Goal: Communication & Community: Answer question/provide support

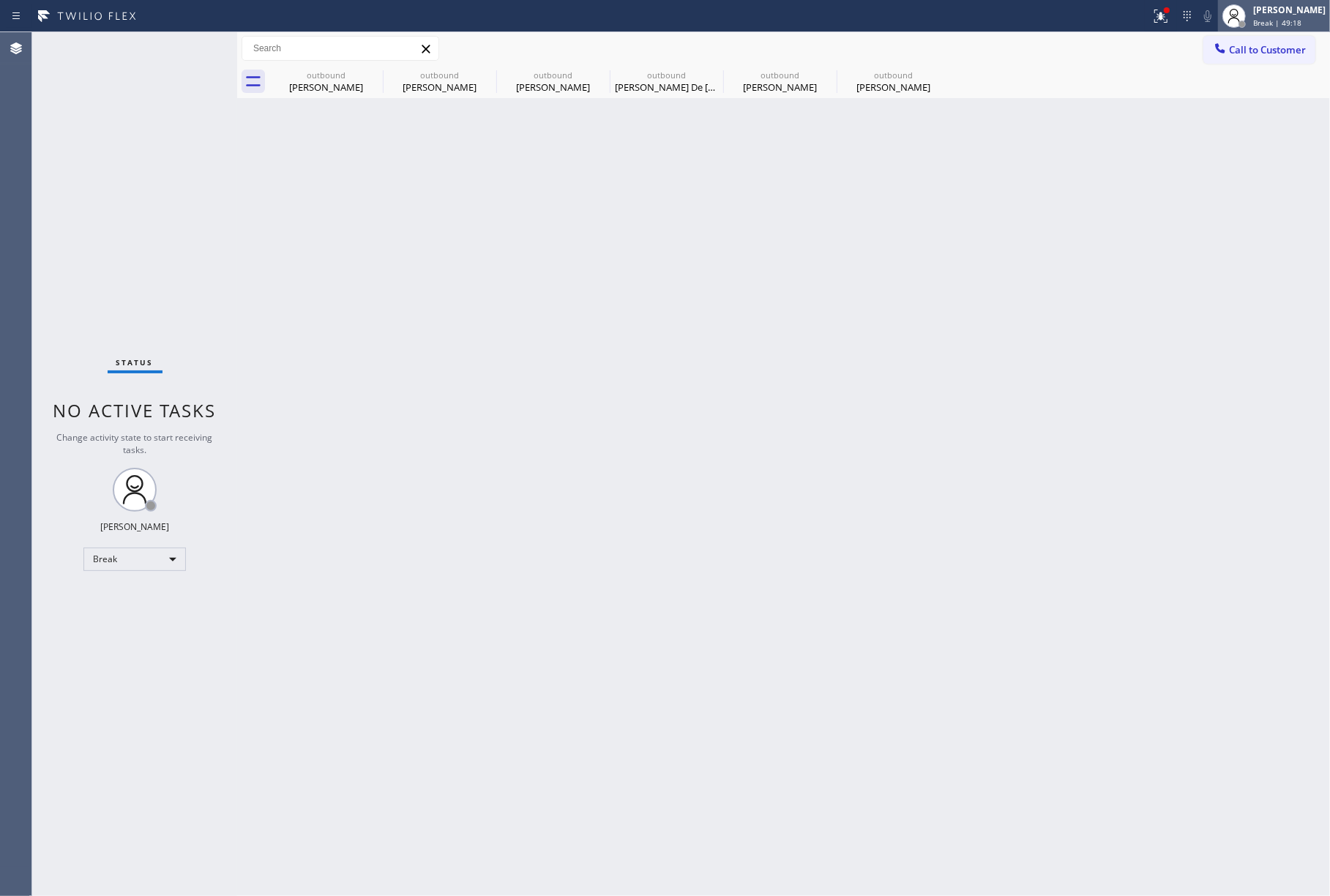
click at [1286, 16] on div "Jenelyn Chiong Break | 49:18" at bounding box center [1291, 15] width 80 height 26
click at [1242, 94] on button "Unavailable" at bounding box center [1257, 96] width 146 height 19
click at [1290, 46] on span "Call to Customer" at bounding box center [1268, 50] width 77 height 13
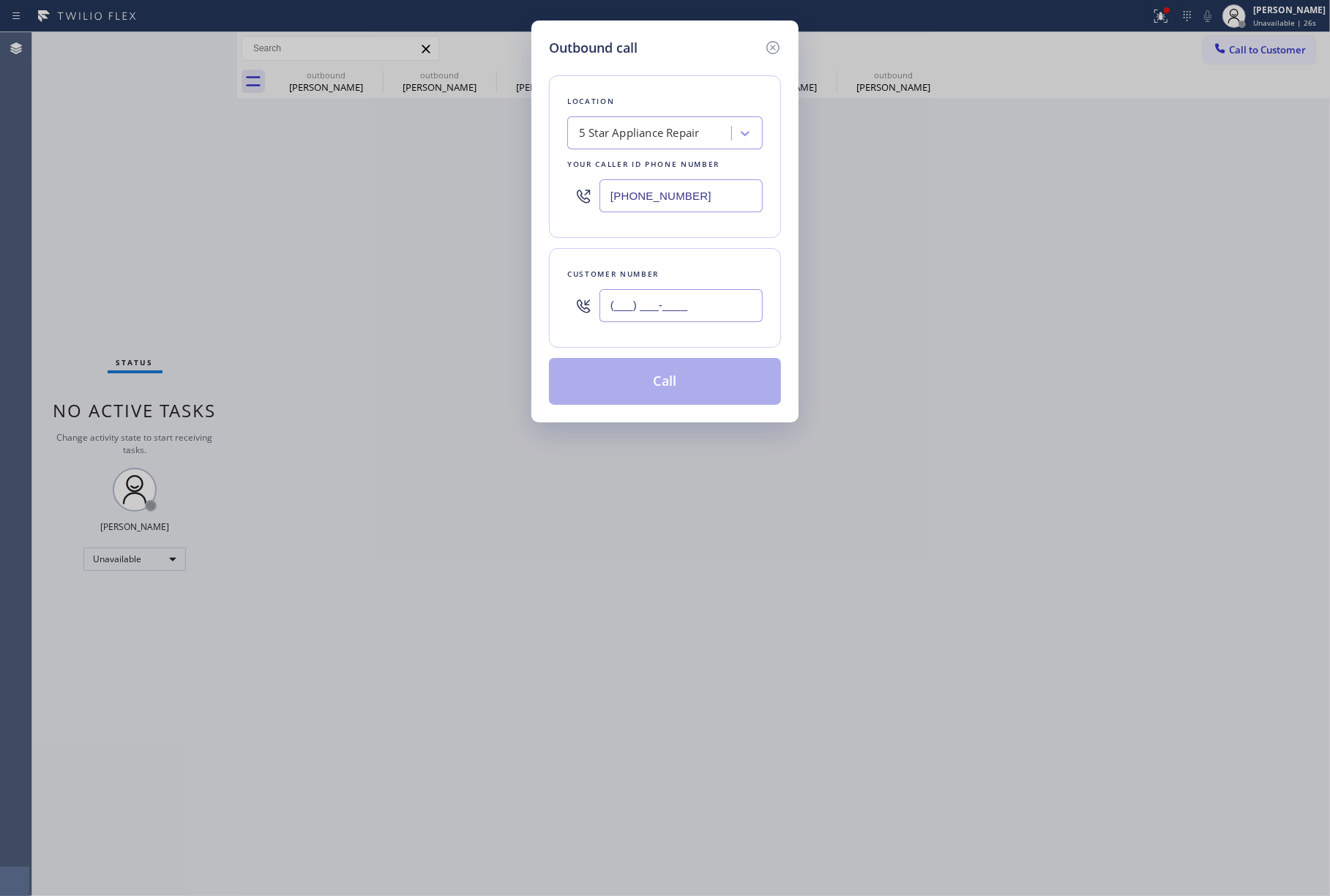
click at [698, 291] on input "(___) ___-____" at bounding box center [681, 305] width 163 height 33
paste input "925) 330-8392"
type input "[PHONE_NUMBER]"
click at [644, 121] on div "5 Star Appliance Repair" at bounding box center [651, 134] width 159 height 26
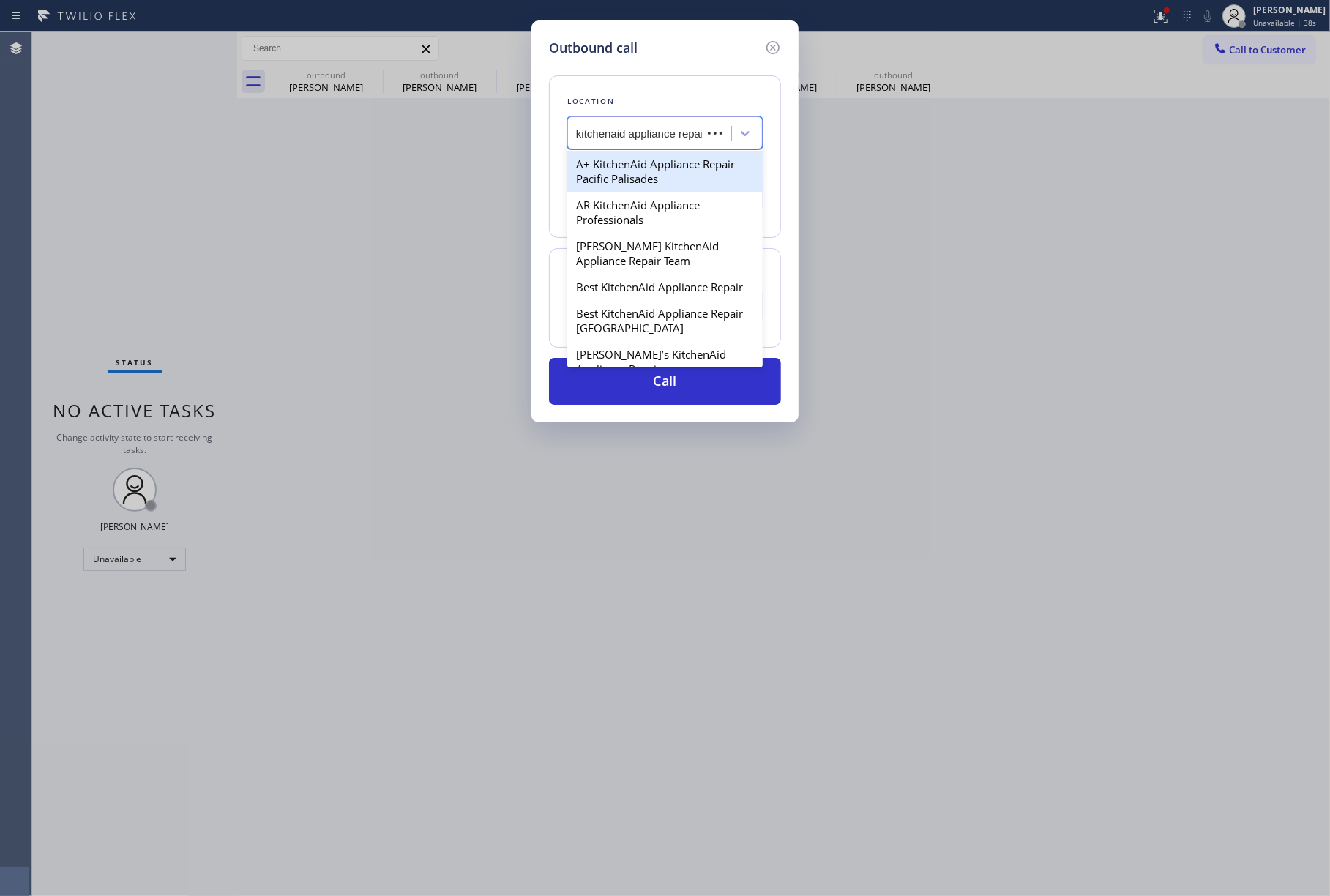
scroll to position [0, 9]
type input "kitchenaid appliance repair"
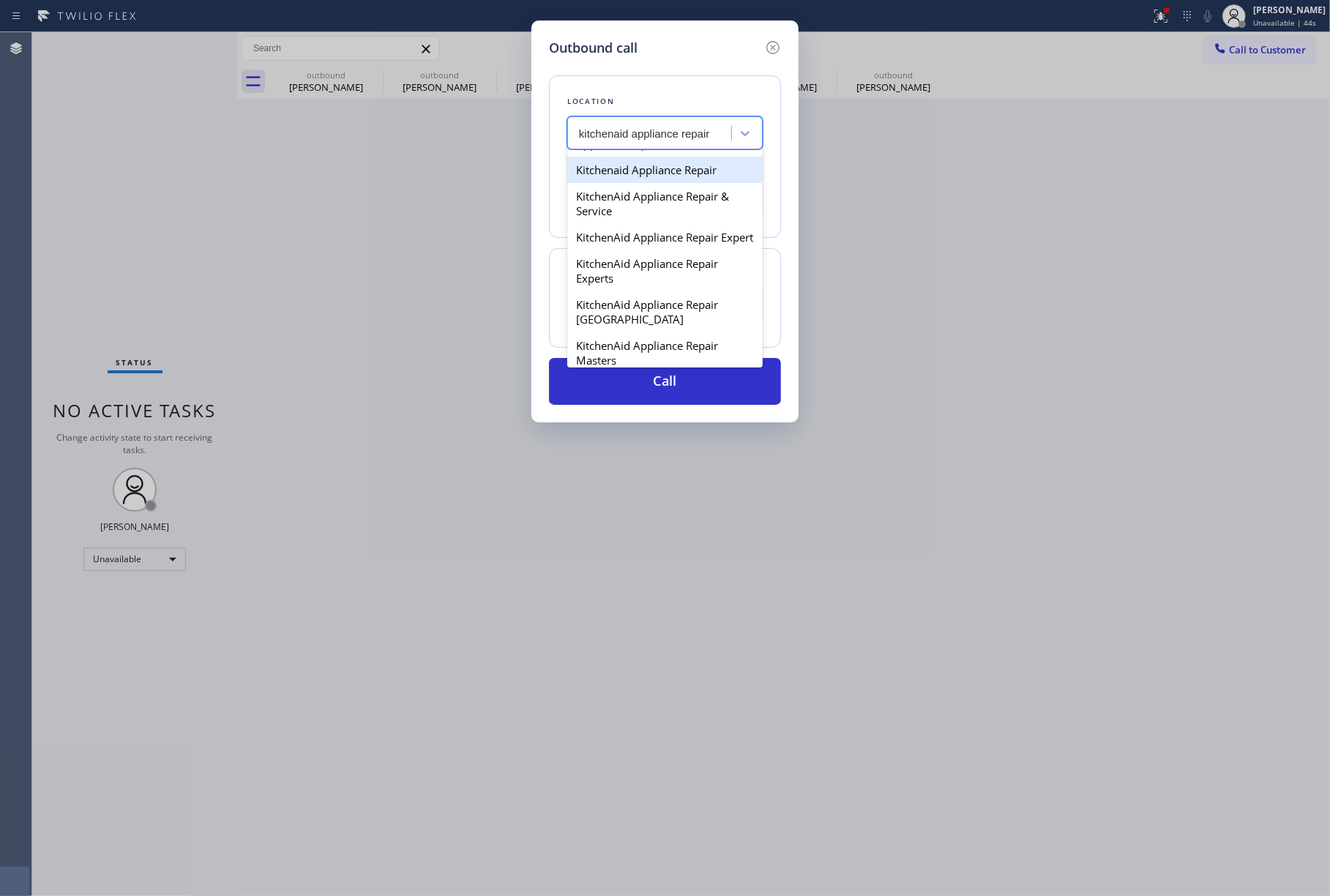
click at [676, 183] on div "Kitchenaid Appliance Repair" at bounding box center [665, 170] width 196 height 27
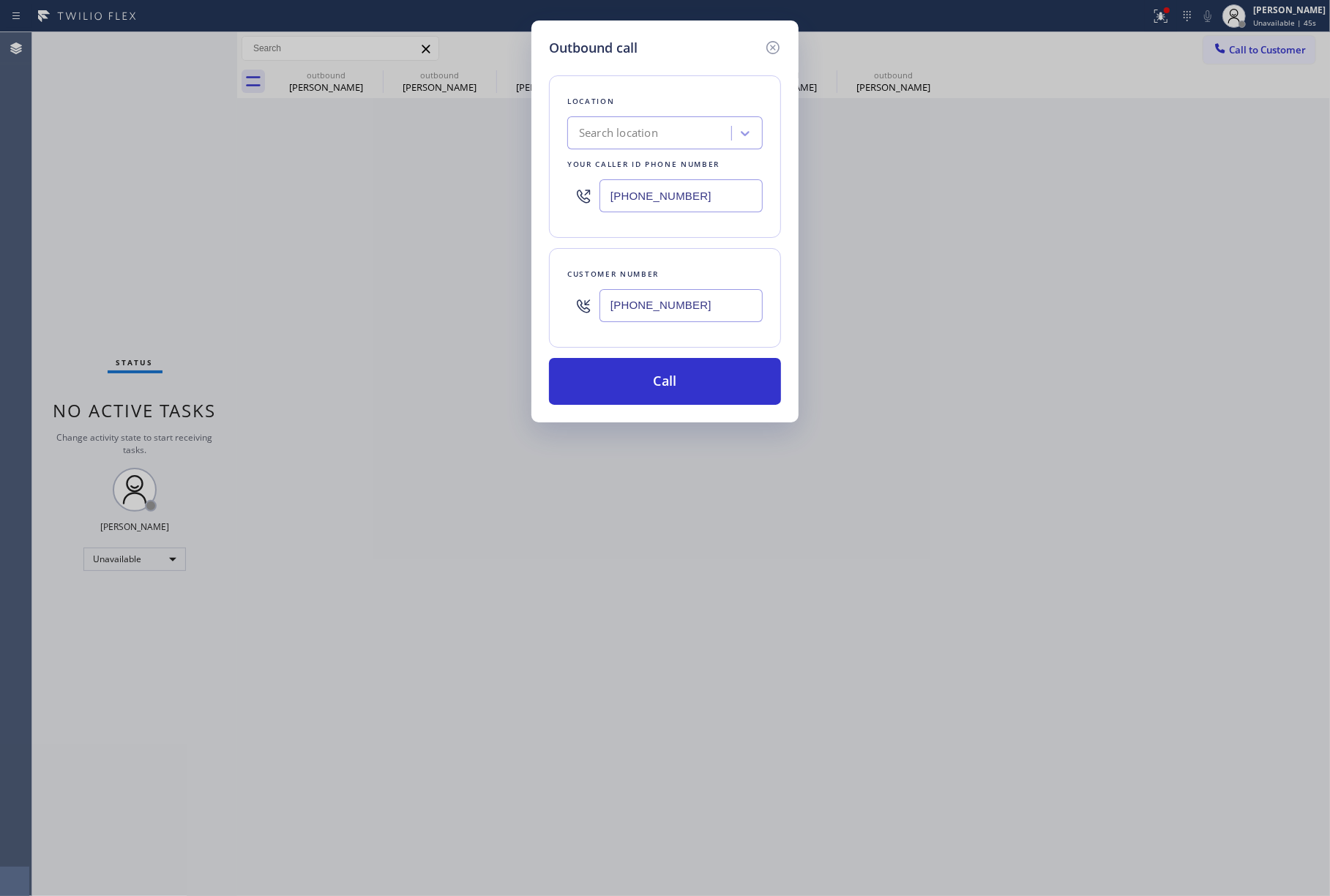
click at [911, 219] on div "Outbound call Location Search location Your caller id phone number (855) 731-49…" at bounding box center [665, 448] width 1330 height 896
drag, startPoint x: 953, startPoint y: 272, endPoint x: 823, endPoint y: 326, distance: 140.8
click at [953, 272] on div "Outbound call Location Search location Your caller id phone number (855) 731-49…" at bounding box center [665, 448] width 1330 height 896
click at [660, 382] on button "Call" at bounding box center [665, 381] width 232 height 47
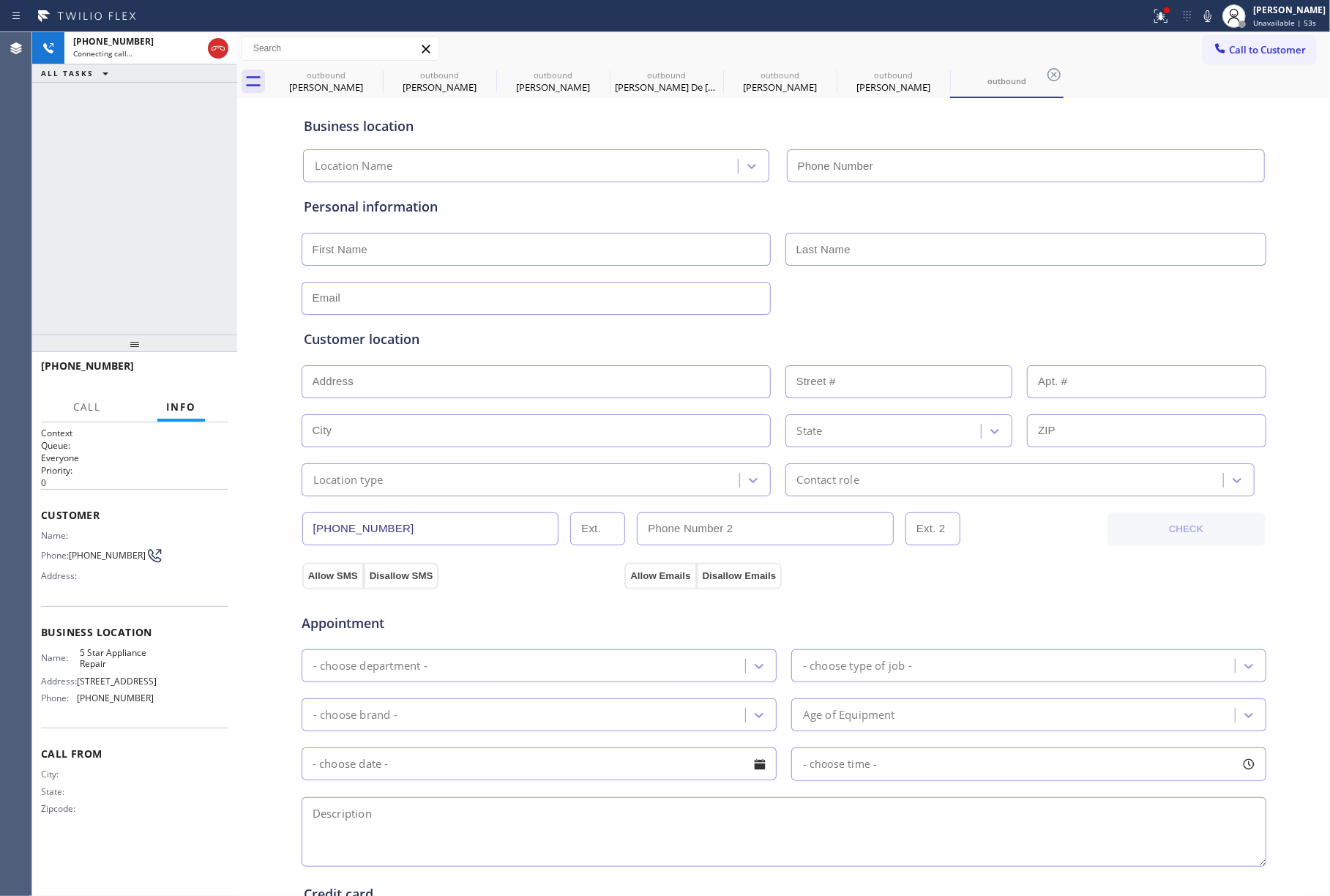
type input "[PHONE_NUMBER]"
drag, startPoint x: 98, startPoint y: 174, endPoint x: 114, endPoint y: 162, distance: 20.0
click at [98, 174] on div "+19253308392 Live | 00:06 ALL TASKS ALL TASKS ACTIVE TASKS TASKS IN WRAP UP" at bounding box center [135, 183] width 205 height 302
click at [202, 390] on div "+19253308392 Live | 00:27 HANG UP" at bounding box center [135, 373] width 187 height 38
click at [197, 376] on span "HANG UP" at bounding box center [194, 372] width 45 height 10
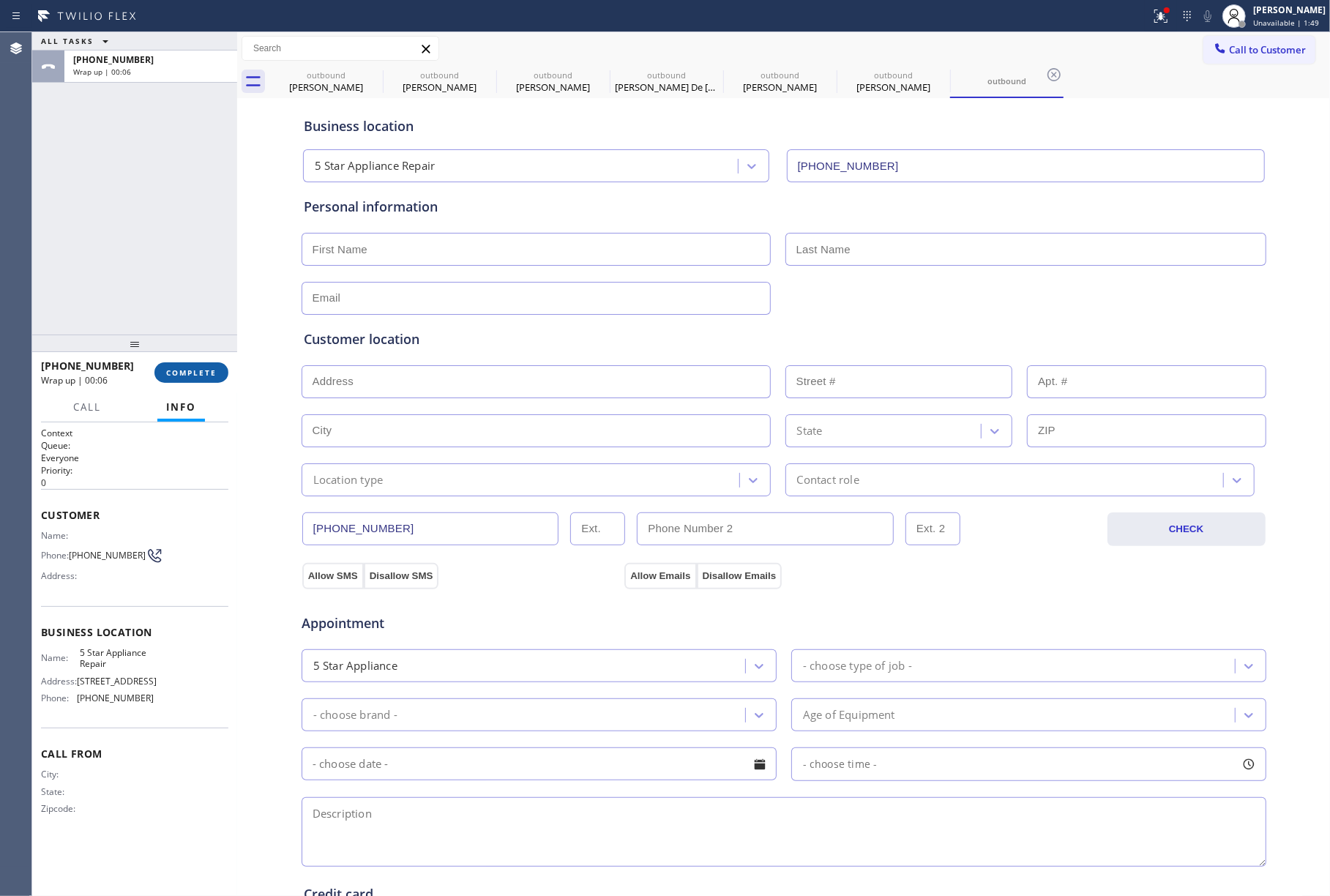
click at [197, 381] on button "COMPLETE" at bounding box center [192, 372] width 74 height 20
drag, startPoint x: 169, startPoint y: 320, endPoint x: 200, endPoint y: 380, distance: 67.5
click at [169, 320] on div "ALL TASKS ALL TASKS ACTIVE TASKS TASKS IN WRAP UP +19253308392 Wrap up | 00:06" at bounding box center [135, 183] width 205 height 302
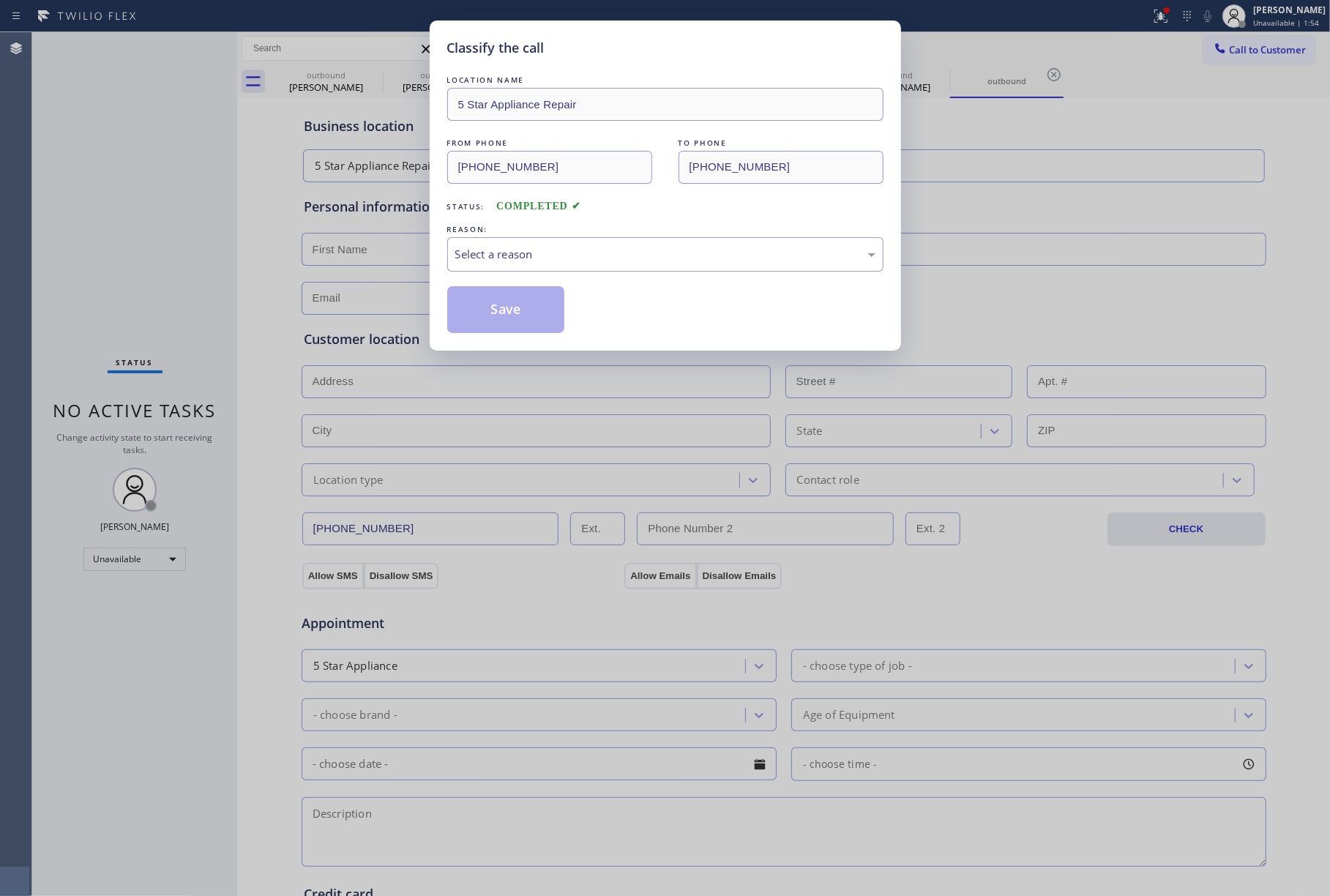
click at [530, 253] on div "Select a reason" at bounding box center [665, 255] width 421 height 17
click at [540, 307] on button "Save" at bounding box center [507, 309] width 118 height 47
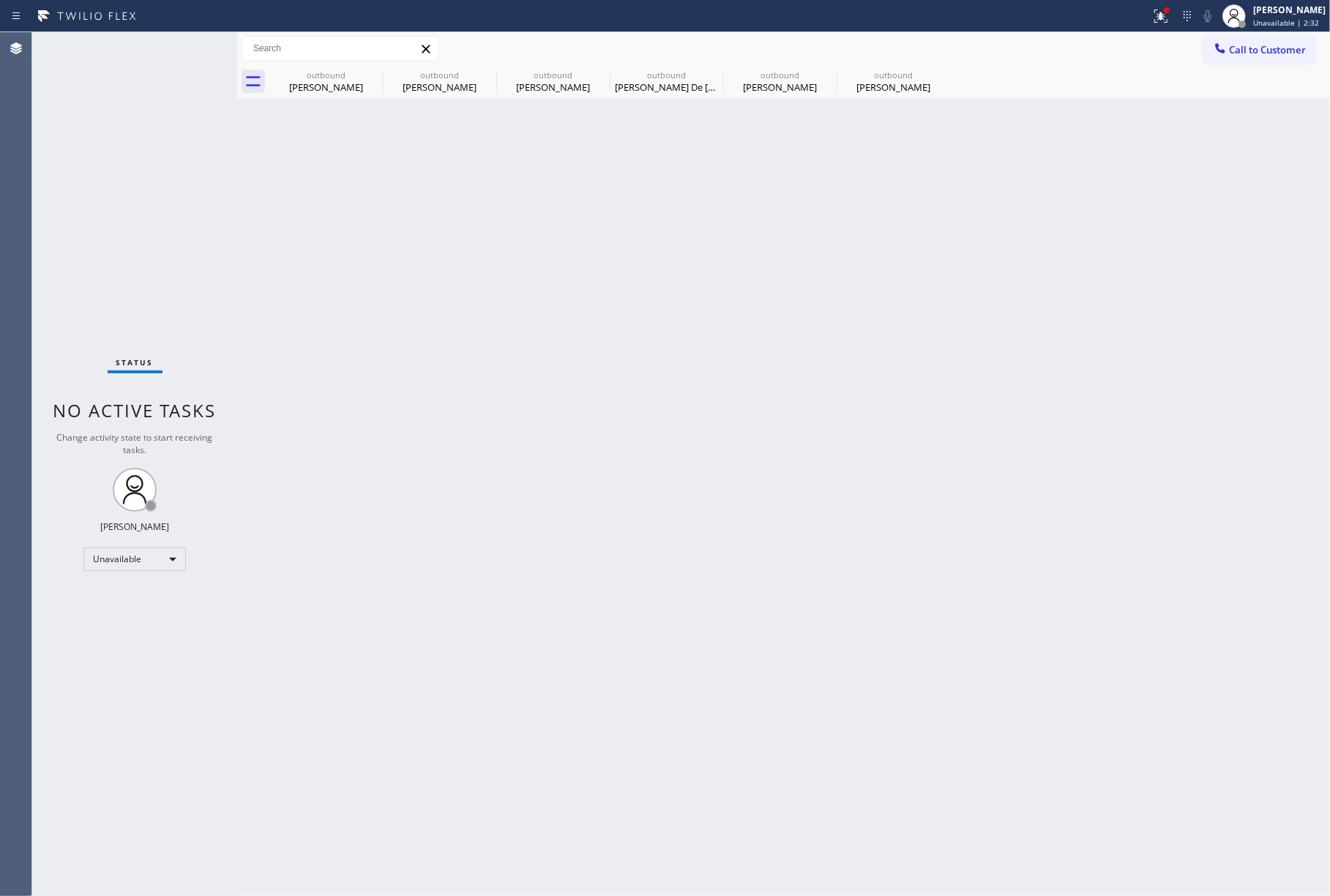
click at [94, 215] on div "Status No active tasks Change activity state to start receiving tasks. [PERSON_…" at bounding box center [135, 465] width 205 height 865
click at [159, 177] on div "Status No active tasks Change activity state to start receiving tasks. [PERSON_…" at bounding box center [135, 465] width 205 height 865
drag, startPoint x: 1257, startPoint y: 38, endPoint x: 965, endPoint y: 124, distance: 304.4
click at [1257, 38] on button "Call to Customer" at bounding box center [1259, 50] width 112 height 28
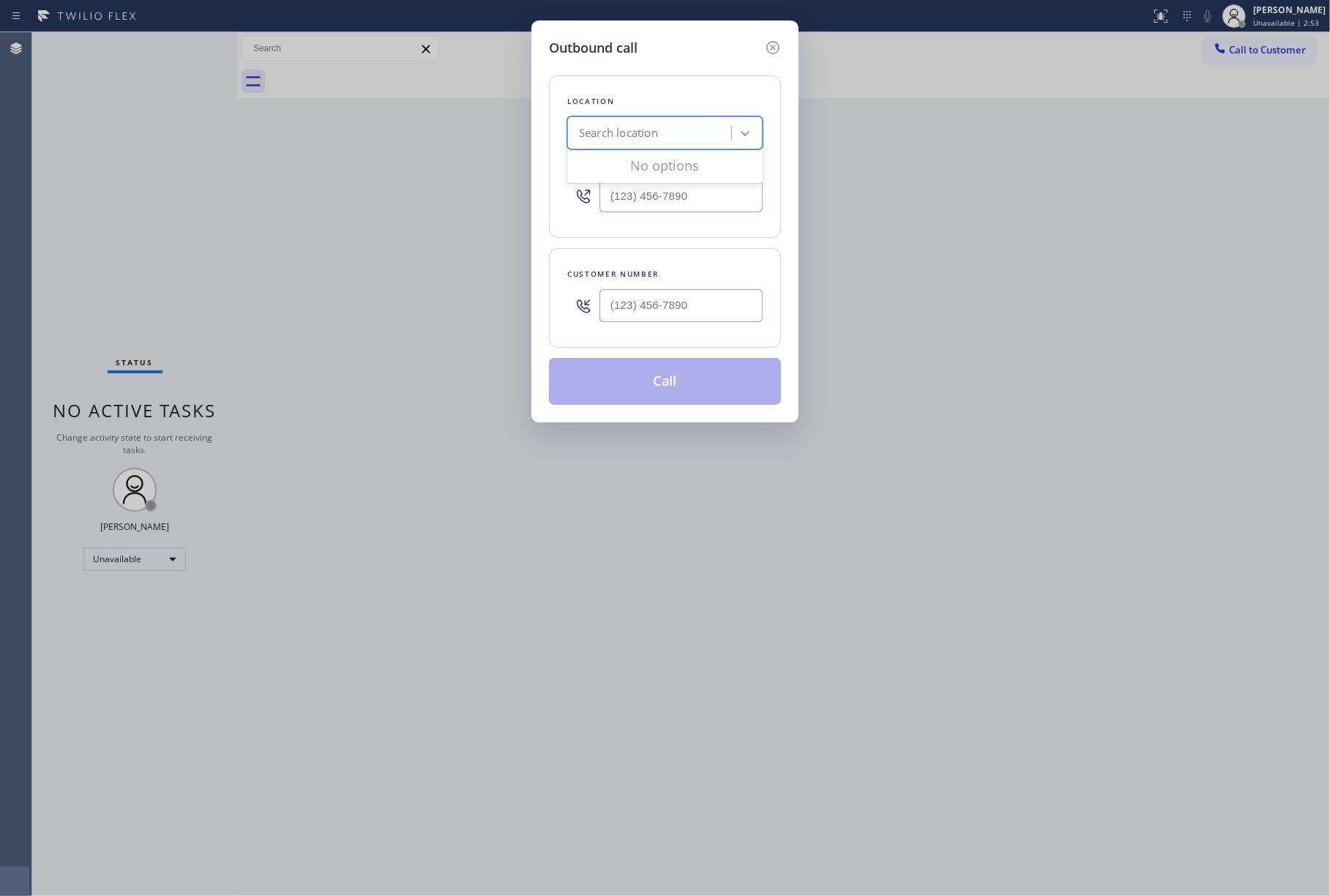
click at [683, 150] on div "Search location" at bounding box center [665, 133] width 196 height 33
paste input "KitchenAid Appliance Repair"
type input "KitchenAid Appliance Repair"
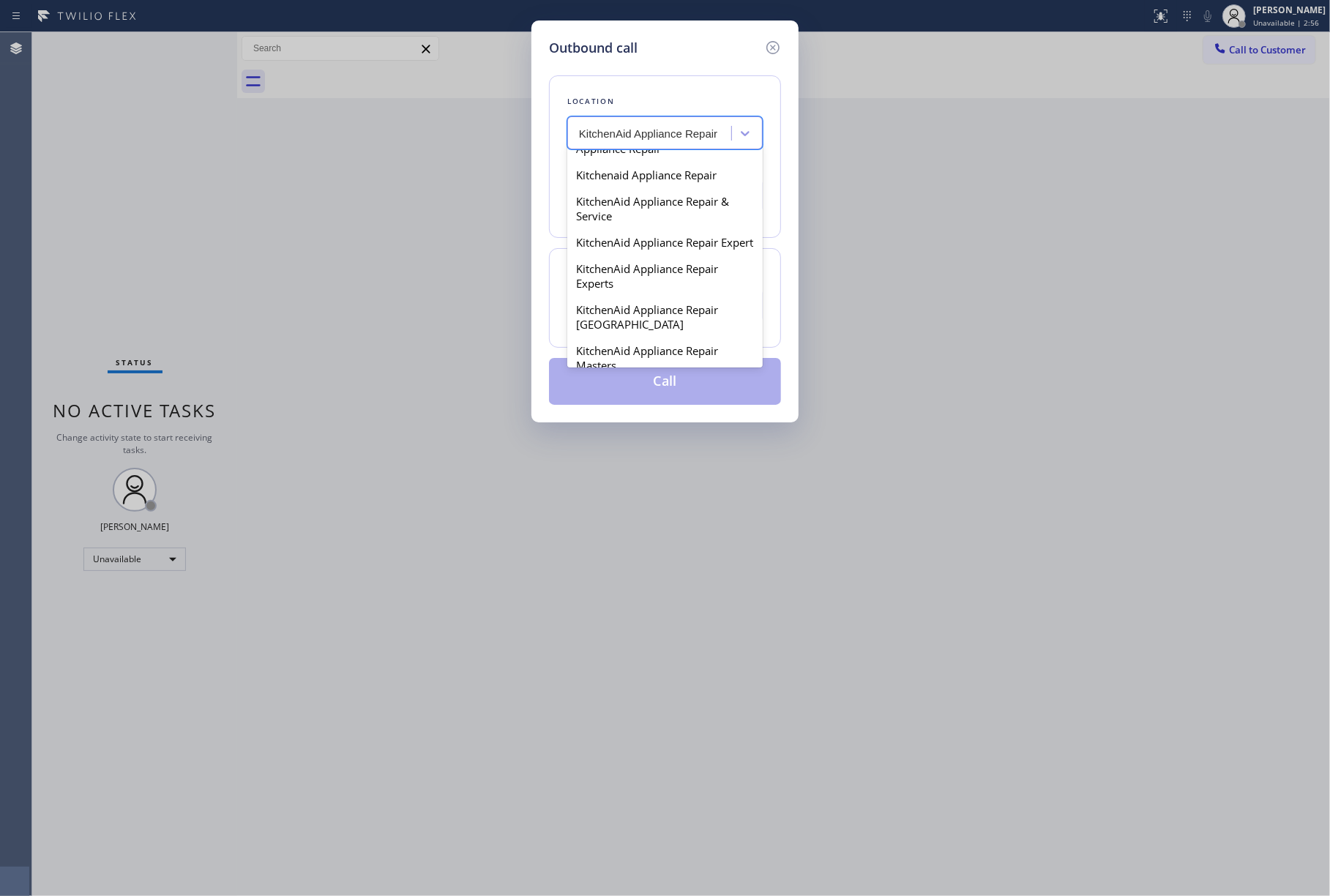
scroll to position [293, 0]
click at [688, 183] on div "Kitchenaid Appliance Repair" at bounding box center [665, 170] width 196 height 27
type input "[PHONE_NUMBER]"
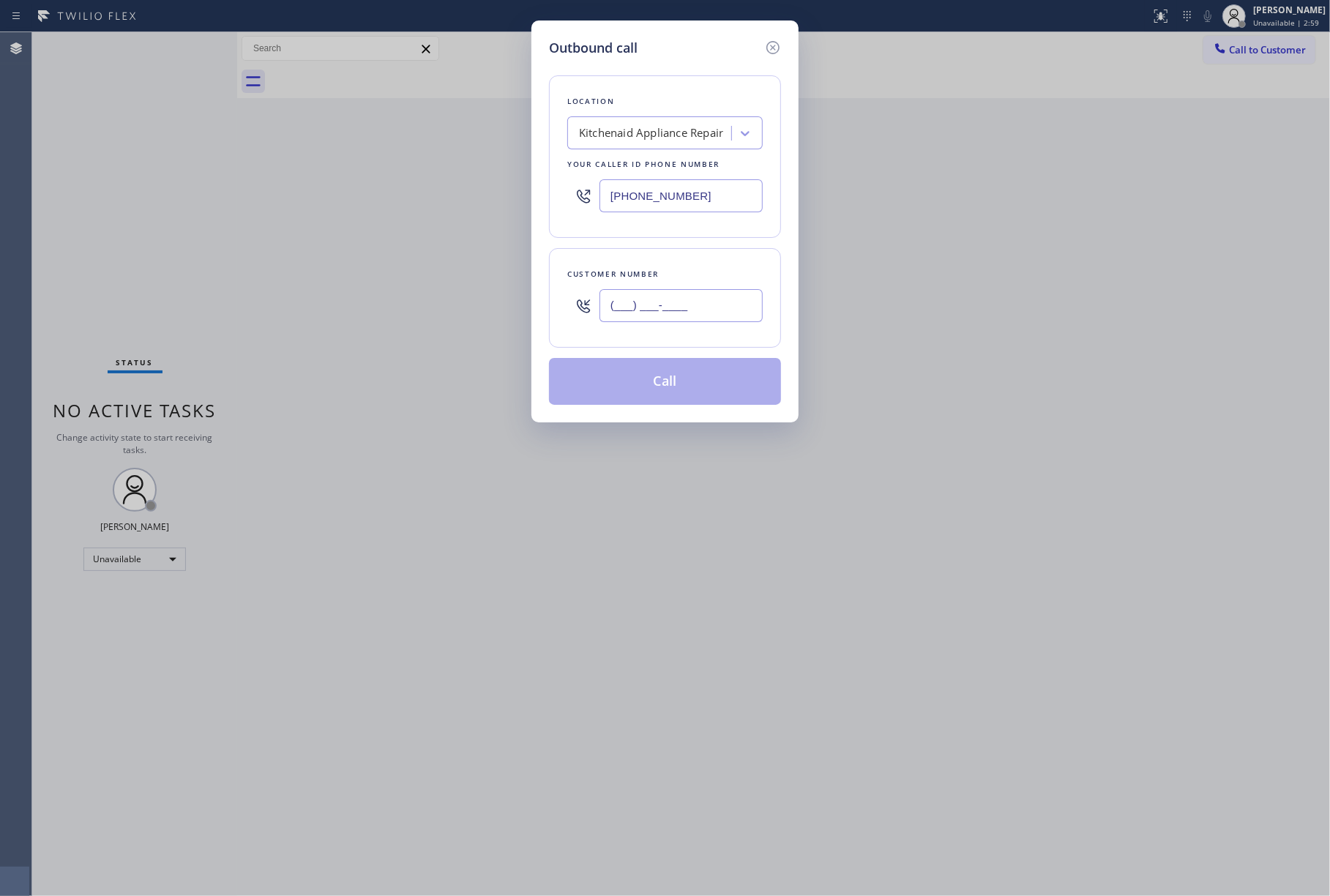
click at [631, 303] on input "(___) ___-____" at bounding box center [681, 305] width 163 height 33
paste input "925) 330-8392"
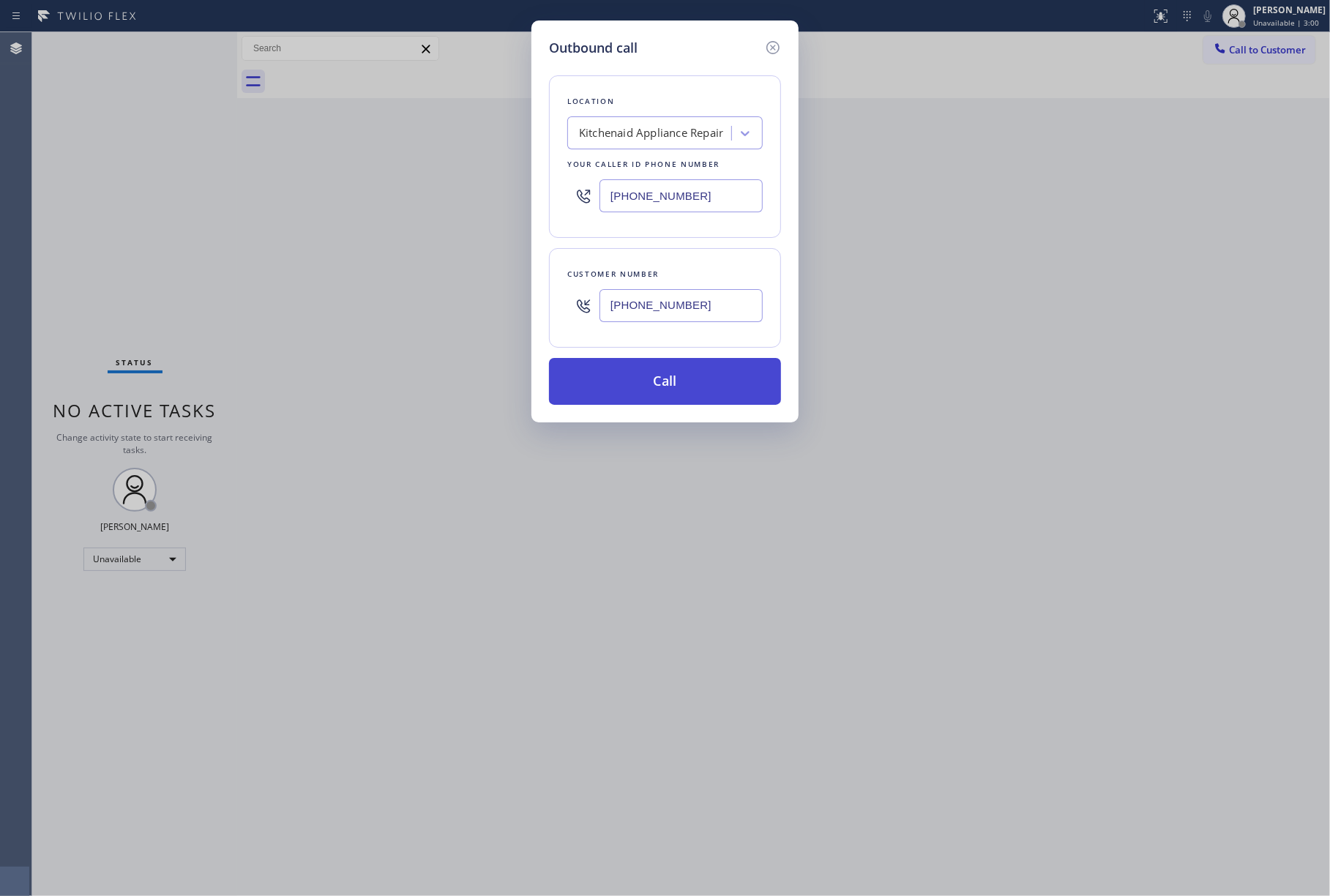
type input "[PHONE_NUMBER]"
click at [660, 378] on button "Call" at bounding box center [665, 381] width 232 height 47
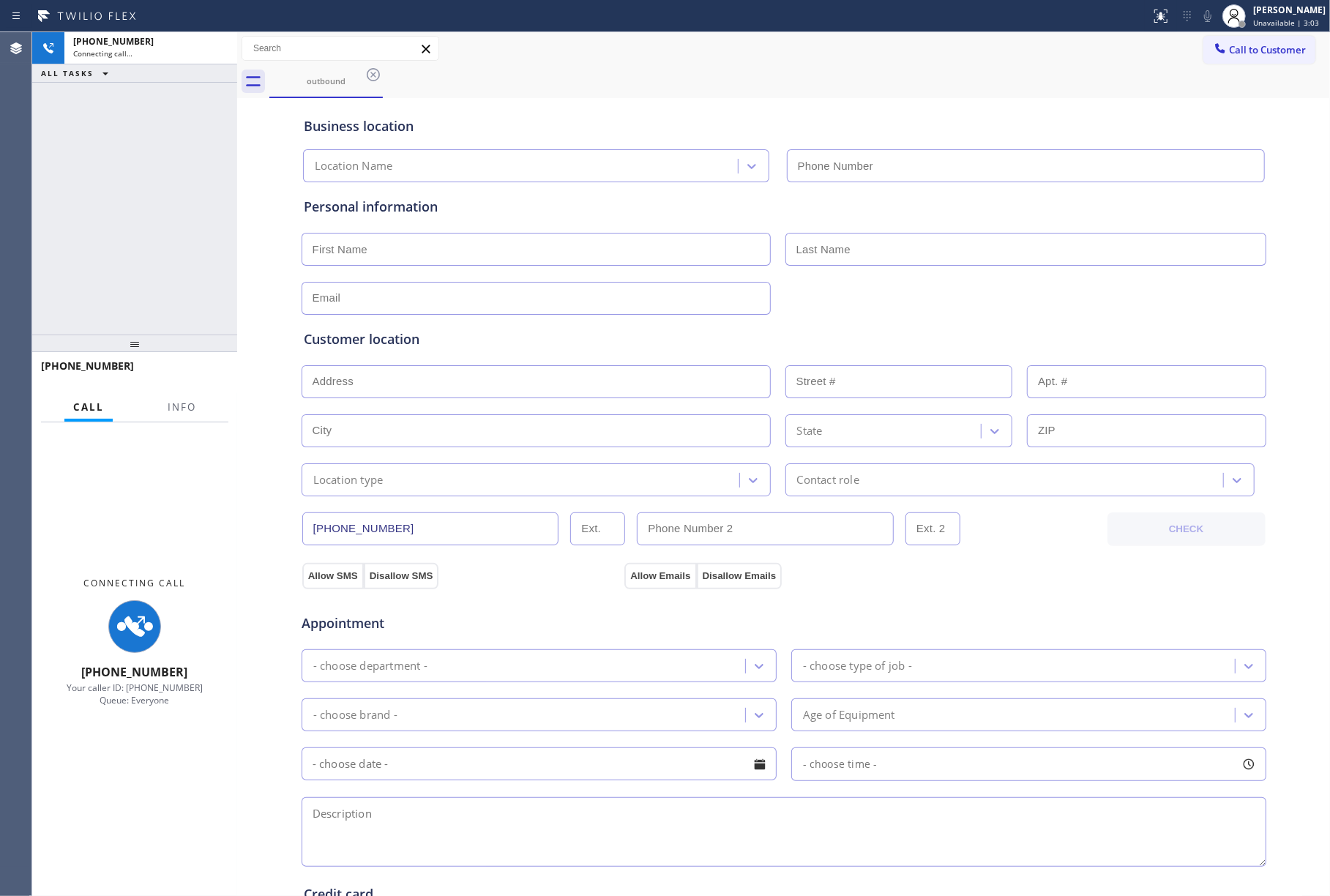
type input "[PHONE_NUMBER]"
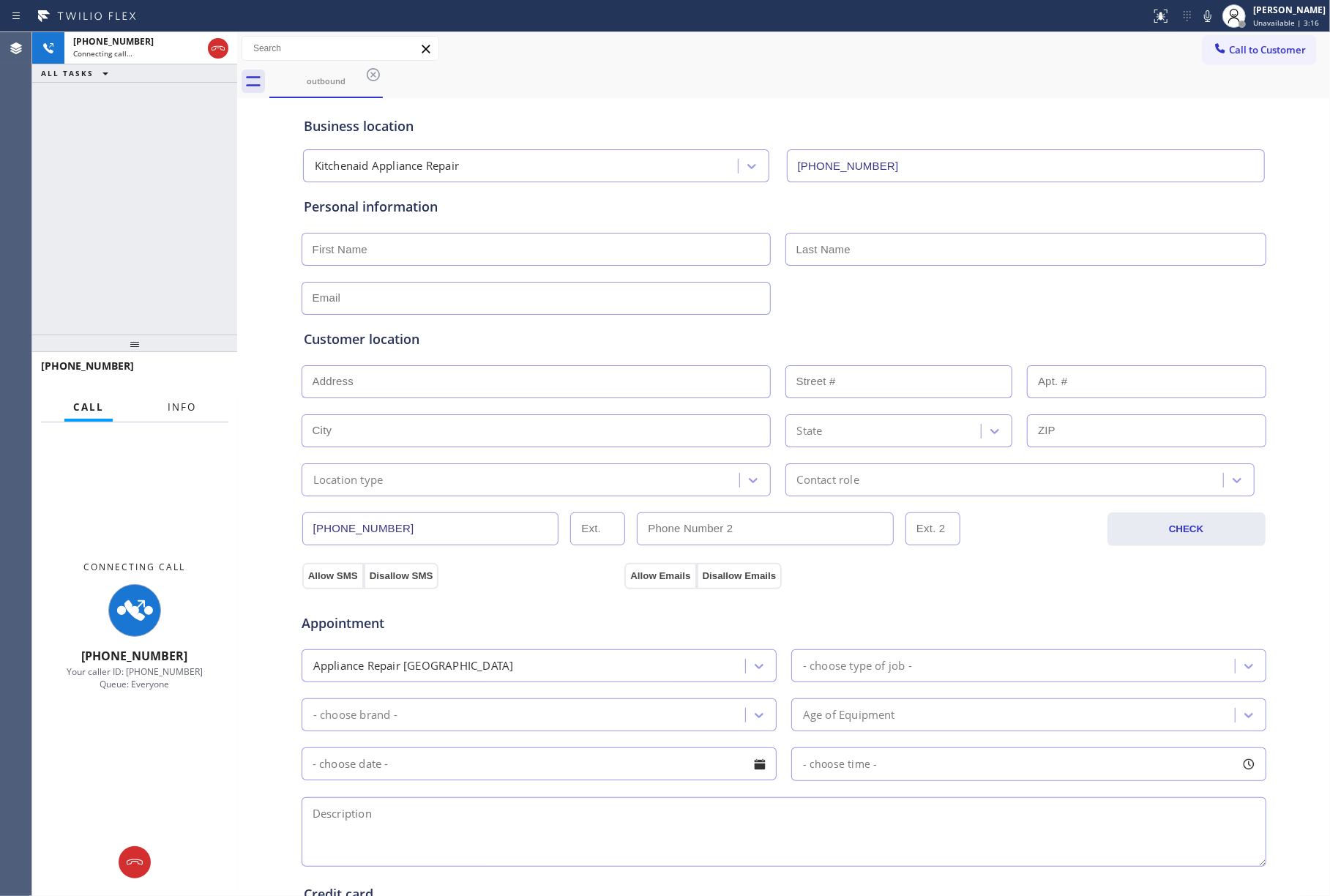
click at [162, 399] on button "Info" at bounding box center [182, 407] width 46 height 29
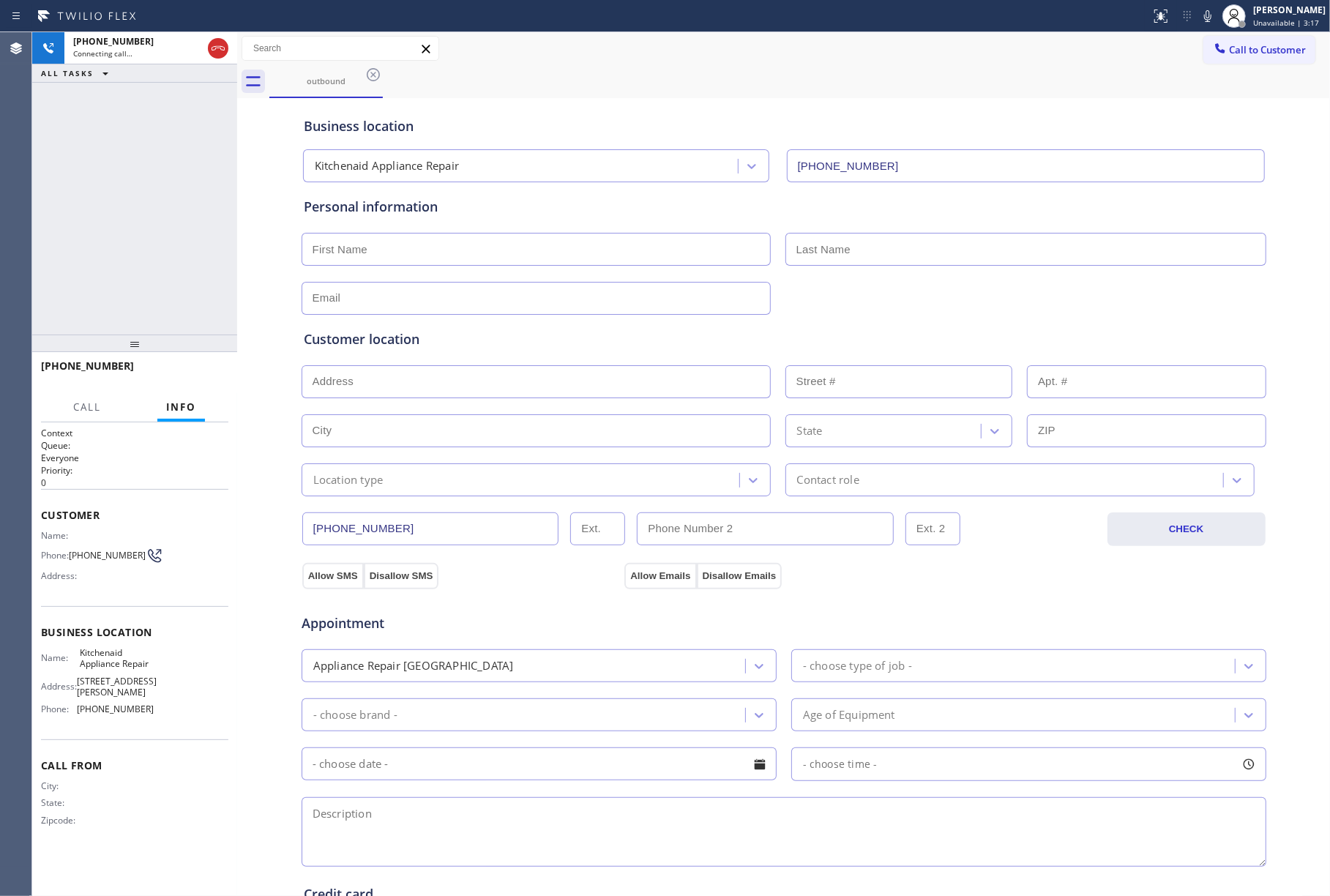
click at [182, 235] on div "[PHONE_NUMBER] Connecting call… ALL TASKS ALL TASKS ACTIVE TASKS TASKS IN WRAP …" at bounding box center [135, 183] width 205 height 302
click at [183, 364] on button "HANG UP" at bounding box center [194, 372] width 68 height 20
click at [194, 367] on span "COMPLETE" at bounding box center [191, 372] width 51 height 10
click at [162, 297] on div "ALL TASKS ALL TASKS ACTIVE TASKS TASKS IN WRAP UP [PHONE_NUMBER] Wrap up | 00:00" at bounding box center [135, 183] width 205 height 302
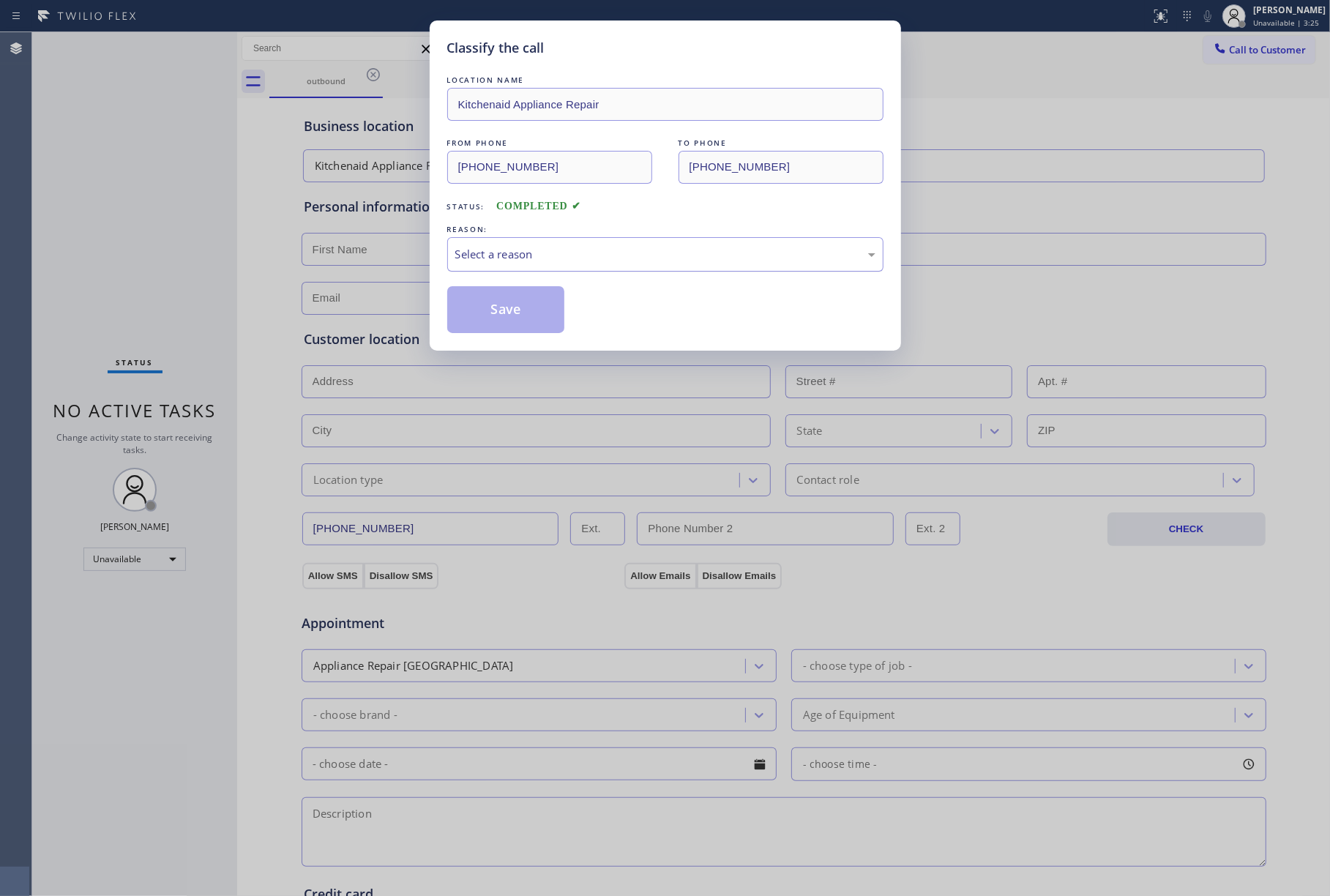
click at [539, 259] on div "Select a reason" at bounding box center [665, 255] width 421 height 17
click at [525, 301] on button "Save" at bounding box center [507, 309] width 118 height 47
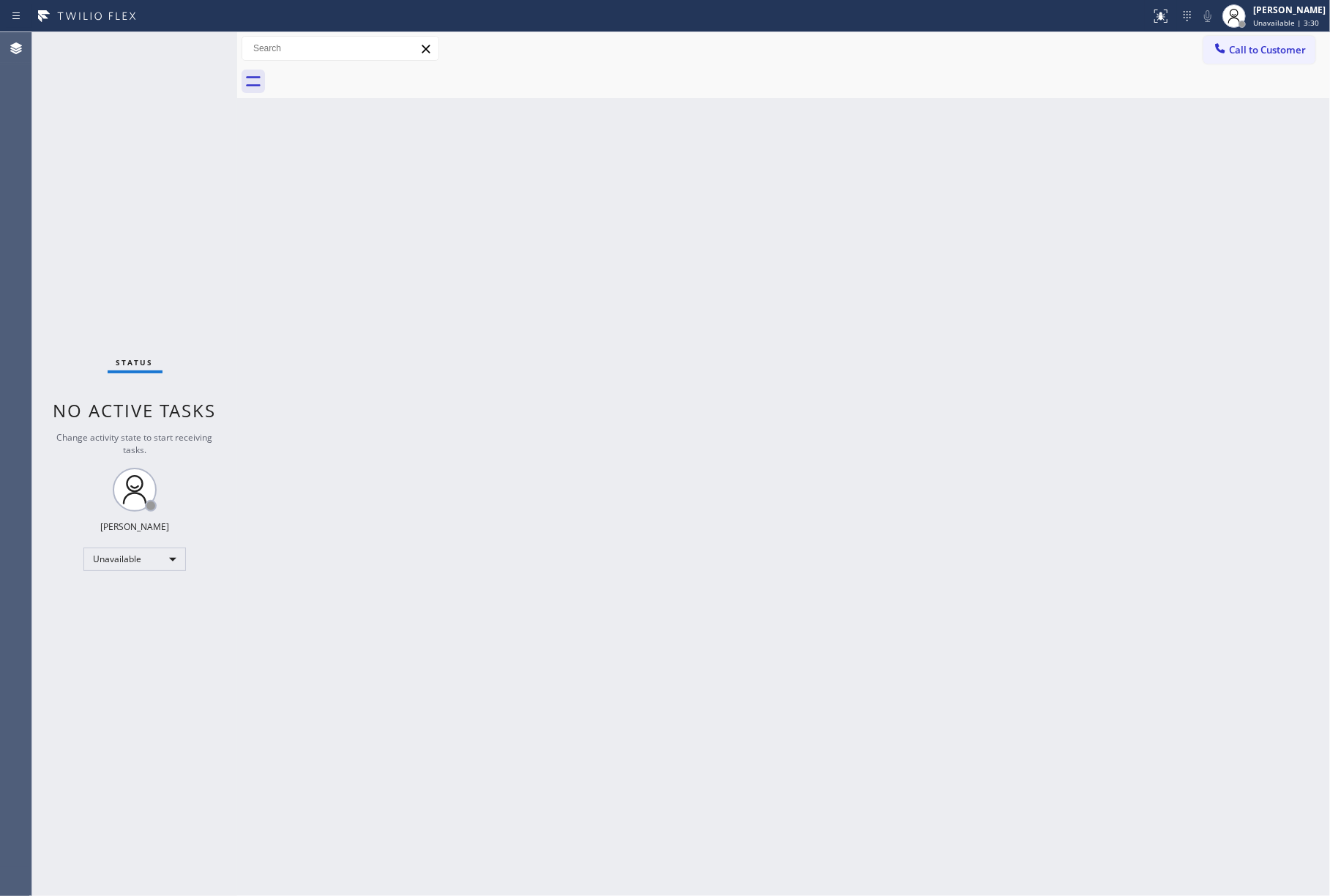
drag, startPoint x: 1227, startPoint y: 53, endPoint x: 1053, endPoint y: 54, distance: 174.0
click at [1228, 53] on div at bounding box center [1220, 50] width 17 height 17
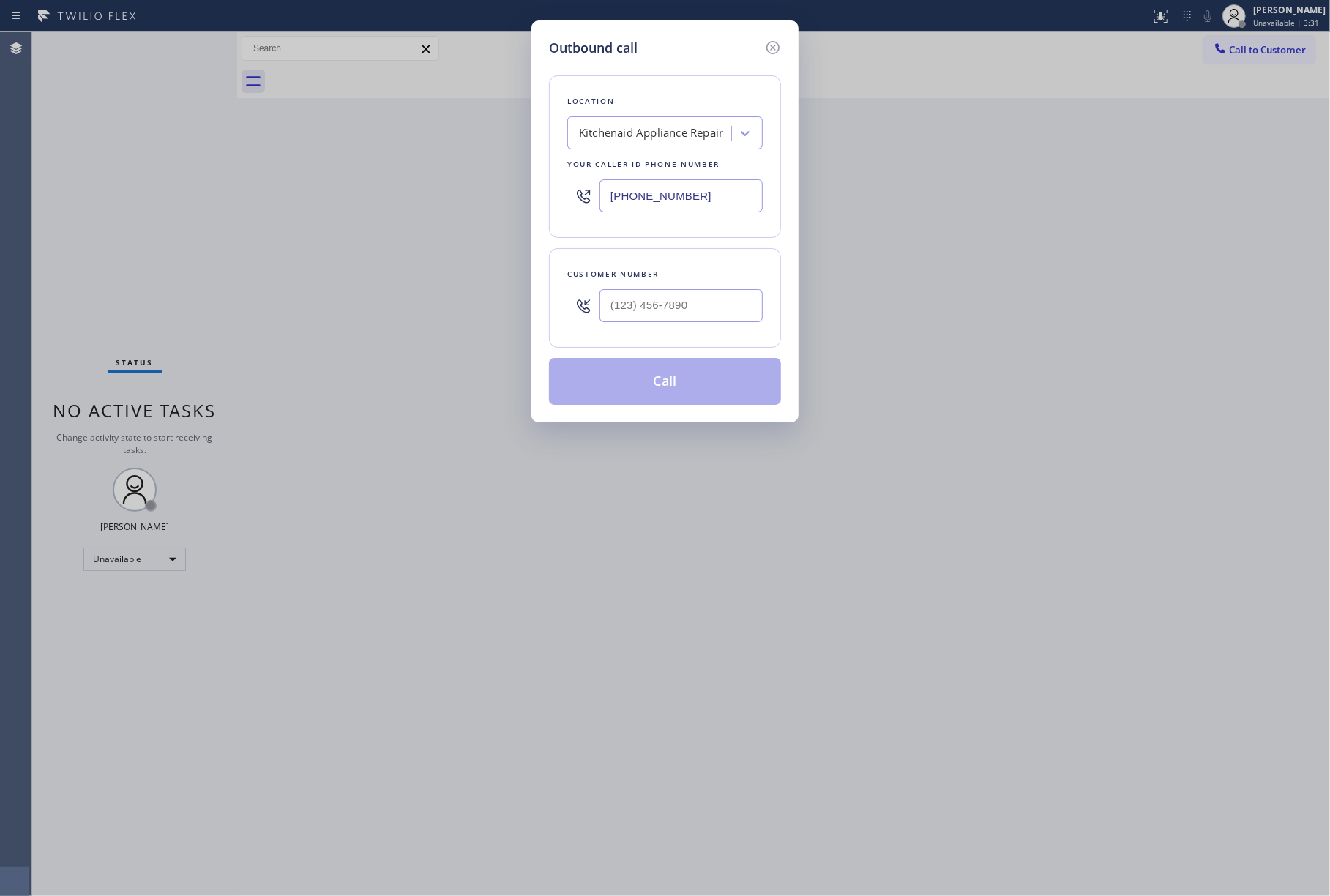
click at [687, 138] on div "Kitchenaid Appliance Repair" at bounding box center [651, 134] width 144 height 17
paste input "Innovative Appliance Repair Solutions SB"
type input "Innovative Appliance Repair Solutions SB"
click at [666, 171] on div "Innovative Appliance Repair Solutions SB" at bounding box center [665, 171] width 196 height 41
type input "[PHONE_NUMBER]"
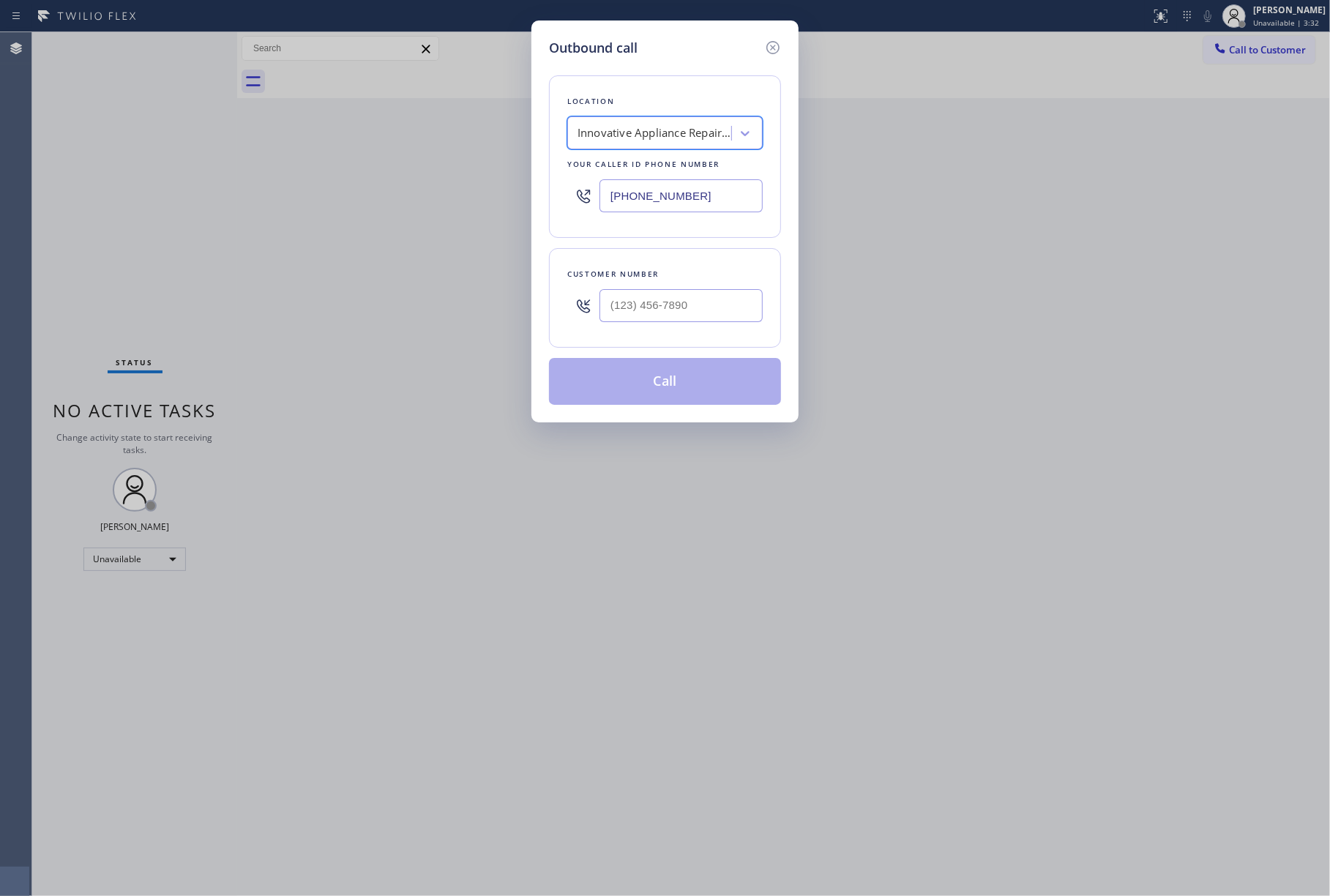
scroll to position [0, 1]
click at [640, 313] on input "(___) ___-____" at bounding box center [681, 305] width 163 height 33
paste input "805) 886-9679"
type input "[PHONE_NUMBER]"
drag, startPoint x: 687, startPoint y: 260, endPoint x: 689, endPoint y: 279, distance: 19.1
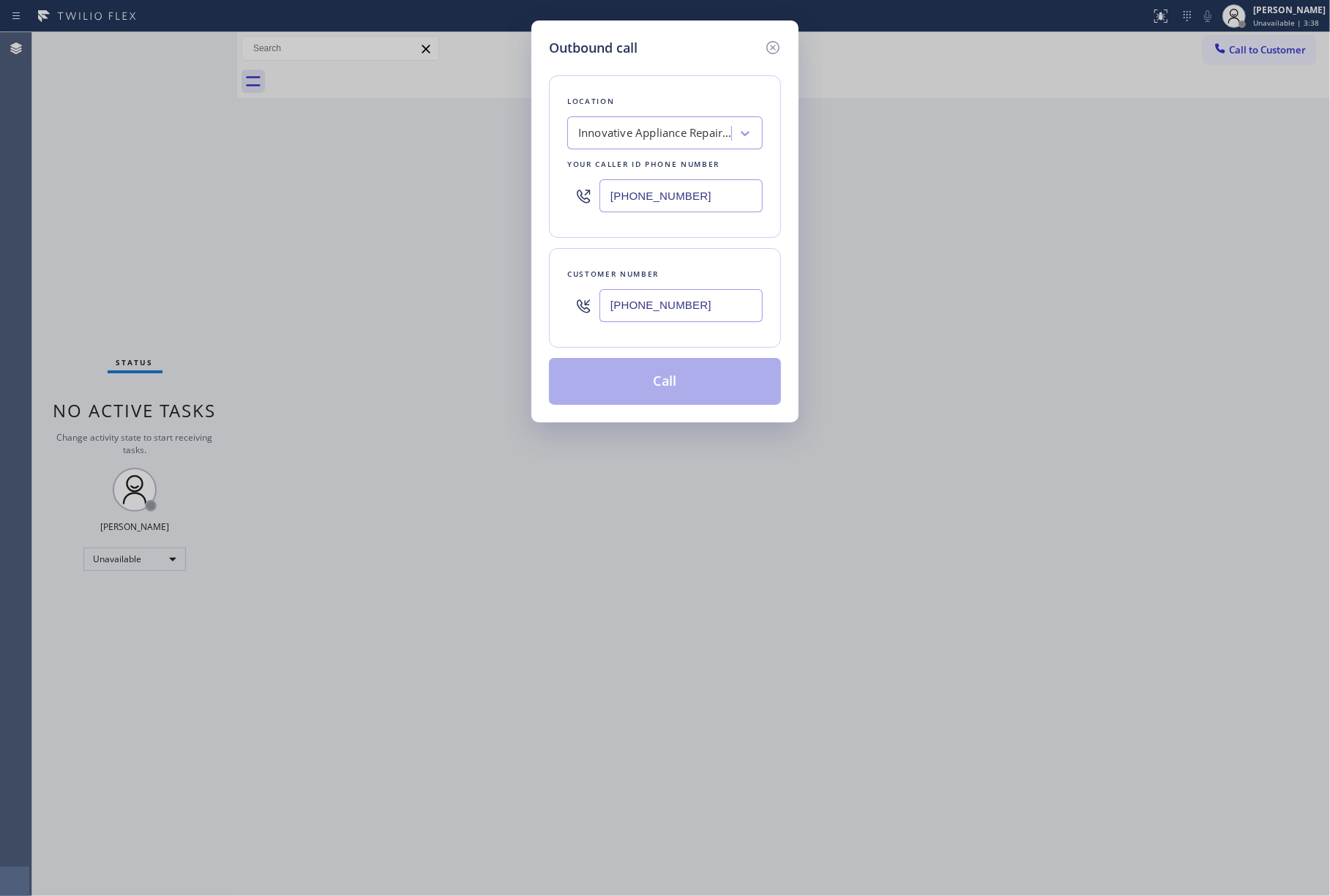
click at [687, 260] on div "Customer number [PHONE_NUMBER]" at bounding box center [665, 298] width 232 height 99
click at [684, 398] on button "Call" at bounding box center [665, 381] width 232 height 47
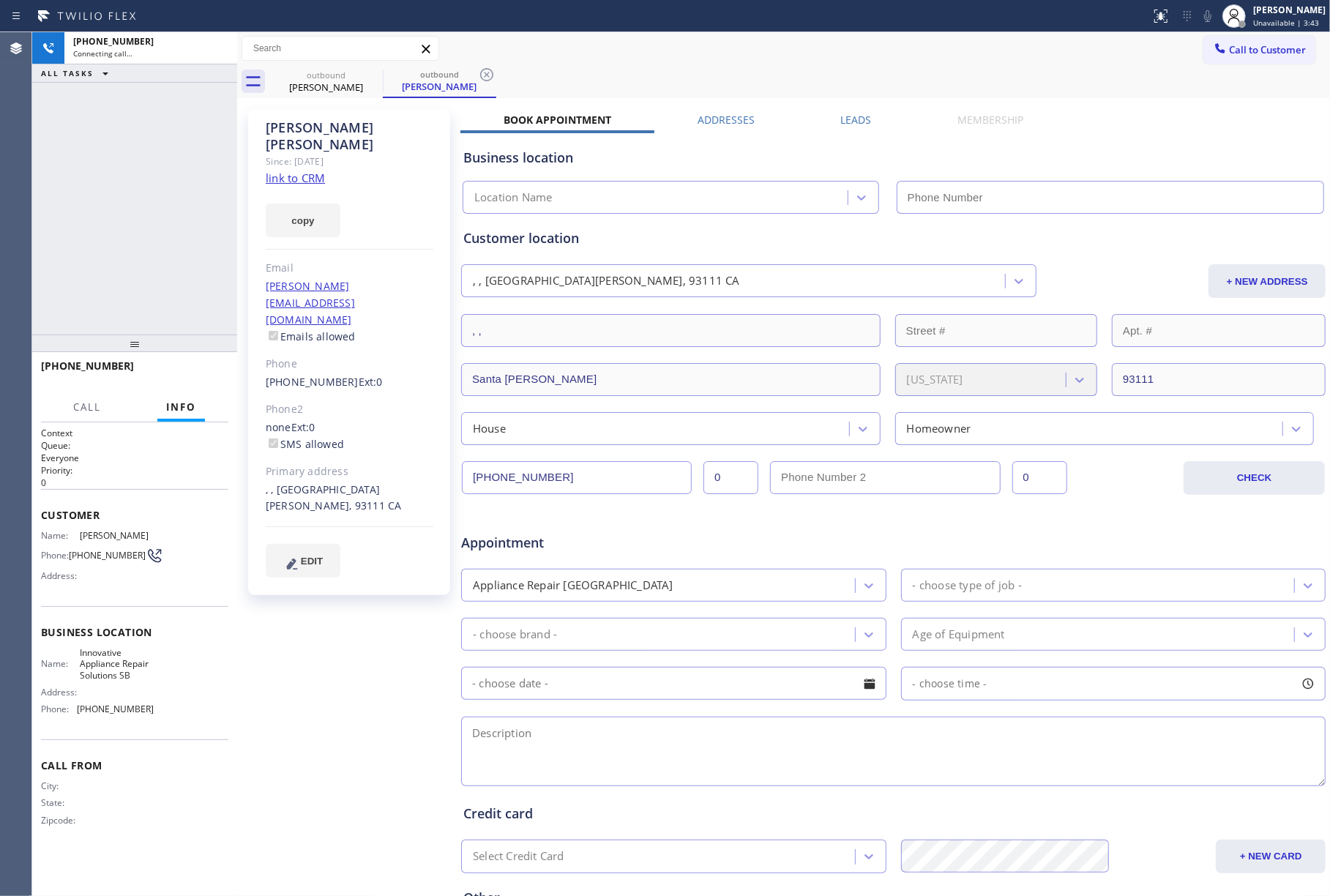
type input "[PHONE_NUMBER]"
drag, startPoint x: 1210, startPoint y: 13, endPoint x: 1204, endPoint y: 7, distance: 8.5
click at [1210, 13] on icon at bounding box center [1208, 16] width 17 height 17
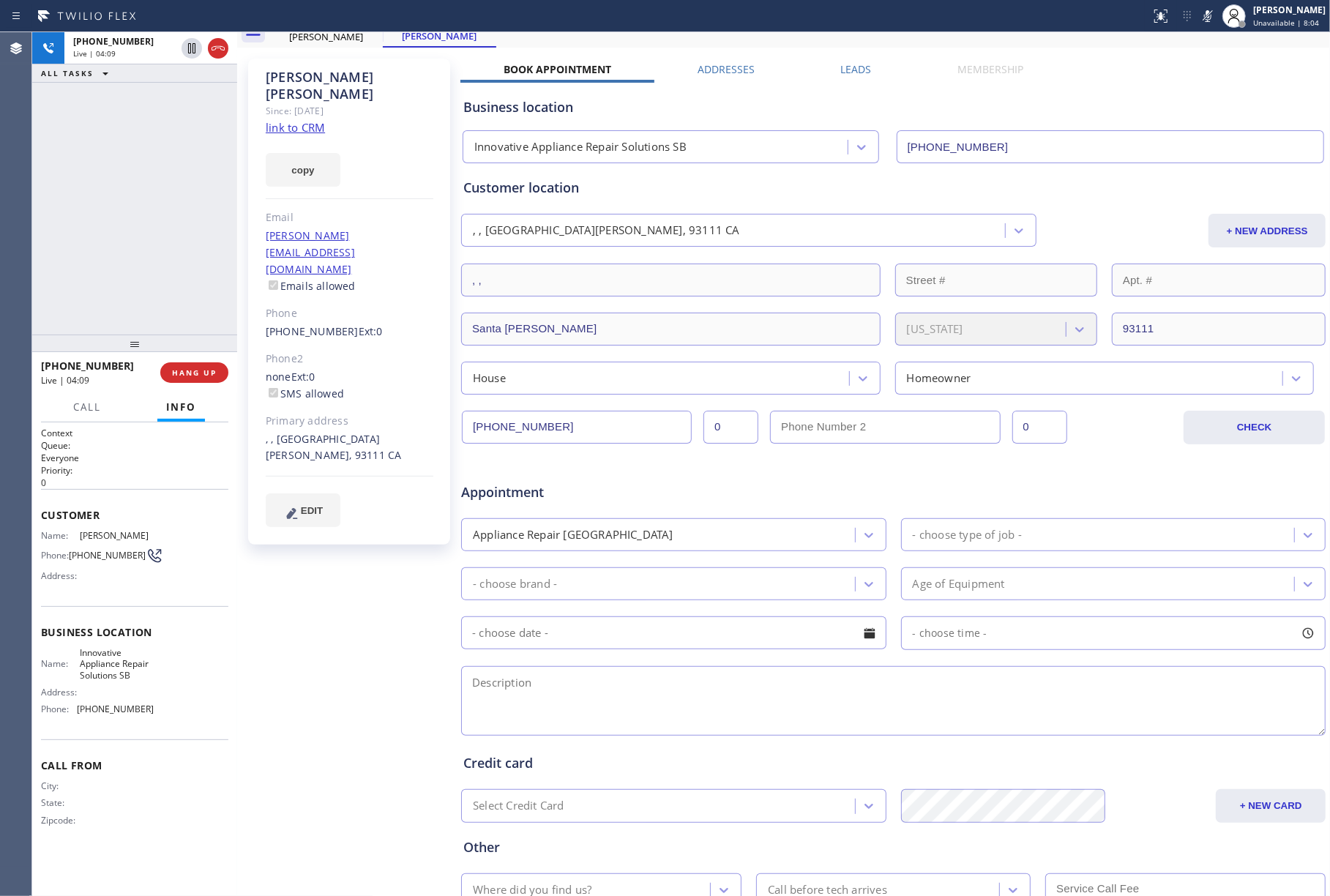
scroll to position [161, 0]
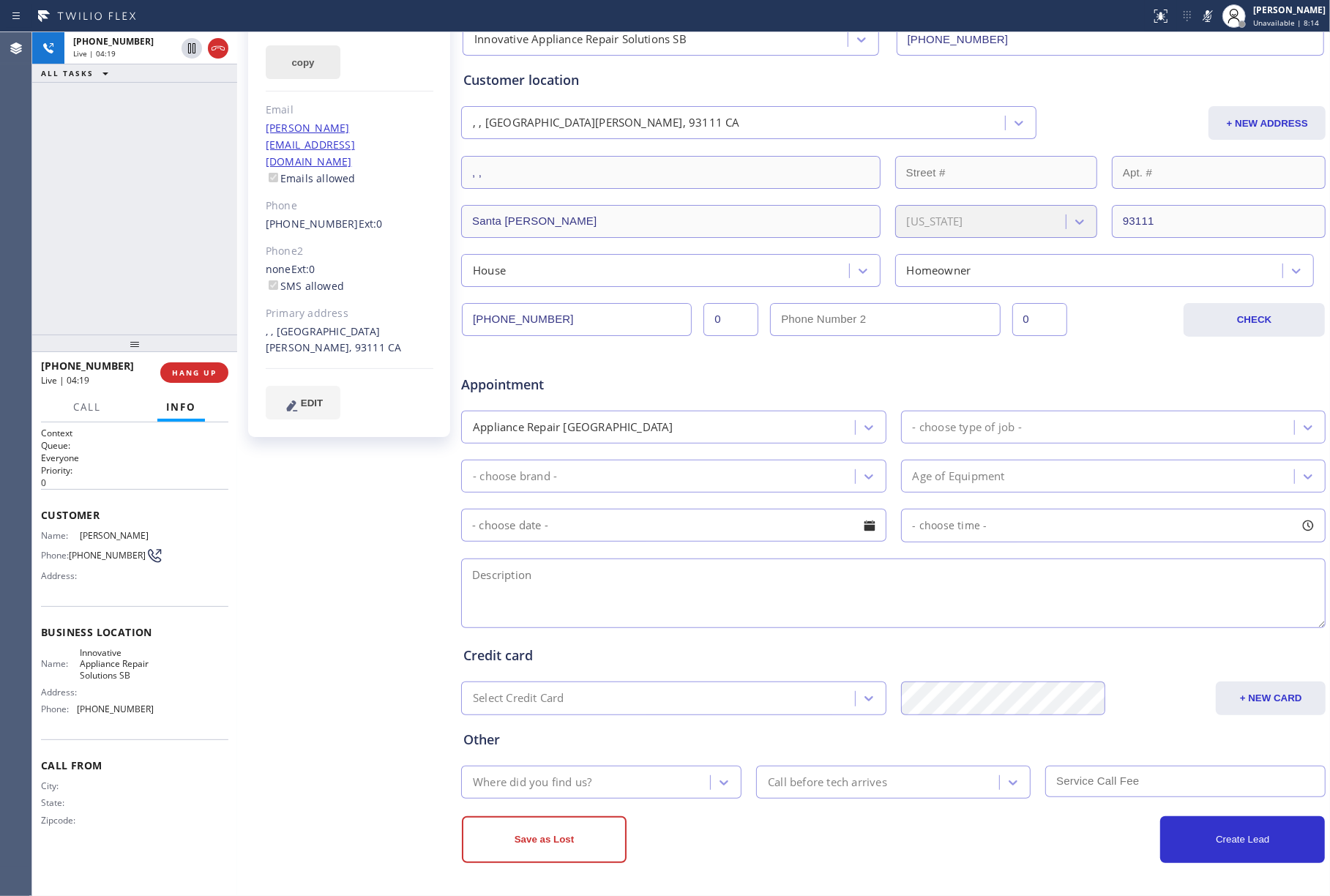
drag, startPoint x: 76, startPoint y: 140, endPoint x: 285, endPoint y: 39, distance: 232.1
click at [76, 140] on div "[PHONE_NUMBER] Live | 04:19 ALL TASKS ALL TASKS ACTIVE TASKS TASKS IN WRAP UP" at bounding box center [135, 183] width 205 height 302
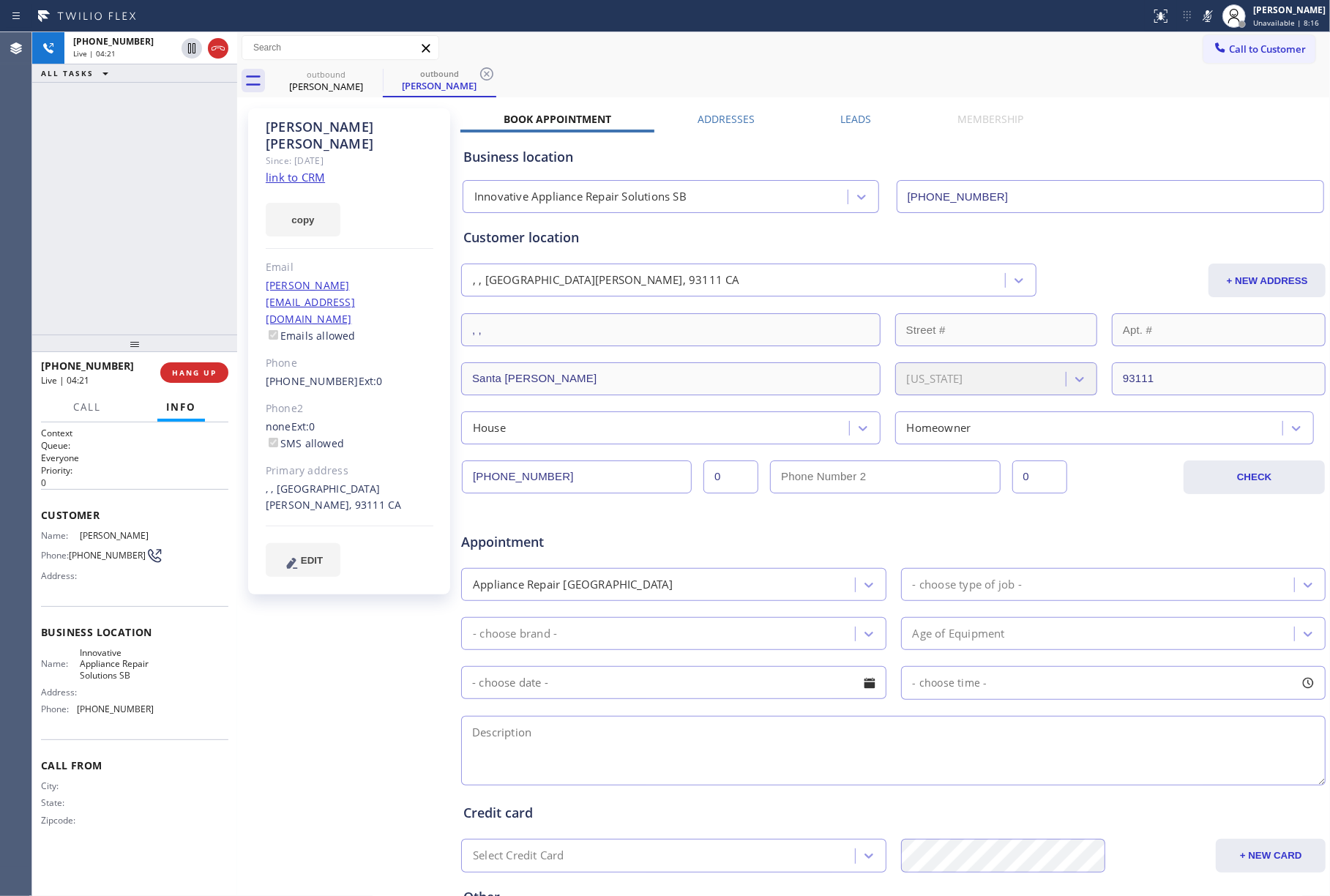
scroll to position [0, 0]
click at [1217, 13] on icon at bounding box center [1208, 16] width 17 height 17
click at [171, 194] on div "[PHONE_NUMBER] Live | 05:25 ALL TASKS ALL TASKS ACTIVE TASKS TASKS IN WRAP UP" at bounding box center [135, 183] width 205 height 302
click at [218, 366] on button "HANG UP" at bounding box center [194, 372] width 68 height 20
click at [197, 317] on div "[PHONE_NUMBER] Live | 05:26 ALL TASKS ALL TASKS ACTIVE TASKS TASKS IN WRAP UP" at bounding box center [135, 183] width 205 height 302
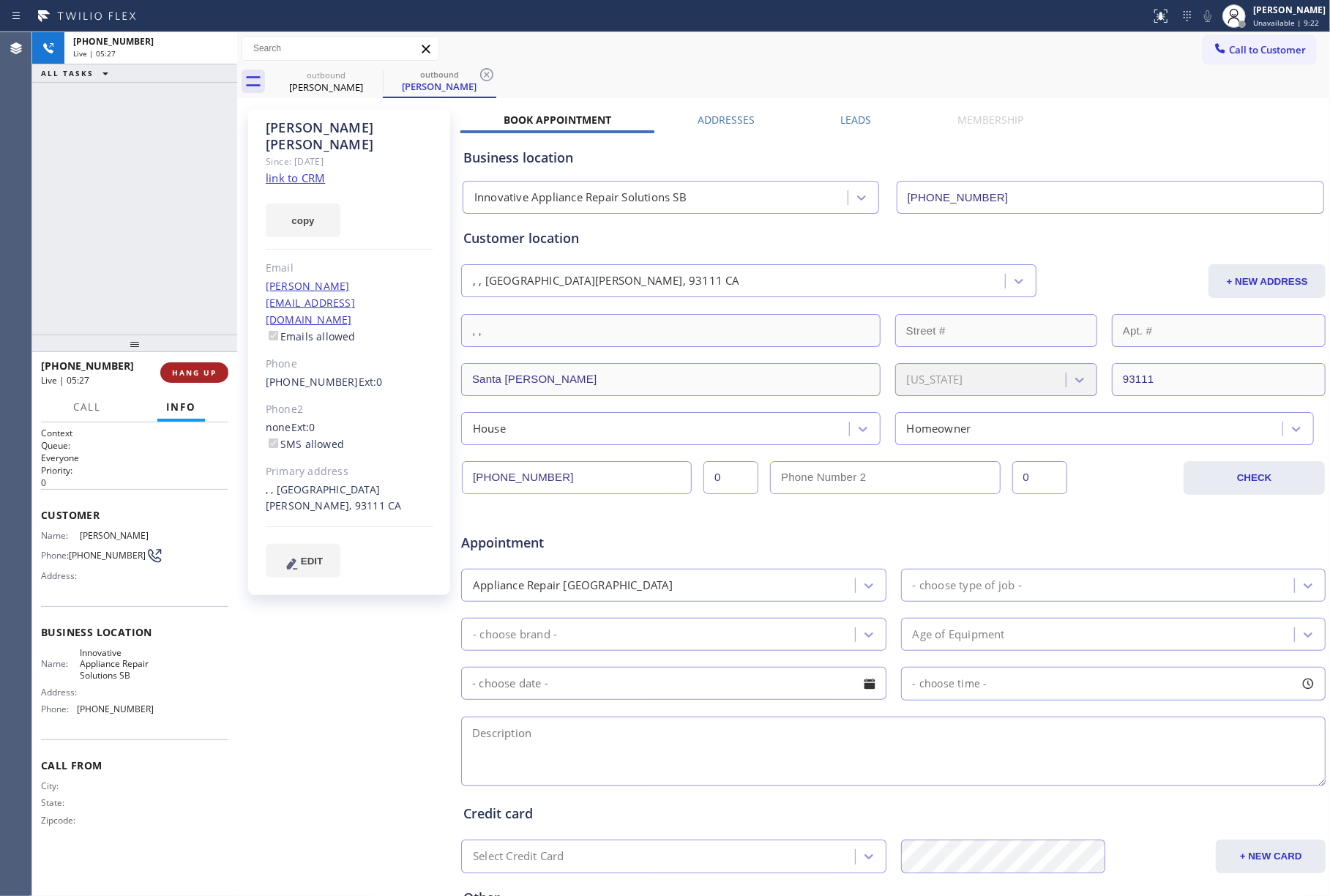
click at [197, 373] on span "HANG UP" at bounding box center [194, 372] width 45 height 10
click at [161, 265] on div "ALL TASKS ALL TASKS ACTIVE TASKS TASKS IN WRAP UP [PHONE_NUMBER] Wrap up | 00:00" at bounding box center [135, 183] width 205 height 302
click at [211, 370] on span "COMPLETE" at bounding box center [191, 372] width 51 height 10
click at [153, 249] on div "ALL TASKS ALL TASKS ACTIVE TASKS TASKS IN WRAP UP [PHONE_NUMBER] Wrap up | 00:00" at bounding box center [135, 183] width 205 height 302
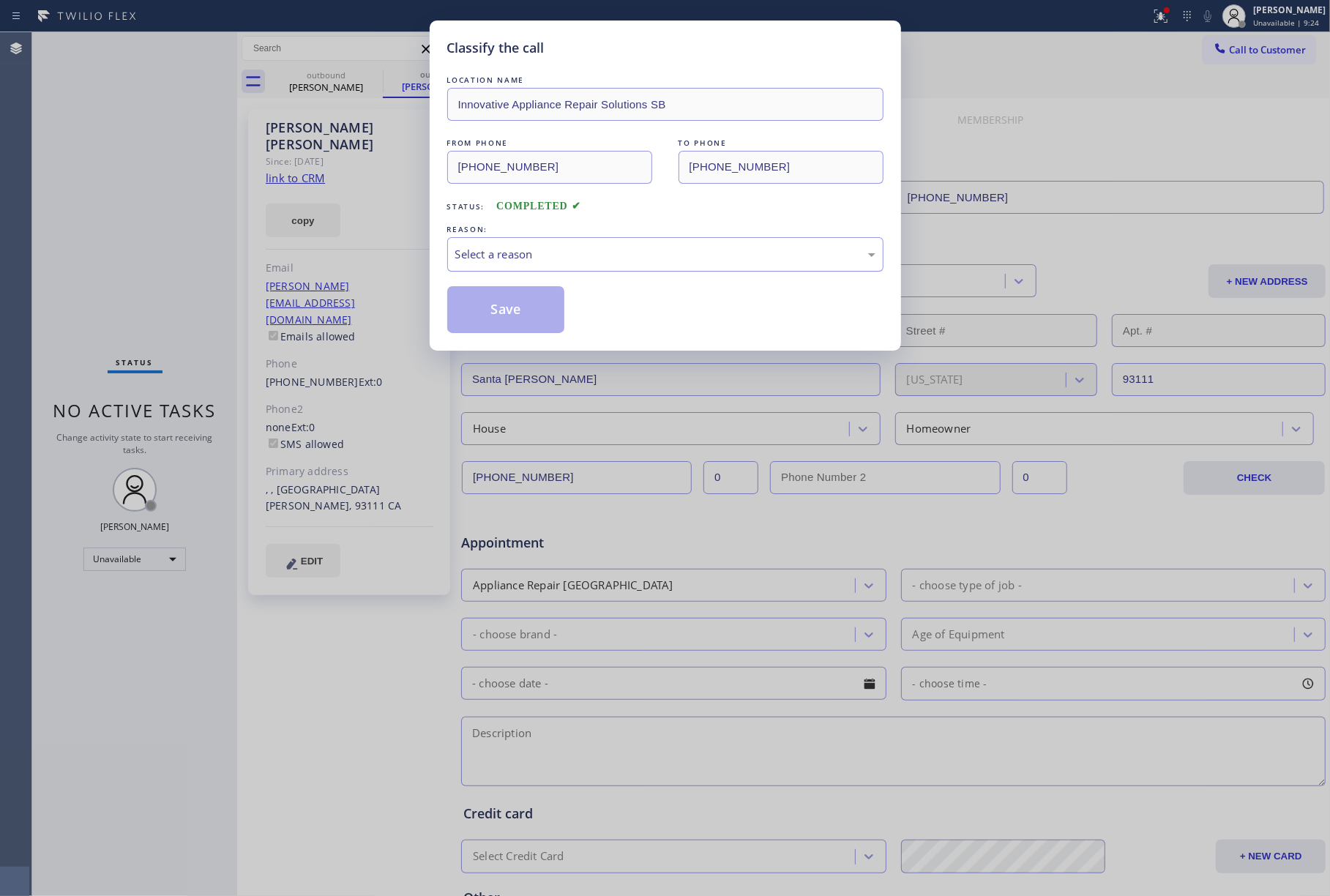
drag, startPoint x: 536, startPoint y: 250, endPoint x: 536, endPoint y: 263, distance: 13.0
click at [536, 263] on div "Select a reason" at bounding box center [665, 255] width 421 height 17
click at [518, 328] on button "Save" at bounding box center [507, 309] width 118 height 47
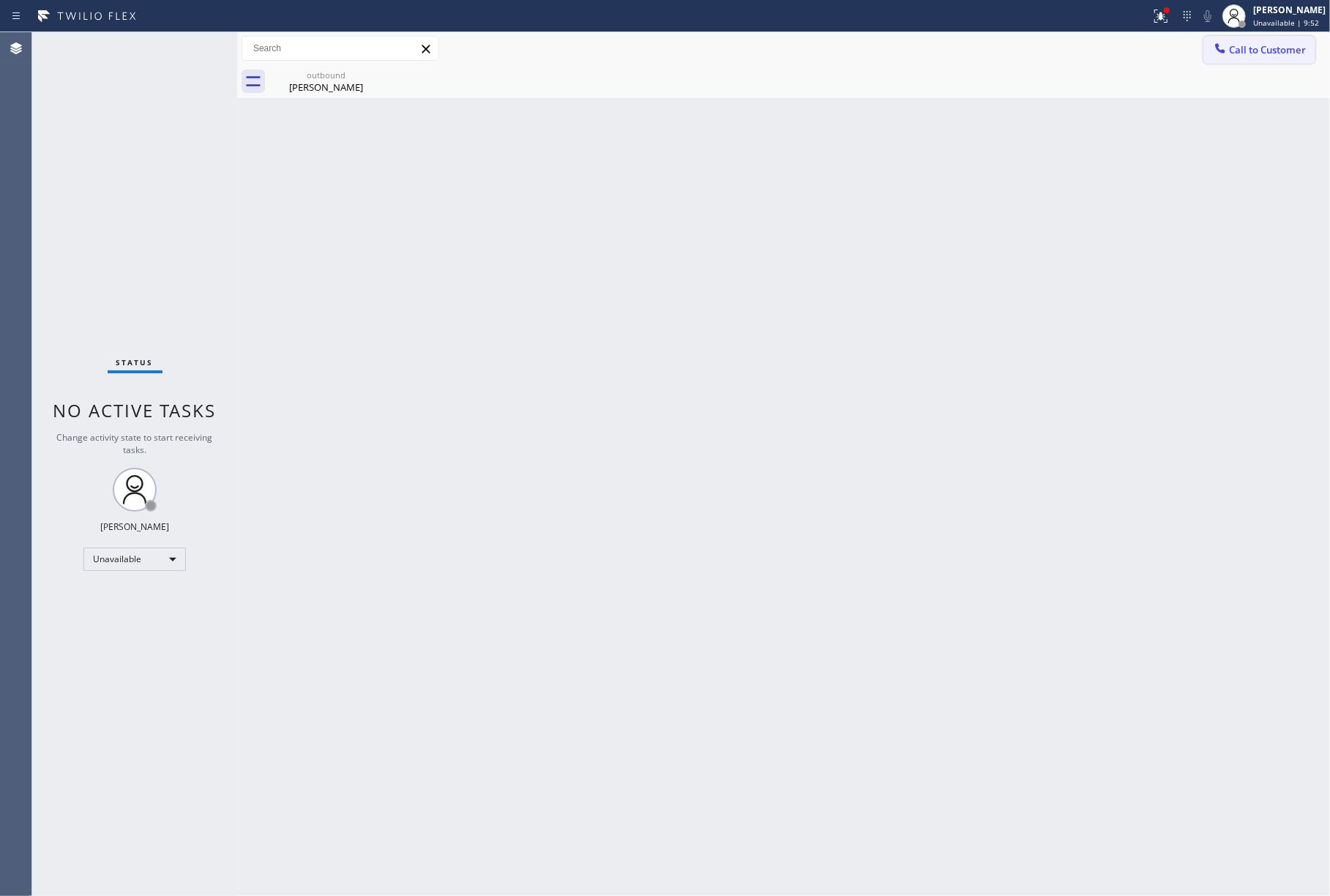
click at [1264, 48] on span "Call to Customer" at bounding box center [1268, 50] width 77 height 13
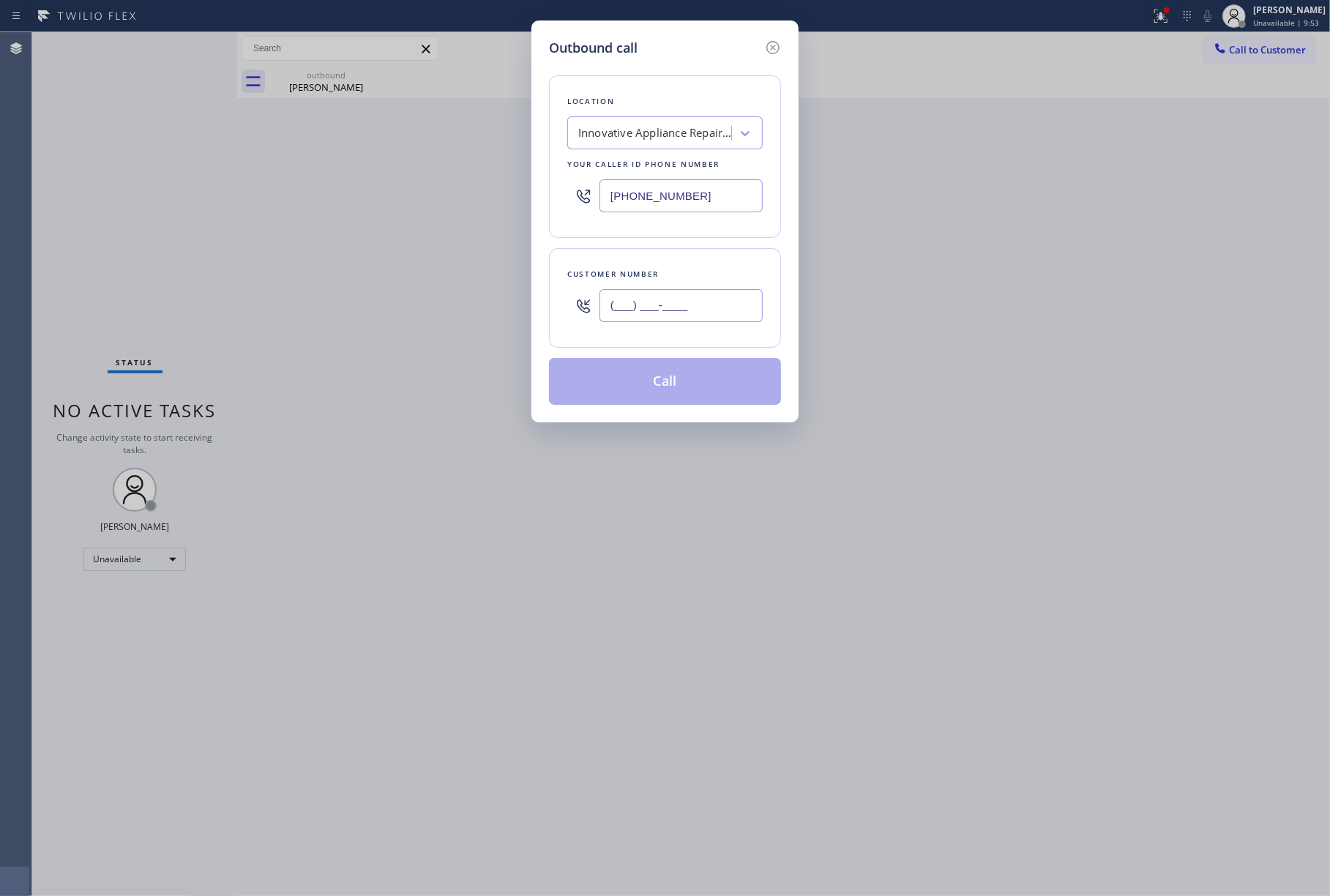
click at [675, 313] on input "(___) ___-____" at bounding box center [681, 305] width 163 height 33
paste input "714) 357-7948"
type input "[PHONE_NUMBER]"
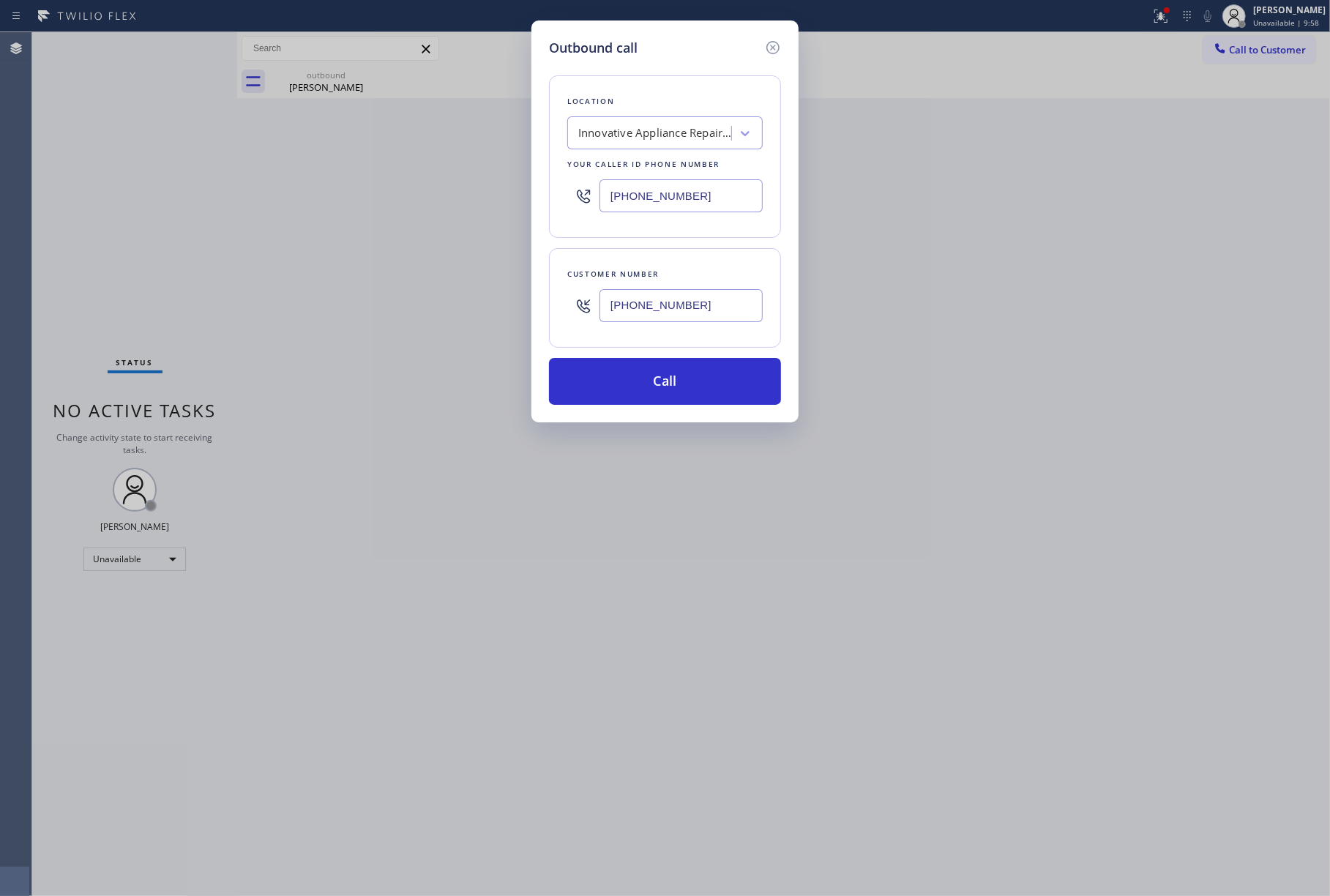
drag, startPoint x: 138, startPoint y: 223, endPoint x: 416, endPoint y: 185, distance: 280.6
click at [140, 220] on div "Outbound call Location Innovative Appliance Repair Solutions SB Your caller id …" at bounding box center [665, 448] width 1330 height 896
click at [584, 134] on div "Innovative Appliance Repair Solutions SB" at bounding box center [655, 134] width 154 height 17
paste input "Orange Appliance Repair"
type input "Orange Appliance Repair"
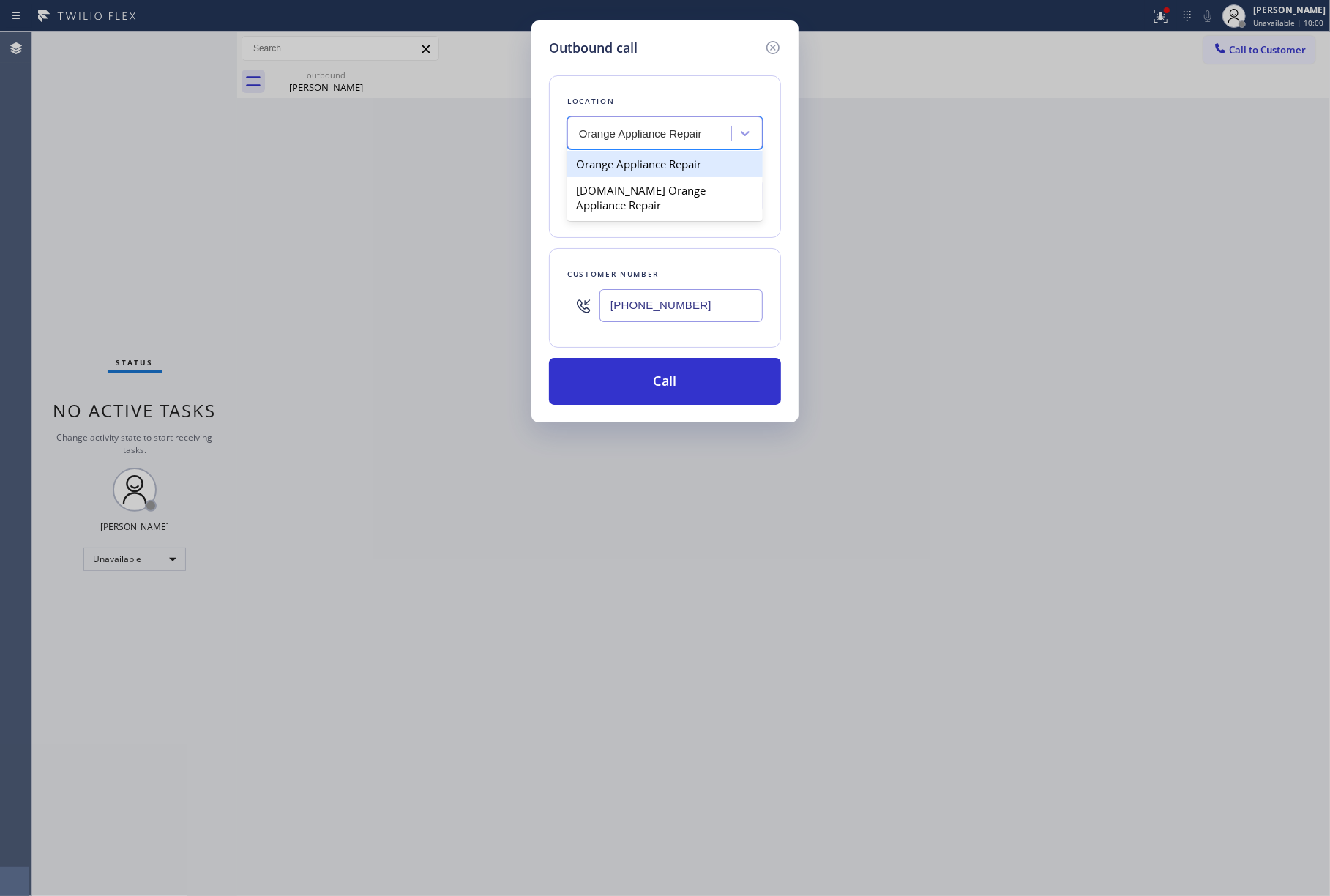
click at [669, 171] on div "Orange Appliance Repair" at bounding box center [665, 164] width 196 height 27
type input "[PHONE_NUMBER]"
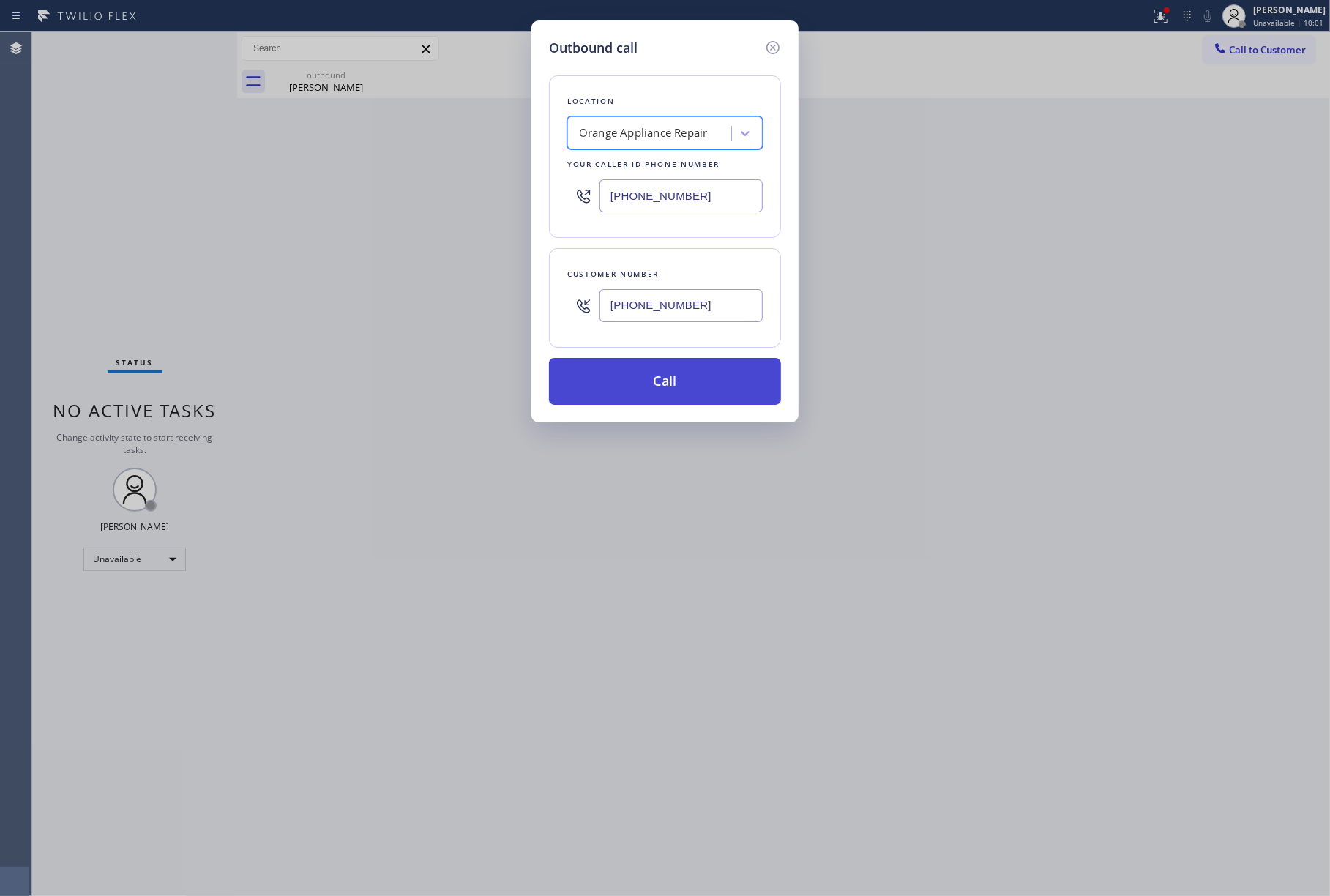
click at [671, 389] on button "Call" at bounding box center [665, 381] width 232 height 47
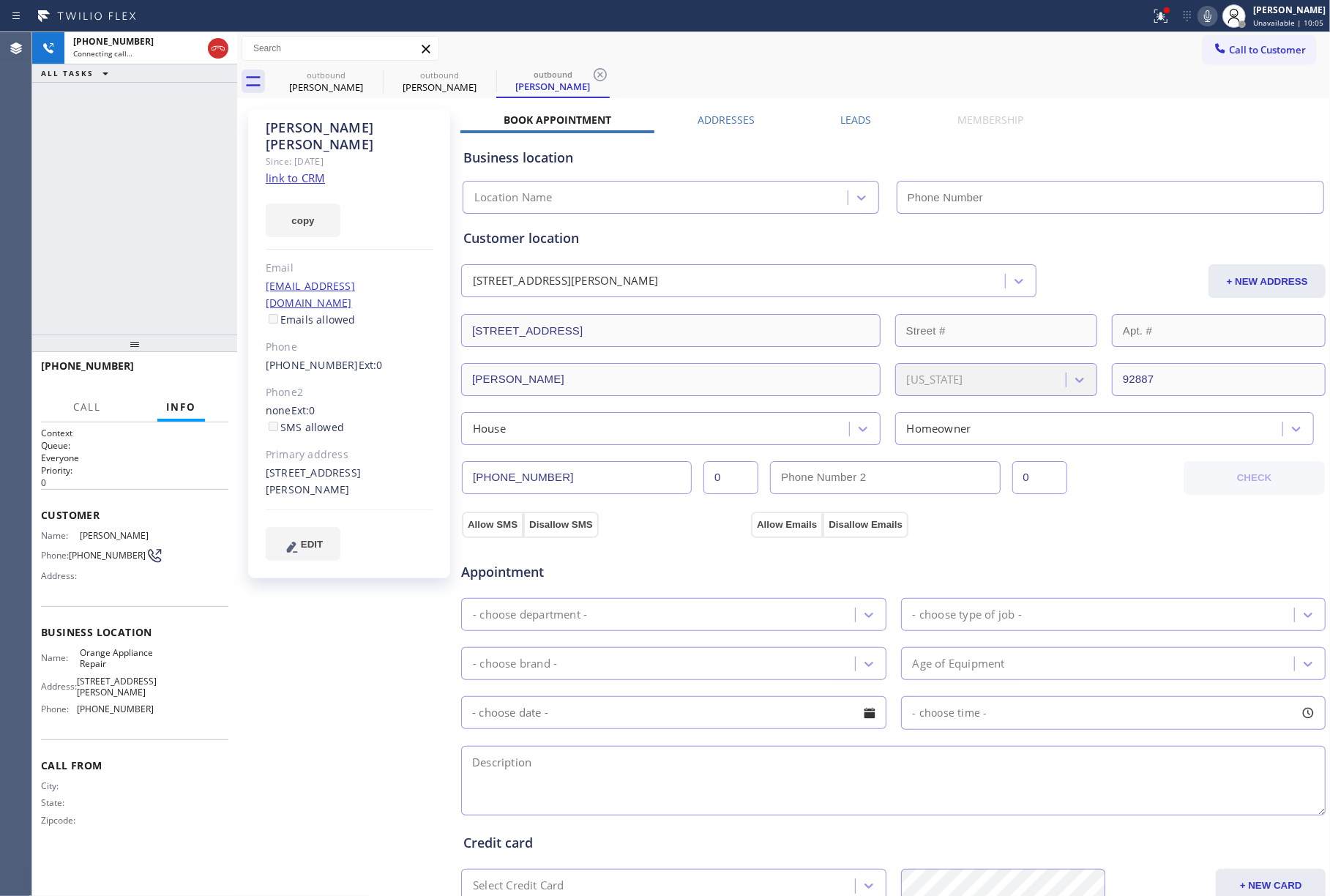
drag, startPoint x: 326, startPoint y: 458, endPoint x: 300, endPoint y: 455, distance: 26.2
click at [300, 465] on div "[STREET_ADDRESS][PERSON_NAME]" at bounding box center [350, 481] width 168 height 33
type input "[PHONE_NUMBER]"
copy div "92887"
click at [288, 171] on link "link to CRM" at bounding box center [296, 177] width 59 height 14
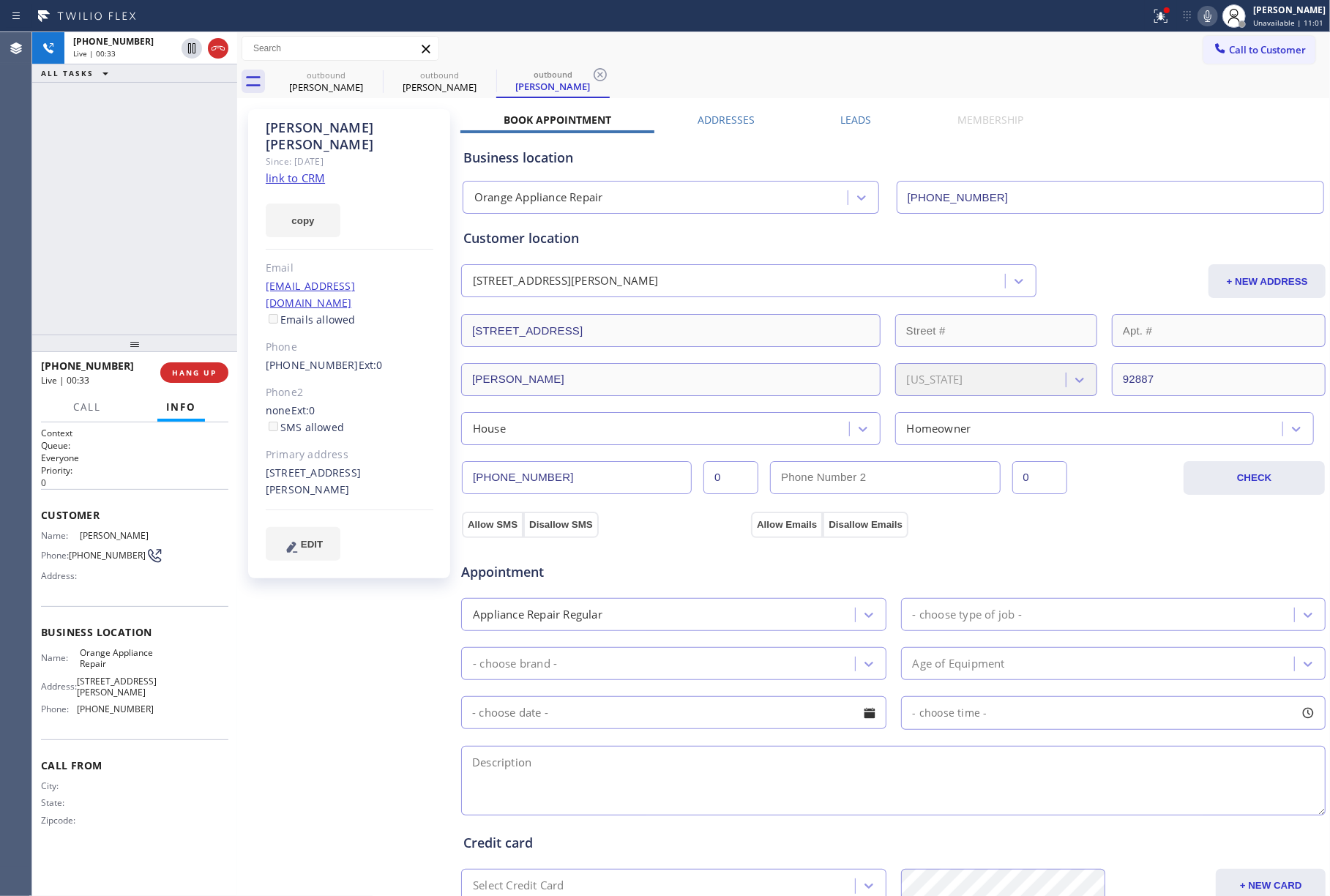
click at [44, 257] on div "[PHONE_NUMBER] Live | 00:33 ALL TASKS ALL TASKS ACTIVE TASKS TASKS IN WRAP UP" at bounding box center [135, 183] width 205 height 302
click at [224, 366] on button "HANG UP" at bounding box center [194, 372] width 68 height 20
click at [186, 298] on div "[PHONE_NUMBER] Live | 00:35 ALL TASKS ALL TASKS ACTIVE TASKS TASKS IN WRAP UP" at bounding box center [135, 183] width 205 height 302
drag, startPoint x: 200, startPoint y: 373, endPoint x: 175, endPoint y: 254, distance: 121.6
click at [200, 373] on span "COMPLETE" at bounding box center [191, 372] width 51 height 10
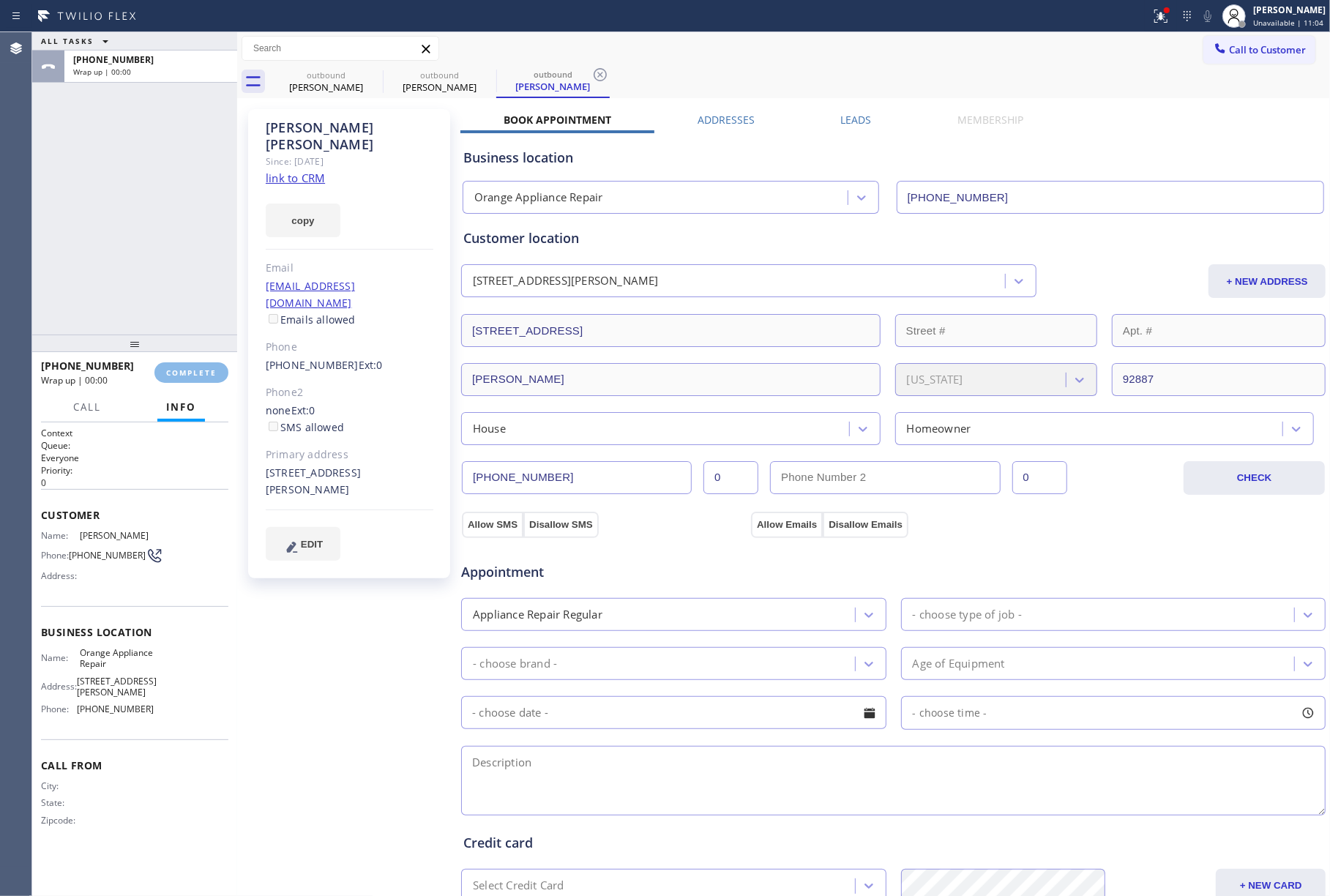
click at [175, 254] on div "ALL TASKS ALL TASKS ACTIVE TASKS TASKS IN WRAP UP [PHONE_NUMBER] Wrap up | 00:00" at bounding box center [135, 183] width 205 height 302
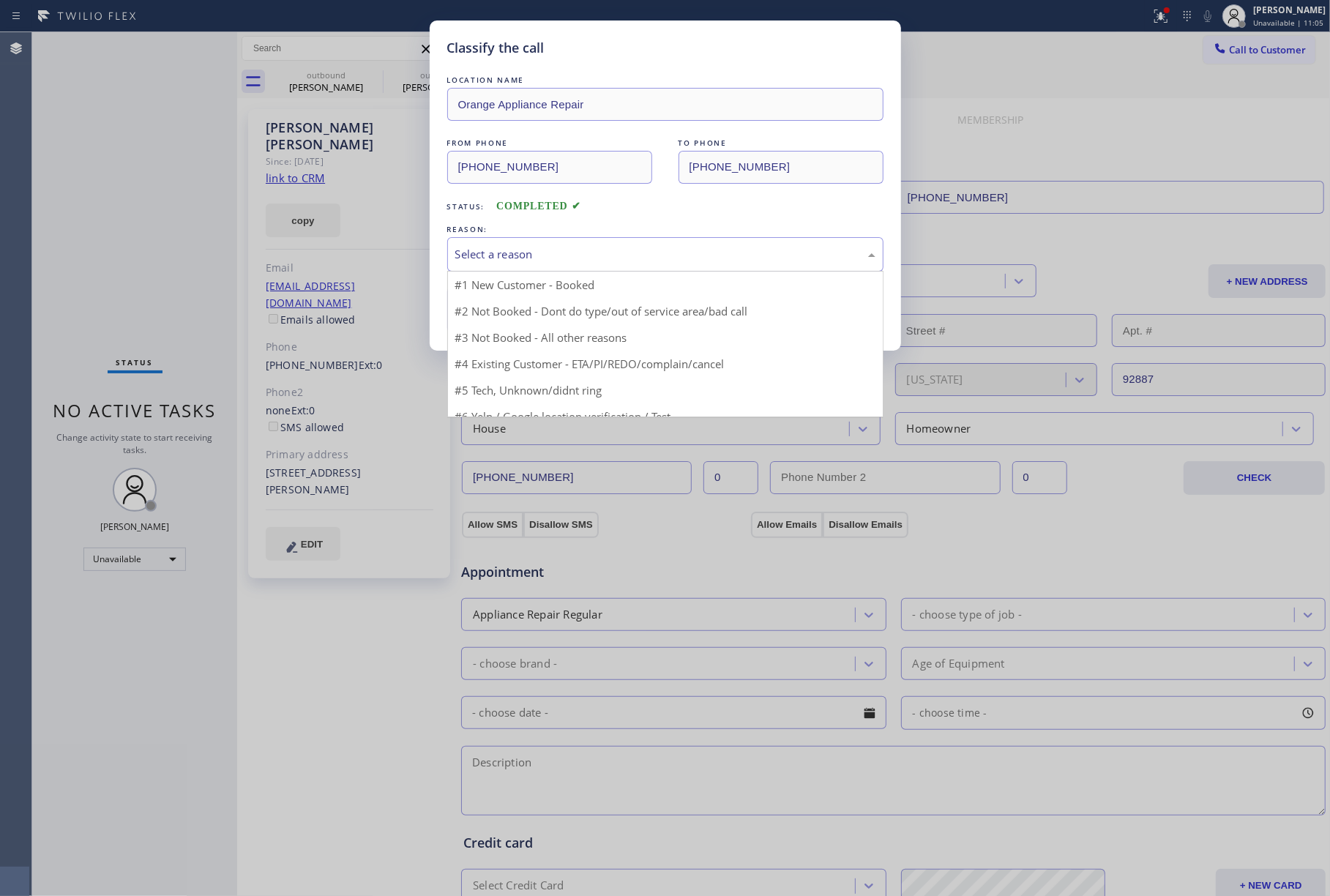
click at [536, 258] on div "Select a reason" at bounding box center [665, 255] width 421 height 17
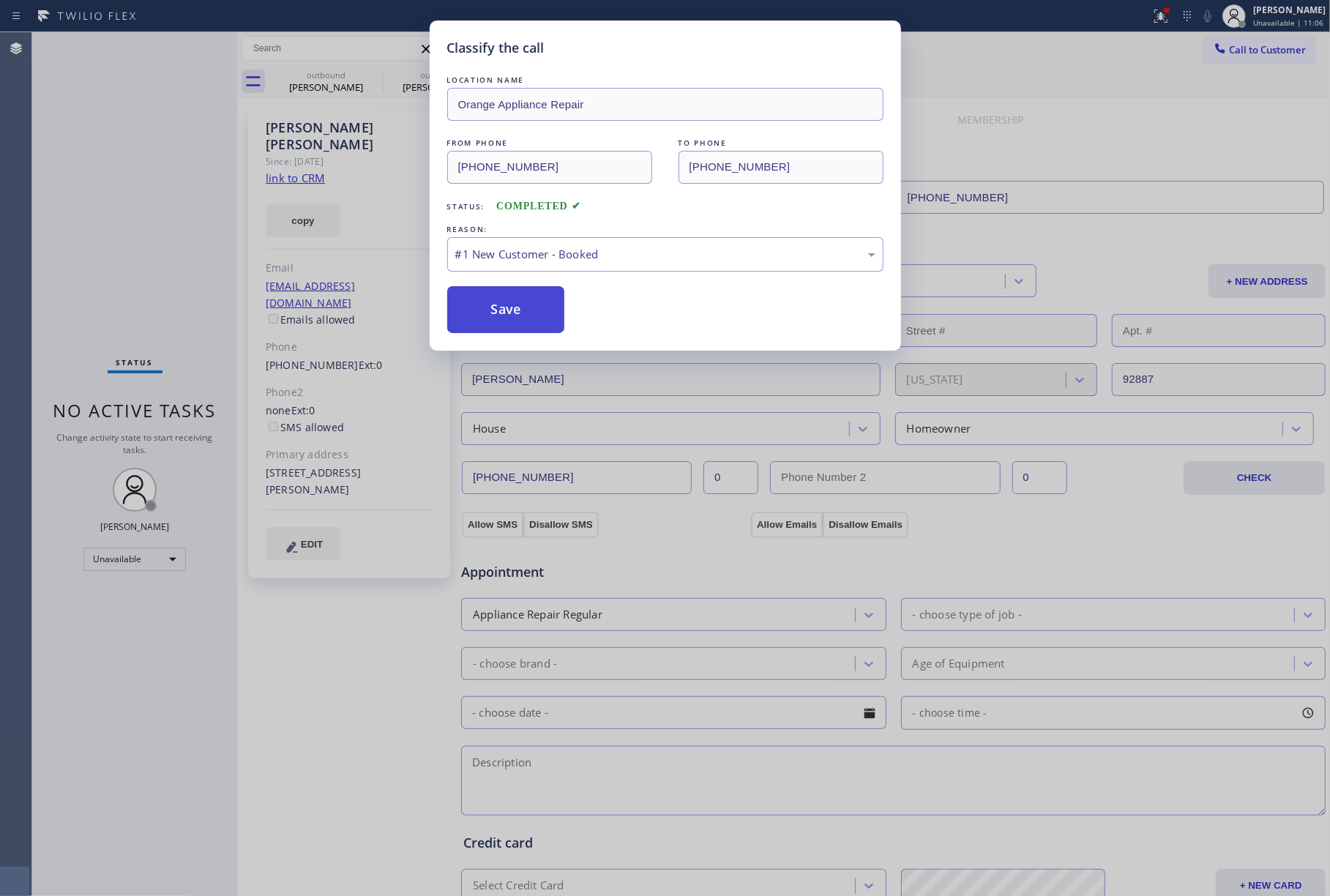
click at [499, 309] on button "Save" at bounding box center [507, 309] width 118 height 47
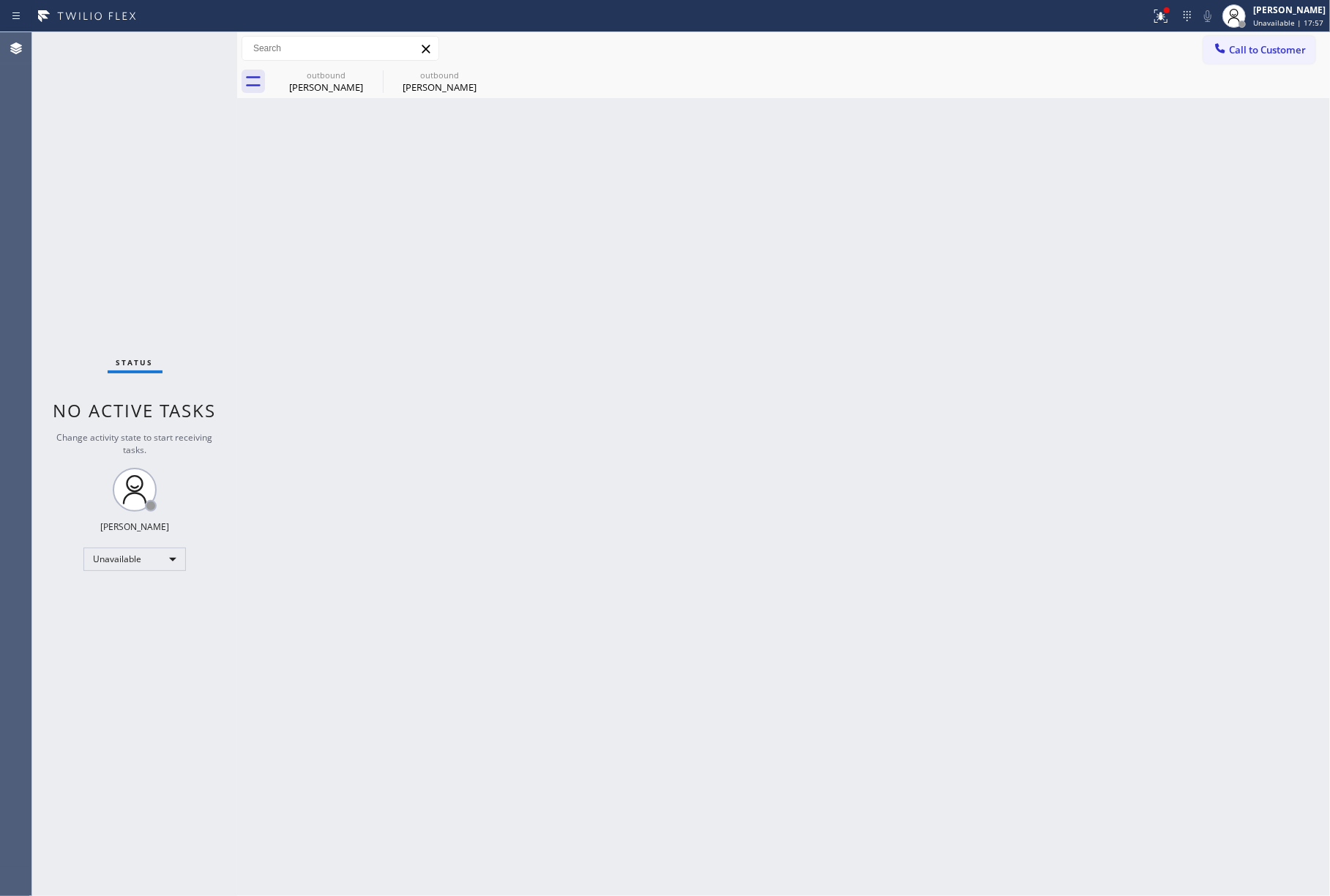
drag, startPoint x: 91, startPoint y: 197, endPoint x: 228, endPoint y: 197, distance: 137.0
click at [91, 197] on div "Status No active tasks Change activity state to start receiving tasks. [PERSON_…" at bounding box center [135, 465] width 205 height 865
click at [905, 300] on div "Back to Dashboard Change Sender ID Customers Technicians Select a contact Outbo…" at bounding box center [784, 465] width 1093 height 865
click at [905, 299] on div "Back to Dashboard Change Sender ID Customers Technicians Select a contact Outbo…" at bounding box center [784, 465] width 1093 height 865
drag, startPoint x: 112, startPoint y: 168, endPoint x: 229, endPoint y: 135, distance: 121.6
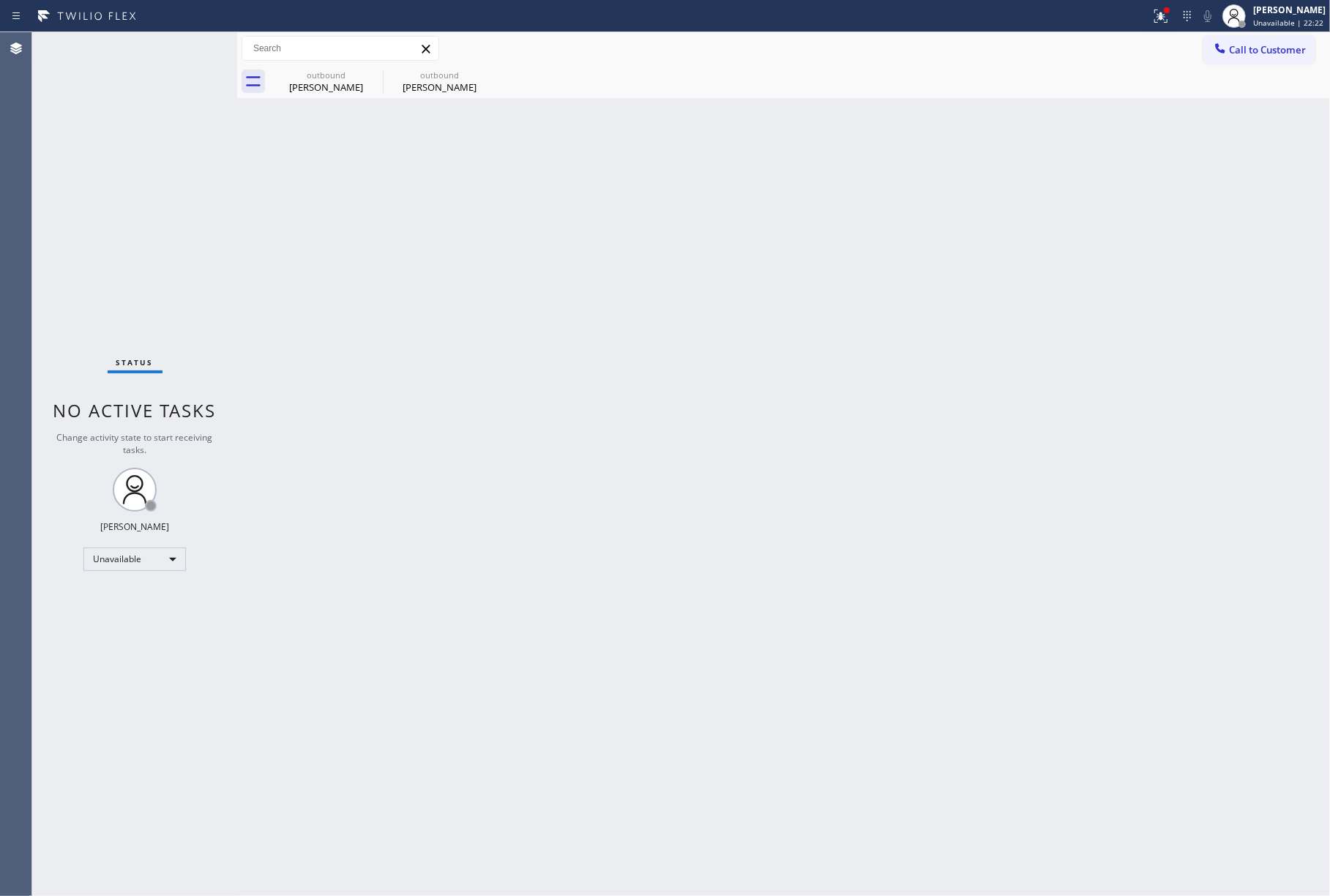
click at [112, 168] on div "Status No active tasks Change activity state to start receiving tasks. [PERSON_…" at bounding box center [135, 465] width 205 height 865
click at [1242, 52] on span "Call to Customer" at bounding box center [1268, 50] width 77 height 13
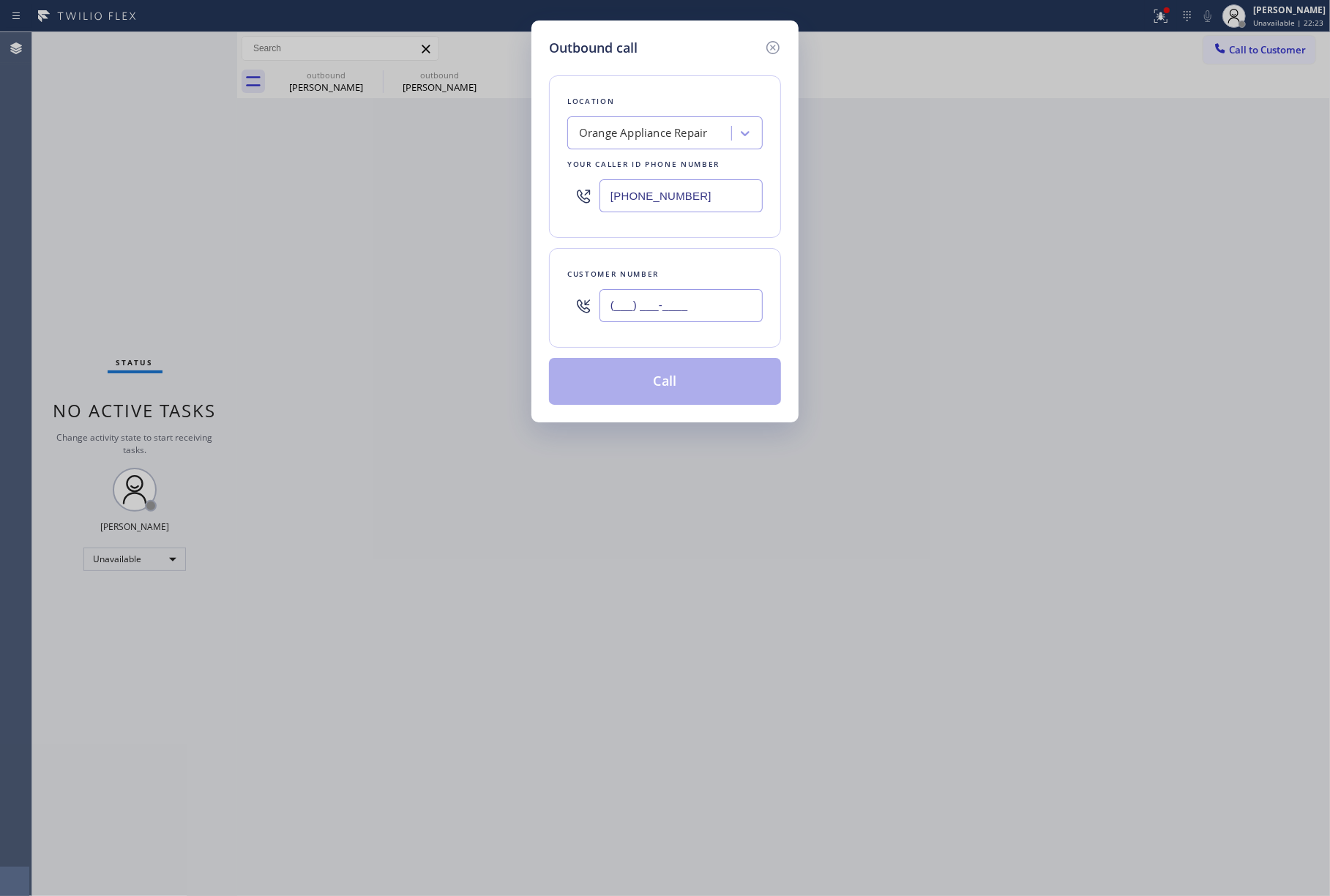
click at [712, 304] on input "(___) ___-____" at bounding box center [681, 305] width 163 height 33
paste input "925) 330-8392"
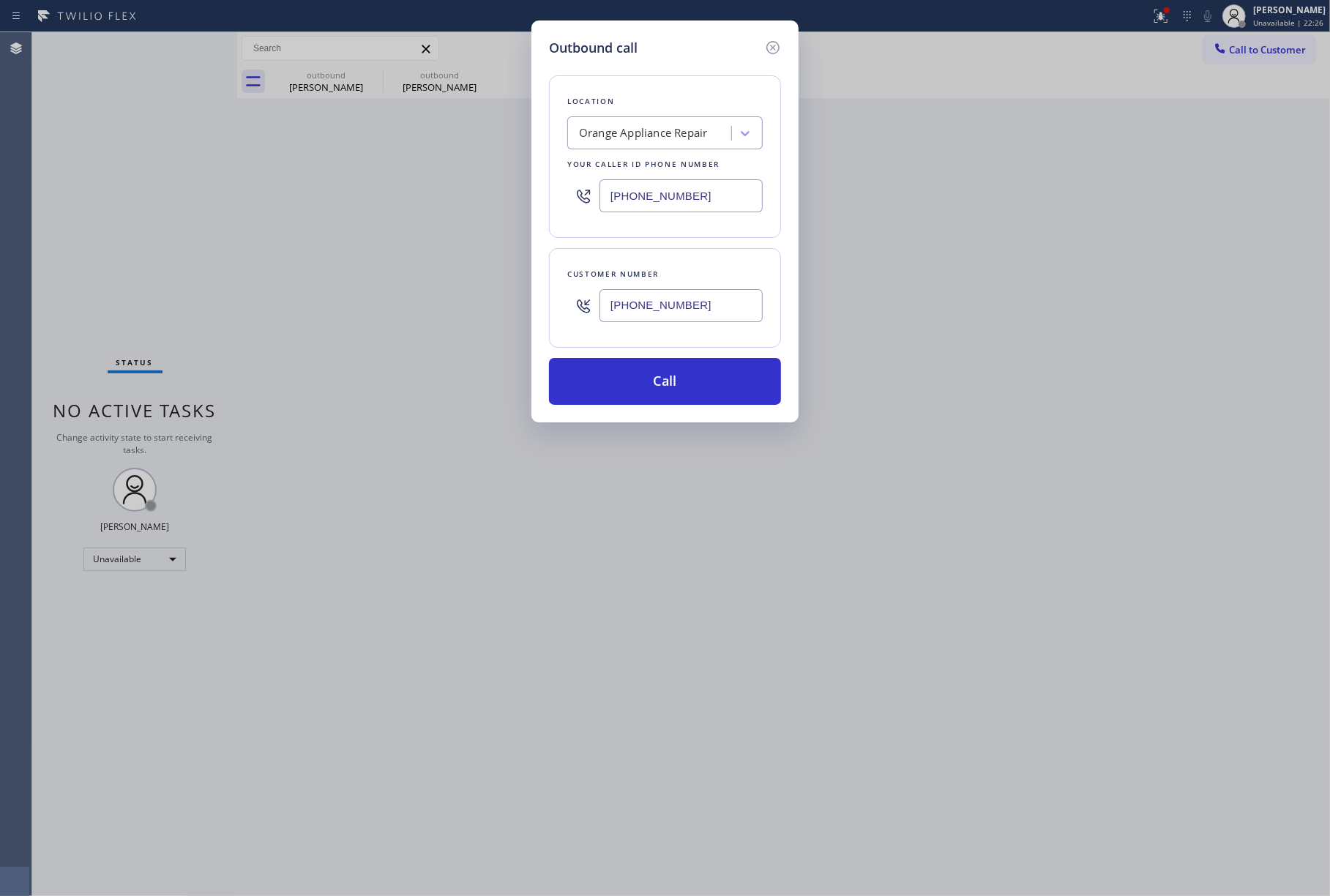
type input "[PHONE_NUMBER]"
click at [106, 214] on div "Outbound call Location Orange Appliance Repair Your caller id phone number [PHO…" at bounding box center [665, 448] width 1330 height 896
click at [628, 146] on div "Orange Appliance Repair" at bounding box center [651, 134] width 159 height 26
paste input "KitchenAid Appliance Repair"
type input "KitchenAid Appliance Repair"
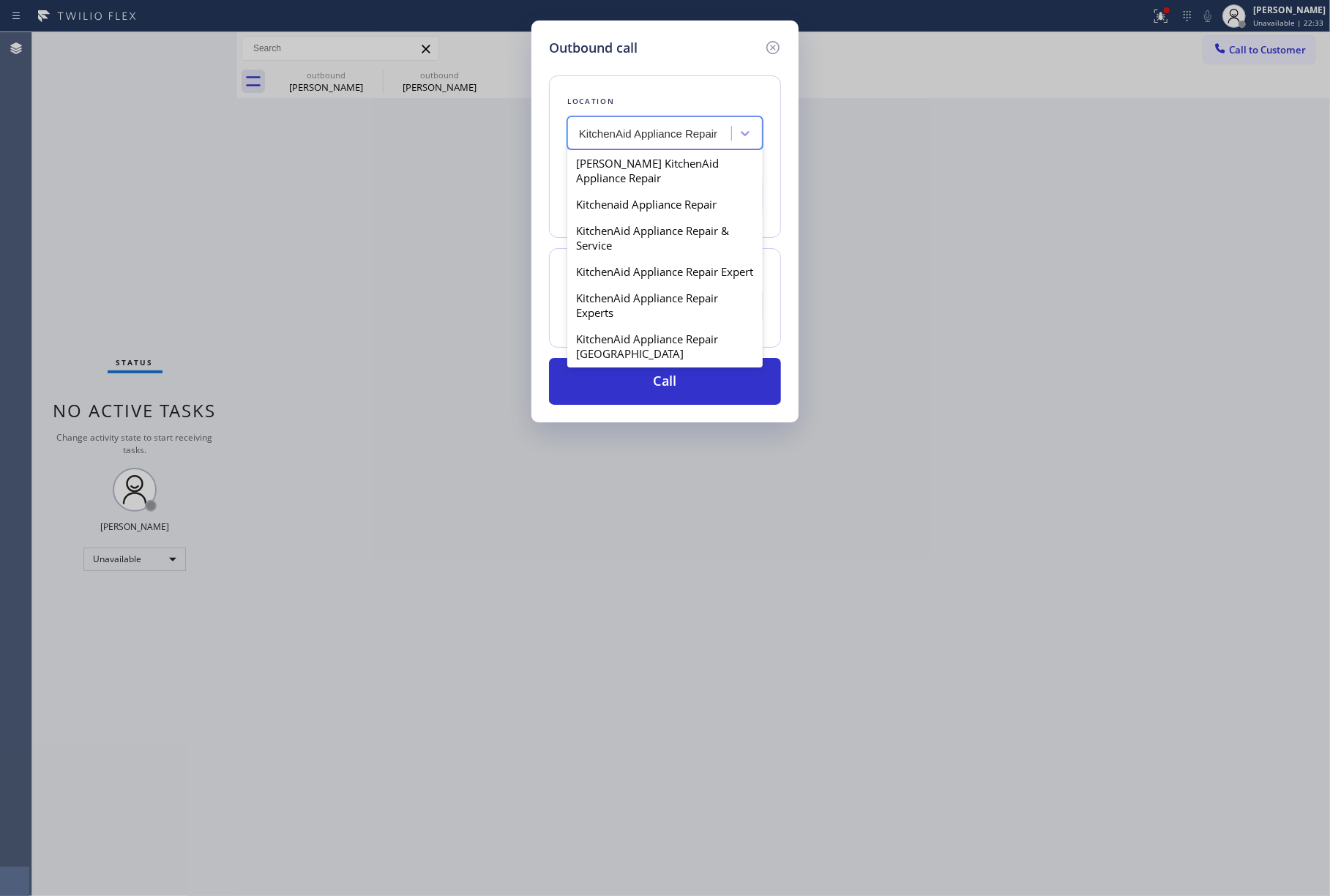
scroll to position [293, 0]
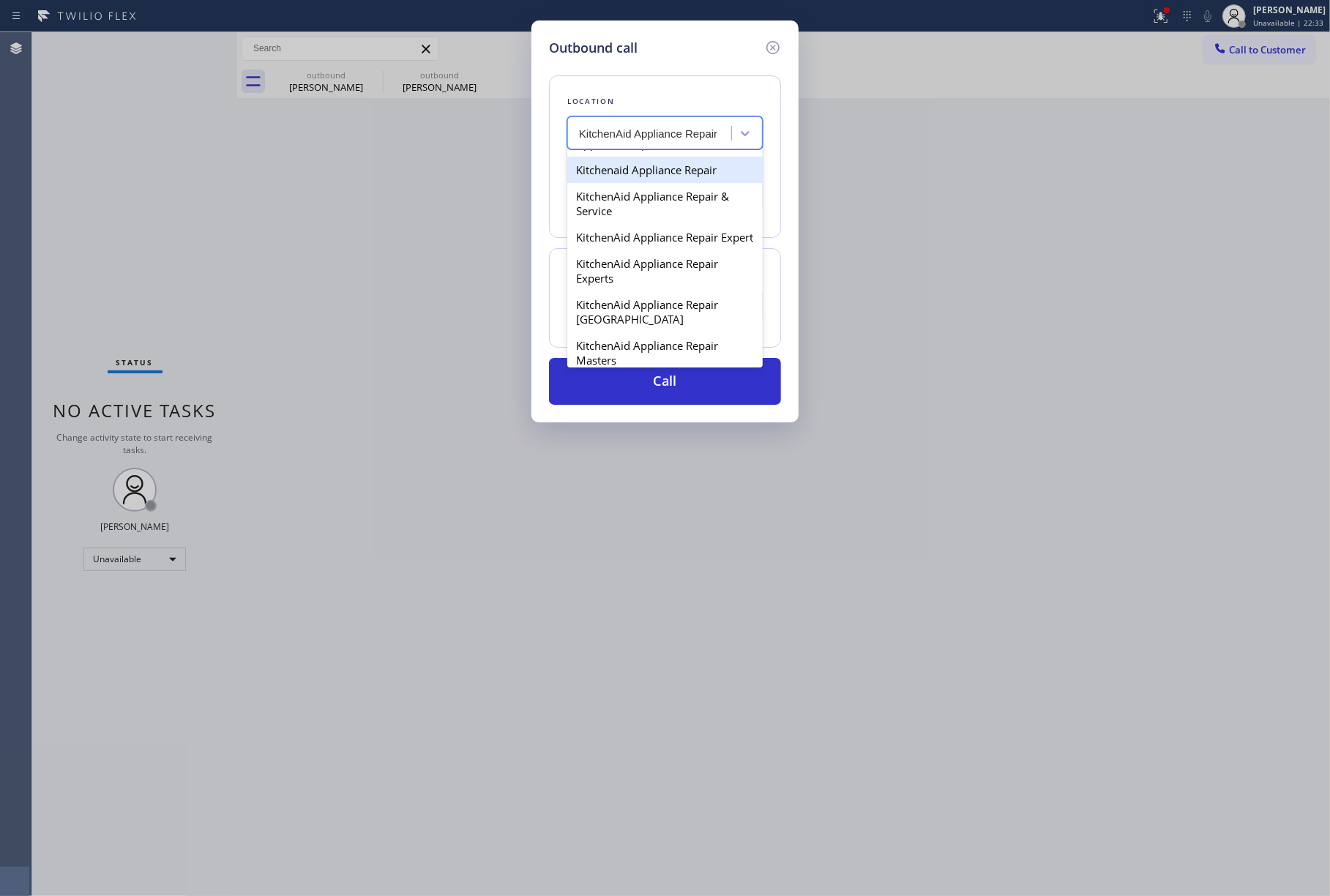
click at [687, 183] on div "Kitchenaid Appliance Repair" at bounding box center [665, 170] width 196 height 27
type input "[PHONE_NUMBER]"
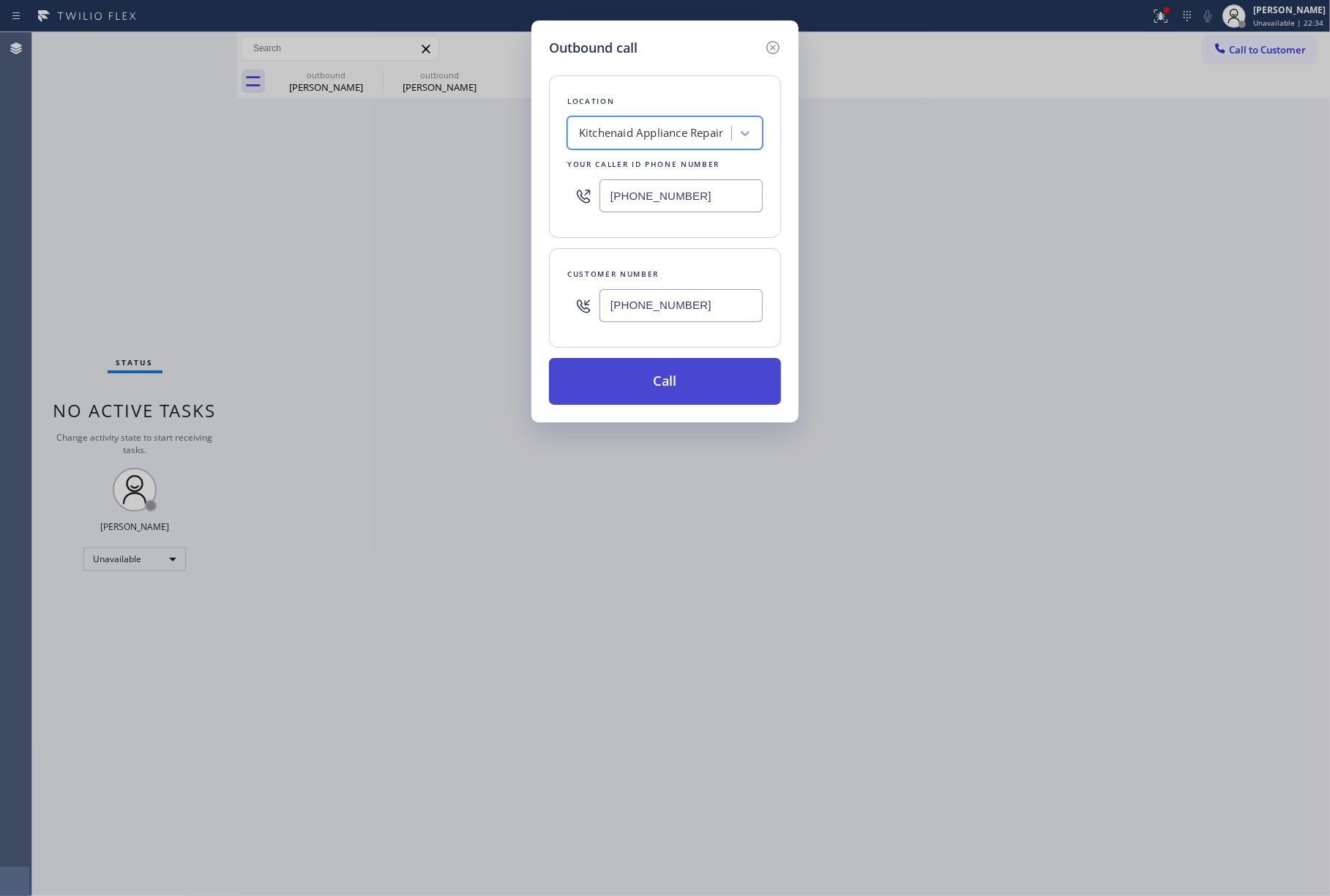
click at [666, 378] on button "Call" at bounding box center [665, 381] width 232 height 47
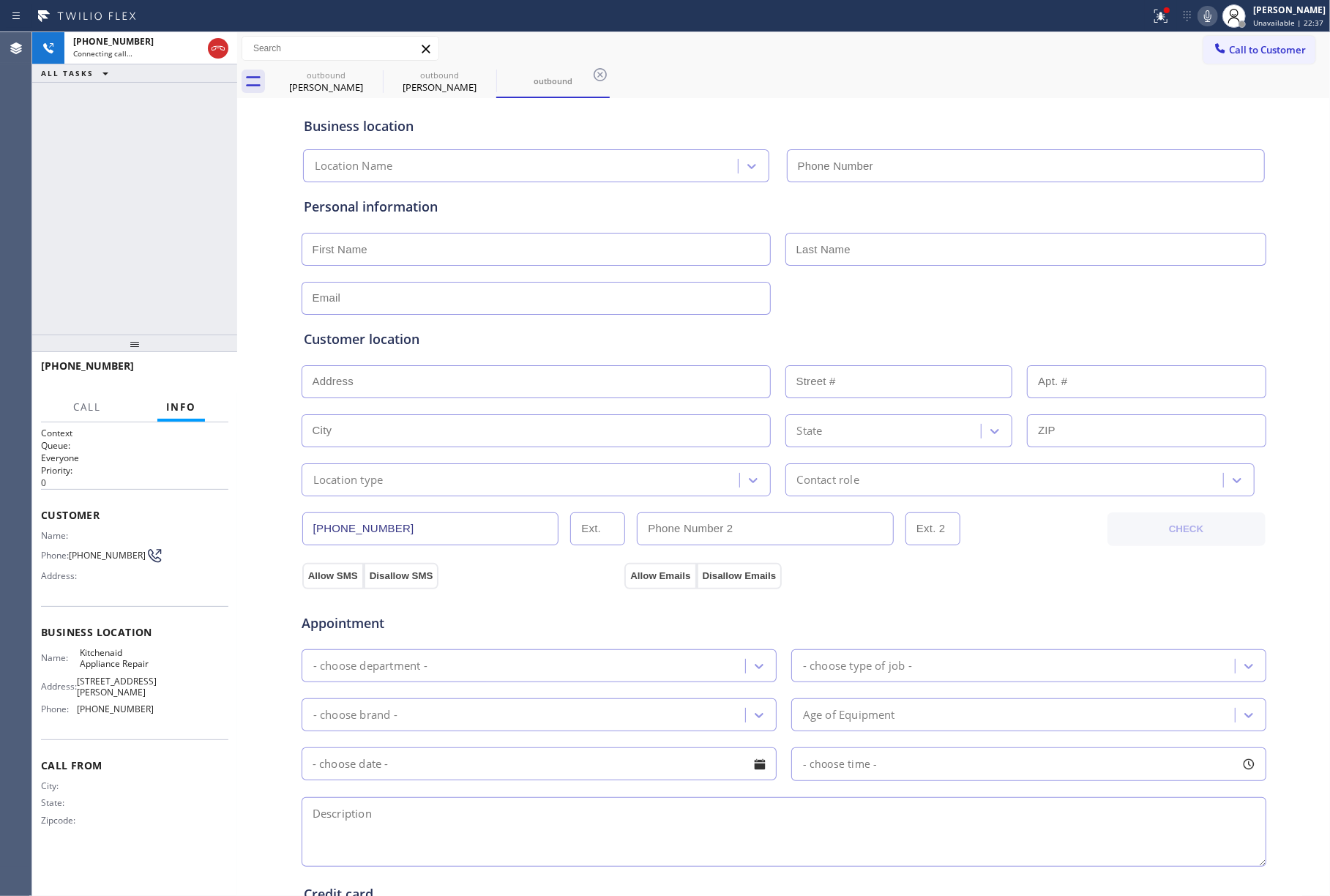
type input "[PHONE_NUMBER]"
click at [55, 230] on div "[PHONE_NUMBER] Live | 00:09 ALL TASKS ALL TASKS ACTIVE TASKS TASKS IN WRAP UP" at bounding box center [135, 183] width 205 height 302
click at [195, 367] on span "HANG UP" at bounding box center [194, 372] width 45 height 10
drag, startPoint x: 186, startPoint y: 305, endPoint x: 208, endPoint y: 372, distance: 70.5
click at [186, 306] on div "[PHONE_NUMBER] Live | 00:11 ALL TASKS ALL TASKS ACTIVE TASKS TASKS IN WRAP UP" at bounding box center [135, 183] width 205 height 302
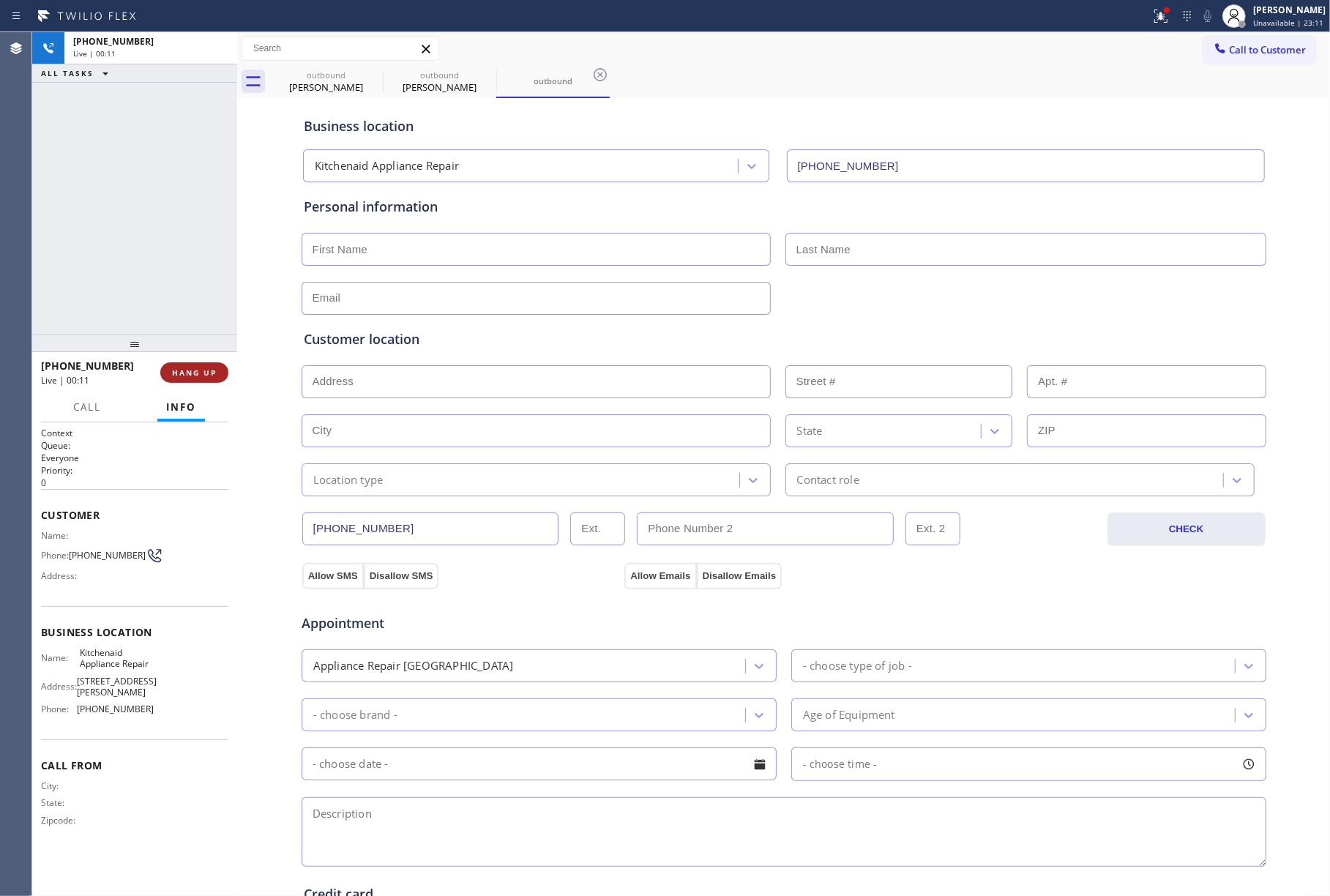
click at [216, 366] on button "HANG UP" at bounding box center [194, 372] width 68 height 20
click at [165, 267] on div "ALL TASKS ALL TASKS ACTIVE TASKS TASKS IN WRAP UP [PHONE_NUMBER] Wrap up | 00:00" at bounding box center [135, 183] width 205 height 302
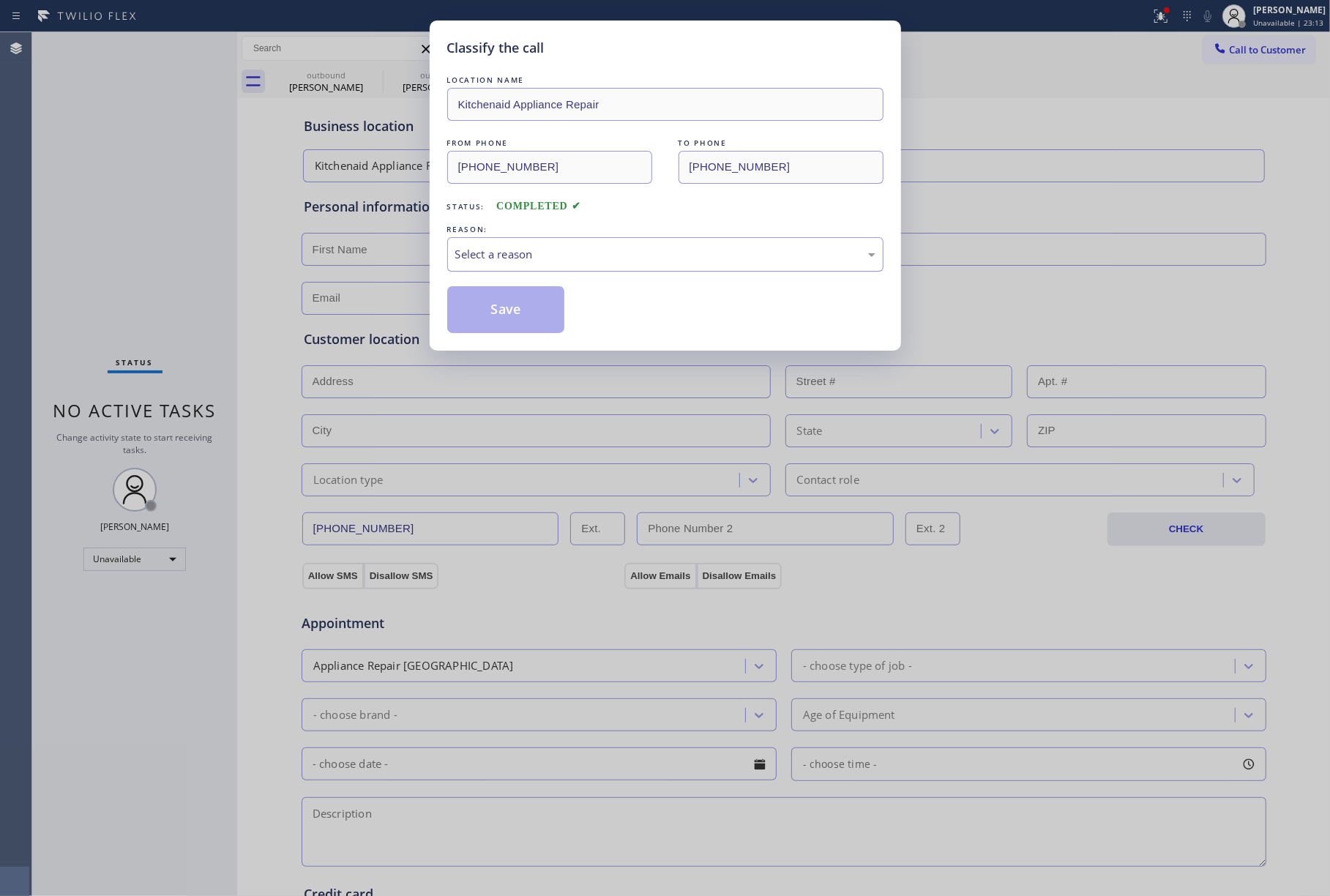
click at [551, 262] on div "Select a reason" at bounding box center [665, 255] width 421 height 17
click at [499, 314] on button "Save" at bounding box center [507, 309] width 118 height 47
type input "[PHONE_NUMBER]"
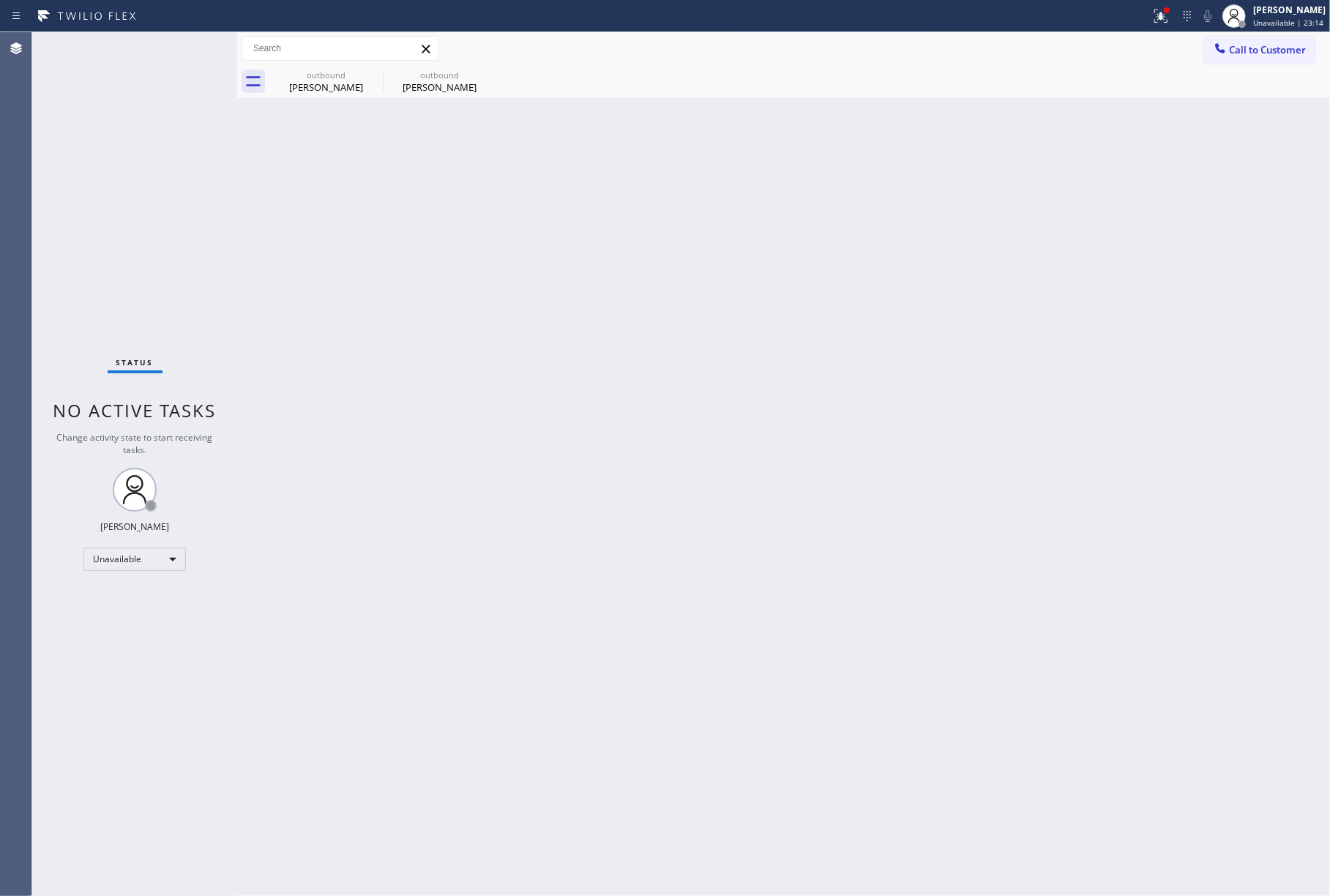
click at [714, 854] on div "Back to Dashboard Change Sender ID Customers Technicians Select a contact Outbo…" at bounding box center [784, 465] width 1093 height 865
click at [126, 185] on div "Status No active tasks Change activity state to start receiving tasks. [PERSON_…" at bounding box center [135, 465] width 205 height 865
drag, startPoint x: 1245, startPoint y: 45, endPoint x: 647, endPoint y: 156, distance: 608.2
click at [1243, 45] on span "Call to Customer" at bounding box center [1268, 50] width 77 height 13
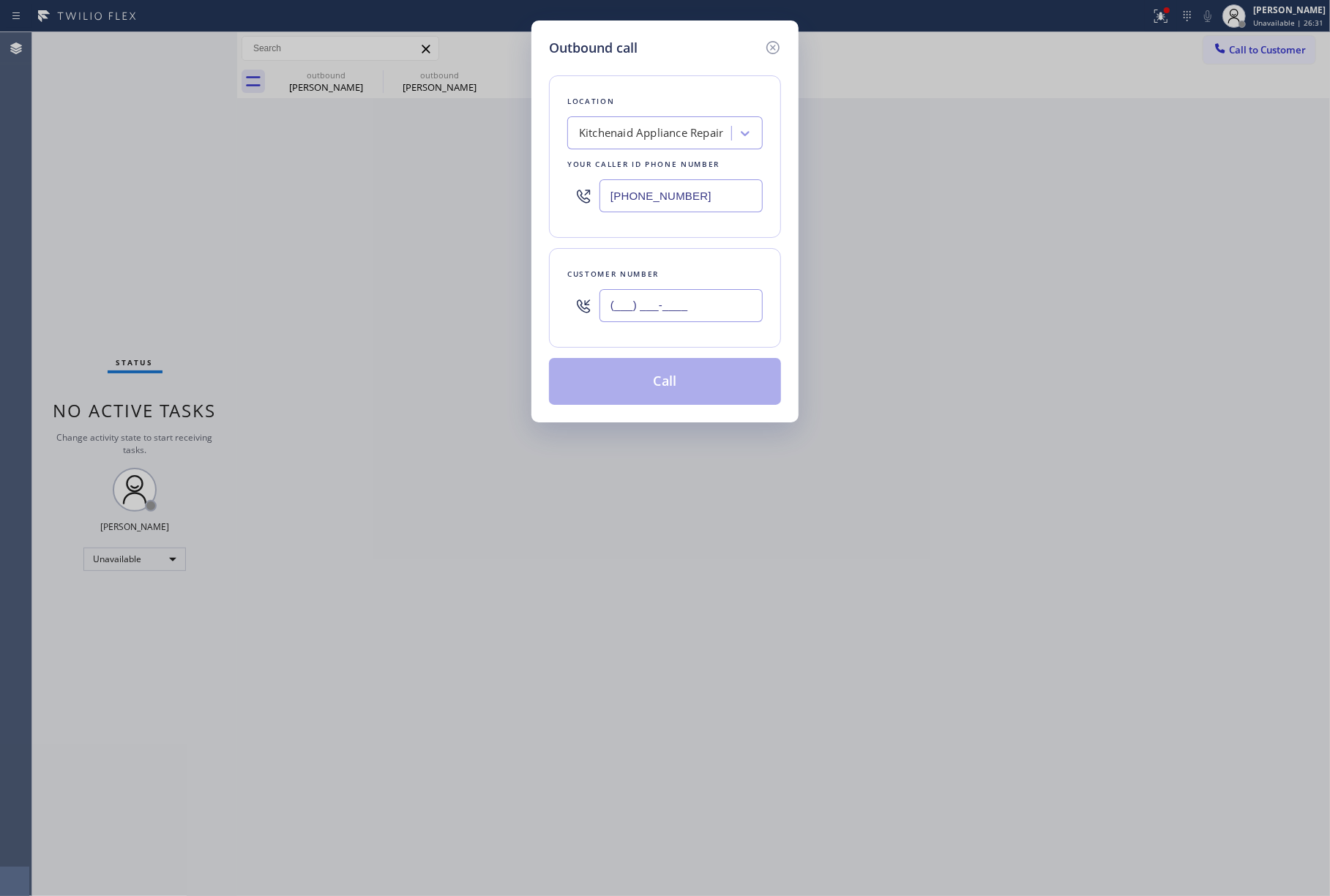
click at [644, 314] on input "(___) ___-____" at bounding box center [681, 305] width 163 height 33
paste input "510) 385-1987"
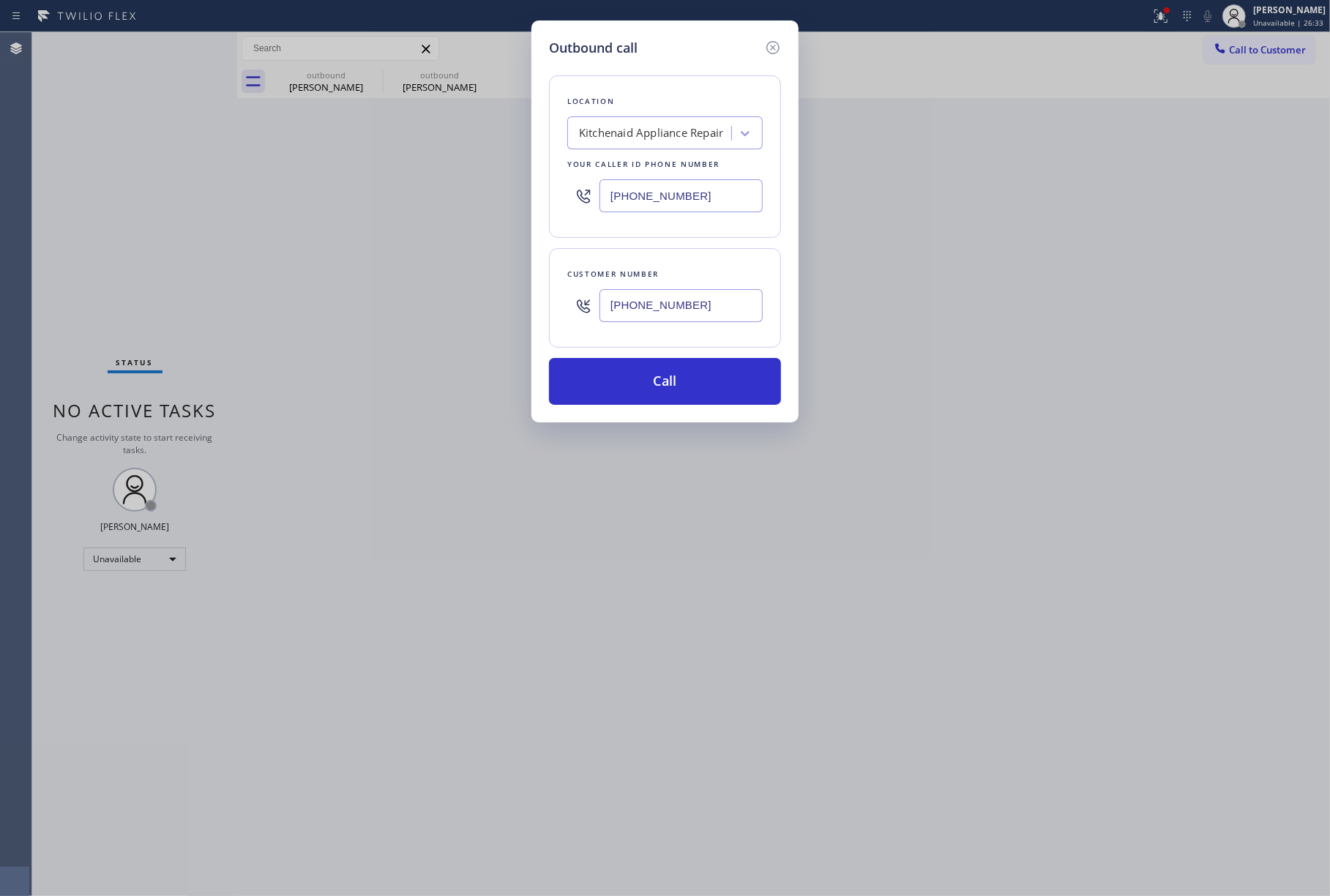
type input "[PHONE_NUMBER]"
click at [142, 199] on div "Outbound call Location Kitchenaid Appliance Repair Your caller id phone number …" at bounding box center [665, 448] width 1330 height 896
click at [649, 125] on div "Kitchenaid Appliance Repair" at bounding box center [651, 134] width 144 height 17
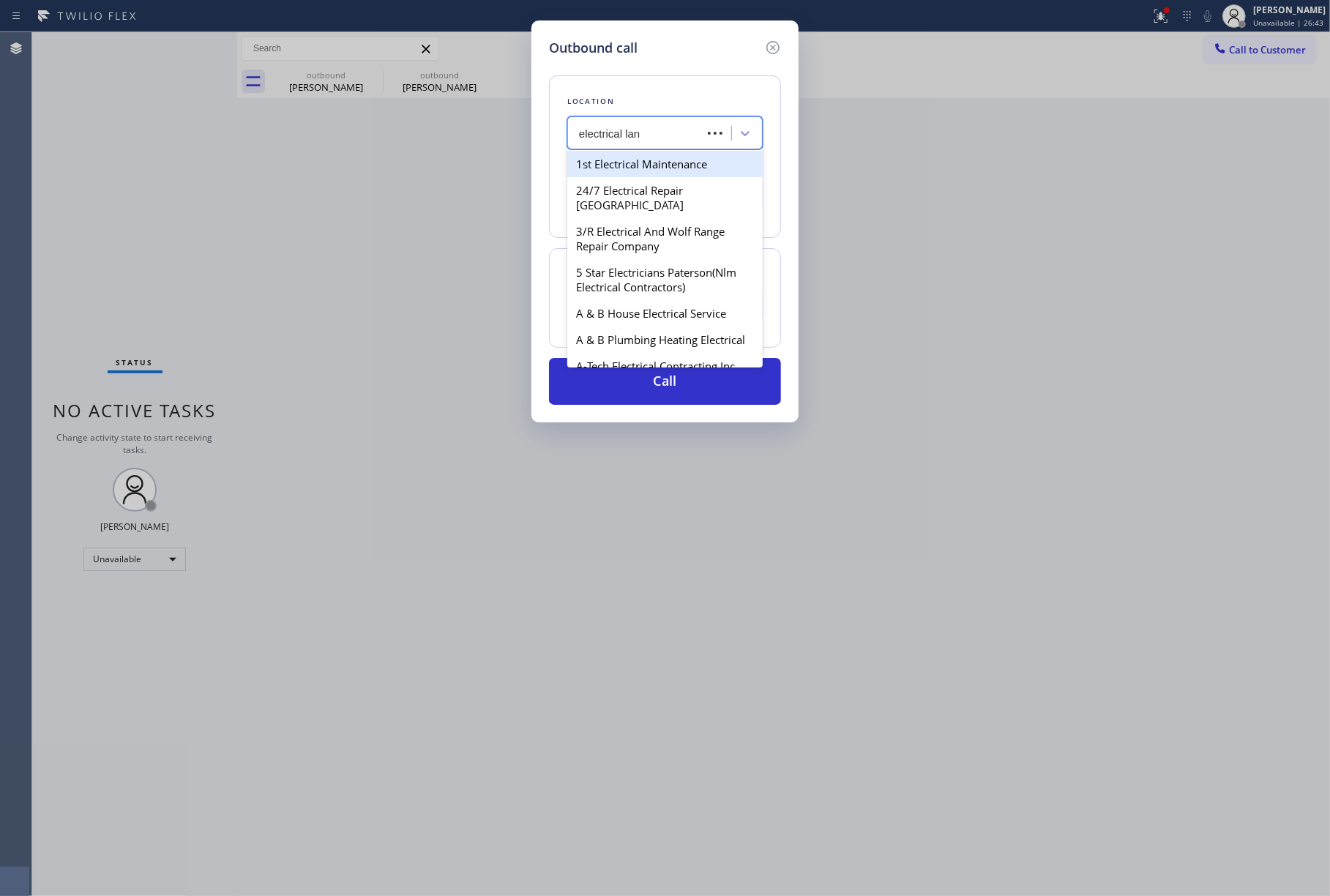
type input "electrical land"
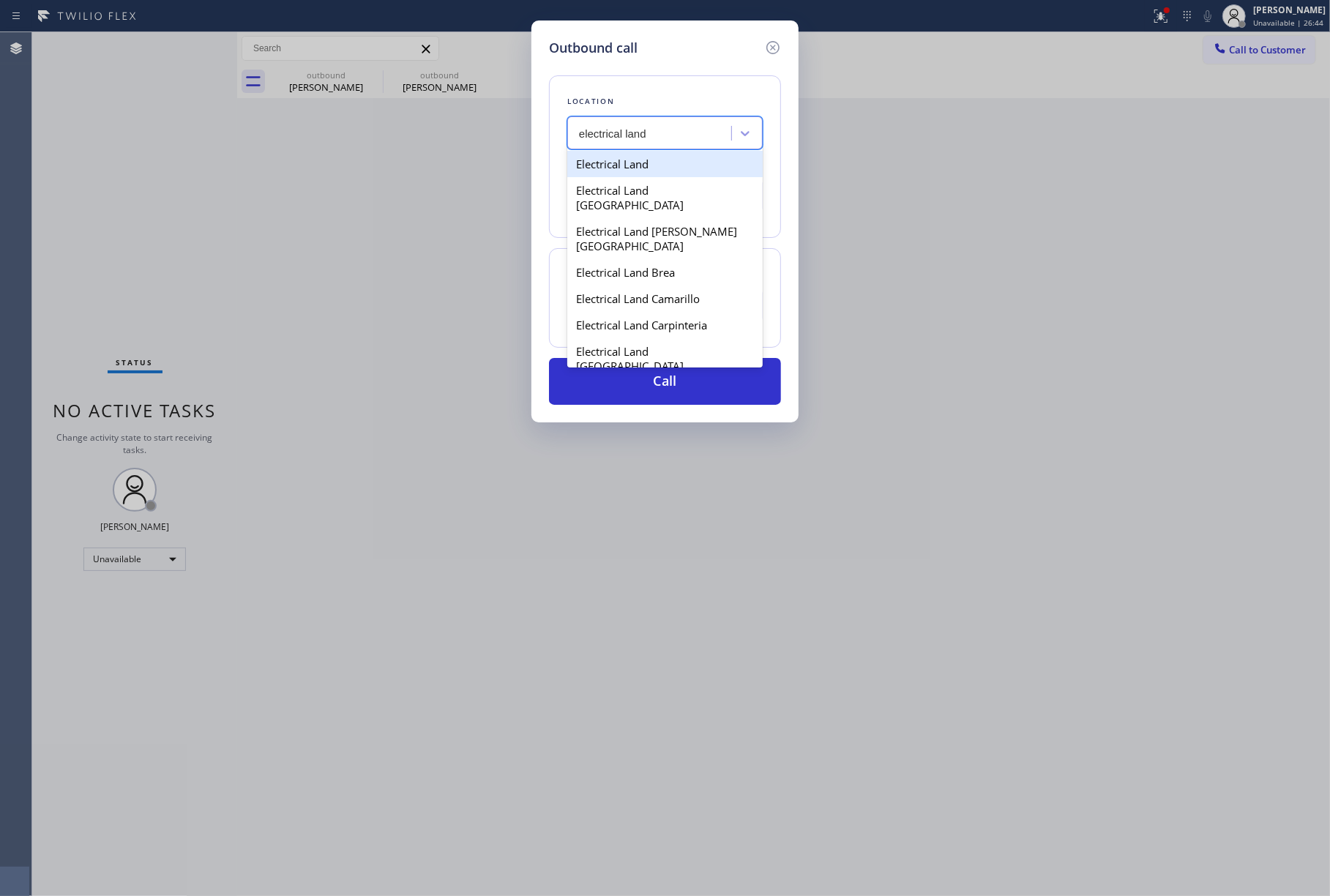
click at [643, 174] on div "Electrical Land" at bounding box center [665, 164] width 196 height 27
type input "[PHONE_NUMBER]"
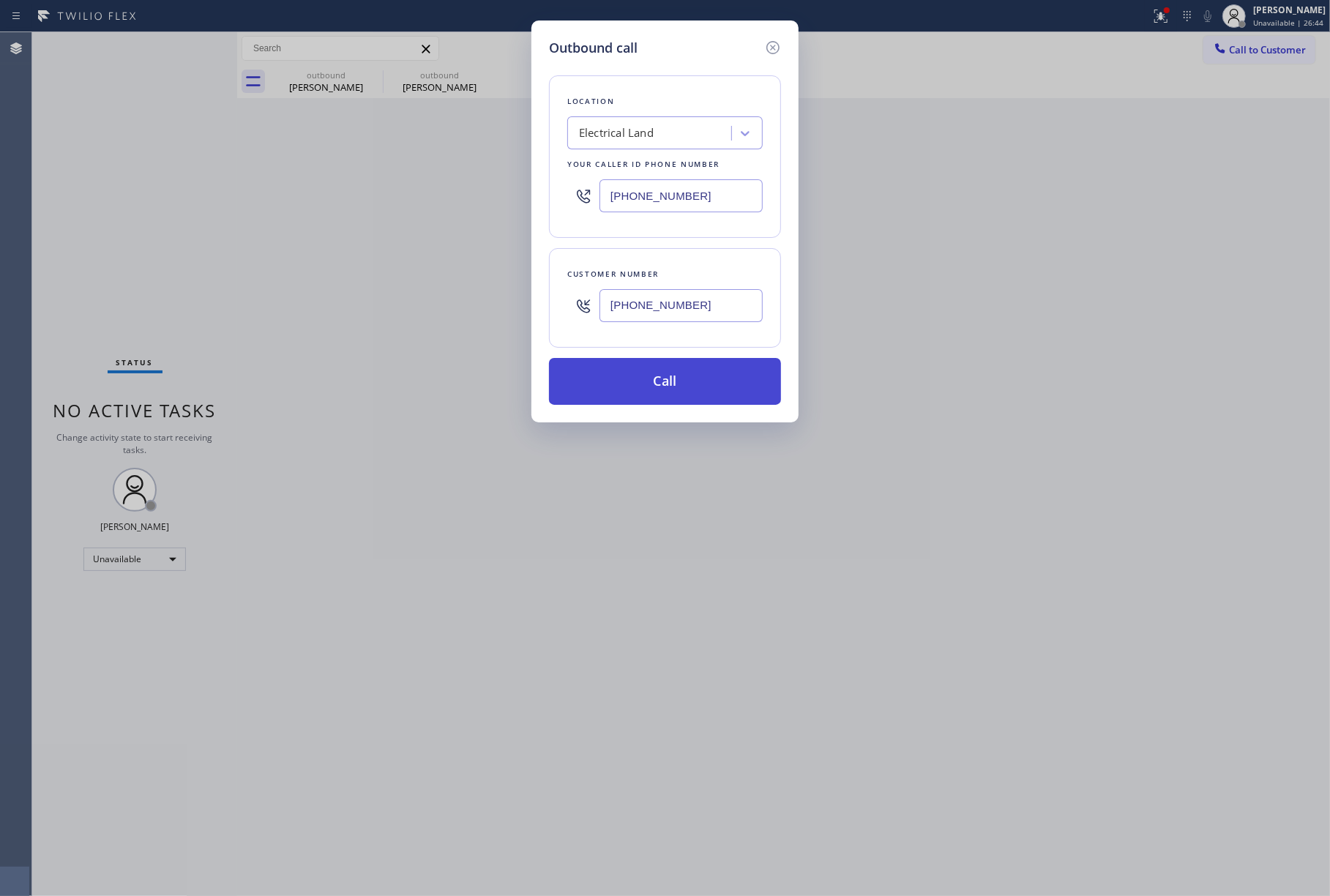
click at [668, 387] on button "Call" at bounding box center [665, 381] width 232 height 47
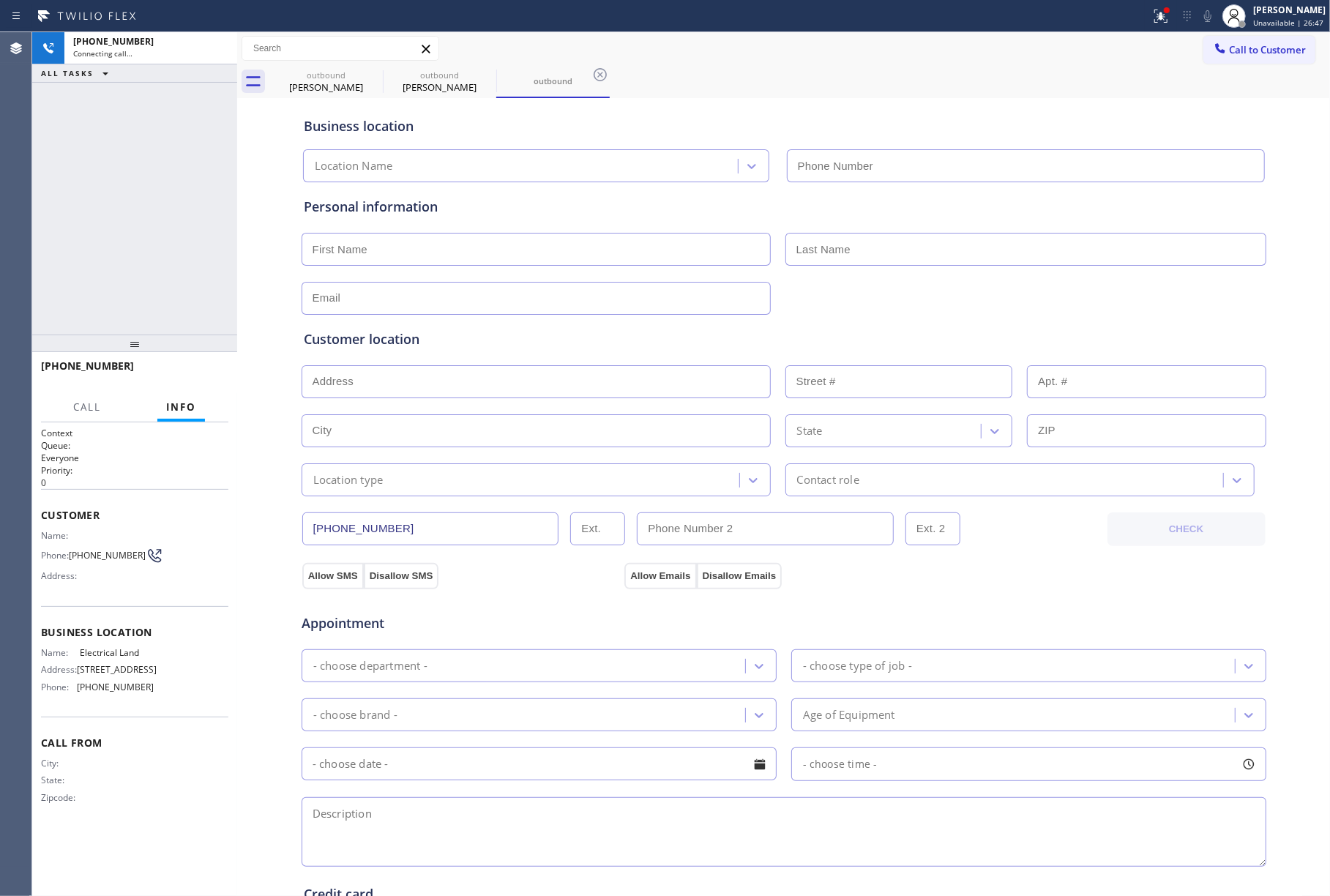
type input "[PHONE_NUMBER]"
click at [66, 172] on div "[PHONE_NUMBER] Connecting call… ALL TASKS ALL TASKS ACTIVE TASKS TASKS IN WRAP …" at bounding box center [135, 183] width 205 height 302
click at [1216, 16] on icon at bounding box center [1208, 16] width 17 height 17
click at [114, 171] on div "[PHONE_NUMBER] Live | 00:00 ALL TASKS ALL TASKS ACTIVE TASKS TASKS IN WRAP UP" at bounding box center [135, 183] width 205 height 302
click at [191, 200] on div "[PHONE_NUMBER] Live | 00:01 ALL TASKS ALL TASKS ACTIVE TASKS TASKS IN WRAP UP" at bounding box center [135, 183] width 205 height 302
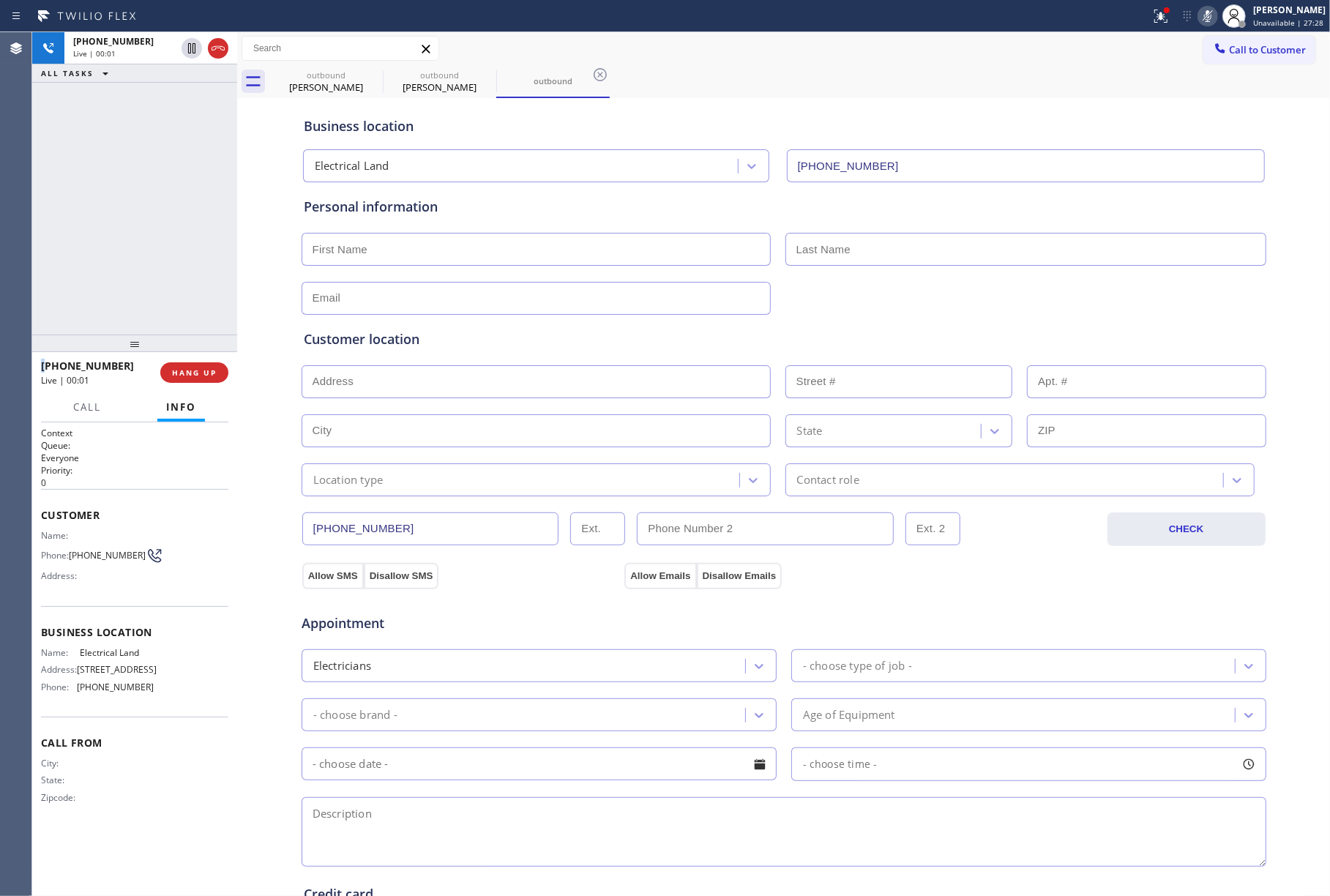
click at [191, 200] on div "[PHONE_NUMBER] Live | 00:01 ALL TASKS ALL TASKS ACTIVE TASKS TASKS IN WRAP UP" at bounding box center [135, 183] width 205 height 302
click at [209, 367] on span "HANG UP" at bounding box center [194, 372] width 45 height 10
click at [209, 365] on button "HANG UP" at bounding box center [194, 372] width 68 height 20
click at [197, 276] on div "ALL TASKS ALL TASKS ACTIVE TASKS TASKS IN WRAP UP [PHONE_NUMBER] Wrap up | 00:00" at bounding box center [135, 183] width 205 height 302
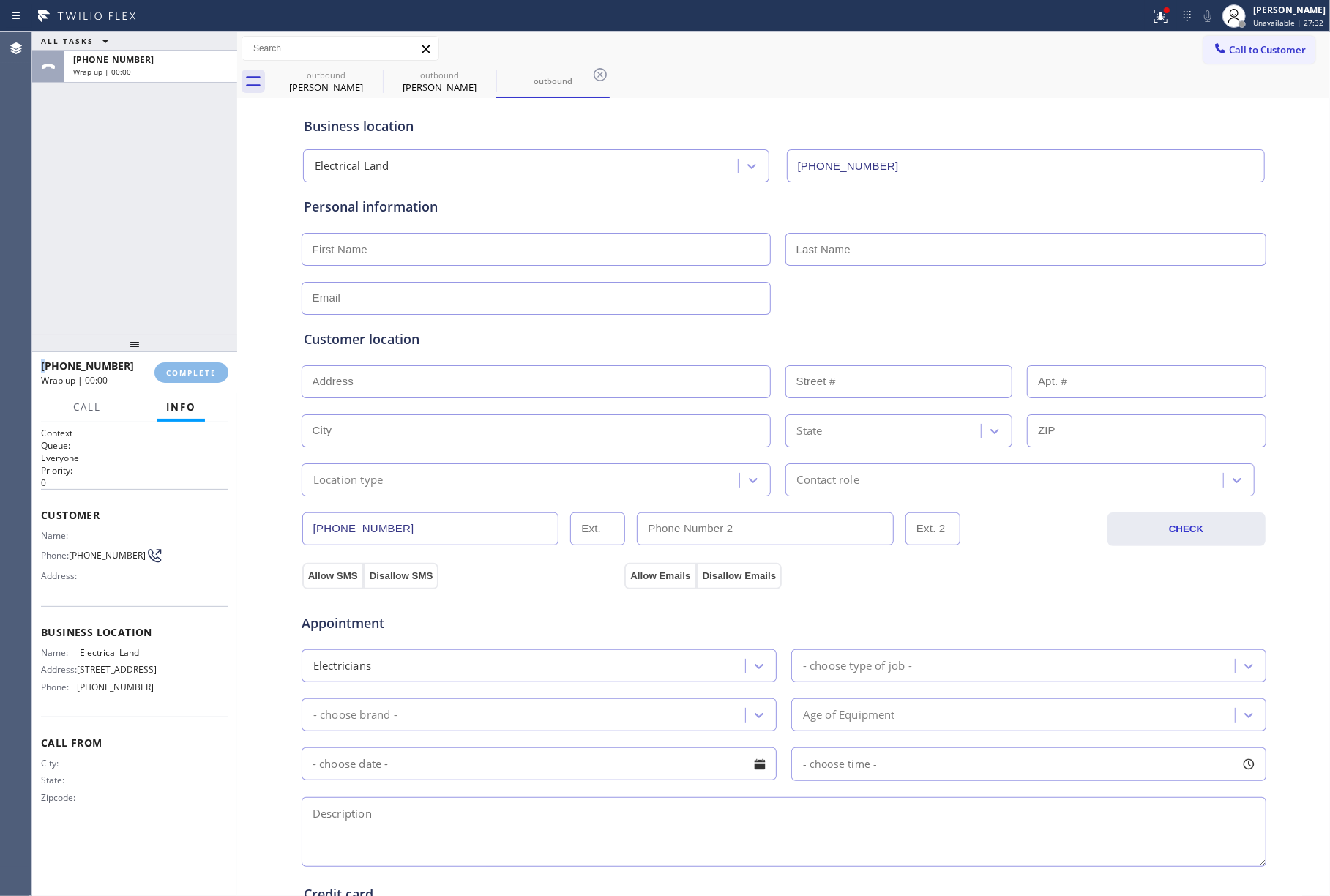
click at [197, 276] on div "ALL TASKS ALL TASKS ACTIVE TASKS TASKS IN WRAP UP [PHONE_NUMBER] Wrap up | 00:00" at bounding box center [135, 183] width 205 height 302
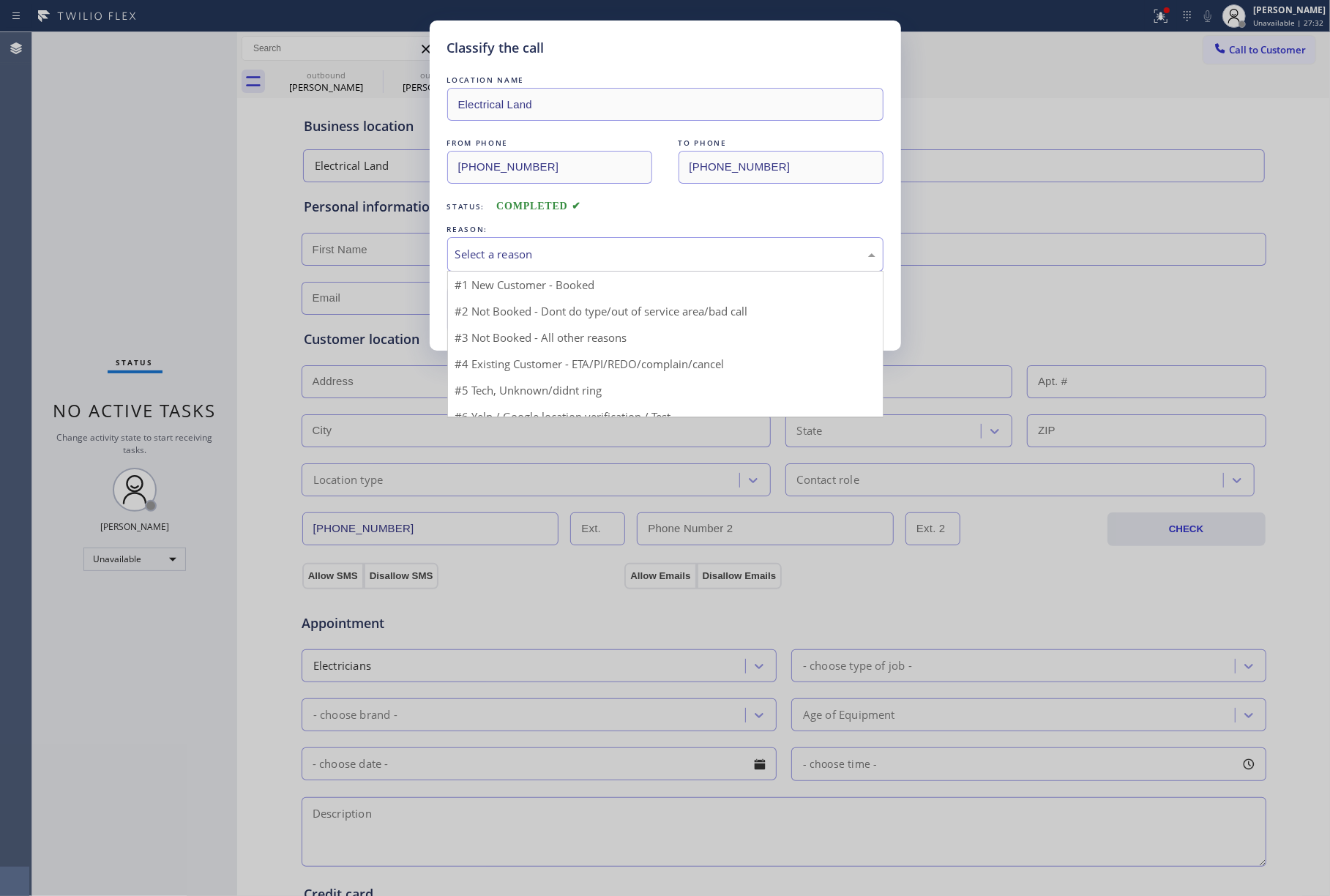
click at [521, 244] on div "Select a reason" at bounding box center [665, 255] width 436 height 34
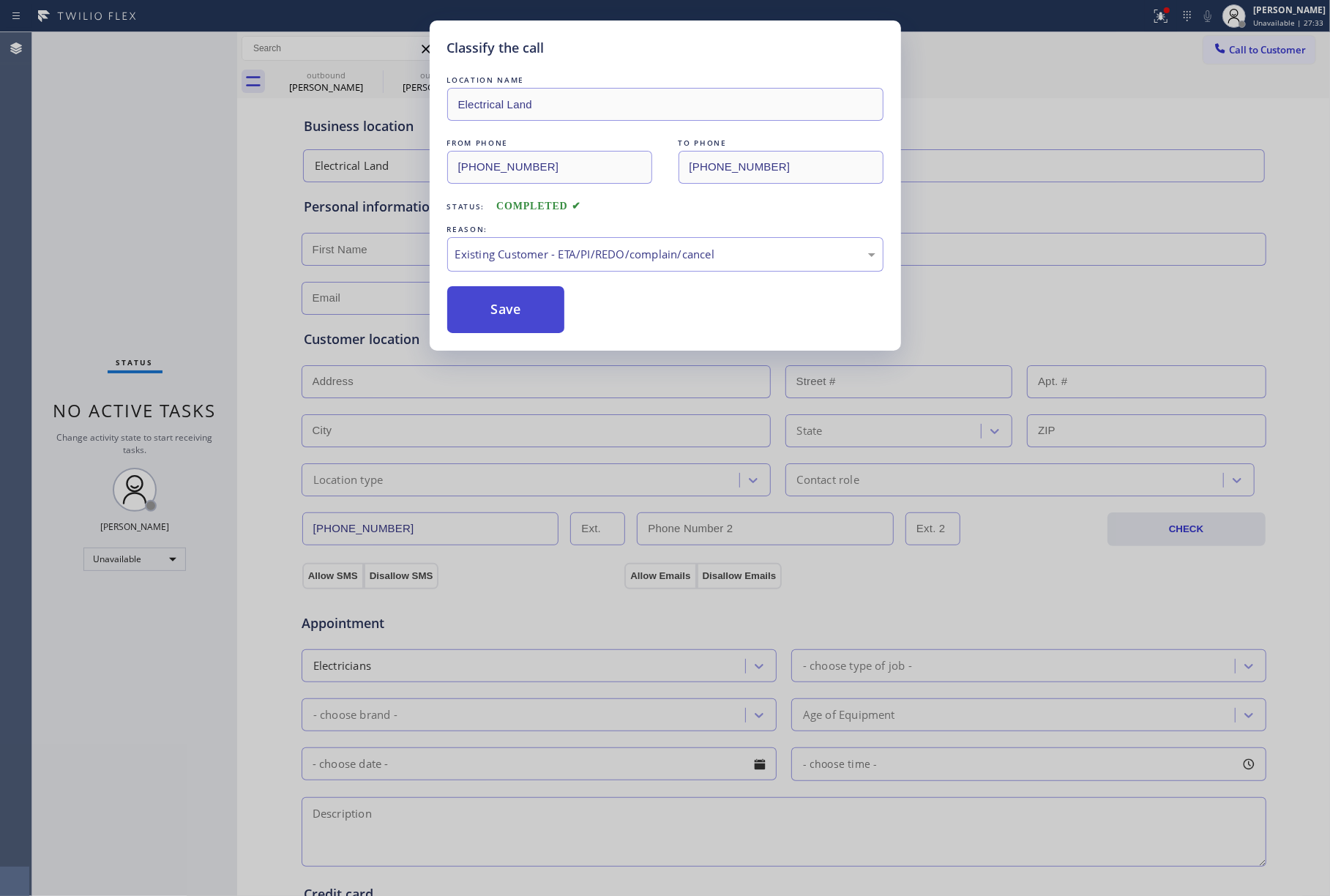
click at [505, 303] on button "Save" at bounding box center [507, 309] width 118 height 47
type input "[PHONE_NUMBER]"
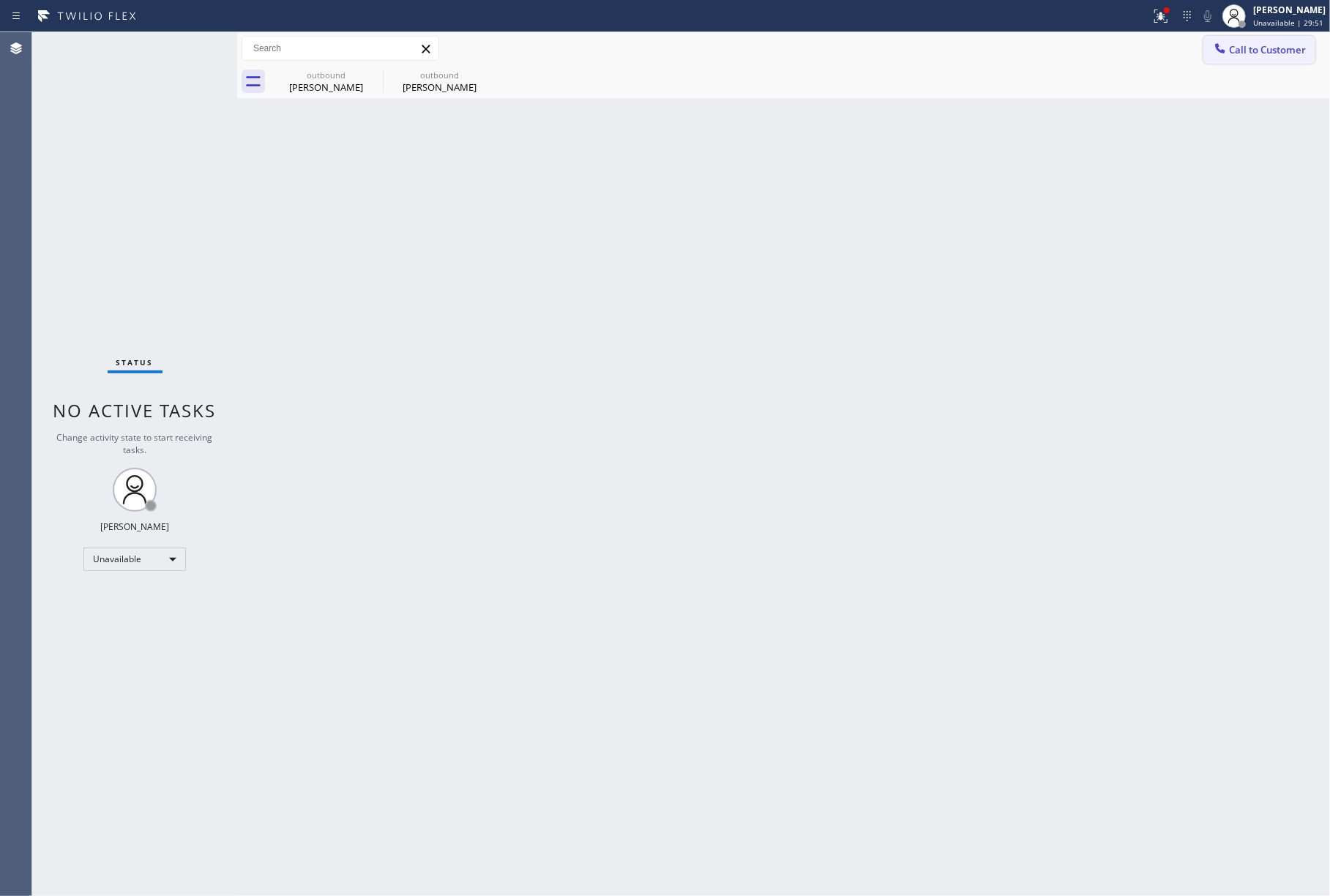
click at [1283, 50] on span "Call to Customer" at bounding box center [1268, 50] width 77 height 13
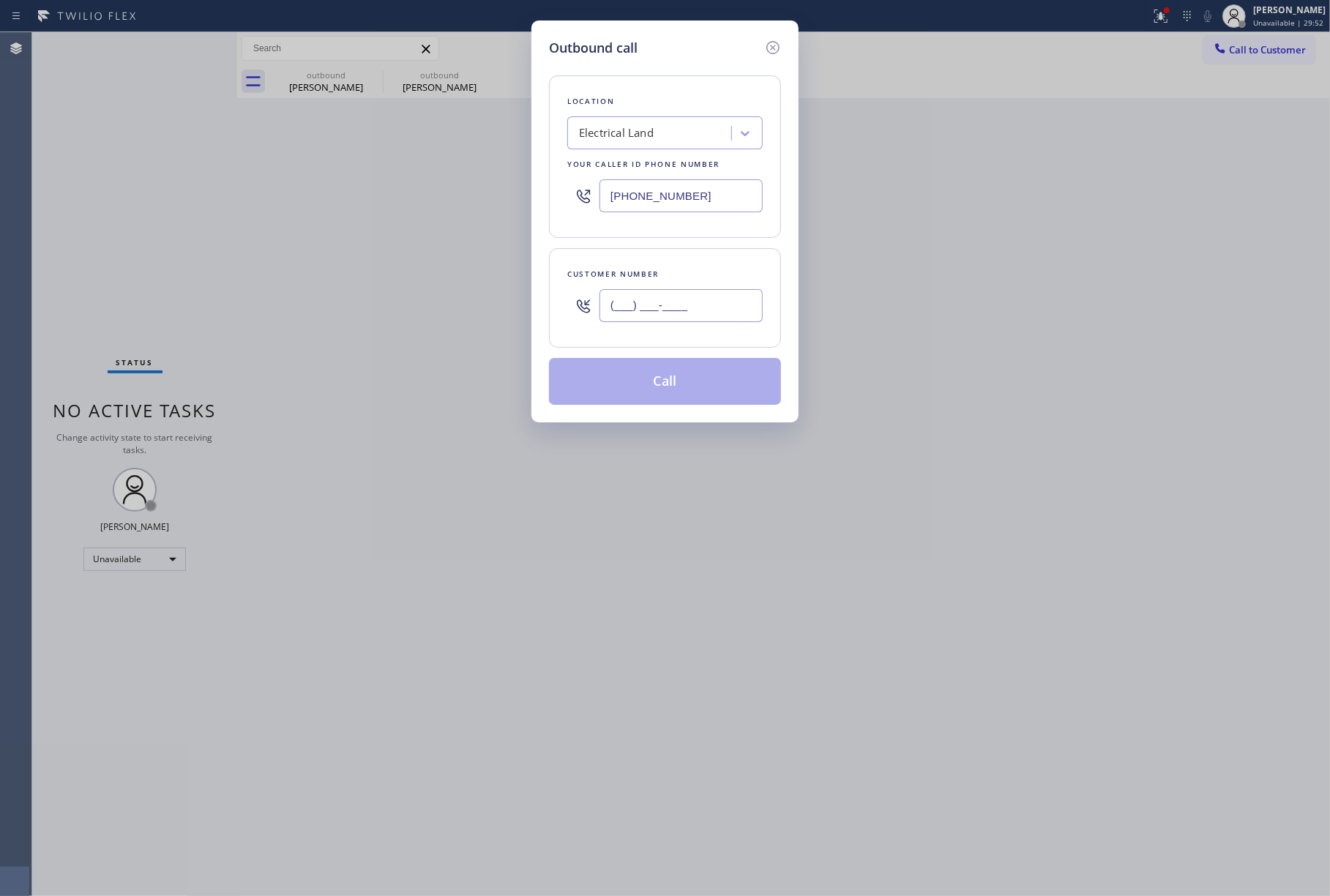
click at [638, 315] on input "(___) ___-____" at bounding box center [681, 305] width 163 height 33
paste input "650) 281-3430"
type input "[PHONE_NUMBER]"
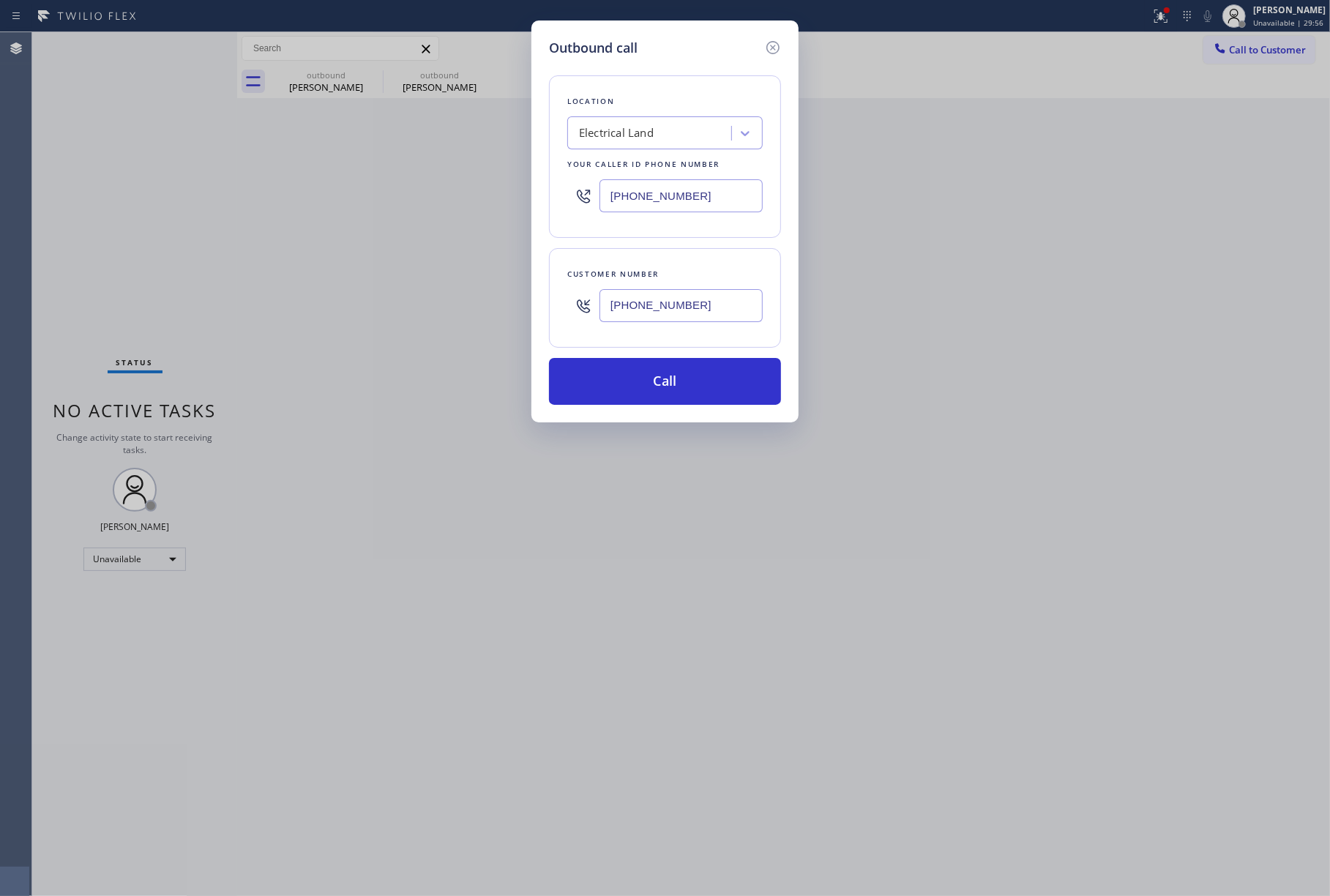
drag, startPoint x: 698, startPoint y: 202, endPoint x: 531, endPoint y: 194, distance: 167.2
click at [531, 194] on div "Outbound call Location Electrical Land Your caller id phone number [PHONE_NUMBE…" at bounding box center [665, 220] width 267 height 402
paste input "55) 731-4952"
type input "[PHONE_NUMBER]"
click at [621, 98] on div "Location" at bounding box center [665, 101] width 196 height 15
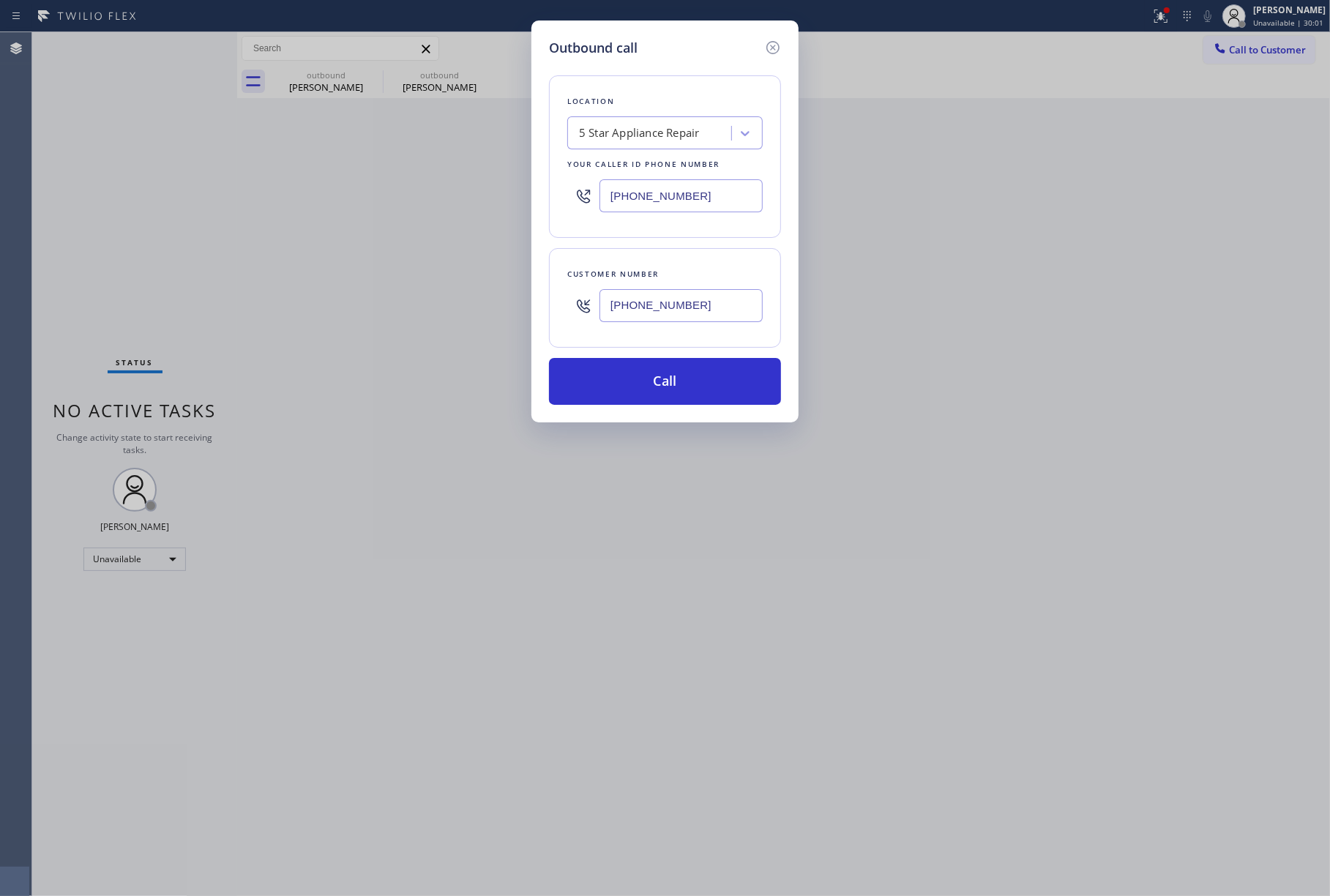
click at [709, 301] on input "[PHONE_NUMBER]" at bounding box center [681, 305] width 163 height 33
drag, startPoint x: 707, startPoint y: 309, endPoint x: 565, endPoint y: 310, distance: 142.0
click at [565, 310] on div "Customer number [PHONE_NUMBER]" at bounding box center [665, 298] width 232 height 99
paste input "323) 991-9198"
type input "[PHONE_NUMBER]"
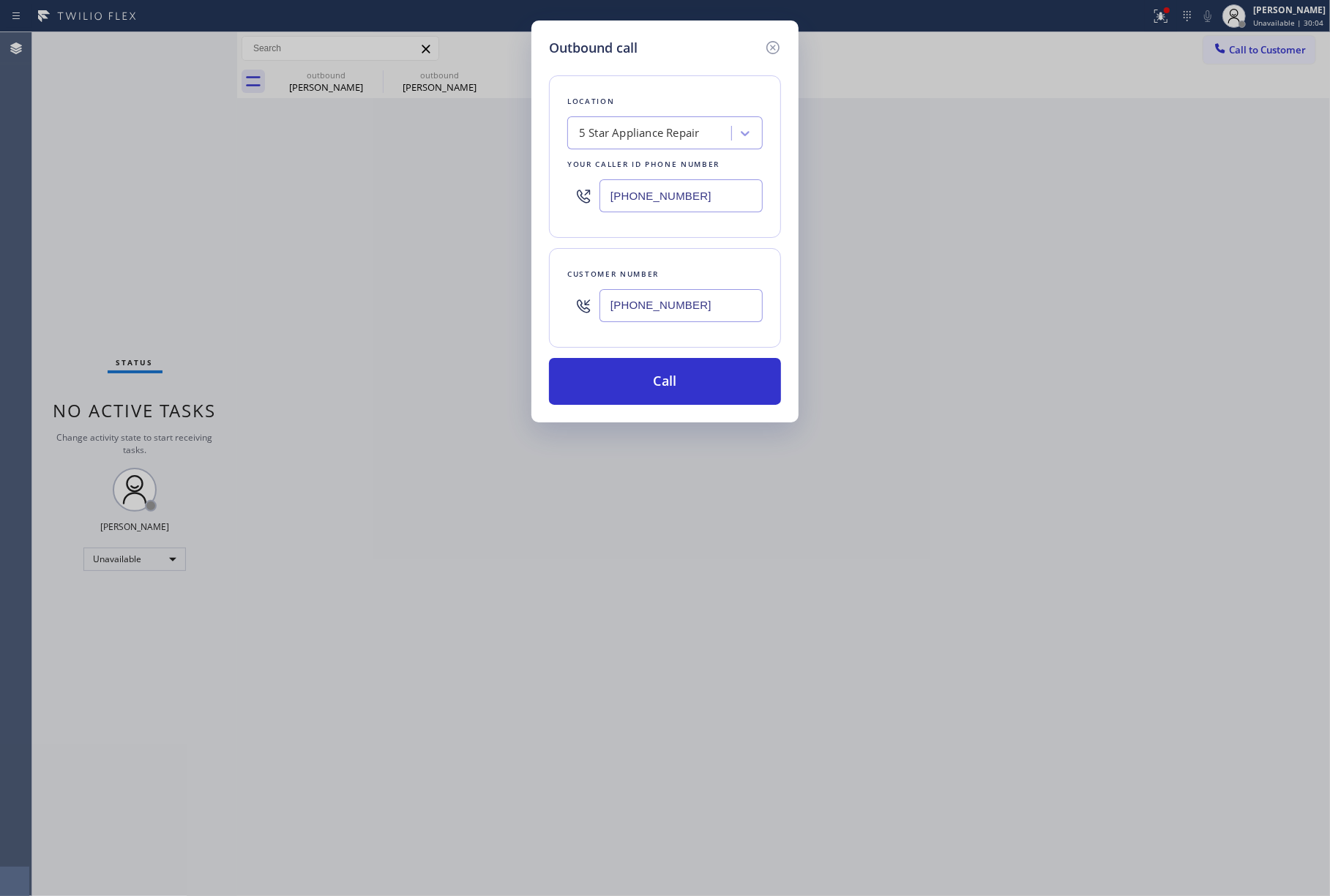
drag, startPoint x: 717, startPoint y: 192, endPoint x: 521, endPoint y: 176, distance: 196.7
click at [521, 176] on div "Outbound call Location 5 Star Appliance Repair Your caller id phone number [PHO…" at bounding box center [665, 448] width 1330 height 896
paste input "323) 991-9198"
type input "[PHONE_NUMBER]"
drag, startPoint x: 1047, startPoint y: 423, endPoint x: 1092, endPoint y: 426, distance: 45.1
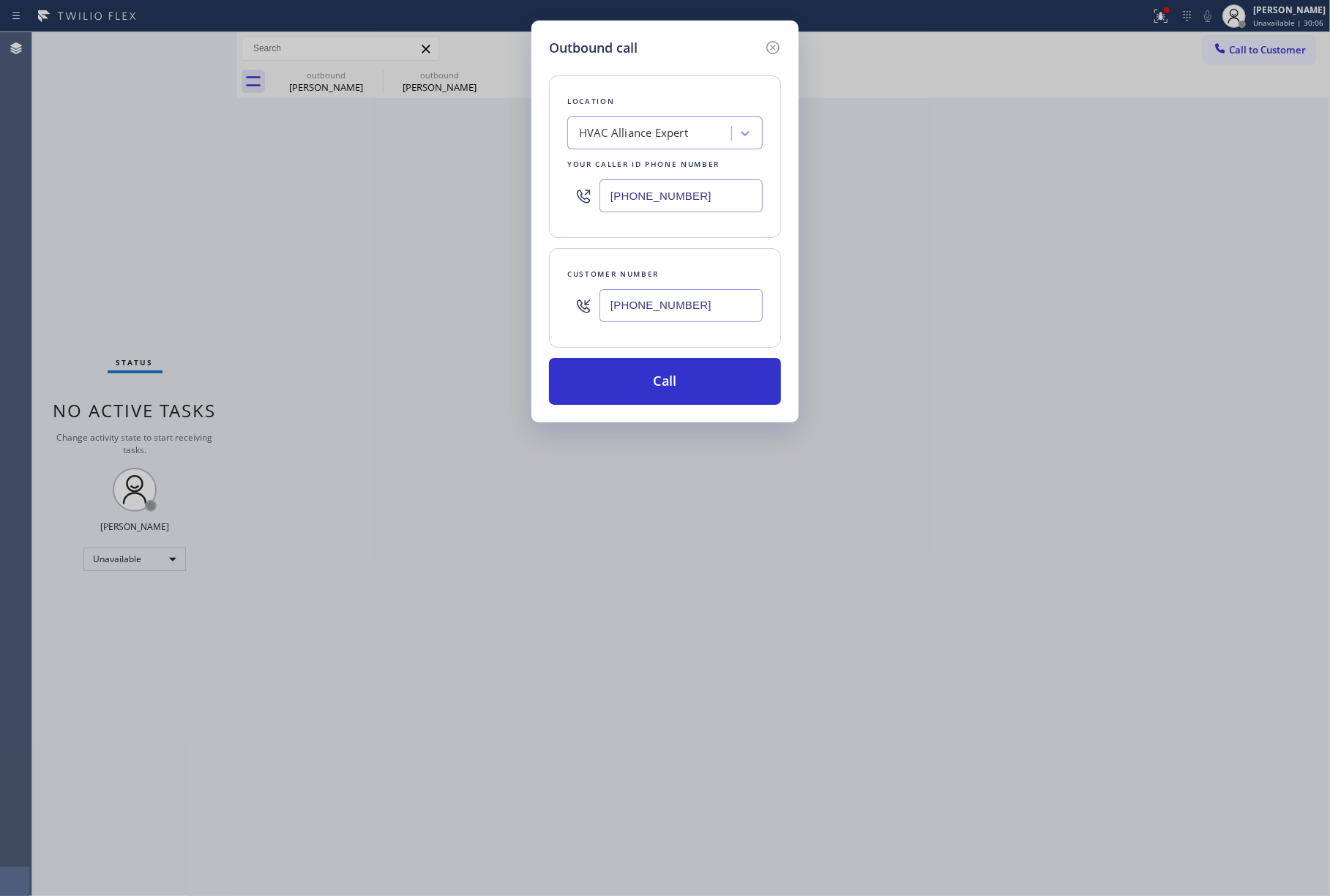
click at [1049, 422] on div "Outbound call Location HVAC Alliance Expert Your caller id phone number [PHONE_…" at bounding box center [665, 448] width 1330 height 896
drag, startPoint x: 700, startPoint y: 302, endPoint x: 580, endPoint y: 288, distance: 120.8
click at [580, 288] on div "[PHONE_NUMBER]" at bounding box center [665, 305] width 196 height 48
paste input "650) 281-3430"
type input "[PHONE_NUMBER]"
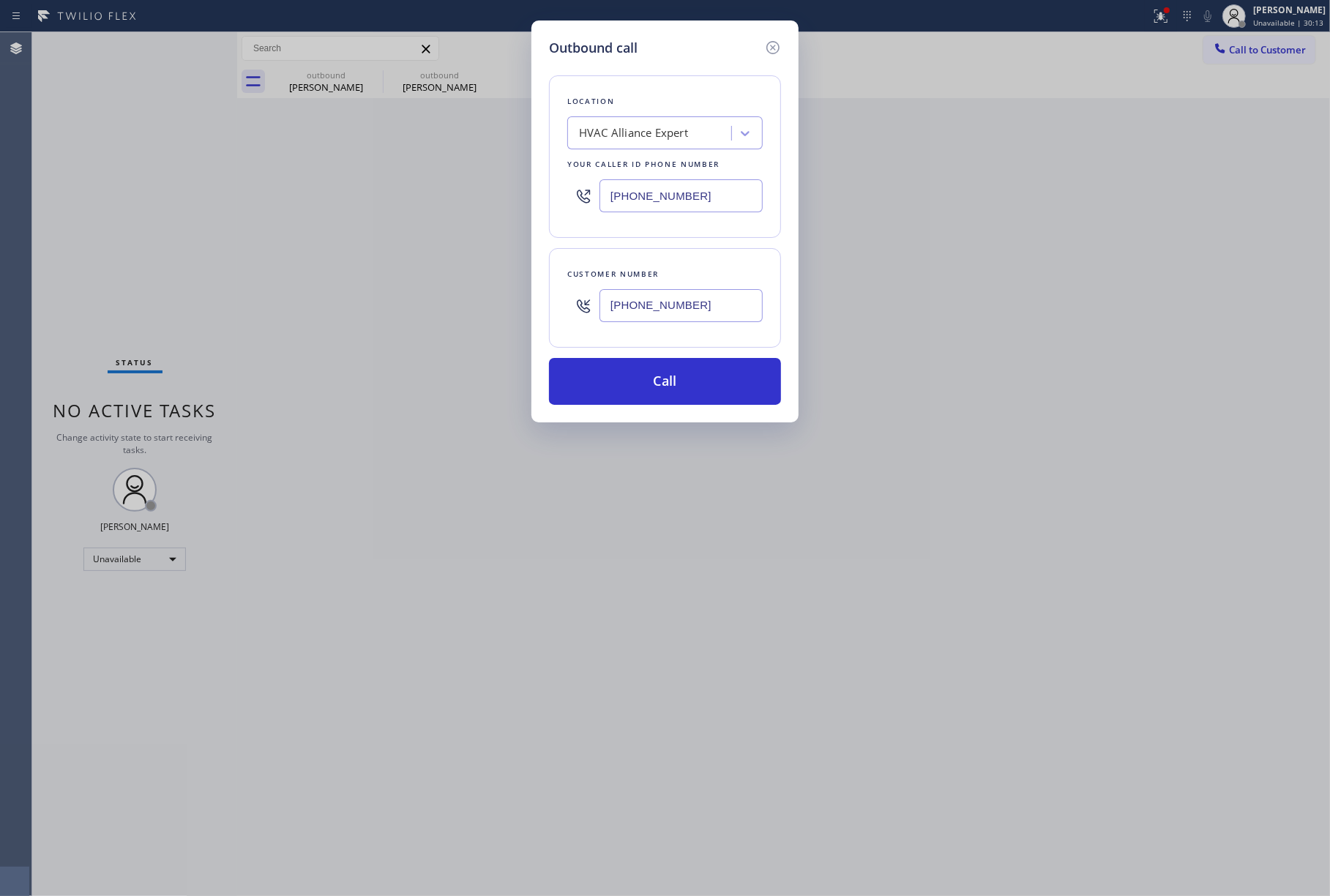
click at [674, 266] on div "Customer number [PHONE_NUMBER]" at bounding box center [665, 298] width 232 height 99
click at [698, 400] on button "Call" at bounding box center [665, 381] width 232 height 47
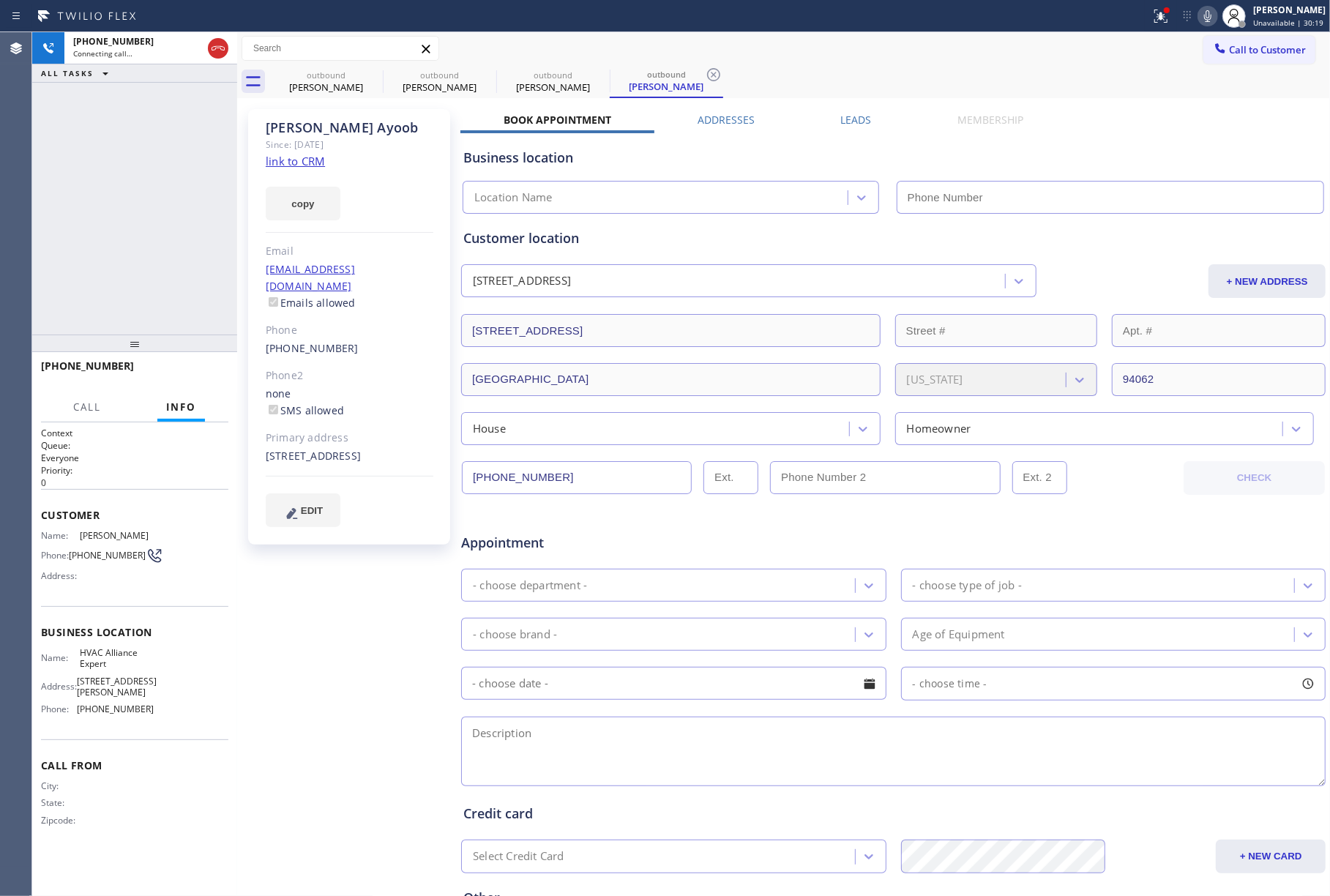
type input "[PHONE_NUMBER]"
click at [192, 369] on span "HANG UP" at bounding box center [194, 372] width 45 height 10
click at [181, 320] on div "[PHONE_NUMBER] Live | 01:01 ALL TASKS ALL TASKS ACTIVE TASKS TASKS IN WRAP UP" at bounding box center [135, 183] width 205 height 302
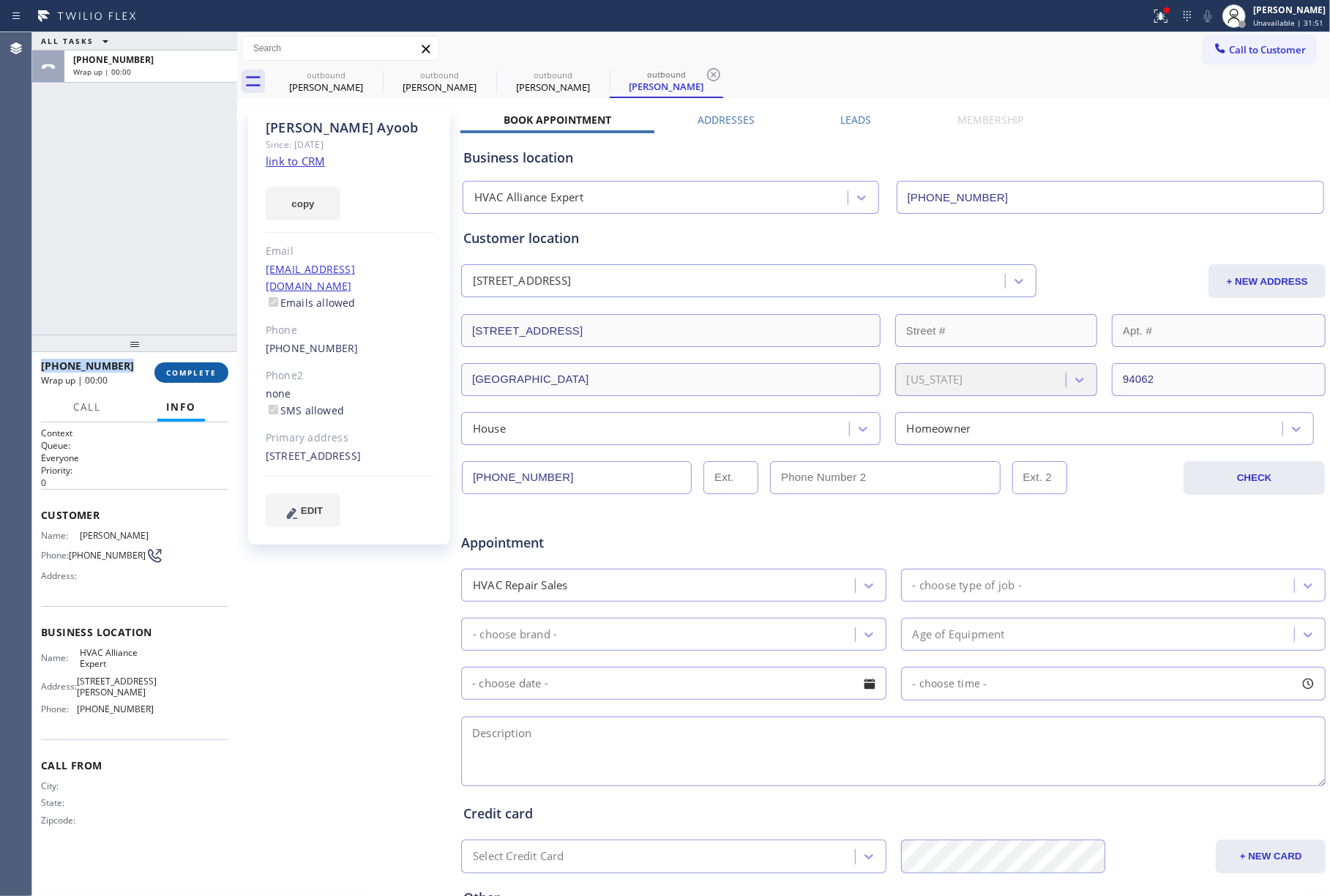
click at [184, 365] on button "COMPLETE" at bounding box center [192, 372] width 74 height 20
click at [170, 259] on div "ALL TASKS ALL TASKS ACTIVE TASKS TASKS IN WRAP UP [PHONE_NUMBER] Wrap up | 00:00" at bounding box center [135, 183] width 205 height 302
click at [171, 259] on div "ALL TASKS ALL TASKS ACTIVE TASKS TASKS IN WRAP UP [PHONE_NUMBER] Wrap up | 00:00" at bounding box center [135, 183] width 205 height 302
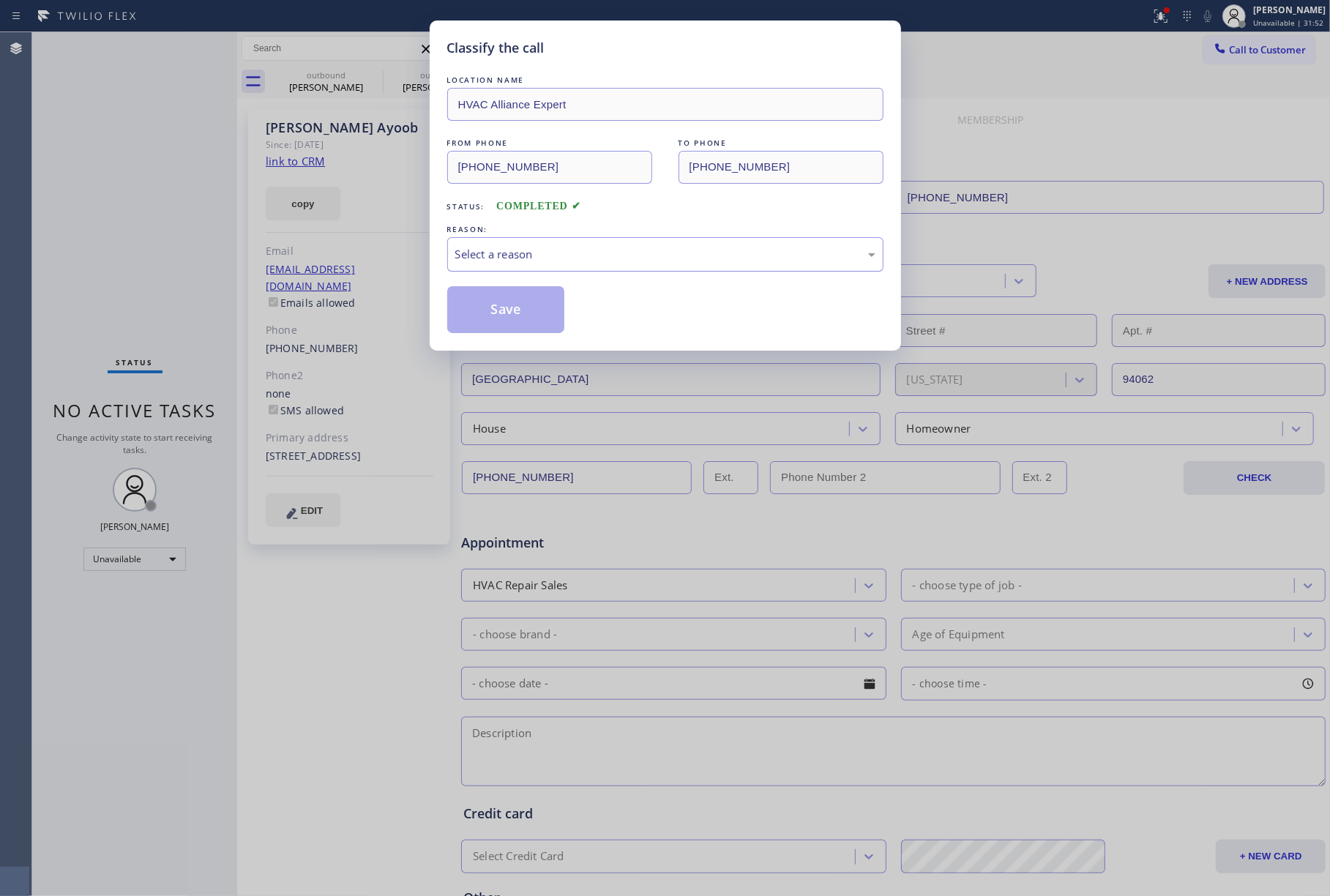
drag, startPoint x: 552, startPoint y: 250, endPoint x: 556, endPoint y: 261, distance: 11.7
click at [555, 258] on div "Select a reason" at bounding box center [665, 255] width 421 height 17
click at [499, 318] on button "Save" at bounding box center [507, 309] width 118 height 47
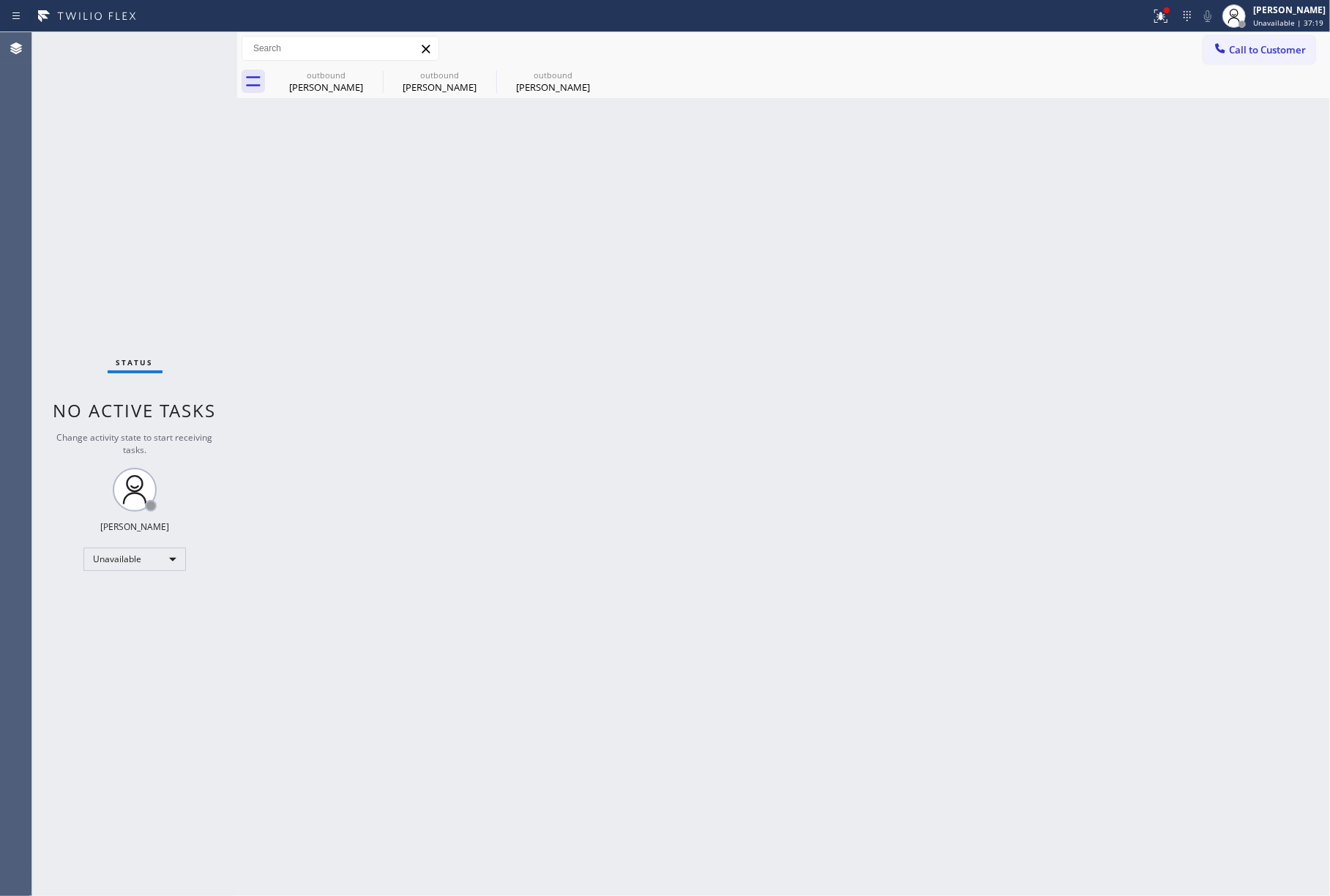
click at [121, 276] on div "Status No active tasks Change activity state to start receiving tasks. [PERSON_…" at bounding box center [135, 465] width 205 height 865
drag, startPoint x: 448, startPoint y: 267, endPoint x: 455, endPoint y: 35, distance: 232.1
click at [448, 263] on div "Back to Dashboard Change Sender ID Customers Technicians Select a contact Outbo…" at bounding box center [784, 465] width 1093 height 865
click at [1278, 21] on span "Unavailable | 38:03" at bounding box center [1289, 22] width 71 height 10
click at [1224, 76] on button "Available" at bounding box center [1257, 77] width 146 height 19
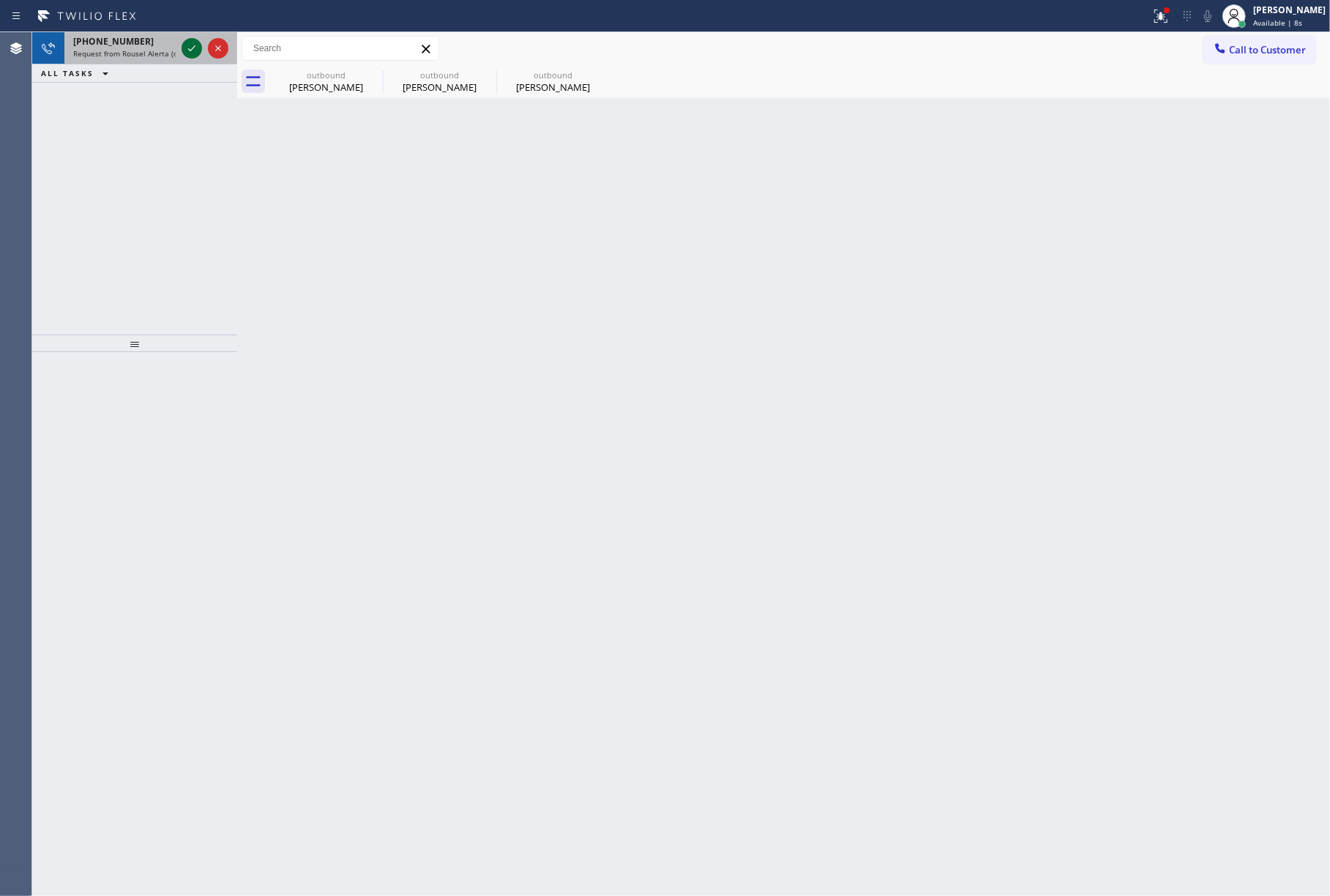
click at [183, 42] on icon at bounding box center [192, 48] width 17 height 17
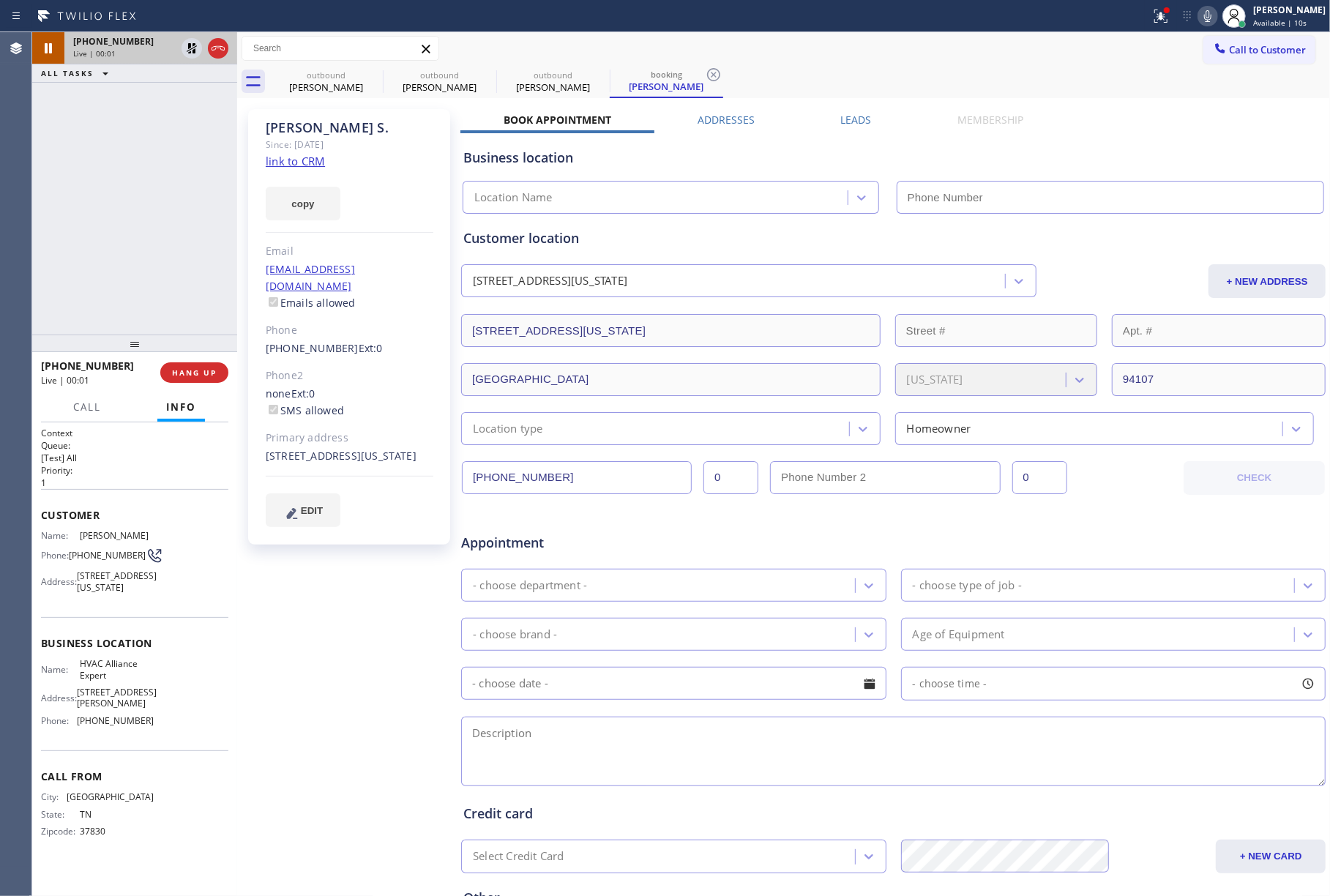
click at [101, 222] on div "[PHONE_NUMBER] Live | 00:01 ALL TASKS ALL TASKS ACTIVE TASKS TASKS IN WRAP UP" at bounding box center [135, 183] width 205 height 302
type input "[PHONE_NUMBER]"
drag, startPoint x: 168, startPoint y: 320, endPoint x: 209, endPoint y: 383, distance: 75.2
click at [168, 320] on div "[PHONE_NUMBER] Live | 04:28 ALL TASKS ALL TASKS ACTIVE TASKS TASKS IN WRAP UP" at bounding box center [135, 183] width 205 height 302
click at [200, 365] on button "HANG UP" at bounding box center [194, 372] width 68 height 20
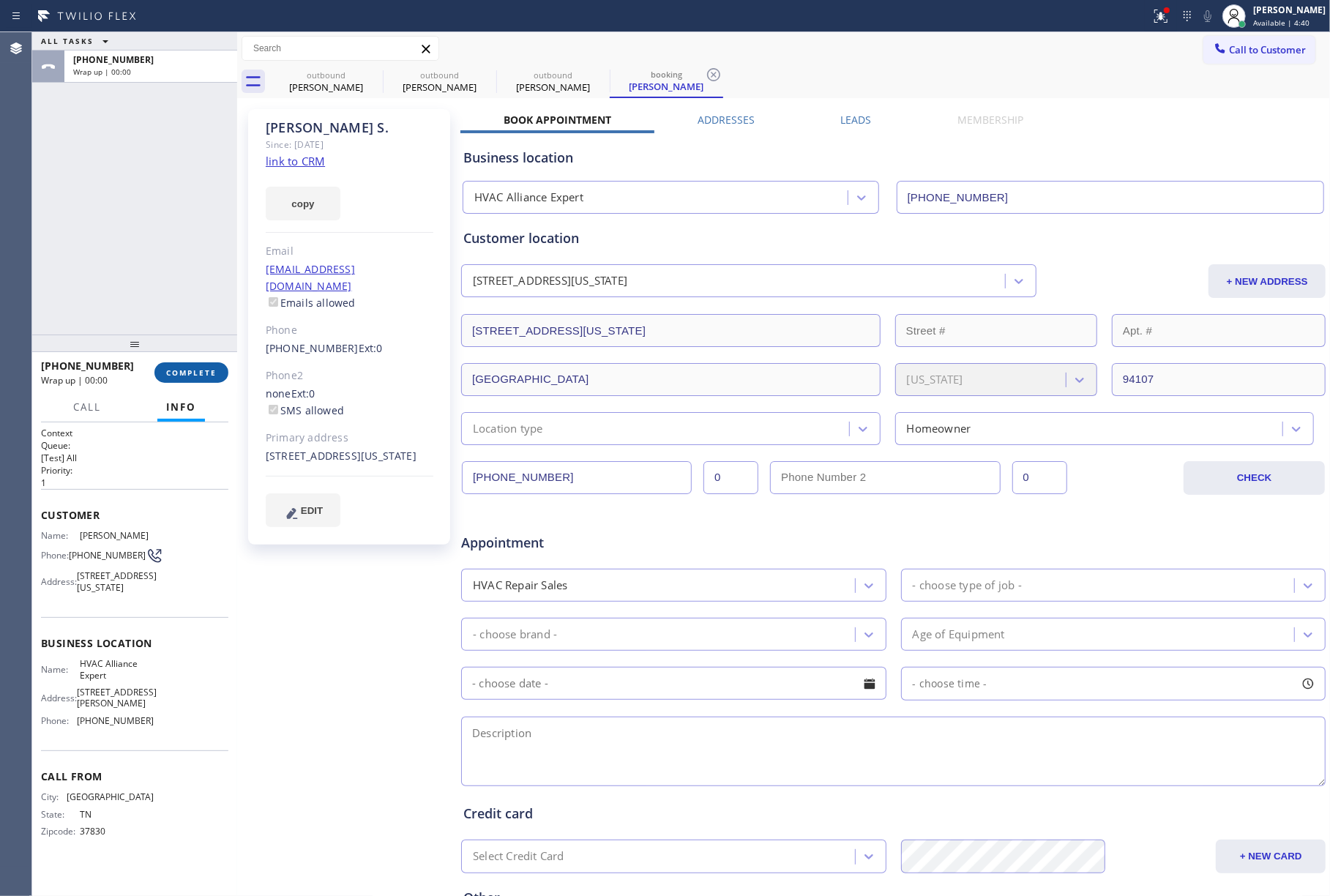
click at [180, 370] on span "COMPLETE" at bounding box center [191, 372] width 51 height 10
click at [153, 277] on div "ALL TASKS ALL TASKS ACTIVE TASKS TASKS IN WRAP UP [PHONE_NUMBER] Wrap up | 00:00" at bounding box center [135, 183] width 205 height 302
click at [153, 277] on div "ALL TASKS ALL TASKS ACTIVE TASKS TASKS IN WRAP UP [PHONE_NUMBER] Wrap up | 00:01" at bounding box center [135, 183] width 205 height 302
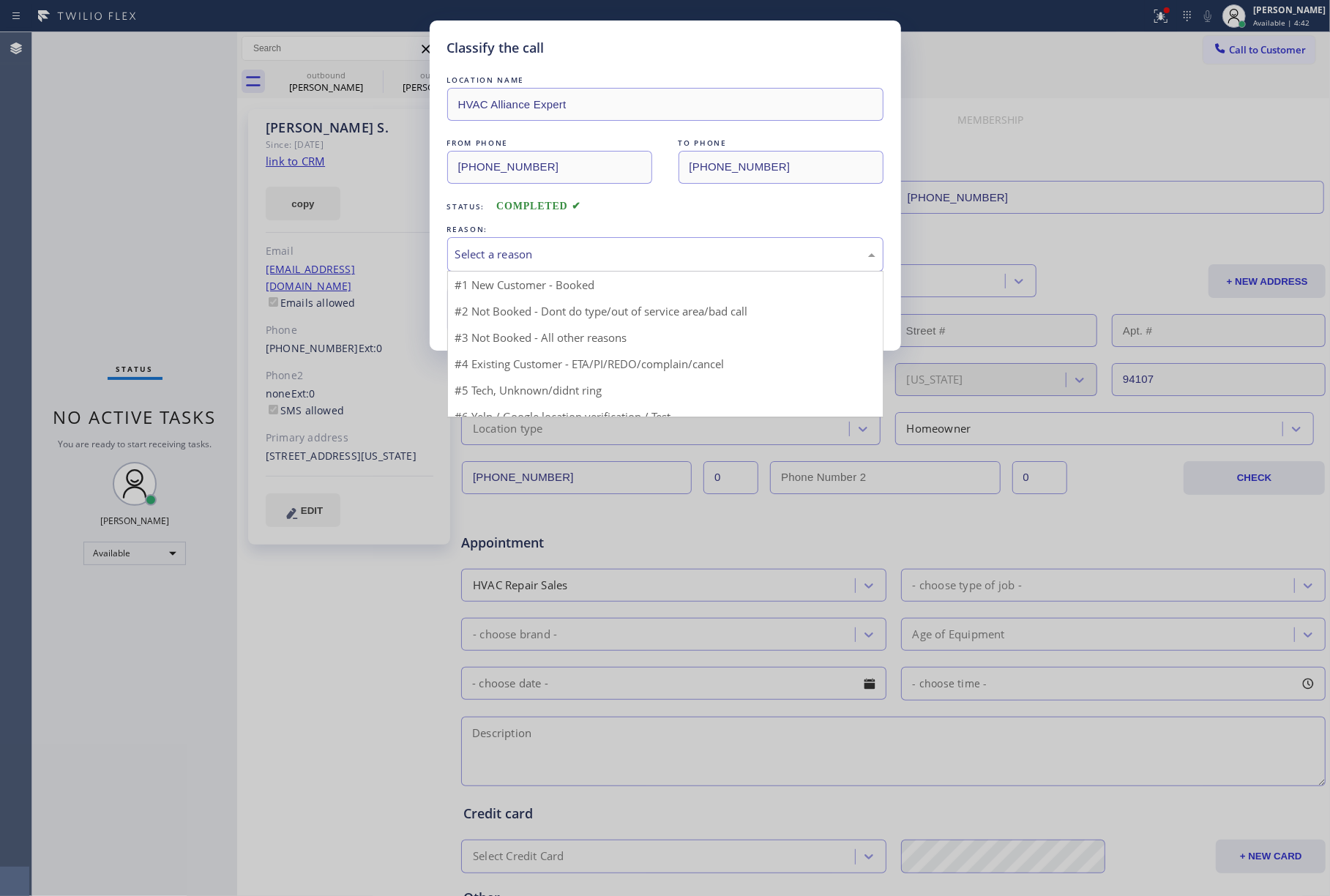
click at [574, 268] on div "Select a reason" at bounding box center [665, 255] width 436 height 34
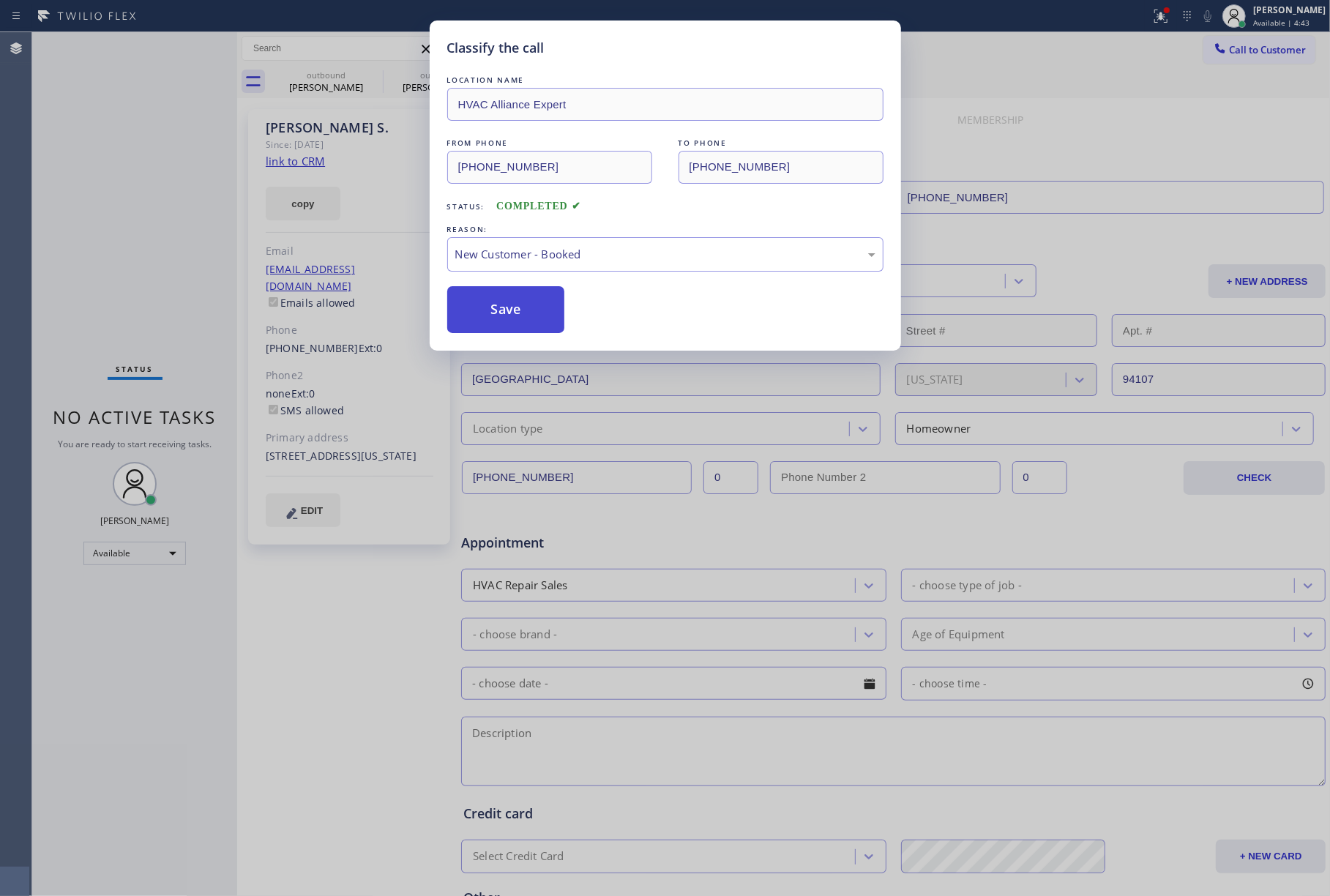
click at [505, 297] on button "Save" at bounding box center [507, 309] width 118 height 47
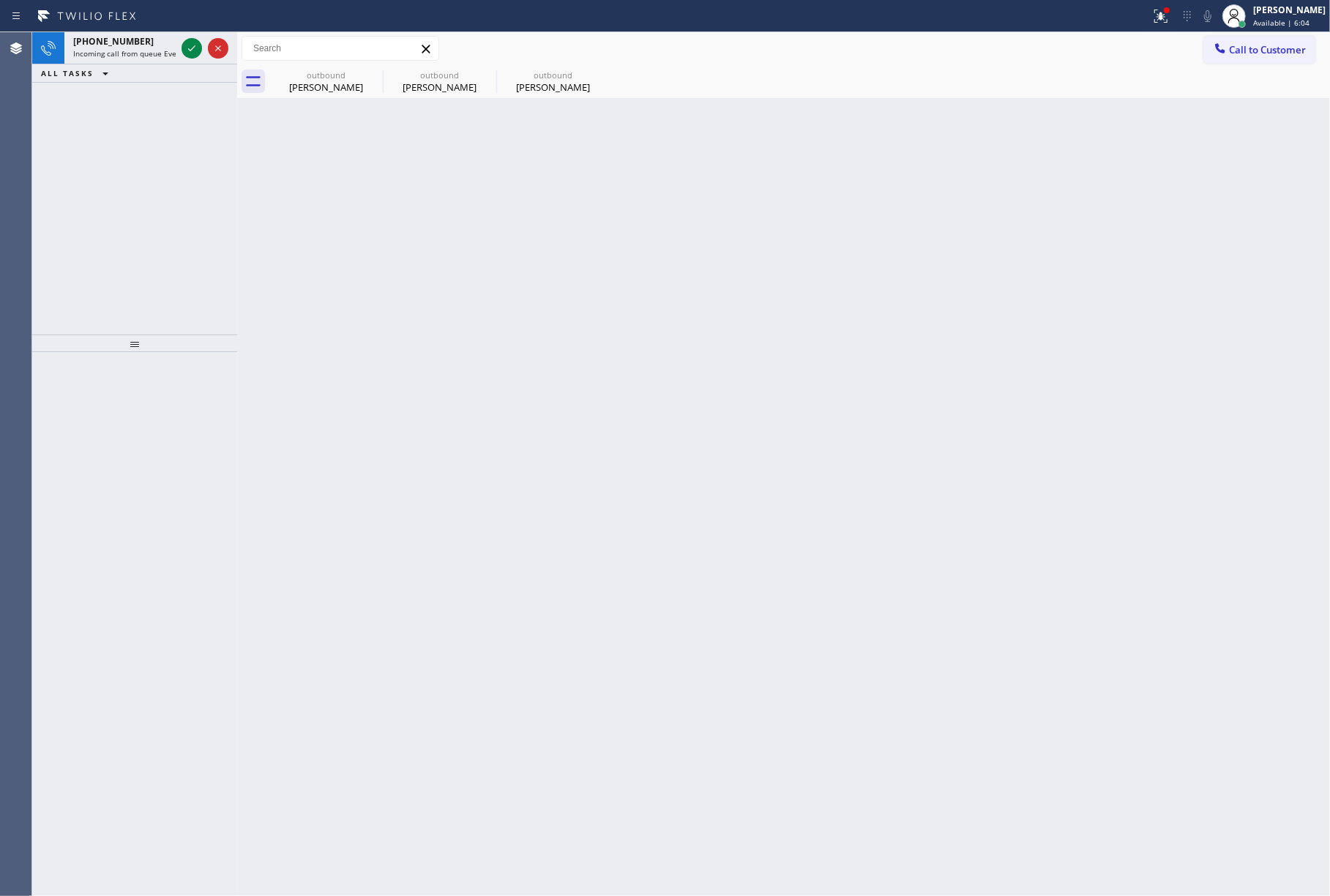
drag, startPoint x: 107, startPoint y: 188, endPoint x: 110, endPoint y: 158, distance: 30.1
click at [109, 187] on div "[PHONE_NUMBER] Incoming call from queue Everybody ALL TASKS ALL TASKS ACTIVE TA…" at bounding box center [135, 183] width 205 height 302
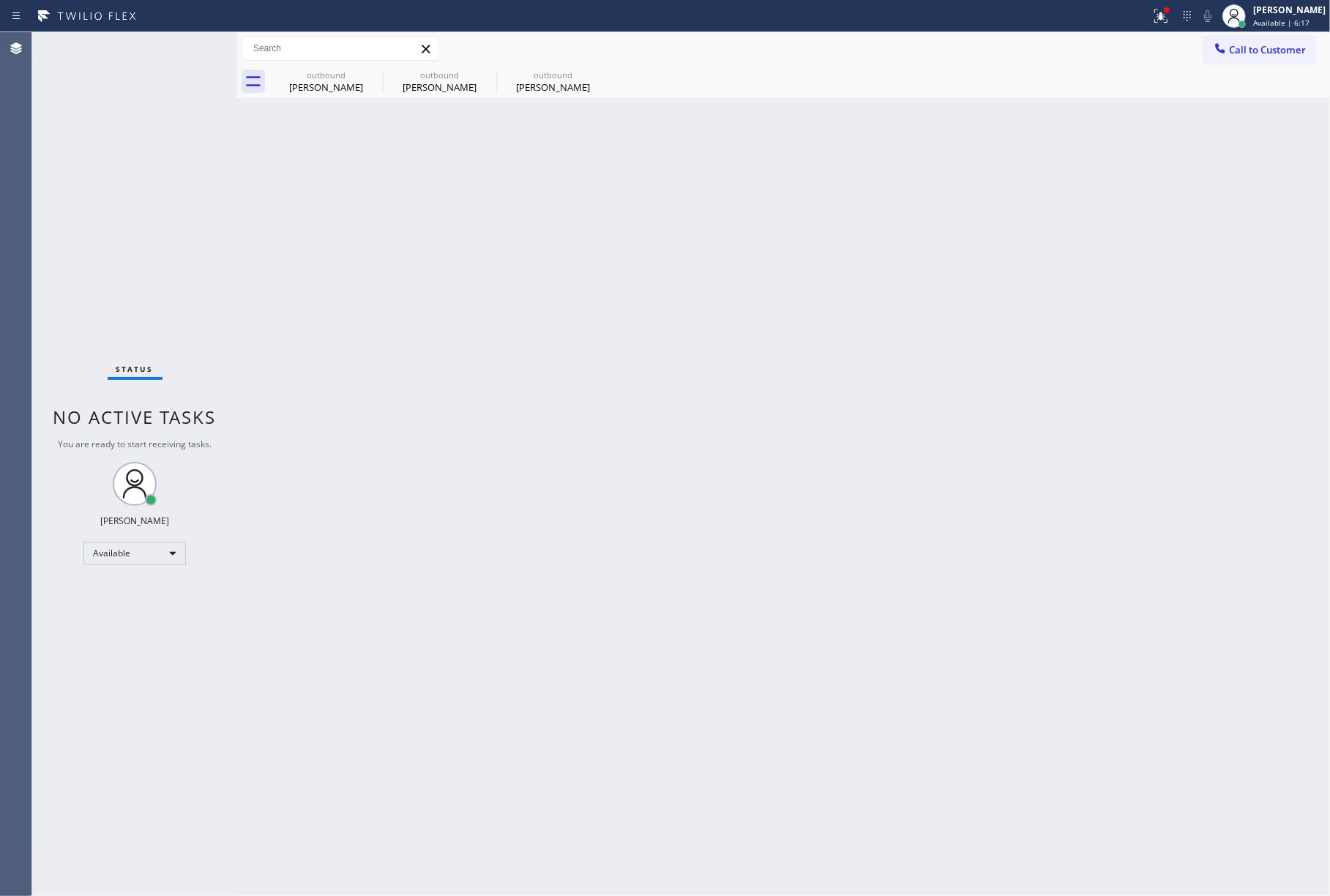
click at [56, 137] on div "Status No active tasks You are ready to start receiving tasks. [PERSON_NAME]" at bounding box center [135, 465] width 205 height 865
click at [1266, 61] on button "Call to Customer" at bounding box center [1259, 50] width 112 height 28
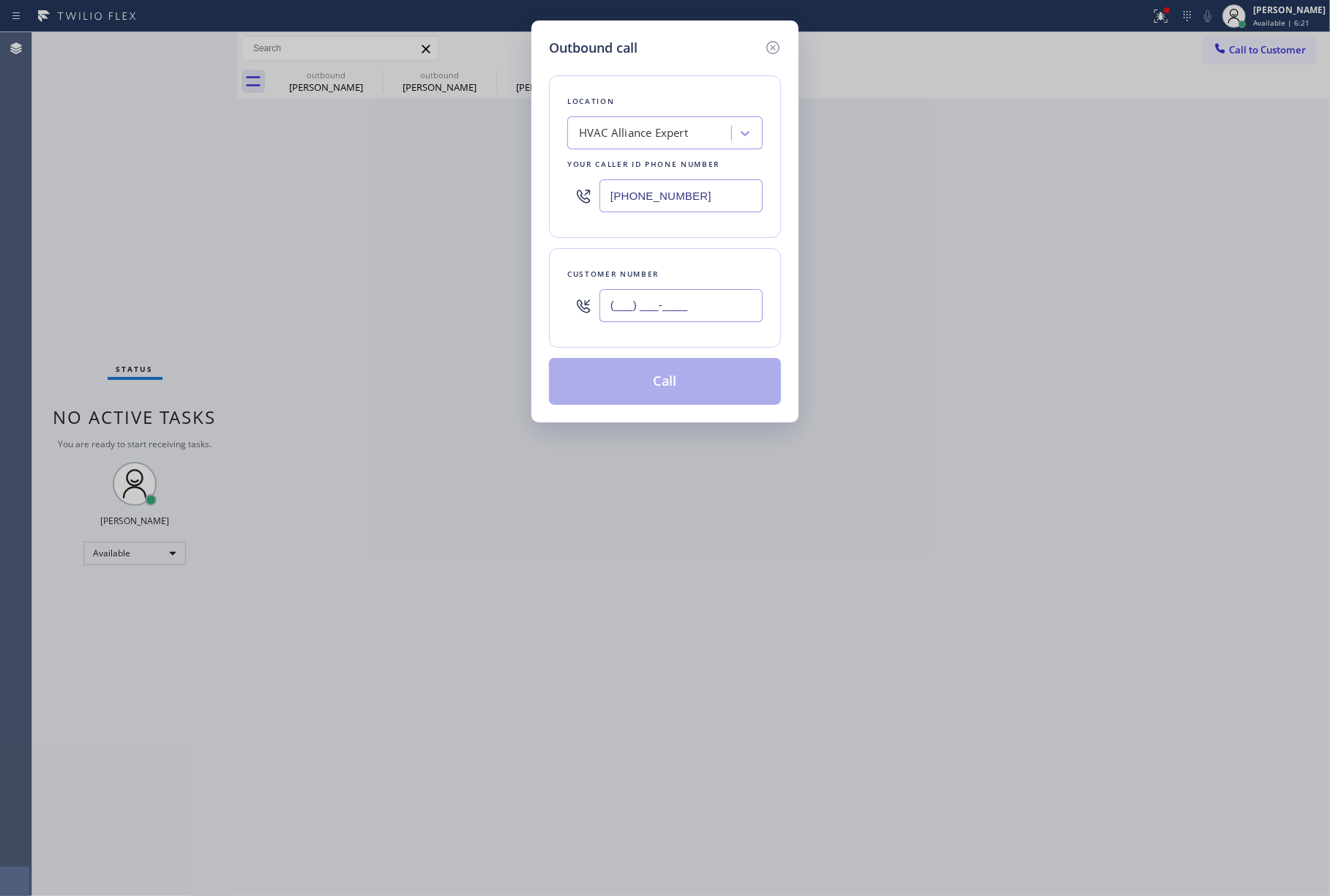
drag, startPoint x: 693, startPoint y: 311, endPoint x: 748, endPoint y: 313, distance: 55.0
click at [693, 311] on input "(___) ___-____" at bounding box center [681, 305] width 163 height 33
paste input "562) 879-1858"
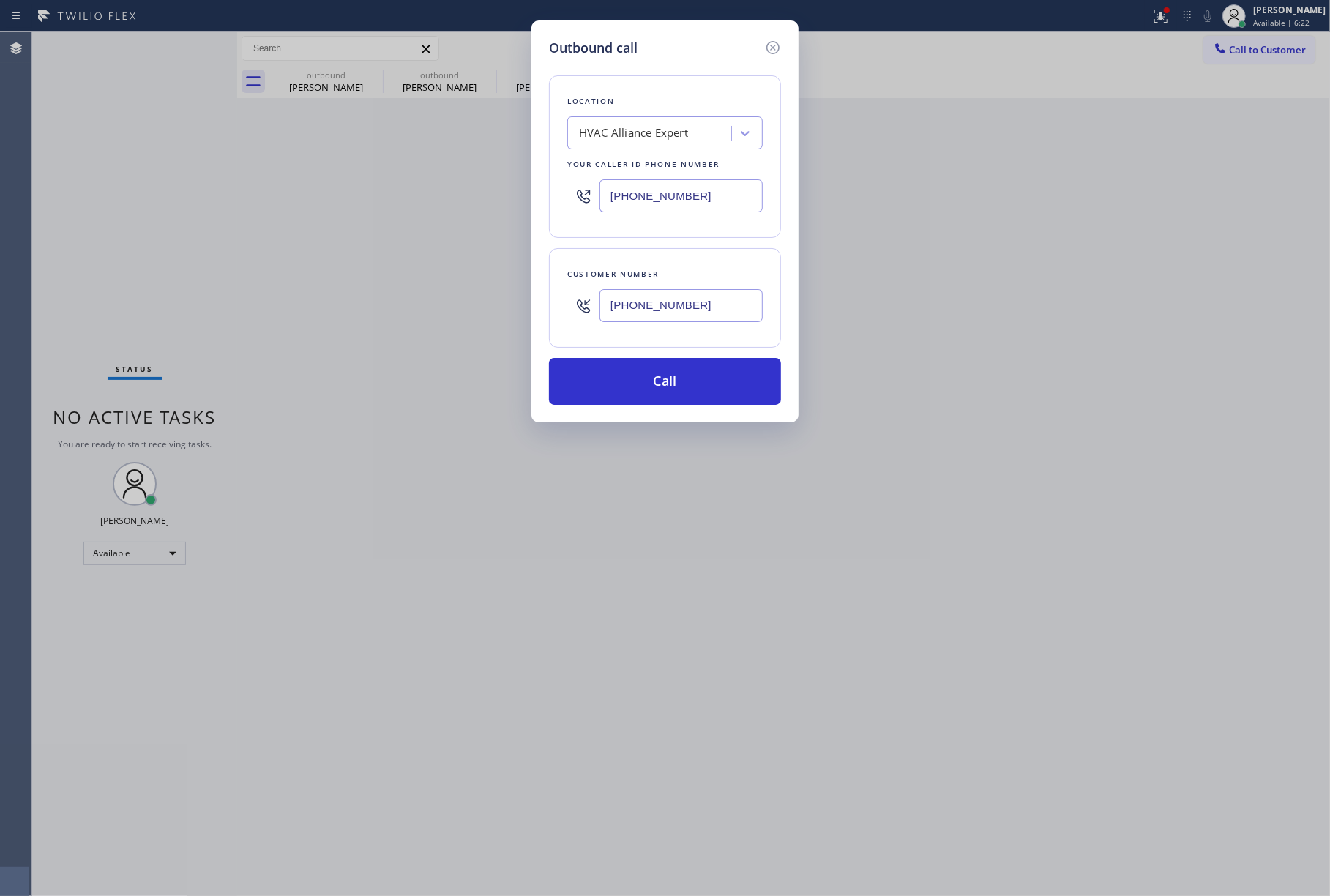
type input "[PHONE_NUMBER]"
click at [656, 379] on button "Call" at bounding box center [665, 381] width 232 height 47
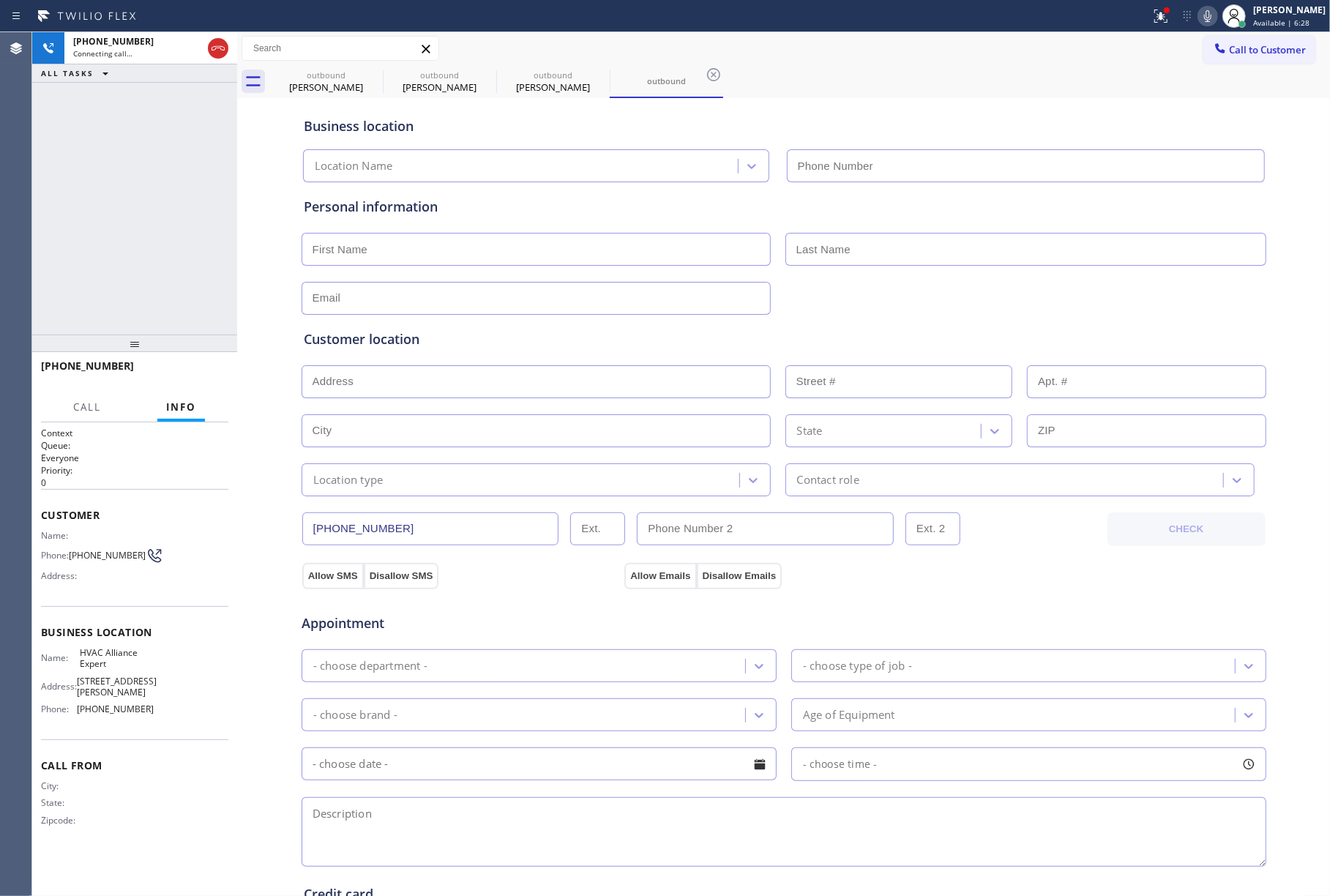
type input "[PHONE_NUMBER]"
drag, startPoint x: 121, startPoint y: 222, endPoint x: 185, endPoint y: 300, distance: 100.9
click at [121, 222] on div "[PHONE_NUMBER] Live | 00:00 ALL TASKS ALL TASKS ACTIVE TASKS TASKS IN WRAP UP" at bounding box center [135, 183] width 205 height 302
drag, startPoint x: 215, startPoint y: 239, endPoint x: 220, endPoint y: 334, distance: 95.1
click at [214, 243] on div "[PHONE_NUMBER] Live | 00:00 ALL TASKS ALL TASKS ACTIVE TASKS TASKS IN WRAP UP" at bounding box center [135, 183] width 205 height 302
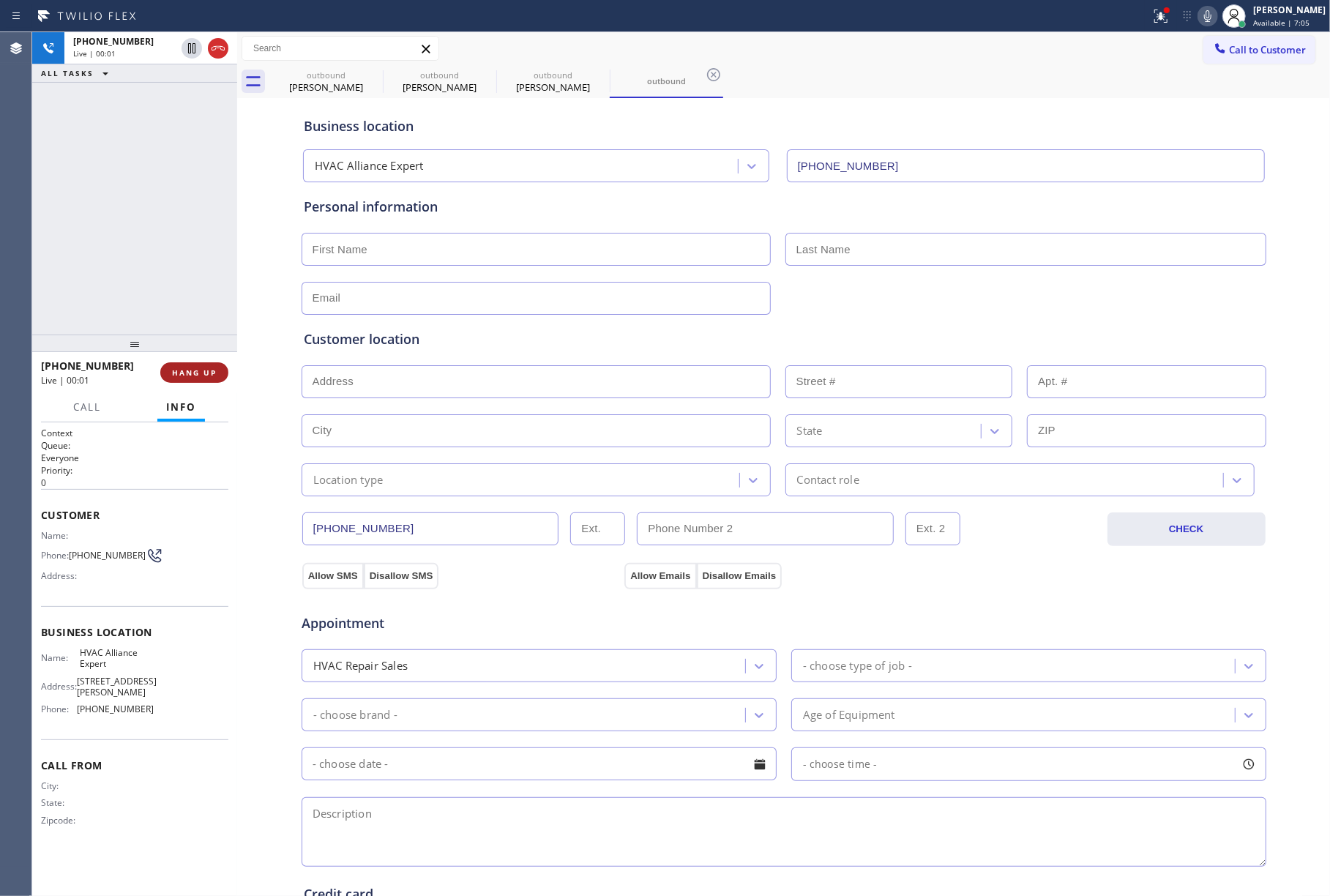
click at [206, 366] on button "HANG UP" at bounding box center [194, 372] width 68 height 20
click at [165, 280] on div "[PHONE_NUMBER] Live | 00:01 ALL TASKS ALL TASKS ACTIVE TASKS TASKS IN WRAP UP" at bounding box center [135, 183] width 205 height 302
click at [186, 365] on button "HANG UP" at bounding box center [194, 372] width 68 height 20
click at [165, 282] on div "ALL TASKS ALL TASKS ACTIVE TASKS TASKS IN WRAP UP [PHONE_NUMBER] Wrap up | 00:00" at bounding box center [135, 183] width 205 height 302
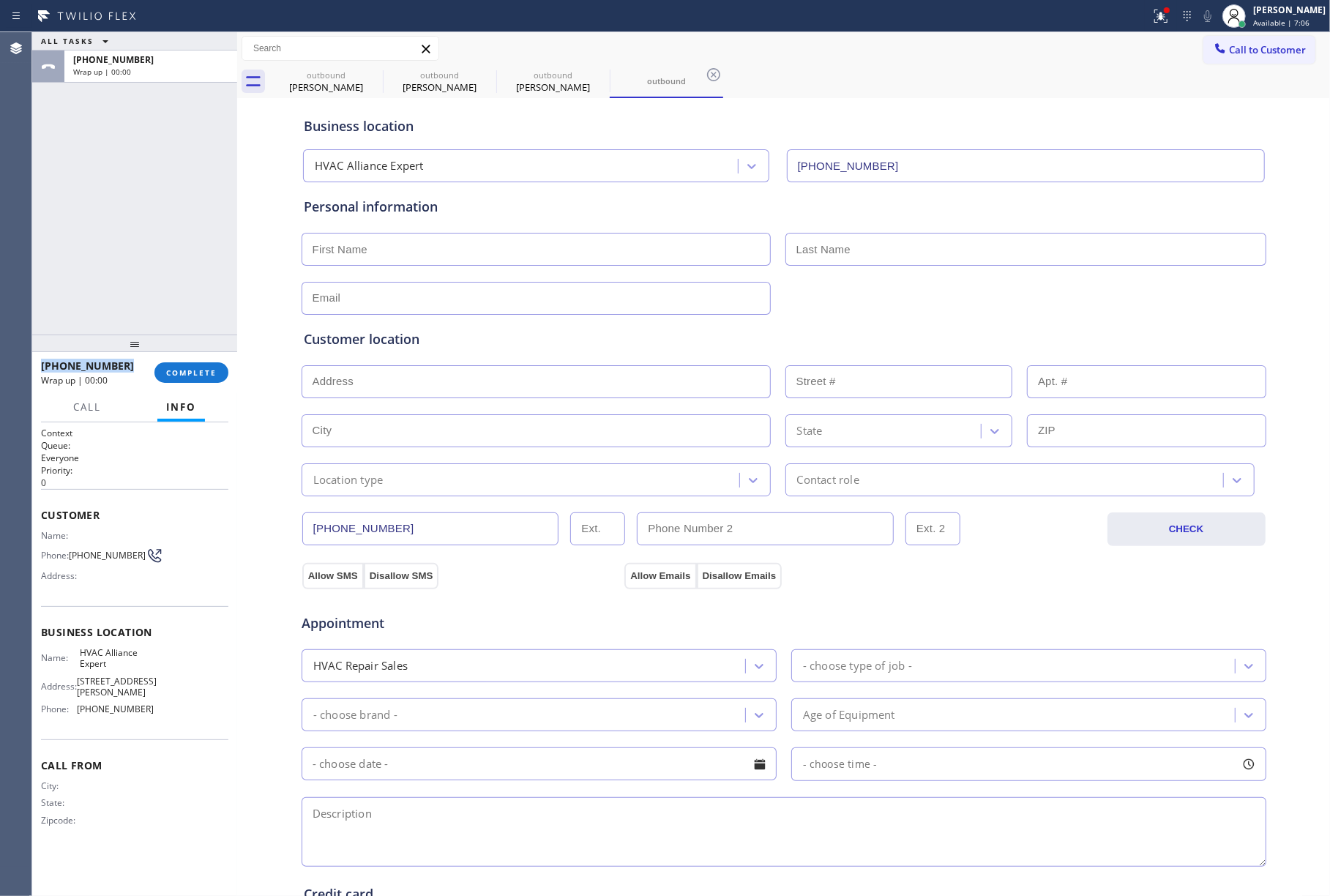
click at [165, 282] on div "ALL TASKS ALL TASKS ACTIVE TASKS TASKS IN WRAP UP [PHONE_NUMBER] Wrap up | 00:00" at bounding box center [135, 183] width 205 height 302
click at [195, 364] on button "COMPLETE" at bounding box center [192, 372] width 74 height 20
drag, startPoint x: 158, startPoint y: 290, endPoint x: 176, endPoint y: 252, distance: 42.0
click at [158, 288] on div "ALL TASKS ALL TASKS ACTIVE TASKS TASKS IN WRAP UP [PHONE_NUMBER] Wrap up | 00:10" at bounding box center [135, 183] width 205 height 302
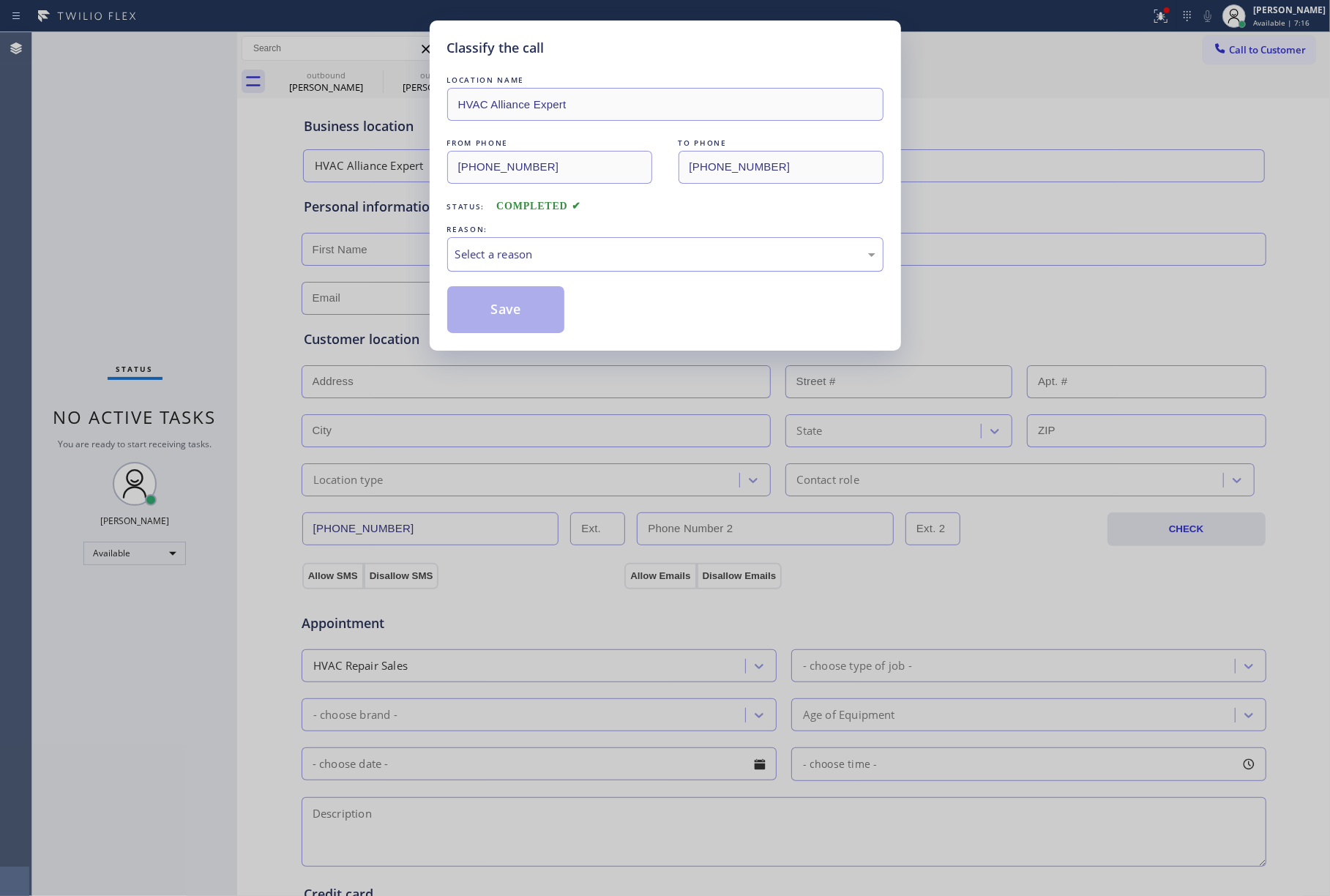
click at [596, 259] on div "Select a reason" at bounding box center [665, 255] width 421 height 17
click at [499, 302] on button "Save" at bounding box center [507, 309] width 118 height 47
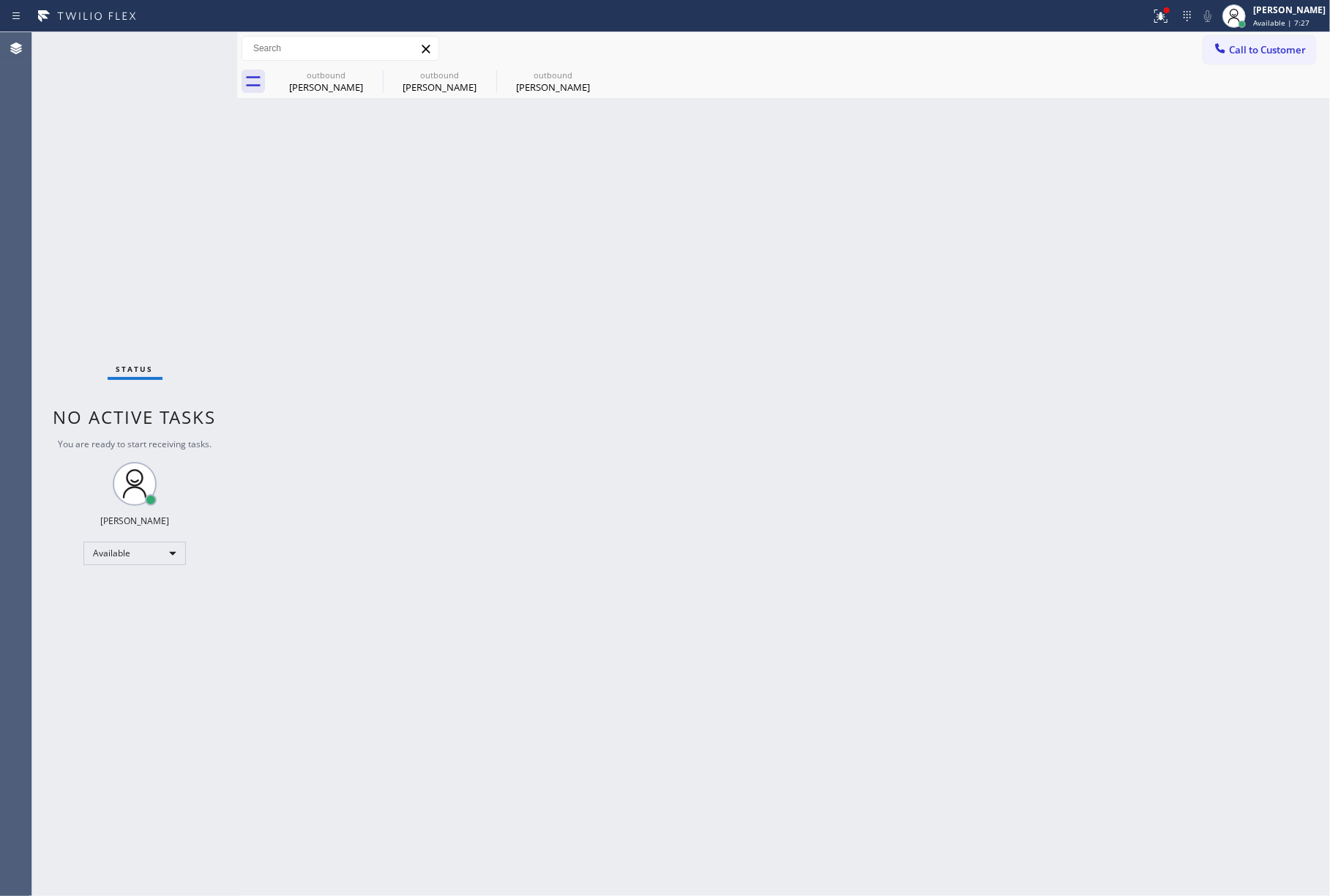
drag, startPoint x: 94, startPoint y: 232, endPoint x: 950, endPoint y: 68, distance: 871.6
click at [101, 226] on div "Status No active tasks You are ready to start receiving tasks. [PERSON_NAME]" at bounding box center [135, 465] width 205 height 865
click at [1245, 54] on span "Call to Customer" at bounding box center [1268, 50] width 77 height 13
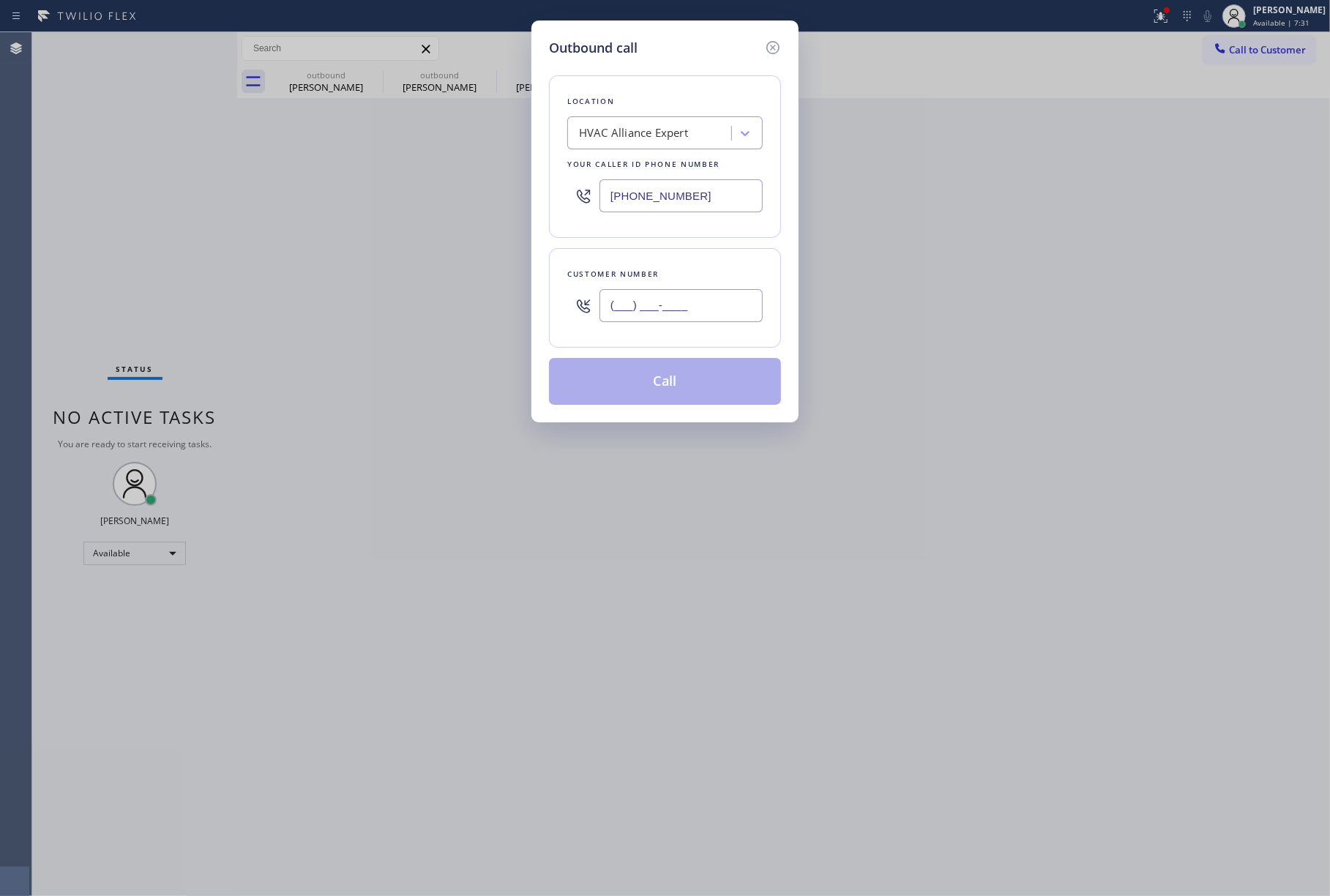
click at [663, 308] on input "(___) ___-____" at bounding box center [681, 305] width 163 height 33
paste input "562) 879-1858"
type input "[PHONE_NUMBER]"
click at [663, 281] on div "Customer number" at bounding box center [665, 274] width 196 height 15
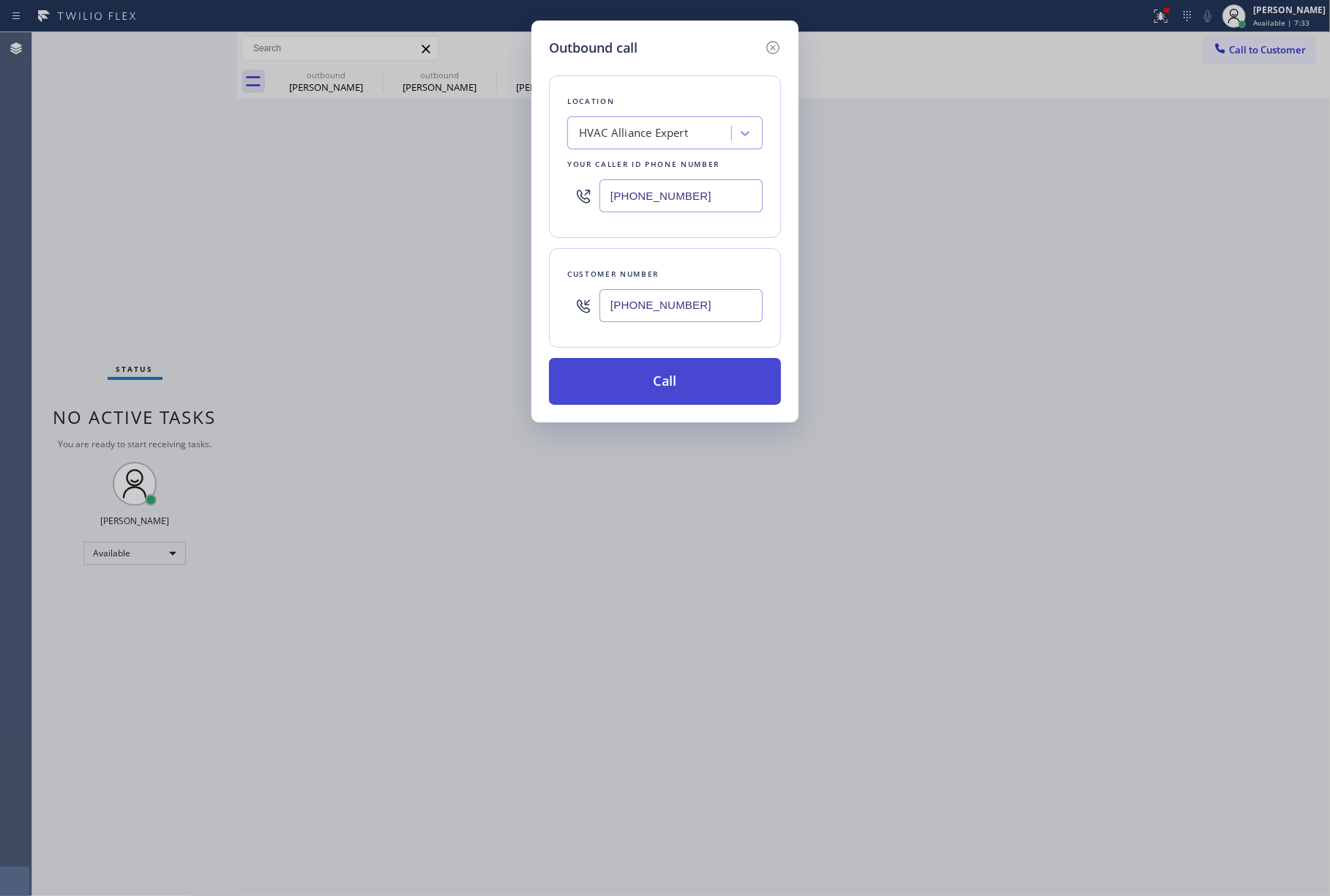
click at [663, 396] on button "Call" at bounding box center [665, 381] width 232 height 47
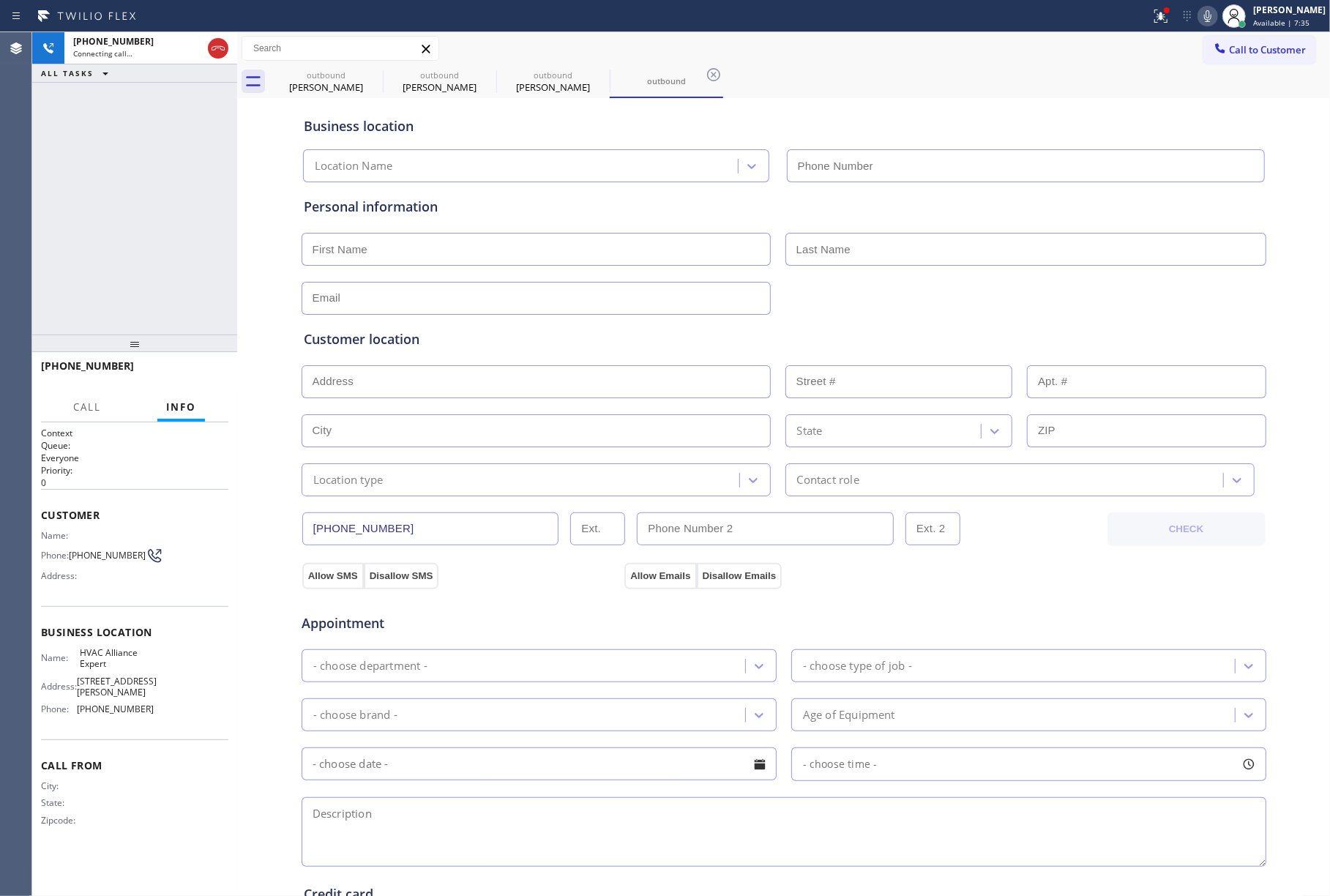
type input "[PHONE_NUMBER]"
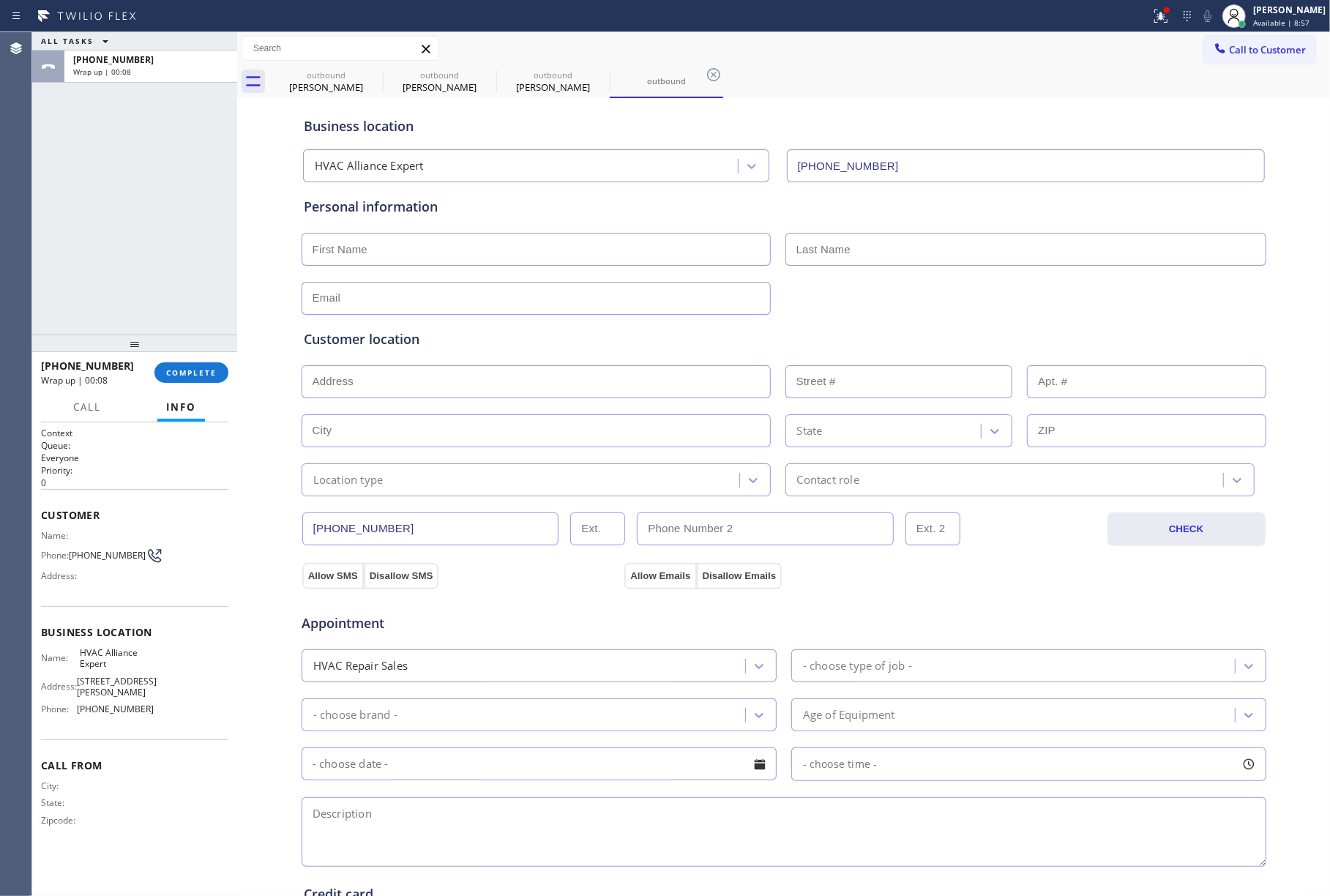
click at [92, 206] on div "ALL TASKS ALL TASKS ACTIVE TASKS TASKS IN WRAP UP [PHONE_NUMBER] Wrap up | 00:08" at bounding box center [135, 183] width 205 height 302
click at [176, 364] on button "COMPLETE" at bounding box center [192, 372] width 74 height 20
click at [165, 308] on div "ALL TASKS ALL TASKS ACTIVE TASKS TASKS IN WRAP UP [PHONE_NUMBER] Wrap up | 00:08" at bounding box center [135, 183] width 205 height 302
click at [165, 308] on div "ALL TASKS ALL TASKS ACTIVE TASKS TASKS IN WRAP UP [PHONE_NUMBER] Wrap up | 00:09" at bounding box center [135, 183] width 205 height 302
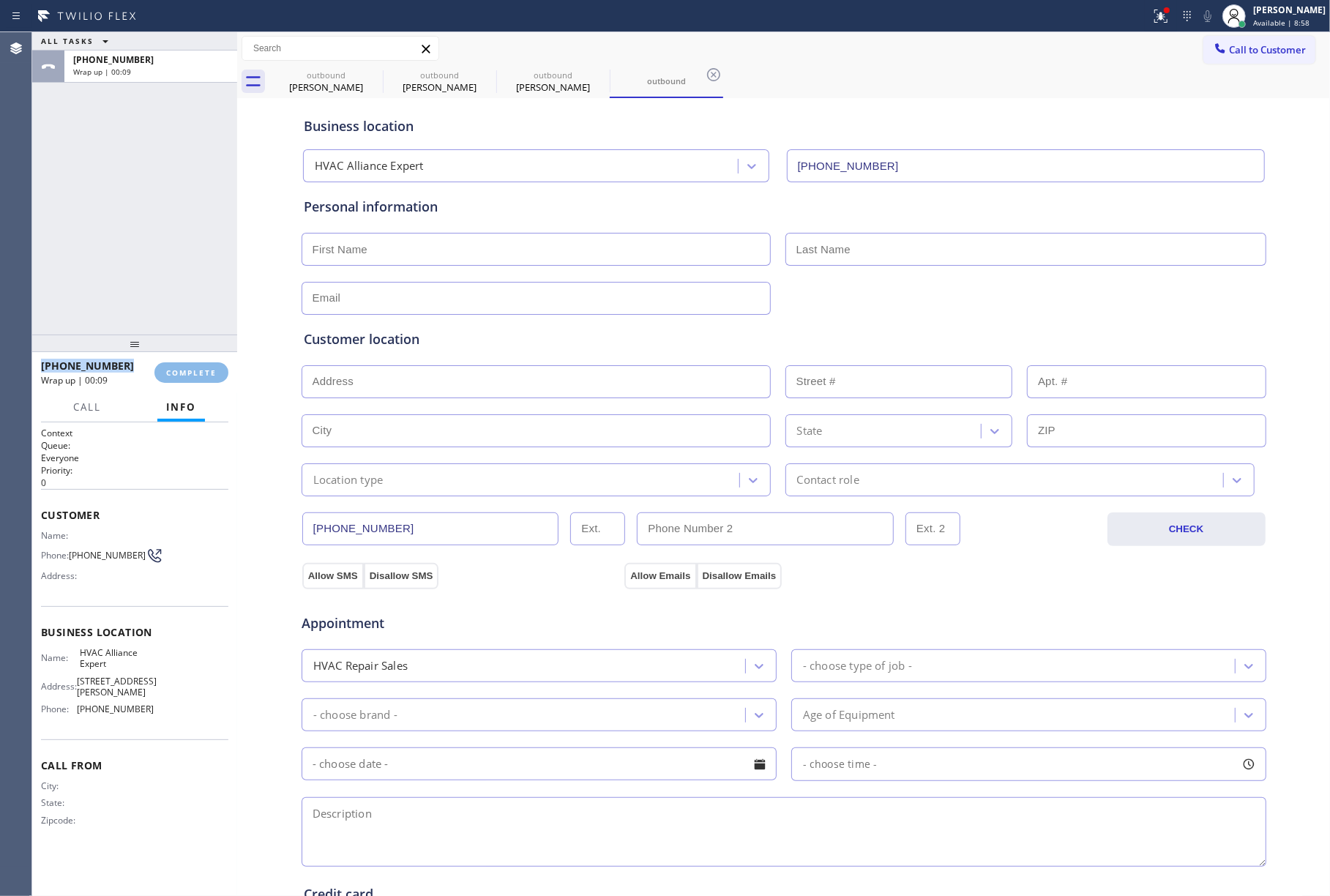
click at [165, 308] on div "ALL TASKS ALL TASKS ACTIVE TASKS TASKS IN WRAP UP [PHONE_NUMBER] Wrap up | 00:09" at bounding box center [135, 183] width 205 height 302
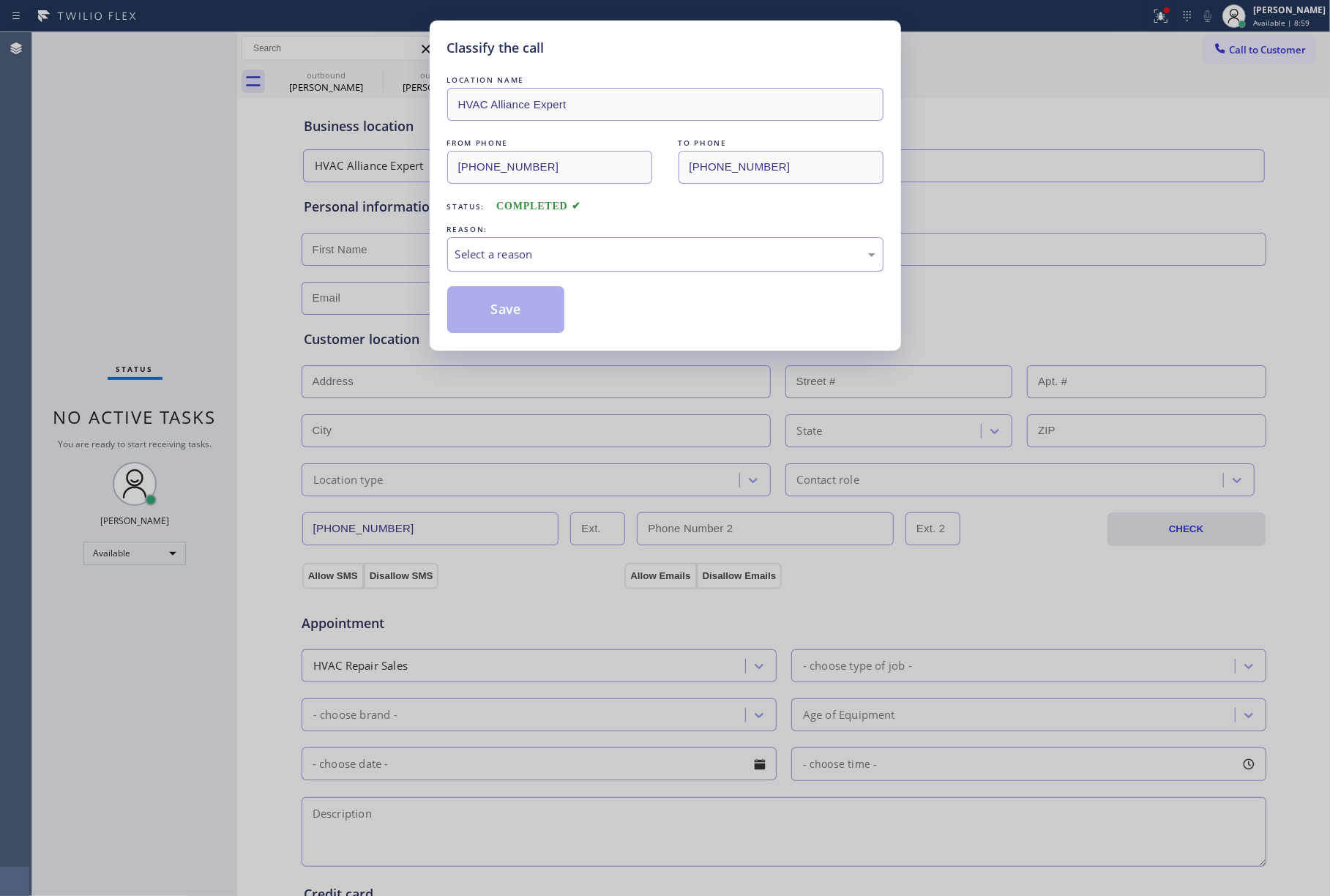
click at [531, 250] on div "Select a reason" at bounding box center [665, 255] width 421 height 17
click at [509, 303] on button "Save" at bounding box center [507, 309] width 118 height 47
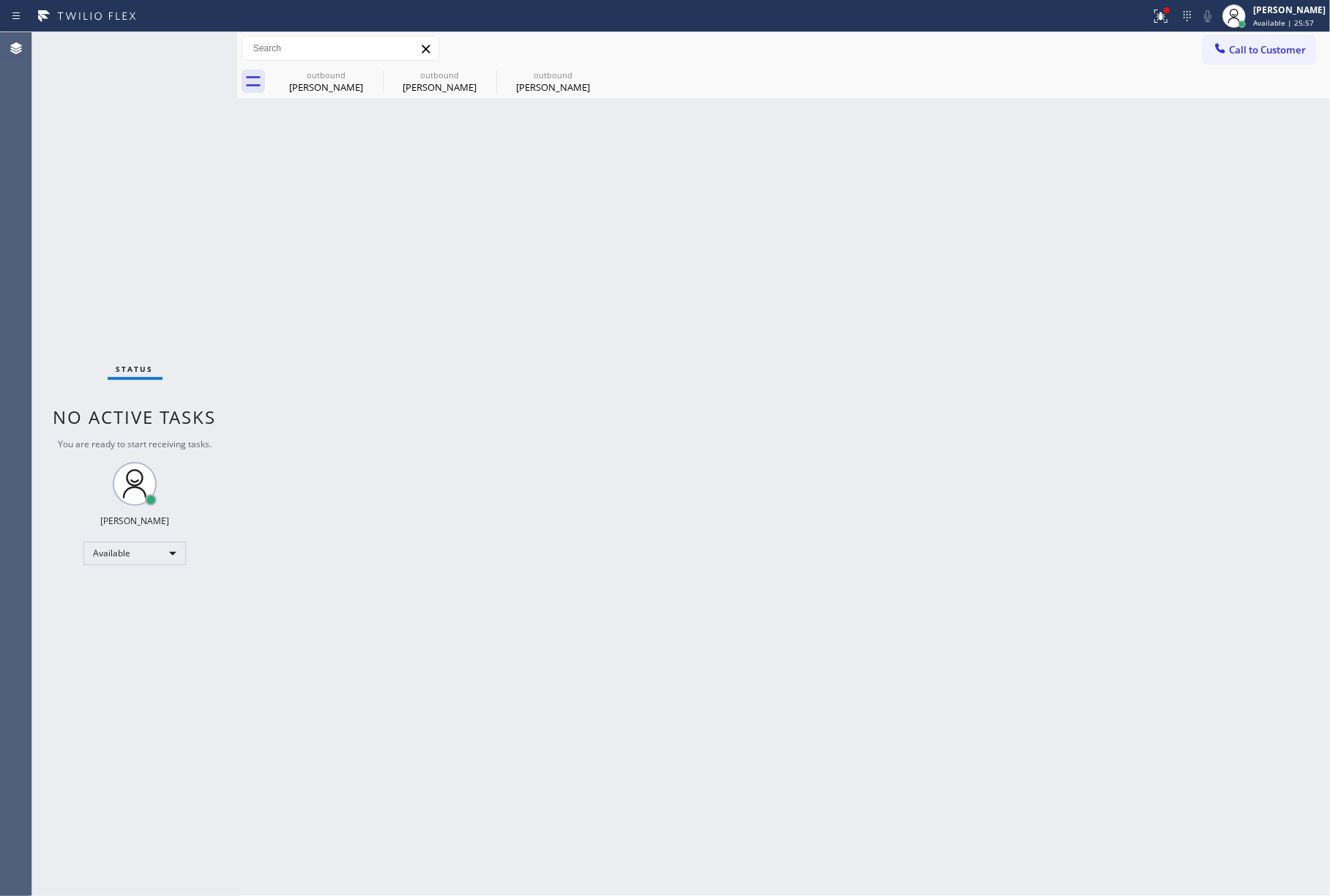
click at [489, 408] on div "Back to Dashboard Change Sender ID Customers Technicians Select a contact Outbo…" at bounding box center [784, 465] width 1093 height 865
click at [71, 187] on div "Status No active tasks You are ready to start receiving tasks. [PERSON_NAME]" at bounding box center [135, 465] width 205 height 865
click at [113, 192] on div "Status No active tasks You are ready to start receiving tasks. [PERSON_NAME]" at bounding box center [135, 465] width 205 height 865
click at [1240, 47] on span "Call to Customer" at bounding box center [1268, 50] width 77 height 13
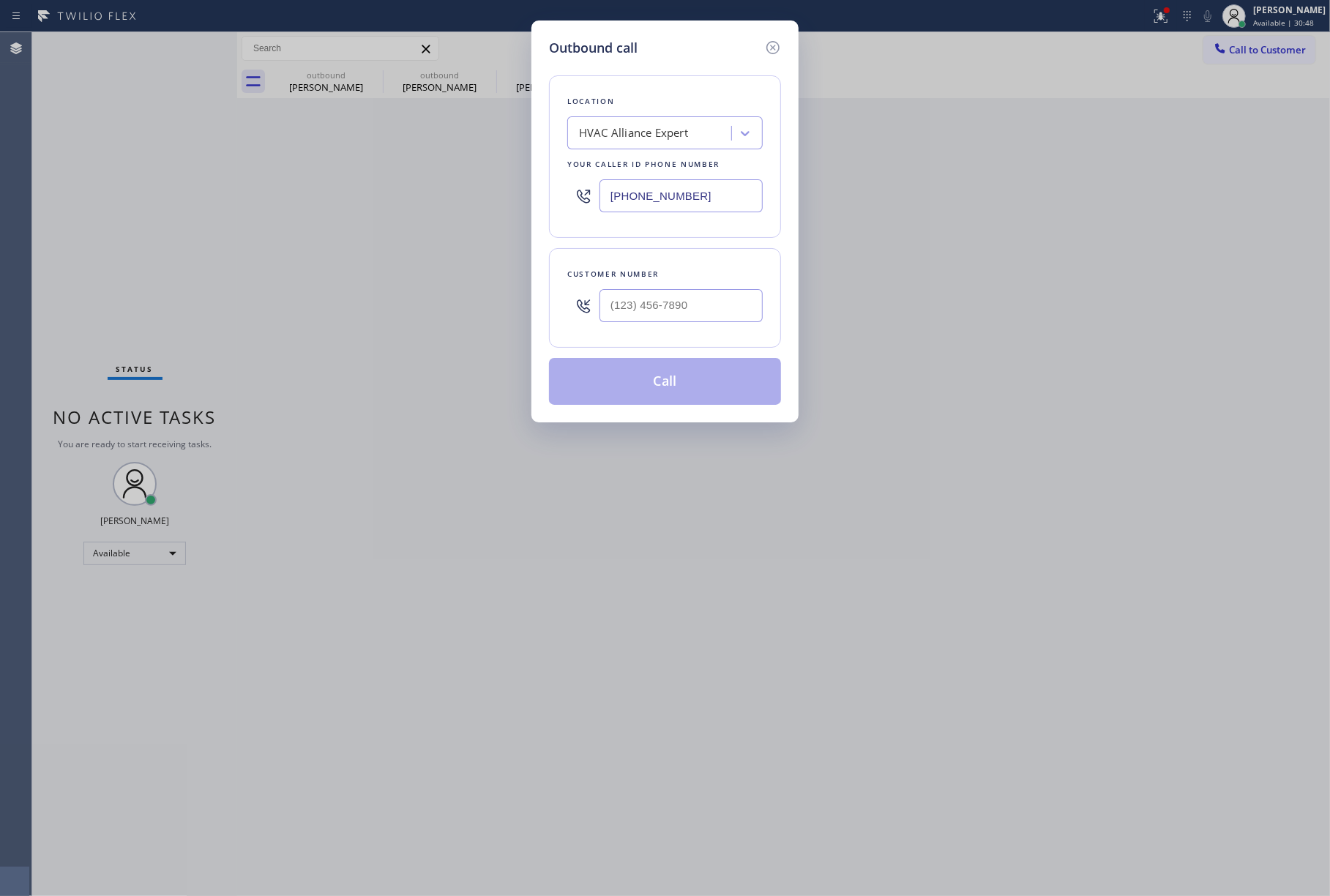
click at [657, 287] on div at bounding box center [681, 305] width 163 height 48
click at [683, 309] on input "(___) ___-____" at bounding box center [681, 305] width 163 height 33
paste input "925) 330-8392"
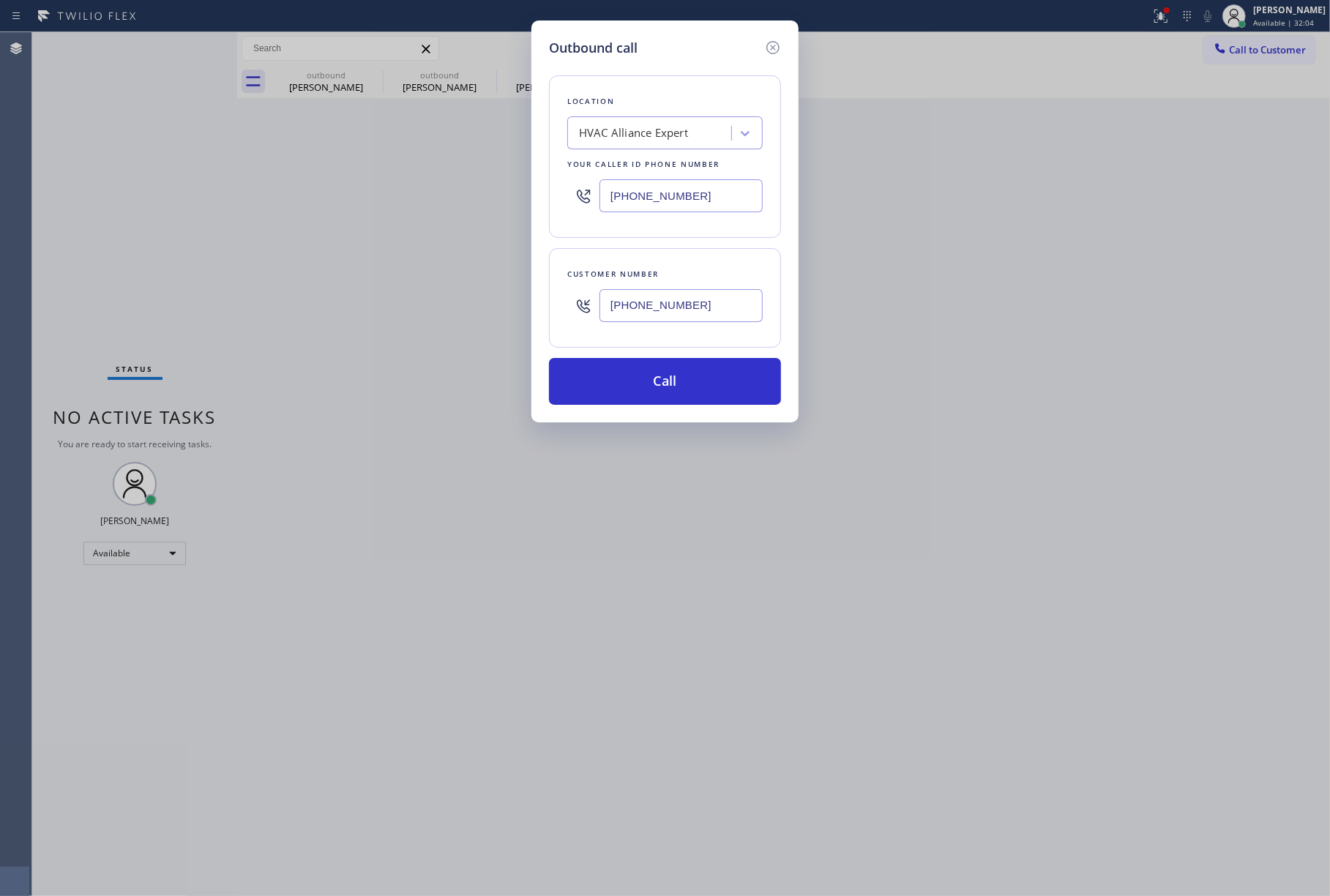
drag, startPoint x: 706, startPoint y: 300, endPoint x: 546, endPoint y: 302, distance: 160.0
click at [546, 302] on div "Outbound call Location HVAC Alliance Expert Your caller id phone number [PHONE_…" at bounding box center [665, 220] width 267 height 402
paste input "text"
type input "[PHONE_NUMBER]"
click at [642, 145] on div "HVAC Alliance Expert" at bounding box center [651, 134] width 159 height 26
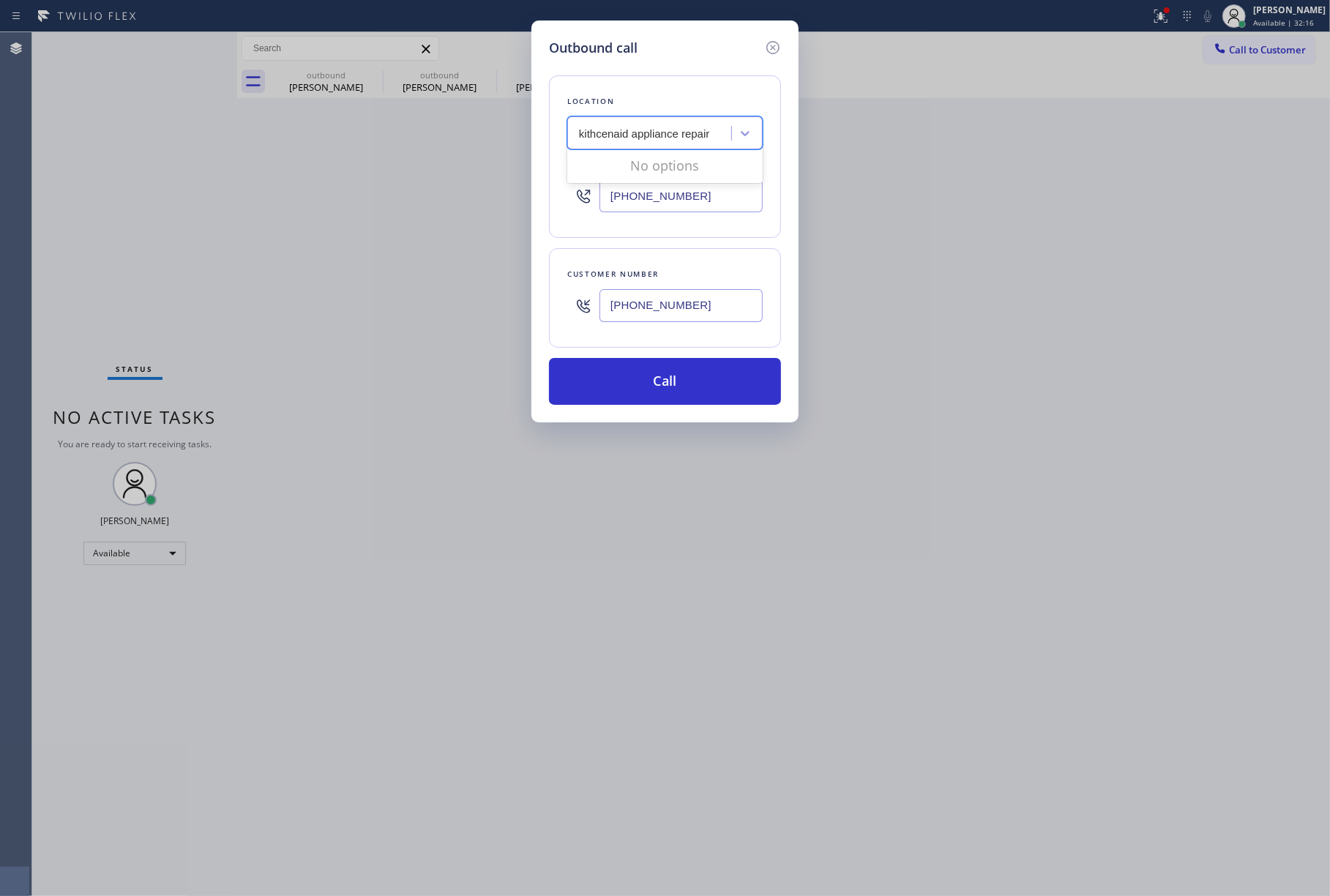
click at [592, 134] on input "kithcenaid appliance repair" at bounding box center [645, 134] width 132 height 12
type input "kithcen aid appliance repair"
drag, startPoint x: 62, startPoint y: 128, endPoint x: 79, endPoint y: 91, distance: 40.7
click at [66, 128] on div "Outbound call Location HVAC Alliance Expert Your caller id phone number [PHONE_…" at bounding box center [665, 448] width 1330 height 896
click at [1267, 39] on div "Outbound call Location HVAC Alliance Expert Your caller id phone number [PHONE_…" at bounding box center [665, 448] width 1330 height 896
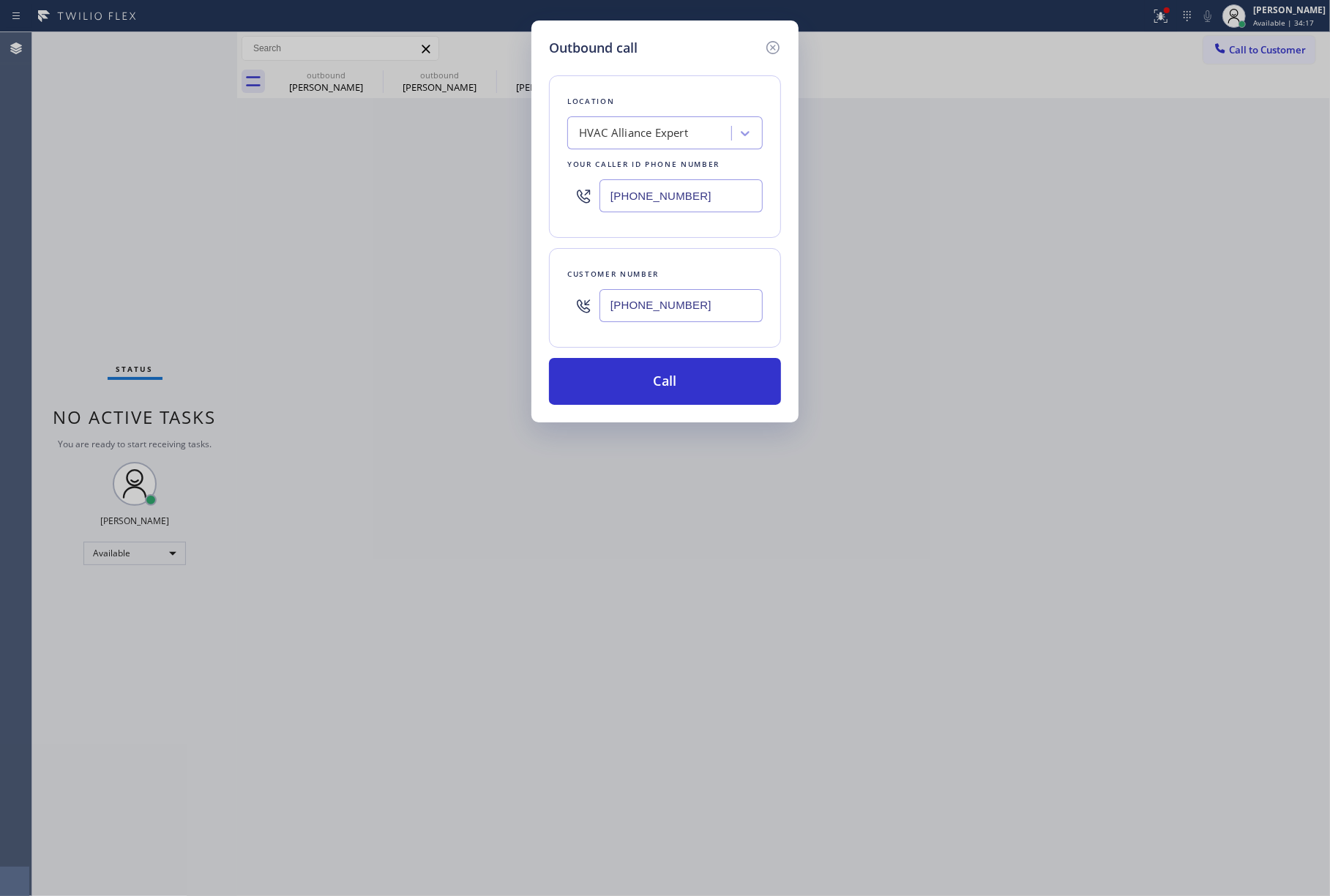
click at [718, 302] on input "[PHONE_NUMBER]" at bounding box center [681, 305] width 163 height 33
drag, startPoint x: 715, startPoint y: 300, endPoint x: 641, endPoint y: 298, distance: 74.0
click at [554, 307] on div "Customer number [PHONE_NUMBER]" at bounding box center [665, 298] width 232 height 99
paste input "text"
type input "[PHONE_NUMBER]"
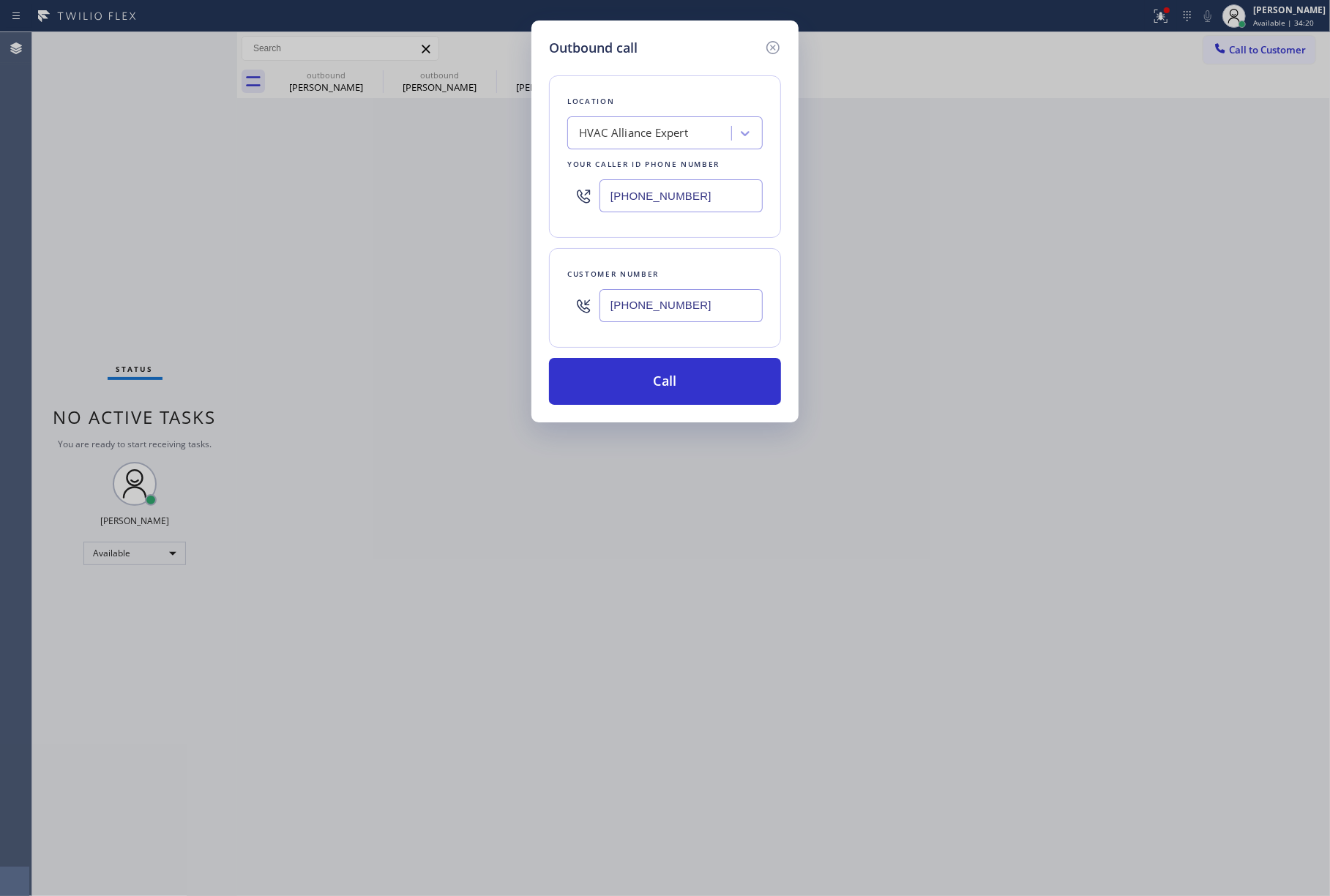
drag, startPoint x: 589, startPoint y: 186, endPoint x: 559, endPoint y: 186, distance: 30.0
click at [559, 186] on div "Location HVAC Alliance Expert Your caller id phone number [PHONE_NUMBER]" at bounding box center [665, 156] width 232 height 162
paste input "855) 731-4952"
type input "[PHONE_NUMBER]"
click at [628, 97] on div "Location" at bounding box center [665, 101] width 196 height 15
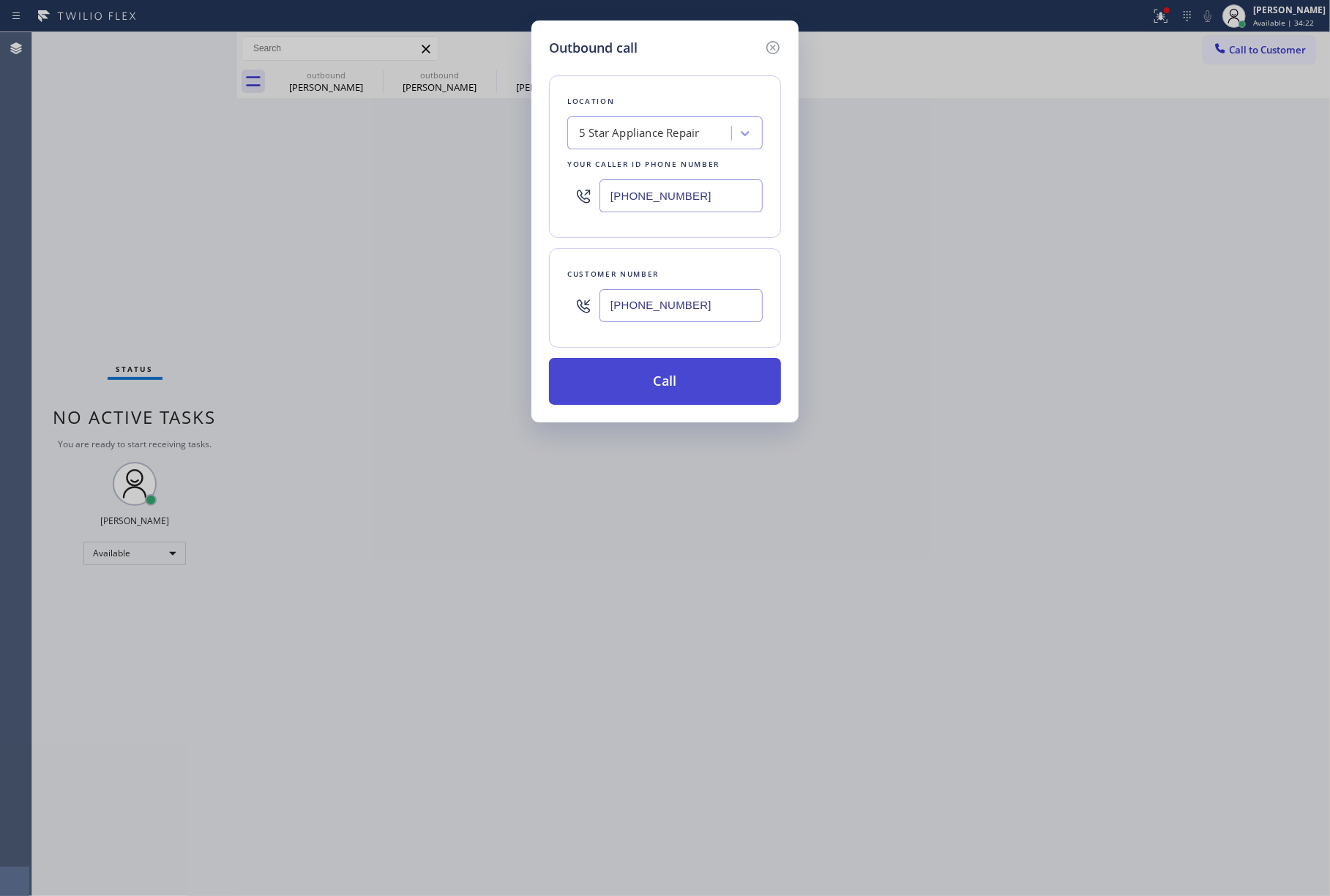
click at [678, 385] on button "Call" at bounding box center [665, 381] width 232 height 47
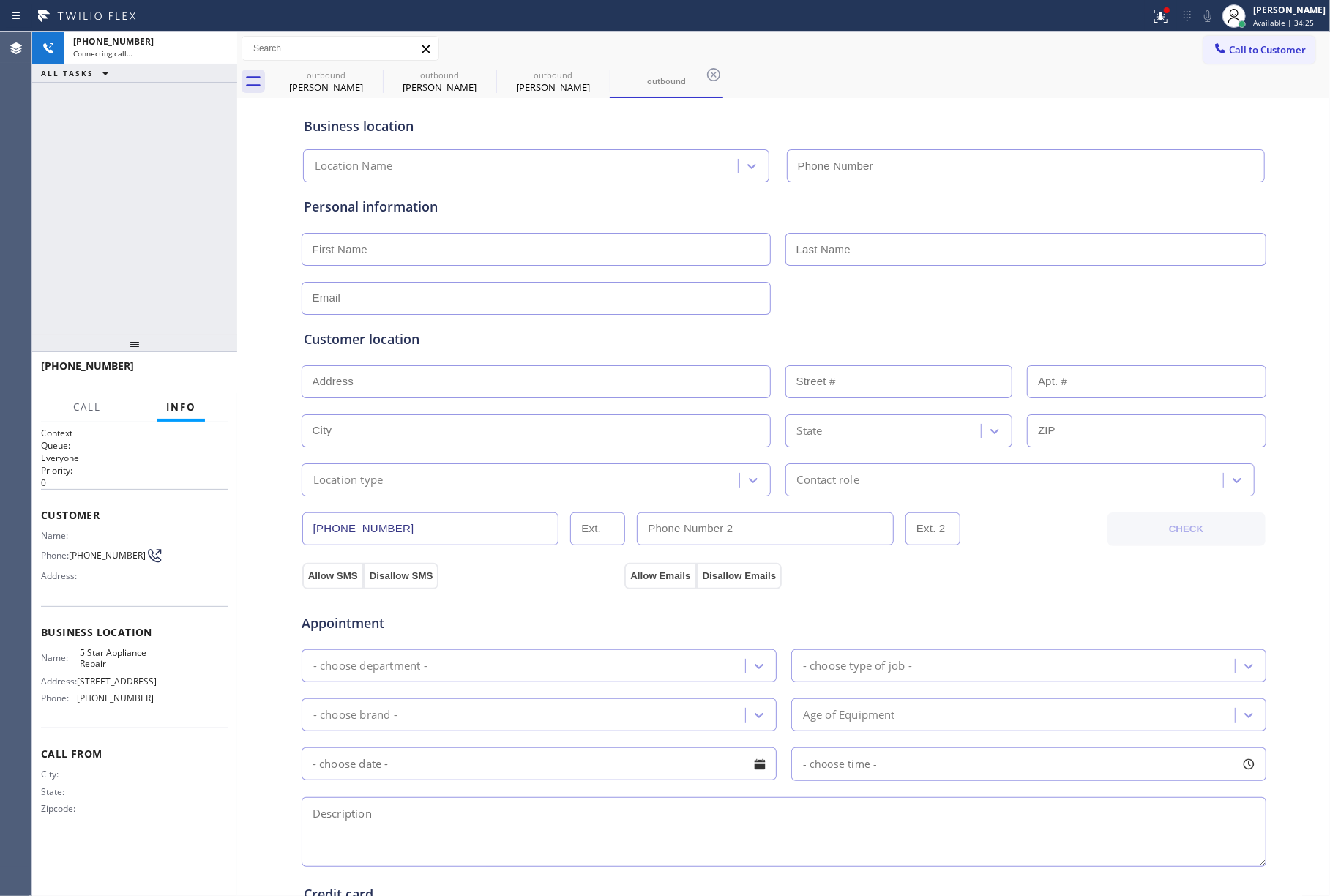
type input "[PHONE_NUMBER]"
click at [95, 183] on div "[PHONE_NUMBER] Connecting call… ALL TASKS ALL TASKS ACTIVE TASKS TASKS IN WRAP …" at bounding box center [135, 183] width 205 height 302
click at [191, 370] on span "HANG UP" at bounding box center [194, 372] width 45 height 10
drag, startPoint x: 183, startPoint y: 317, endPoint x: 183, endPoint y: 329, distance: 12.0
click at [183, 329] on div "[PHONE_NUMBER] Live | 00:02 ALL TASKS ALL TASKS ACTIVE TASKS TASKS IN WRAP UP" at bounding box center [135, 183] width 205 height 302
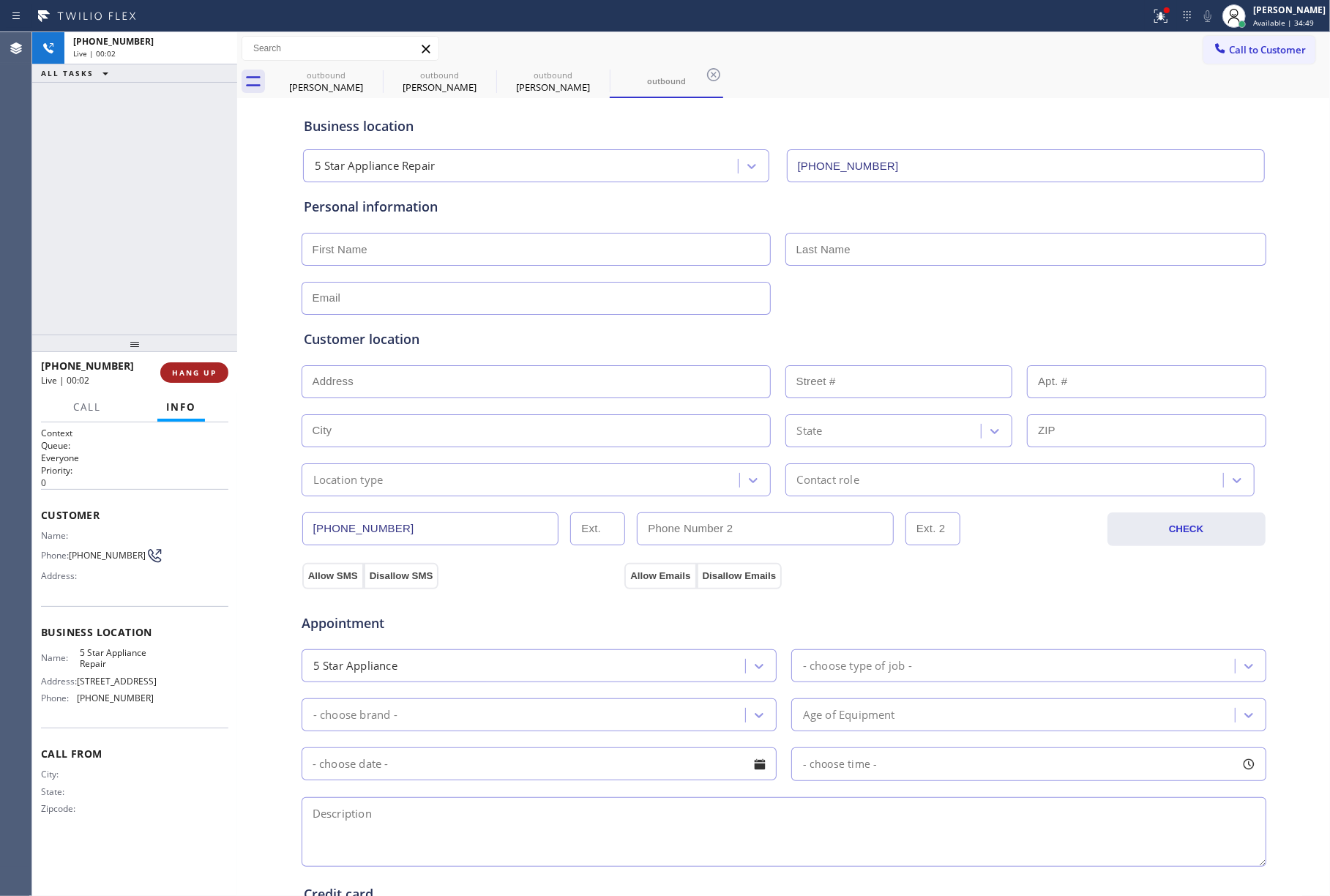
click at [184, 381] on button "HANG UP" at bounding box center [194, 372] width 68 height 20
click at [162, 273] on div "[PHONE_NUMBER] Live | 00:02 ALL TASKS ALL TASKS ACTIVE TASKS TASKS IN WRAP UP" at bounding box center [135, 183] width 205 height 302
click at [162, 273] on div "ALL TASKS ALL TASKS ACTIVE TASKS TASKS IN WRAP UP [PHONE_NUMBER] Wrap up | 00:00" at bounding box center [135, 183] width 205 height 302
click at [188, 369] on span "COMPLETE" at bounding box center [191, 372] width 51 height 10
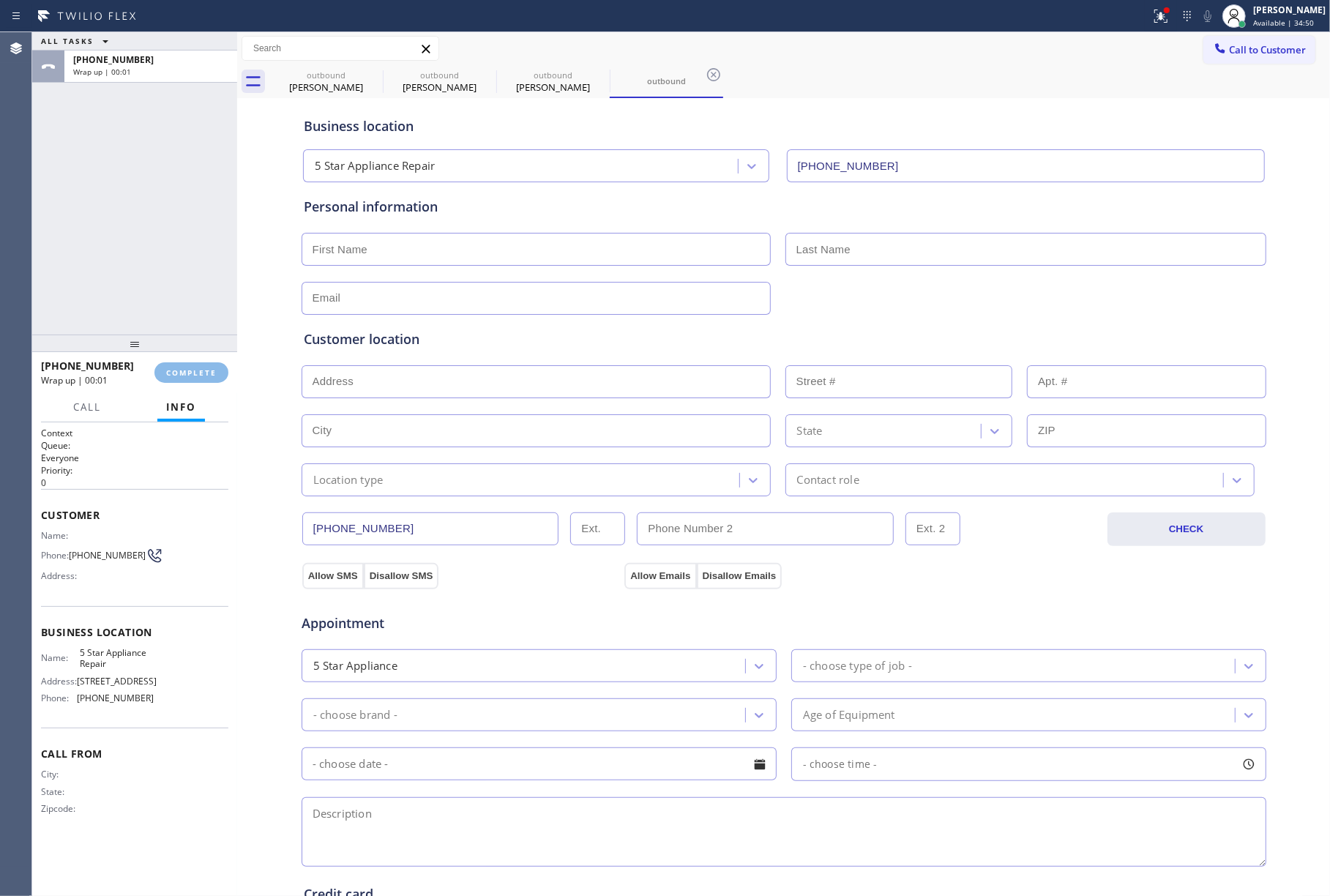
click at [127, 255] on div "ALL TASKS ALL TASKS ACTIVE TASKS TASKS IN WRAP UP [PHONE_NUMBER] Wrap up | 00:01" at bounding box center [135, 183] width 205 height 302
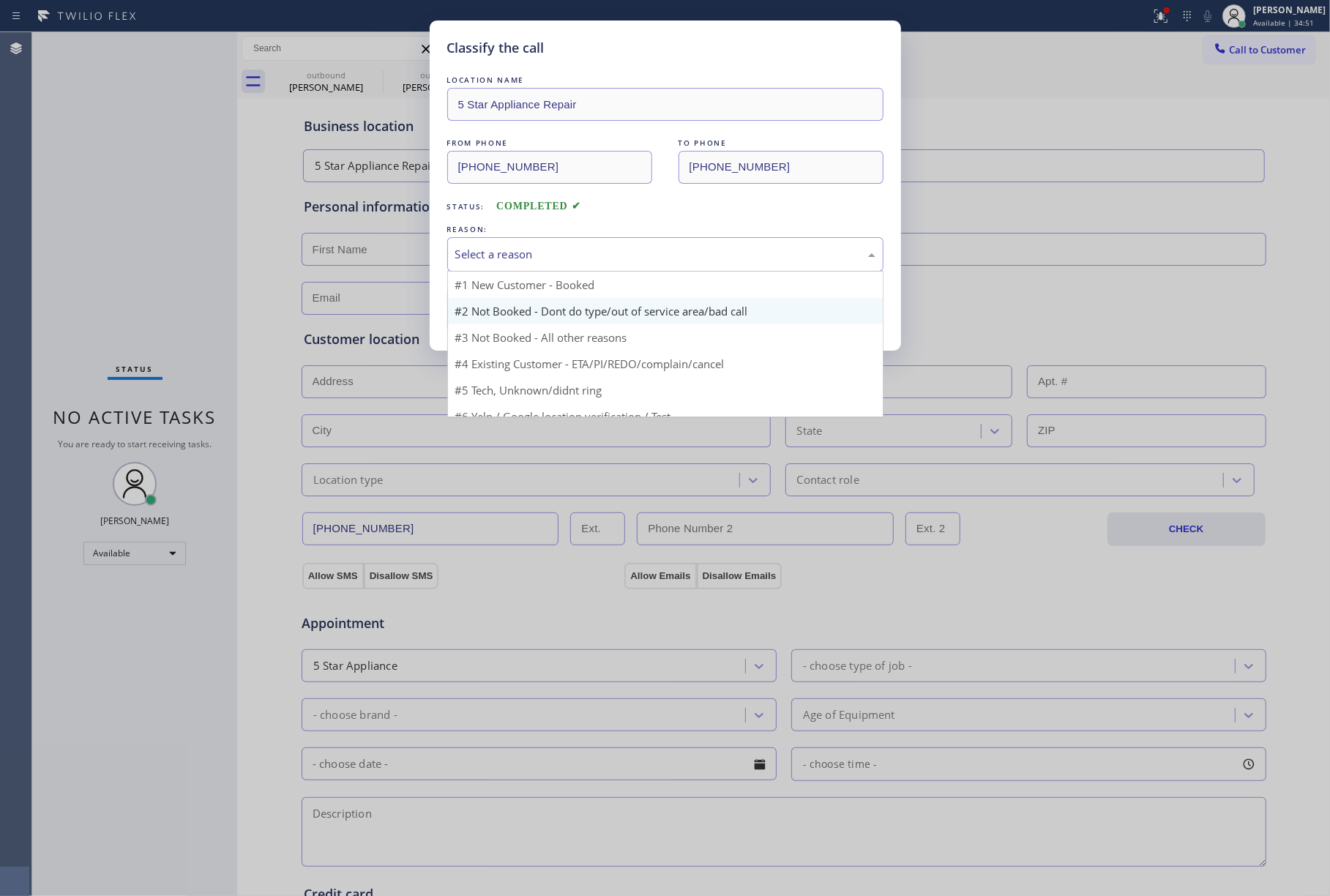
drag, startPoint x: 525, startPoint y: 257, endPoint x: 528, endPoint y: 317, distance: 60.1
click at [525, 262] on div "Select a reason" at bounding box center [665, 255] width 421 height 17
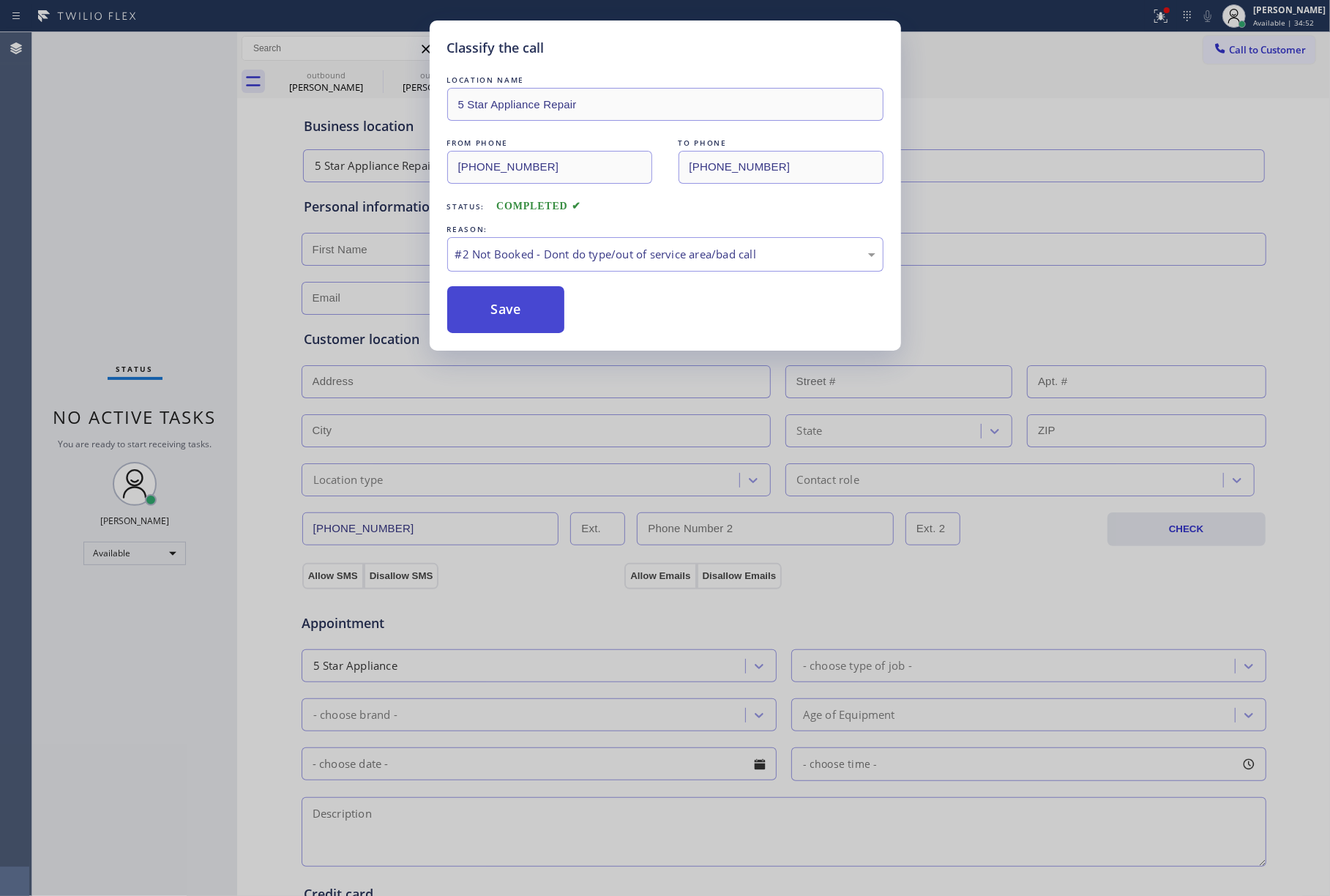
click at [521, 312] on button "Save" at bounding box center [507, 309] width 118 height 47
type input "[PHONE_NUMBER]"
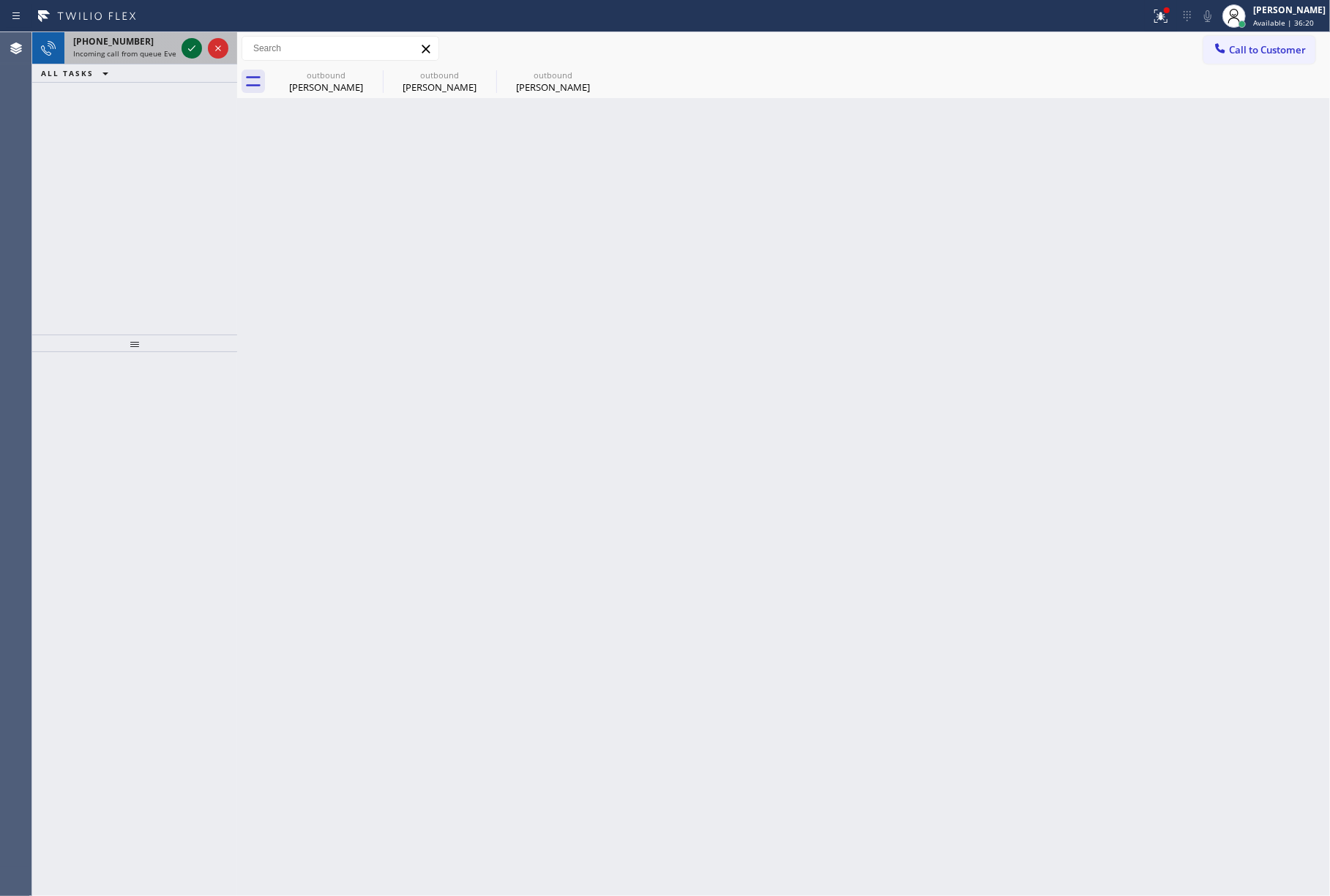
click at [191, 51] on icon at bounding box center [192, 48] width 17 height 17
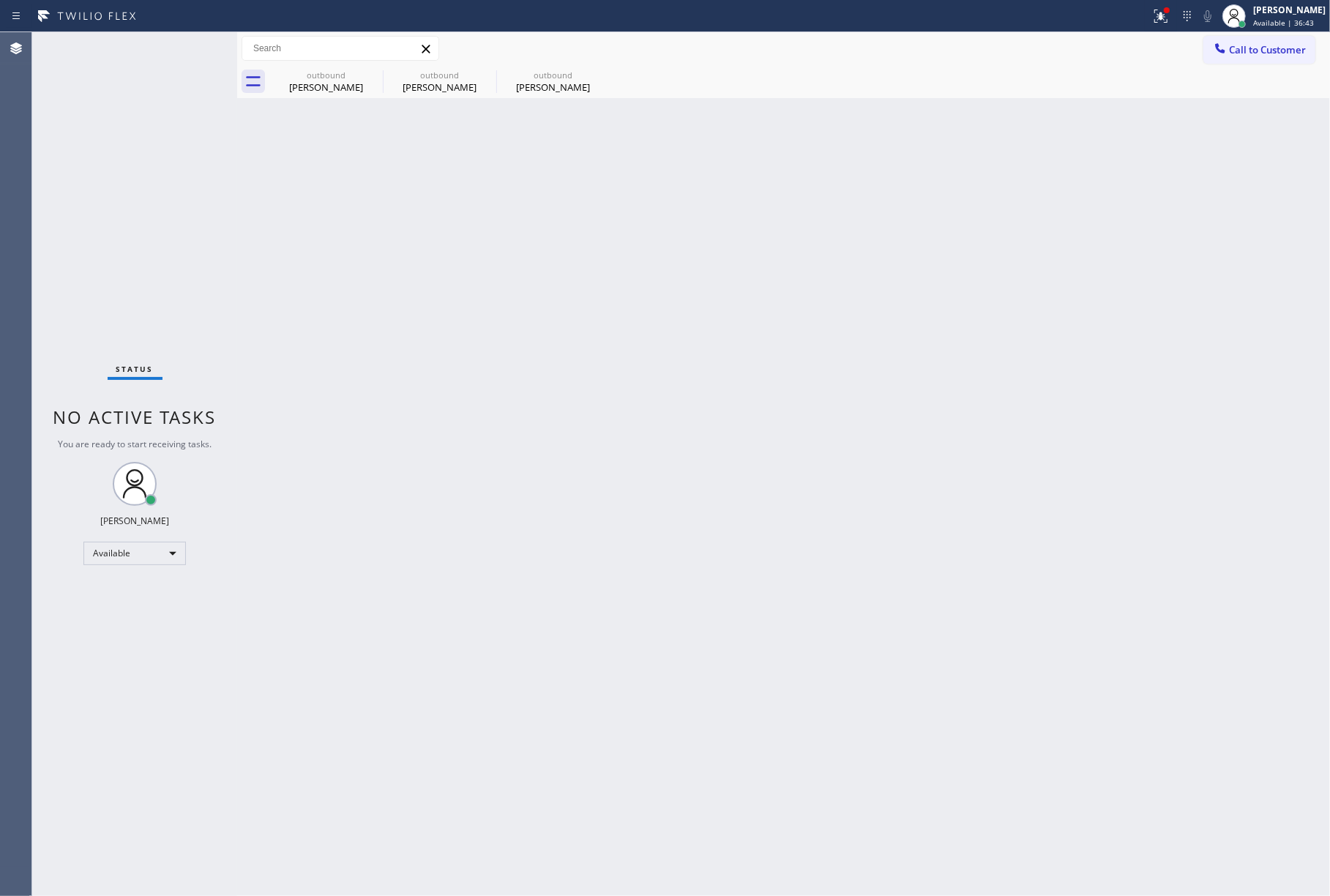
drag, startPoint x: 134, startPoint y: 158, endPoint x: 224, endPoint y: 5, distance: 177.5
click at [134, 158] on div "Status No active tasks You are ready to start receiving tasks. [PERSON_NAME]" at bounding box center [135, 465] width 205 height 865
click at [132, 243] on div "Status No active tasks You are ready to start receiving tasks. [PERSON_NAME]" at bounding box center [135, 465] width 205 height 865
drag, startPoint x: 57, startPoint y: 172, endPoint x: 73, endPoint y: 159, distance: 20.6
click at [63, 165] on div "Status No active tasks You are ready to start receiving tasks. [PERSON_NAME]" at bounding box center [135, 465] width 205 height 865
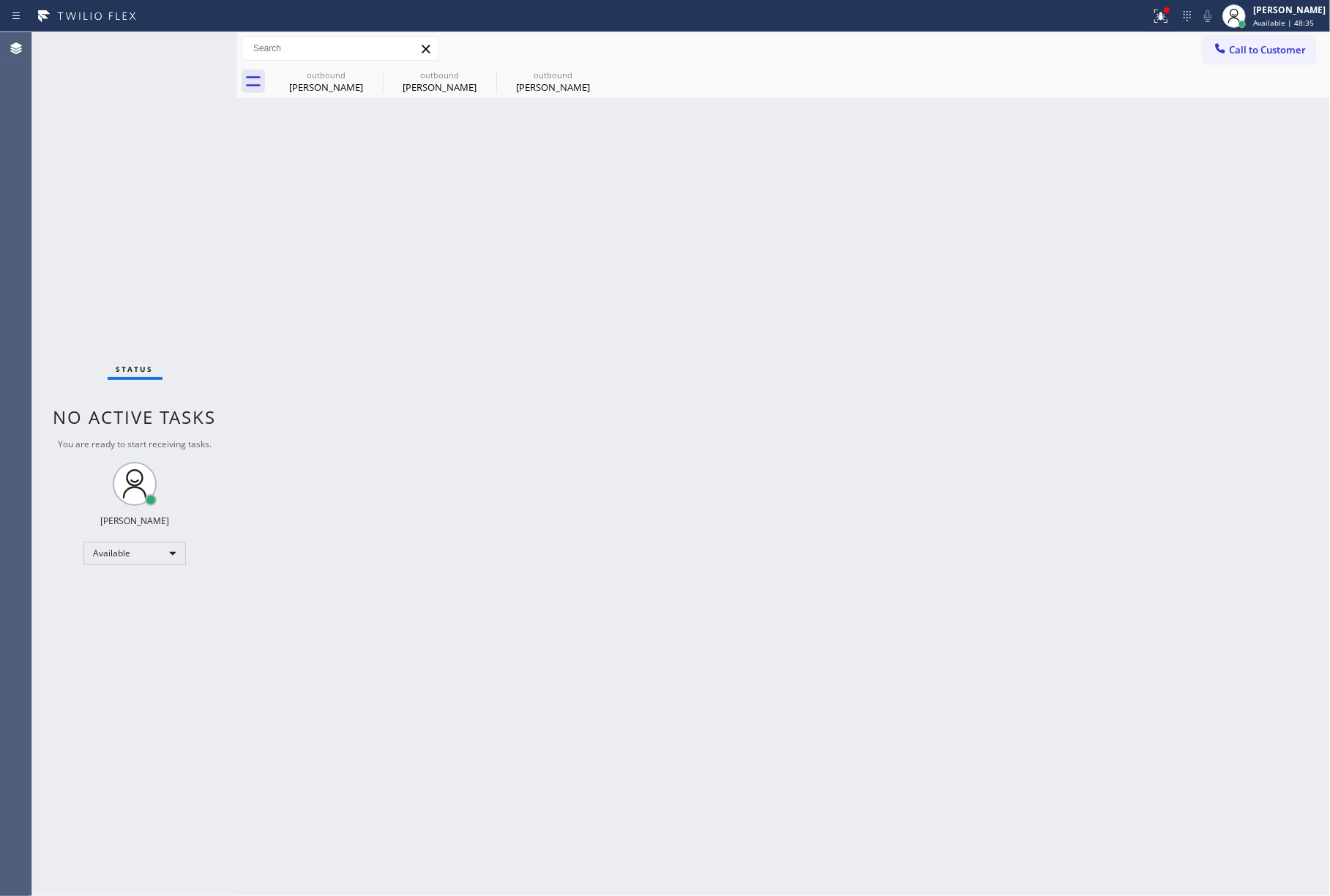
click at [114, 186] on div "Status No active tasks You are ready to start receiving tasks. [PERSON_NAME]" at bounding box center [135, 465] width 205 height 865
click at [87, 189] on div "Status No active tasks You are ready to start receiving tasks. [PERSON_NAME]" at bounding box center [135, 465] width 205 height 865
click at [1268, 52] on span "Call to Customer" at bounding box center [1268, 50] width 77 height 13
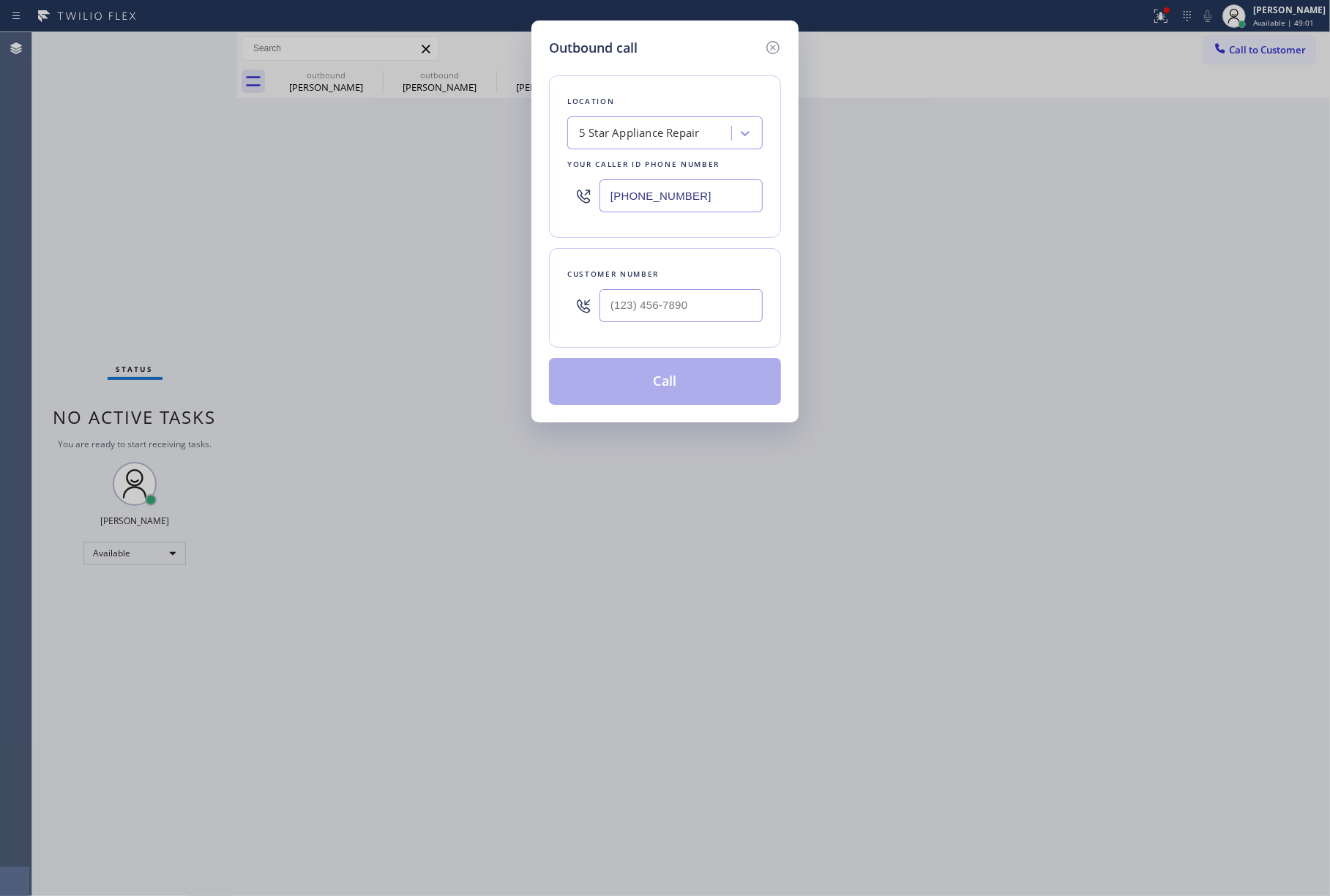
click at [722, 337] on div "Customer number" at bounding box center [665, 298] width 232 height 99
click at [726, 304] on input "(___) ___-____" at bounding box center [681, 305] width 163 height 33
paste input "310) 567-0779"
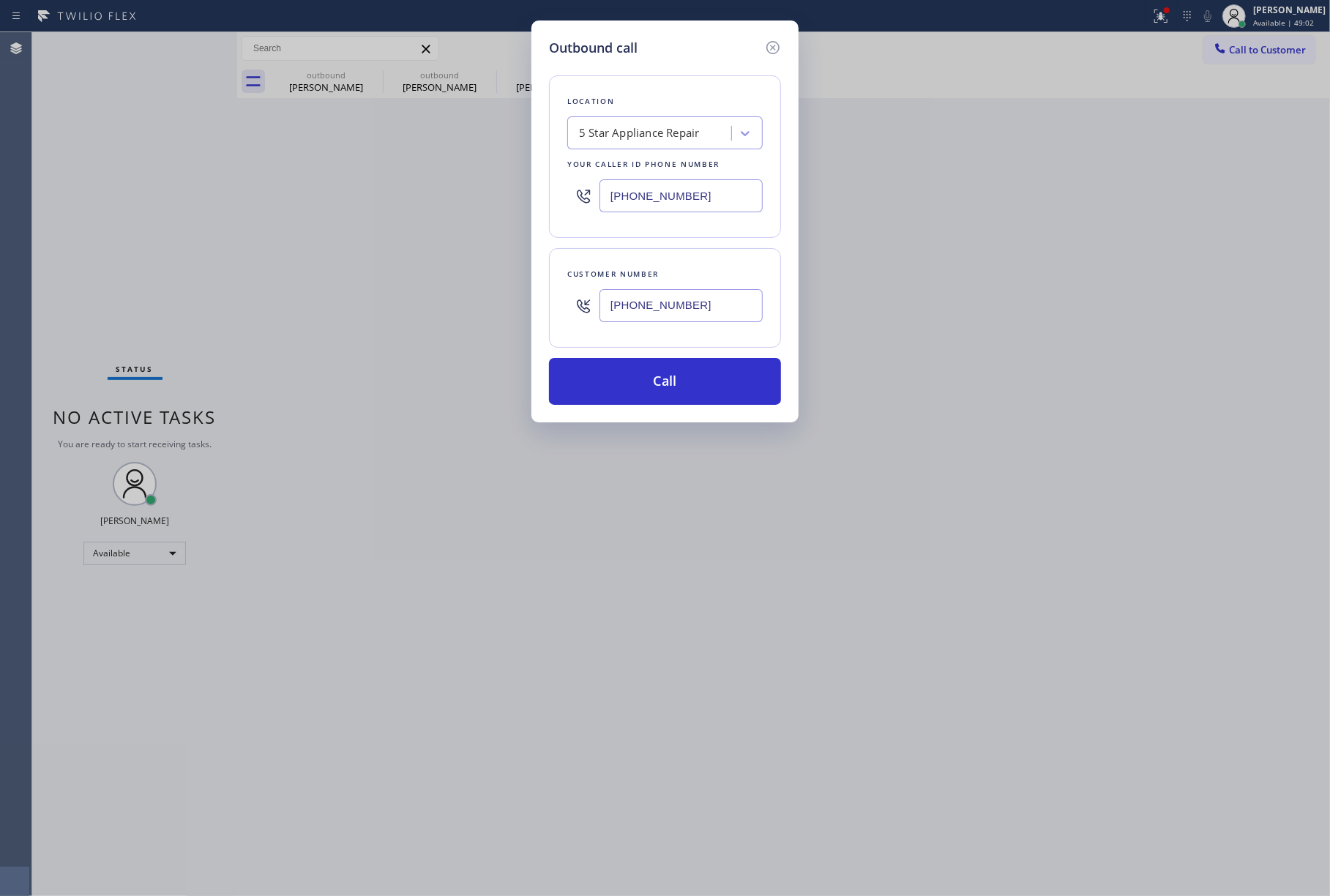
type input "[PHONE_NUMBER]"
drag, startPoint x: 725, startPoint y: 198, endPoint x: 523, endPoint y: 189, distance: 202.2
click at [523, 189] on div "Outbound call Location 5 Star Appliance Repair Your caller id phone number [PHO…" at bounding box center [665, 448] width 1330 height 896
paste input "323) 991-9198"
type input "[PHONE_NUMBER]"
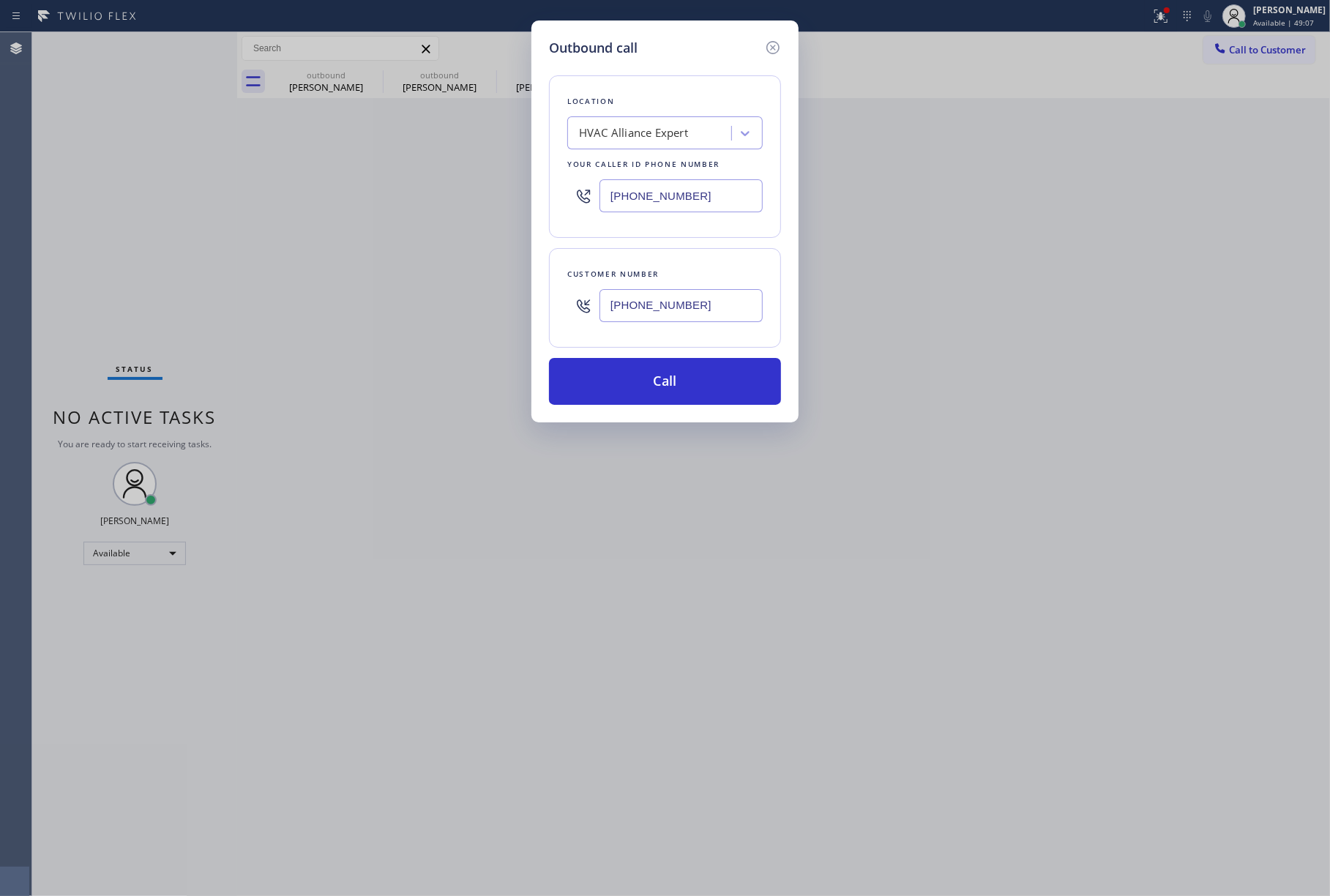
click at [678, 314] on input "[PHONE_NUMBER]" at bounding box center [681, 305] width 163 height 33
click at [654, 383] on button "Call" at bounding box center [665, 381] width 232 height 47
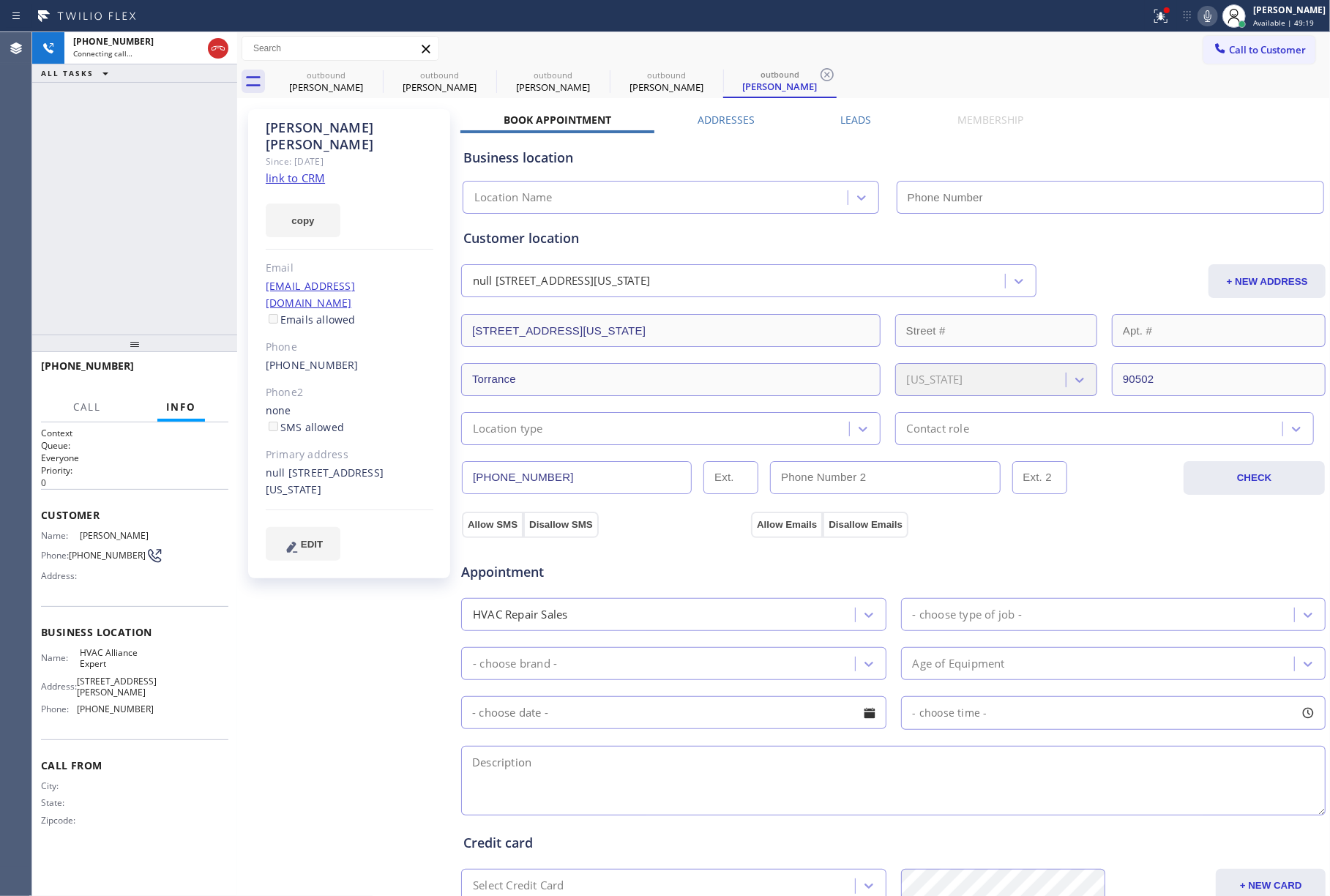
type input "[PHONE_NUMBER]"
click at [68, 185] on div "[PHONE_NUMBER] Live | 00:00 ALL TASKS ALL TASKS ACTIVE TASKS TASKS IN WRAP UP" at bounding box center [135, 183] width 205 height 302
click at [183, 376] on span "HANG UP" at bounding box center [194, 372] width 45 height 10
click at [180, 328] on div "[PHONE_NUMBER] Live | 00:08 ALL TASKS ALL TASKS ACTIVE TASKS TASKS IN WRAP UP" at bounding box center [135, 183] width 205 height 302
click at [180, 369] on span "HANG UP" at bounding box center [194, 372] width 45 height 10
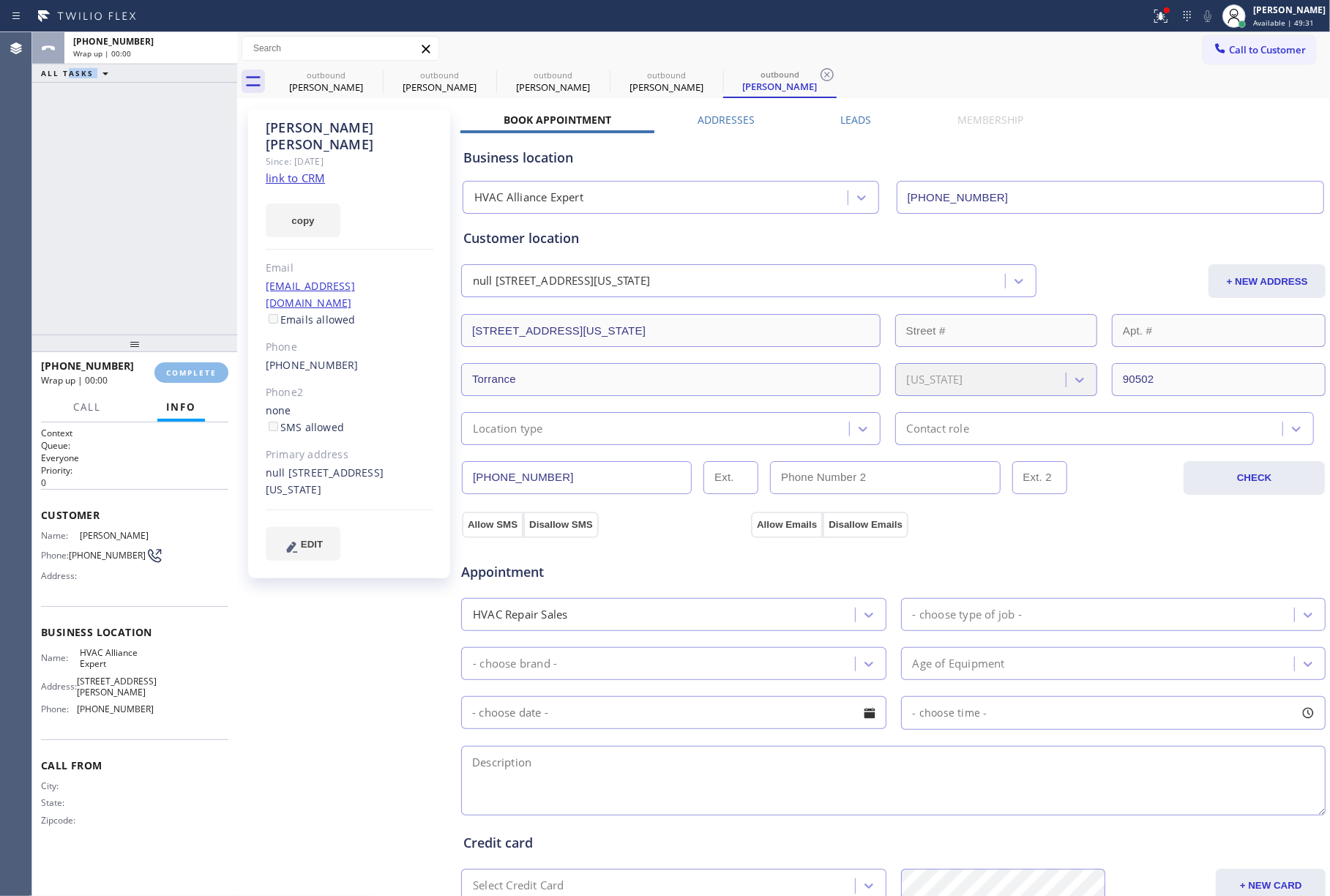
click at [129, 281] on div "ALL TASKS ALL TASKS ACTIVE TASKS TASKS IN WRAP UP [PHONE_NUMBER] Wrap up | 00:00" at bounding box center [135, 183] width 205 height 302
click at [206, 369] on span "COMPLETE" at bounding box center [191, 372] width 51 height 10
drag, startPoint x: 158, startPoint y: 281, endPoint x: 261, endPoint y: 269, distance: 103.7
click at [159, 281] on div "ALL TASKS ALL TASKS ACTIVE TASKS TASKS IN WRAP UP [PHONE_NUMBER] Wrap up | 00:02" at bounding box center [135, 183] width 205 height 302
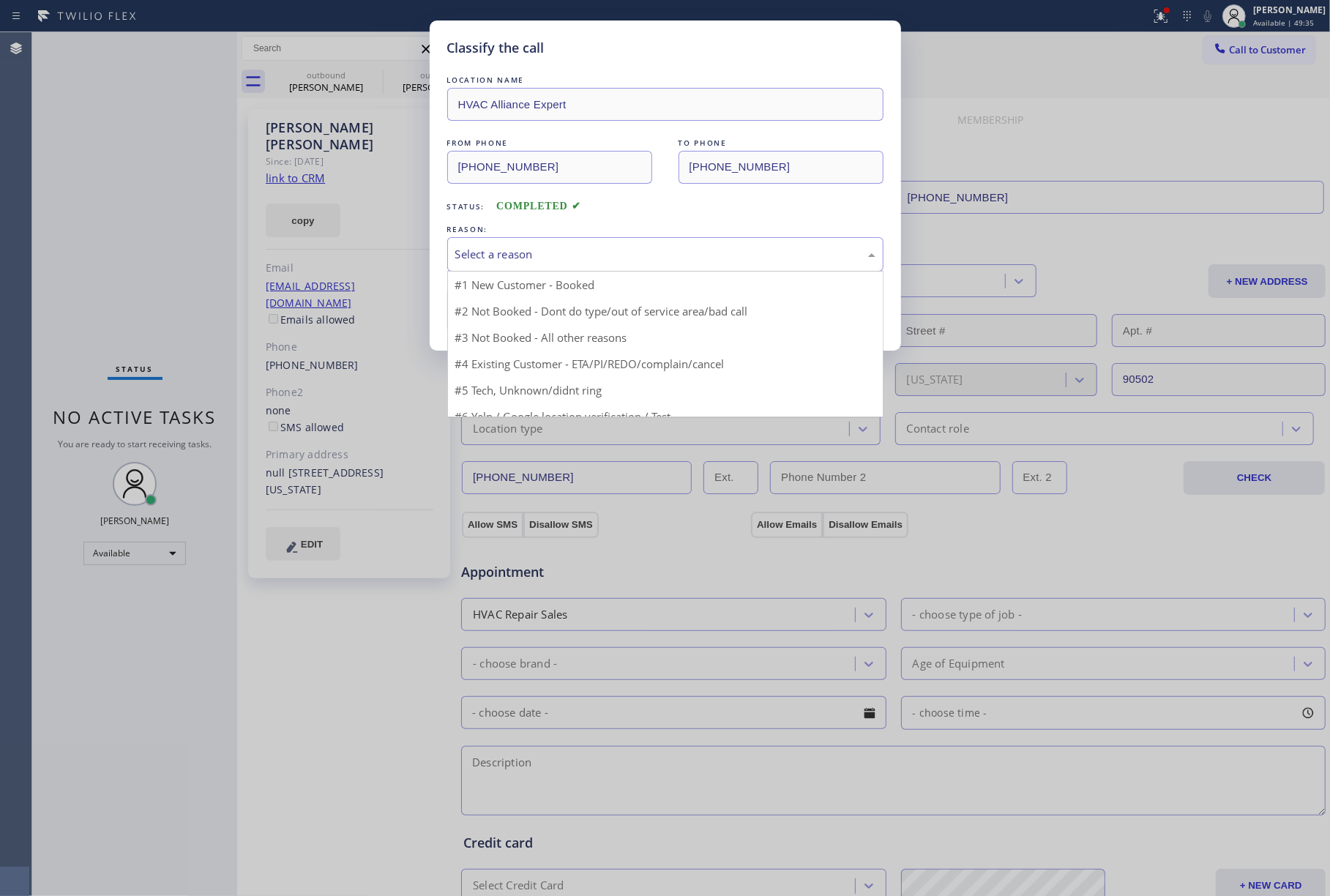
drag, startPoint x: 554, startPoint y: 258, endPoint x: 528, endPoint y: 313, distance: 60.8
click at [554, 260] on div "Select a reason" at bounding box center [665, 255] width 421 height 17
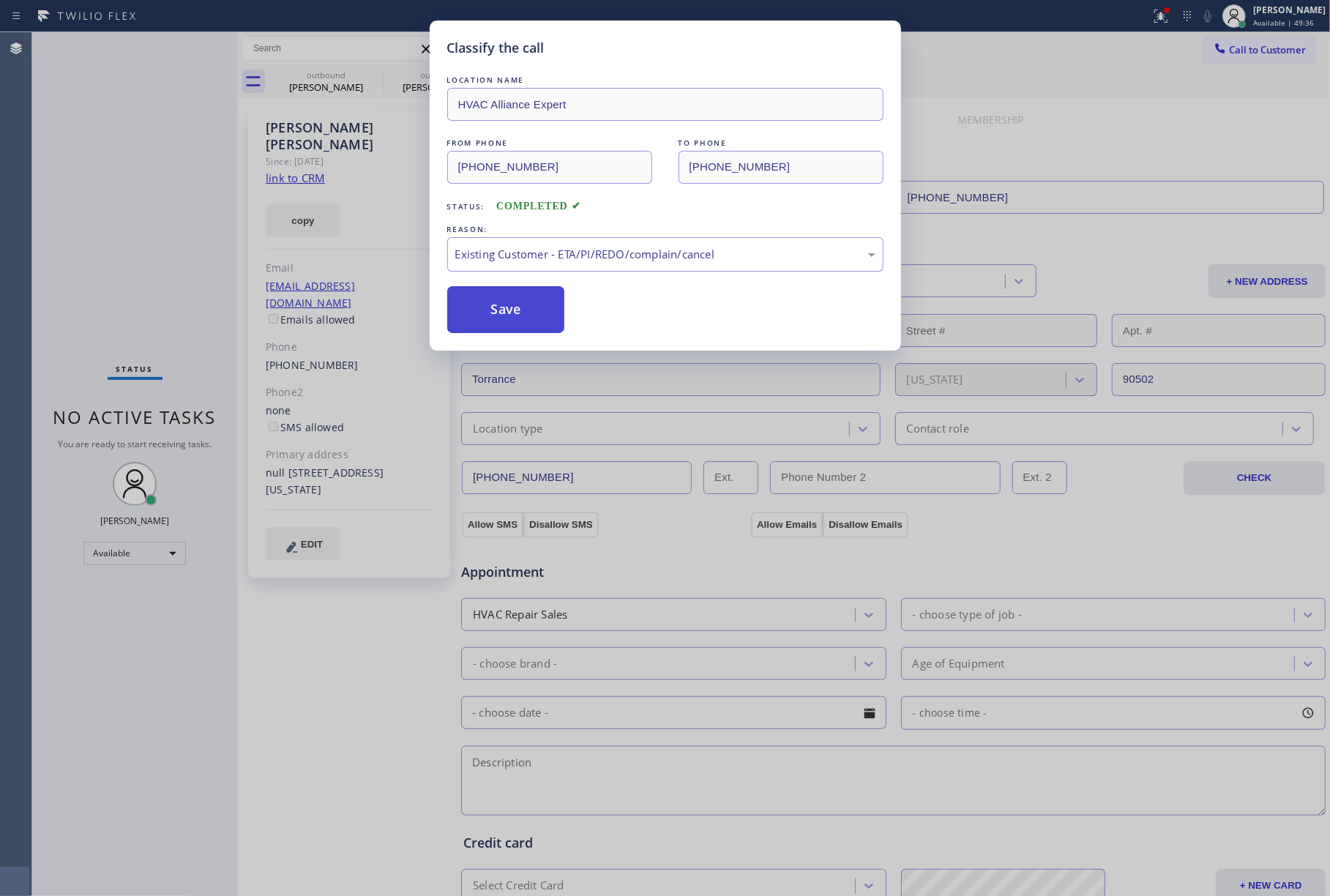
click at [514, 323] on button "Save" at bounding box center [507, 309] width 118 height 47
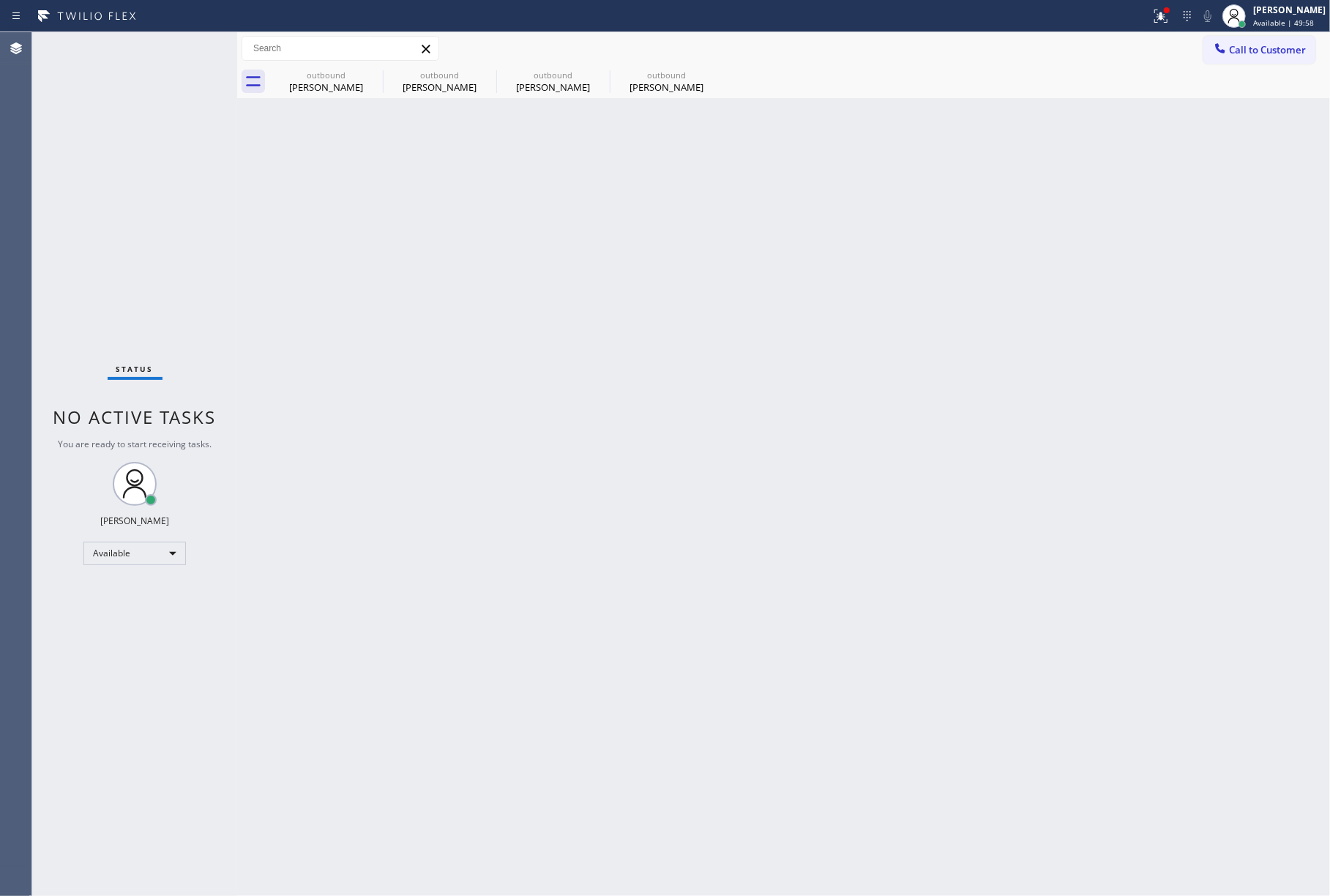
click at [1286, 44] on span "Call to Customer" at bounding box center [1268, 50] width 77 height 13
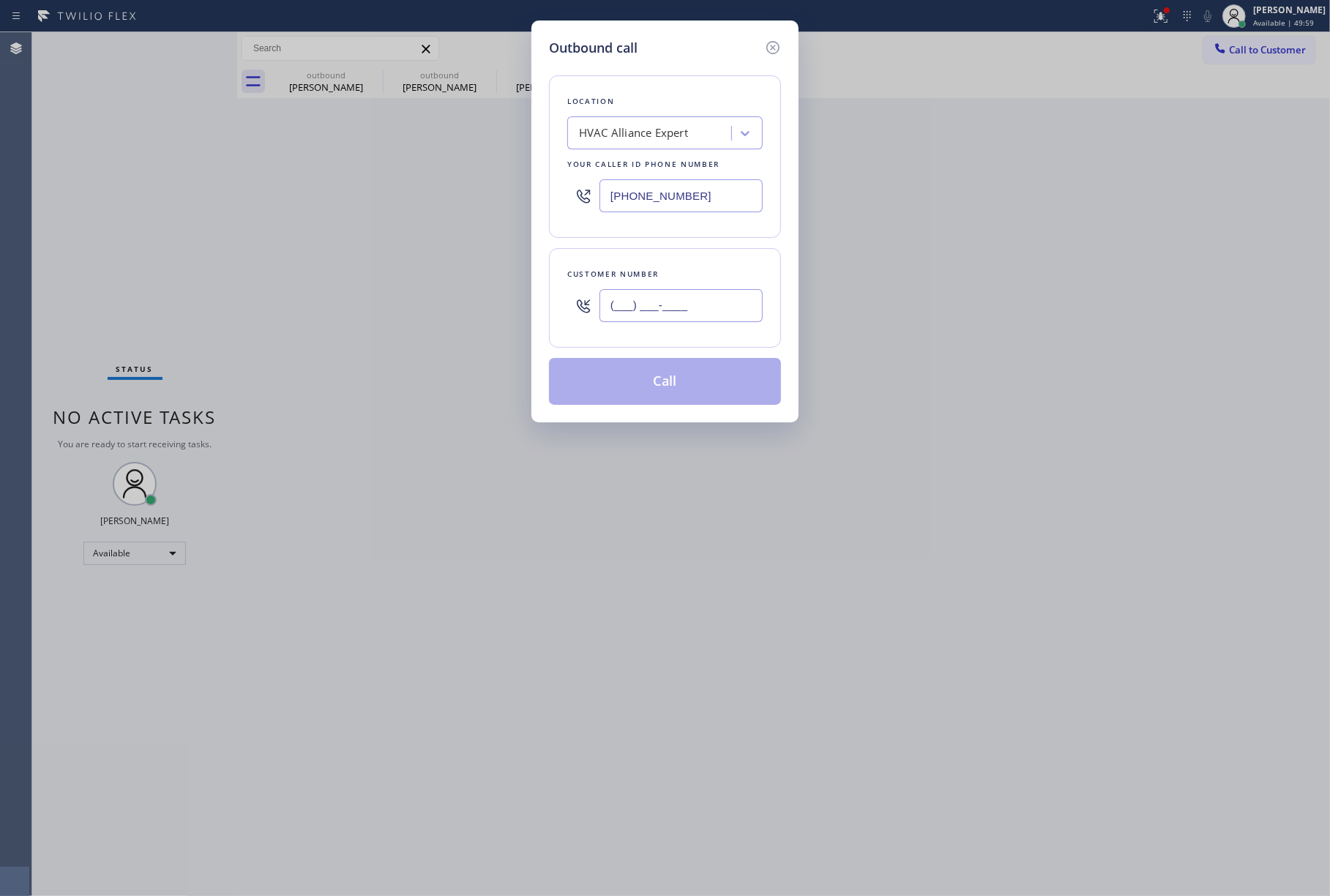
click at [632, 315] on input "(___) ___-____" at bounding box center [681, 305] width 163 height 33
paste input "805) 368-3218"
type input "[PHONE_NUMBER]"
click at [657, 285] on div "[PHONE_NUMBER]" at bounding box center [681, 305] width 163 height 48
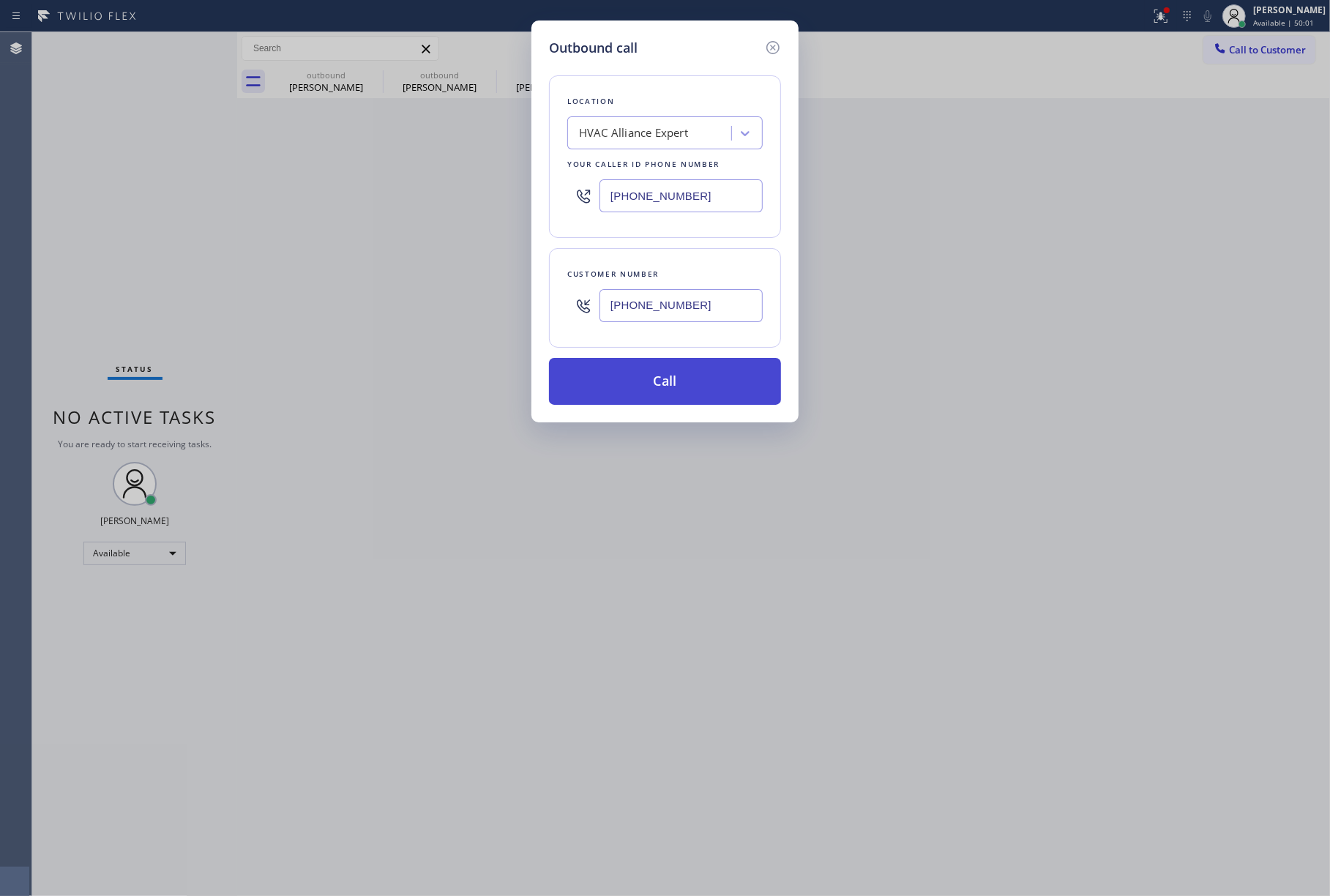
click at [662, 386] on button "Call" at bounding box center [665, 381] width 232 height 47
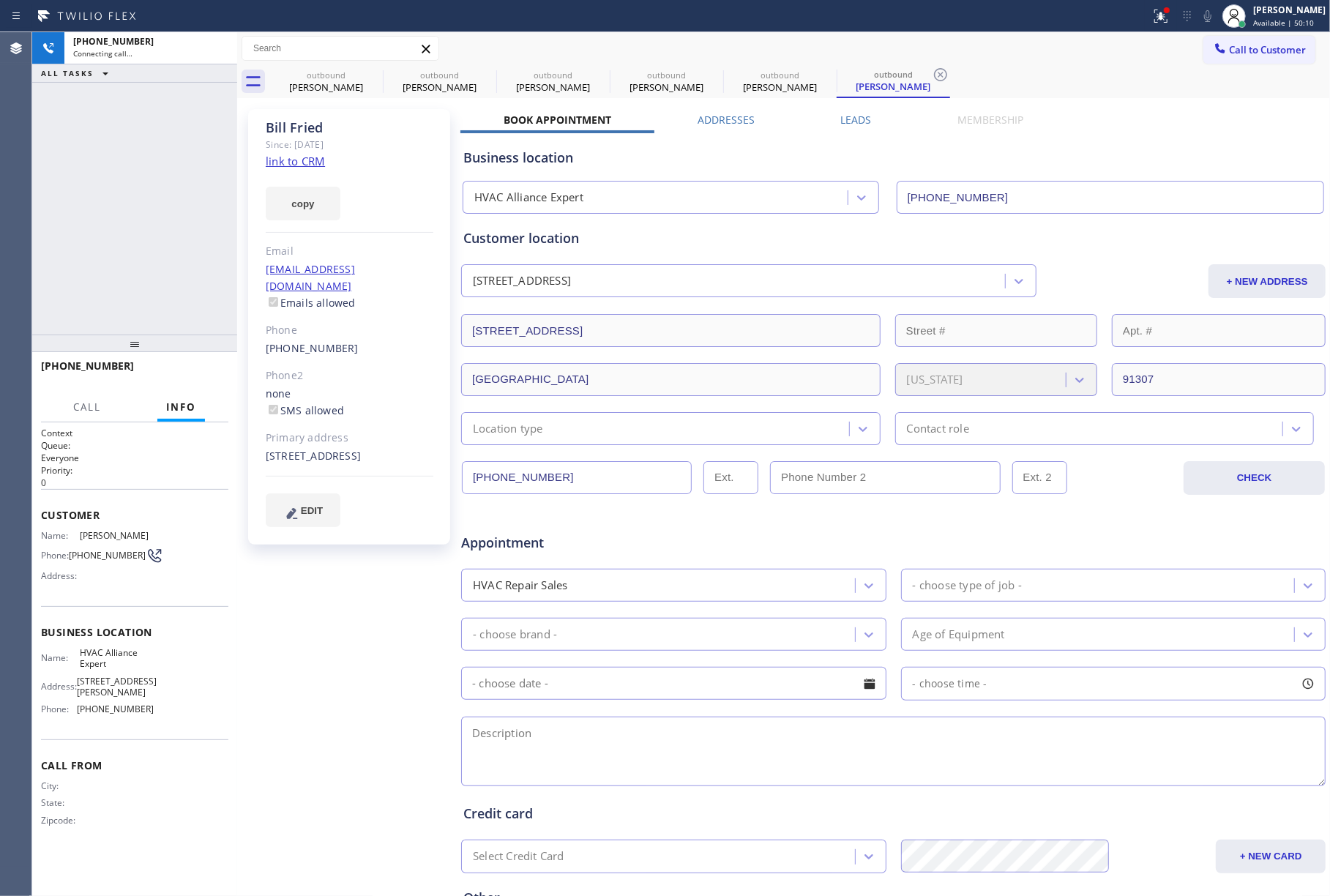
type input "[PHONE_NUMBER]"
click at [202, 372] on span "HANG UP" at bounding box center [194, 372] width 45 height 10
click at [202, 320] on div "[PHONE_NUMBER] Live | 00:11 ALL TASKS ALL TASKS ACTIVE TASKS TASKS IN WRAP UP" at bounding box center [135, 183] width 205 height 302
click at [214, 363] on button "HANG UP" at bounding box center [194, 372] width 68 height 20
click at [191, 291] on div "ALL TASKS ALL TASKS ACTIVE TASKS TASKS IN WRAP UP [PHONE_NUMBER] Wrap up | 00:00" at bounding box center [135, 183] width 205 height 302
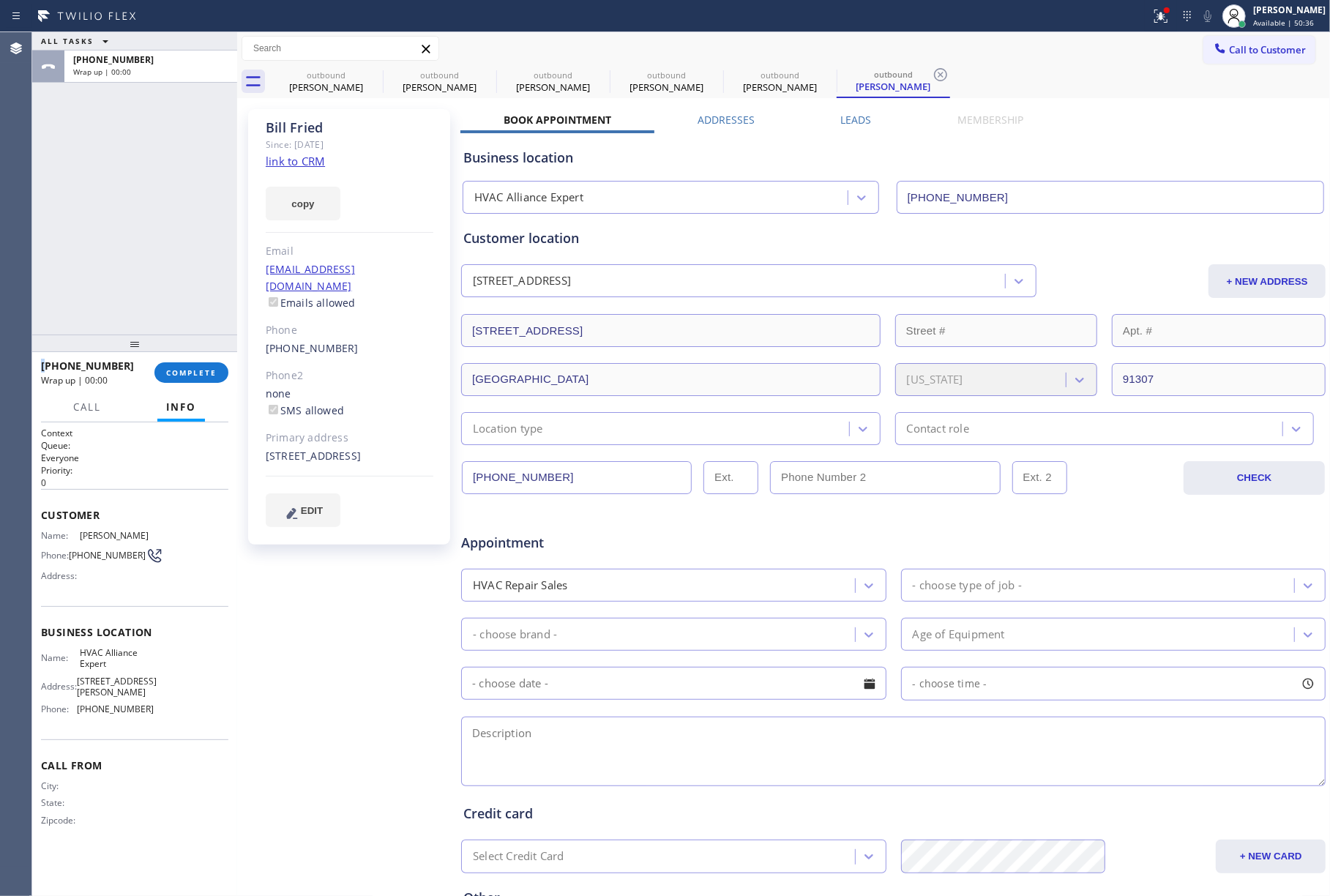
click at [191, 291] on div "ALL TASKS ALL TASKS ACTIVE TASKS TASKS IN WRAP UP [PHONE_NUMBER] Wrap up | 00:00" at bounding box center [135, 183] width 205 height 302
drag, startPoint x: 191, startPoint y: 291, endPoint x: 194, endPoint y: 320, distance: 29.2
click at [191, 294] on div "ALL TASKS ALL TASKS ACTIVE TASKS TASKS IN WRAP UP [PHONE_NUMBER] Wrap up | 00:00" at bounding box center [135, 183] width 205 height 302
click at [197, 365] on button "COMPLETE" at bounding box center [192, 372] width 74 height 20
click at [176, 307] on div "ALL TASKS ALL TASKS ACTIVE TASKS TASKS IN WRAP UP [PHONE_NUMBER] Wrap up | 00:01" at bounding box center [135, 183] width 205 height 302
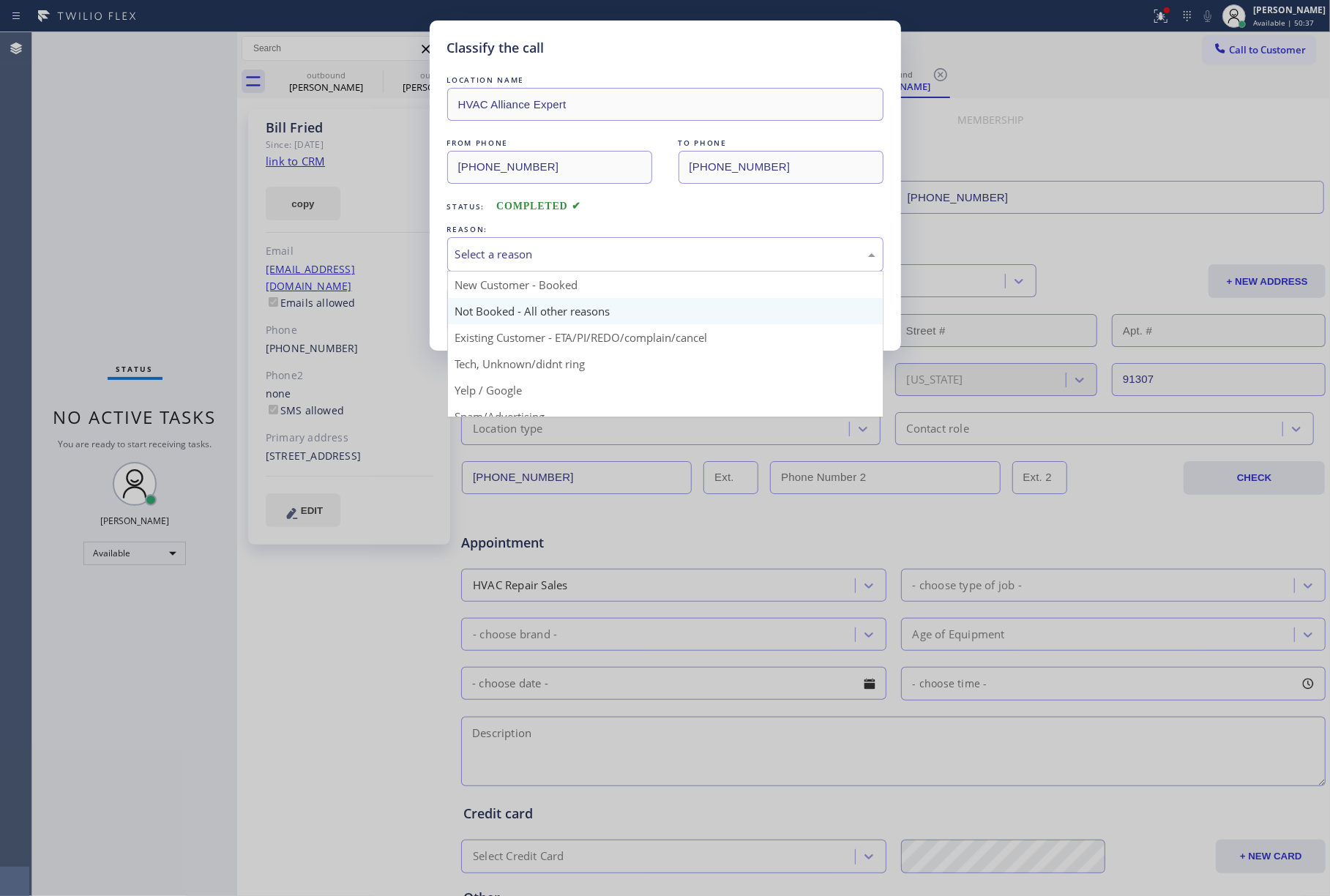
drag, startPoint x: 530, startPoint y: 244, endPoint x: 514, endPoint y: 320, distance: 77.7
click at [531, 249] on div "Select a reason" at bounding box center [665, 255] width 436 height 34
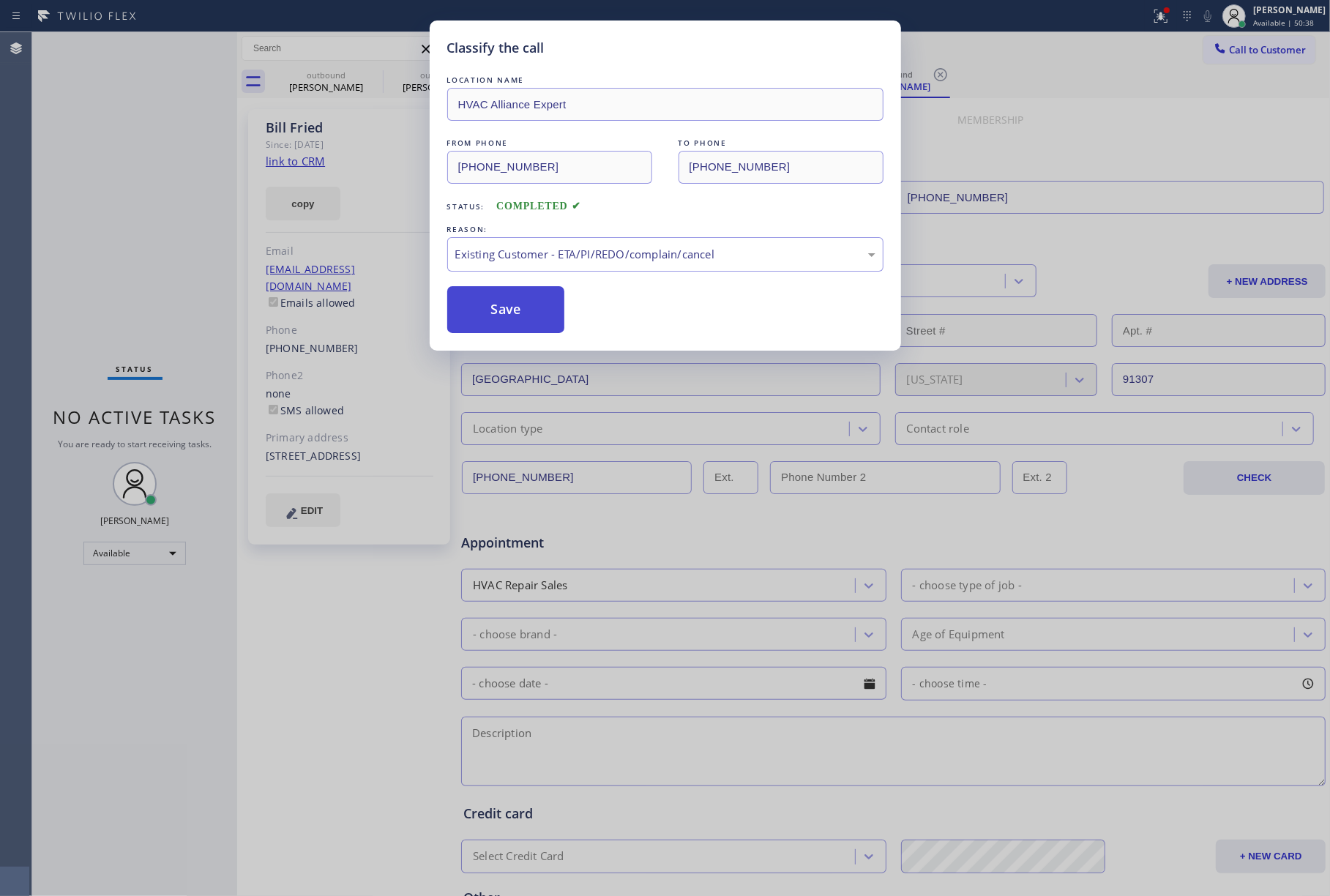
click at [511, 314] on button "Save" at bounding box center [507, 309] width 118 height 47
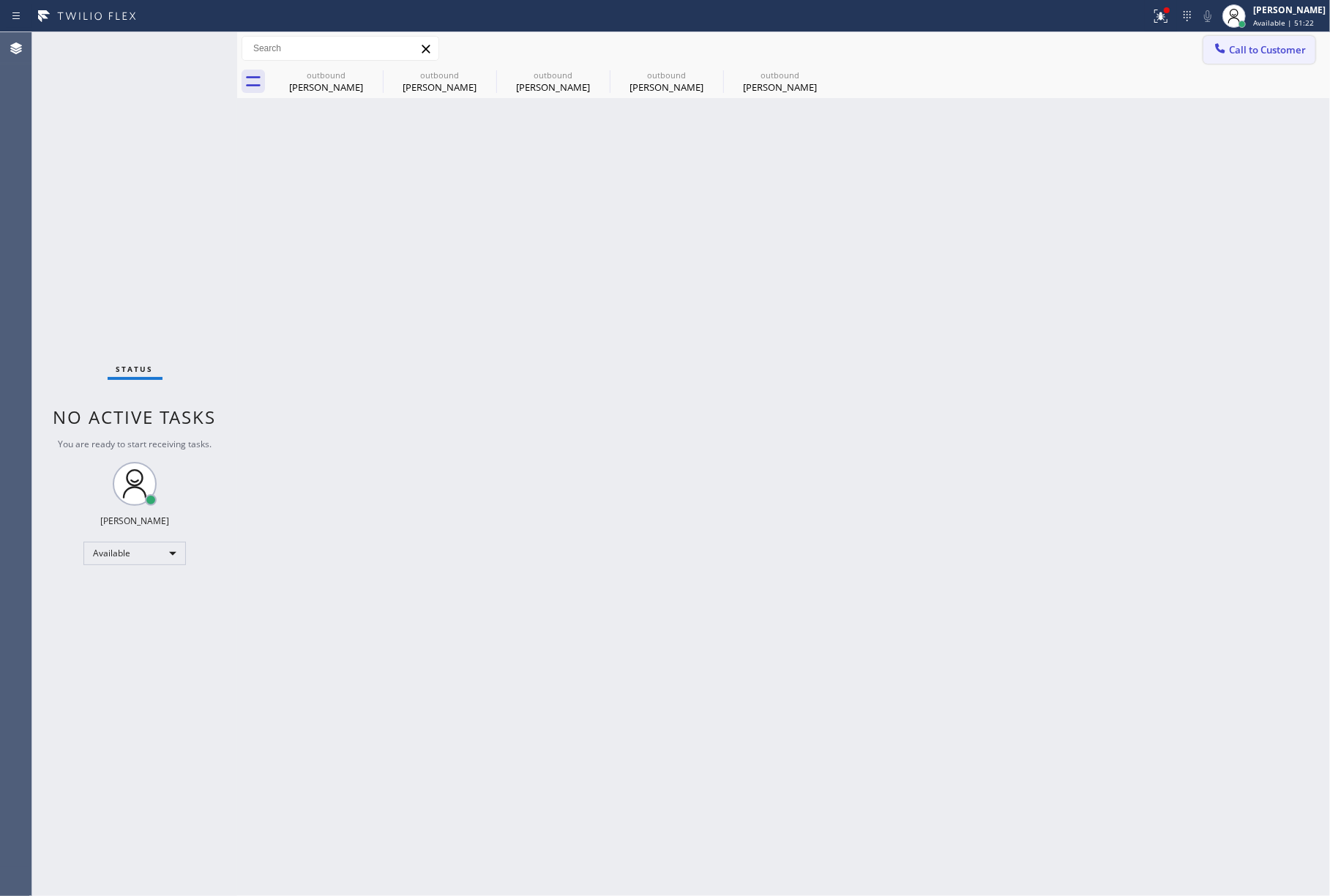
click at [1242, 46] on span "Call to Customer" at bounding box center [1268, 50] width 77 height 13
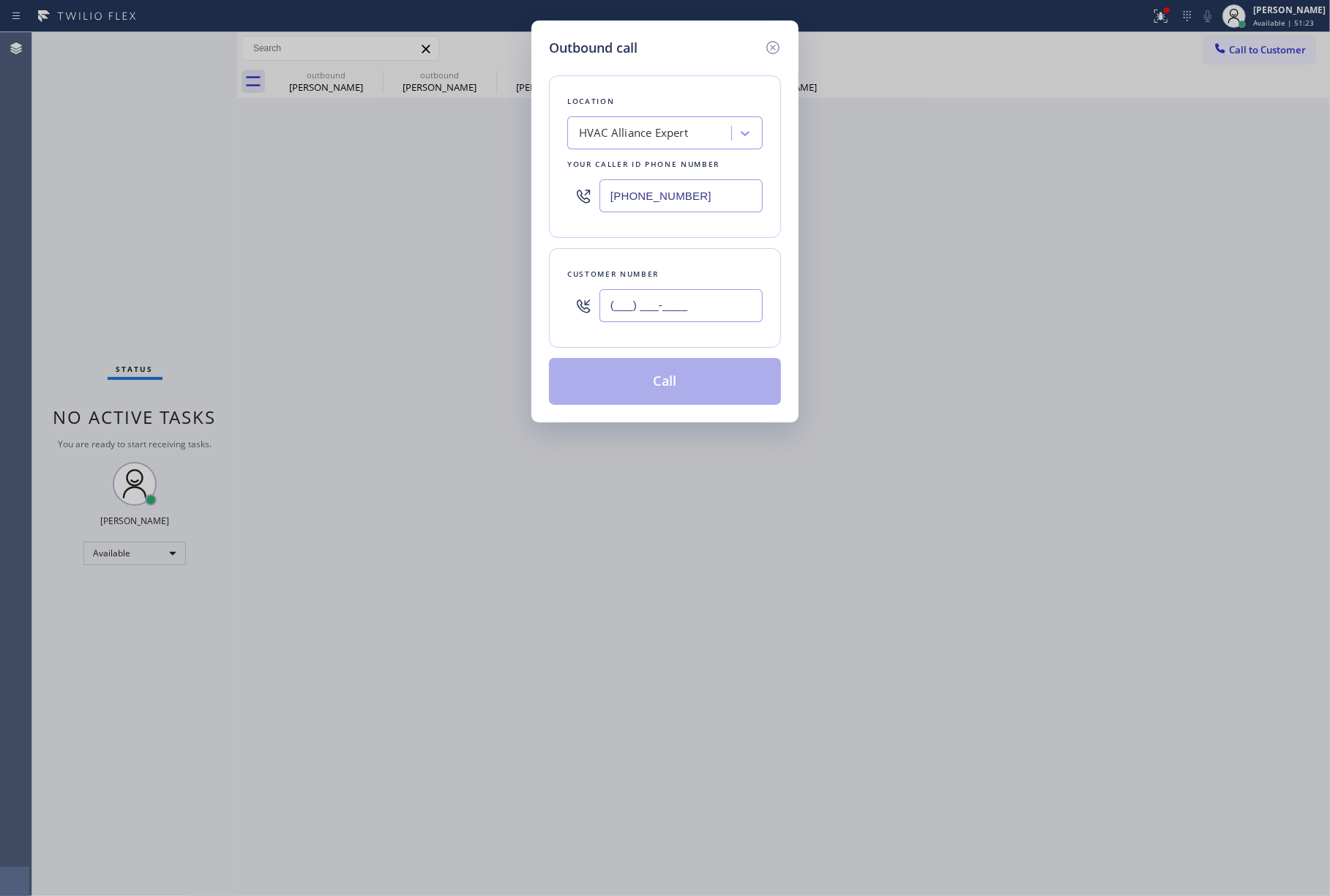
click at [681, 297] on input "(___) ___-____" at bounding box center [681, 305] width 163 height 33
paste input "310) 985-2826"
type input "[PHONE_NUMBER]"
click at [681, 270] on div "Customer number" at bounding box center [665, 274] width 196 height 15
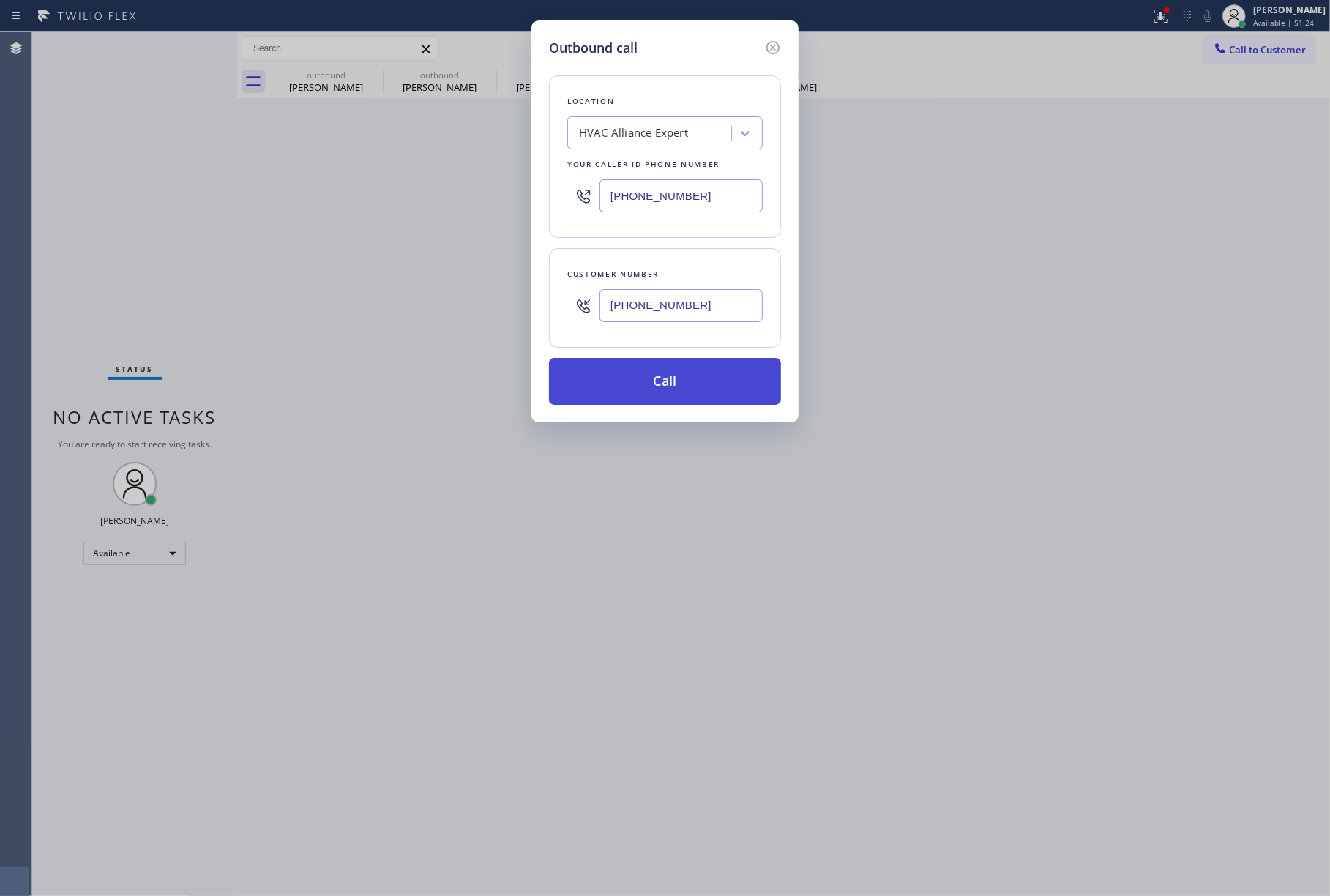
click at [671, 361] on button "Call" at bounding box center [665, 381] width 232 height 47
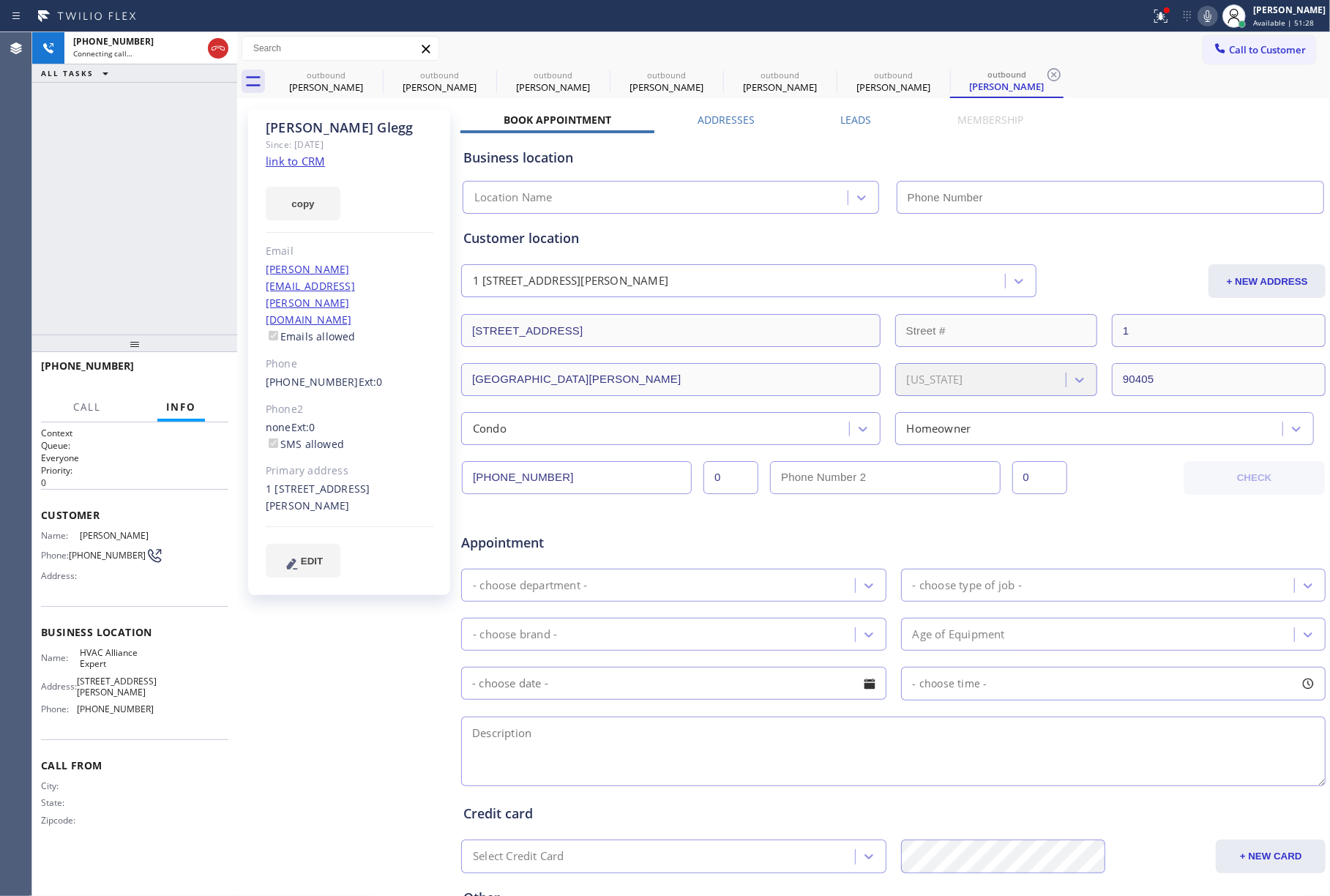
type input "[PHONE_NUMBER]"
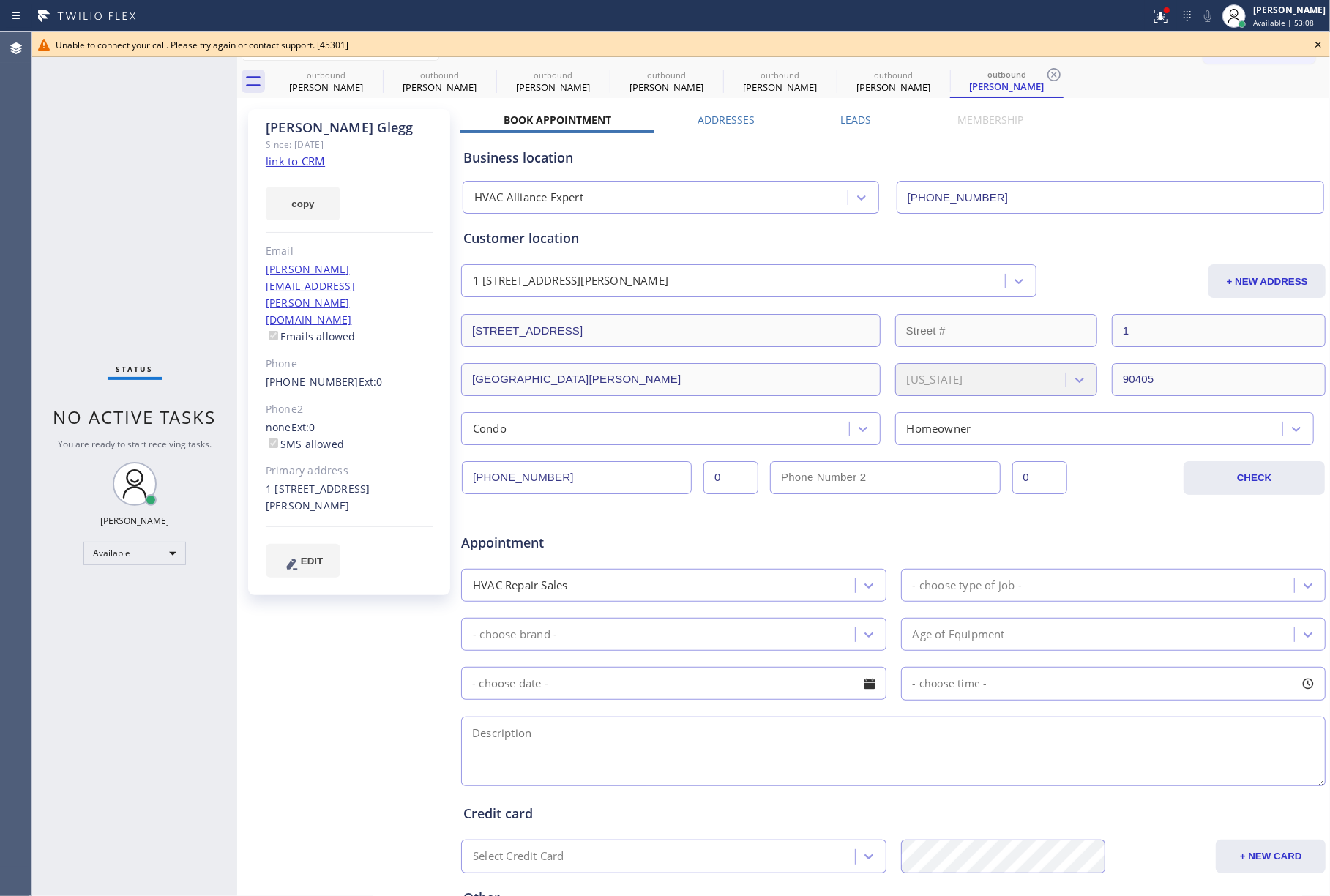
click at [1320, 46] on icon at bounding box center [1319, 45] width 17 height 17
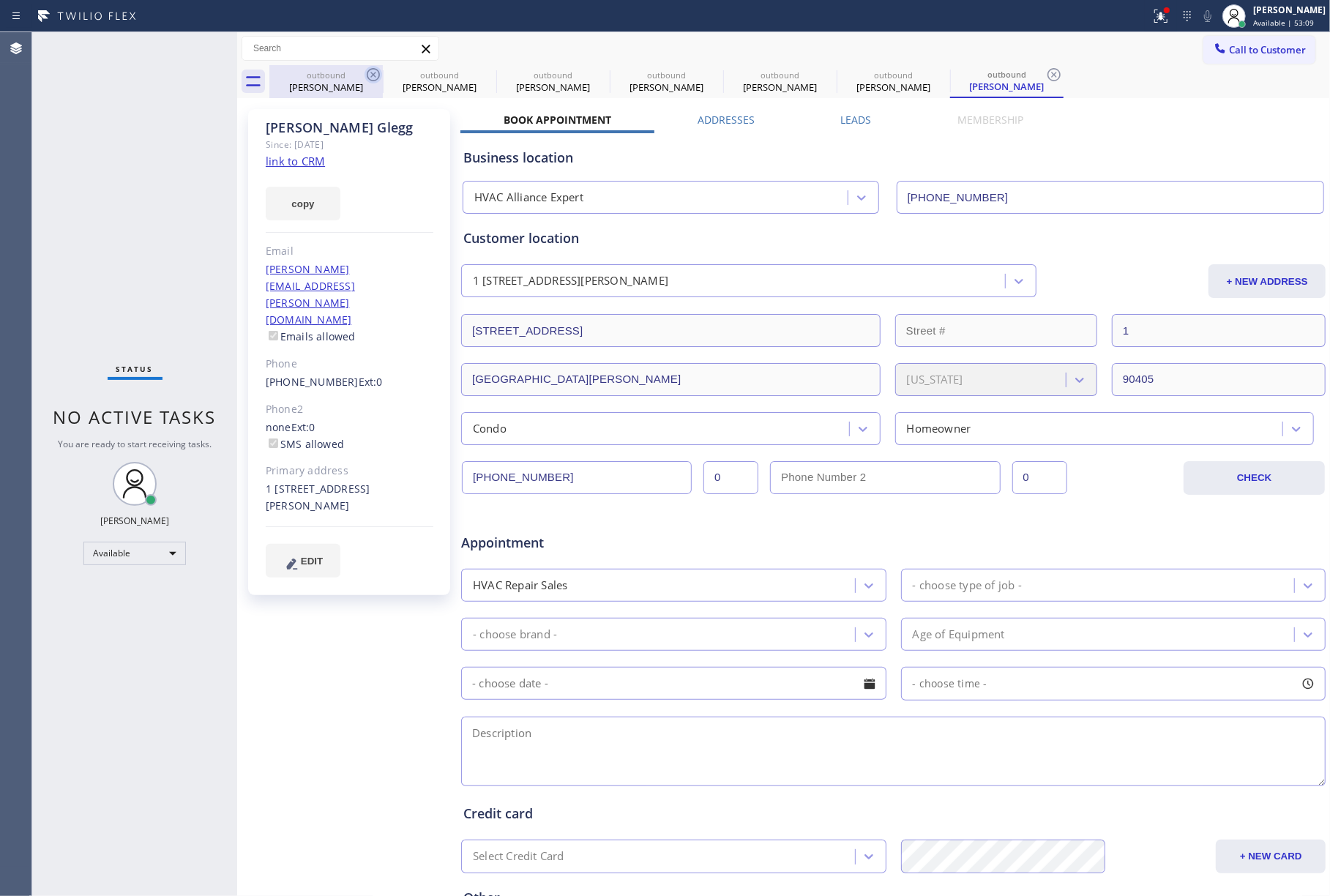
click at [378, 74] on icon at bounding box center [373, 74] width 17 height 17
click at [0, 0] on icon at bounding box center [0, 0] width 0 height 0
type input "[PHONE_NUMBER]"
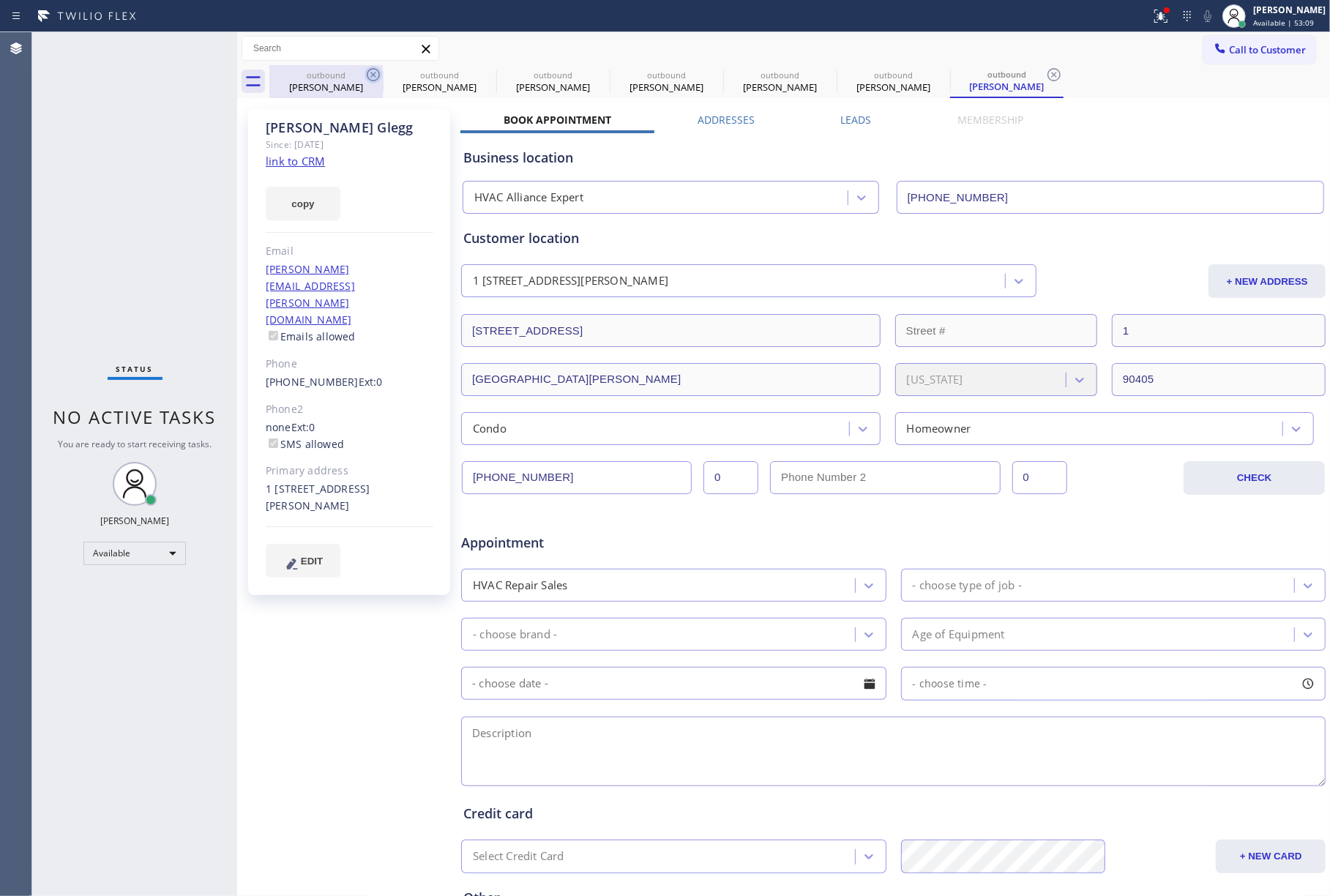
type input "[PHONE_NUMBER]"
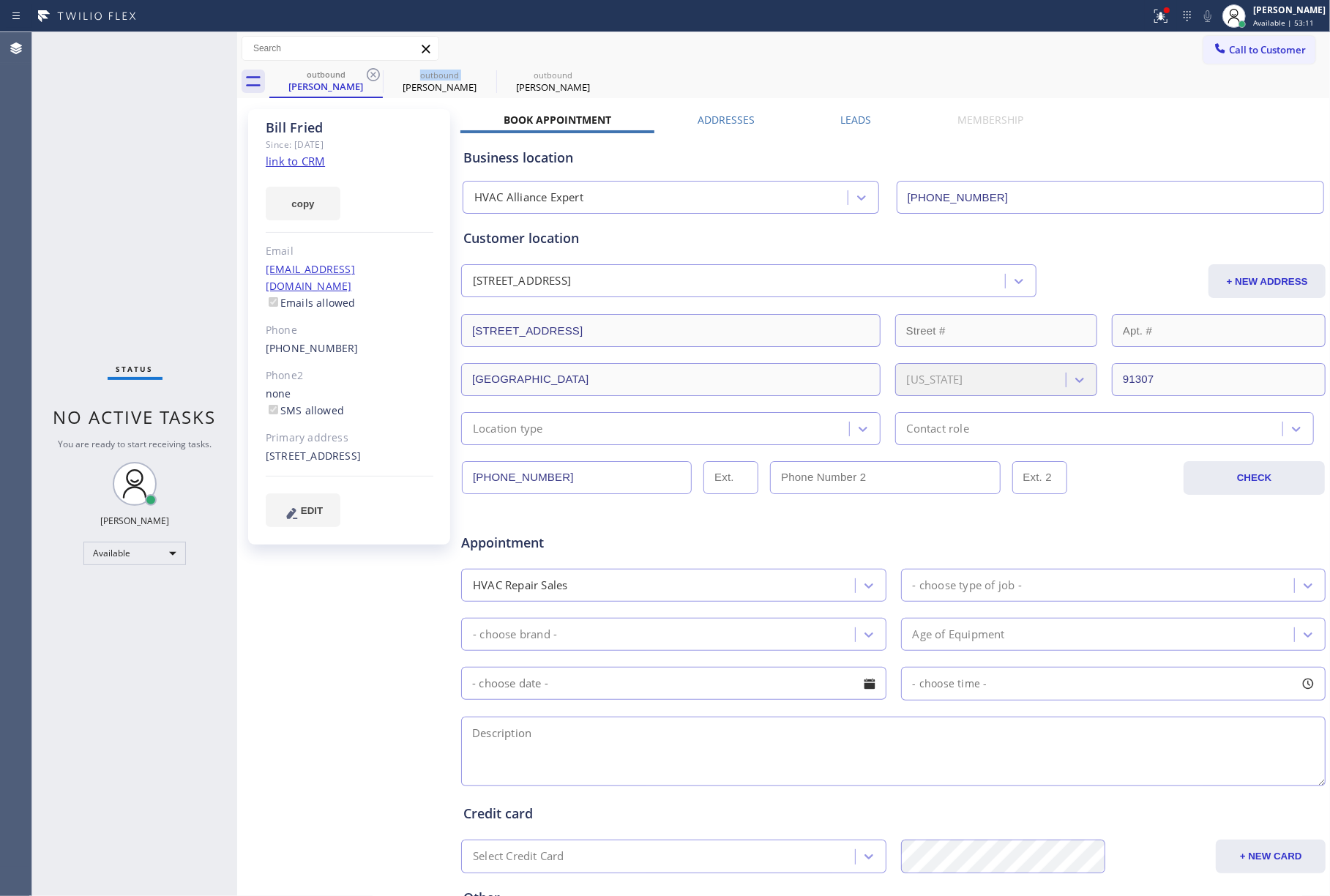
click at [378, 74] on icon at bounding box center [373, 74] width 17 height 17
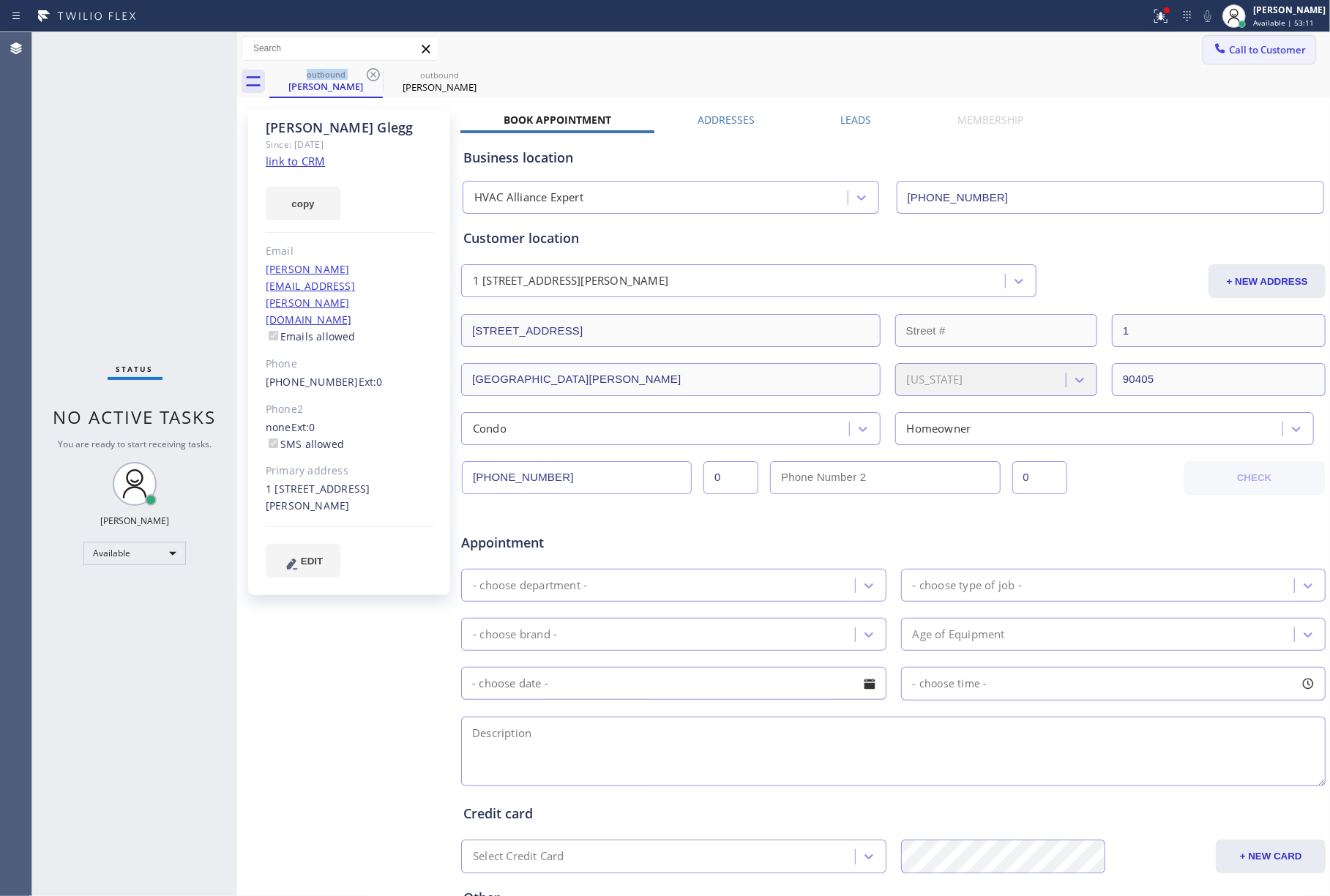
click at [1268, 62] on button "Call to Customer" at bounding box center [1259, 50] width 112 height 28
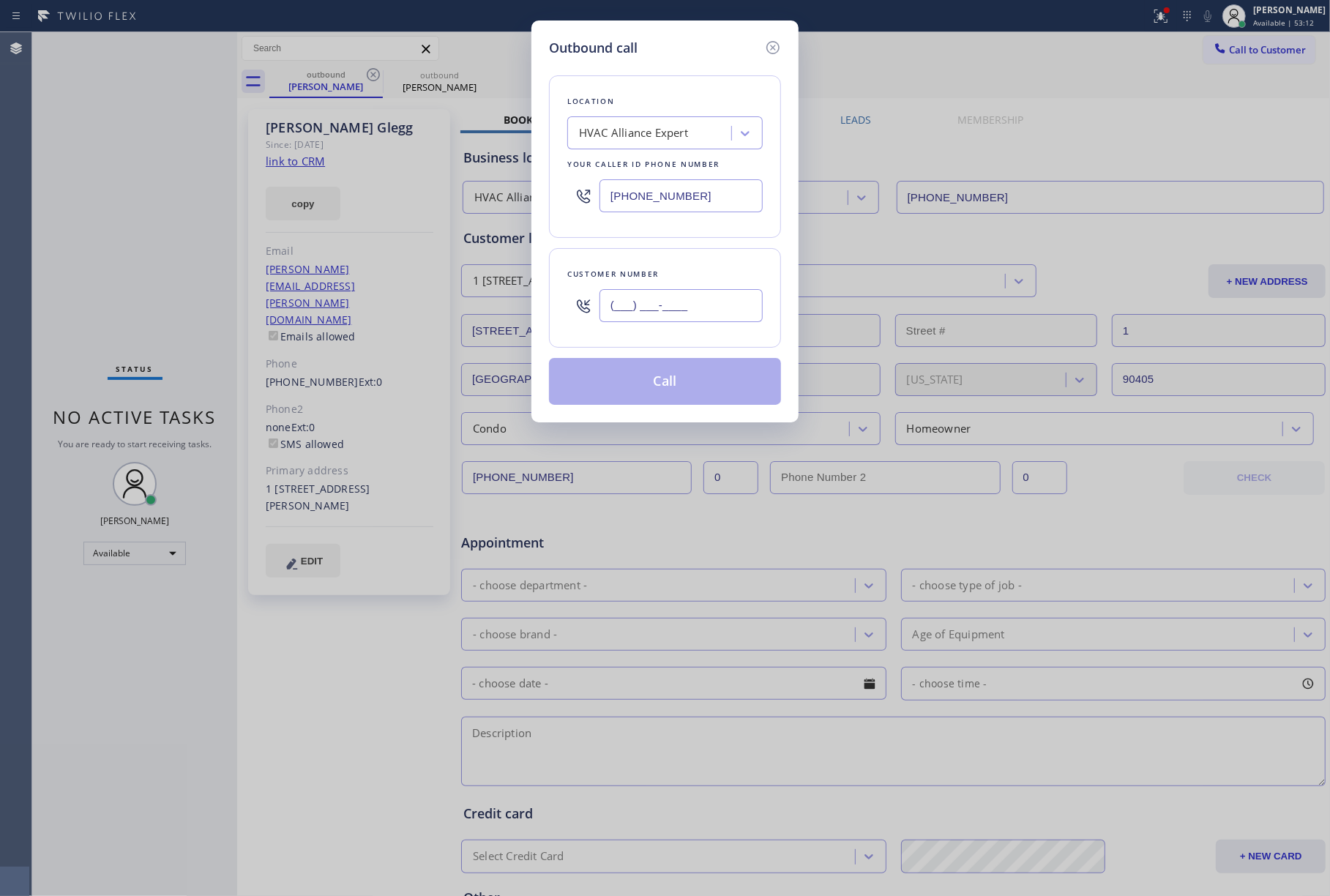
click at [703, 323] on input "(___) ___-____" at bounding box center [681, 305] width 163 height 33
paste input "310) 341-8895"
type input "[PHONE_NUMBER]"
click at [704, 281] on div "Customer number" at bounding box center [665, 274] width 196 height 15
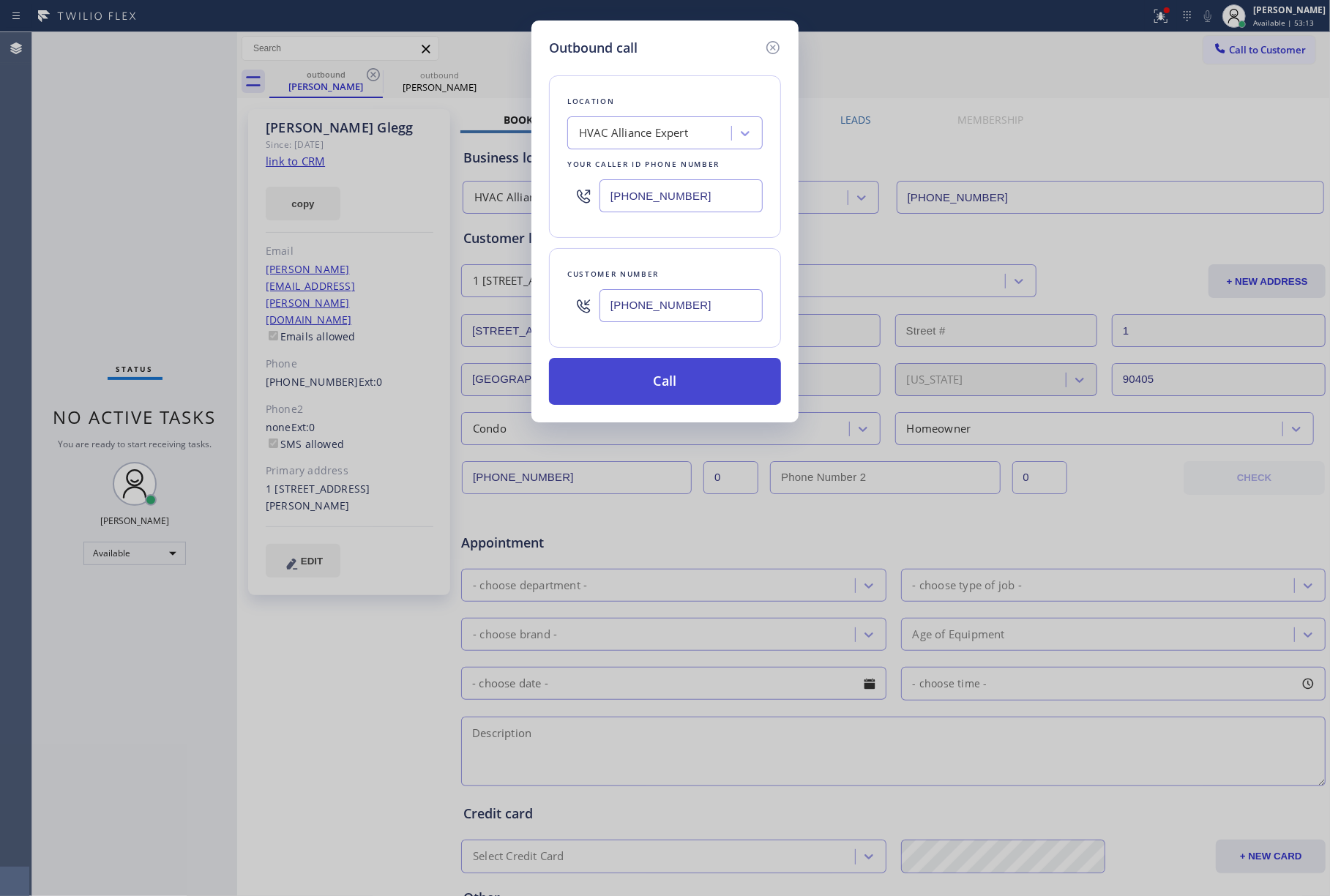
click at [687, 378] on button "Call" at bounding box center [665, 381] width 232 height 47
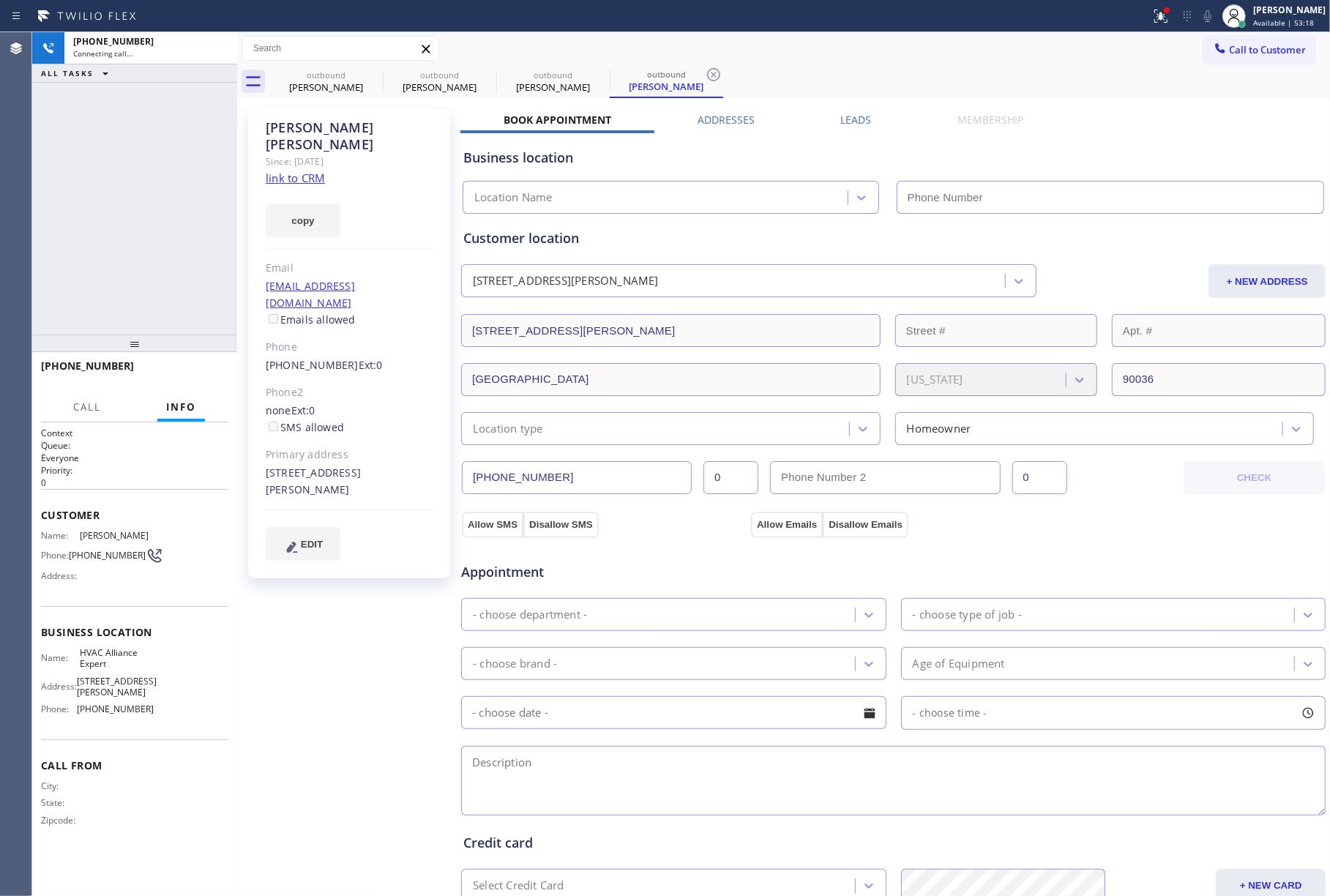
type input "[PHONE_NUMBER]"
click at [103, 221] on div "[PHONE_NUMBER] Connecting call… ALL TASKS ALL TASKS ACTIVE TASKS TASKS IN WRAP …" at bounding box center [135, 183] width 205 height 302
click at [87, 169] on div "[PHONE_NUMBER] Live | 00:00 ALL TASKS ALL TASKS ACTIVE TASKS TASKS IN WRAP UP" at bounding box center [135, 183] width 205 height 302
click at [186, 370] on span "HANG UP" at bounding box center [194, 372] width 45 height 10
drag, startPoint x: 167, startPoint y: 271, endPoint x: 191, endPoint y: 359, distance: 91.2
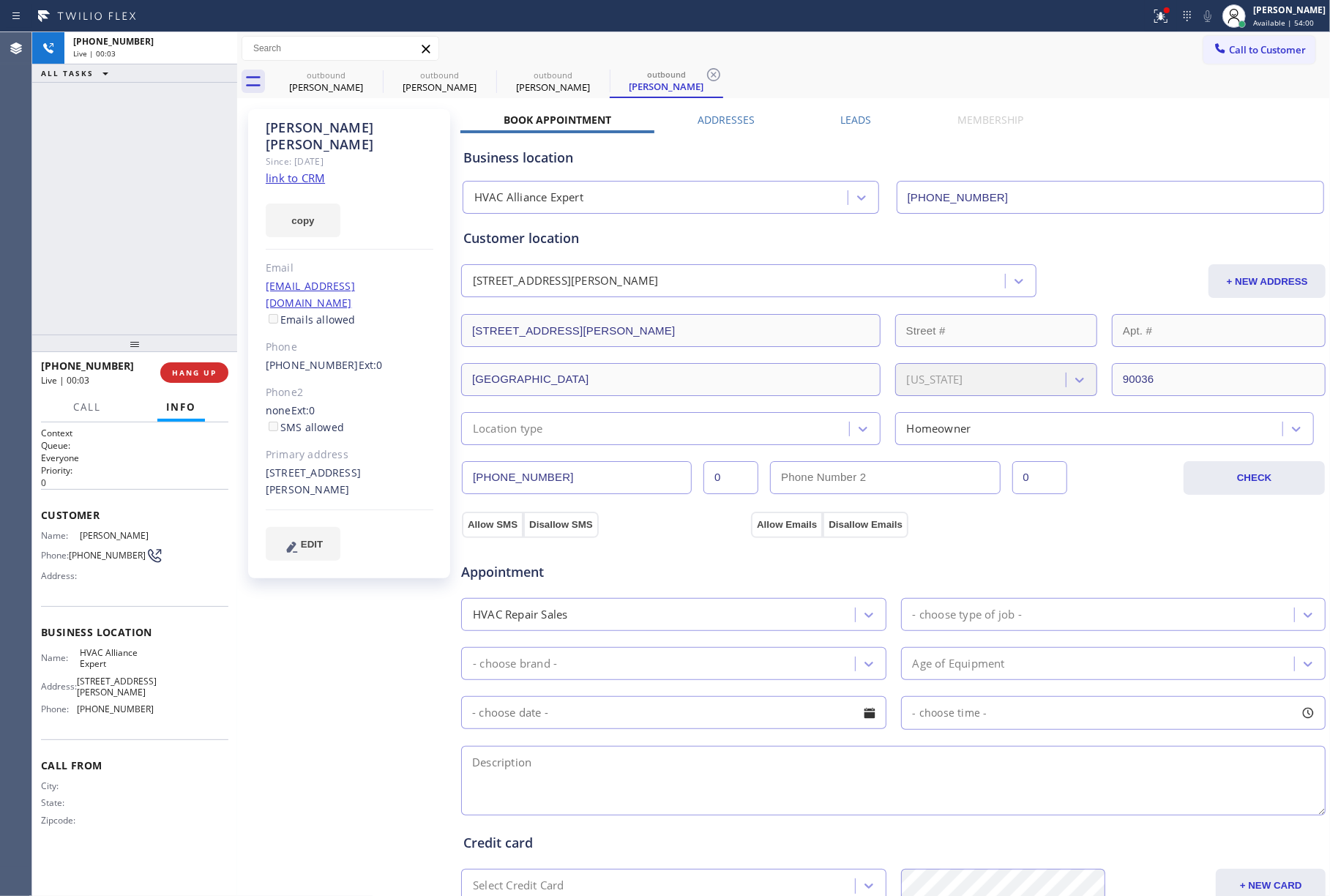
click at [168, 291] on div "[PHONE_NUMBER] Live | 00:03 ALL TASKS ALL TASKS ACTIVE TASKS TASKS IN WRAP UP" at bounding box center [135, 183] width 205 height 302
click at [191, 364] on button "COMPLETE" at bounding box center [192, 372] width 74 height 20
click at [187, 305] on div "ALL TASKS ALL TASKS ACTIVE TASKS TASKS IN WRAP UP [PHONE_NUMBER] Wrap up | 00:00" at bounding box center [135, 183] width 205 height 302
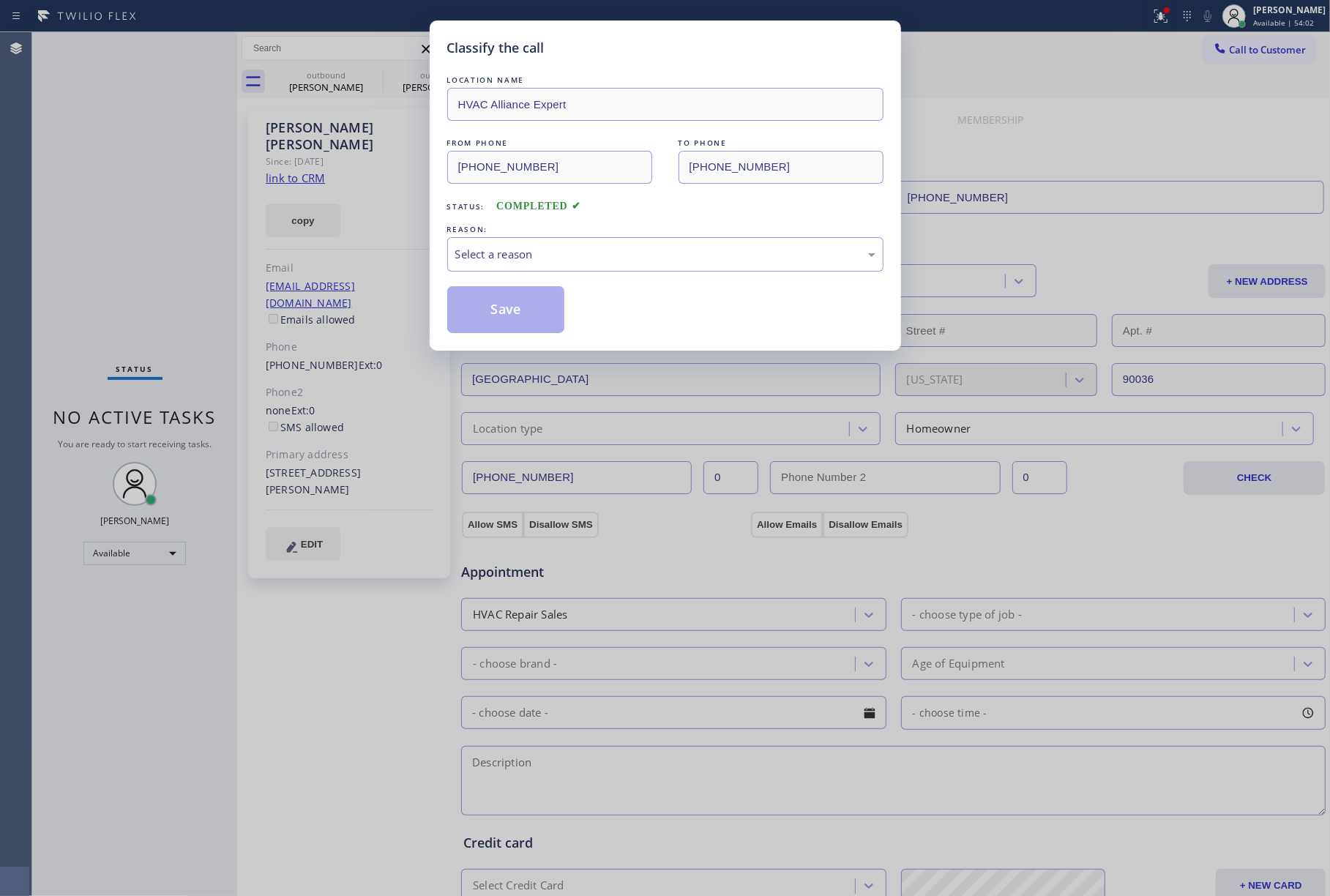
drag, startPoint x: 553, startPoint y: 233, endPoint x: 553, endPoint y: 277, distance: 44.0
click at [553, 235] on div "REASON:" at bounding box center [665, 230] width 436 height 15
click at [543, 250] on div "Select a reason" at bounding box center [665, 255] width 421 height 17
click at [493, 318] on button "Save" at bounding box center [507, 309] width 118 height 47
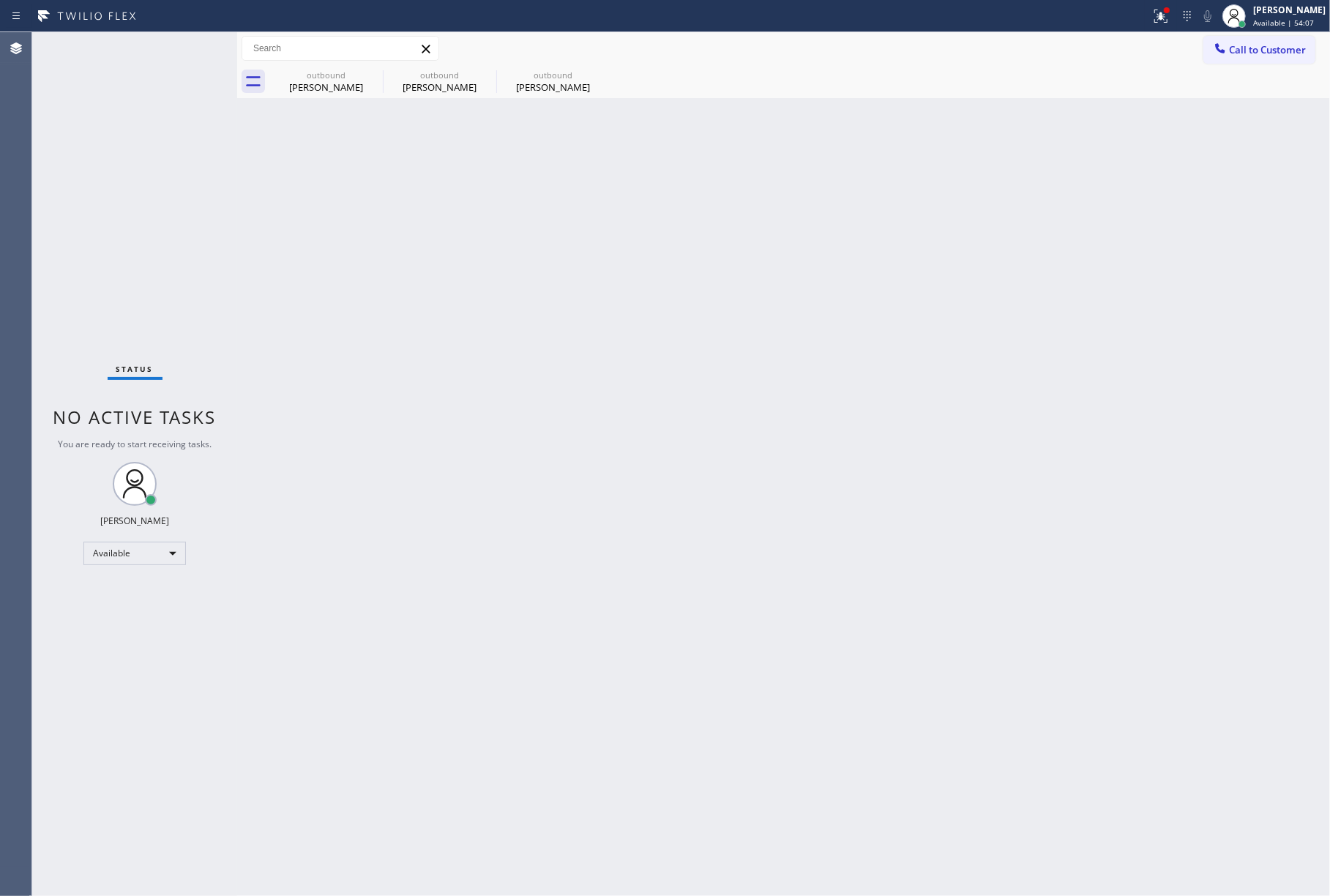
drag, startPoint x: 126, startPoint y: 185, endPoint x: 221, endPoint y: 142, distance: 104.3
click at [126, 183] on div "Status No active tasks You are ready to start receiving tasks. [PERSON_NAME]" at bounding box center [135, 465] width 205 height 865
click at [1300, 52] on span "Call to Customer" at bounding box center [1268, 50] width 77 height 13
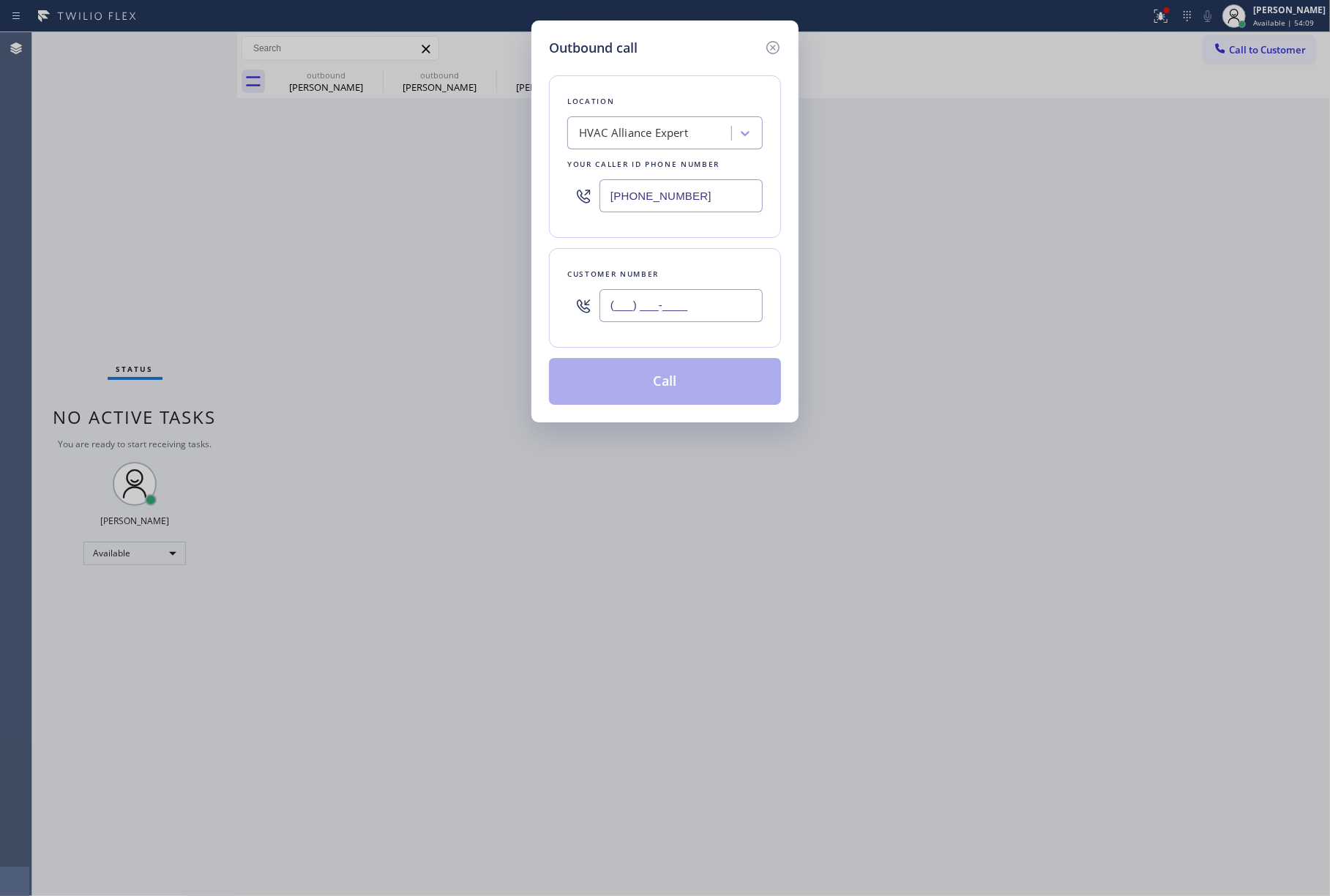
click at [657, 317] on input "(___) ___-____" at bounding box center [681, 305] width 163 height 33
paste input "925) 330-8392"
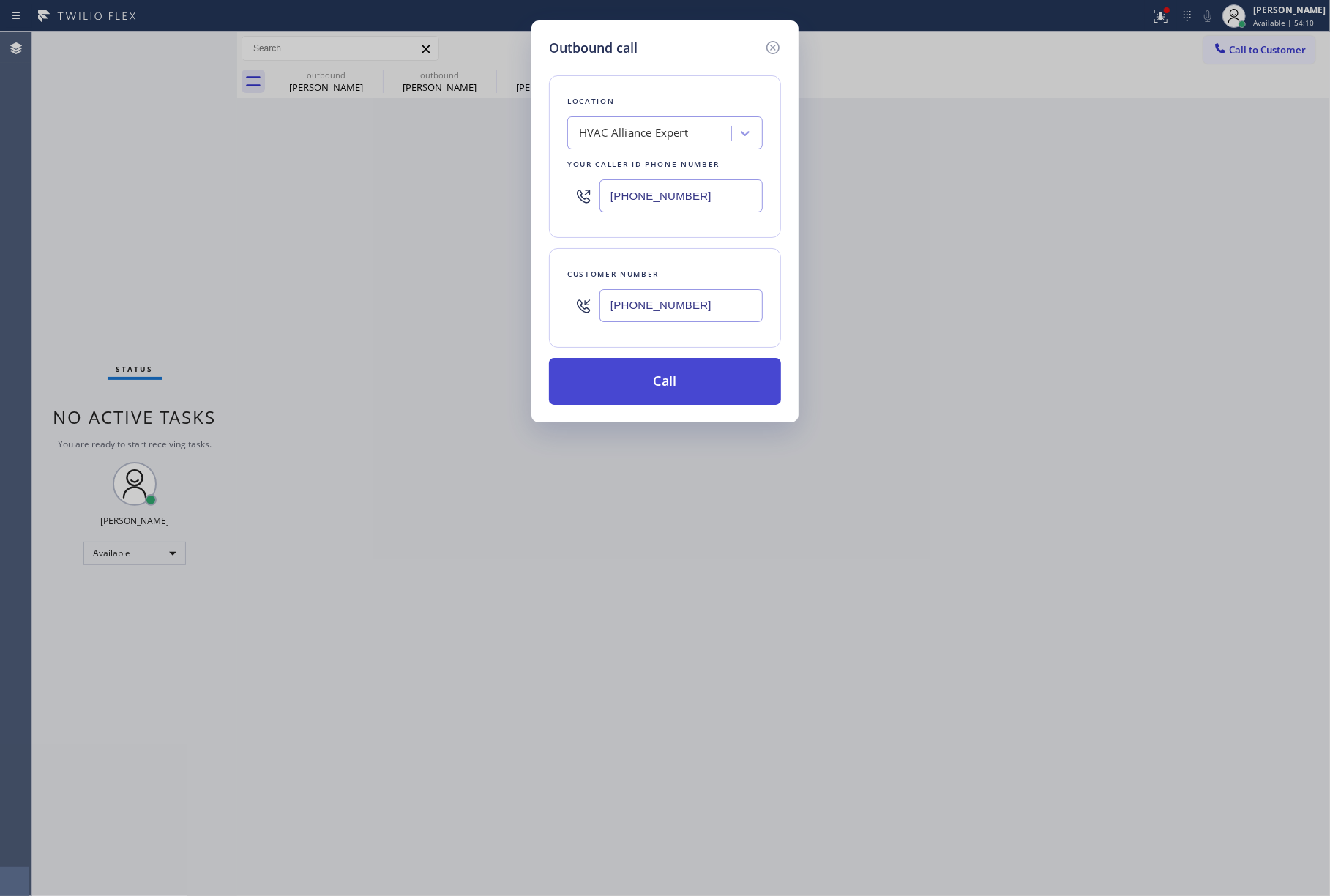
type input "[PHONE_NUMBER]"
click at [659, 382] on button "Call" at bounding box center [665, 381] width 232 height 47
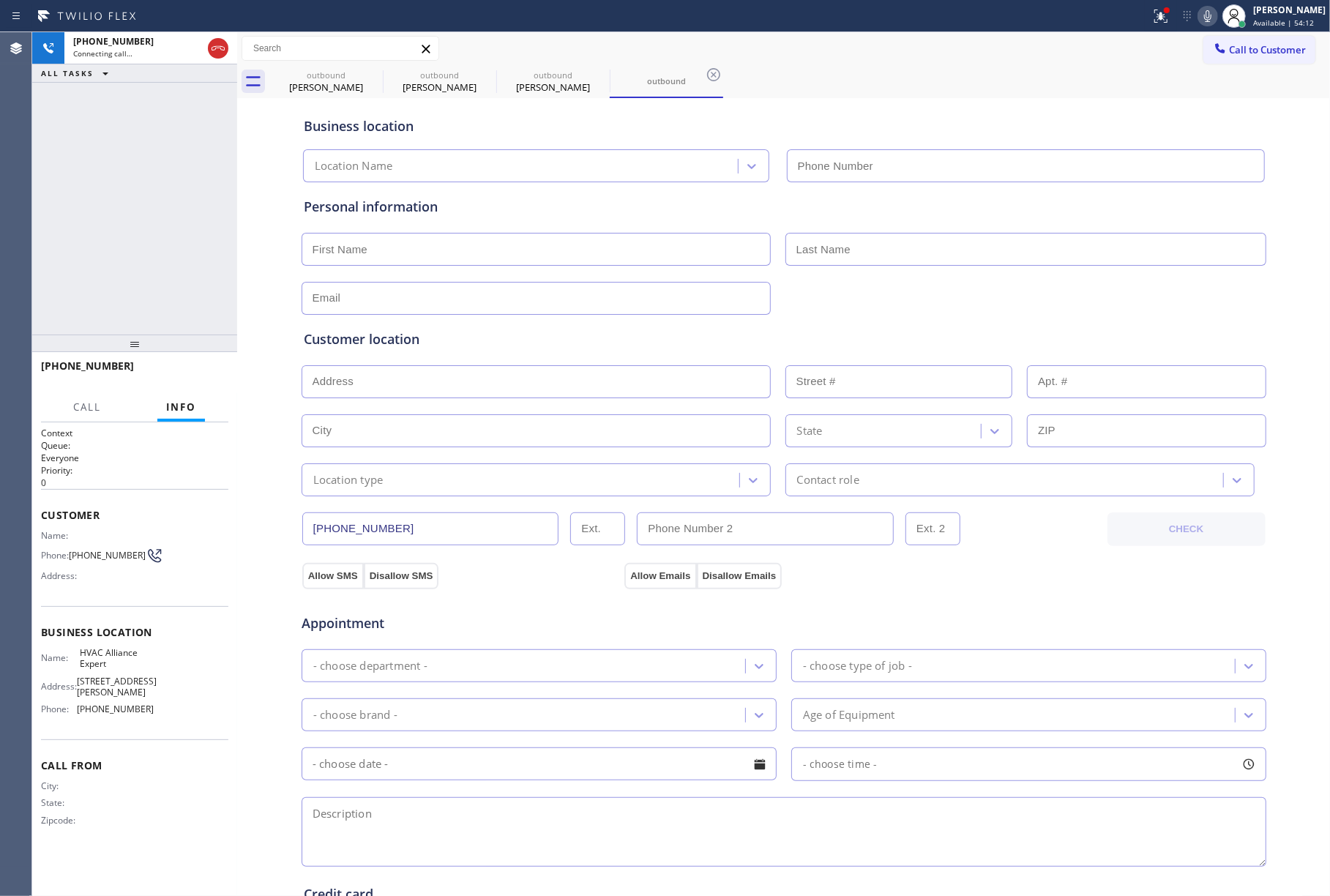
type input "[PHONE_NUMBER]"
click at [124, 214] on div "[PHONE_NUMBER] Live | 00:01 ALL TASKS ALL TASKS ACTIVE TASKS TASKS IN WRAP UP" at bounding box center [135, 183] width 205 height 302
click at [199, 381] on button "HANG UP" at bounding box center [194, 372] width 68 height 20
click at [195, 385] on div "[PHONE_NUMBER] Live | 00:03 HANG UP" at bounding box center [135, 373] width 187 height 38
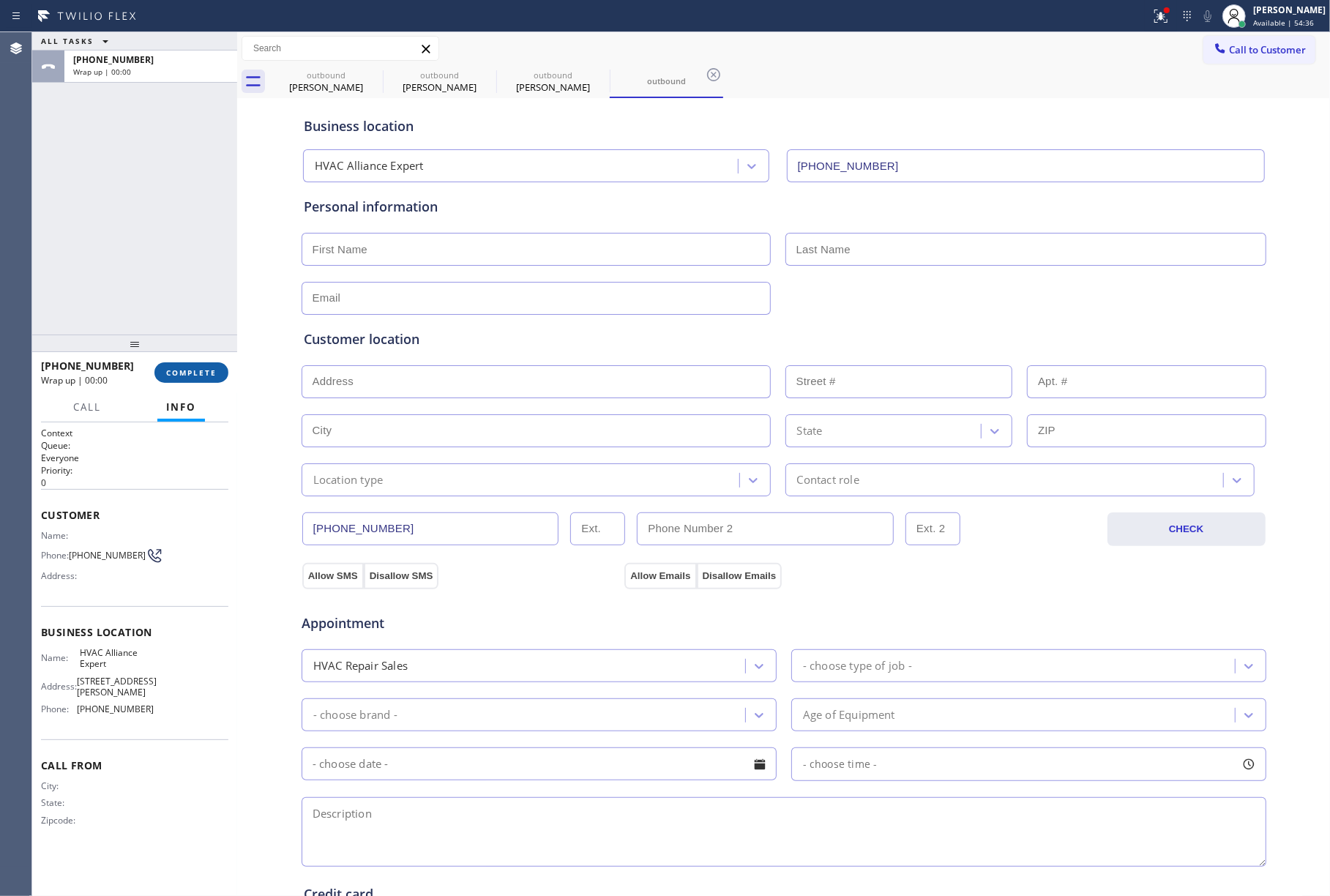
click at [199, 372] on span "COMPLETE" at bounding box center [191, 372] width 51 height 10
click at [179, 279] on div "ALL TASKS ALL TASKS ACTIVE TASKS TASKS IN WRAP UP [PHONE_NUMBER] Wrap up | 00:01" at bounding box center [135, 183] width 205 height 302
drag, startPoint x: 179, startPoint y: 279, endPoint x: 284, endPoint y: 261, distance: 106.5
click at [179, 277] on div "ALL TASKS ALL TASKS ACTIVE TASKS TASKS IN WRAP UP [PHONE_NUMBER] Wrap up | 00:01" at bounding box center [135, 183] width 205 height 302
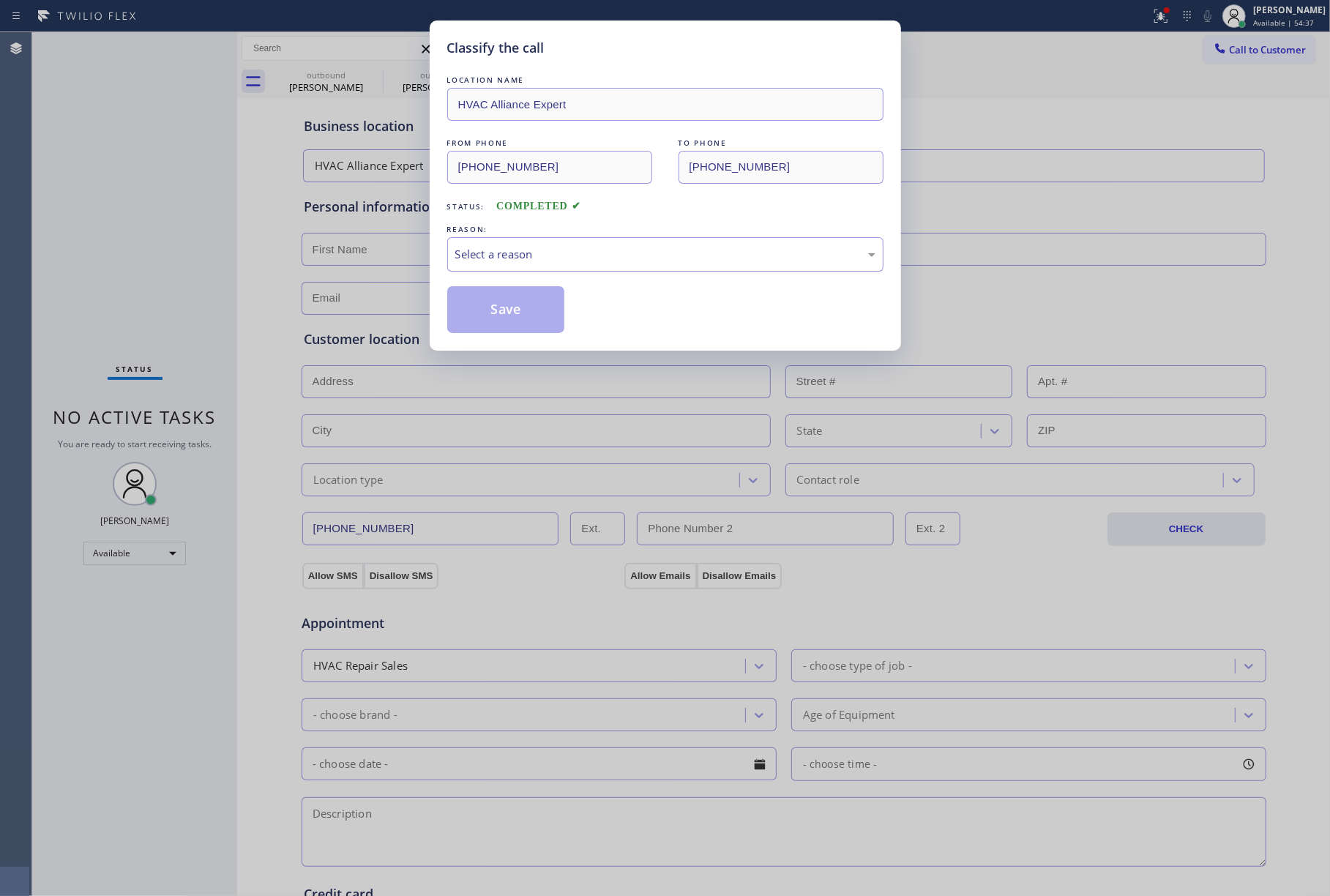
drag, startPoint x: 563, startPoint y: 255, endPoint x: 560, endPoint y: 268, distance: 13.3
click at [564, 255] on div "Select a reason" at bounding box center [665, 255] width 421 height 17
click at [515, 314] on button "Save" at bounding box center [507, 309] width 118 height 47
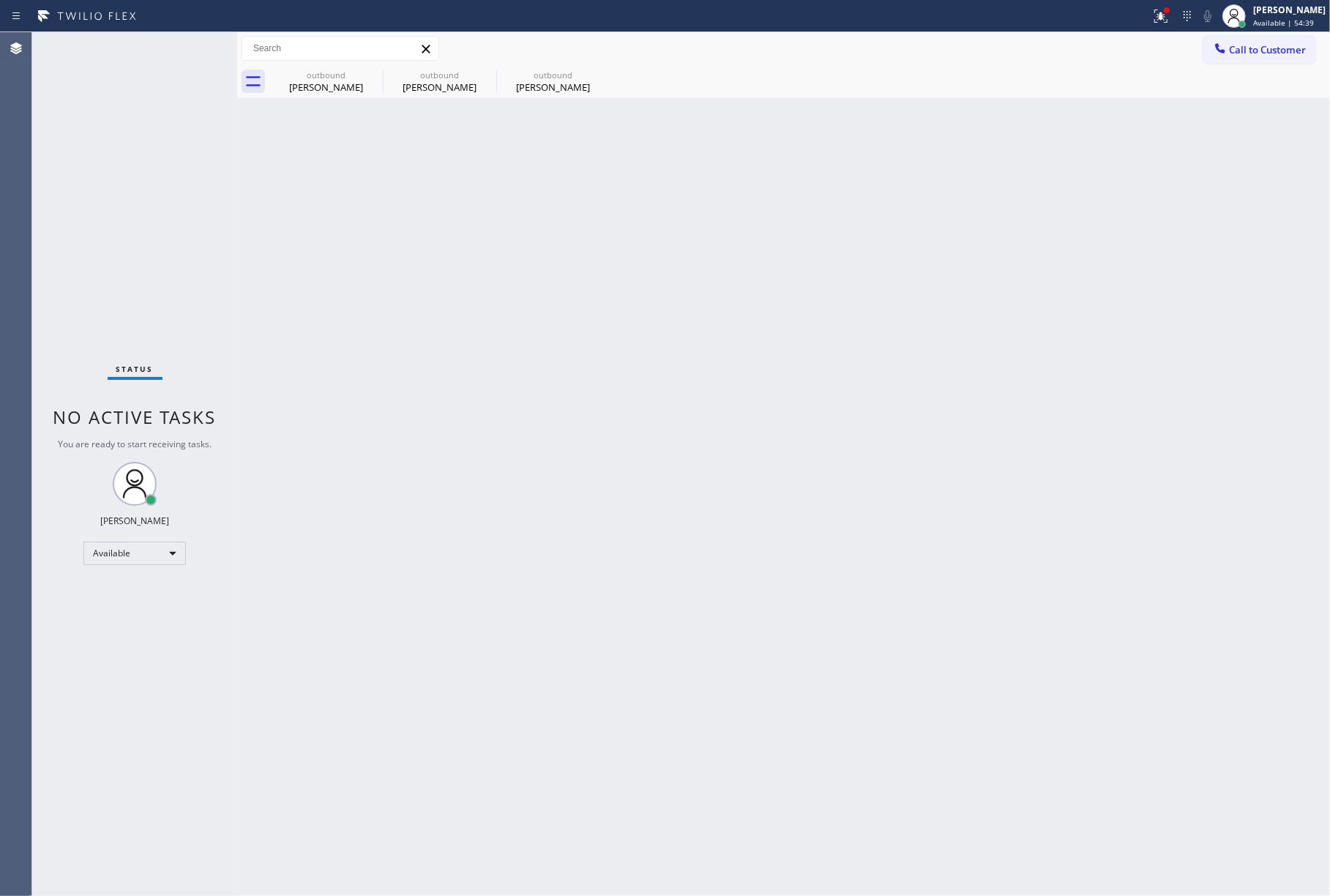
click at [1268, 52] on span "Call to Customer" at bounding box center [1268, 50] width 77 height 13
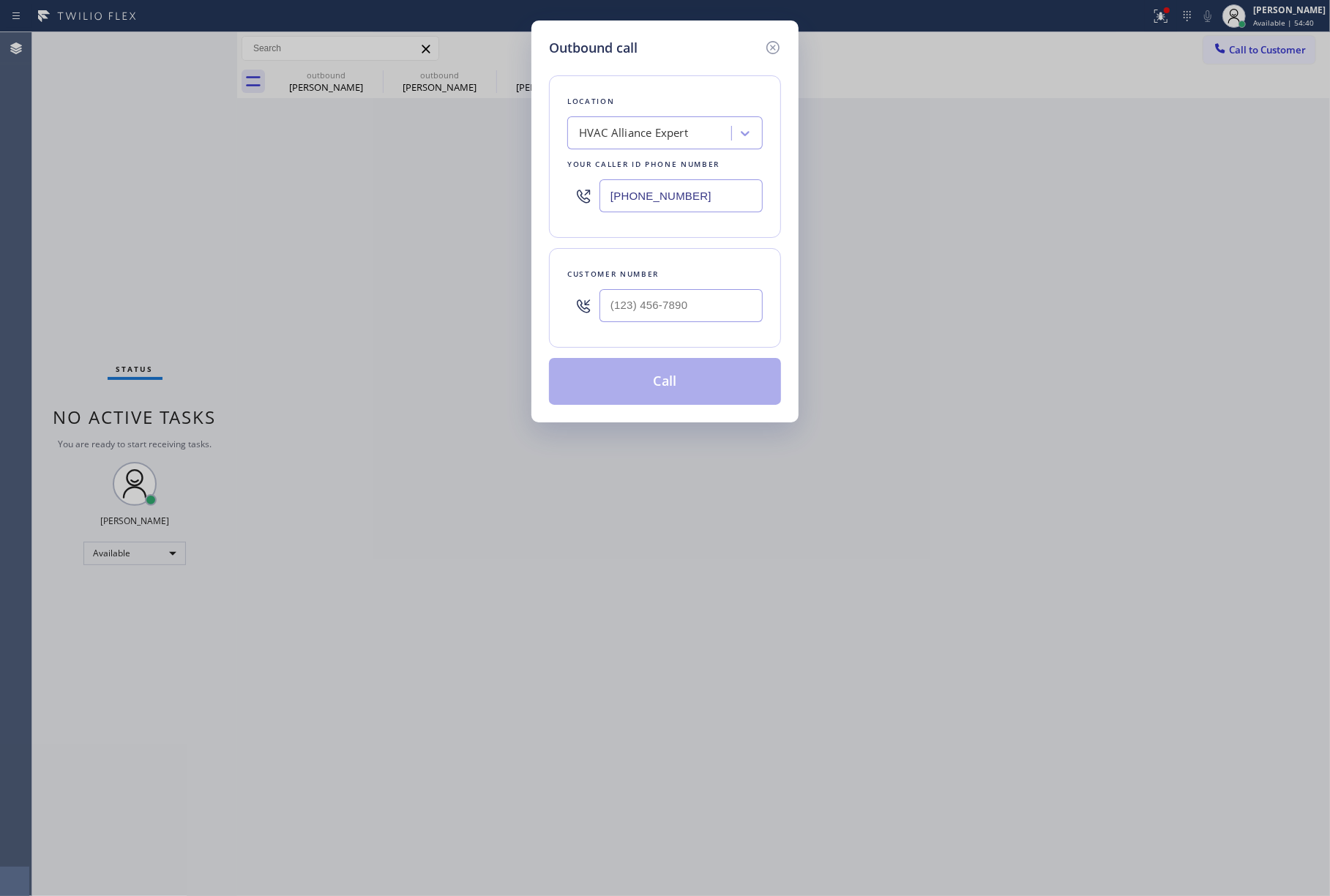
click at [1267, 52] on div "Outbound call Location HVAC Alliance Expert Your caller id phone number [PHONE_…" at bounding box center [665, 448] width 1330 height 896
click at [697, 311] on input "(___) ___-____" at bounding box center [681, 305] width 163 height 33
paste input "510) 385-1987"
type input "[PHONE_NUMBER]"
click at [700, 254] on div "Customer number [PHONE_NUMBER]" at bounding box center [665, 298] width 232 height 99
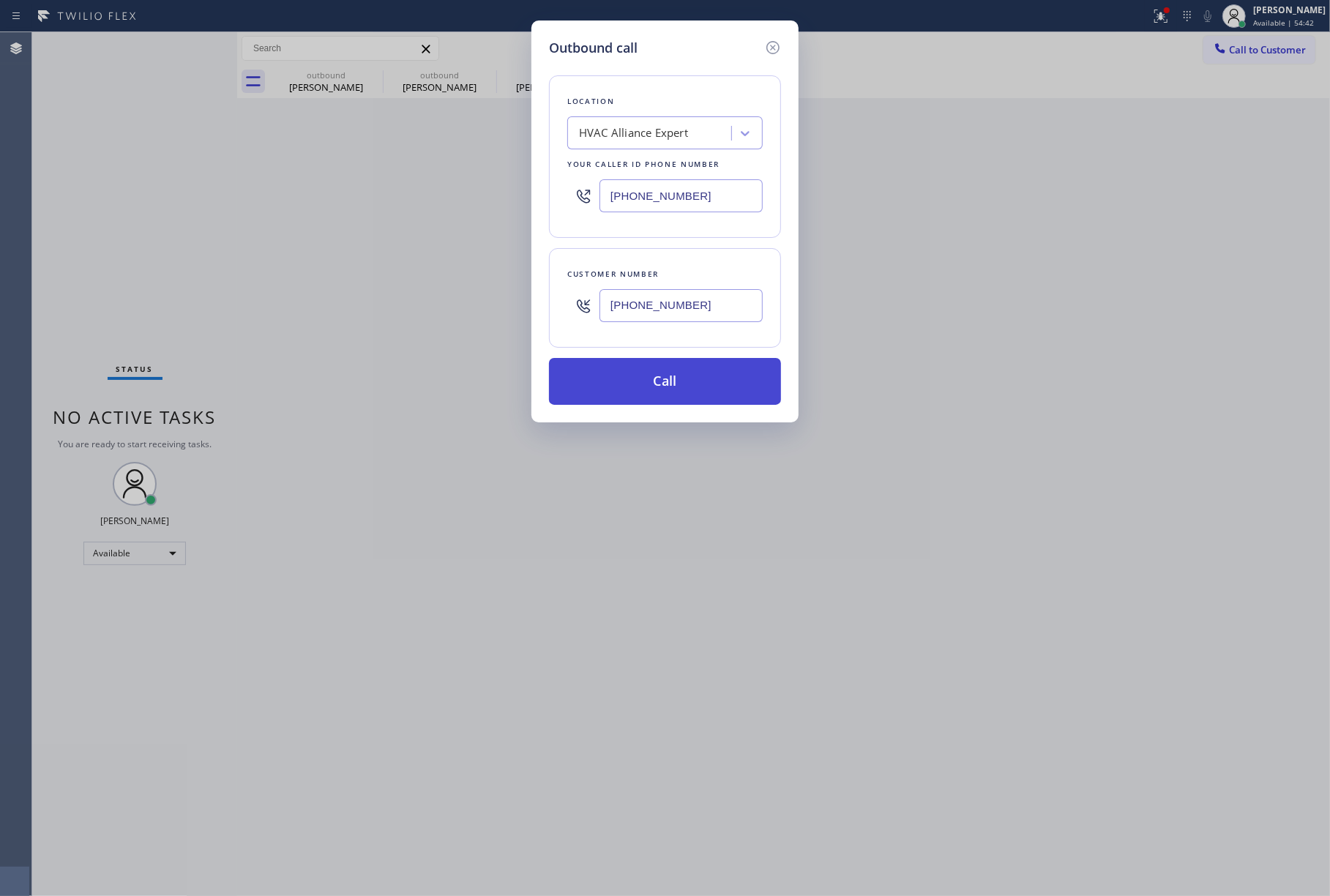
click at [641, 375] on button "Call" at bounding box center [665, 381] width 232 height 47
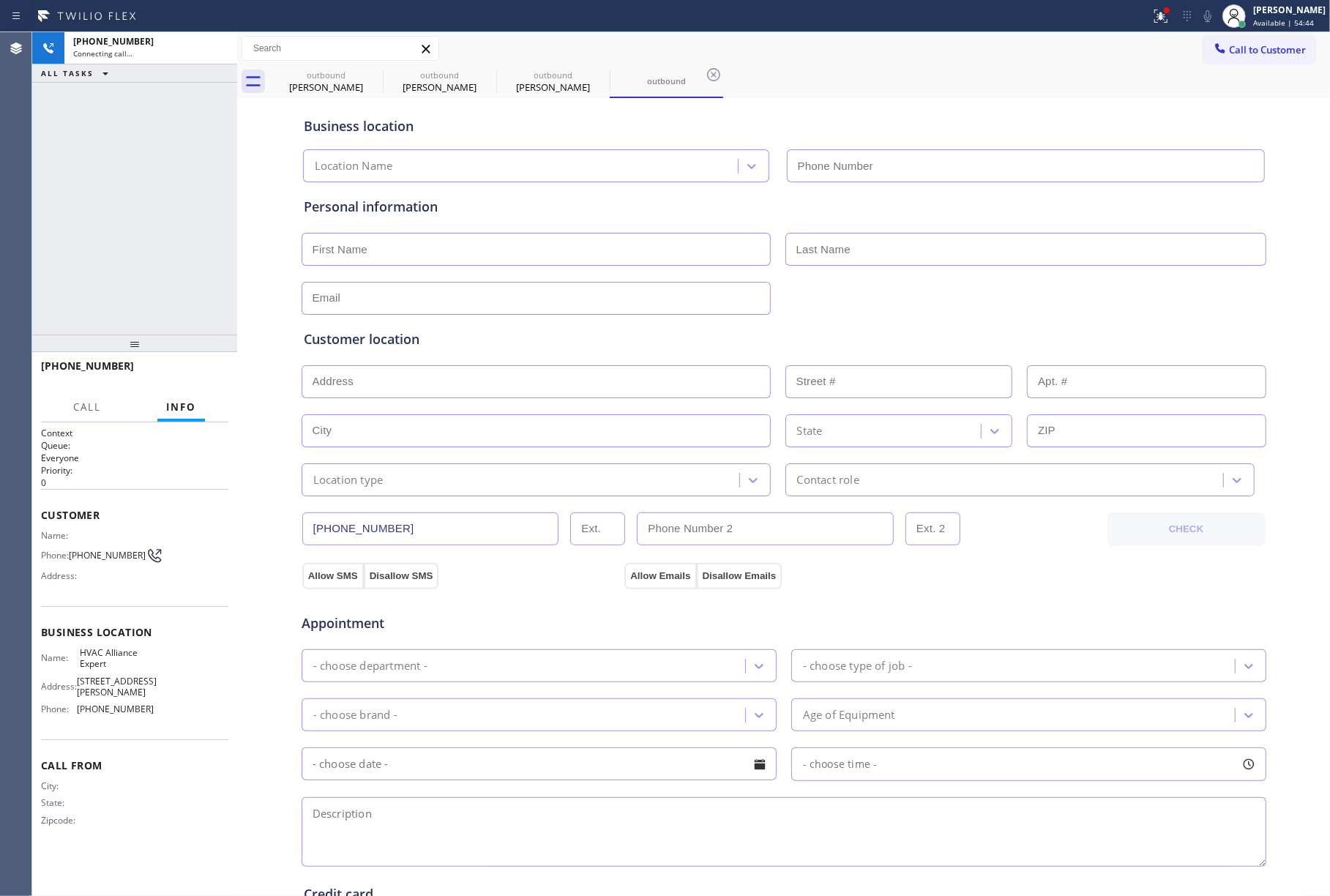
type input "[PHONE_NUMBER]"
click at [38, 227] on div "[PHONE_NUMBER] Live | 00:03 ALL TASKS ALL TASKS ACTIVE TASKS TASKS IN WRAP UP" at bounding box center [135, 183] width 205 height 302
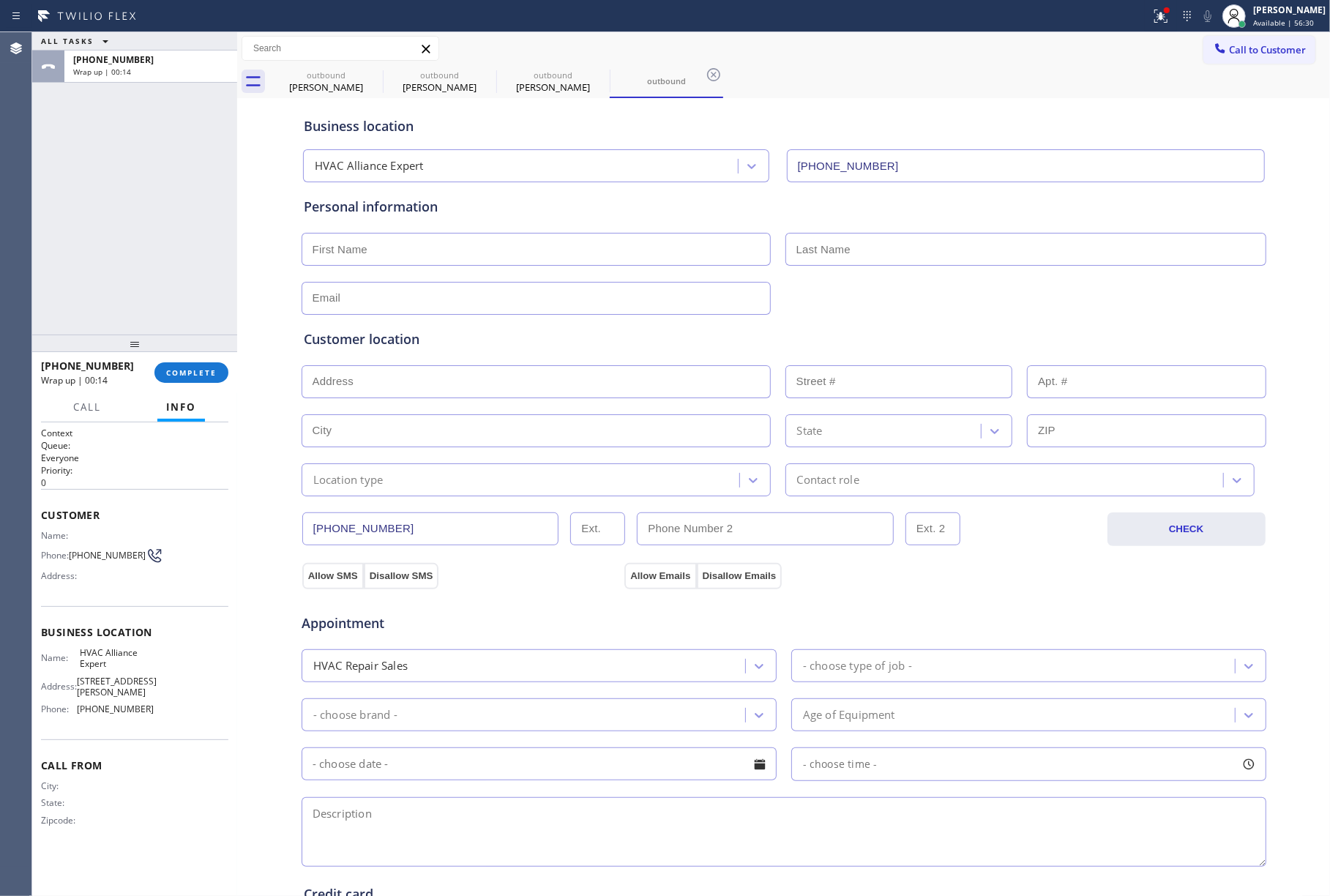
drag, startPoint x: 61, startPoint y: 236, endPoint x: 139, endPoint y: 279, distance: 89.1
click at [61, 236] on div "ALL TASKS ALL TASKS ACTIVE TASKS TASKS IN WRAP UP [PHONE_NUMBER] Wrap up | 00:14" at bounding box center [135, 183] width 205 height 302
click at [191, 376] on span "COMPLETE" at bounding box center [191, 372] width 51 height 10
click at [141, 264] on div "ALL TASKS ALL TASKS ACTIVE TASKS TASKS IN WRAP UP [PHONE_NUMBER] Wrap up | 00:15" at bounding box center [135, 183] width 205 height 302
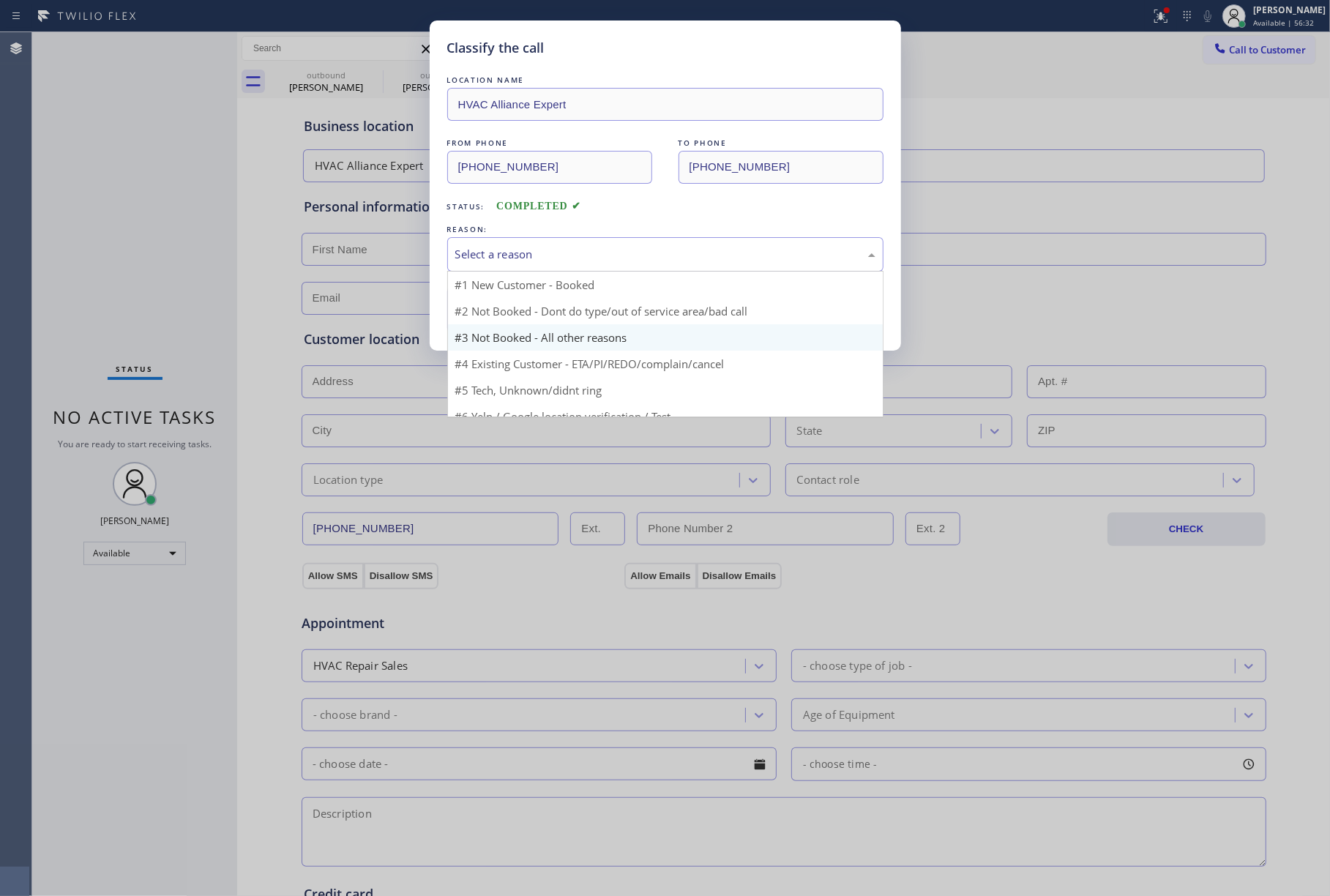
drag, startPoint x: 470, startPoint y: 260, endPoint x: 495, endPoint y: 337, distance: 81.0
click at [471, 260] on div "Select a reason" at bounding box center [665, 255] width 421 height 17
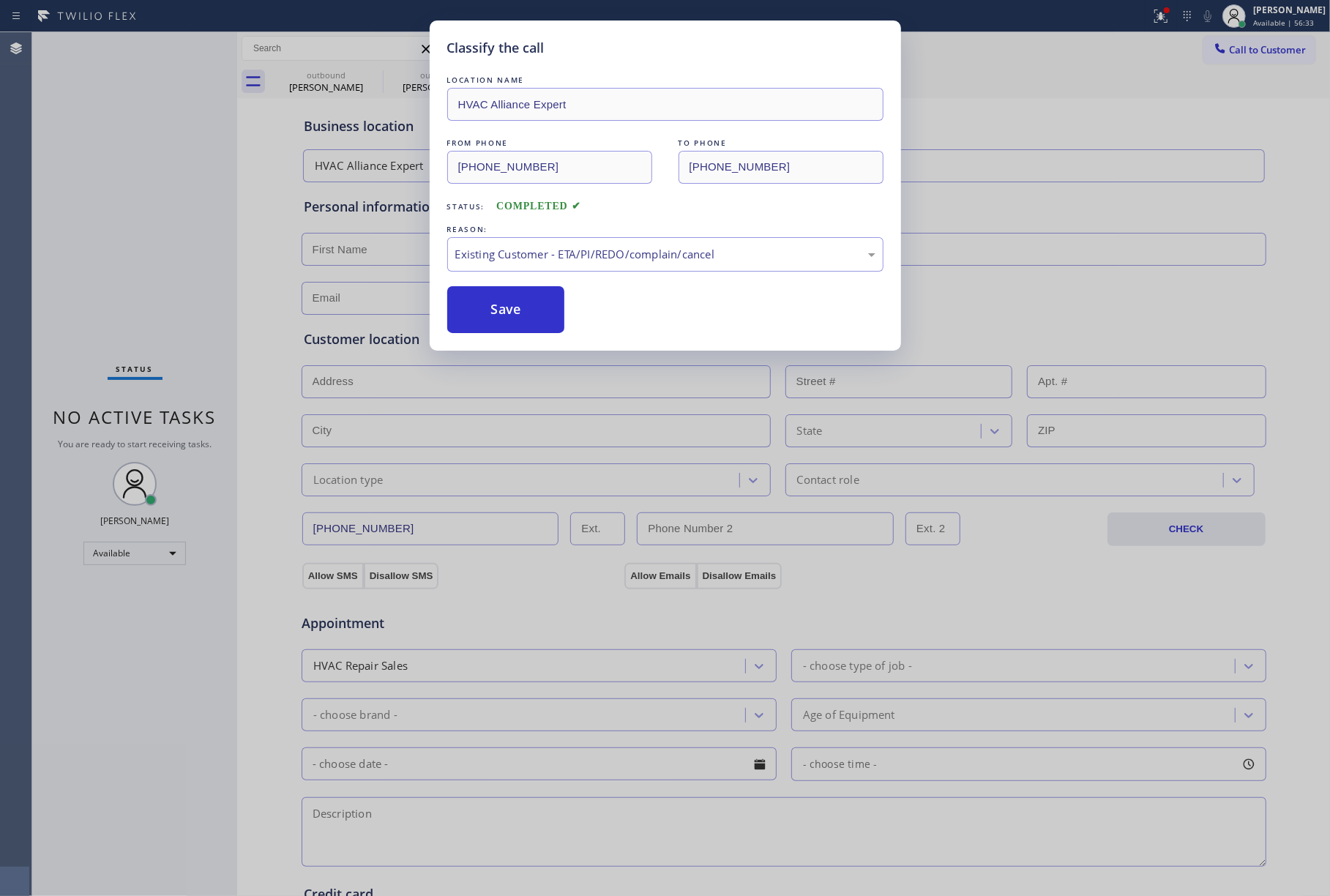
drag, startPoint x: 496, startPoint y: 323, endPoint x: 1276, endPoint y: 53, distance: 825.4
click at [498, 320] on button "Save" at bounding box center [507, 309] width 118 height 47
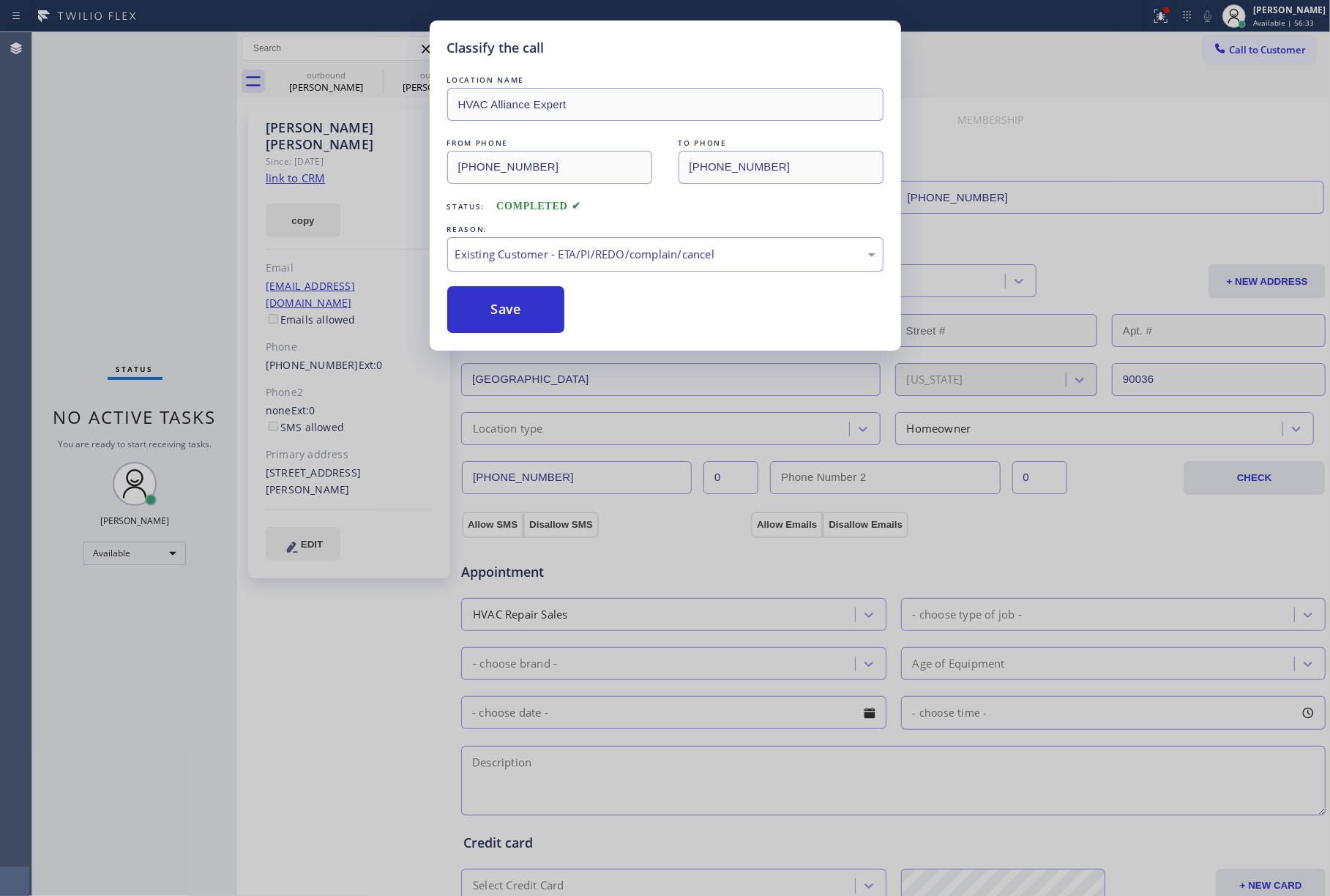
click at [1136, 93] on div "Classify the call LOCATION NAME HVAC Alliance Expert FROM PHONE [PHONE_NUMBER] …" at bounding box center [665, 448] width 1330 height 896
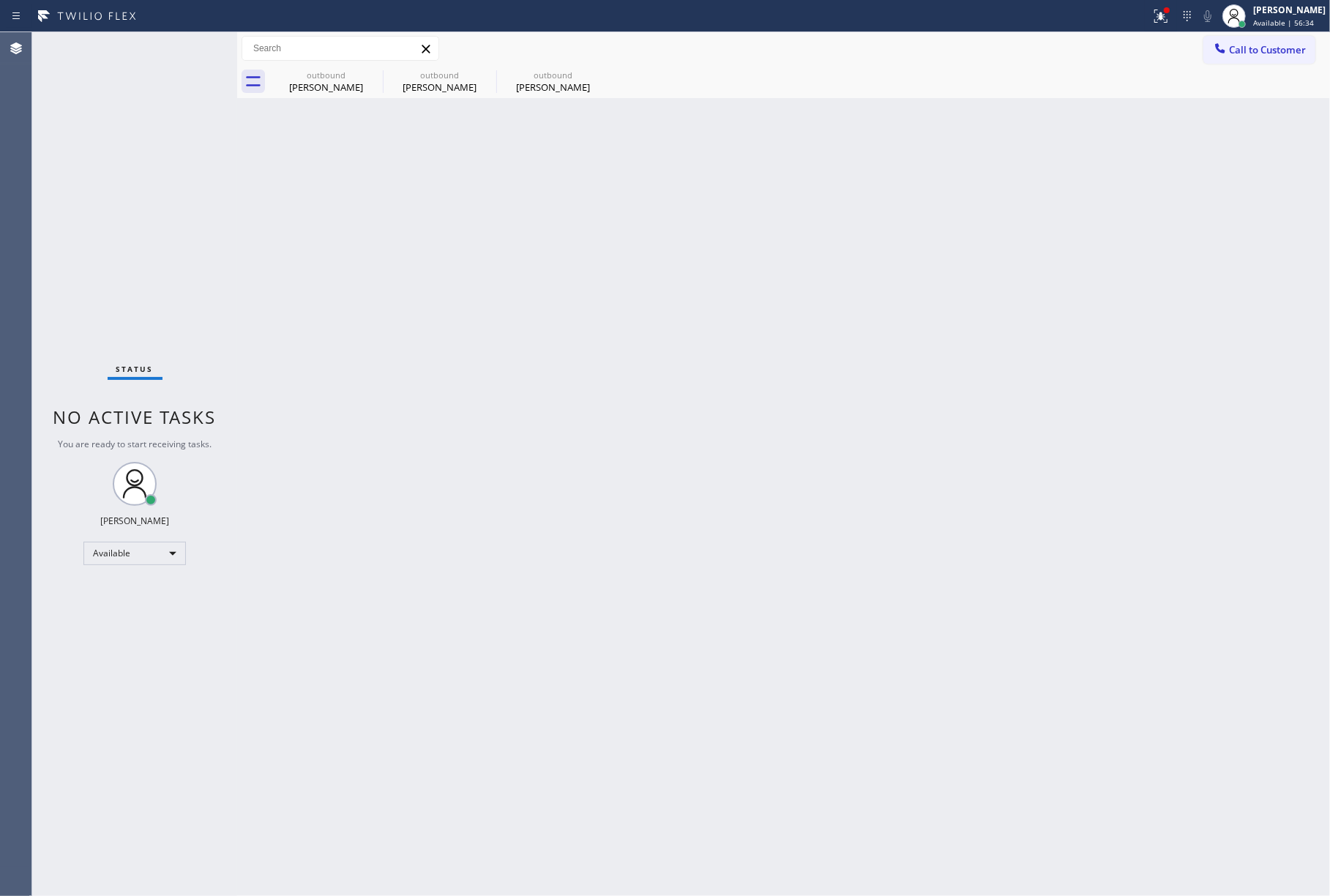
click at [1278, 50] on span "Call to Customer" at bounding box center [1268, 50] width 77 height 13
click at [0, 0] on div "Outbound call Location HVAC Alliance Expert Your caller id phone number [PHONE_…" at bounding box center [0, 0] width 0 height 0
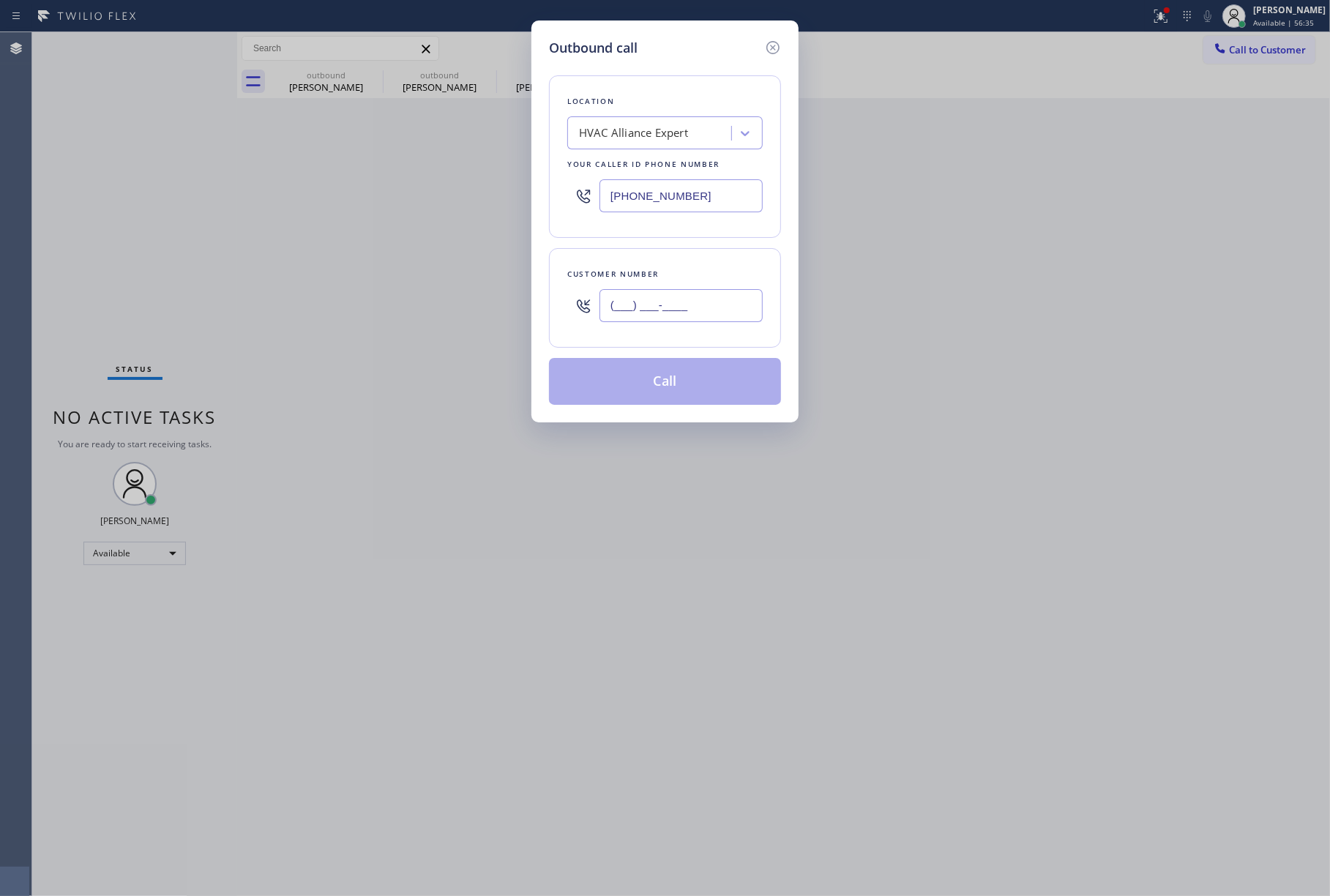
click at [663, 303] on input "(___) ___-____" at bounding box center [681, 305] width 163 height 33
paste input "909) 456-9899"
type input "[PHONE_NUMBER]"
click at [690, 266] on div "Customer number [PHONE_NUMBER]" at bounding box center [665, 298] width 232 height 99
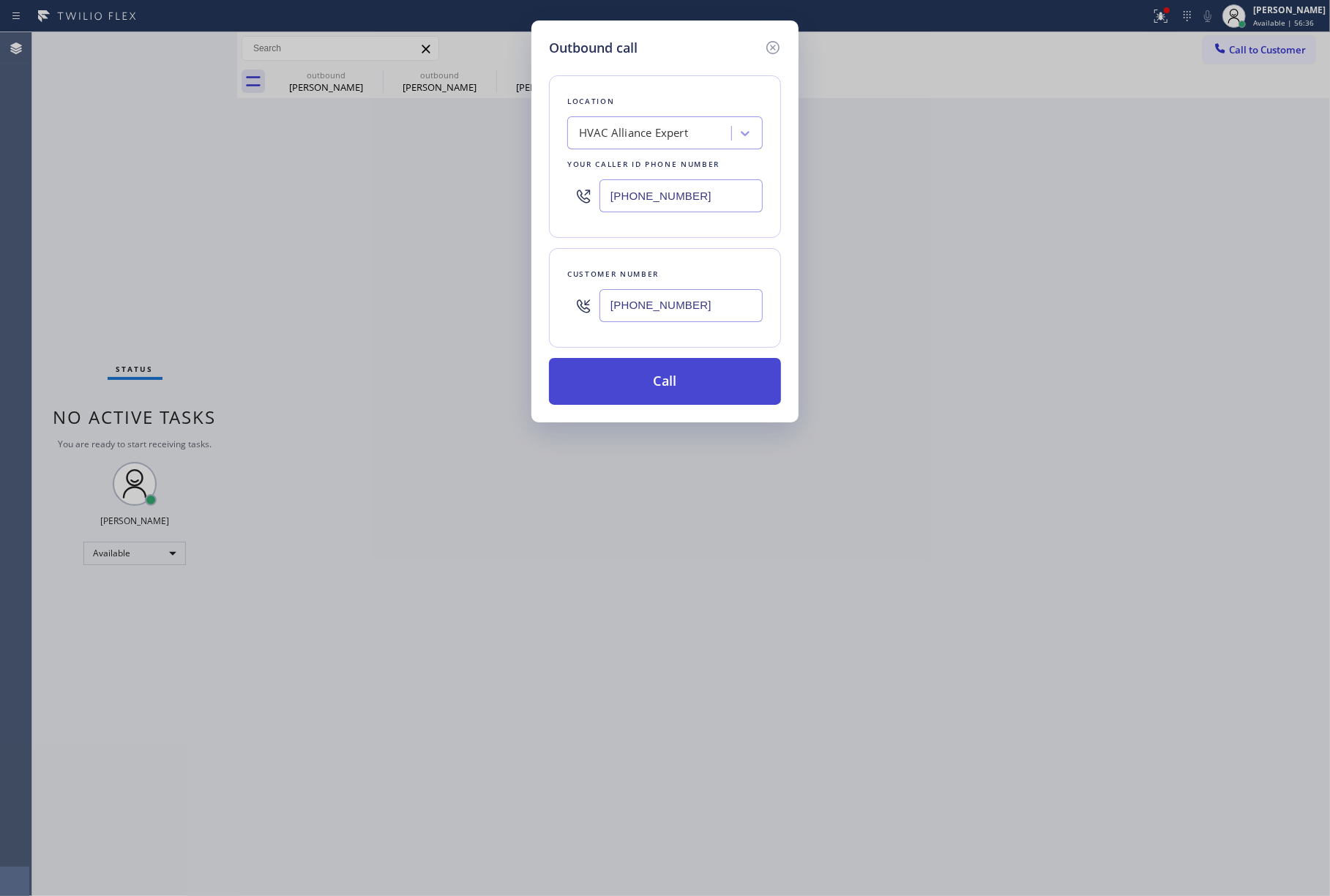
click at [659, 391] on button "Call" at bounding box center [665, 381] width 232 height 47
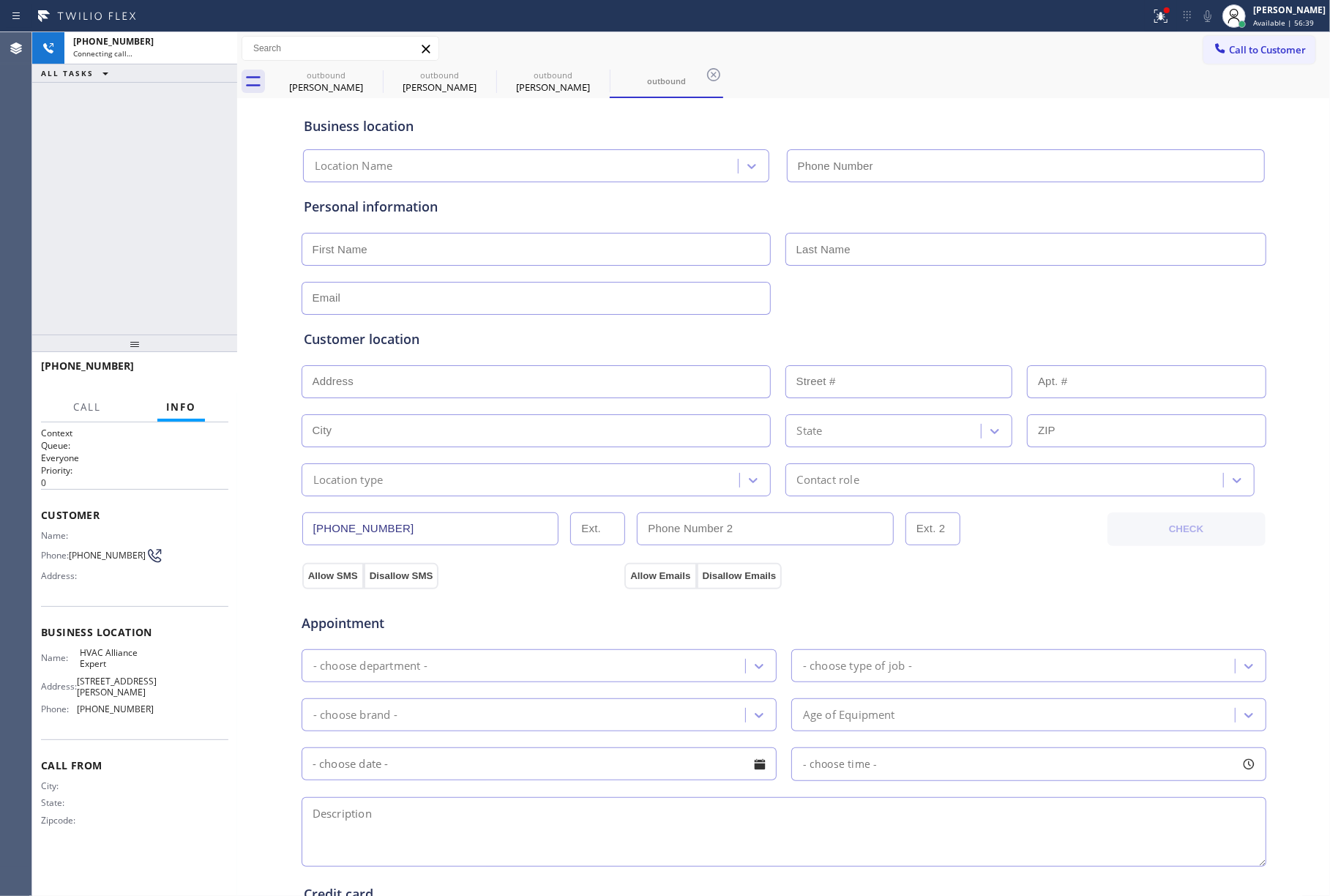
type input "[PHONE_NUMBER]"
click at [200, 367] on span "HANG UP" at bounding box center [194, 372] width 45 height 10
drag, startPoint x: 202, startPoint y: 288, endPoint x: 184, endPoint y: 349, distance: 63.6
click at [202, 288] on div "[PHONE_NUMBER] Live | 00:03 ALL TASKS ALL TASKS ACTIVE TASKS TASKS IN WRAP UP" at bounding box center [135, 183] width 205 height 302
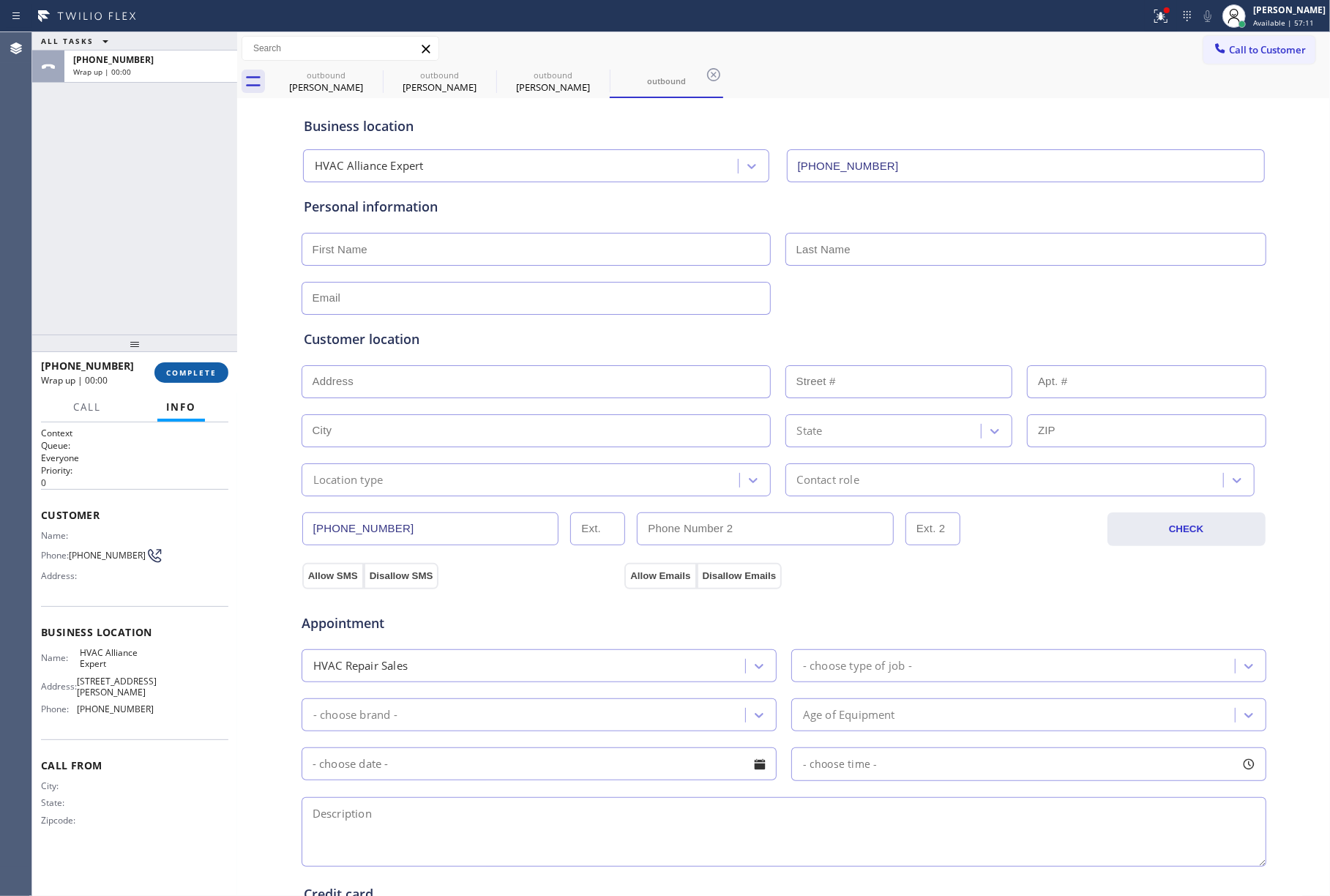
click at [191, 367] on span "COMPLETE" at bounding box center [191, 372] width 51 height 10
click at [161, 285] on div "ALL TASKS ALL TASKS ACTIVE TASKS TASKS IN WRAP UP [PHONE_NUMBER] Wrap up | 00:00" at bounding box center [135, 183] width 205 height 302
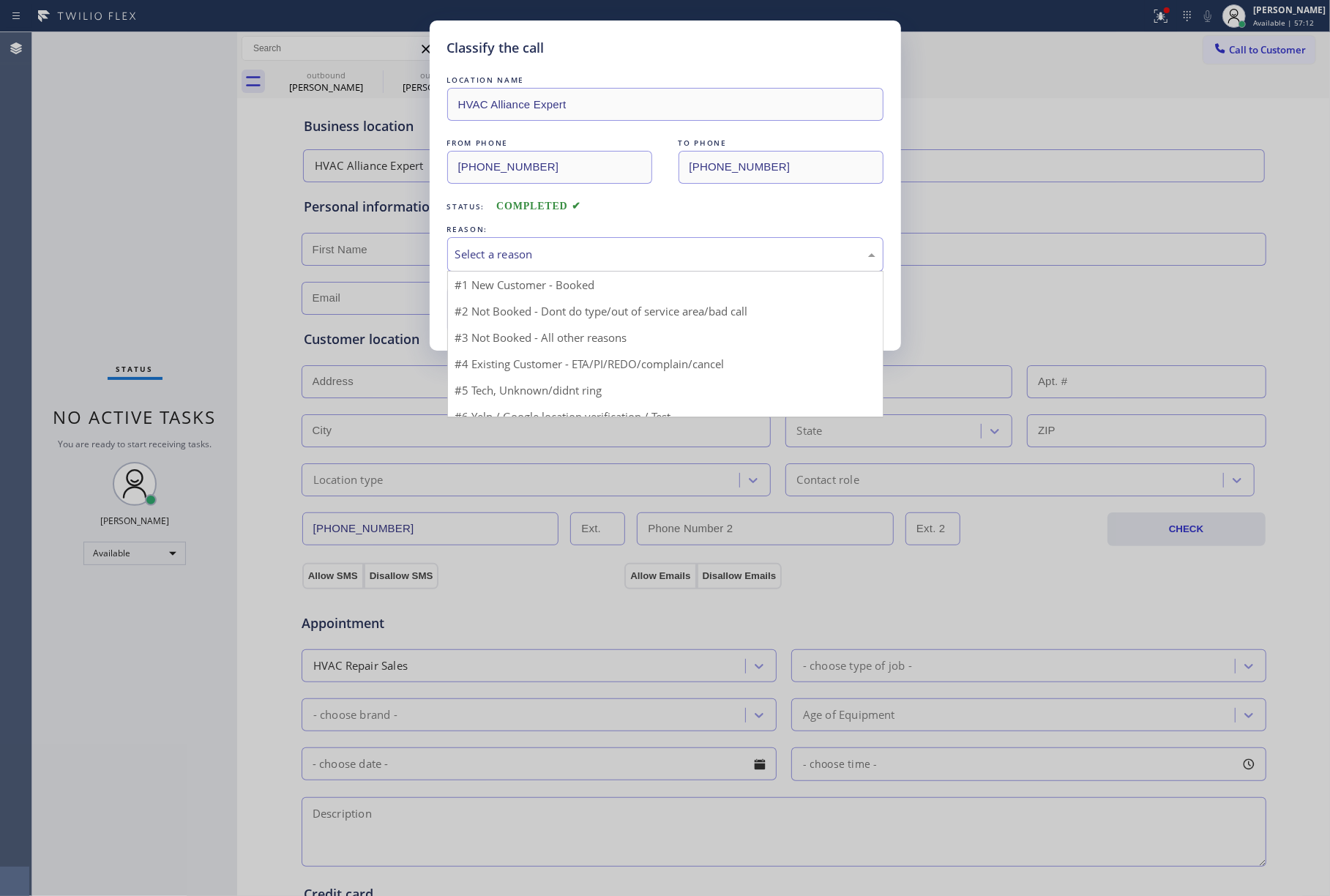
click at [554, 262] on div "Select a reason" at bounding box center [665, 255] width 421 height 17
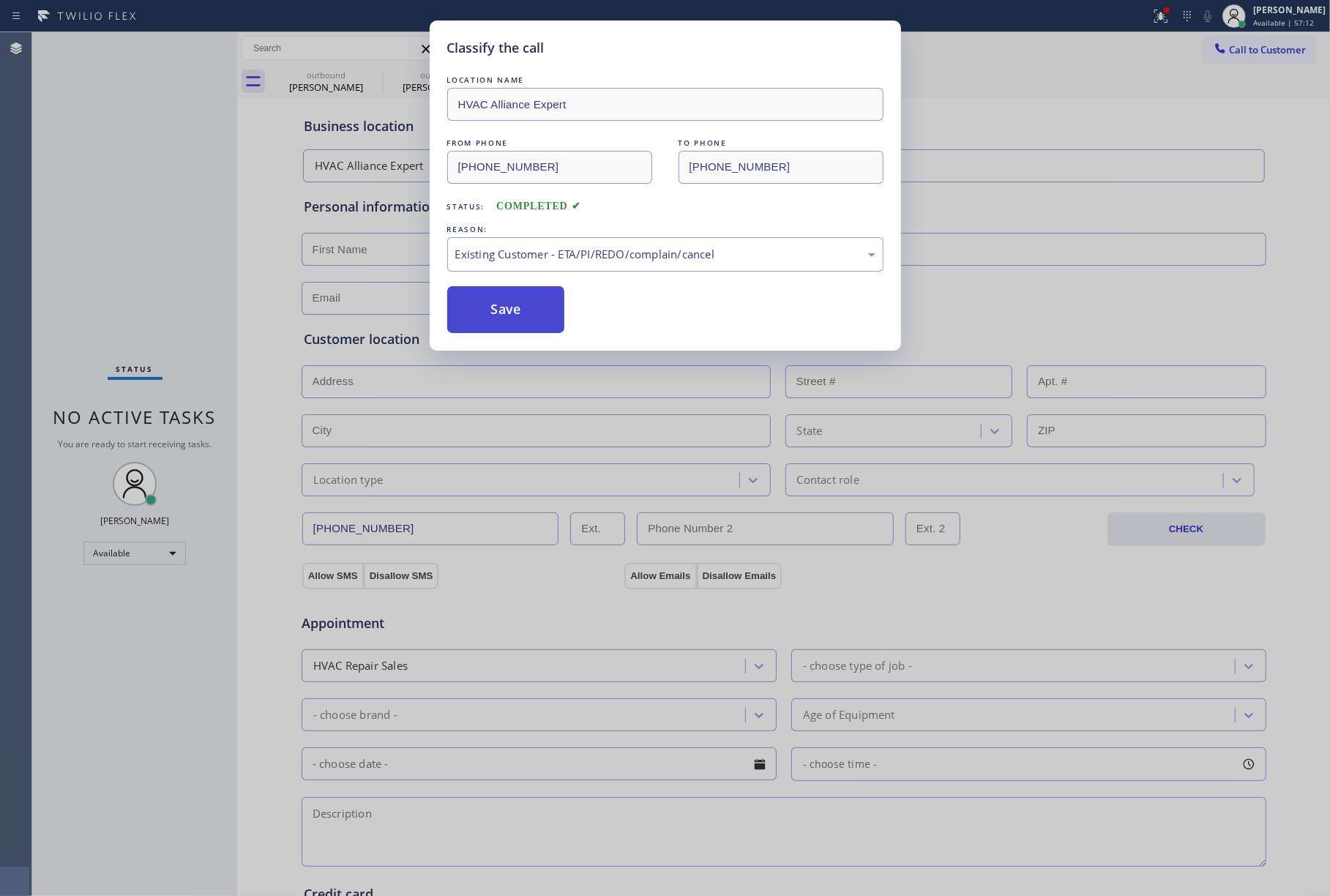
click at [510, 317] on button "Save" at bounding box center [507, 309] width 118 height 47
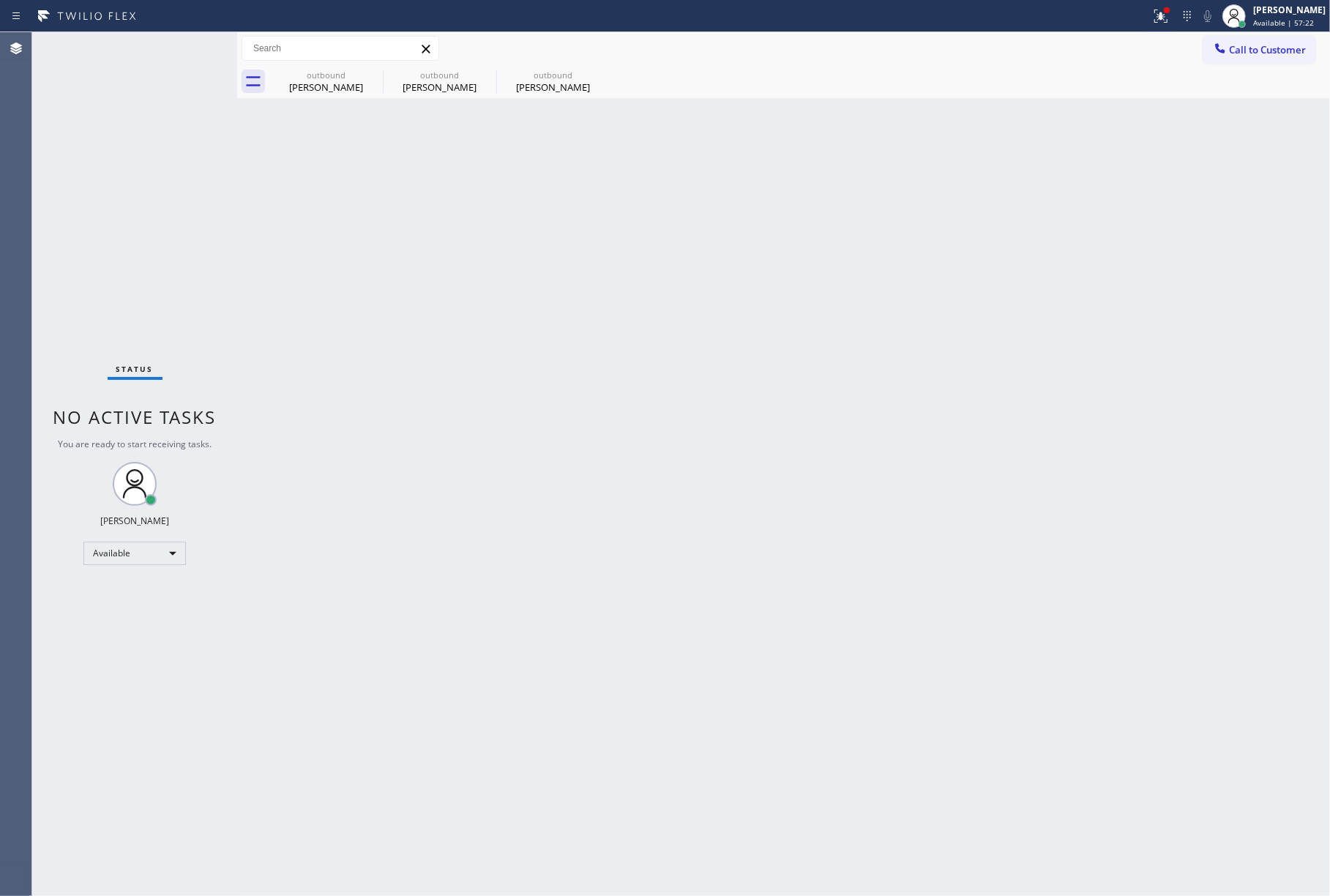
drag, startPoint x: 60, startPoint y: 205, endPoint x: 748, endPoint y: 62, distance: 702.7
click at [80, 194] on div "Status No active tasks You are ready to start receiving tasks. [PERSON_NAME]" at bounding box center [135, 465] width 205 height 865
click at [1233, 42] on button "Call to Customer" at bounding box center [1259, 50] width 112 height 28
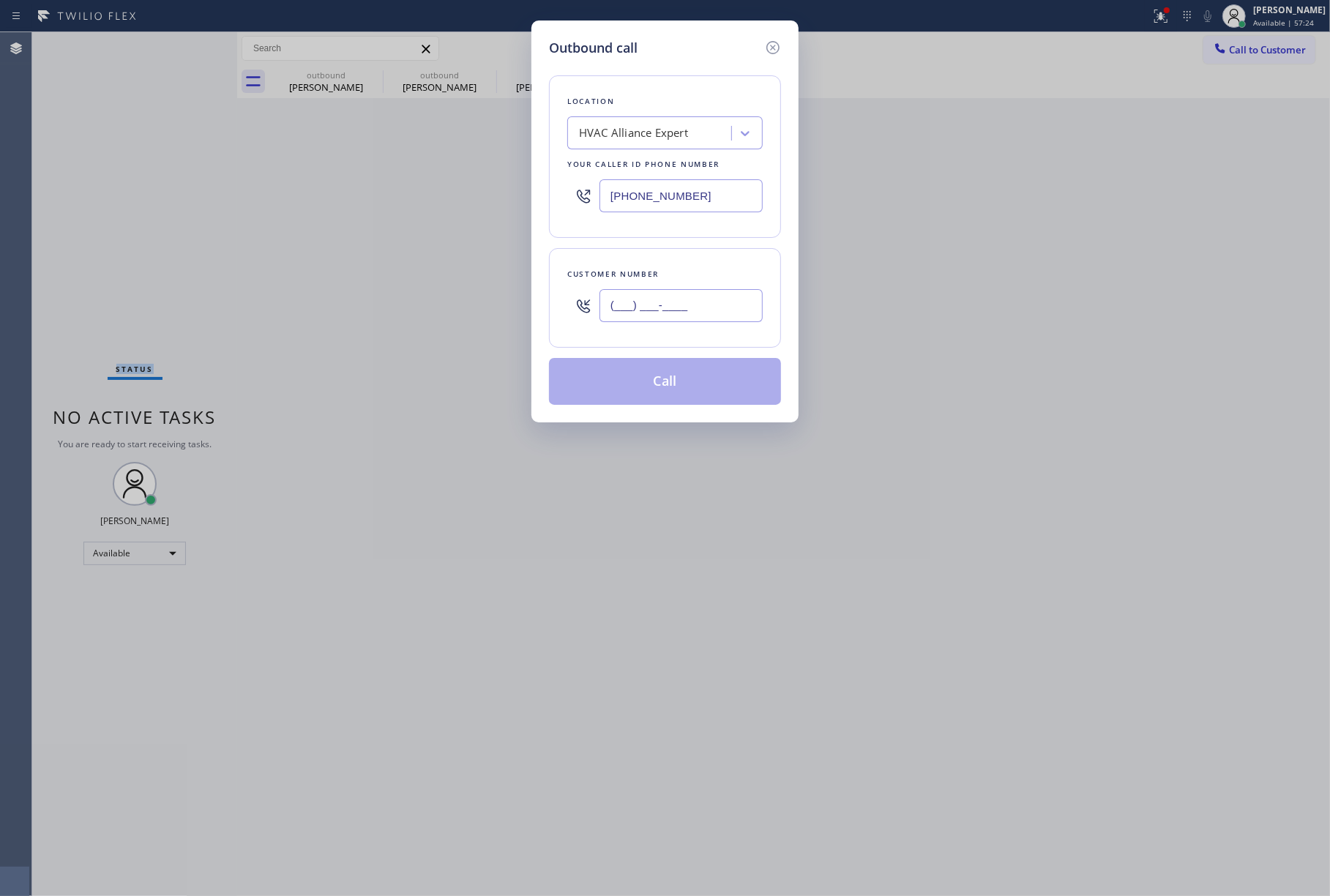
click at [641, 315] on input "(___) ___-____" at bounding box center [681, 305] width 163 height 33
paste input "915) 308-1515"
type input "[PHONE_NUMBER]"
click at [676, 244] on div "Location HVAC Alliance Expert Your caller id phone number [PHONE_NUMBER] Custom…" at bounding box center [665, 232] width 232 height 347
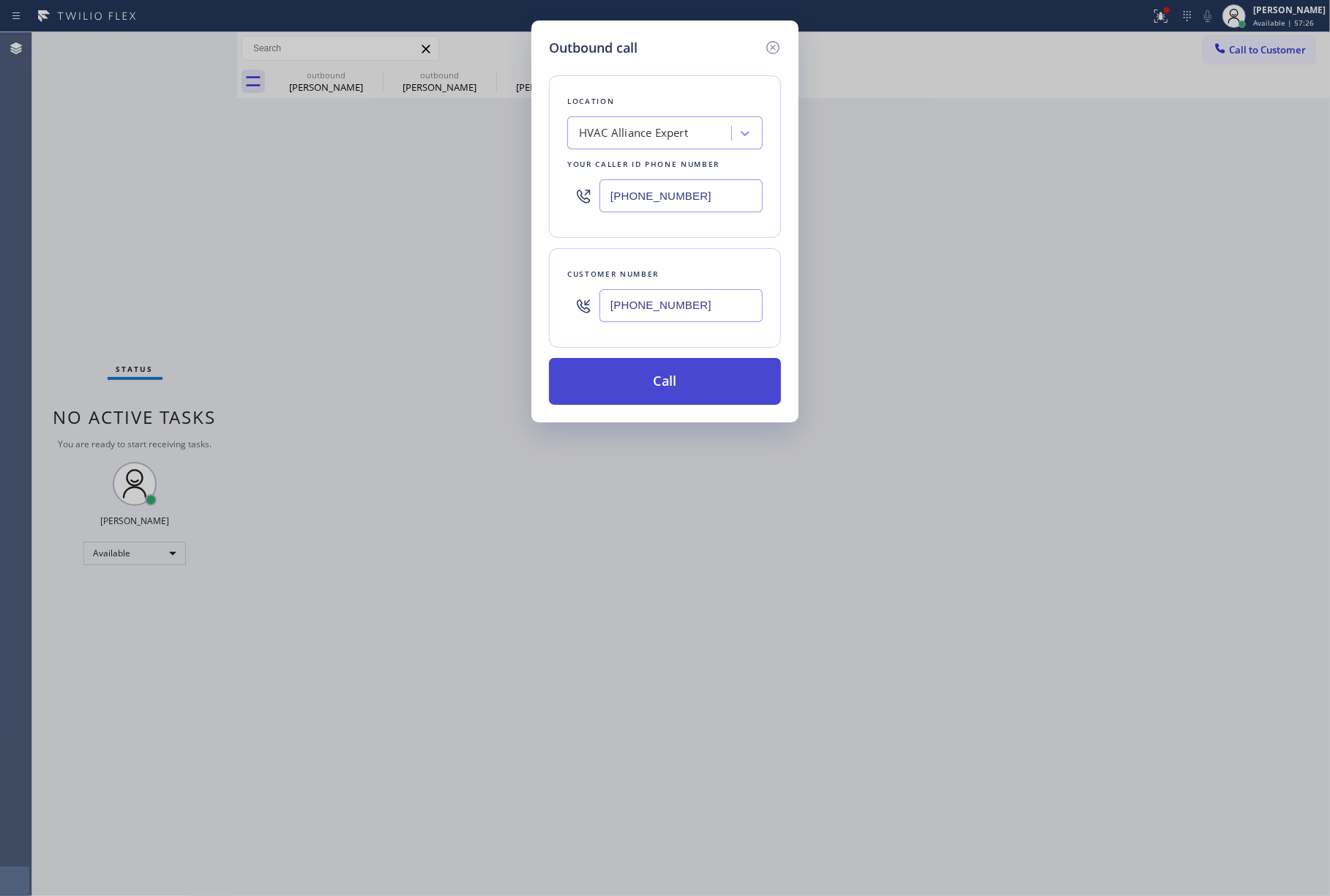
click at [663, 389] on button "Call" at bounding box center [665, 381] width 232 height 47
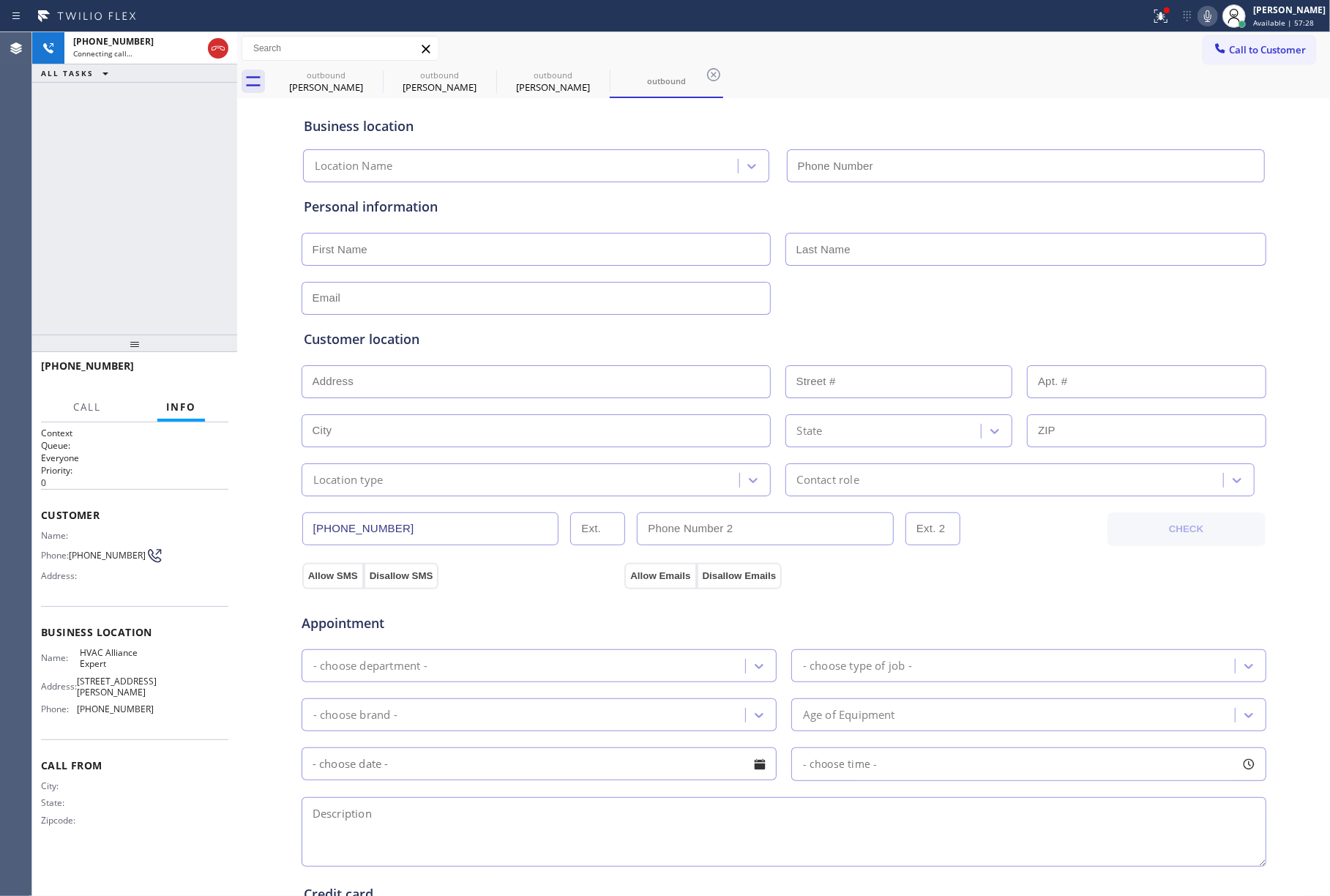
type input "[PHONE_NUMBER]"
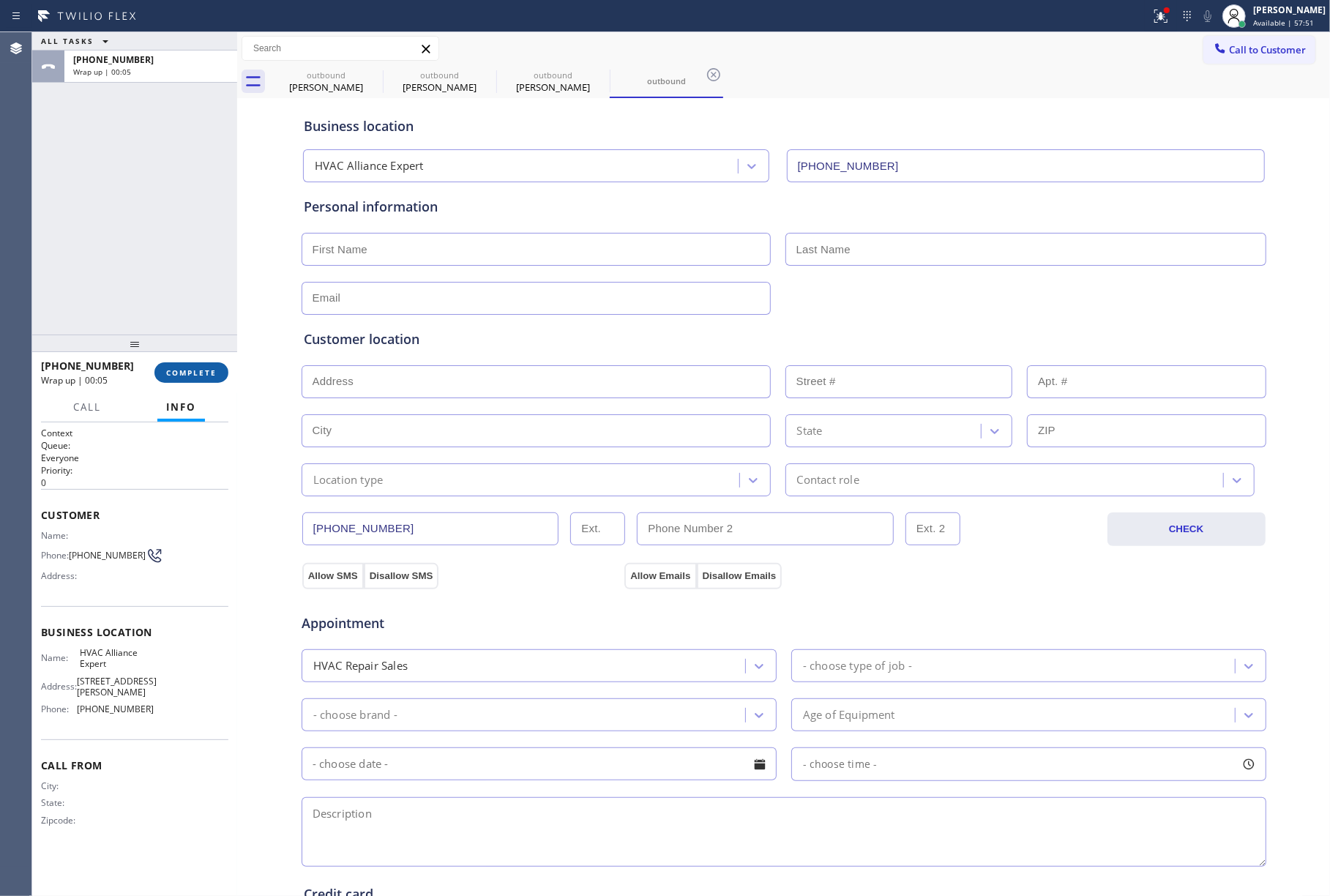
click at [178, 379] on button "COMPLETE" at bounding box center [192, 372] width 74 height 20
click at [174, 294] on div "ALL TASKS ALL TASKS ACTIVE TASKS TASKS IN WRAP UP [PHONE_NUMBER] Wrap up | 00:05" at bounding box center [135, 183] width 205 height 302
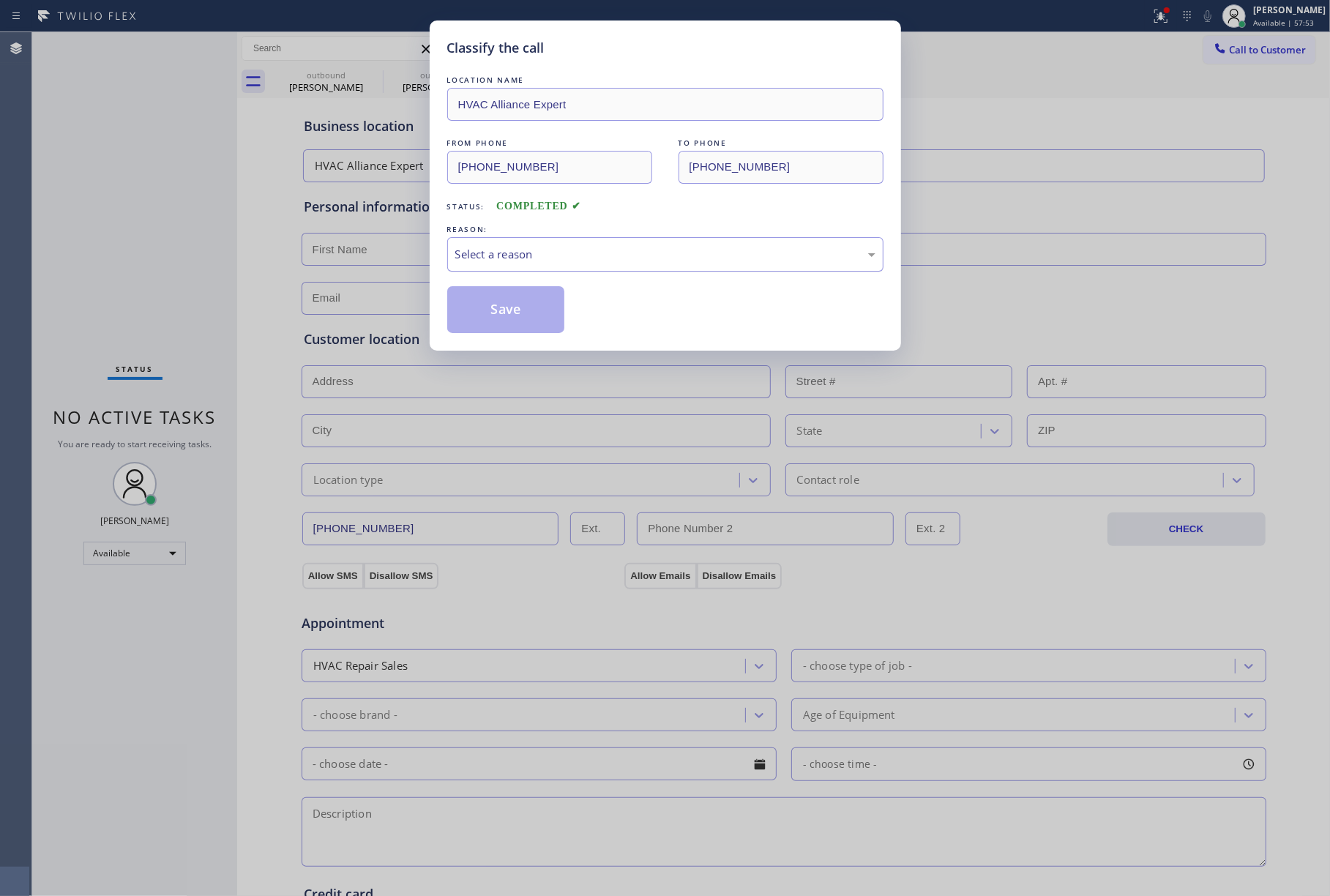
click at [537, 257] on div "Select a reason" at bounding box center [665, 255] width 421 height 17
click at [509, 302] on button "Save" at bounding box center [507, 309] width 118 height 47
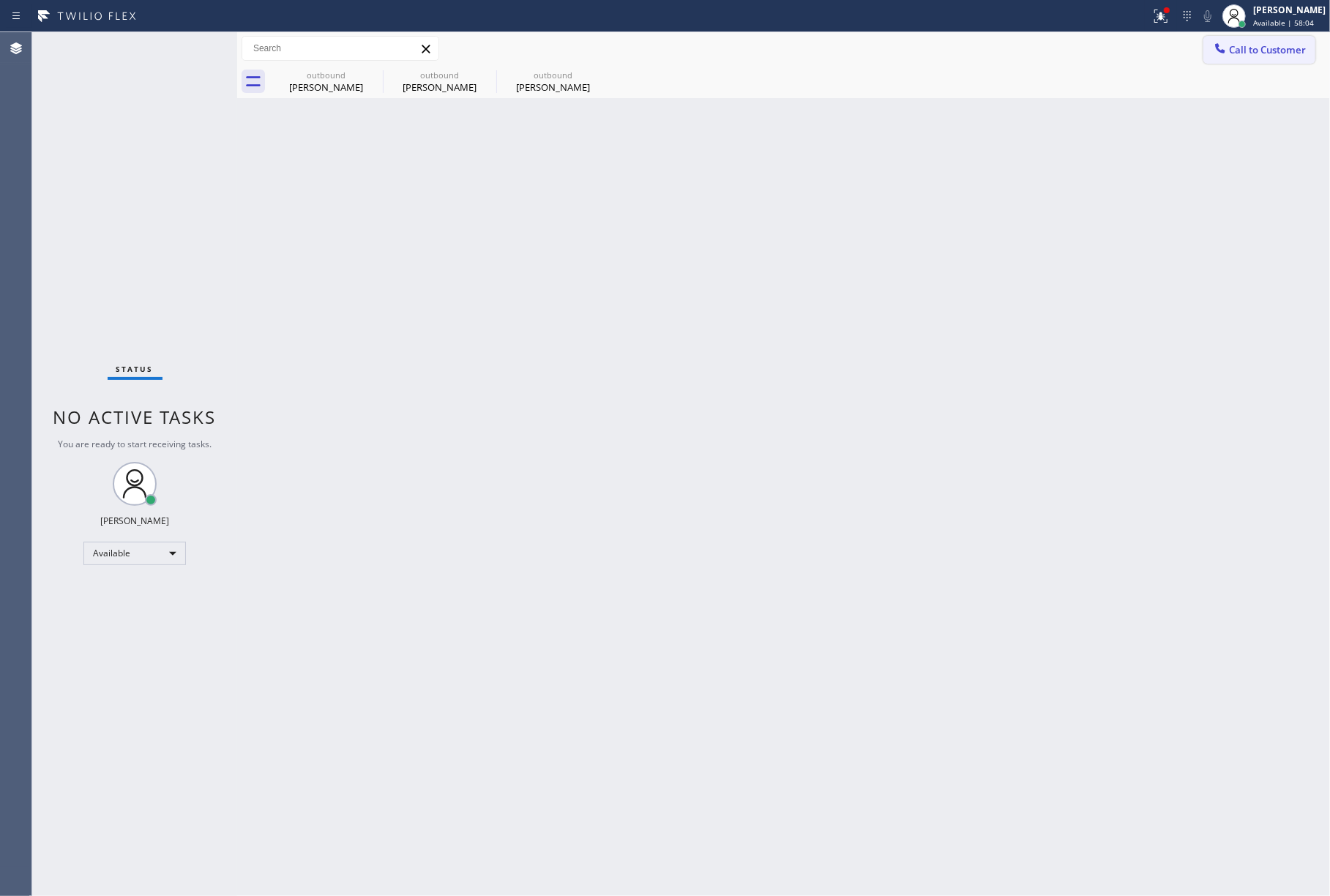
click at [1231, 46] on span "Call to Customer" at bounding box center [1268, 50] width 77 height 13
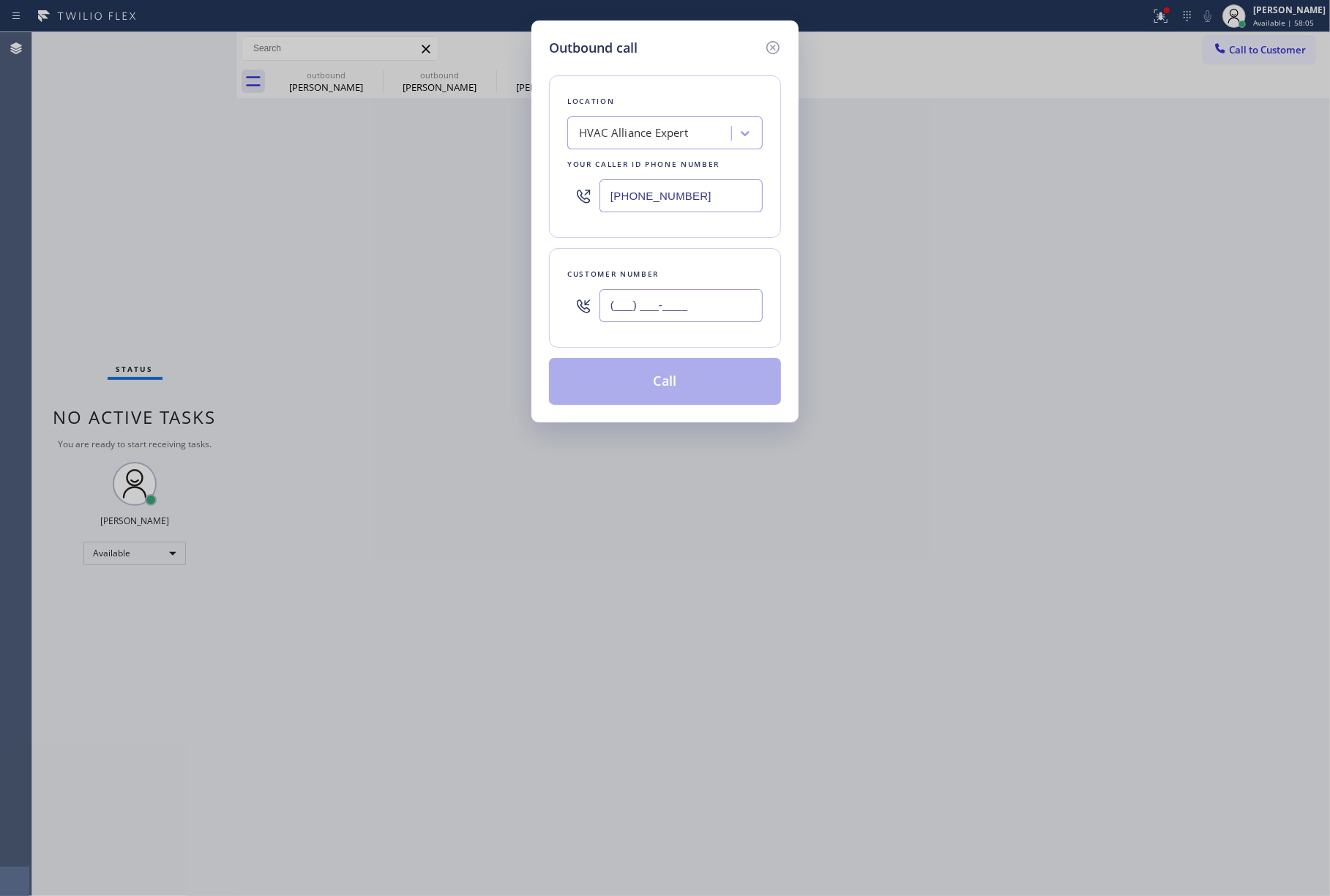
click at [651, 321] on input "(___) ___-____" at bounding box center [681, 305] width 163 height 33
paste input "818) 730-6491"
type input "[PHONE_NUMBER]"
click at [659, 281] on div "Customer number" at bounding box center [665, 274] width 196 height 15
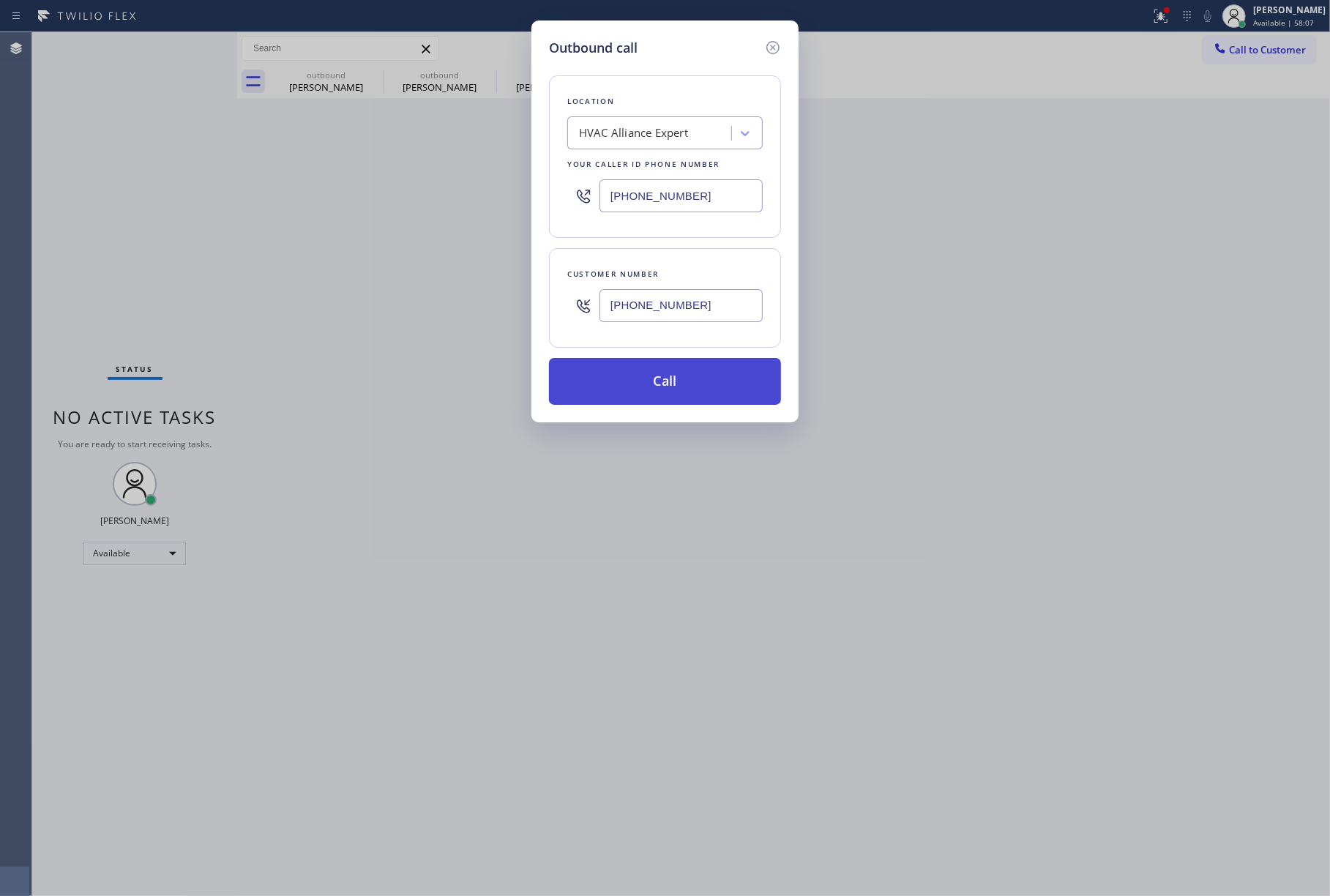
click at [700, 392] on button "Call" at bounding box center [665, 381] width 232 height 47
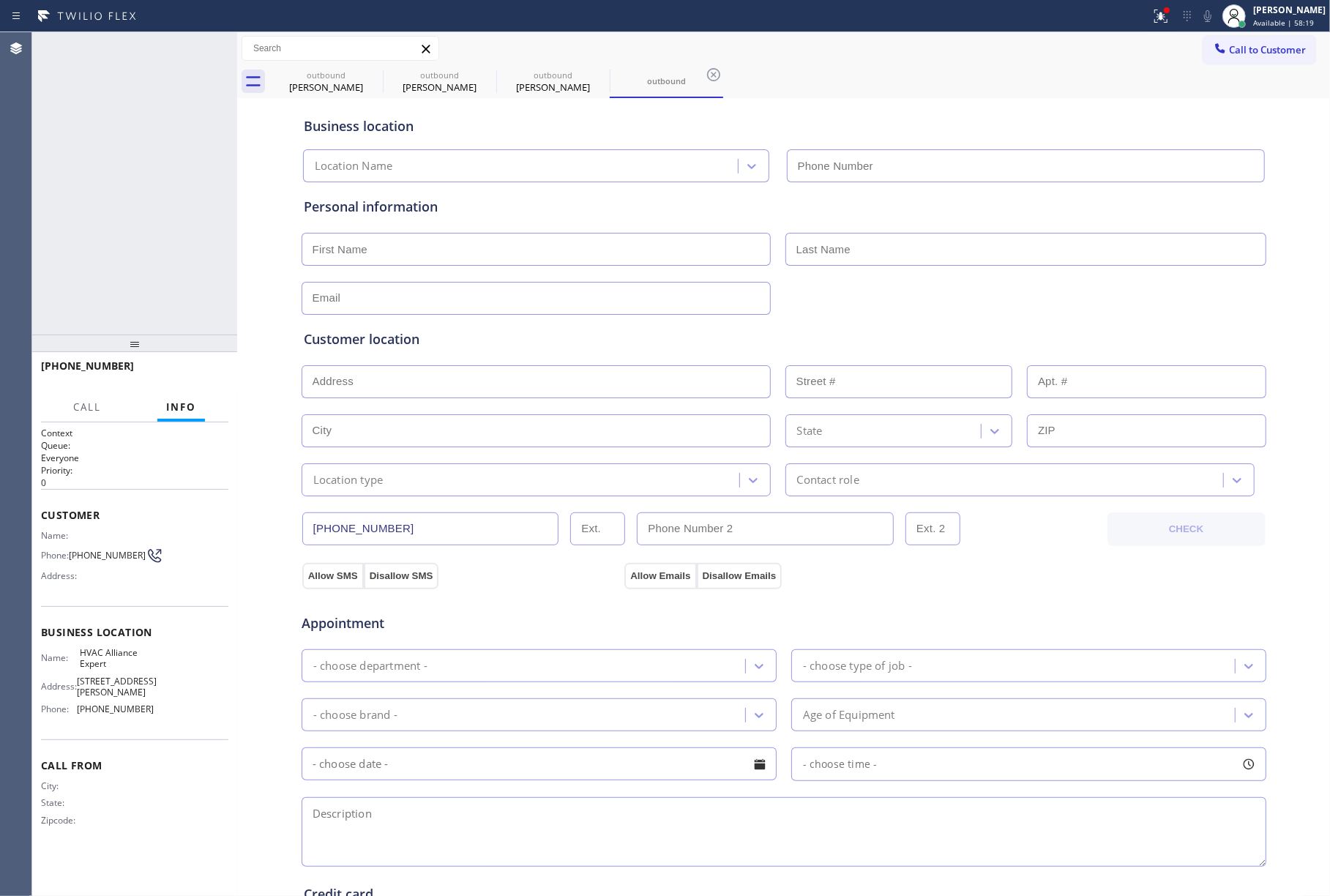
type input "[PHONE_NUMBER]"
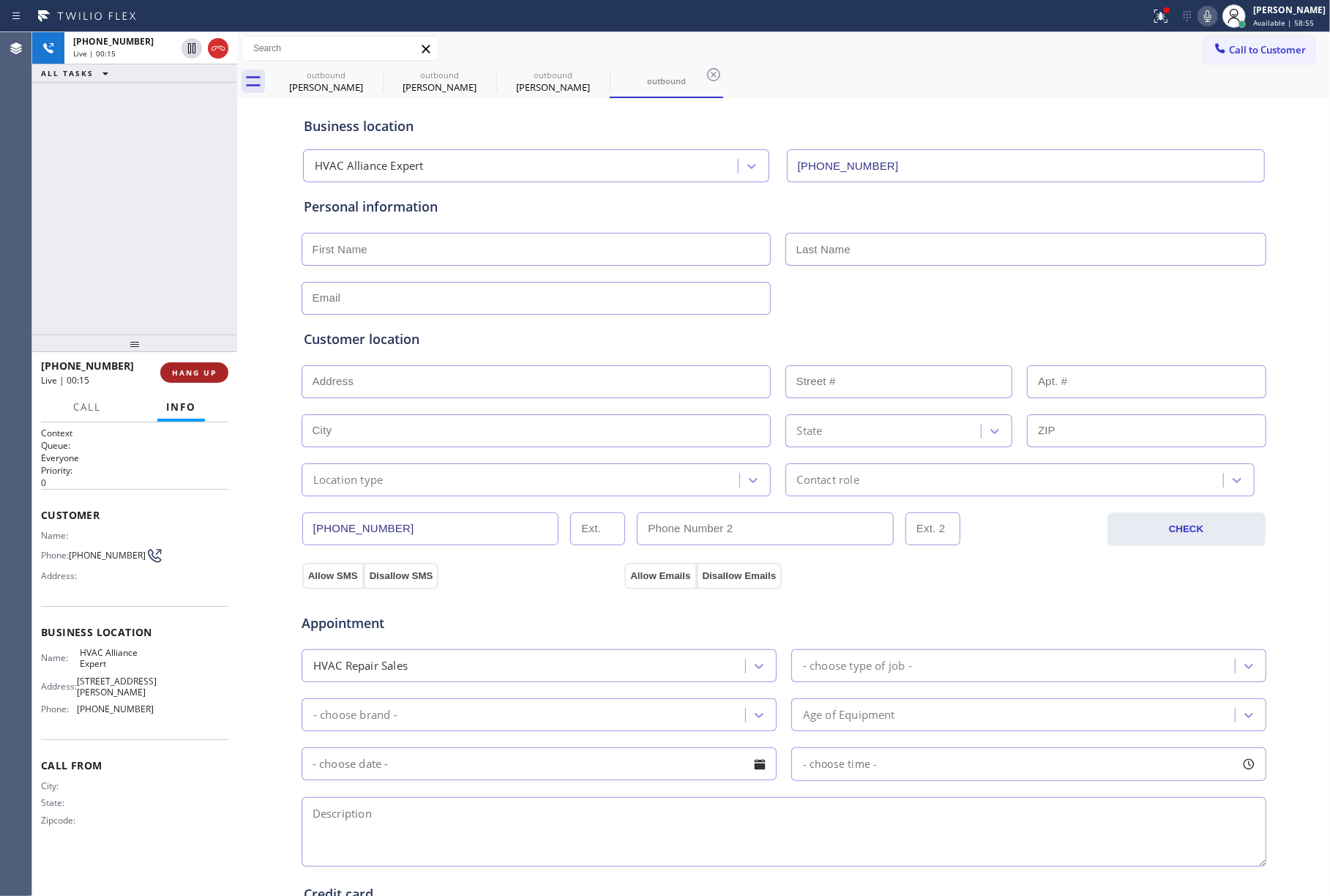
click at [188, 367] on span "HANG UP" at bounding box center [194, 372] width 45 height 10
click at [167, 296] on div "[PHONE_NUMBER] Live | 00:15 ALL TASKS ALL TASKS ACTIVE TASKS TASKS IN WRAP UP" at bounding box center [135, 183] width 205 height 302
click at [185, 358] on div "[PHONE_NUMBER] Live | 00:16 HANG UP" at bounding box center [135, 373] width 187 height 38
click at [187, 366] on button "COMPLETE" at bounding box center [192, 372] width 74 height 20
click at [156, 266] on div "ALL TASKS ALL TASKS ACTIVE TASKS TASKS IN WRAP UP [PHONE_NUMBER] Wrap up | 00:00" at bounding box center [135, 183] width 205 height 302
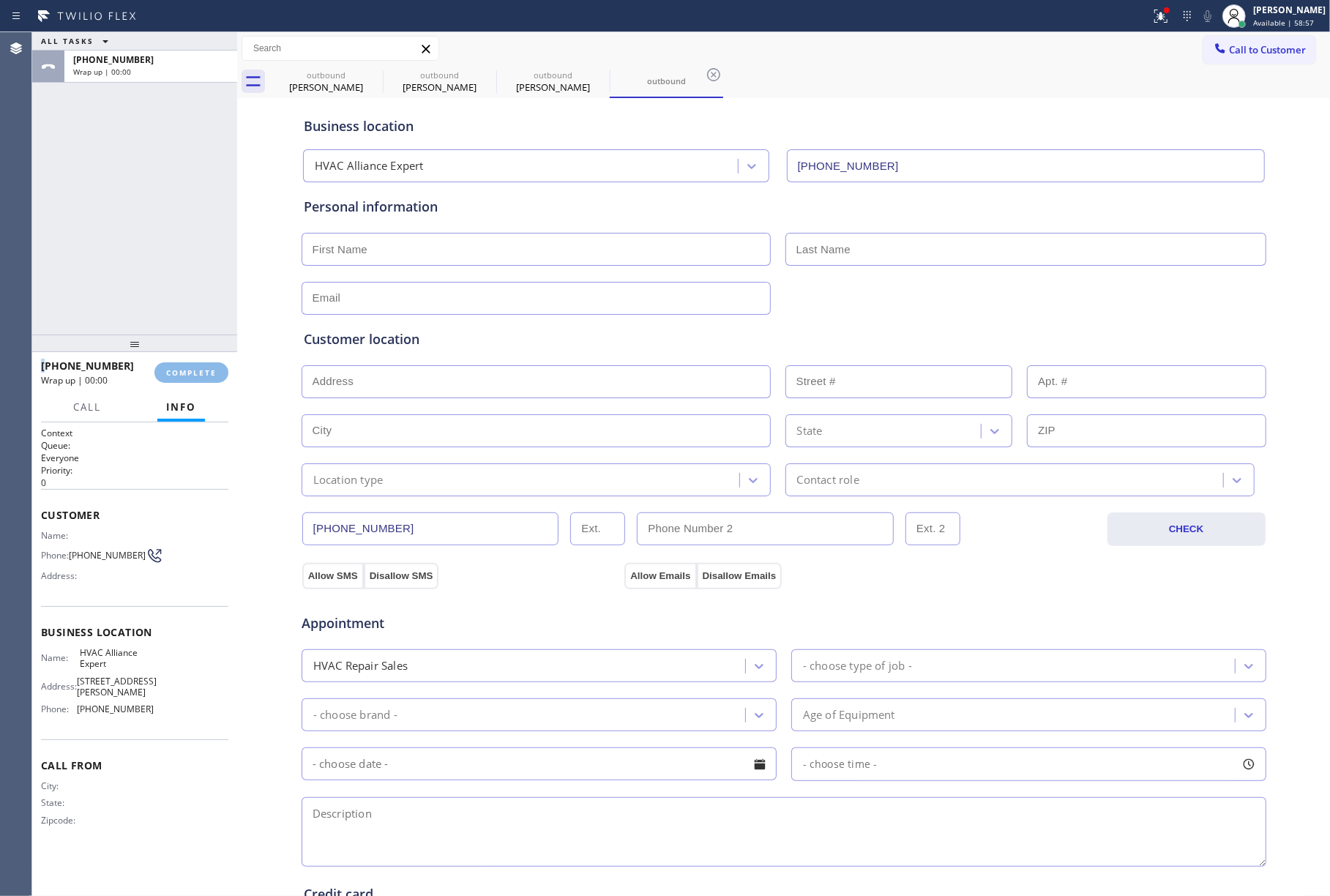
click at [156, 266] on div "ALL TASKS ALL TASKS ACTIVE TASKS TASKS IN WRAP UP [PHONE_NUMBER] Wrap up | 00:00" at bounding box center [135, 183] width 205 height 302
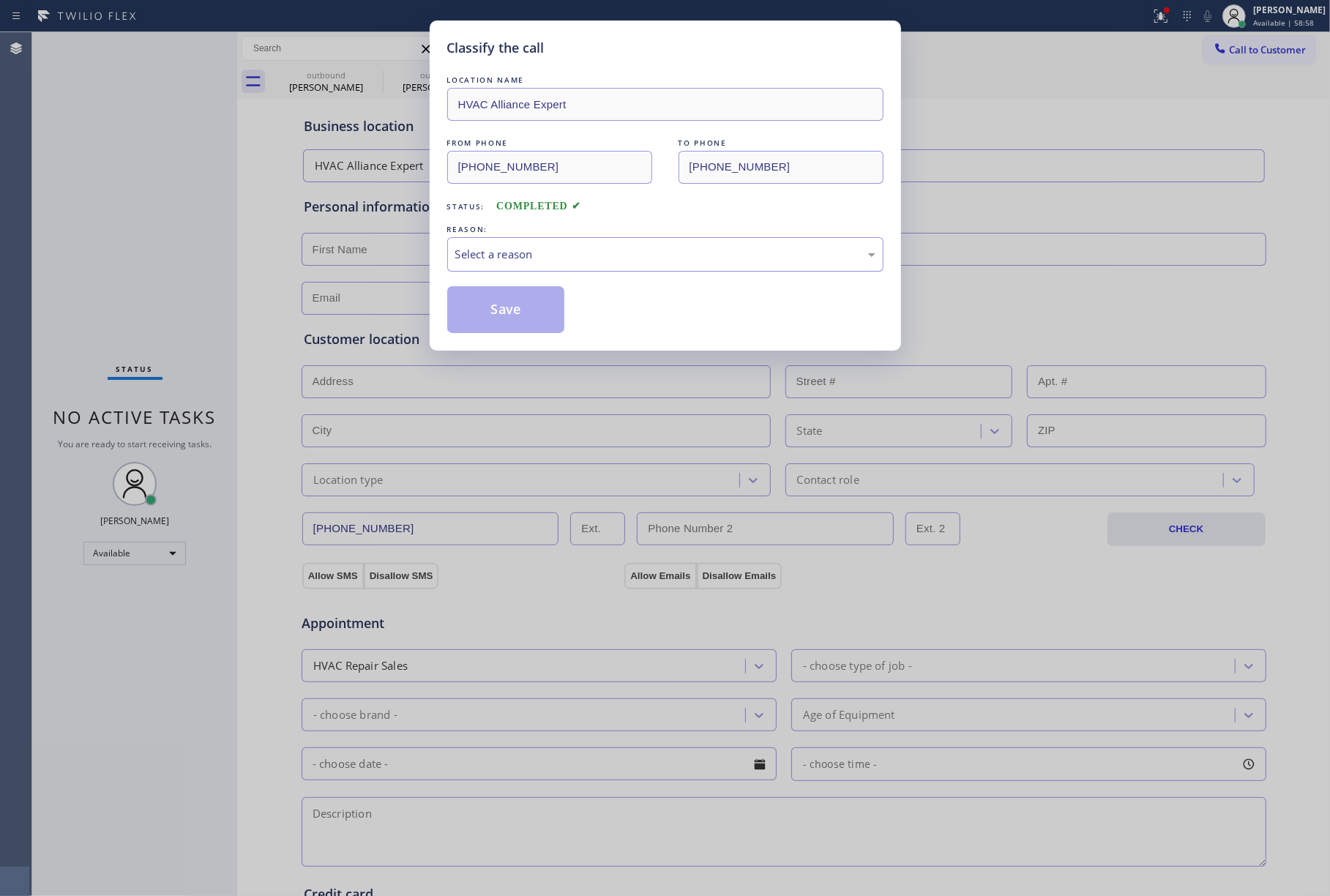
drag, startPoint x: 533, startPoint y: 240, endPoint x: 531, endPoint y: 250, distance: 10.2
click at [531, 250] on div "Select a reason" at bounding box center [665, 255] width 436 height 34
click at [496, 309] on button "Save" at bounding box center [507, 309] width 118 height 47
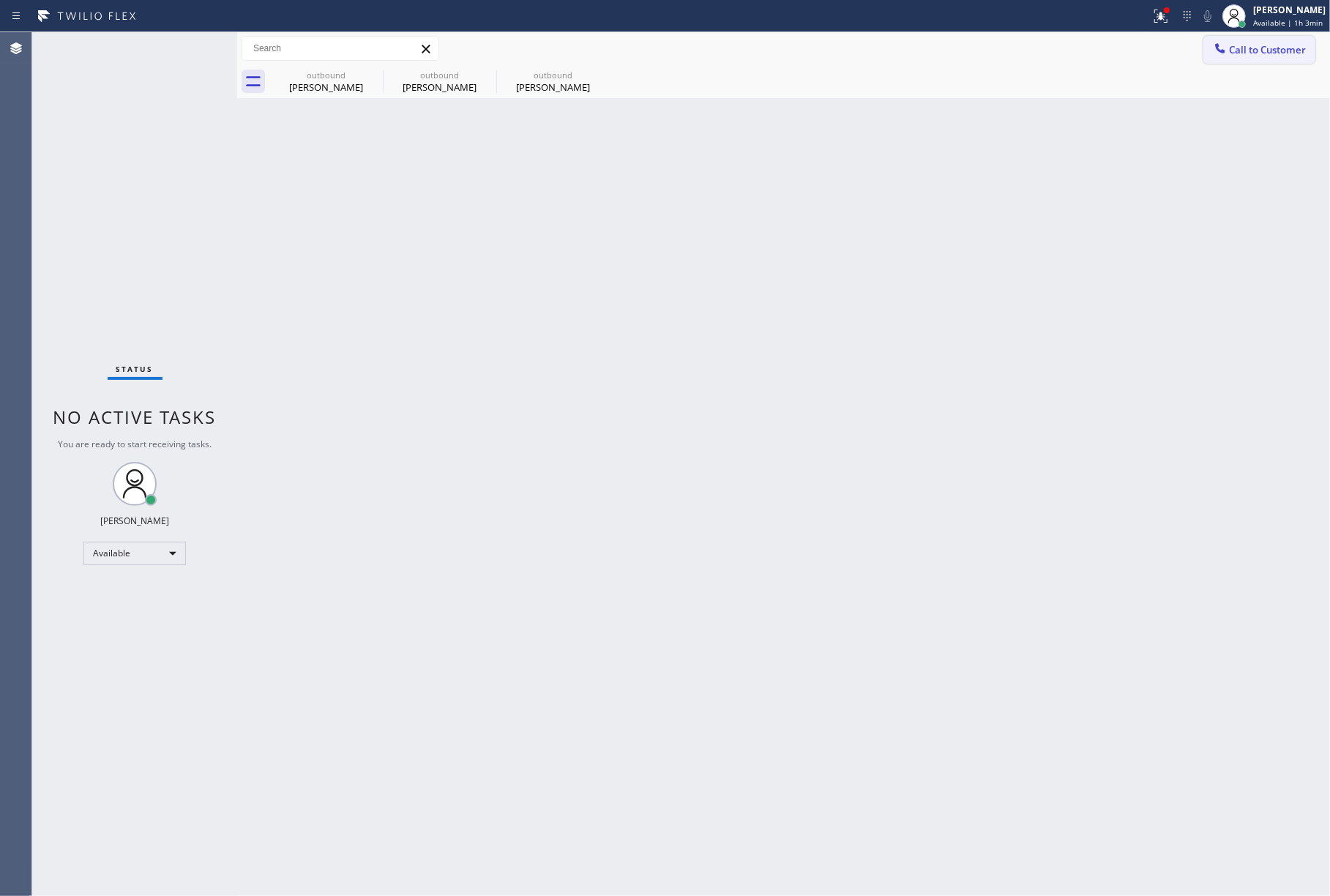
click at [1262, 52] on span "Call to Customer" at bounding box center [1268, 50] width 77 height 13
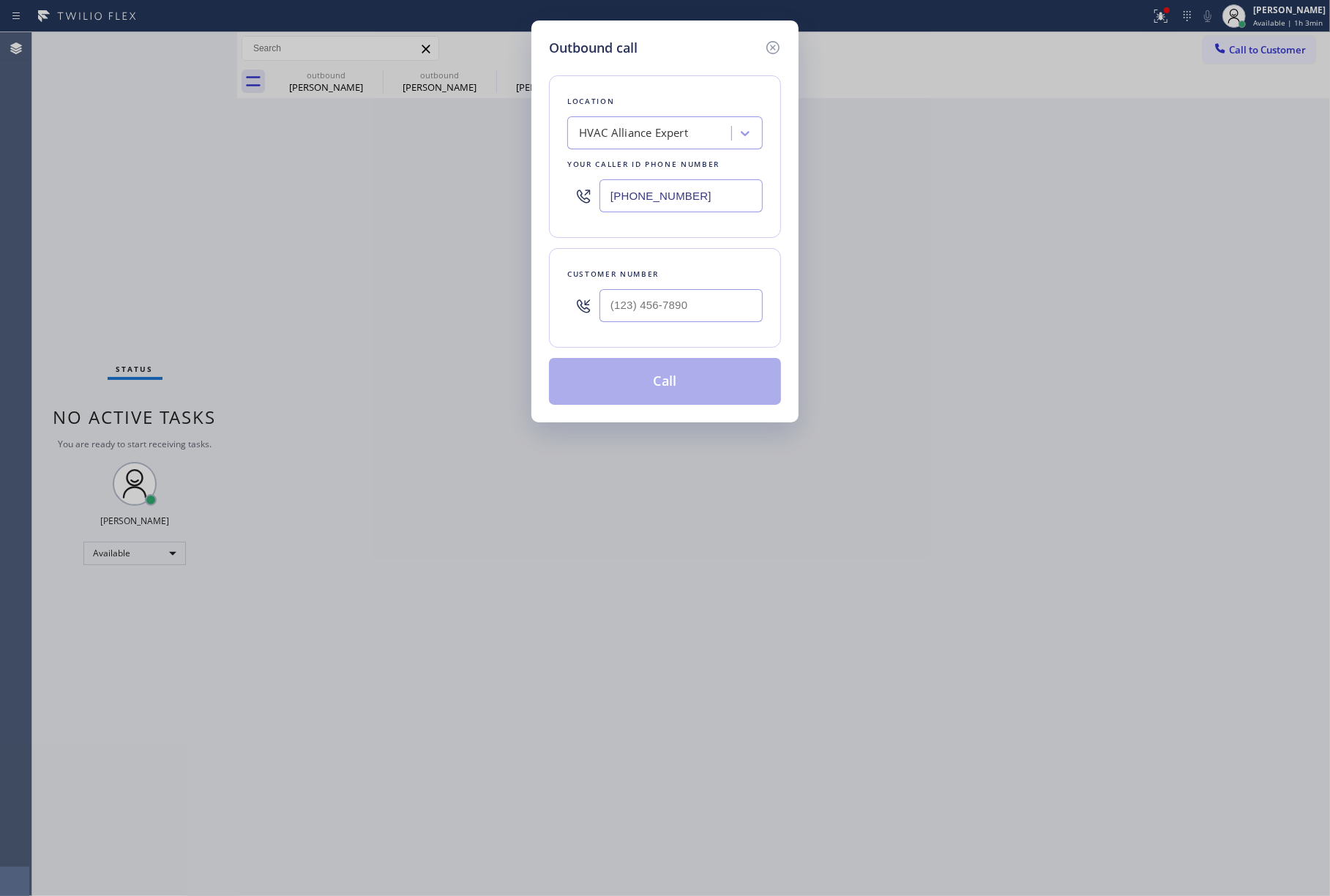
click at [676, 288] on div at bounding box center [681, 305] width 163 height 48
click at [676, 302] on input "(___) ___-____" at bounding box center [681, 305] width 163 height 33
paste input "707) 480-7643"
type input "[PHONE_NUMBER]"
click at [679, 271] on div "Customer number" at bounding box center [665, 274] width 196 height 15
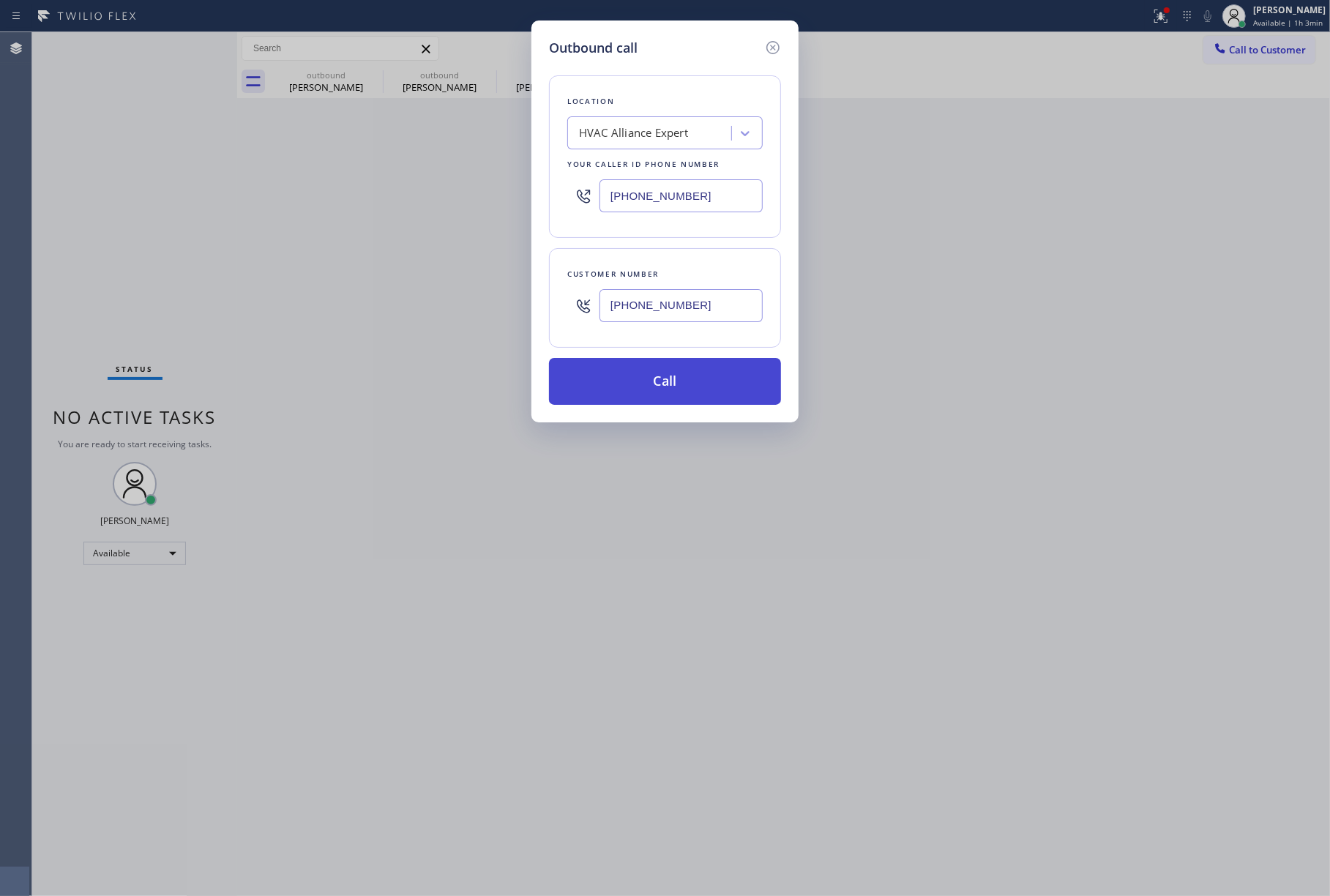
click at [666, 373] on button "Call" at bounding box center [665, 381] width 232 height 47
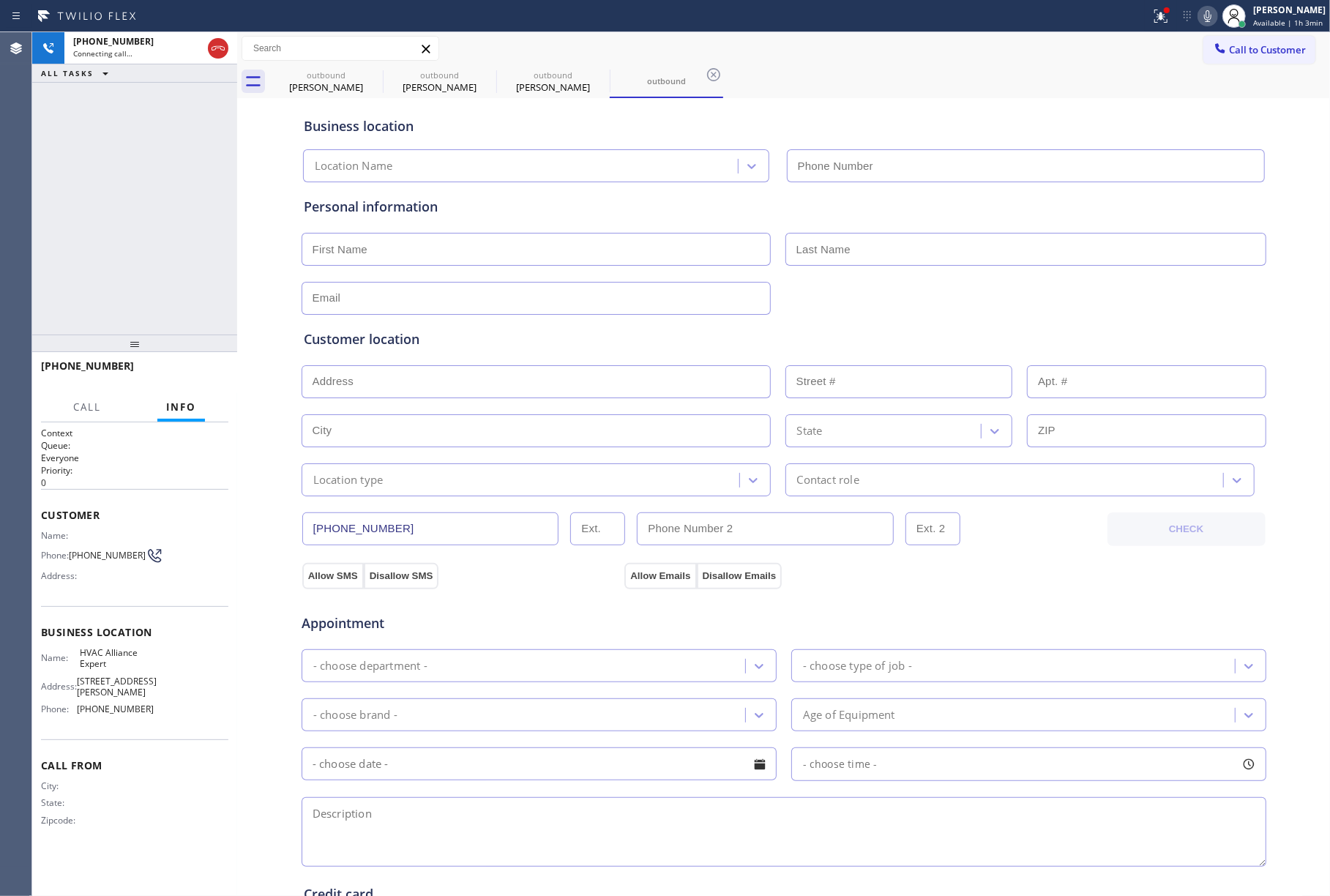
type input "[PHONE_NUMBER]"
click at [106, 215] on div "[PHONE_NUMBER] Live | 00:33 ALL TASKS ALL TASKS ACTIVE TASKS TASKS IN WRAP UP" at bounding box center [135, 183] width 205 height 302
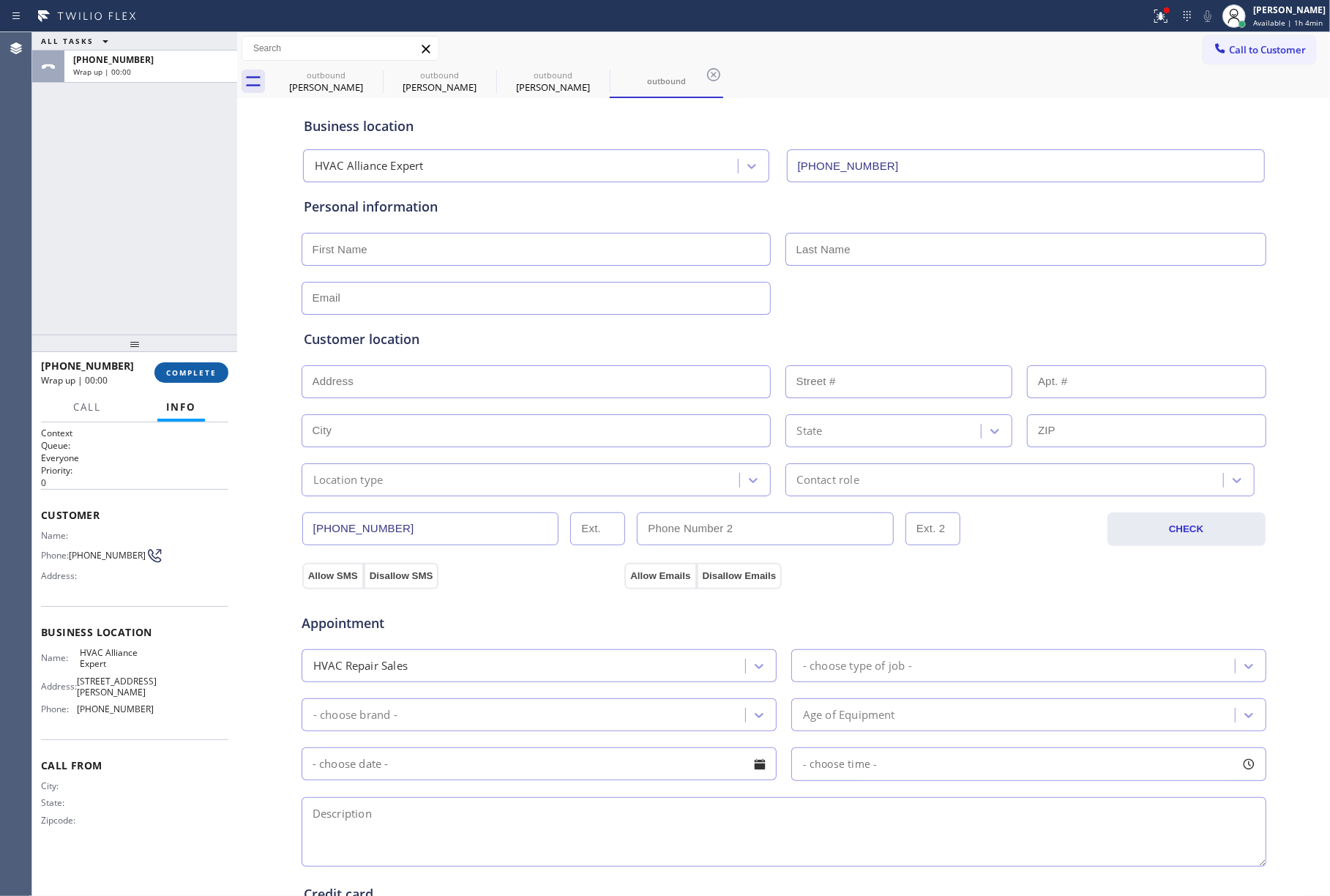
click at [203, 375] on span "COMPLETE" at bounding box center [191, 372] width 51 height 10
click at [130, 228] on div "ALL TASKS ALL TASKS ACTIVE TASKS TASKS IN WRAP UP [PHONE_NUMBER] Wrap up | 00:00" at bounding box center [135, 183] width 205 height 302
drag, startPoint x: 130, startPoint y: 228, endPoint x: 159, endPoint y: 224, distance: 29.3
click at [134, 227] on div "ALL TASKS ALL TASKS ACTIVE TASKS TASKS IN WRAP UP [PHONE_NUMBER] Wrap up | 00:00" at bounding box center [135, 183] width 205 height 302
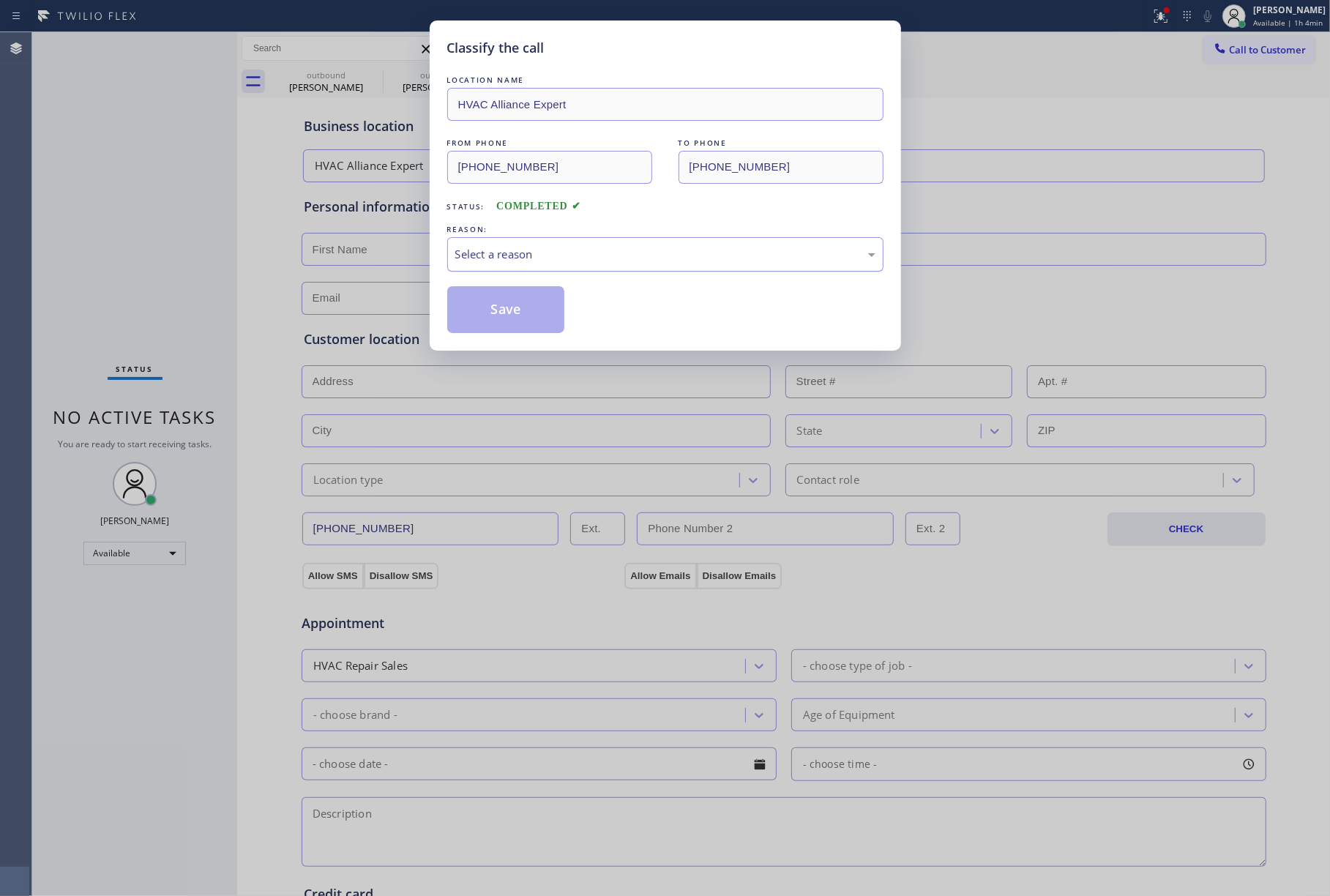
drag, startPoint x: 543, startPoint y: 252, endPoint x: 545, endPoint y: 268, distance: 16.1
click at [543, 256] on div "Select a reason" at bounding box center [665, 255] width 421 height 17
click at [515, 318] on button "Save" at bounding box center [507, 309] width 118 height 47
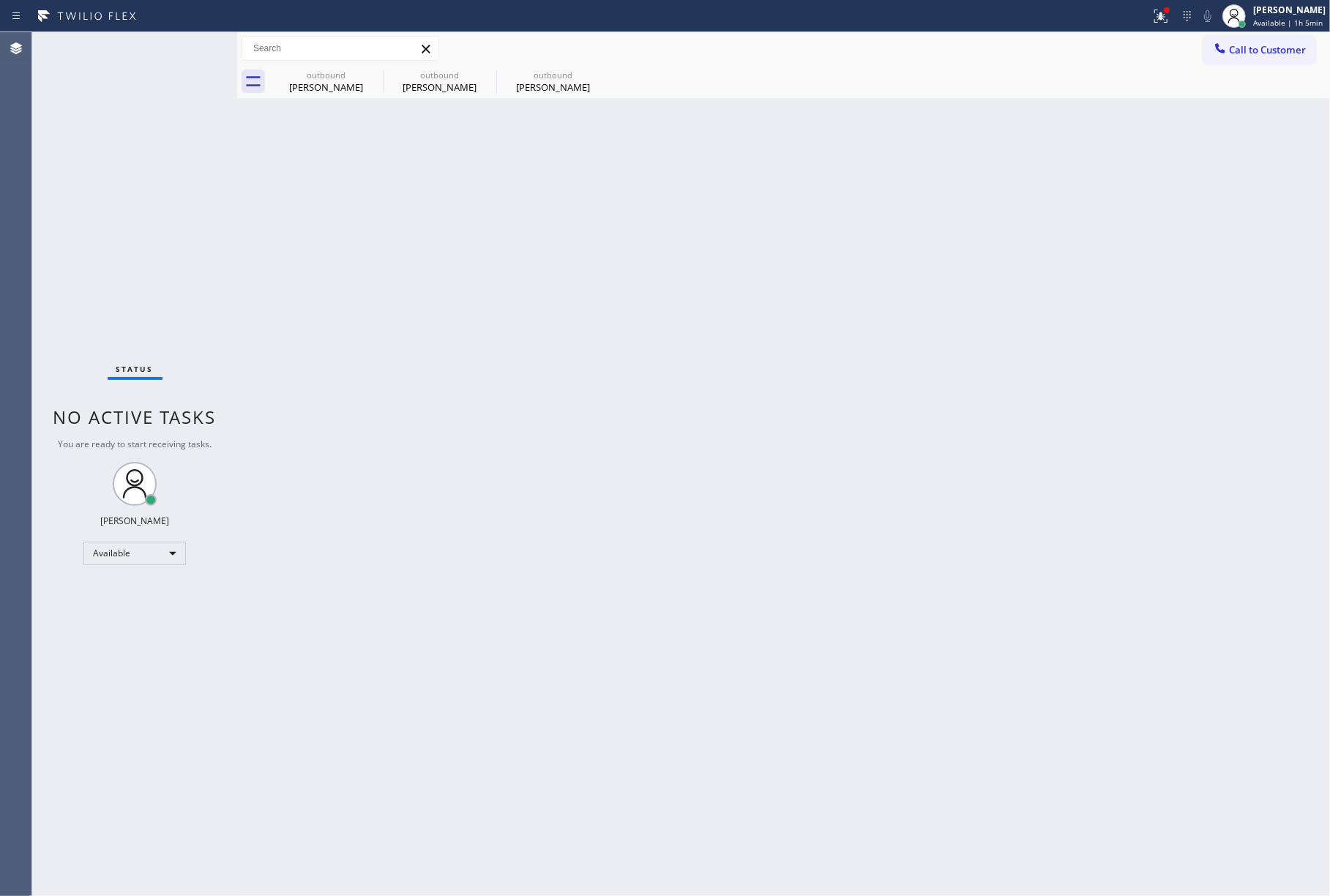
click at [258, 276] on div "Back to Dashboard Change Sender ID Customers Technicians Select a contact Outbo…" at bounding box center [784, 465] width 1093 height 865
drag, startPoint x: 256, startPoint y: 272, endPoint x: 1003, endPoint y: 217, distance: 749.0
click at [256, 270] on div "Back to Dashboard Change Sender ID Customers Technicians Select a contact Outbo…" at bounding box center [784, 465] width 1093 height 865
click at [124, 285] on div "Status No active tasks You are ready to start receiving tasks. [PERSON_NAME]" at bounding box center [135, 465] width 205 height 865
click at [1260, 18] on span "Available | 1h 10min" at bounding box center [1289, 22] width 74 height 10
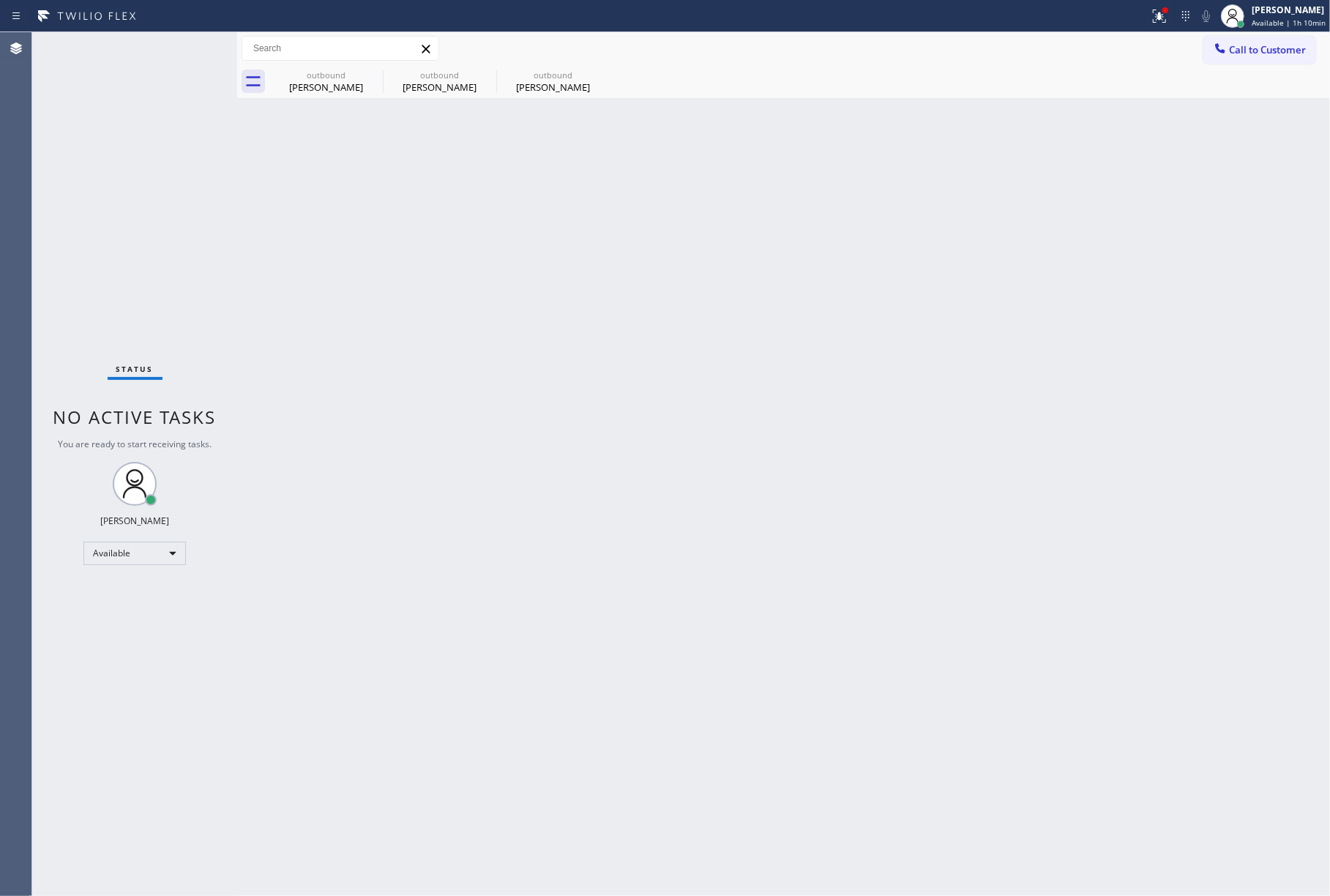
click at [92, 182] on div "Status No active tasks You are ready to start receiving tasks. [PERSON_NAME]" at bounding box center [135, 465] width 205 height 865
click at [121, 260] on div "Status No active tasks You are ready to start receiving tasks. [PERSON_NAME]" at bounding box center [135, 465] width 205 height 865
click at [945, 405] on div "Back to Dashboard Change Sender ID Customers Technicians Select a contact Outbo…" at bounding box center [784, 465] width 1093 height 865
click at [1229, 46] on div at bounding box center [1220, 50] width 17 height 17
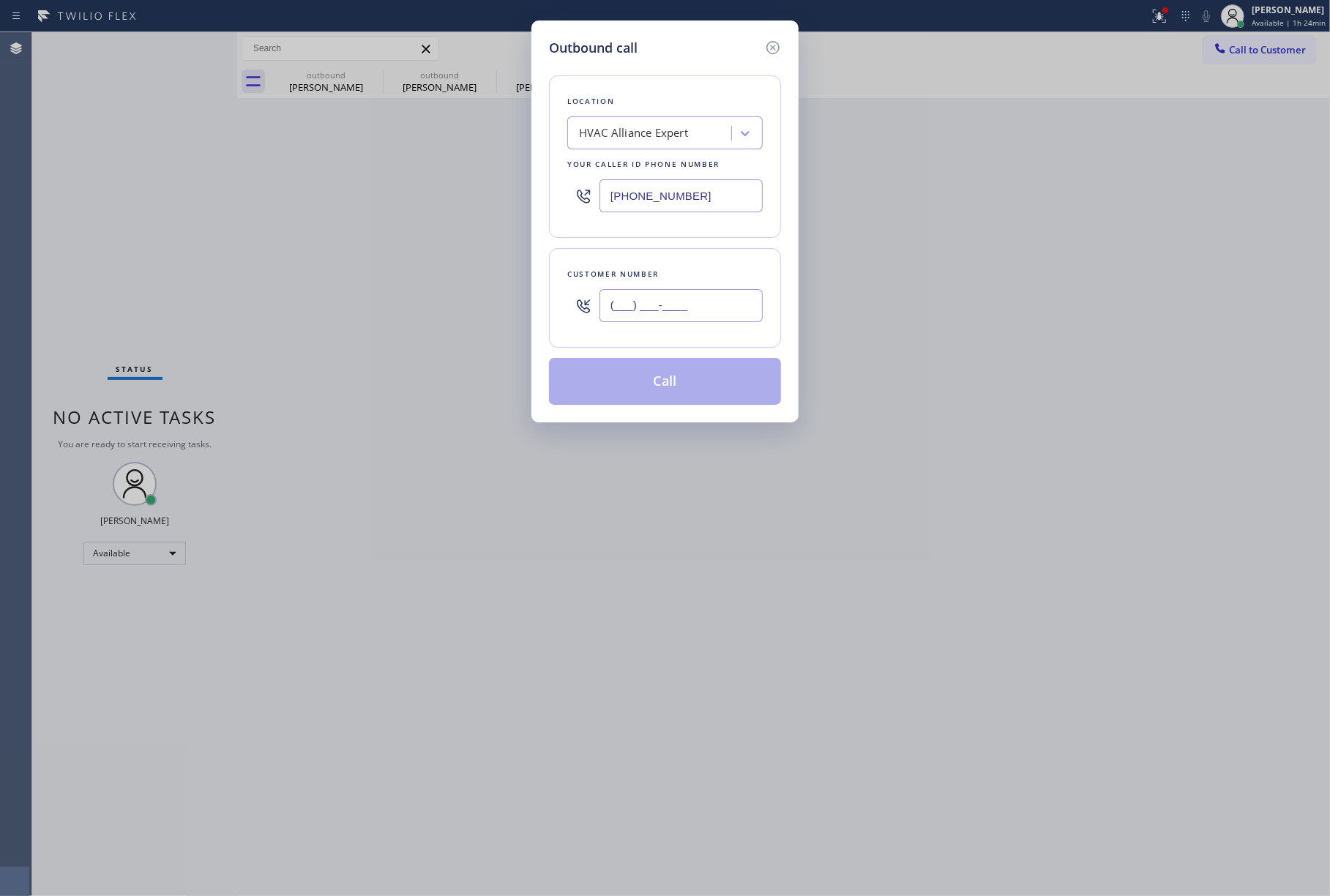
click at [677, 296] on input "(___) ___-____" at bounding box center [681, 305] width 163 height 33
paste input "925) 330-8392"
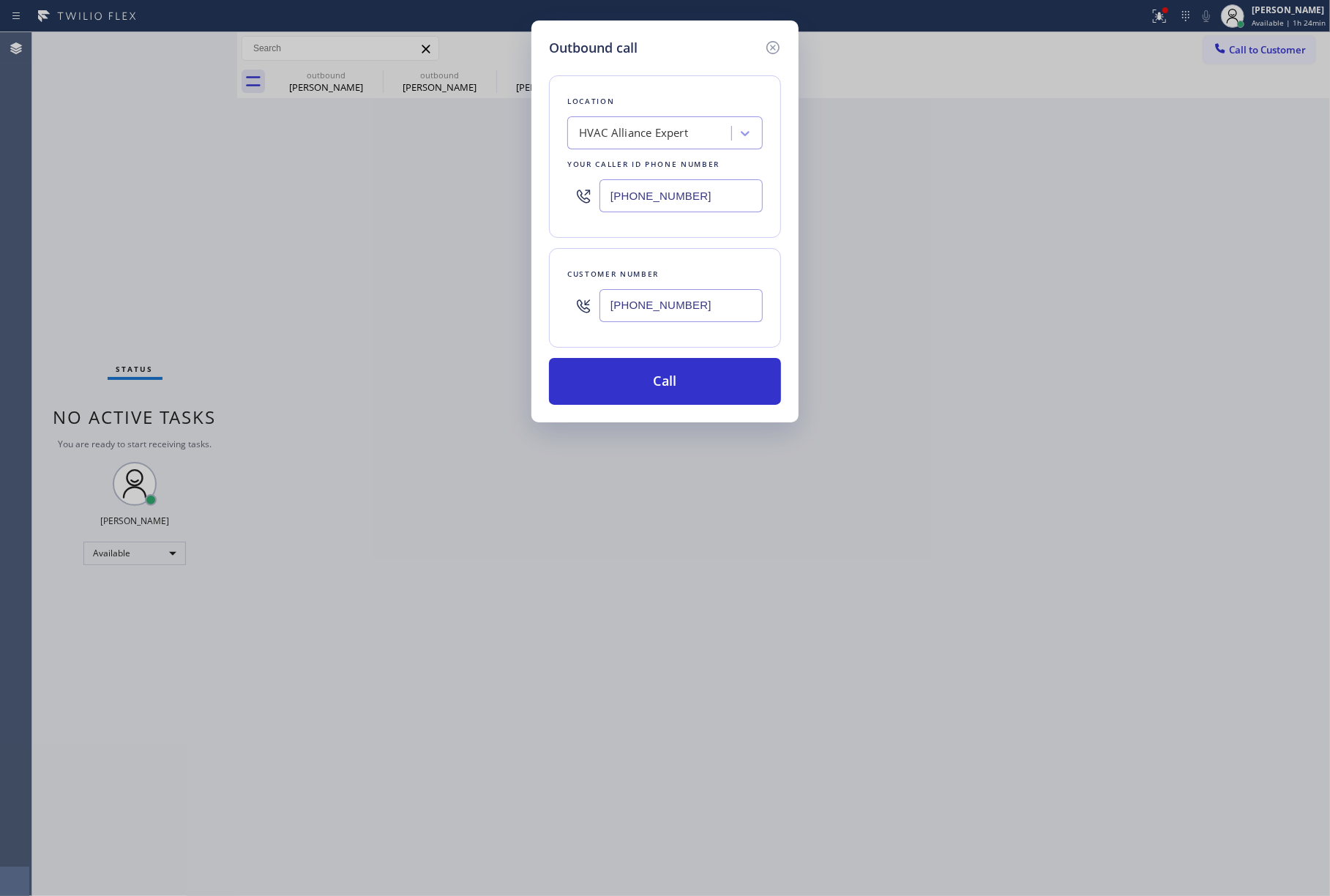
type input "[PHONE_NUMBER]"
drag, startPoint x: 689, startPoint y: 200, endPoint x: 506, endPoint y: 181, distance: 184.0
click at [506, 181] on div "Outbound call Location HVAC Alliance Expert Your caller id phone number [PHONE_…" at bounding box center [665, 448] width 1330 height 896
paste input "855) 731-4952"
type input "[PHONE_NUMBER]"
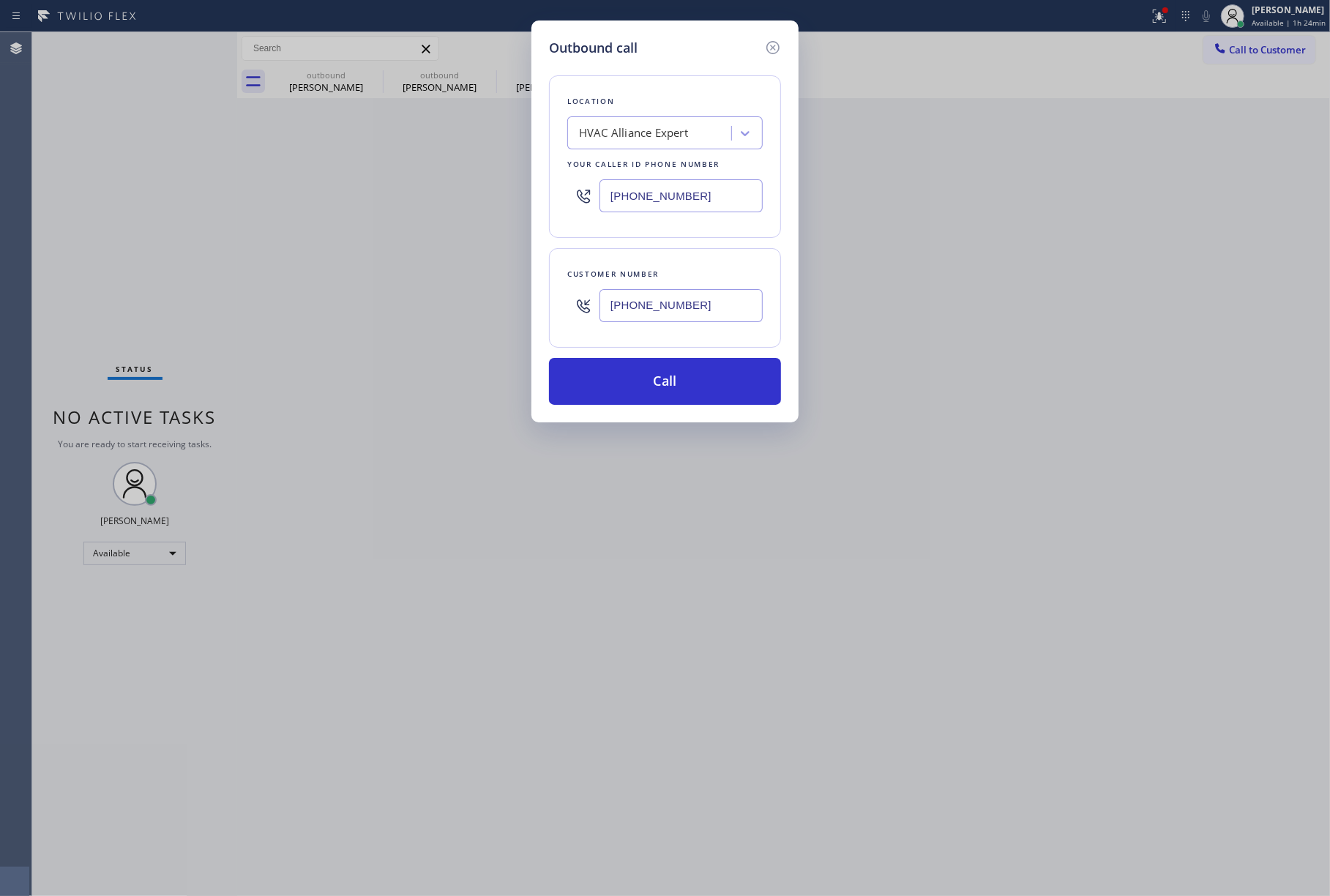
click at [898, 323] on div "Outbound call Location HVAC Alliance Expert Your caller id phone number [PHONE_…" at bounding box center [665, 448] width 1330 height 896
click at [672, 394] on button "Call" at bounding box center [665, 381] width 232 height 47
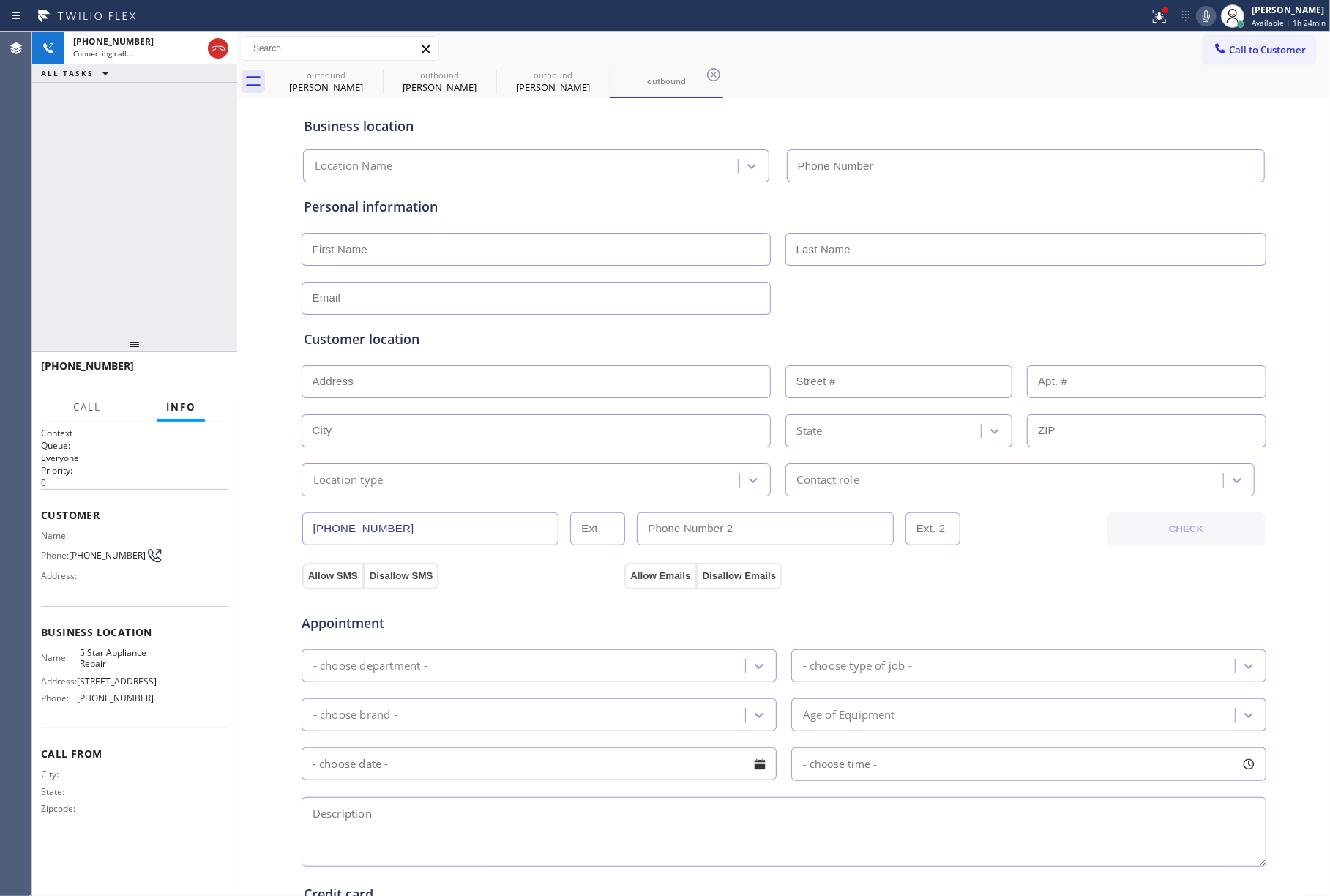
type input "[PHONE_NUMBER]"
click at [131, 177] on div "[PHONE_NUMBER] Live | 01:07 ALL TASKS ALL TASKS ACTIVE TASKS TASKS IN WRAP UP" at bounding box center [135, 183] width 205 height 302
click at [1216, 17] on icon at bounding box center [1207, 16] width 17 height 17
click at [1207, 25] on button at bounding box center [1206, 15] width 20 height 20
drag, startPoint x: 114, startPoint y: 209, endPoint x: 154, endPoint y: 209, distance: 40.0
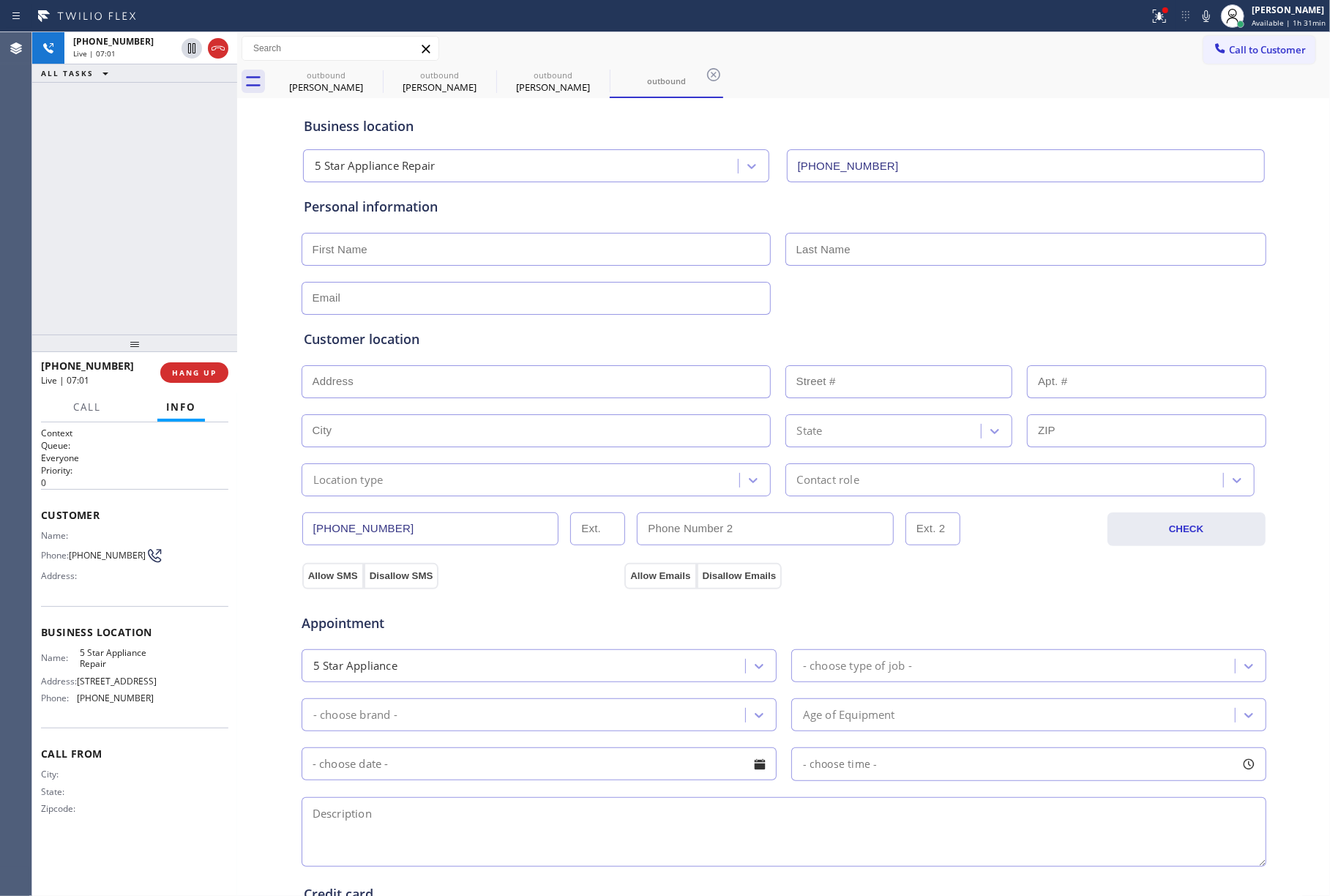
click at [114, 209] on div "[PHONE_NUMBER] Live | 07:01 ALL TASKS ALL TASKS ACTIVE TASKS TASKS IN WRAP UP" at bounding box center [135, 183] width 205 height 302
click at [431, 258] on input "text" at bounding box center [536, 249] width 469 height 33
paste input "[PERSON_NAME]"
click at [390, 253] on input "[PERSON_NAME]" at bounding box center [536, 249] width 469 height 33
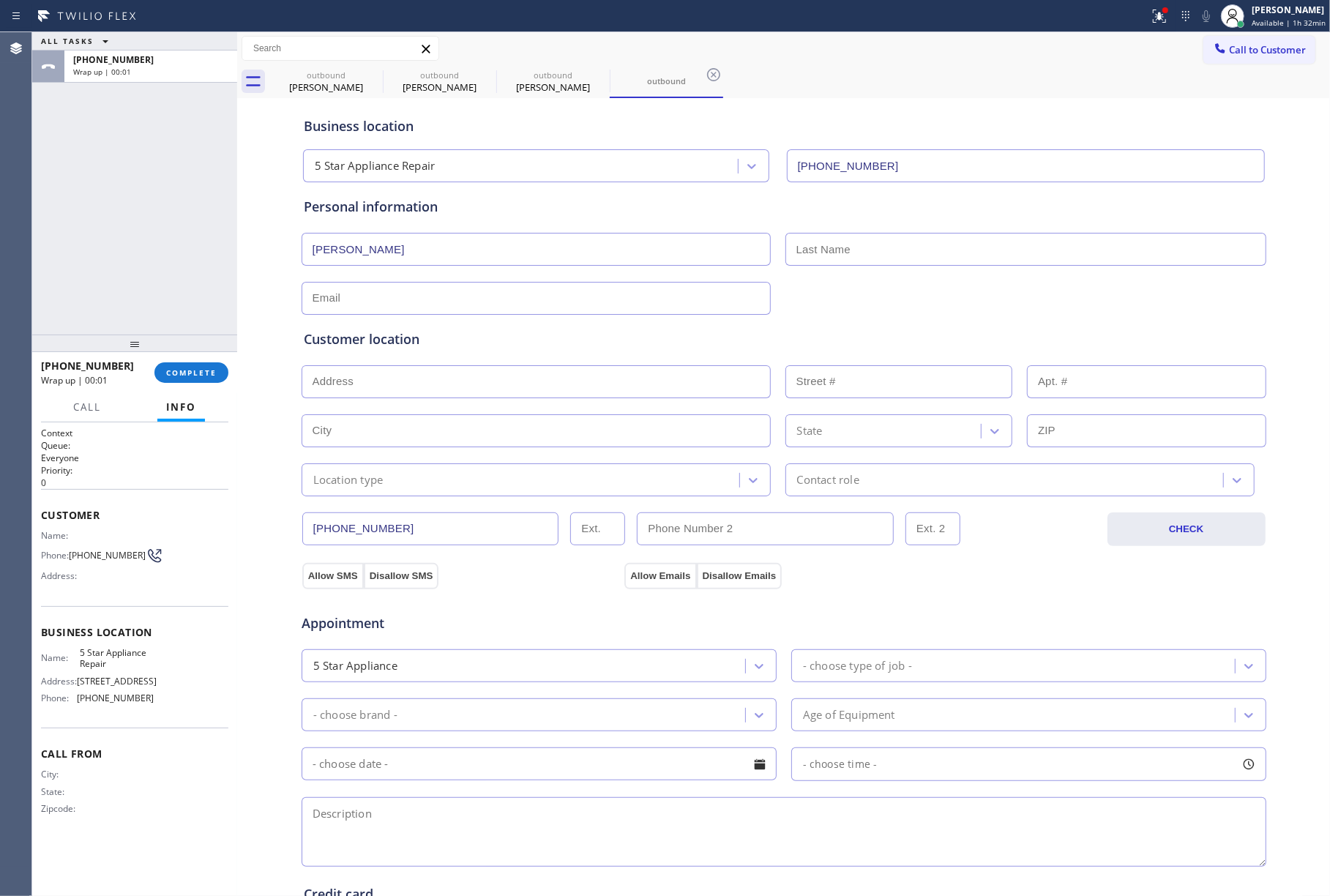
type input "[PERSON_NAME]"
click at [908, 235] on input "text" at bounding box center [1026, 249] width 481 height 33
paste input "[PERSON_NAME]"
type input "[PERSON_NAME]"
click at [351, 254] on input "[PERSON_NAME]" at bounding box center [536, 249] width 469 height 33
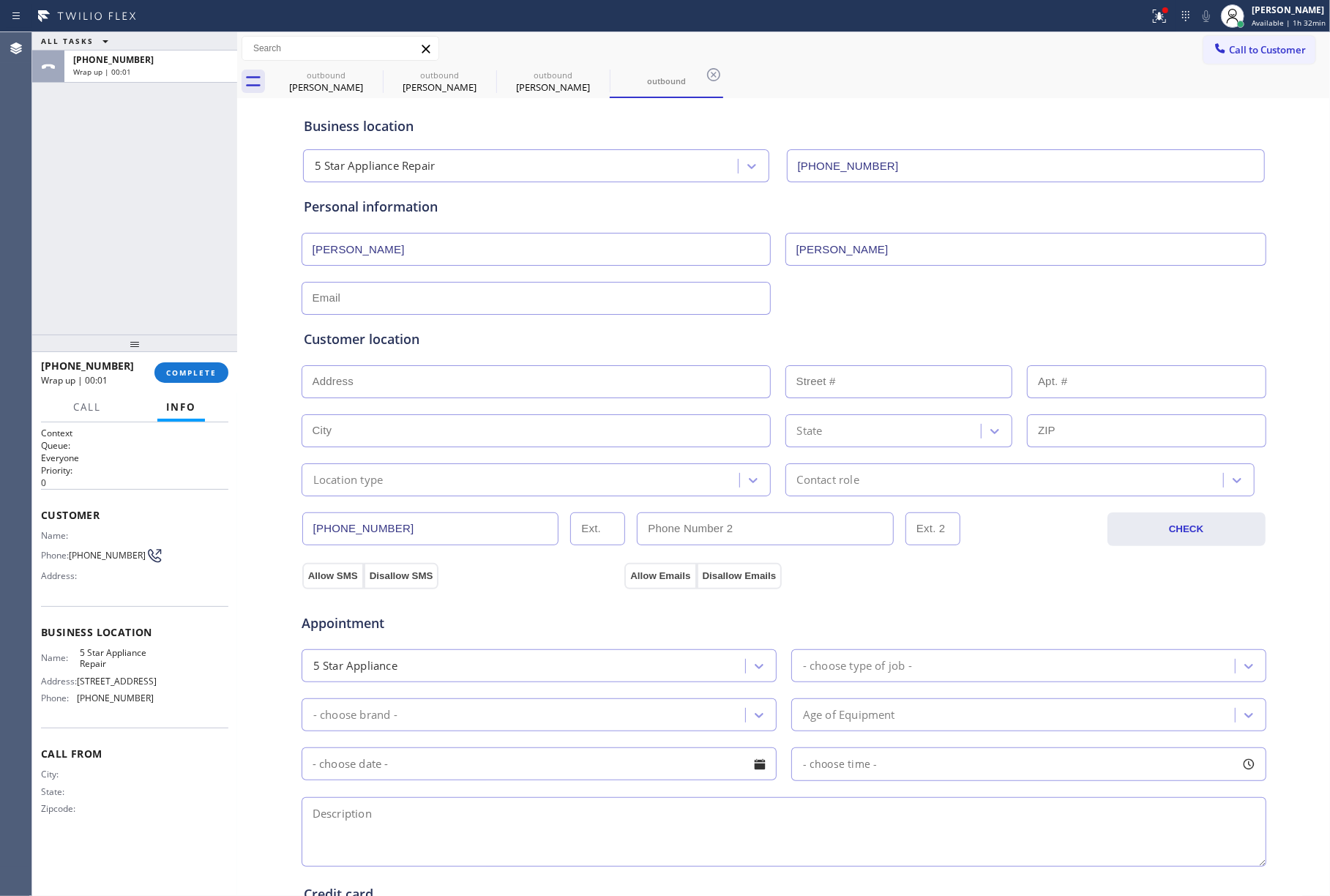
click at [351, 254] on input "[PERSON_NAME]" at bounding box center [536, 249] width 469 height 33
type input "Bailee"
drag, startPoint x: 537, startPoint y: 282, endPoint x: 533, endPoint y: 299, distance: 17.5
click at [537, 282] on input "text" at bounding box center [536, 298] width 469 height 33
paste input "[EMAIL_ADDRESS][DOMAIN_NAME]"
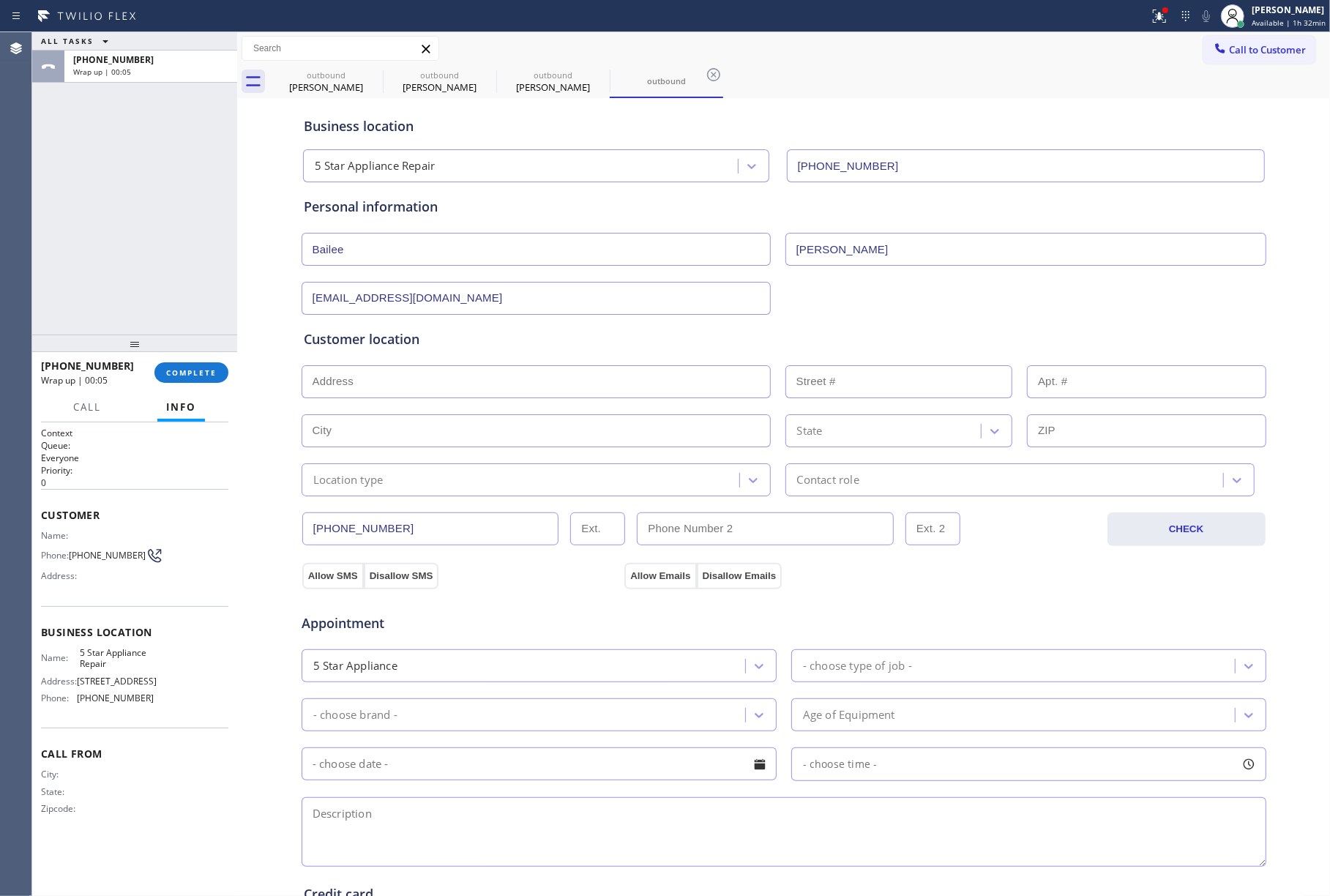
type input "[EMAIL_ADDRESS][DOMAIN_NAME]"
click at [380, 385] on input "text" at bounding box center [536, 382] width 469 height 33
paste input "[STREET_ADDRESS]"
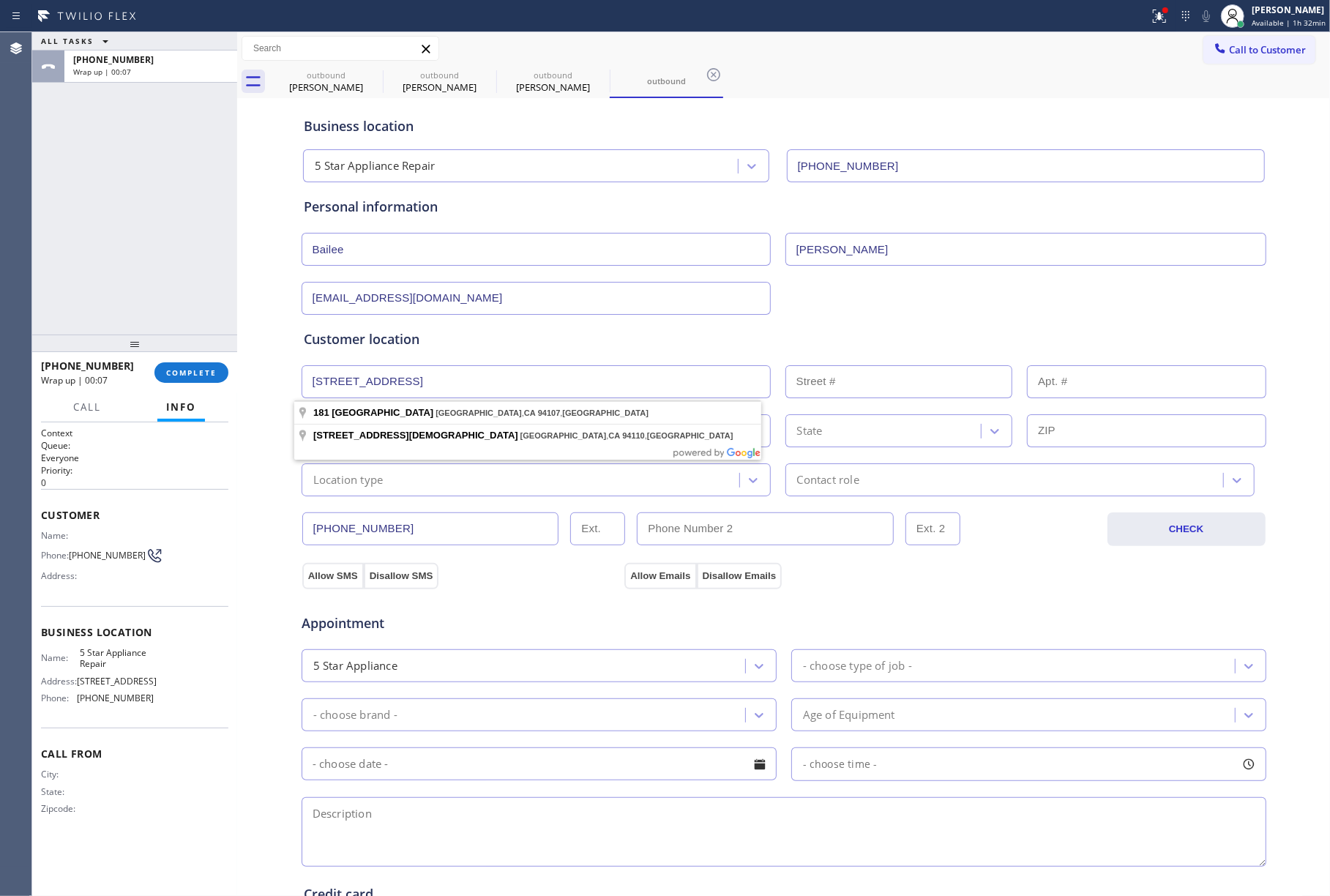
type input "[STREET_ADDRESS][DEMOGRAPHIC_DATA]"
type input "181"
type input "[GEOGRAPHIC_DATA]"
type input "94107"
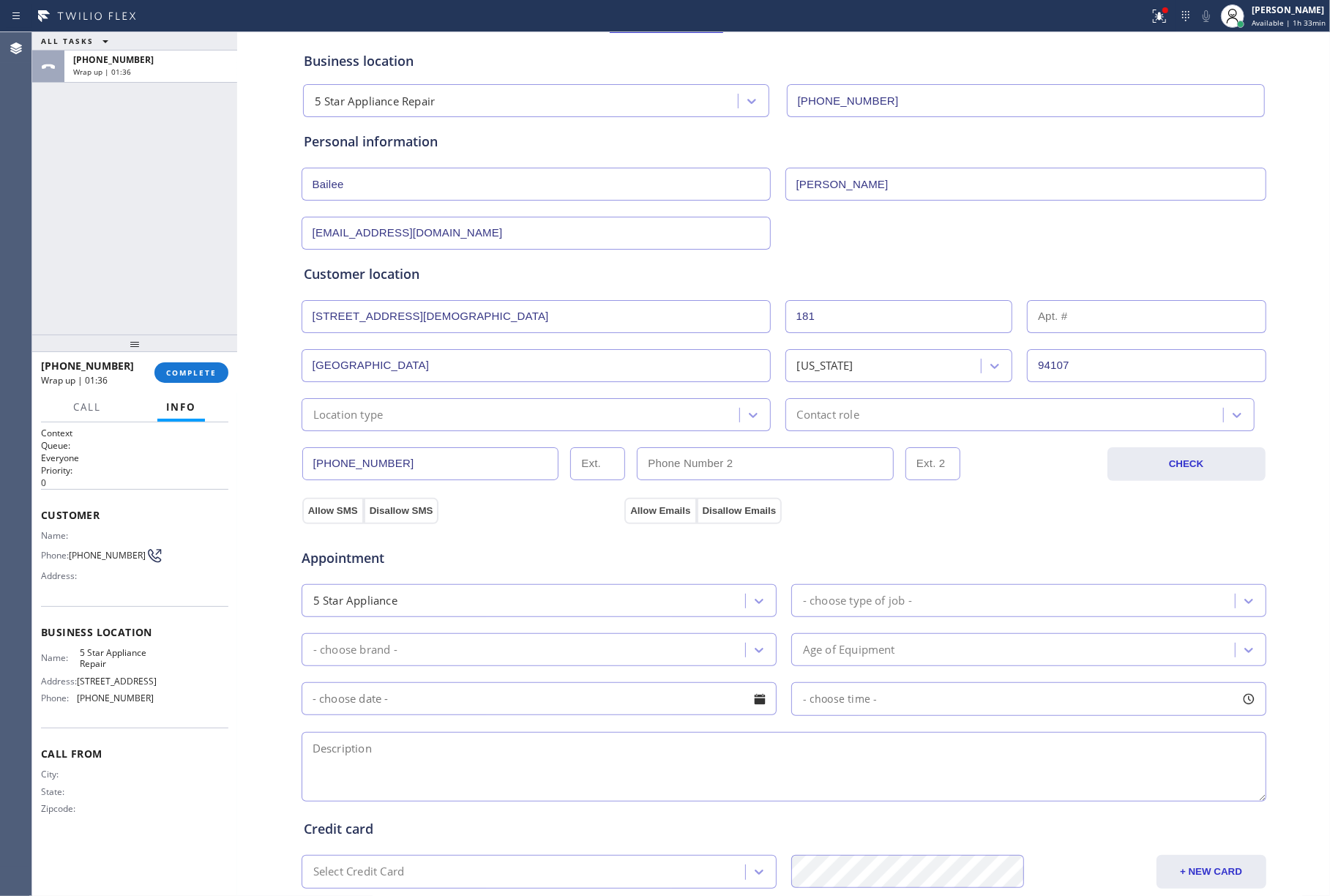
scroll to position [97, 0]
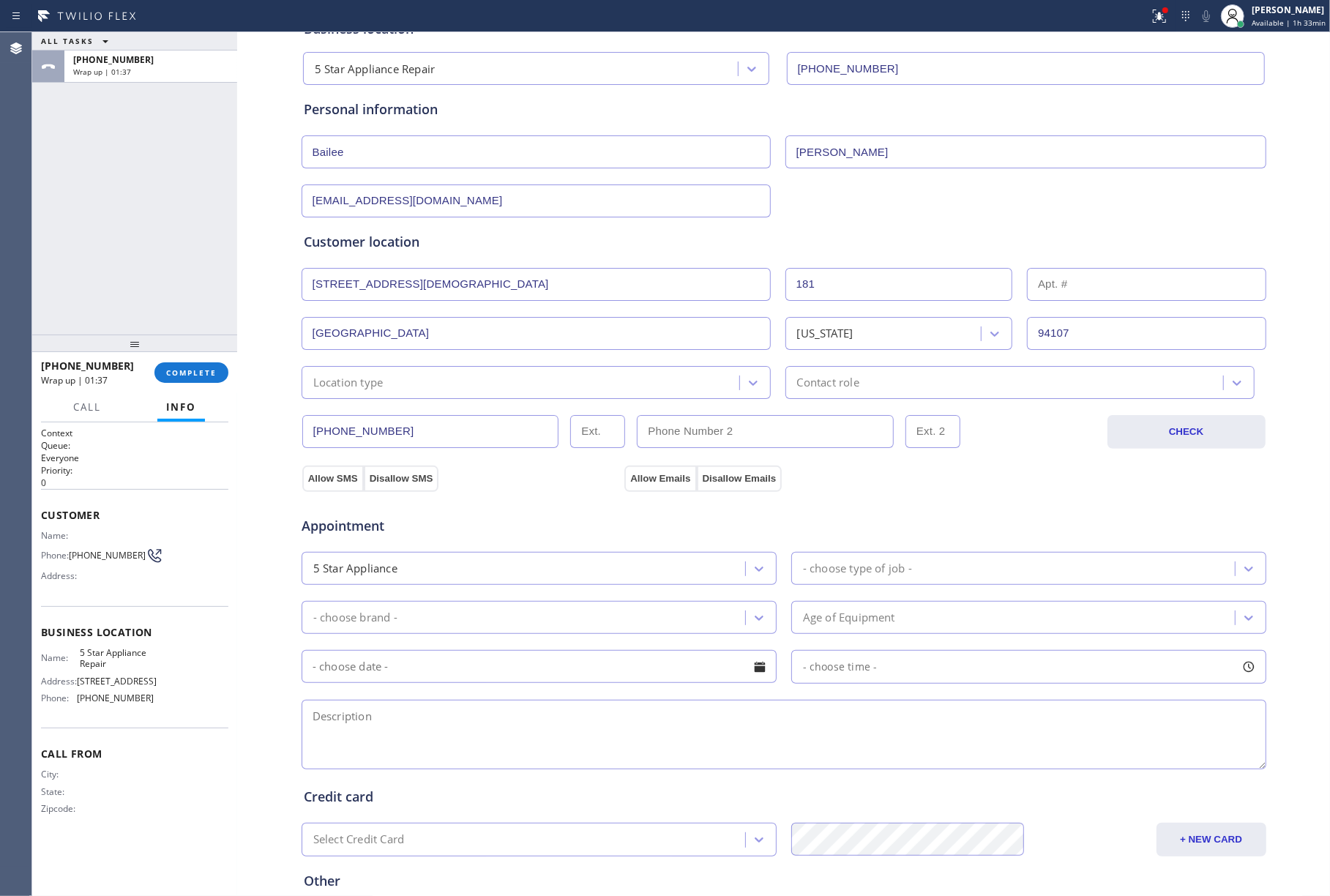
click at [550, 382] on div "Location type" at bounding box center [523, 383] width 433 height 26
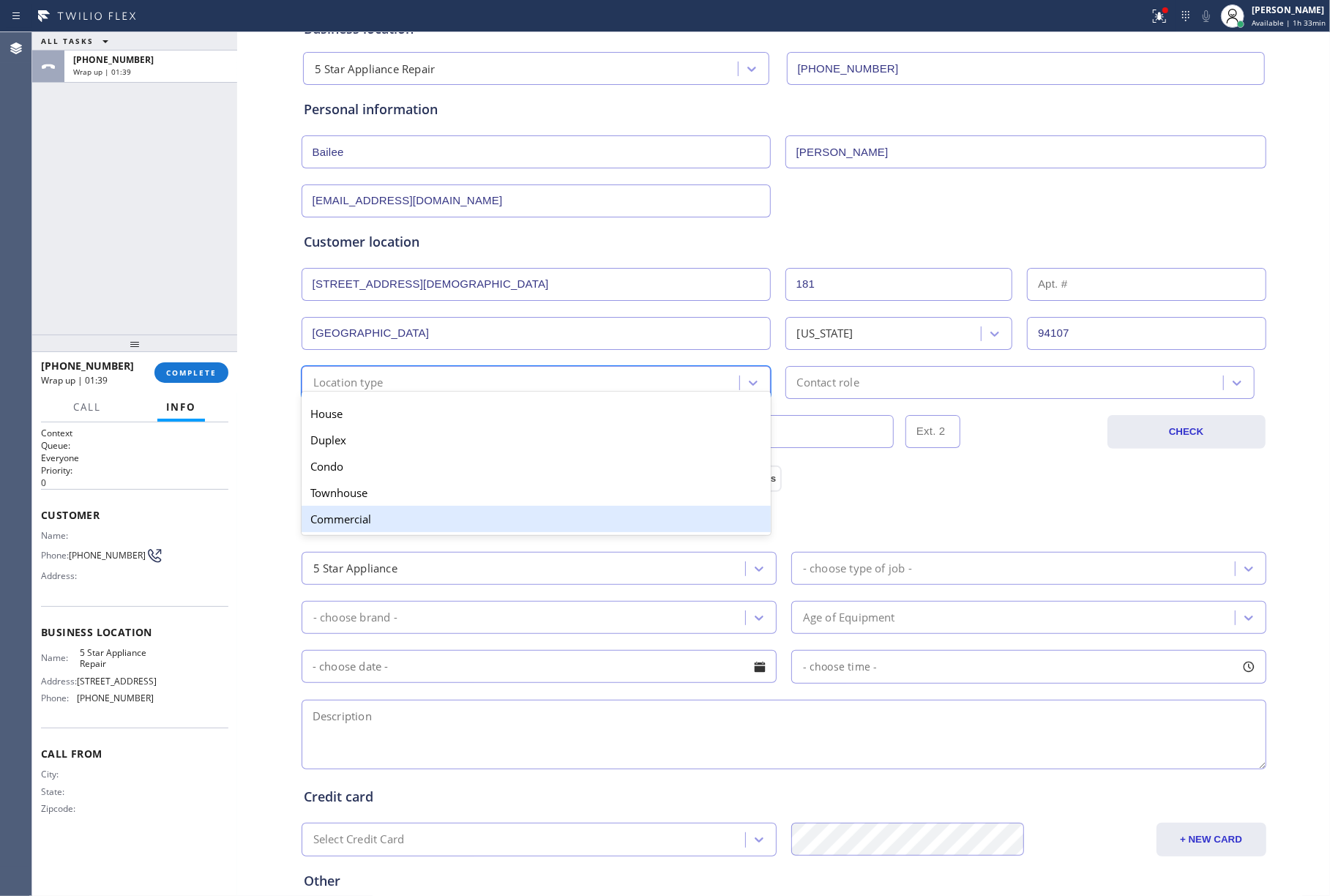
click at [407, 517] on div "Commercial" at bounding box center [536, 519] width 469 height 27
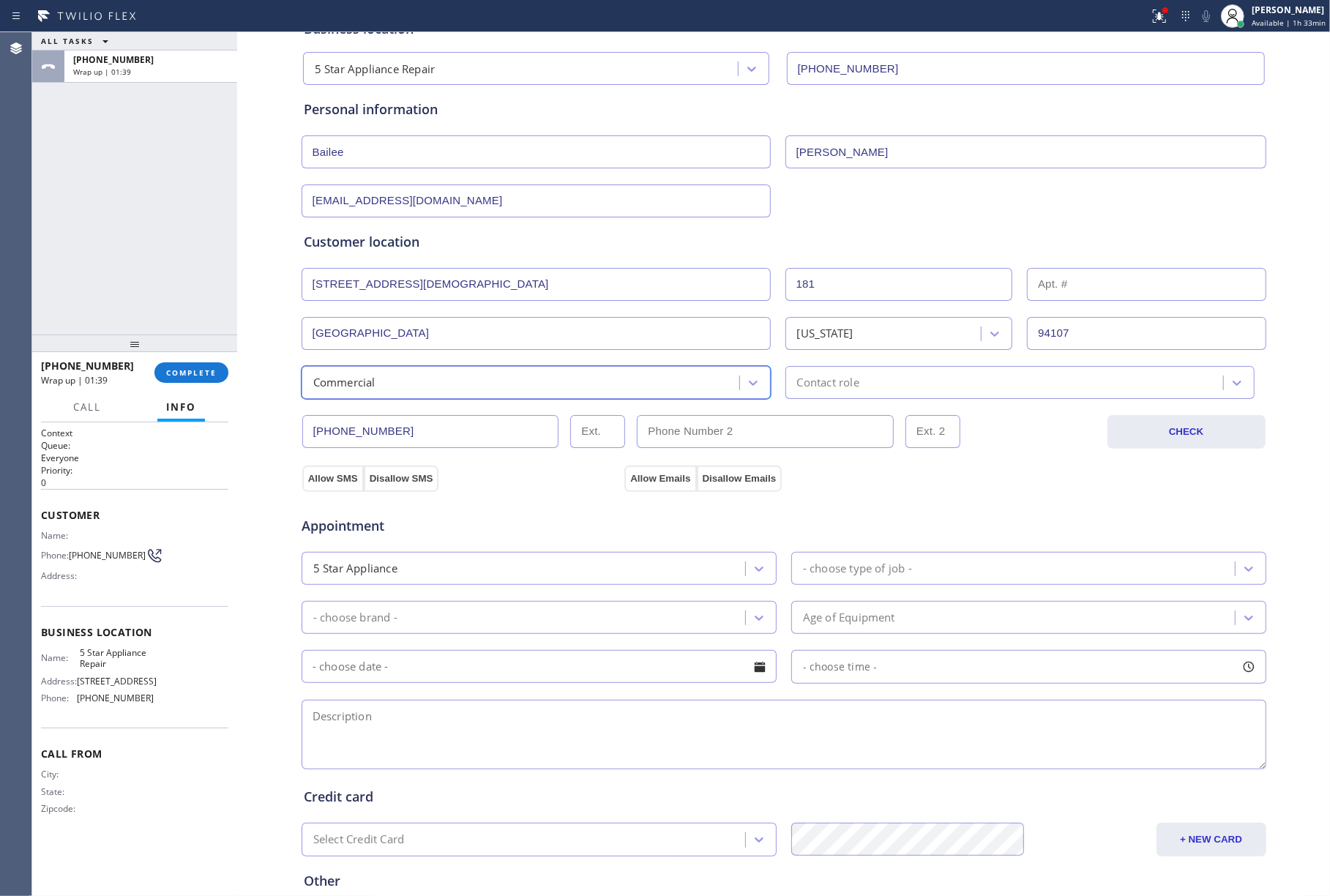
click at [810, 376] on div "Contact role" at bounding box center [828, 383] width 62 height 17
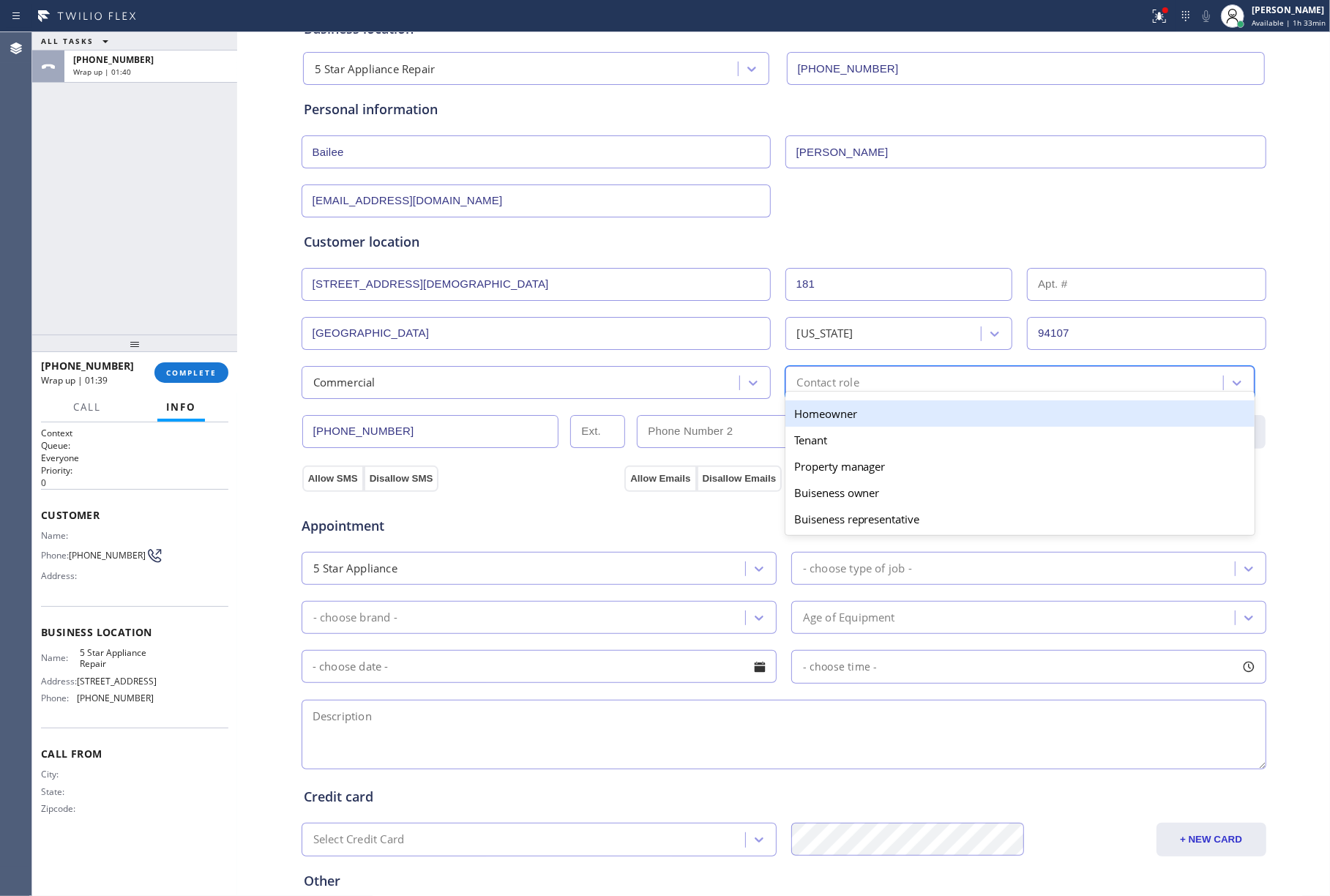
click at [813, 414] on div "Homeowner" at bounding box center [1020, 414] width 469 height 27
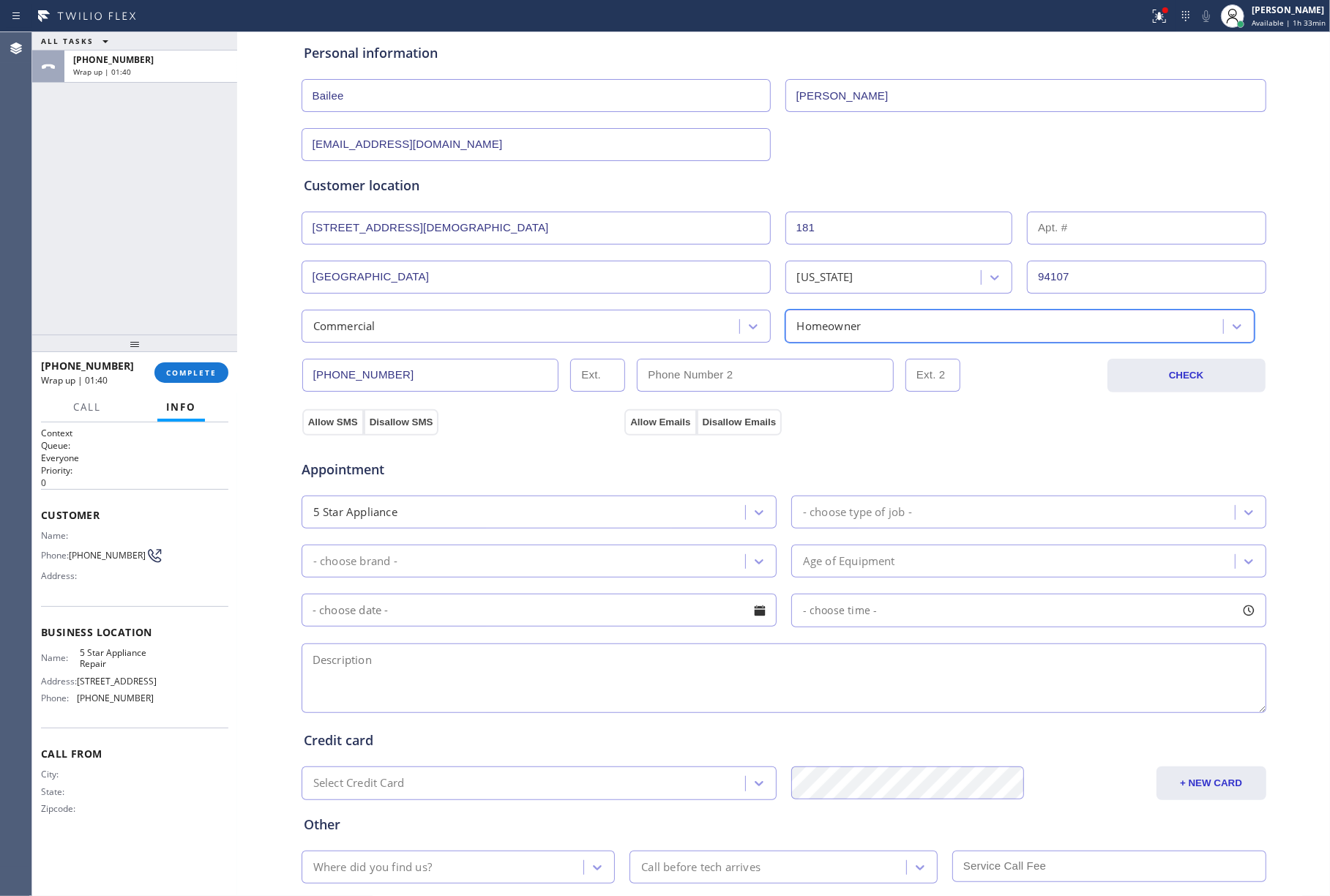
scroll to position [243, 0]
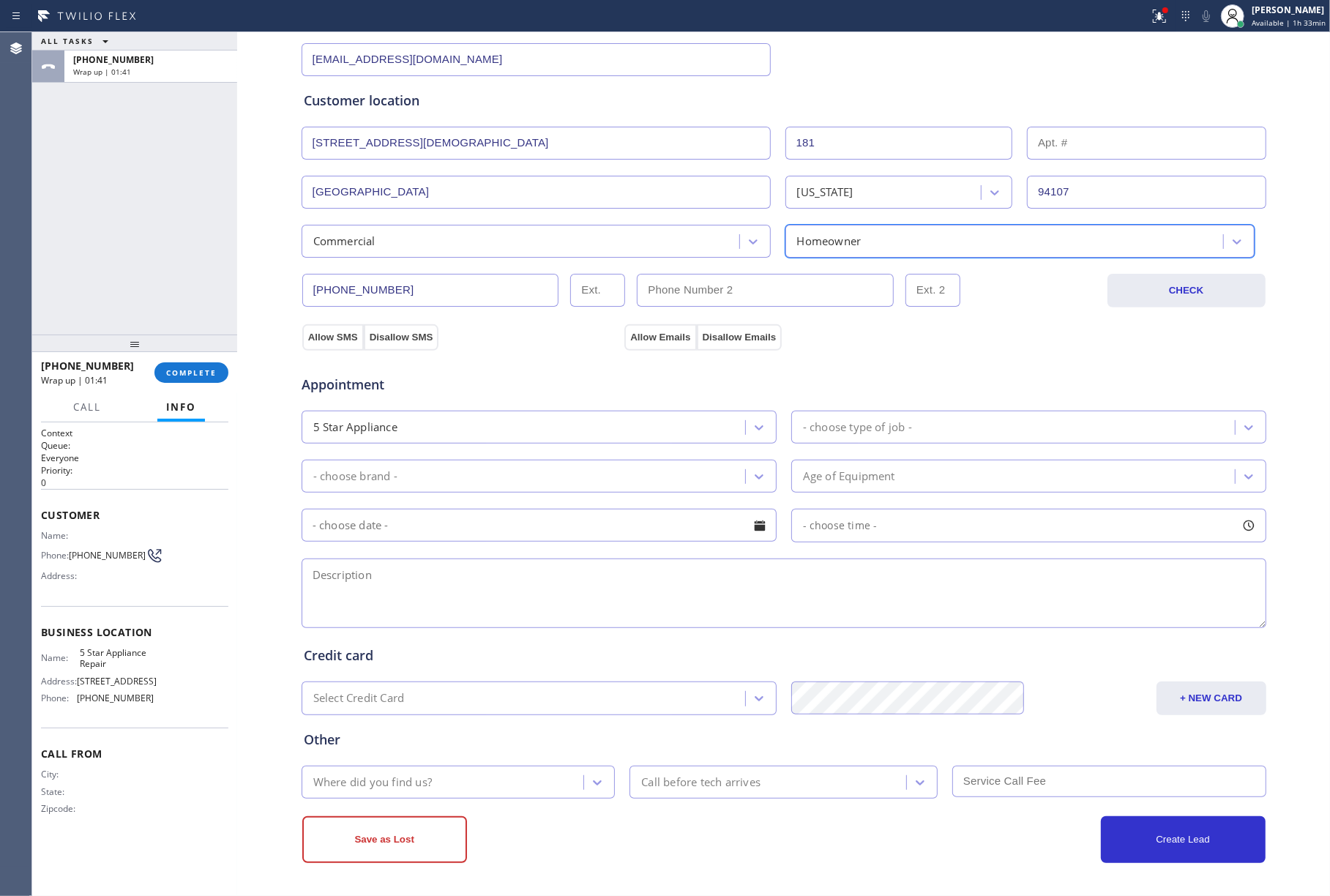
click at [477, 407] on div "5 Star Appliance - choose type of job -" at bounding box center [784, 426] width 968 height 36
click at [469, 432] on div "5 Star Appliance" at bounding box center [526, 427] width 439 height 26
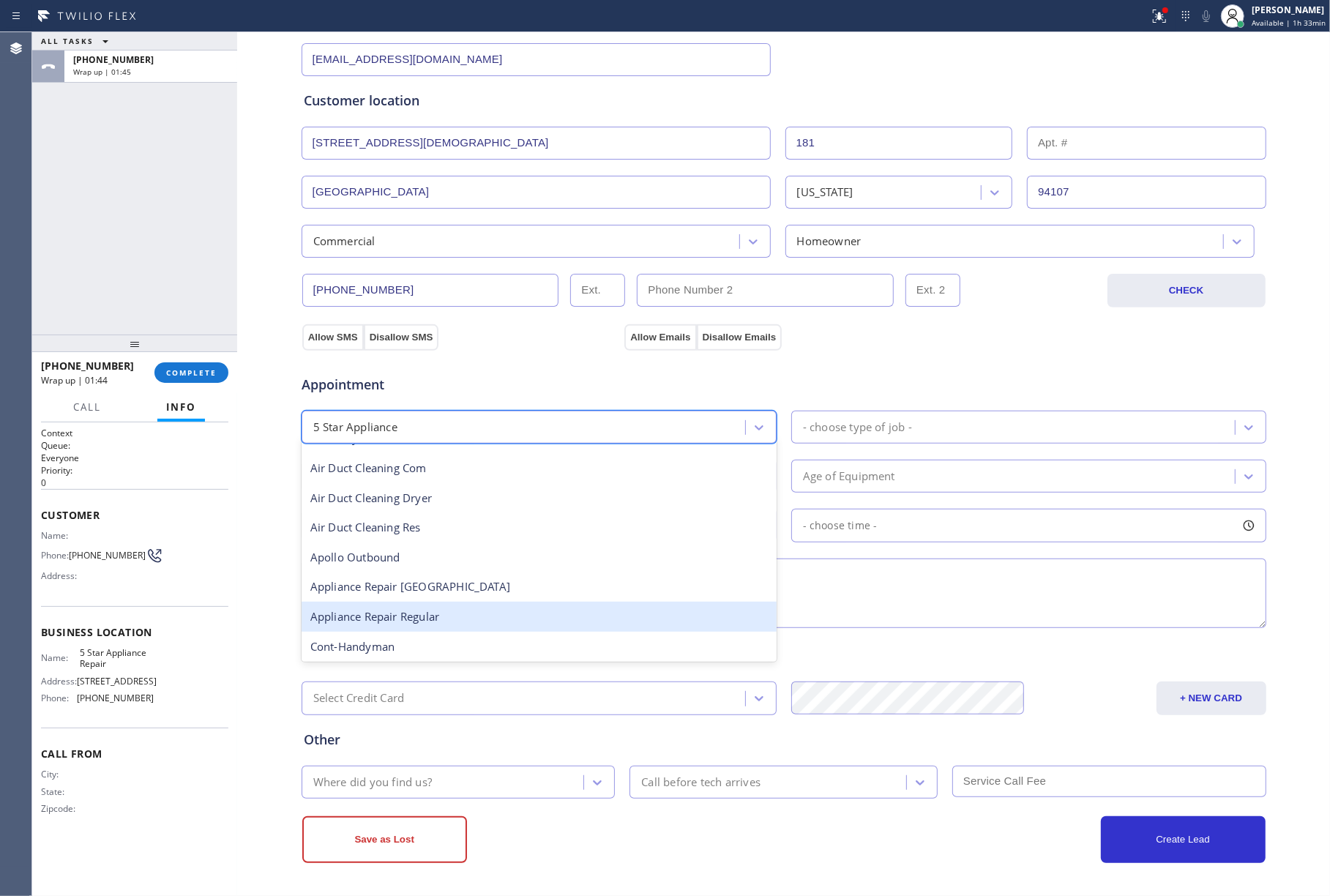
scroll to position [97, 0]
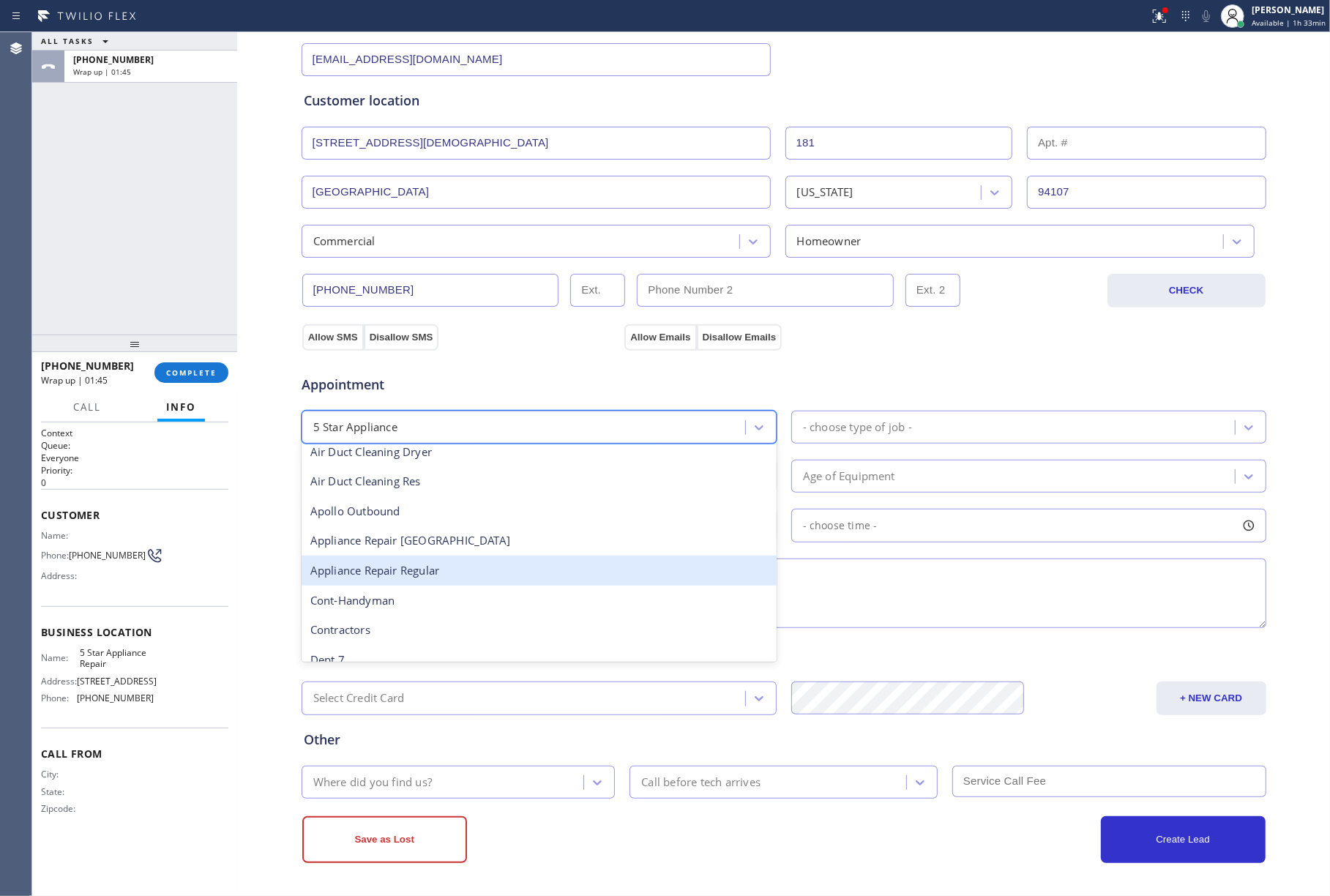
click at [441, 572] on div "Appliance Repair Regular" at bounding box center [539, 571] width 475 height 30
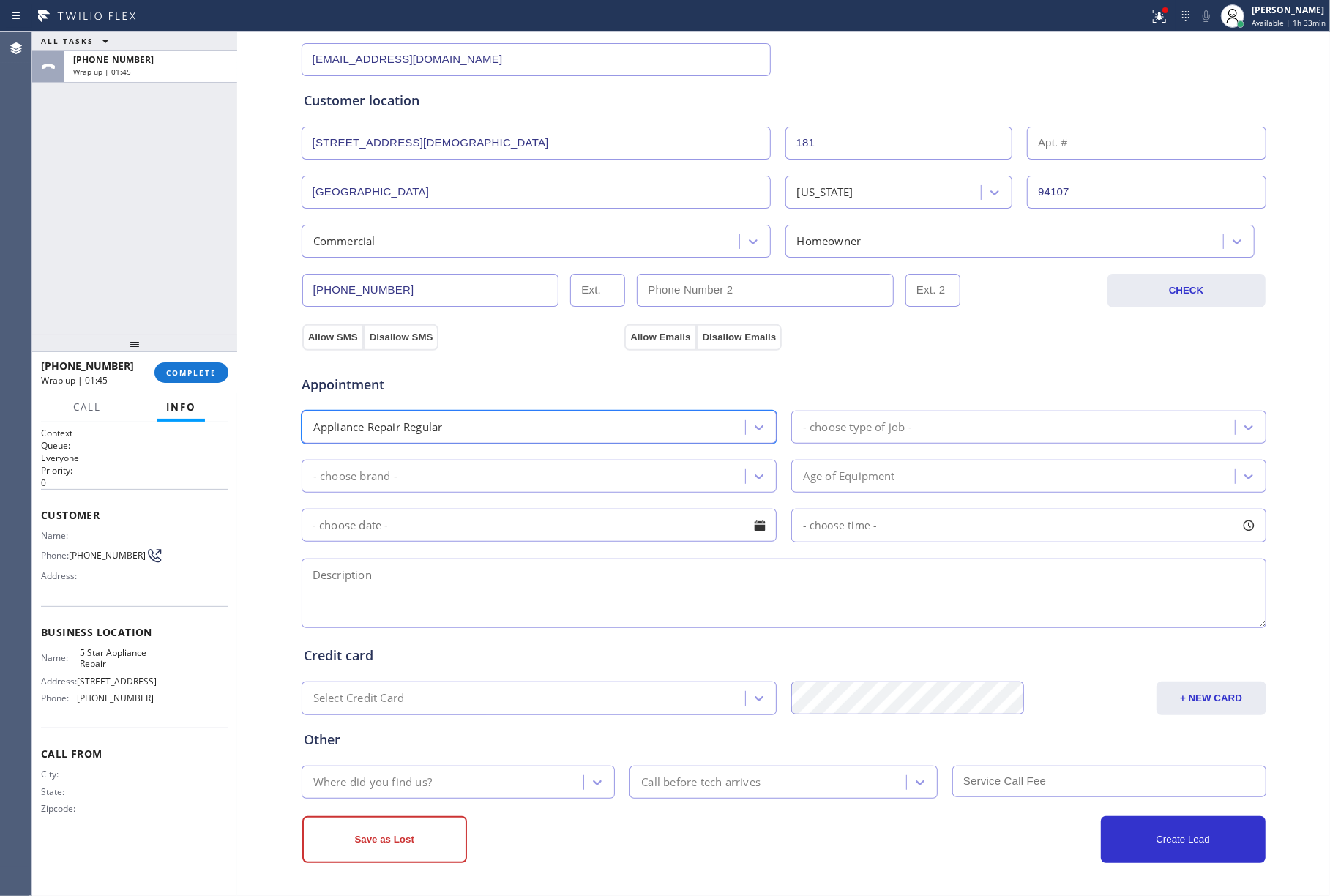
click at [899, 454] on div "Appointment option Appliance Repair Regular, selected. 24 results available. Se…" at bounding box center [783, 494] width 961 height 274
click at [905, 440] on div "- choose type of job -" at bounding box center [1029, 427] width 475 height 33
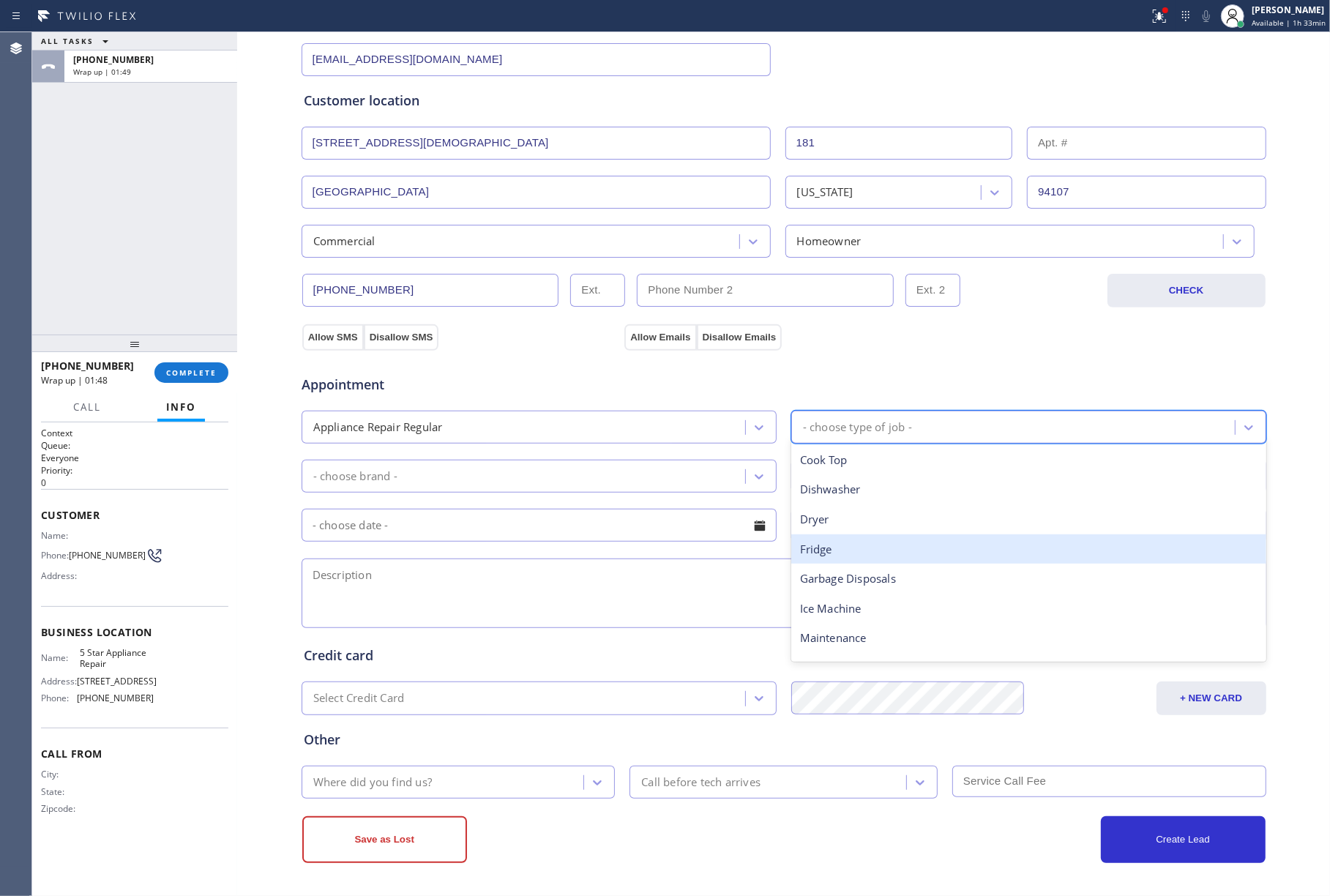
drag, startPoint x: 871, startPoint y: 549, endPoint x: 844, endPoint y: 548, distance: 27.0
click at [871, 548] on div "Fridge" at bounding box center [1029, 549] width 475 height 30
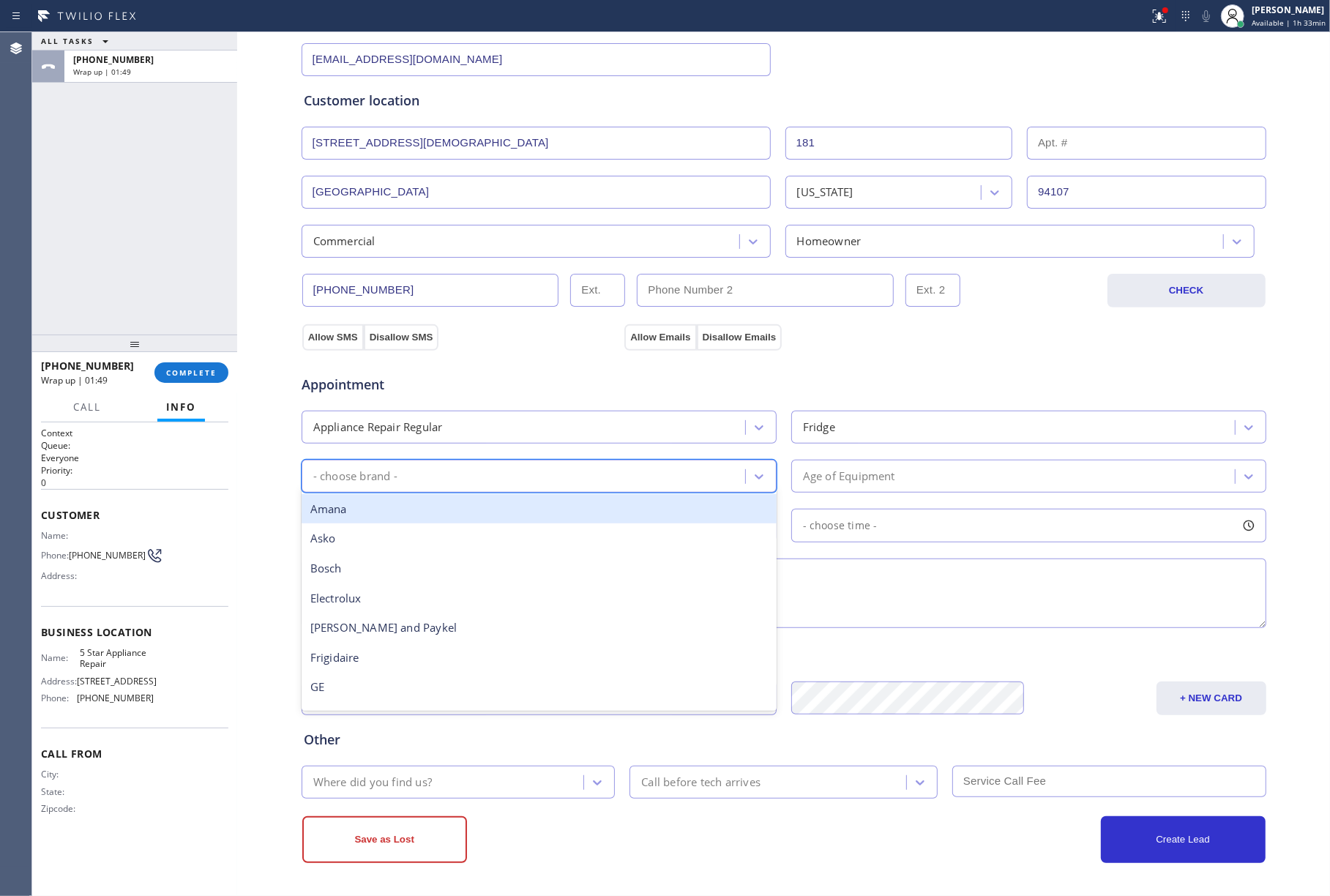
click at [515, 478] on div "- choose brand -" at bounding box center [526, 476] width 439 height 26
type input "KI"
click at [468, 516] on div "Kitchen Aid" at bounding box center [539, 509] width 475 height 30
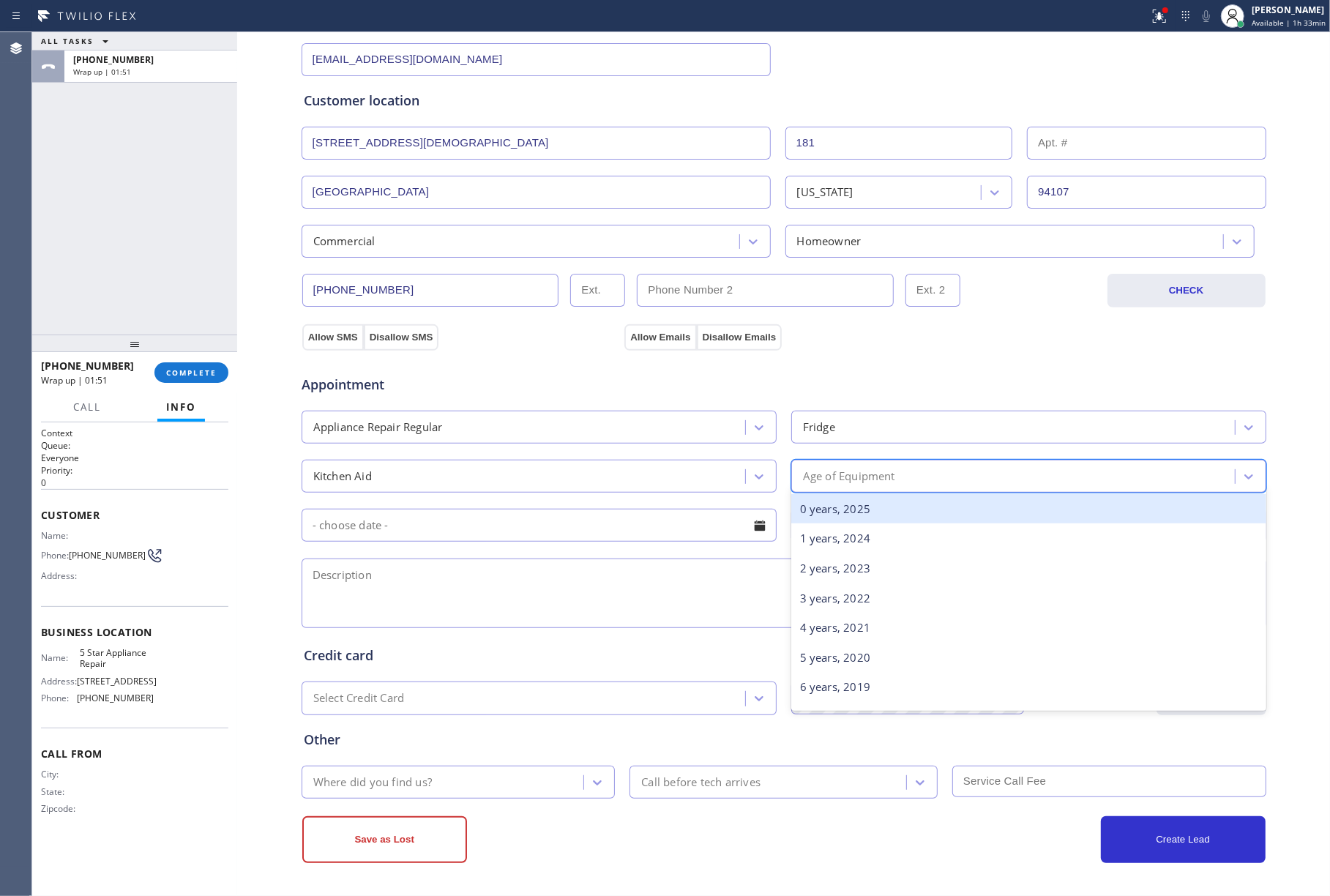
click at [880, 475] on div "Age of Equipment" at bounding box center [849, 476] width 93 height 17
type input "10"
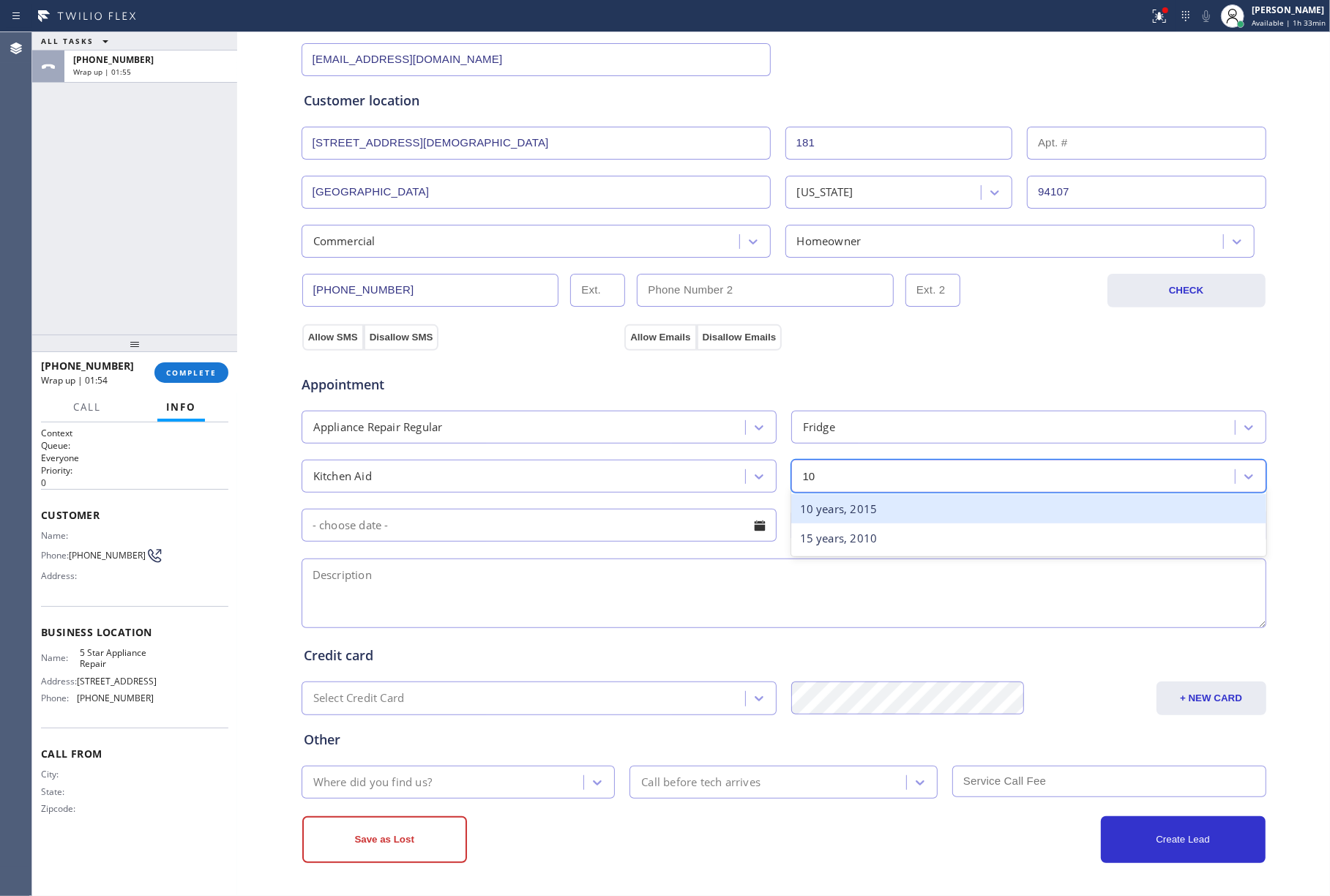
click at [862, 506] on div "10 years, 2015" at bounding box center [1029, 509] width 475 height 30
click at [605, 536] on input "text" at bounding box center [539, 525] width 475 height 33
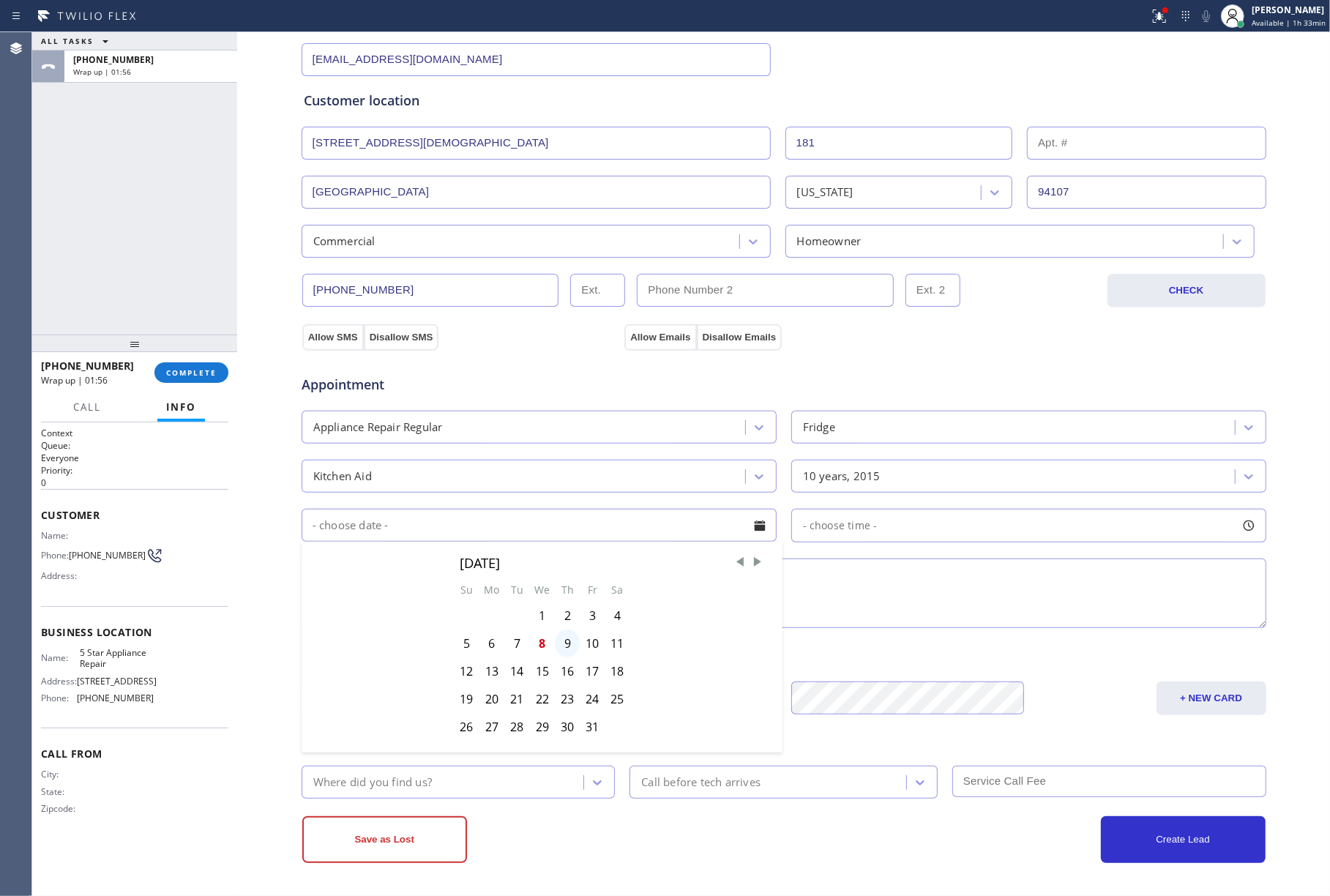
click at [564, 648] on div "9" at bounding box center [568, 643] width 25 height 28
type input "[DATE]"
click at [876, 525] on div "- choose time -" at bounding box center [1029, 525] width 475 height 33
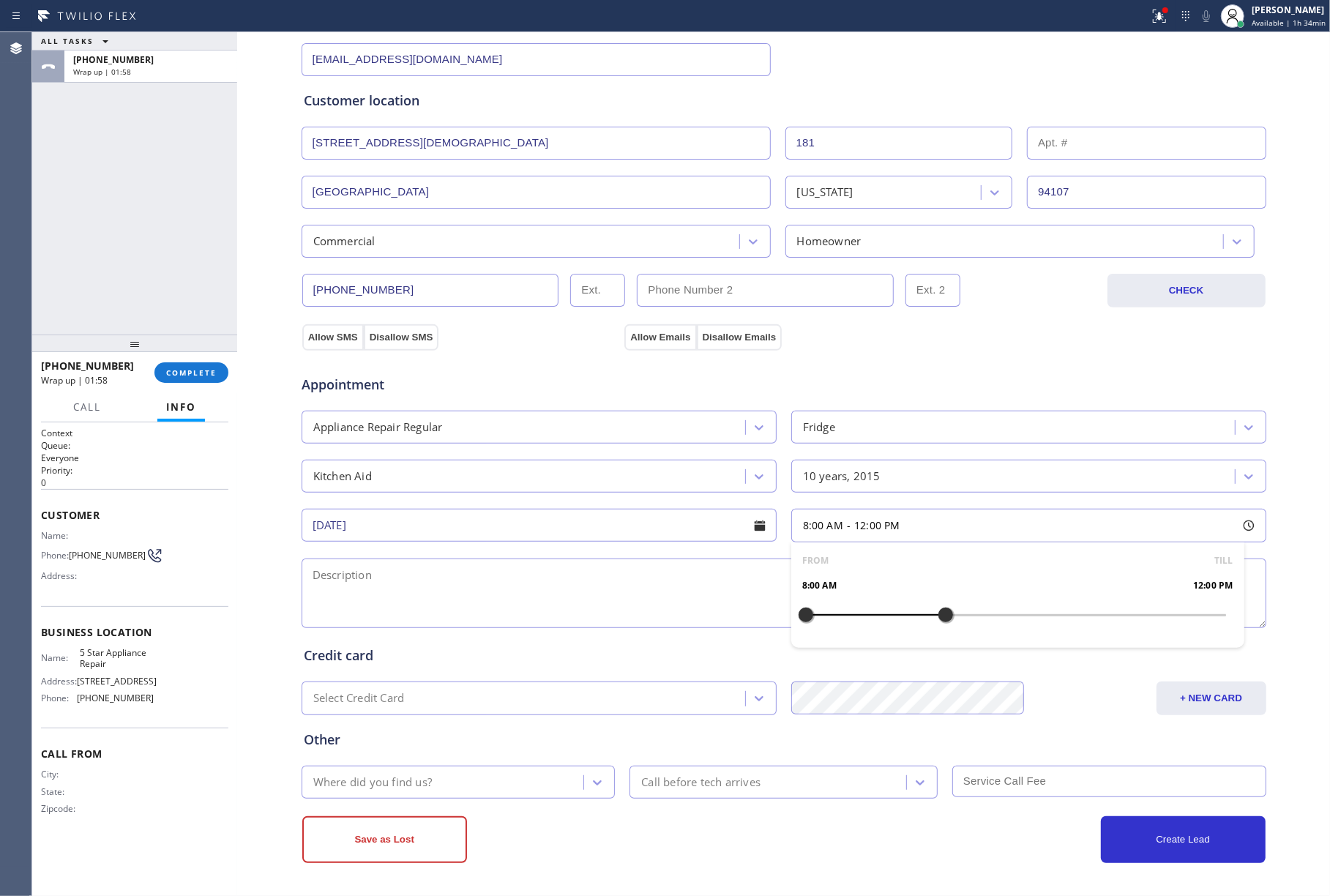
drag, startPoint x: 795, startPoint y: 618, endPoint x: 940, endPoint y: 622, distance: 145.1
click at [940, 622] on div at bounding box center [946, 615] width 17 height 31
drag, startPoint x: 795, startPoint y: 616, endPoint x: 833, endPoint y: 625, distance: 39.1
click at [833, 625] on div at bounding box center [841, 615] width 17 height 31
click at [551, 604] on textarea at bounding box center [784, 594] width 966 height 70
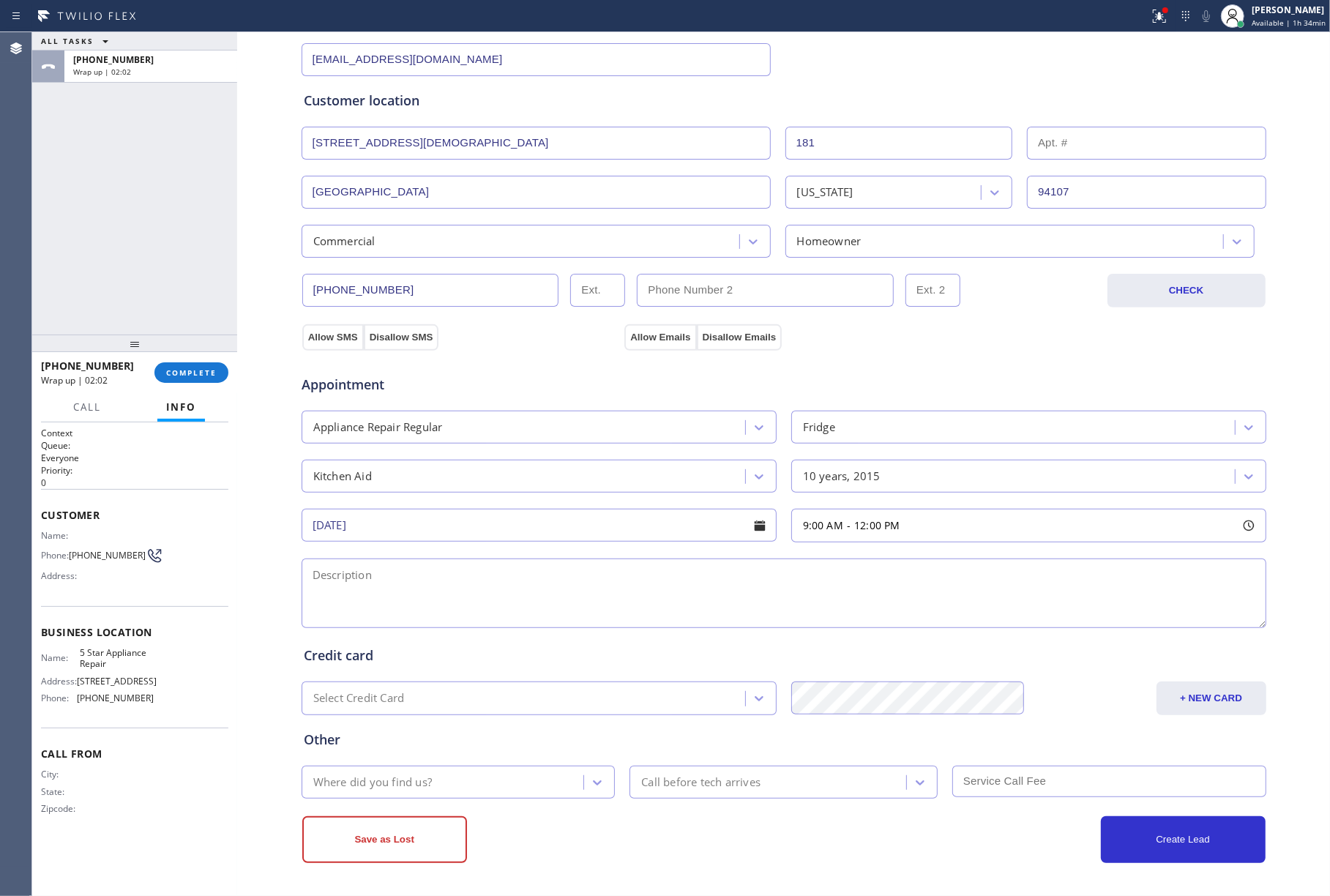
paste textarea "9-12 | $95 office building -business owner ( responsible for payment ) KitchenA…"
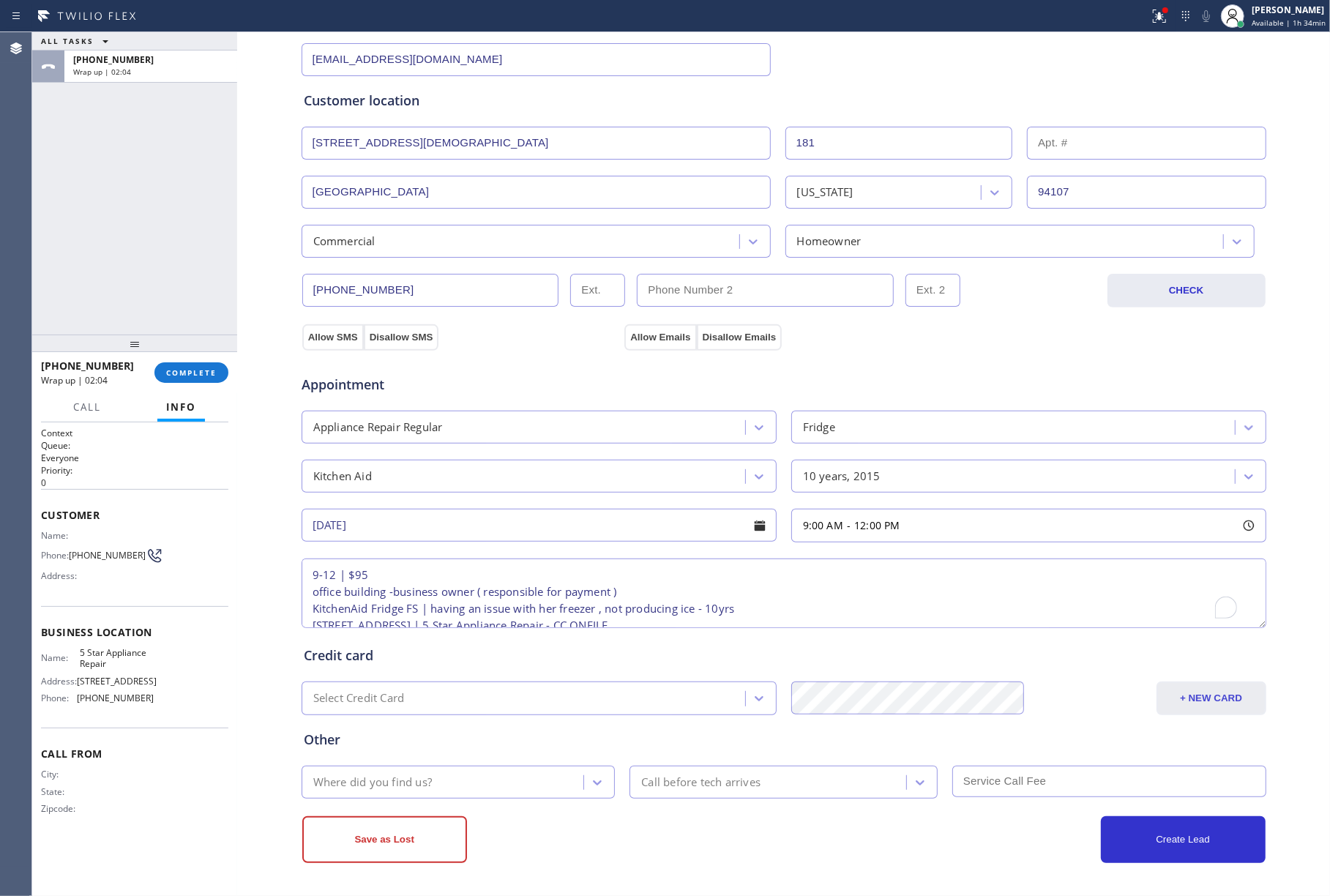
scroll to position [24, 0]
type textarea "9-12 | $95 office building -business owner ( responsible for payment ) KitchenA…"
click at [530, 701] on div "Select Credit Card" at bounding box center [526, 698] width 439 height 26
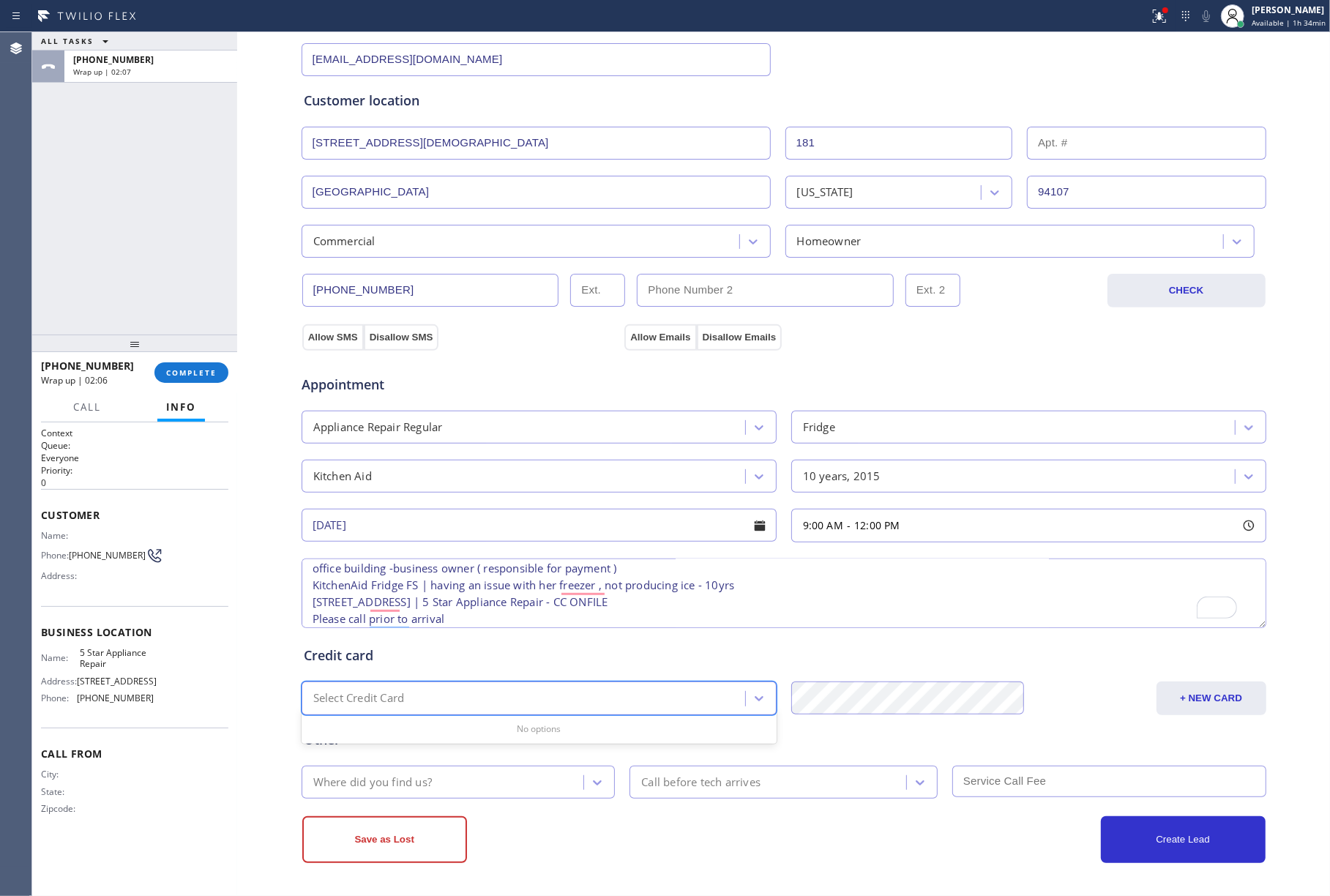
click at [657, 652] on div "Credit card" at bounding box center [783, 656] width 961 height 20
click at [597, 693] on div "Select Credit Card" at bounding box center [526, 698] width 439 height 26
paste input "[CREDIT_CARD_NUMBER]"
type input "[CREDIT_CARD_NUMBER]"
click at [1208, 700] on button "+ NEW CARD" at bounding box center [1212, 698] width 110 height 33
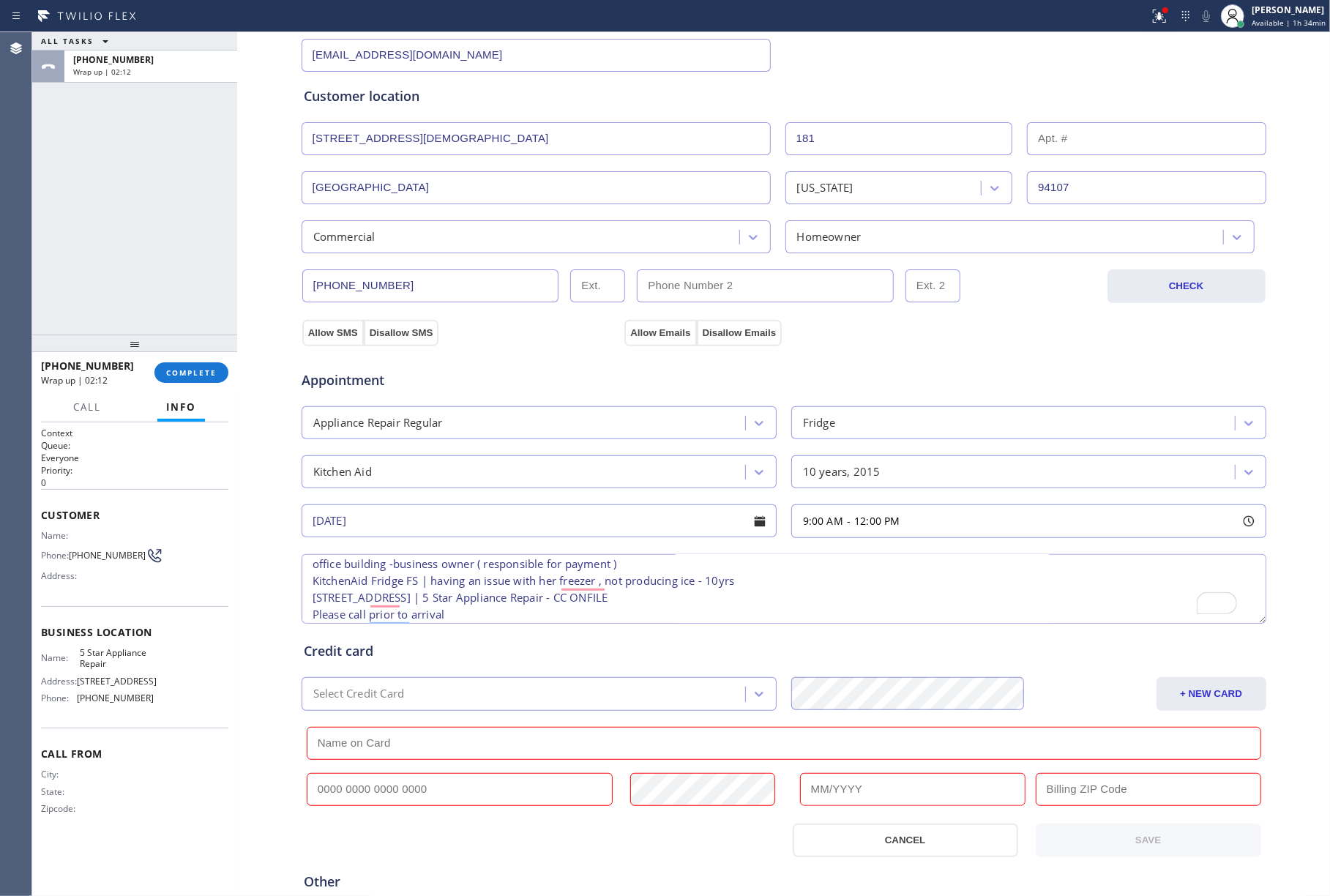
click at [395, 745] on input "text" at bounding box center [784, 743] width 955 height 33
click at [395, 782] on input "text" at bounding box center [461, 789] width 307 height 33
paste input "[CREDIT_CARD_NUMBER]"
type input "[CREDIT_CARD_NUMBER]"
click at [421, 736] on input "text" at bounding box center [784, 743] width 955 height 33
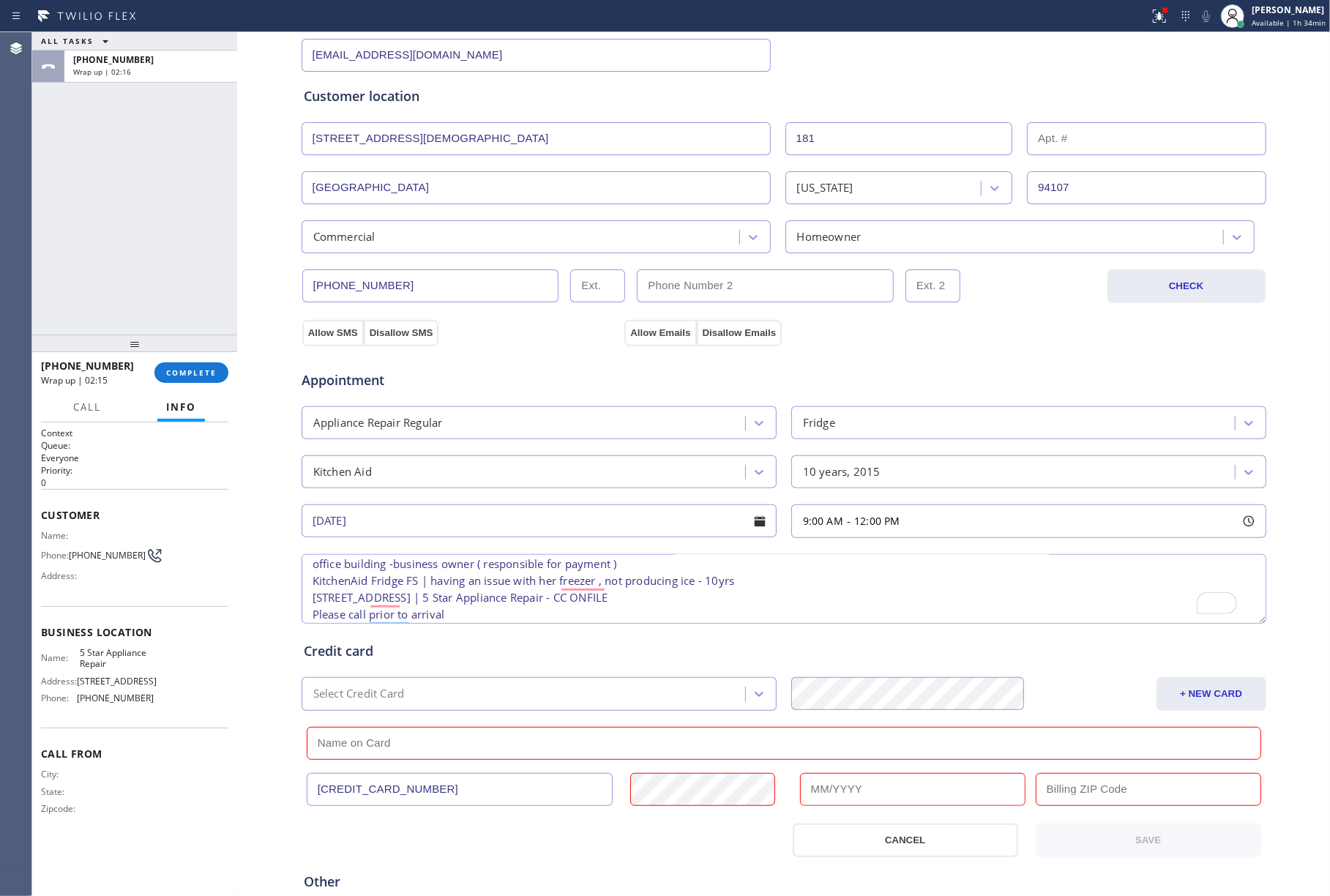
paste input "[PERSON_NAME]"
type input "[PERSON_NAME]"
click at [1132, 789] on input "text" at bounding box center [1149, 789] width 225 height 33
paste input "94301"
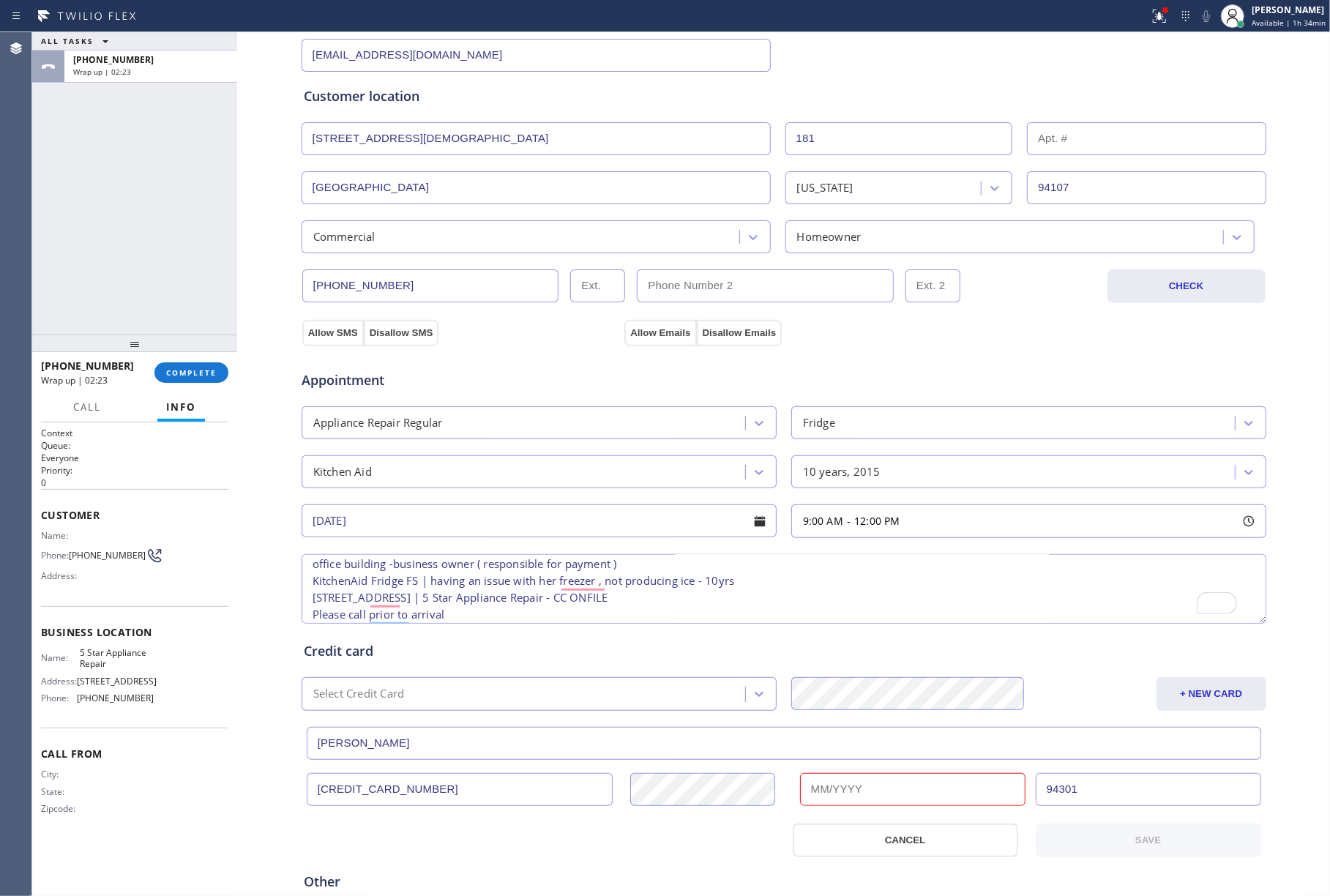
type input "94301"
click at [915, 805] on input "text" at bounding box center [913, 789] width 225 height 33
click at [868, 795] on input "text" at bounding box center [913, 789] width 225 height 33
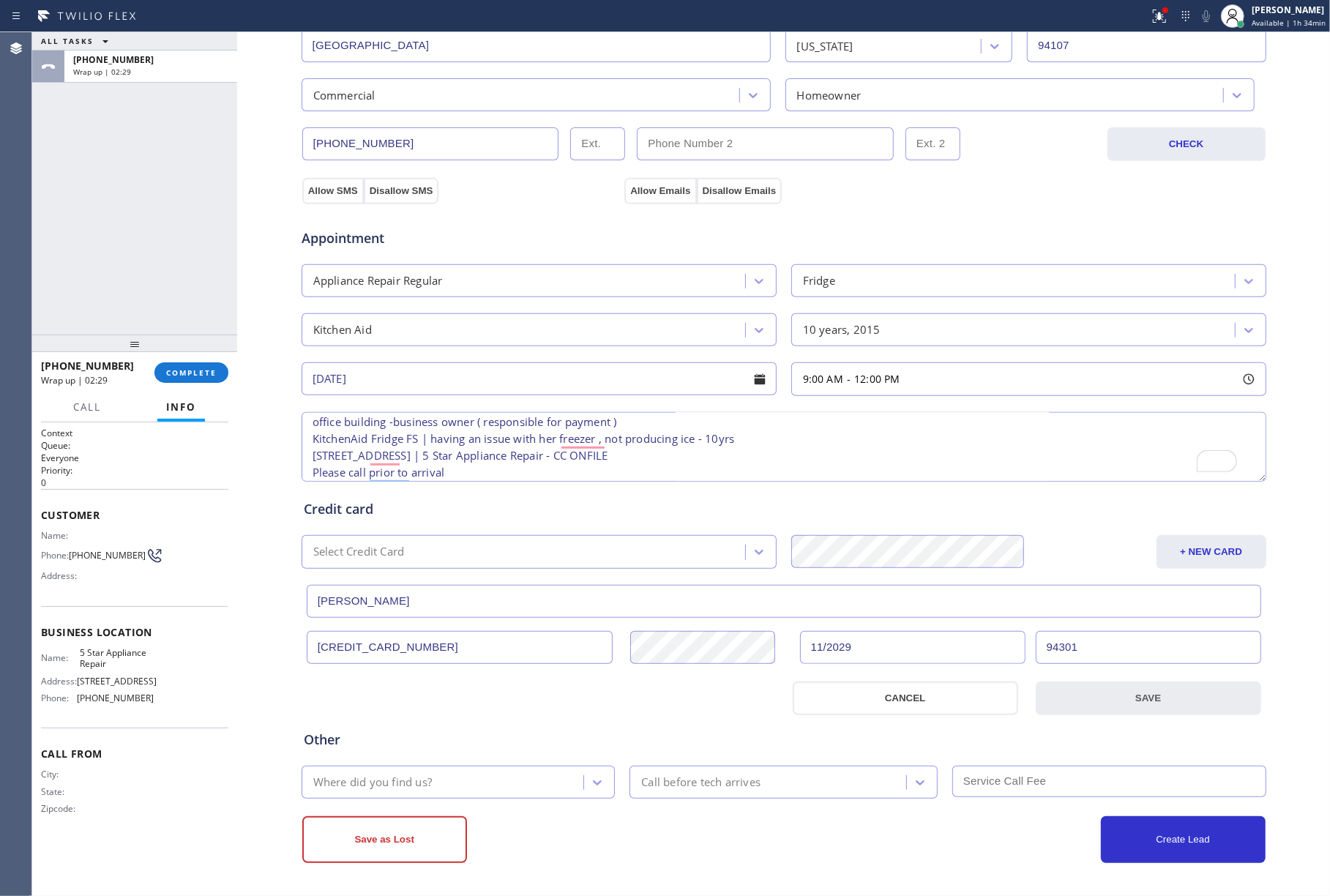
type input "11/2029"
click at [1158, 696] on button "SAVE" at bounding box center [1149, 698] width 225 height 33
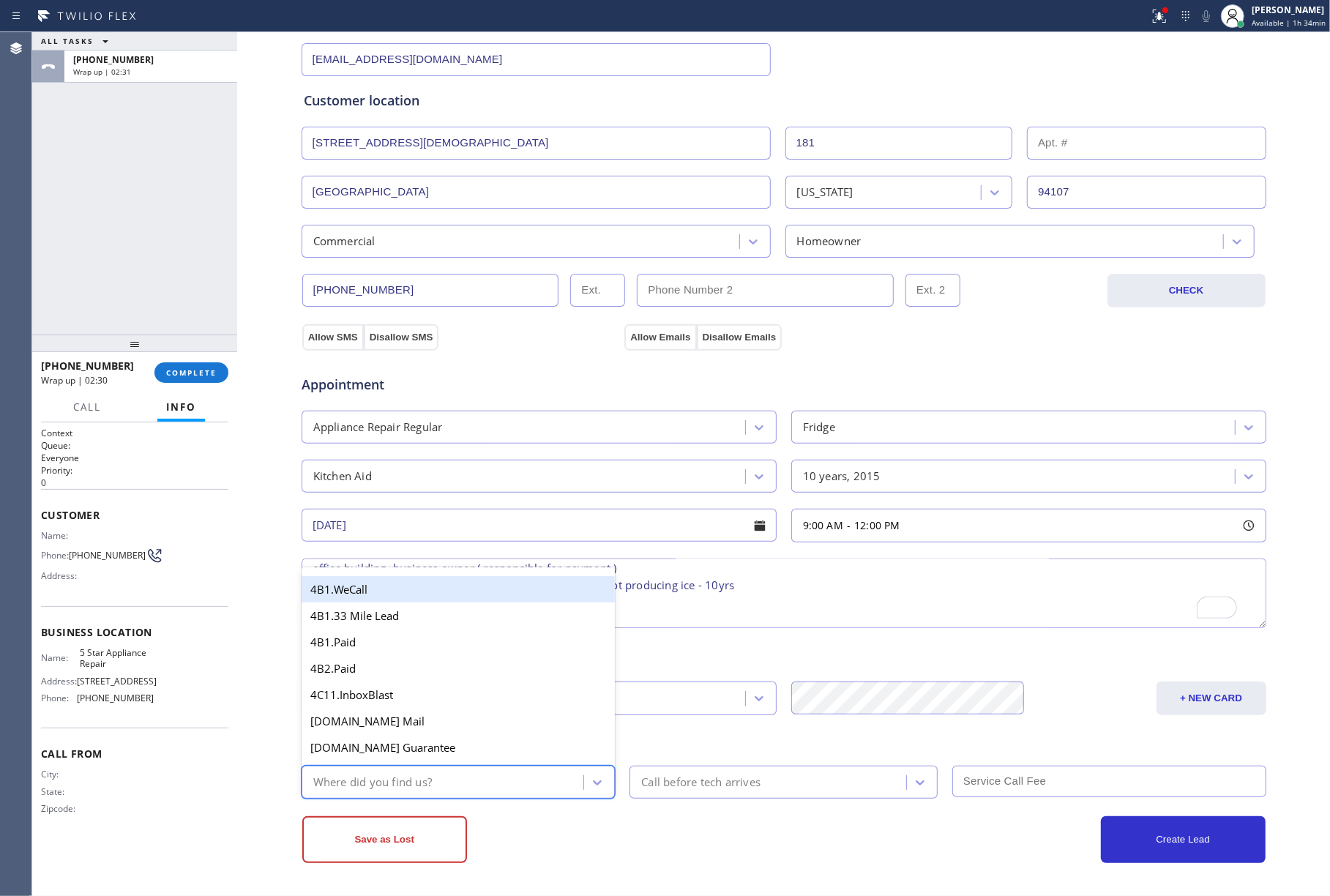
click at [413, 777] on div "Where did you find us?" at bounding box center [372, 782] width 118 height 17
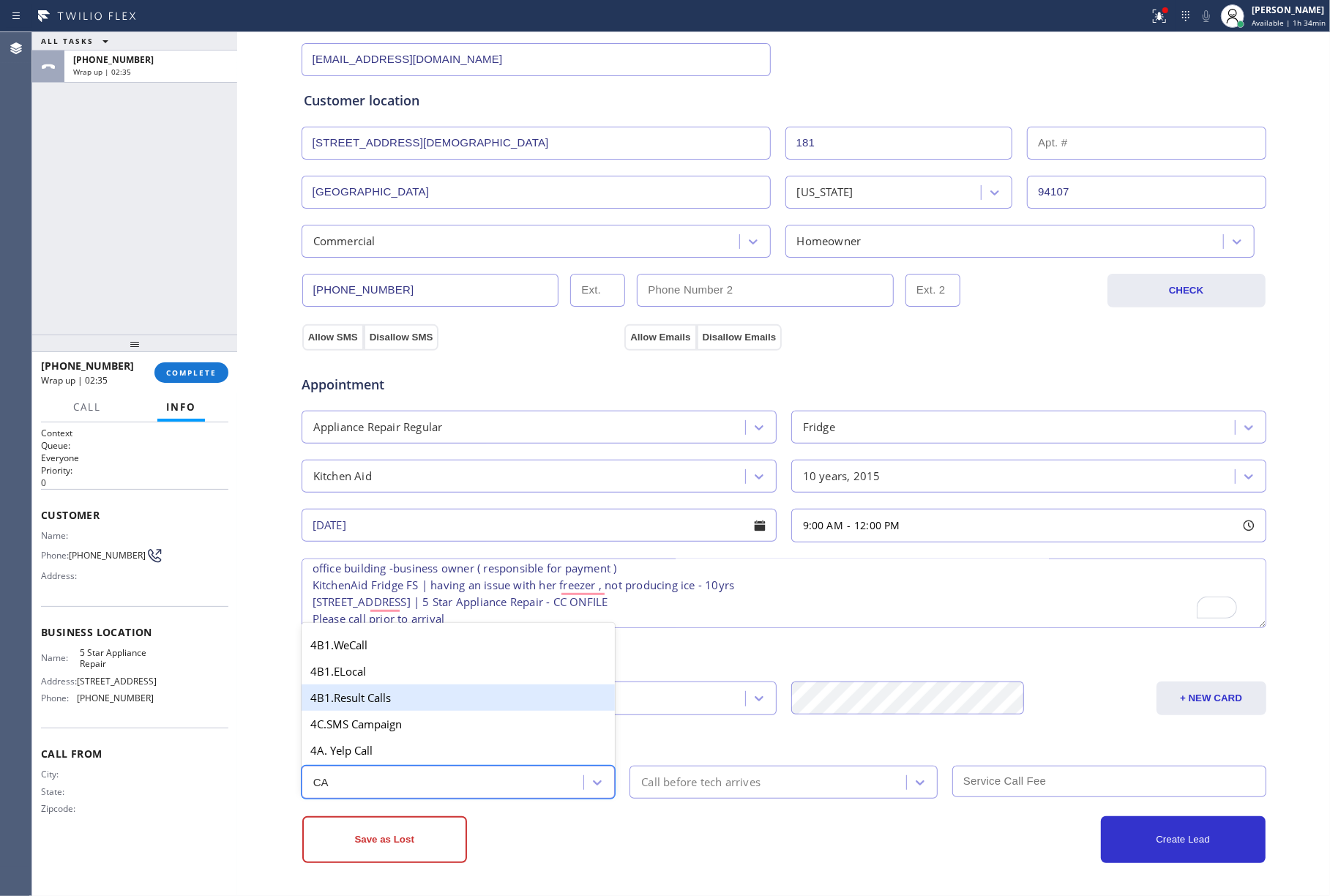
type input "C"
type input "O"
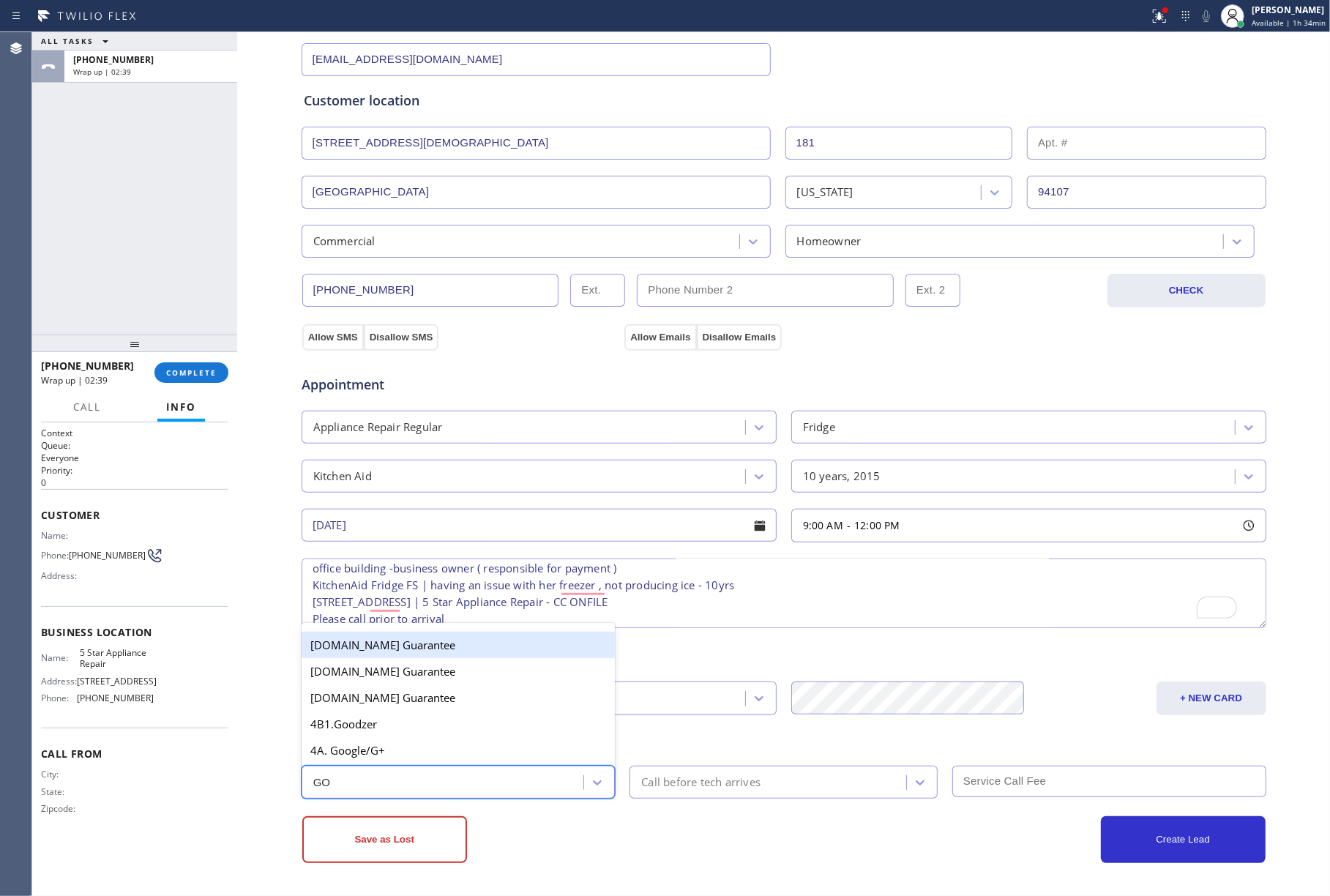
type input "GOO"
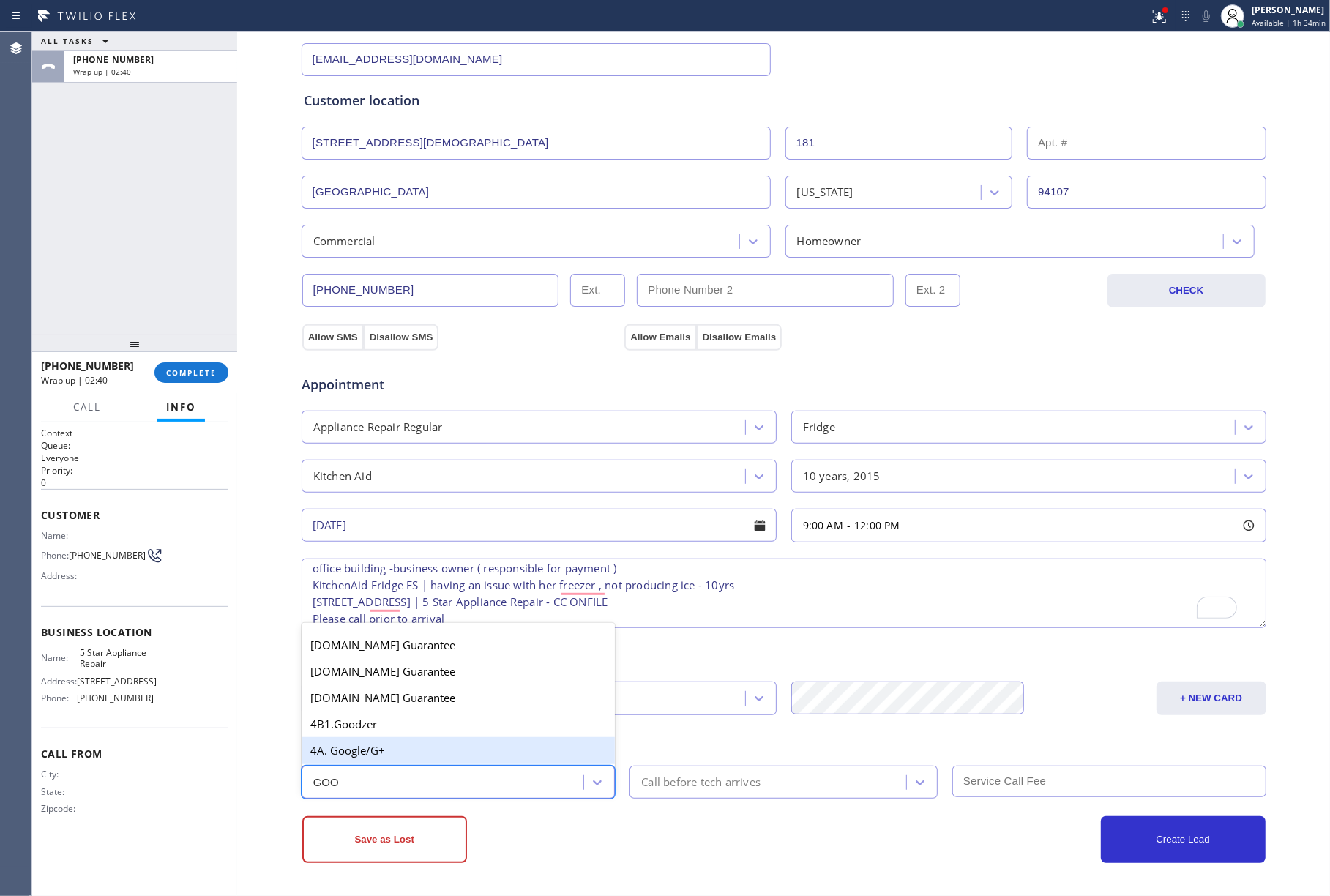
click at [420, 748] on div "4A. Google/G+" at bounding box center [458, 751] width 314 height 27
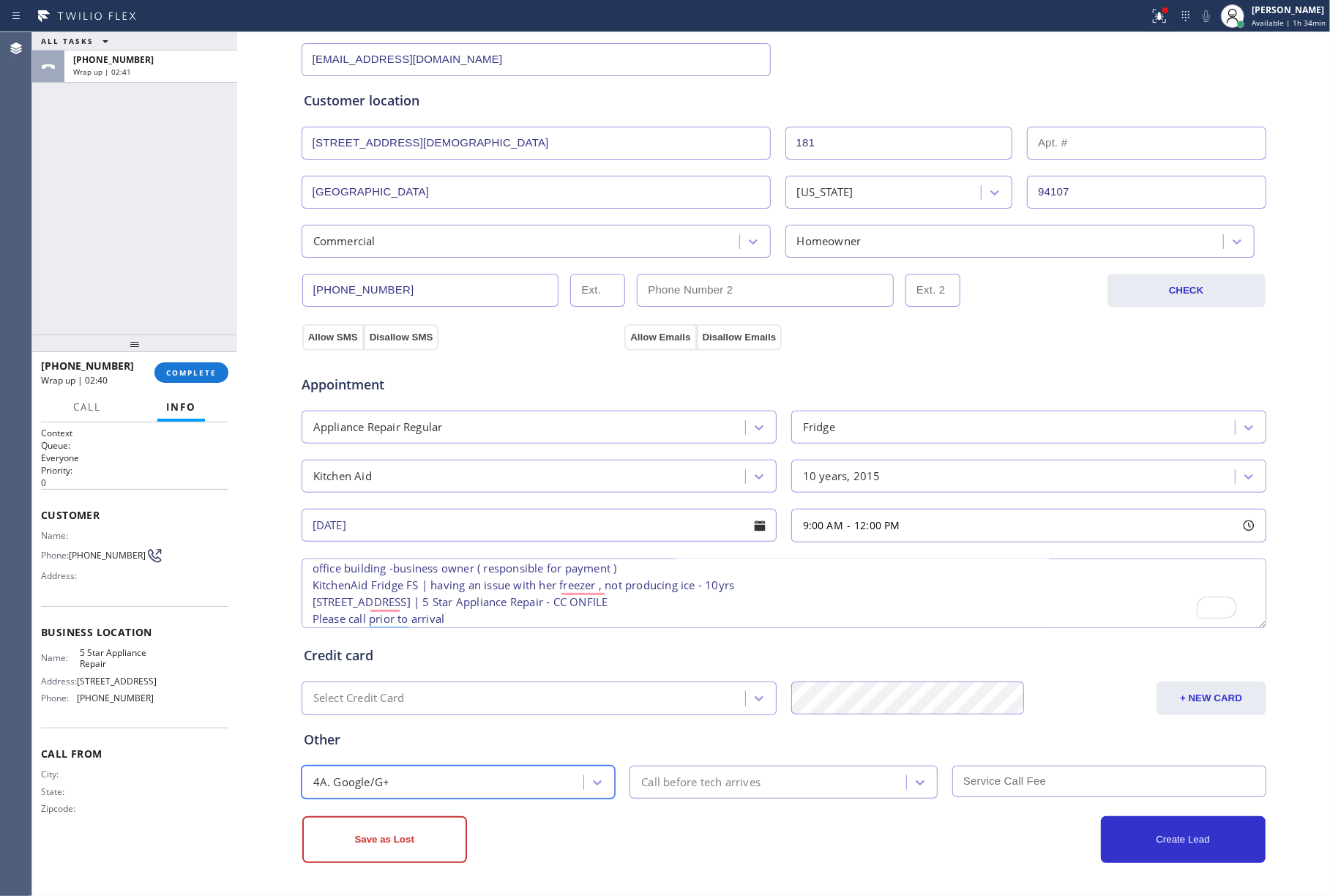
click at [666, 777] on div "Call before tech arrives" at bounding box center [700, 782] width 119 height 17
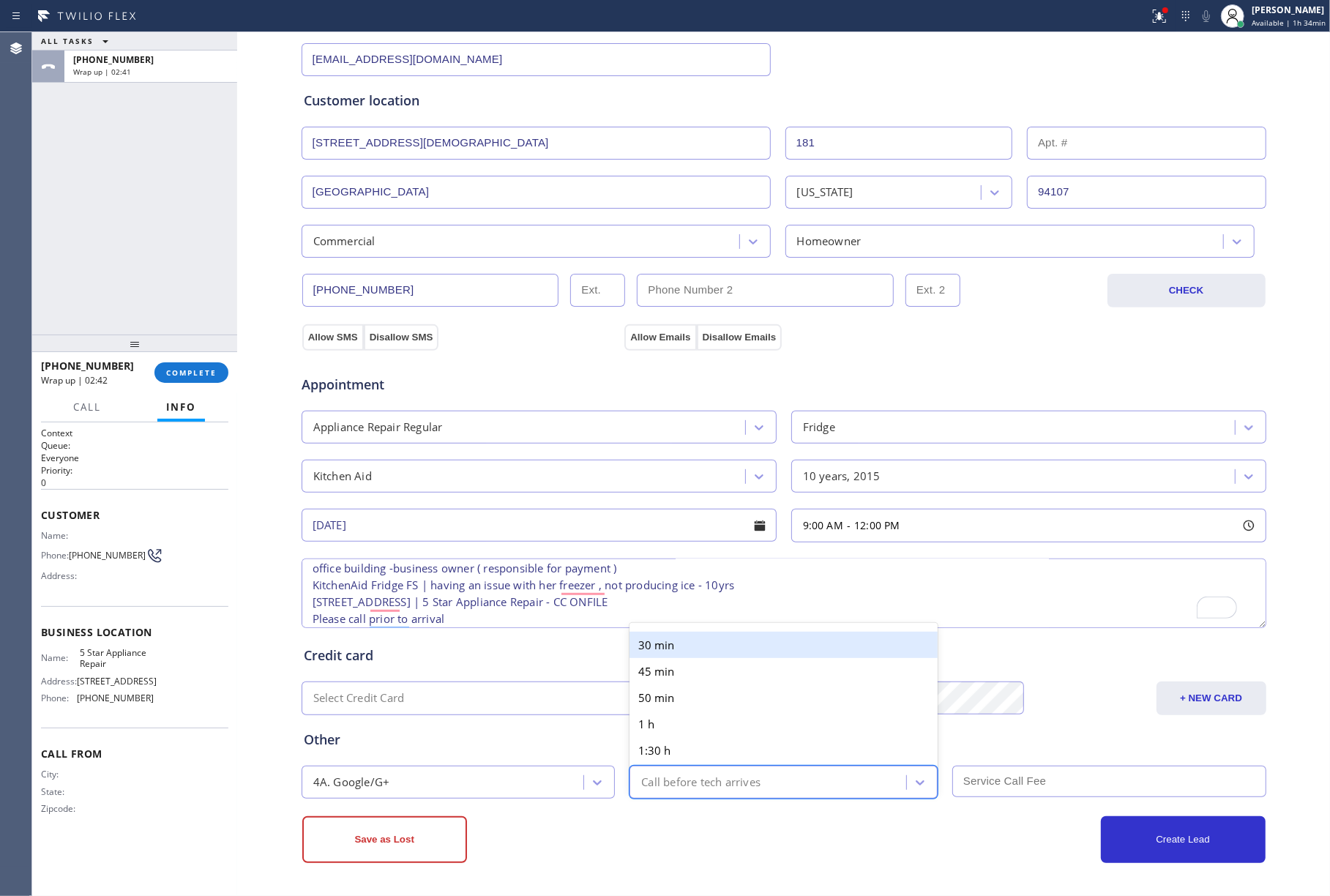
click at [681, 651] on div "30 min" at bounding box center [783, 645] width 308 height 27
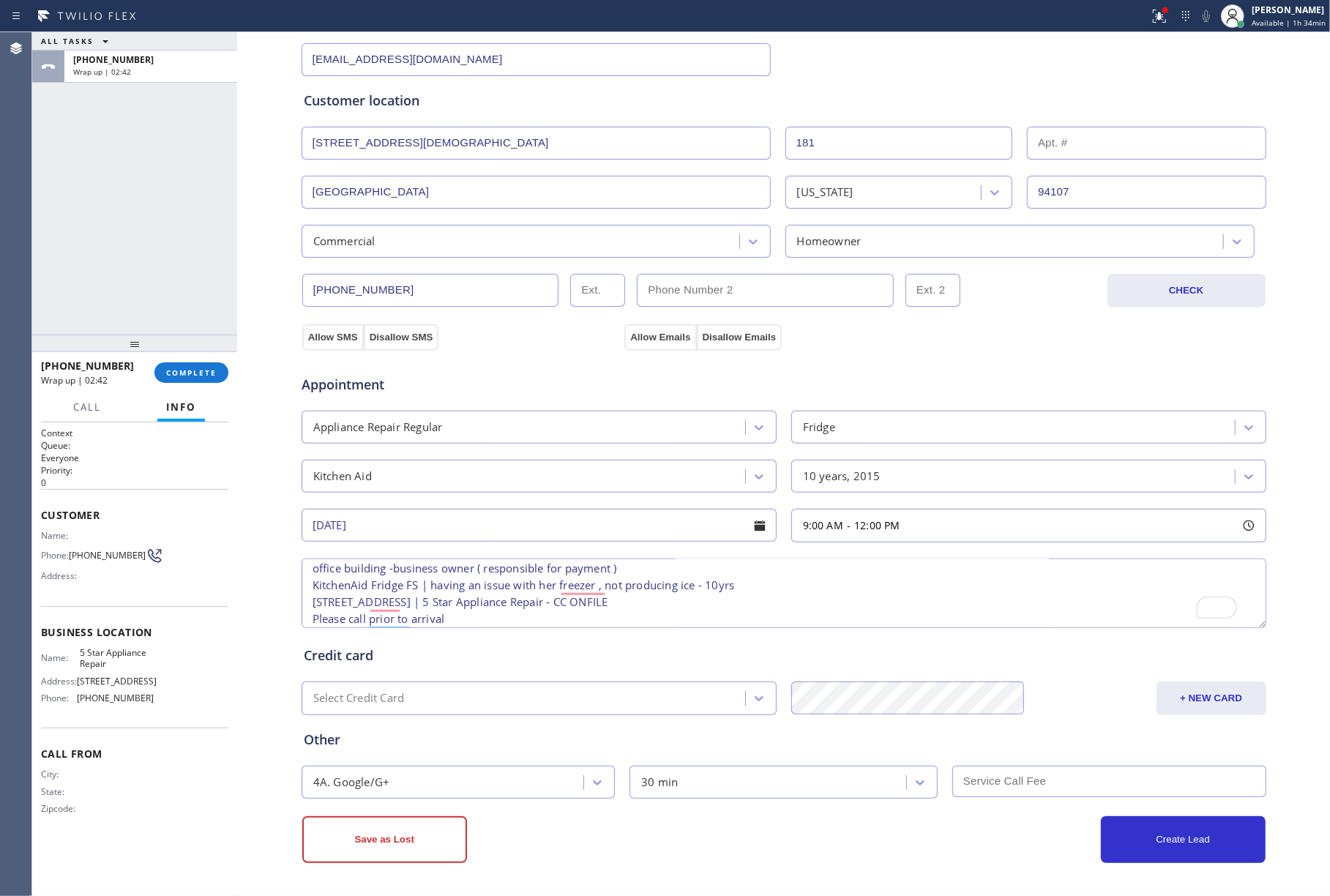
click at [1050, 766] on input "text" at bounding box center [1109, 781] width 314 height 31
type input "95"
click at [332, 328] on button "Allow SMS" at bounding box center [333, 338] width 61 height 27
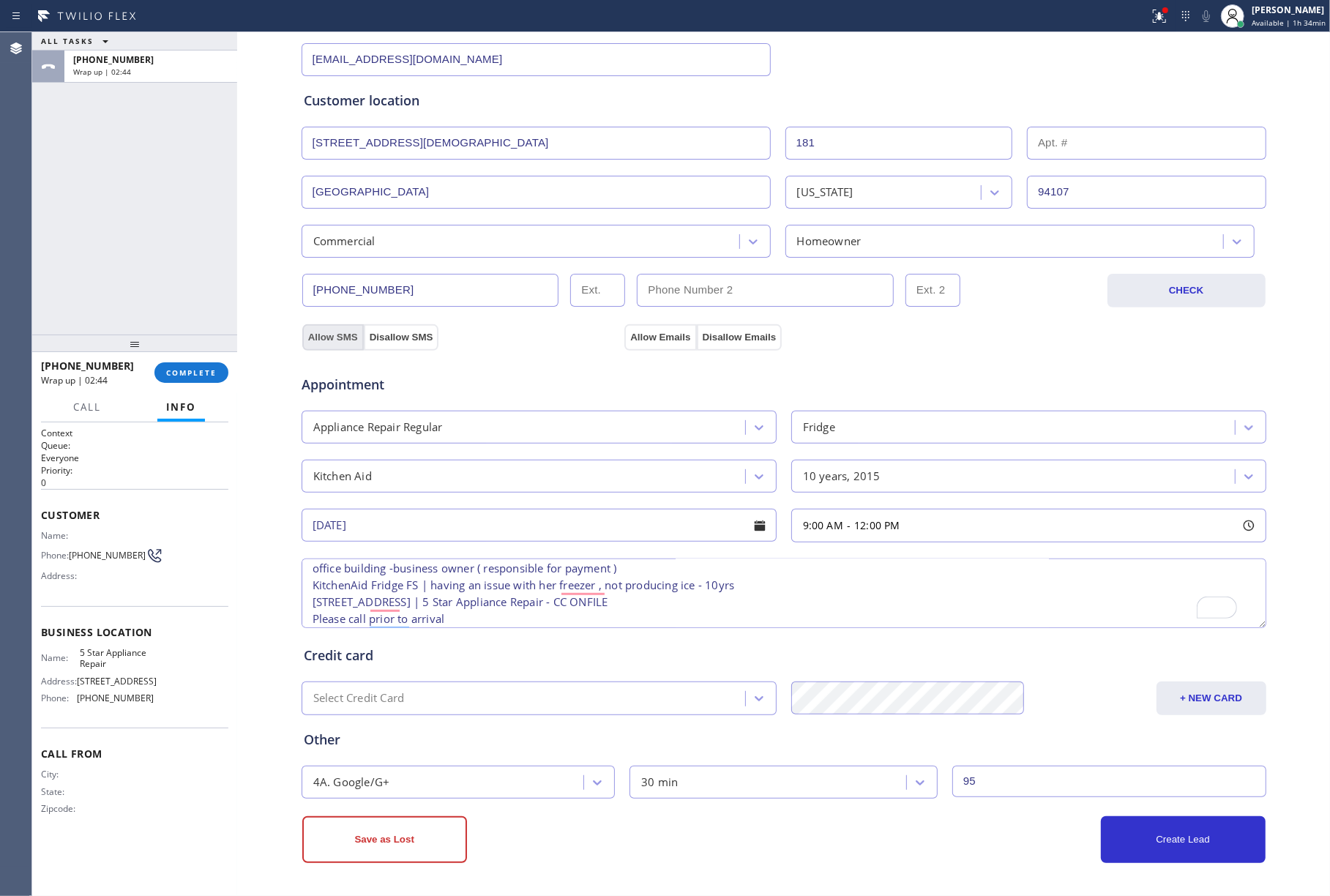
click at [332, 328] on button "Allow SMS" at bounding box center [333, 338] width 61 height 27
click at [659, 334] on button "Allow Emails" at bounding box center [660, 338] width 72 height 27
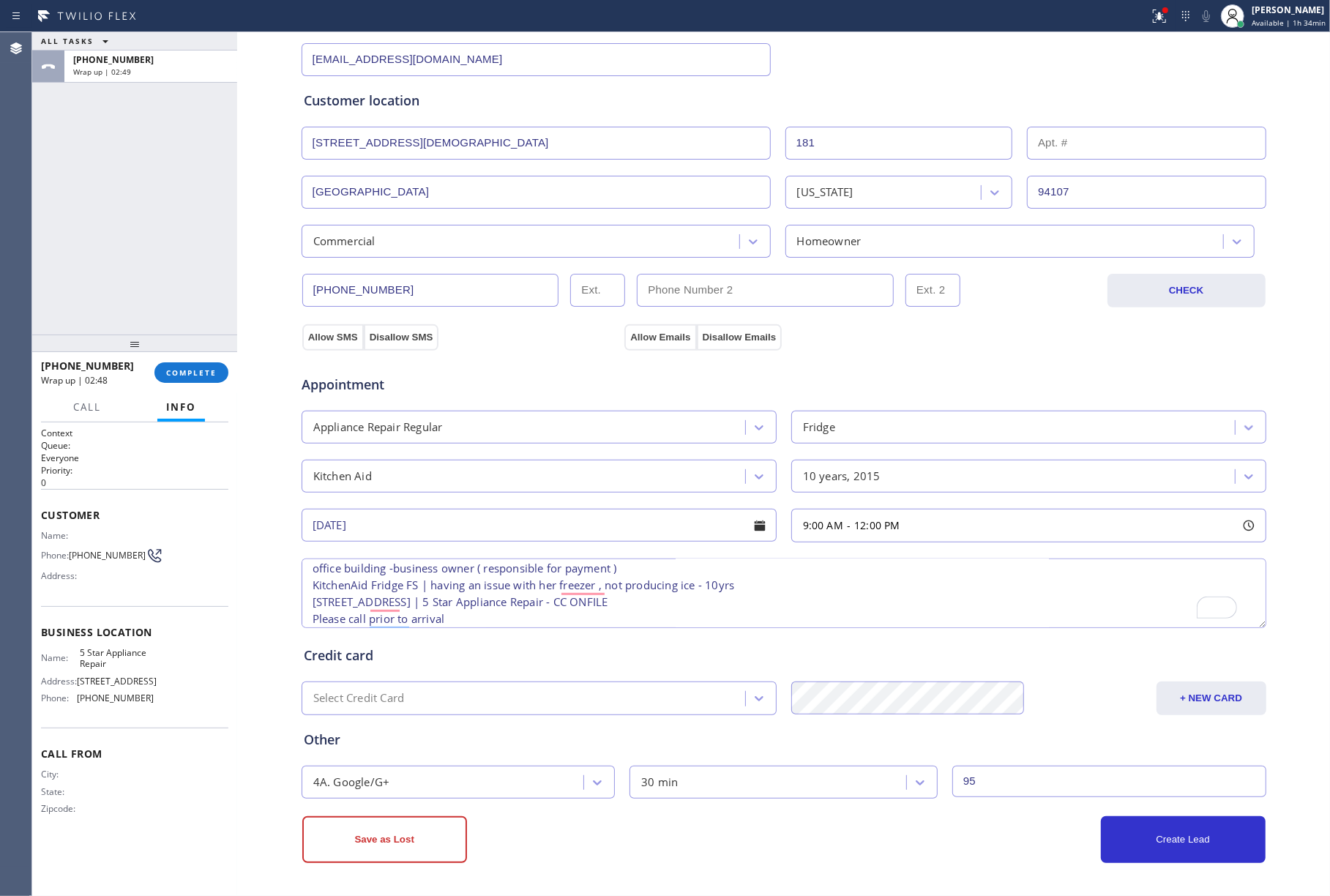
click at [407, 569] on textarea "9-12 | $95 office building -business owner ( responsible for payment ) KitchenA…" at bounding box center [784, 594] width 966 height 70
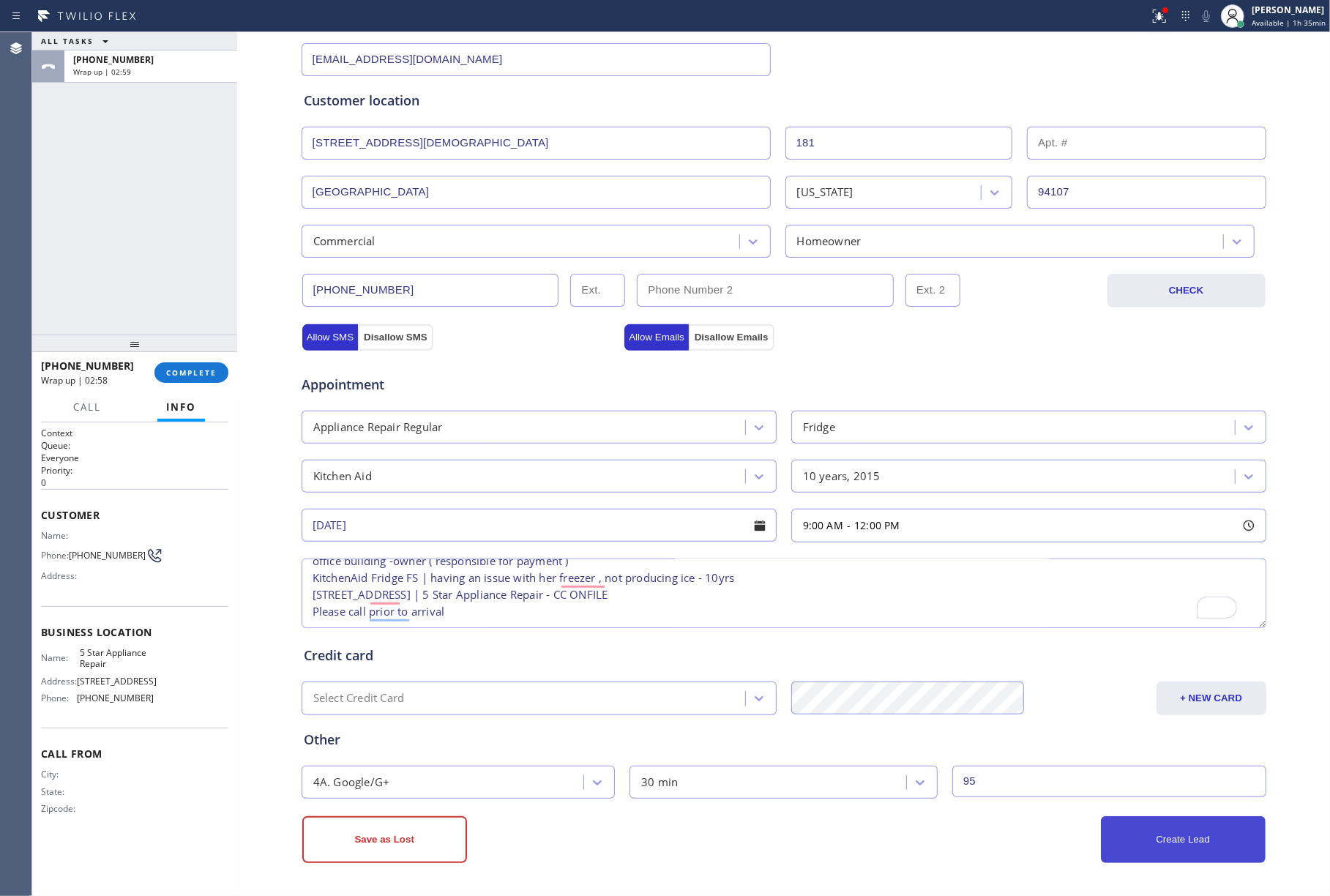
type textarea "9-12 | $95 office building -owner ( responsible for payment ) KitchenAid Fridge…"
click at [1140, 838] on button "Create Lead" at bounding box center [1183, 840] width 165 height 47
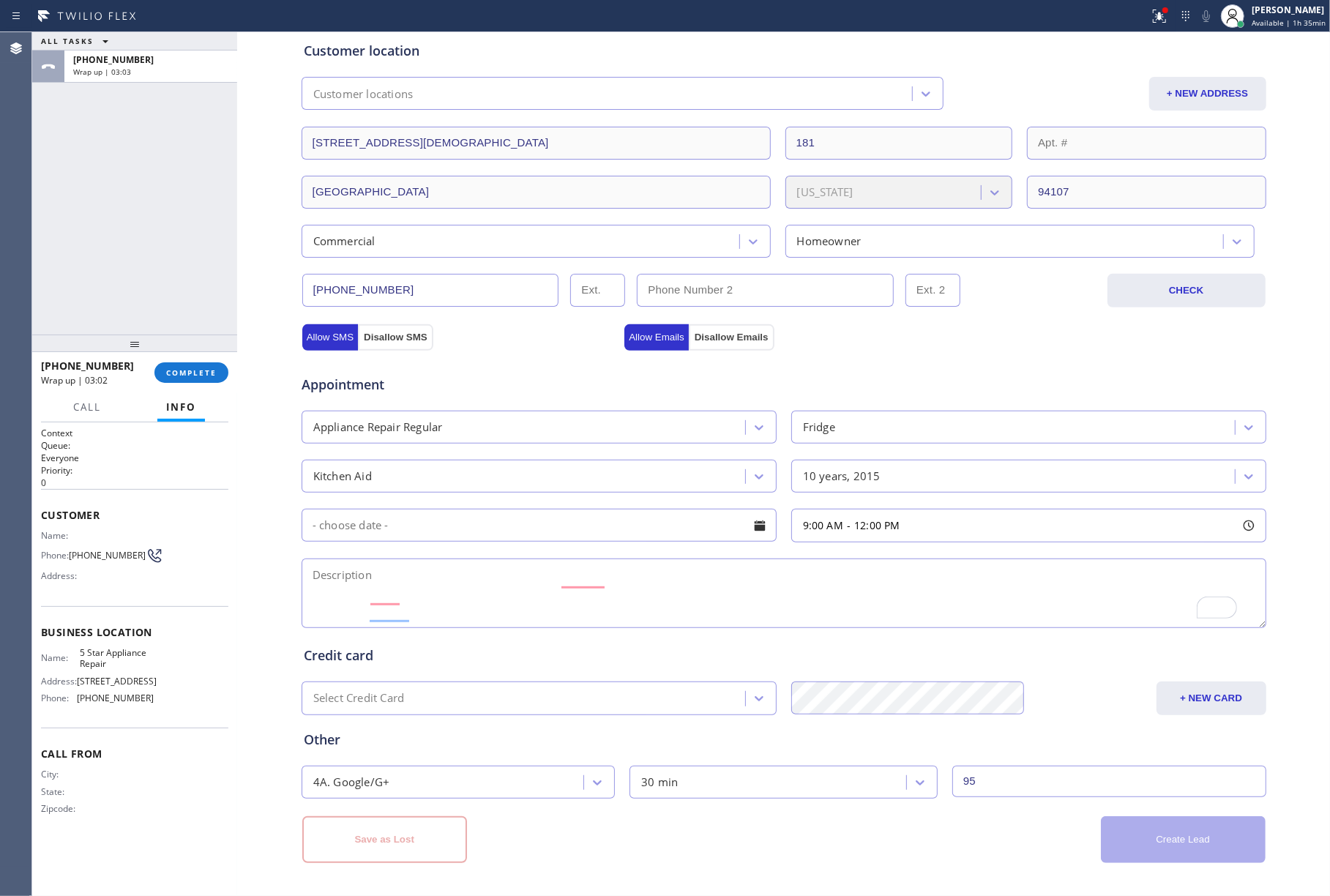
scroll to position [0, 0]
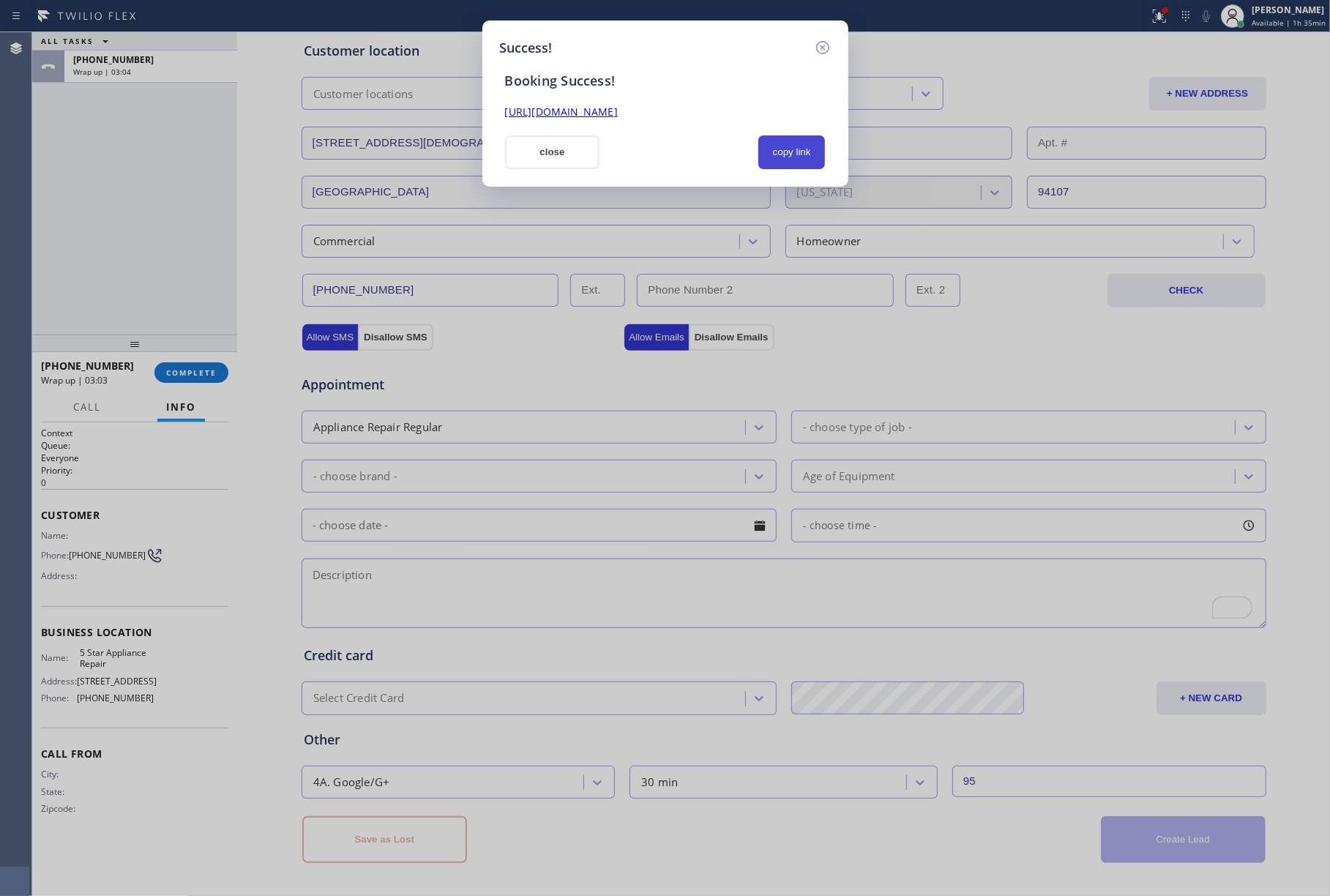
click at [772, 143] on button "copy link" at bounding box center [792, 152] width 68 height 33
click at [557, 142] on button "close" at bounding box center [553, 152] width 95 height 33
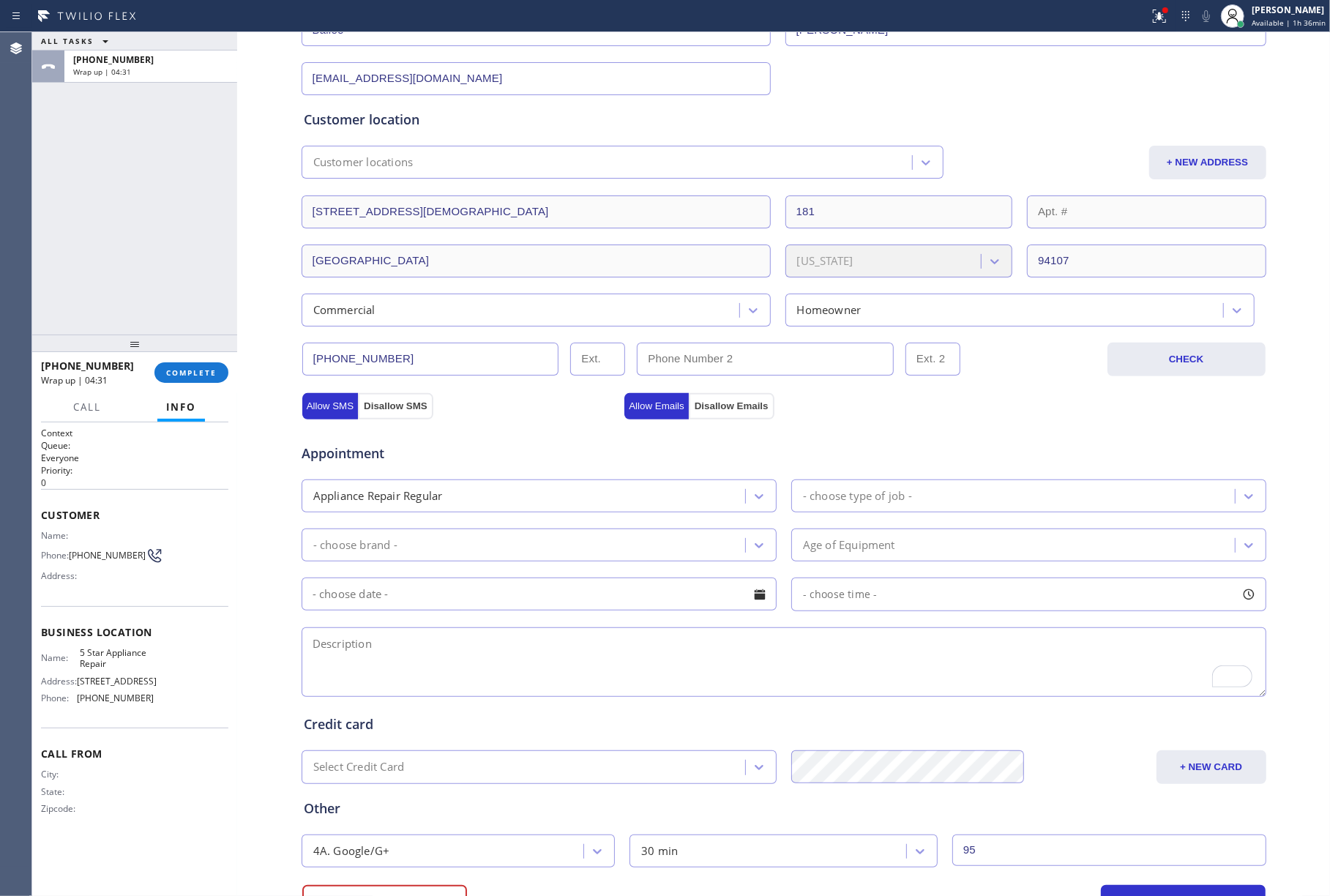
scroll to position [97, 0]
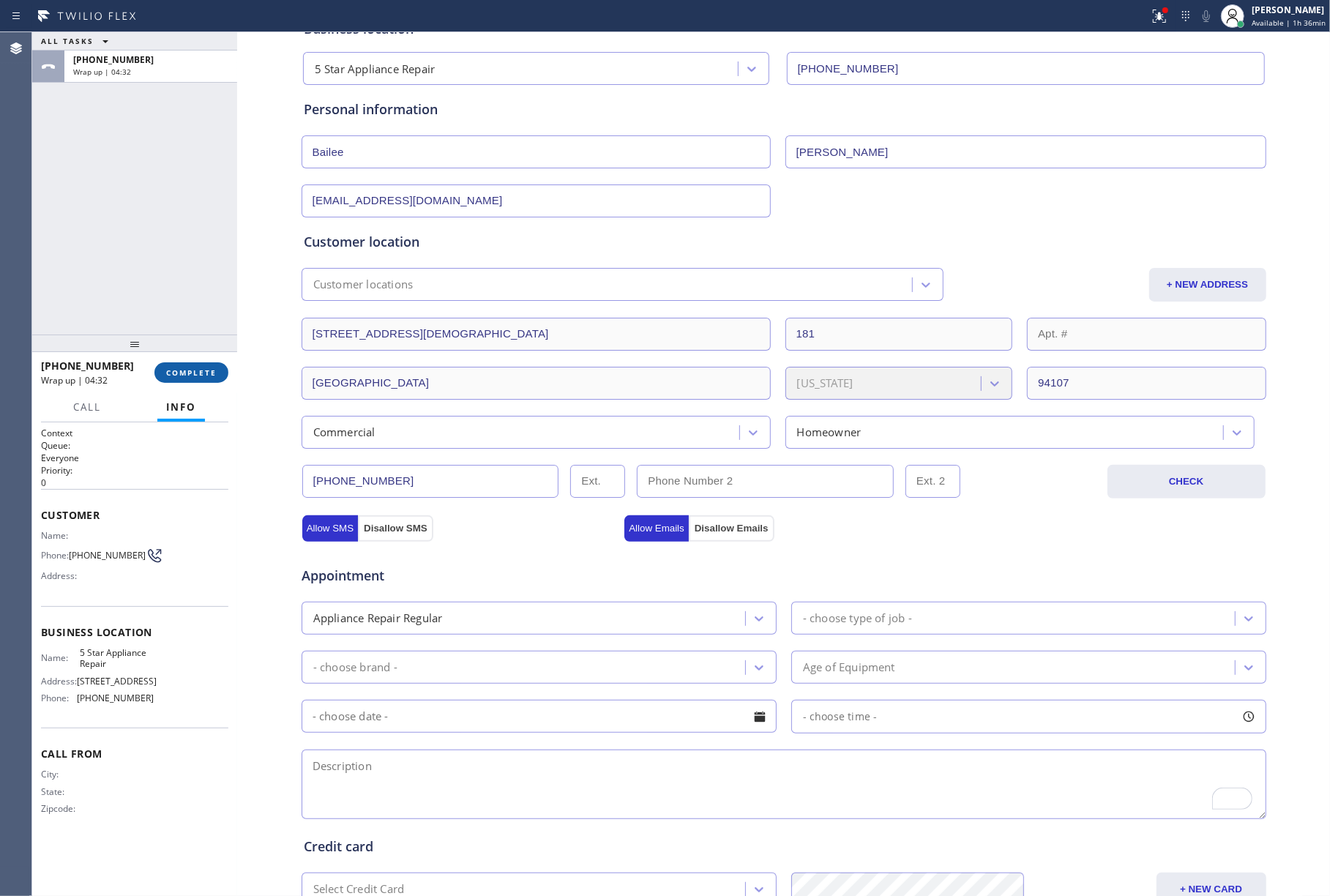
click at [202, 367] on span "COMPLETE" at bounding box center [191, 372] width 51 height 10
click at [184, 280] on div "ALL TASKS ALL TASKS ACTIVE TASKS TASKS IN WRAP UP [PHONE_NUMBER] Wrap up | 04:32" at bounding box center [135, 183] width 205 height 302
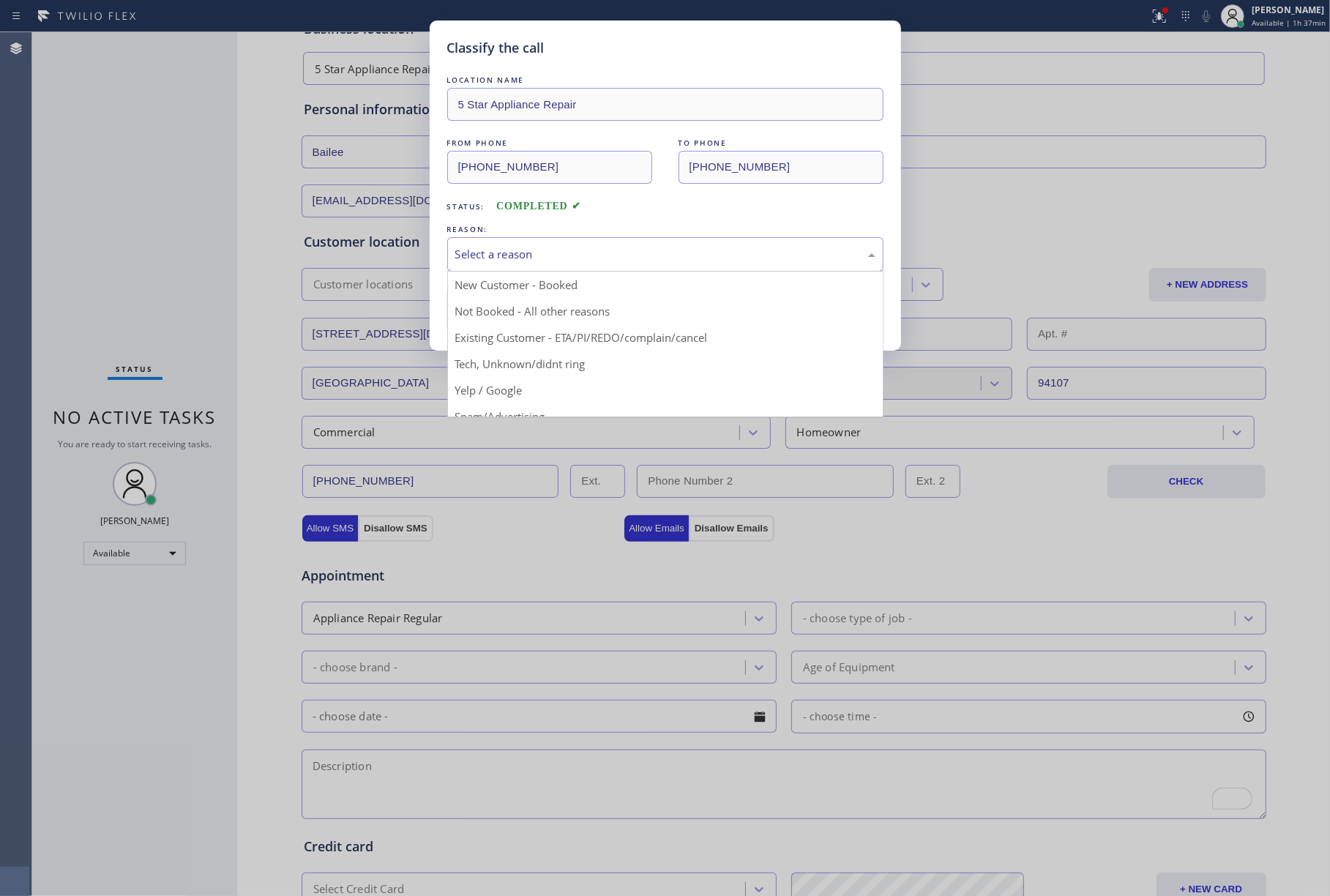
click at [571, 259] on div "Select a reason" at bounding box center [665, 255] width 421 height 17
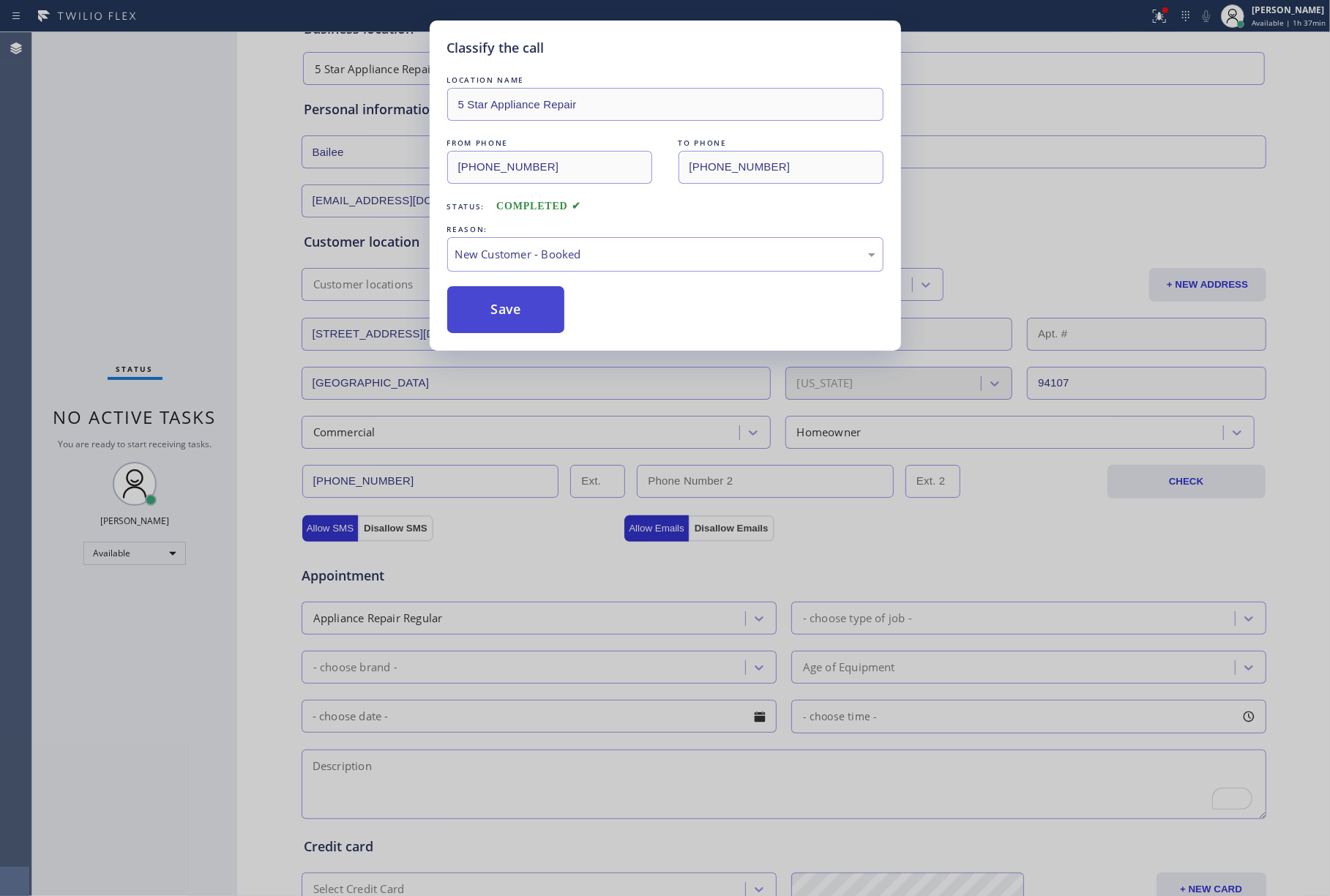
click at [504, 309] on button "Save" at bounding box center [507, 309] width 118 height 47
type input "[PHONE_NUMBER]"
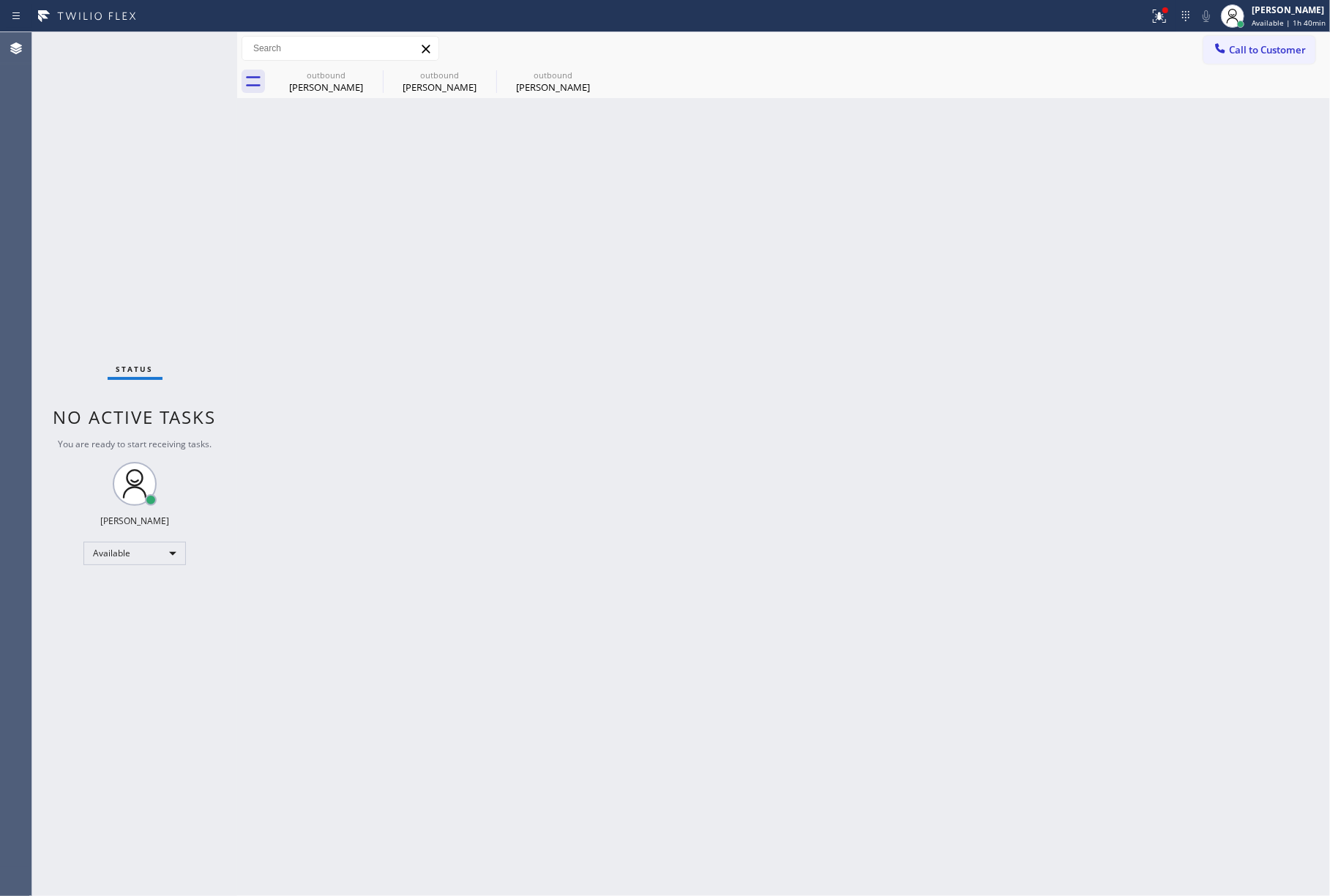
click at [132, 218] on div "Status No active tasks You are ready to start receiving tasks. [PERSON_NAME]" at bounding box center [135, 465] width 205 height 865
click at [191, 46] on div "Status No active tasks You are ready to start receiving tasks. [PERSON_NAME]" at bounding box center [135, 465] width 205 height 865
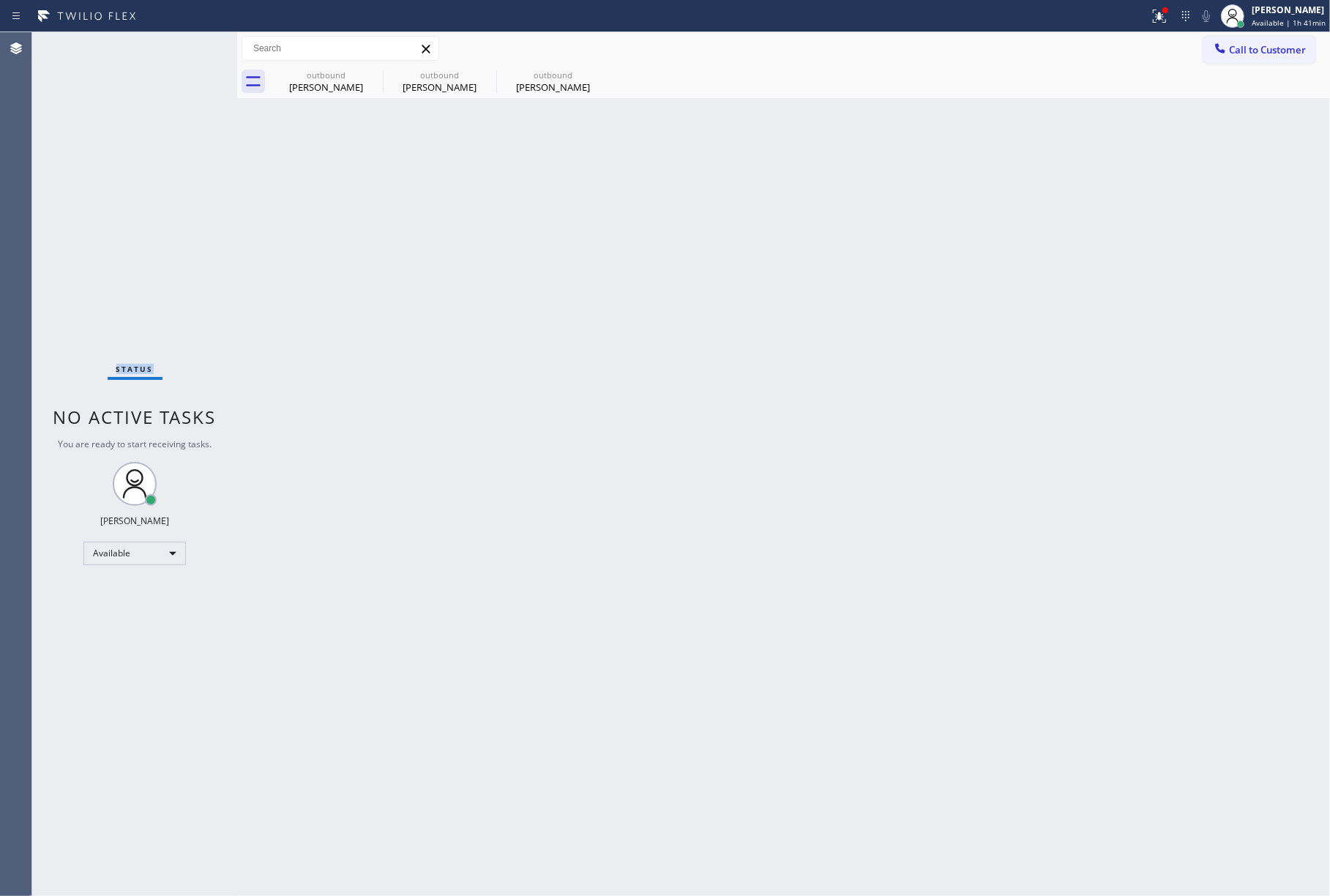
click at [191, 46] on div "Status No active tasks You are ready to start receiving tasks. [PERSON_NAME]" at bounding box center [135, 465] width 205 height 865
drag, startPoint x: 792, startPoint y: 243, endPoint x: 895, endPoint y: 30, distance: 236.6
click at [815, 206] on div "Back to Dashboard Change Sender ID Customers Technicians Select a contact Outbo…" at bounding box center [784, 465] width 1093 height 865
click at [1242, 39] on button "Call to Customer" at bounding box center [1259, 50] width 112 height 28
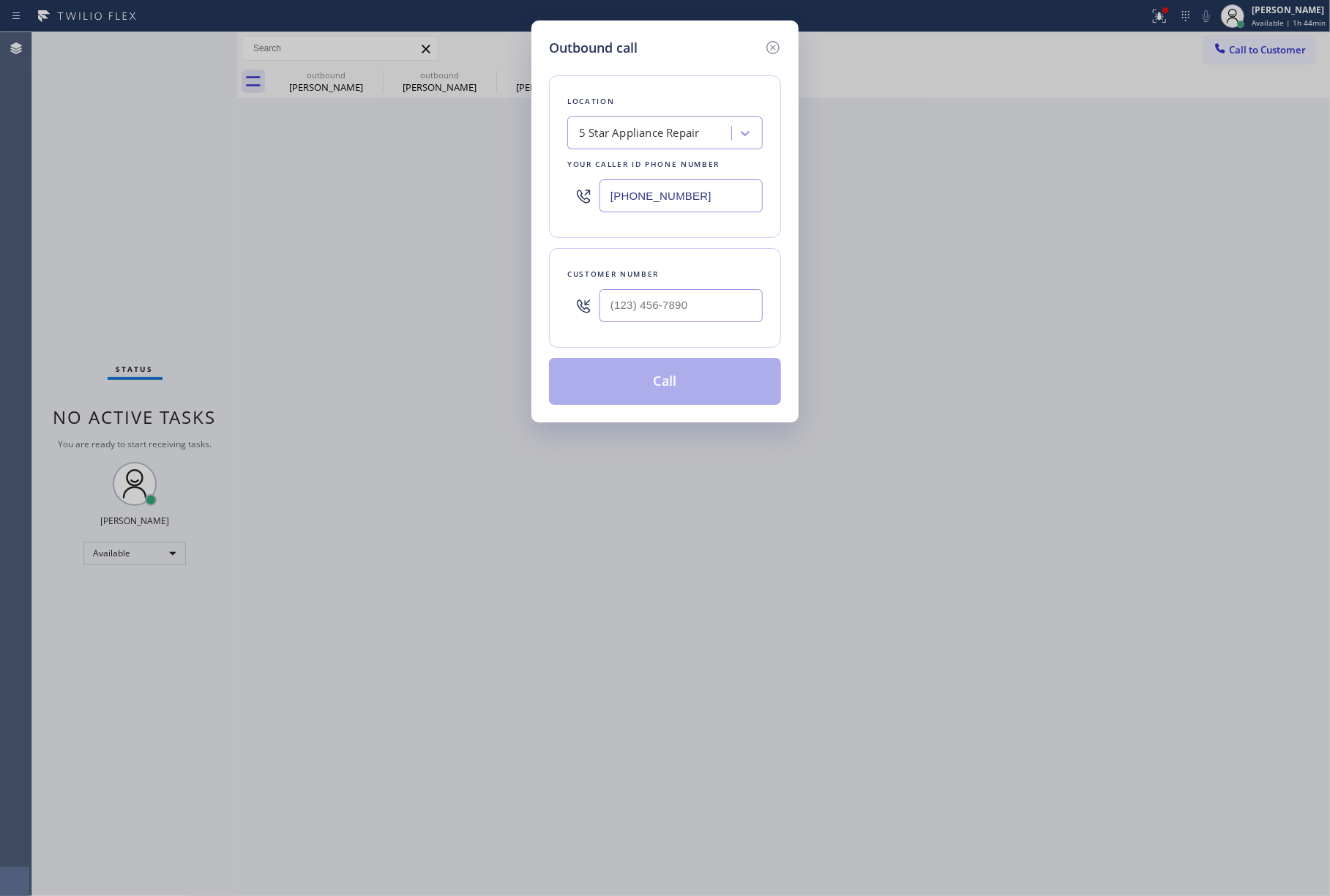
drag, startPoint x: 722, startPoint y: 192, endPoint x: 577, endPoint y: 216, distance: 147.0
click at [507, 192] on div "Outbound call Location 5 Star Appliance Repair Your caller id phone number [PHO…" at bounding box center [665, 448] width 1330 height 896
paste input "689) 302-4375"
type input "[PHONE_NUMBER]"
click at [654, 311] on input "text" at bounding box center [681, 305] width 163 height 33
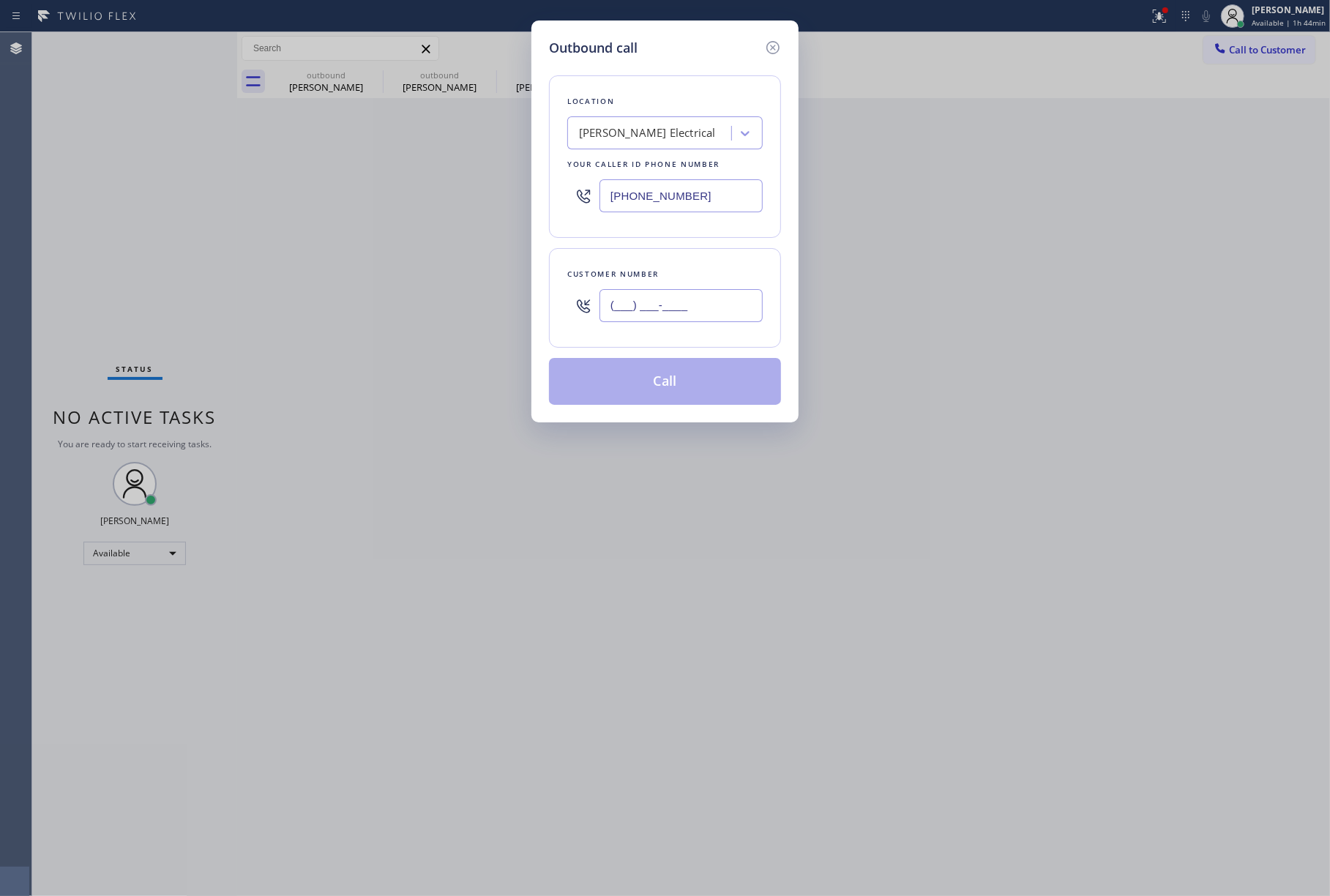
paste input "305) 680-2519"
type input "[PHONE_NUMBER]"
click at [654, 266] on div "Customer number [PHONE_NUMBER]" at bounding box center [665, 298] width 232 height 99
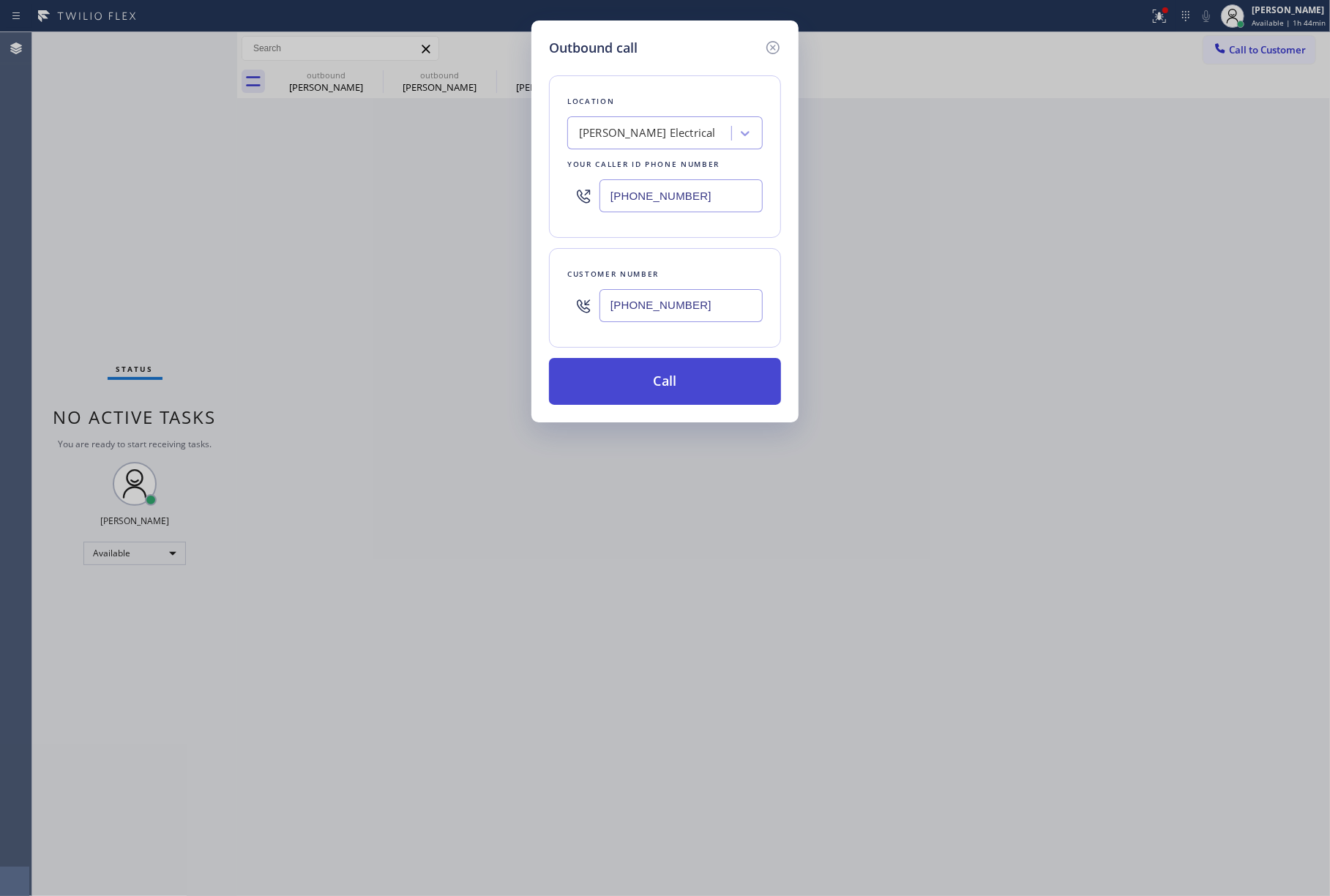
click at [663, 385] on button "Call" at bounding box center [665, 381] width 232 height 47
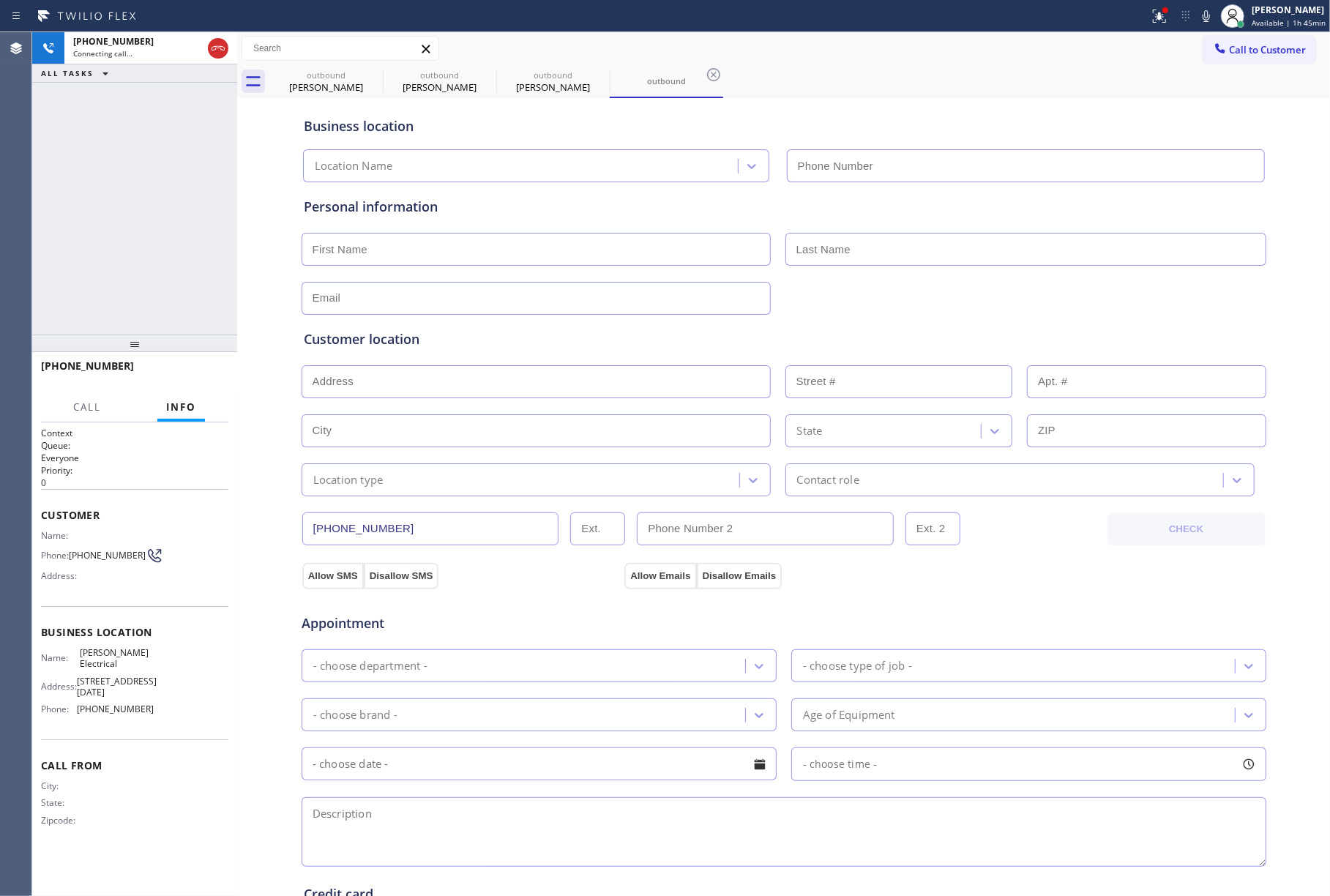
type input "[PHONE_NUMBER]"
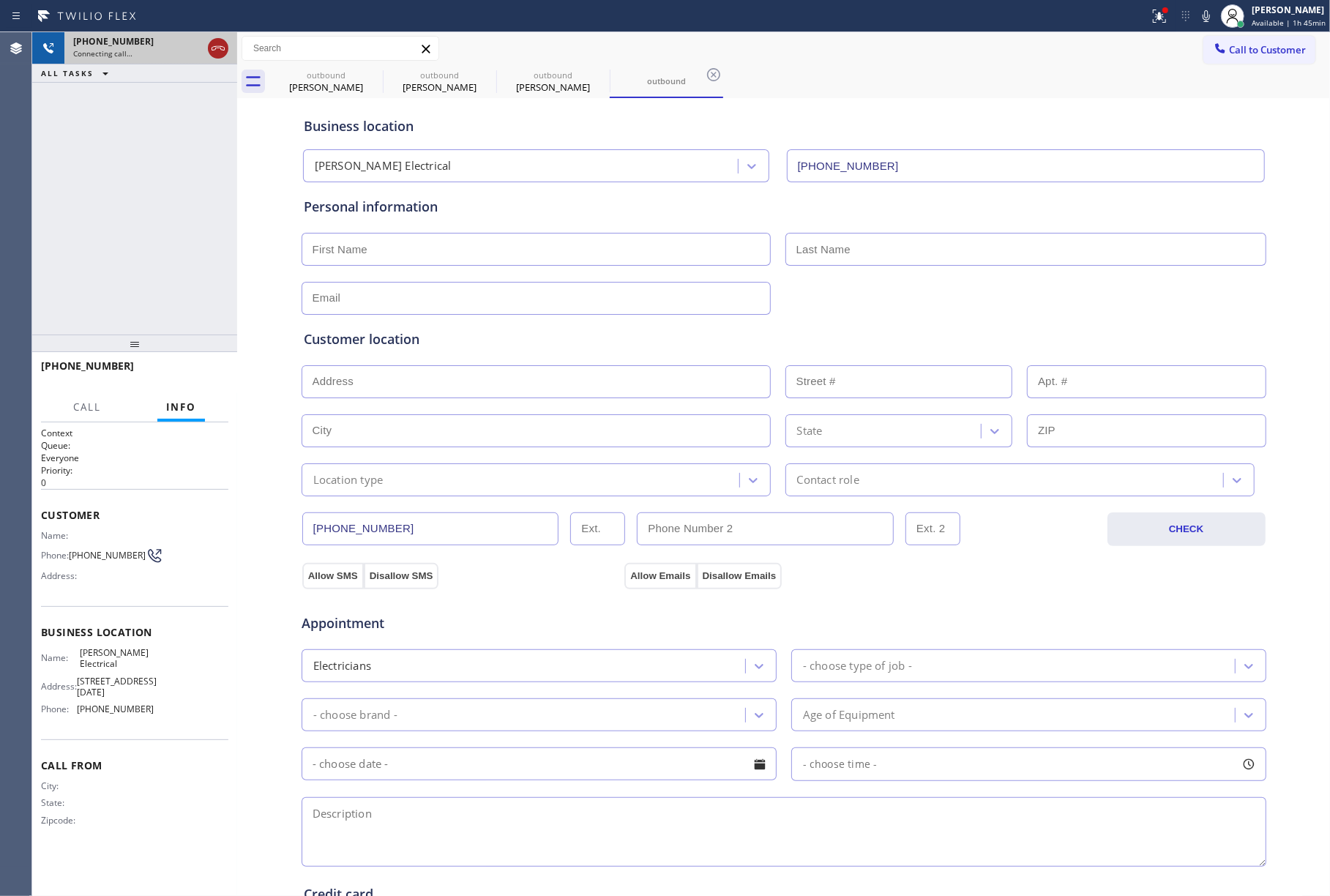
click at [213, 42] on icon at bounding box center [218, 48] width 17 height 17
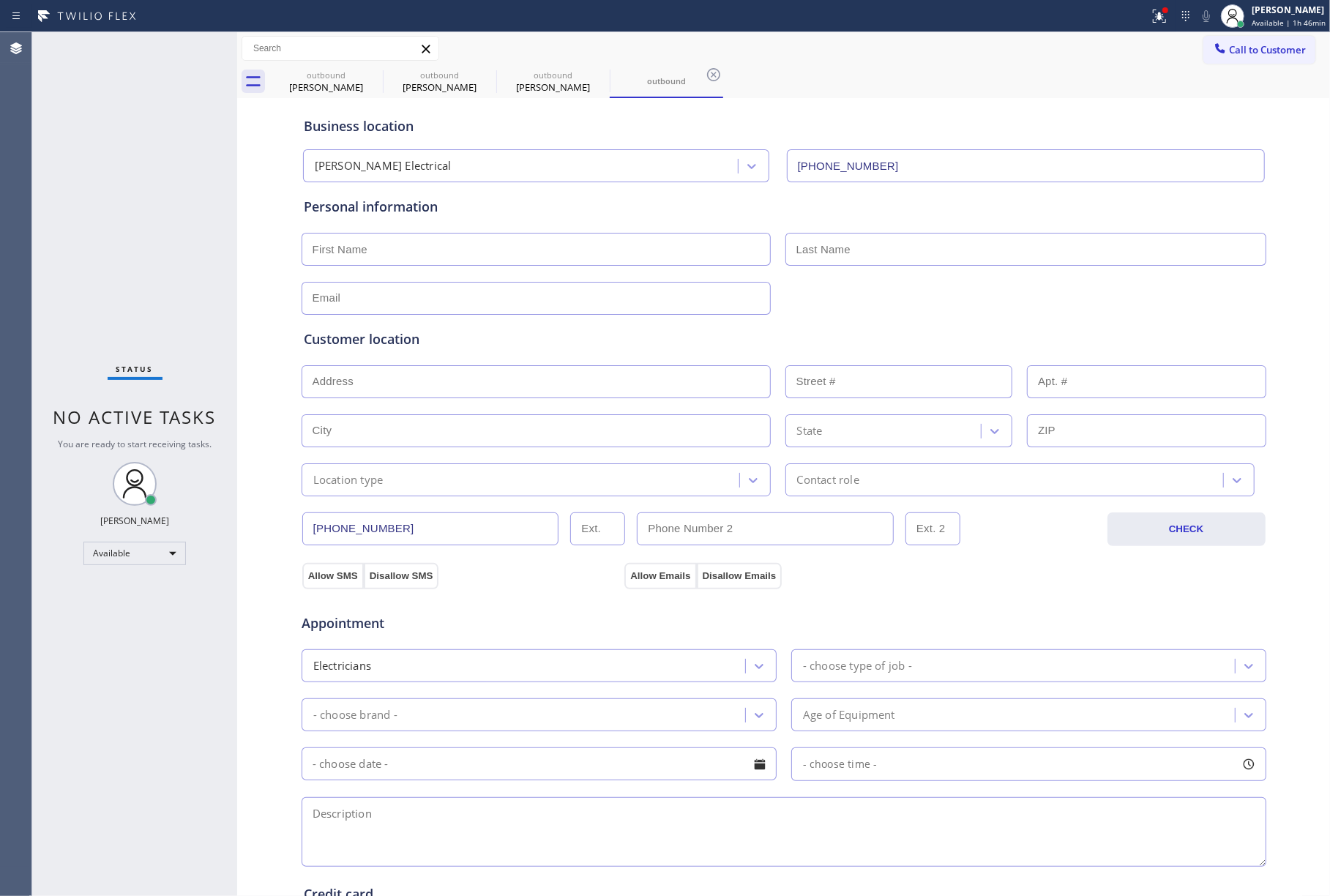
click at [1254, 66] on div "outbound [PERSON_NAME] outbound [PERSON_NAME] outbound [PERSON_NAME] outbound" at bounding box center [800, 81] width 1061 height 33
click at [1255, 43] on span "Call to Customer" at bounding box center [1268, 50] width 77 height 13
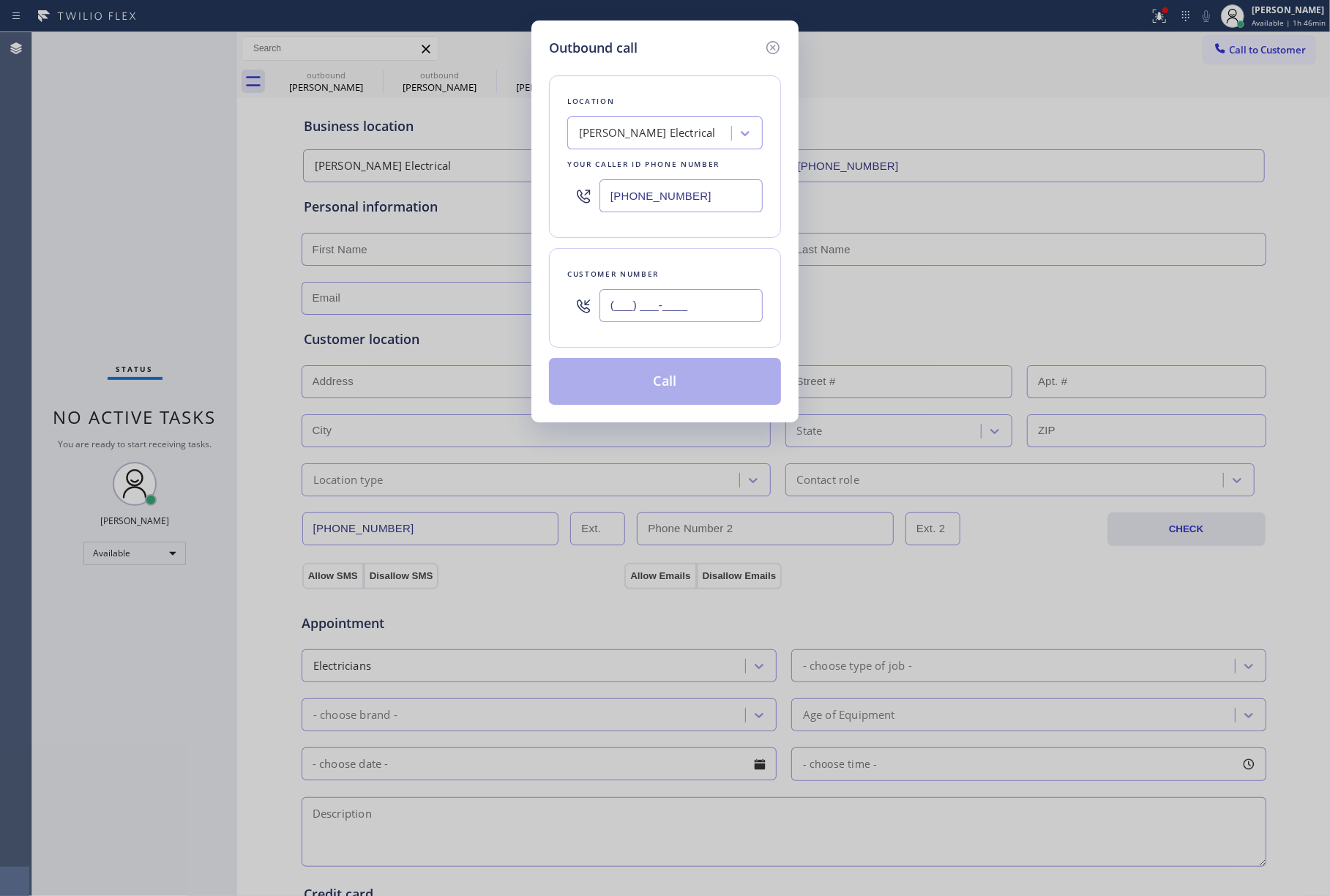
click at [677, 295] on input "(___) ___-____" at bounding box center [681, 305] width 163 height 33
paste input "510) 789-8808"
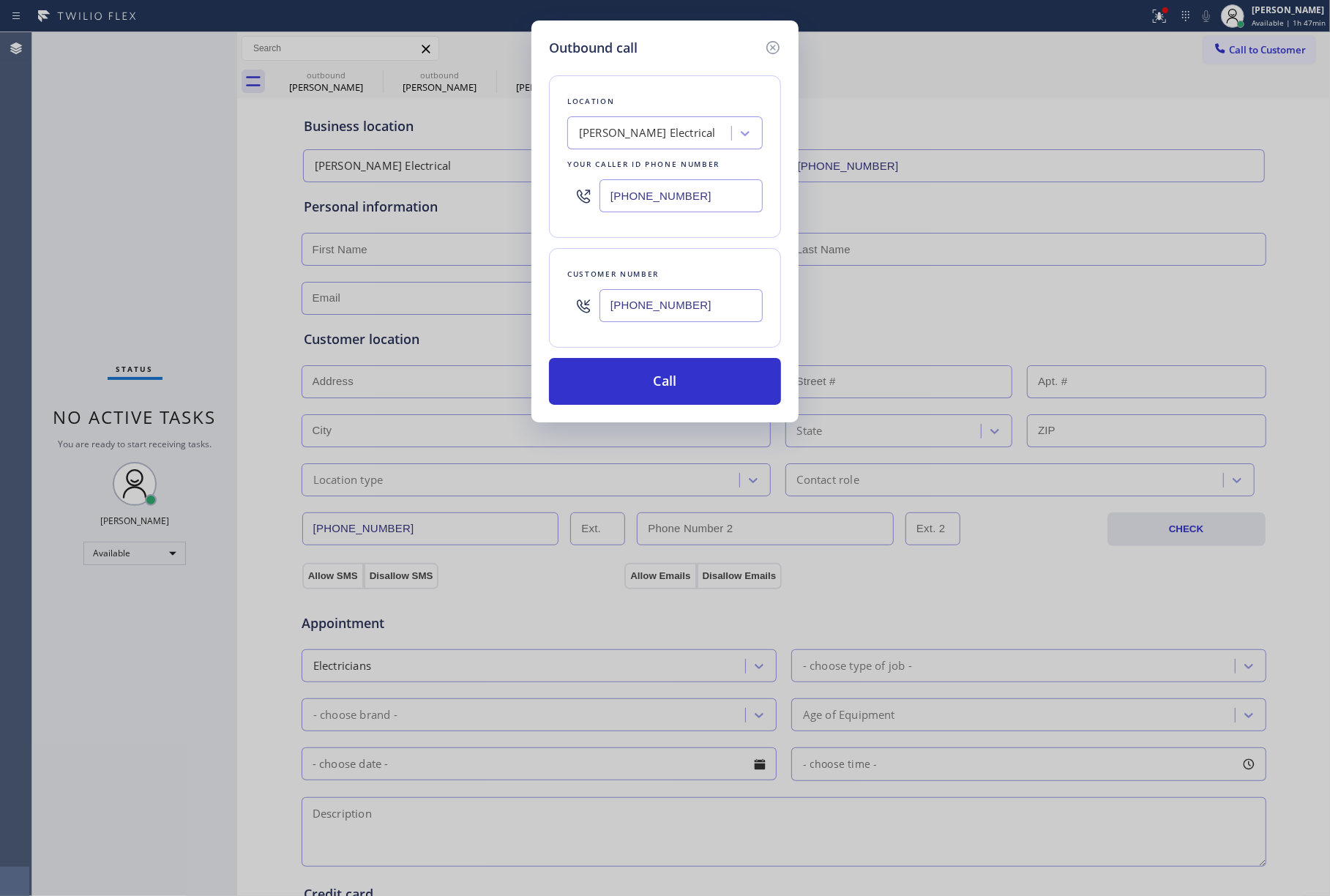
type input "[PHONE_NUMBER]"
drag, startPoint x: 695, startPoint y: 200, endPoint x: 563, endPoint y: 191, distance: 132.3
click at [563, 191] on div "Location [PERSON_NAME] Electrical Your caller id phone number [PHONE_NUMBER]" at bounding box center [665, 156] width 232 height 162
paste input "510) 319-0237"
type input "[PHONE_NUMBER]"
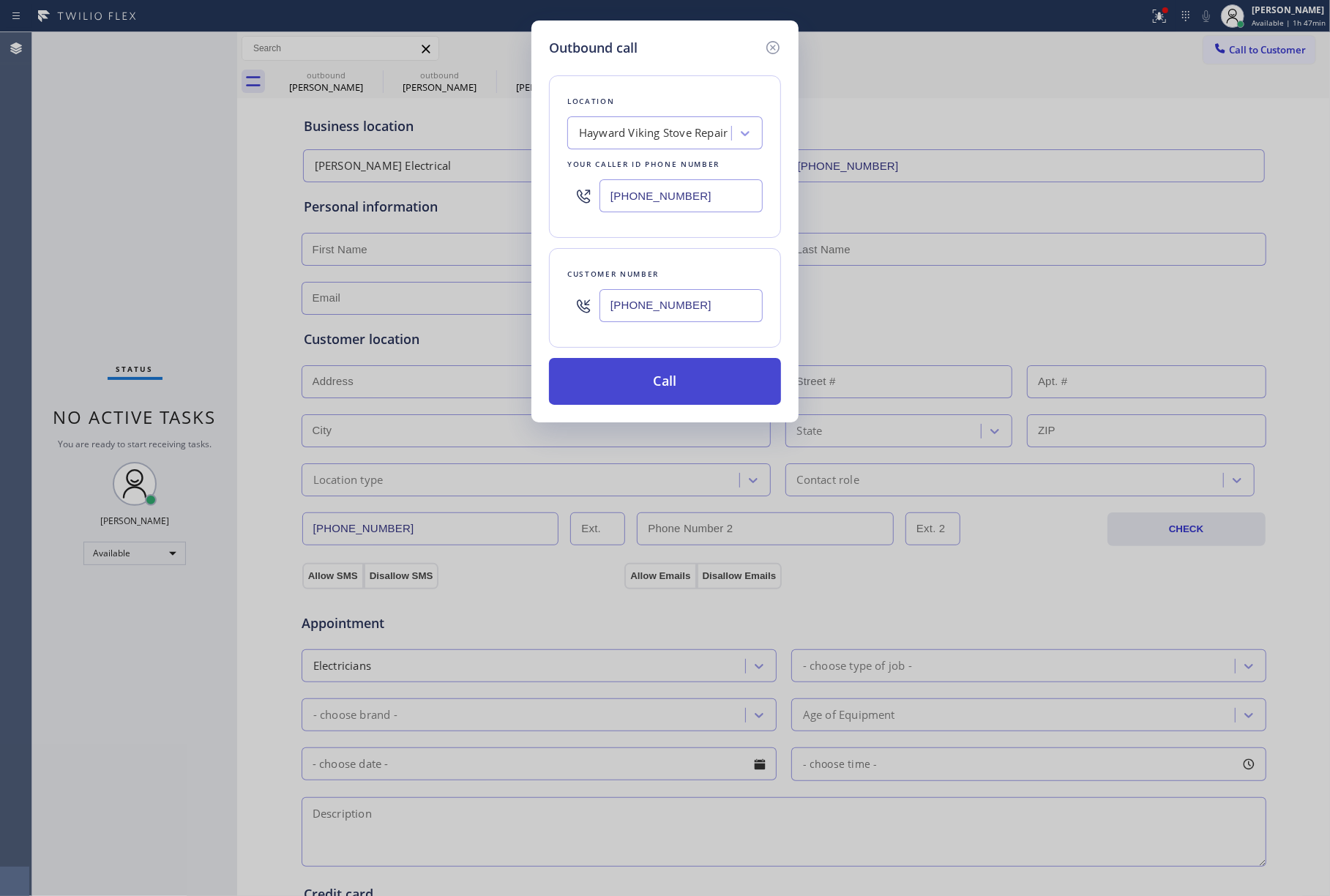
click at [669, 372] on button "Call" at bounding box center [665, 381] width 232 height 47
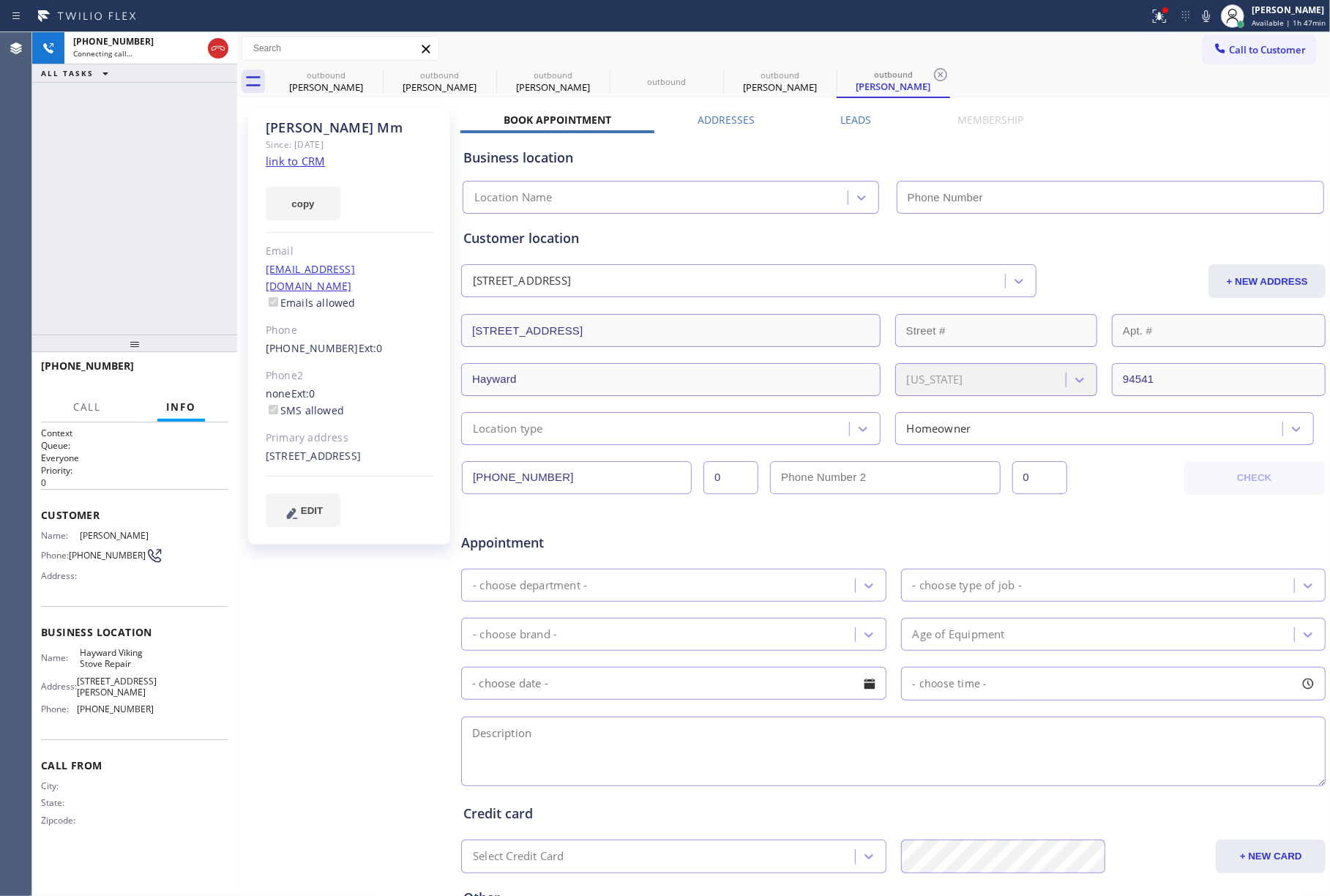
type input "[PHONE_NUMBER]"
click at [200, 361] on div "[PHONE_NUMBER] Live | 00:05 HANG UP" at bounding box center [135, 373] width 187 height 38
drag, startPoint x: 194, startPoint y: 331, endPoint x: 197, endPoint y: 358, distance: 27.2
click at [194, 344] on div at bounding box center [135, 344] width 205 height 17
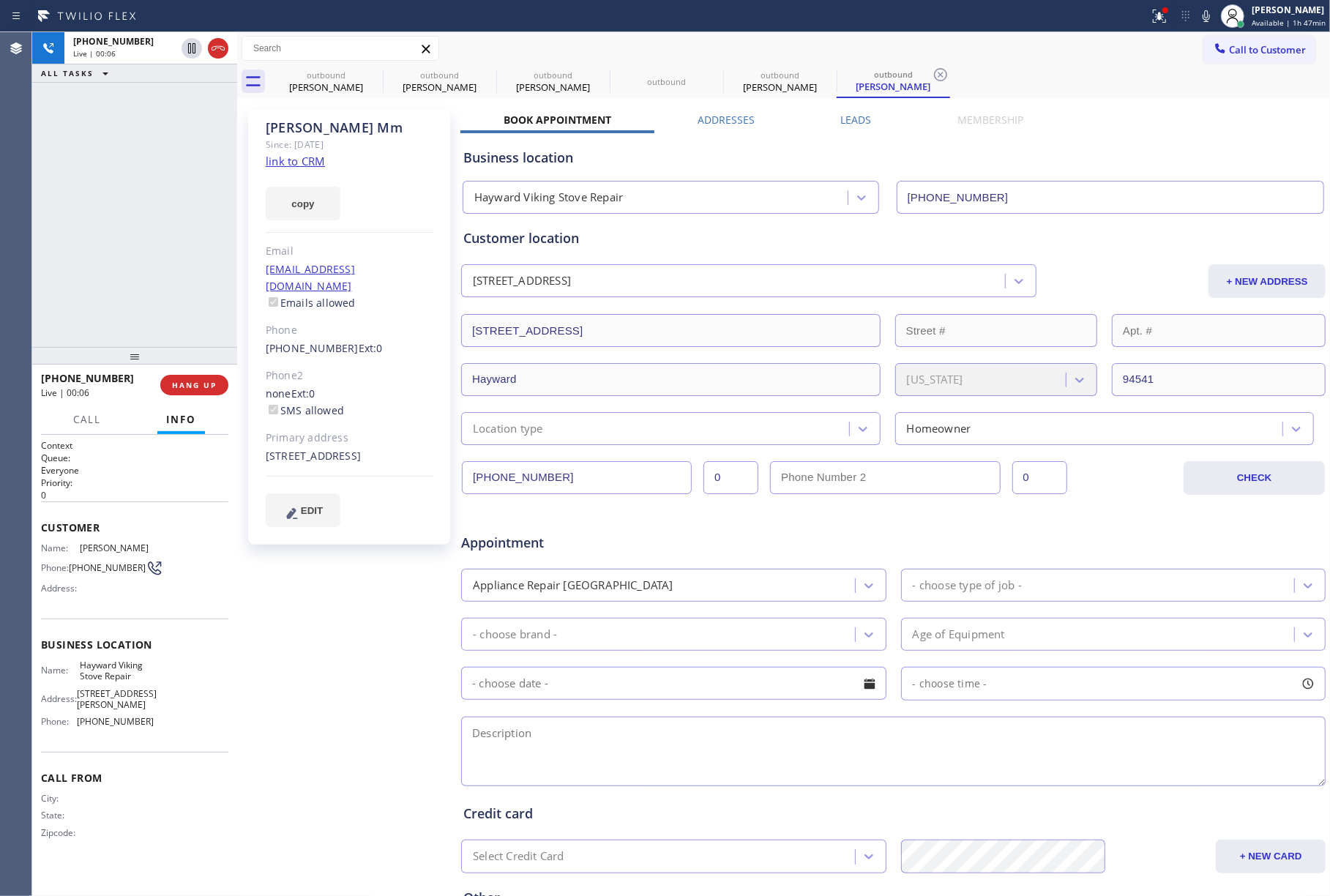
click at [197, 358] on div at bounding box center [135, 356] width 205 height 17
click at [205, 380] on span "HANG UP" at bounding box center [194, 385] width 45 height 10
click at [184, 396] on div "[PHONE_NUMBER] Live | 00:07 HANG UP" at bounding box center [135, 385] width 187 height 38
click at [199, 392] on button "COMPLETE" at bounding box center [192, 385] width 74 height 20
click at [165, 287] on div "ALL TASKS ALL TASKS ACTIVE TASKS TASKS IN WRAP UP [PHONE_NUMBER] Wrap up | 00:01" at bounding box center [135, 190] width 205 height 315
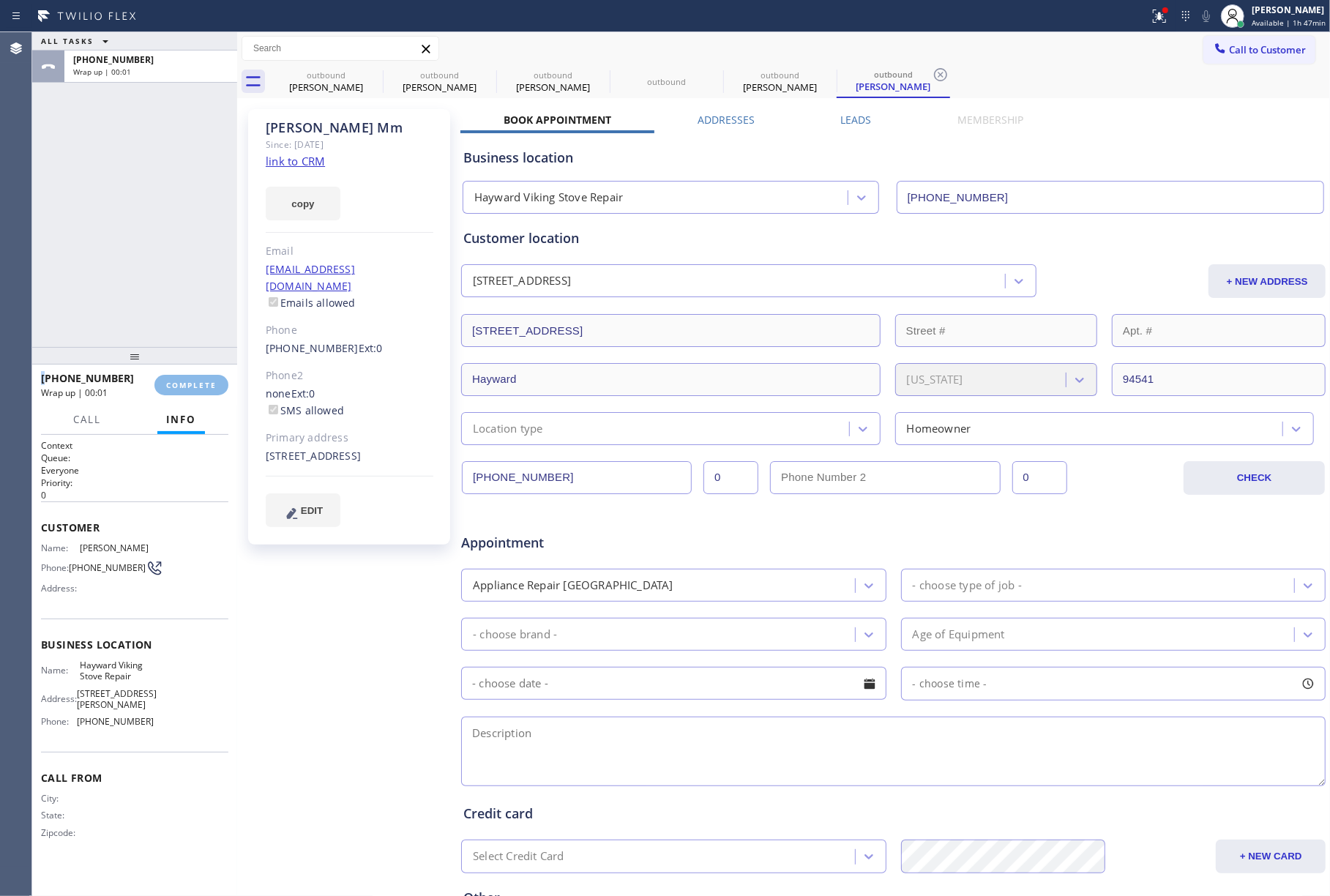
click at [165, 287] on div "ALL TASKS ALL TASKS ACTIVE TASKS TASKS IN WRAP UP [PHONE_NUMBER] Wrap up | 00:01" at bounding box center [135, 190] width 205 height 315
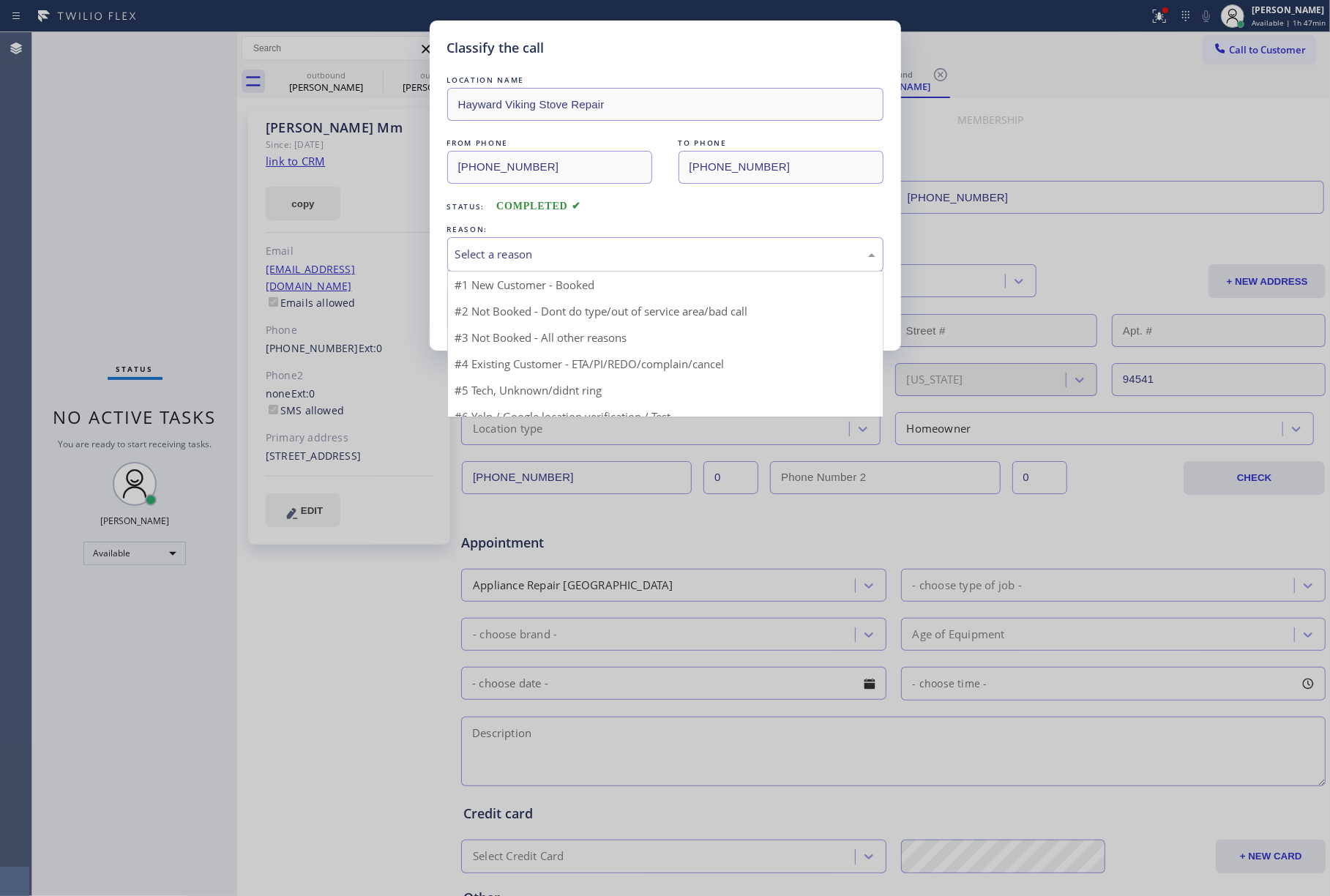
click at [509, 261] on div "Select a reason" at bounding box center [665, 255] width 421 height 17
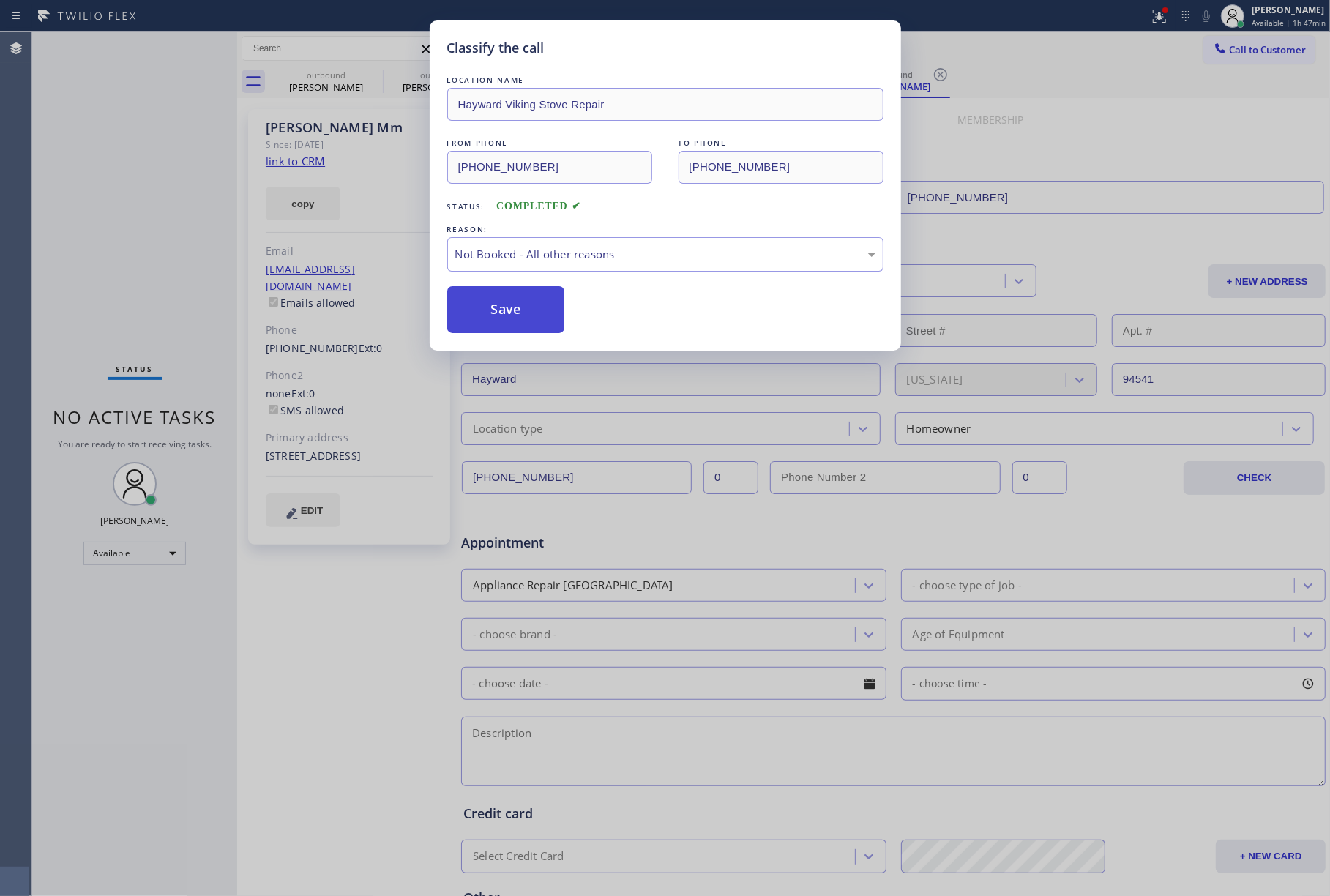
click at [493, 307] on button "Save" at bounding box center [507, 309] width 118 height 47
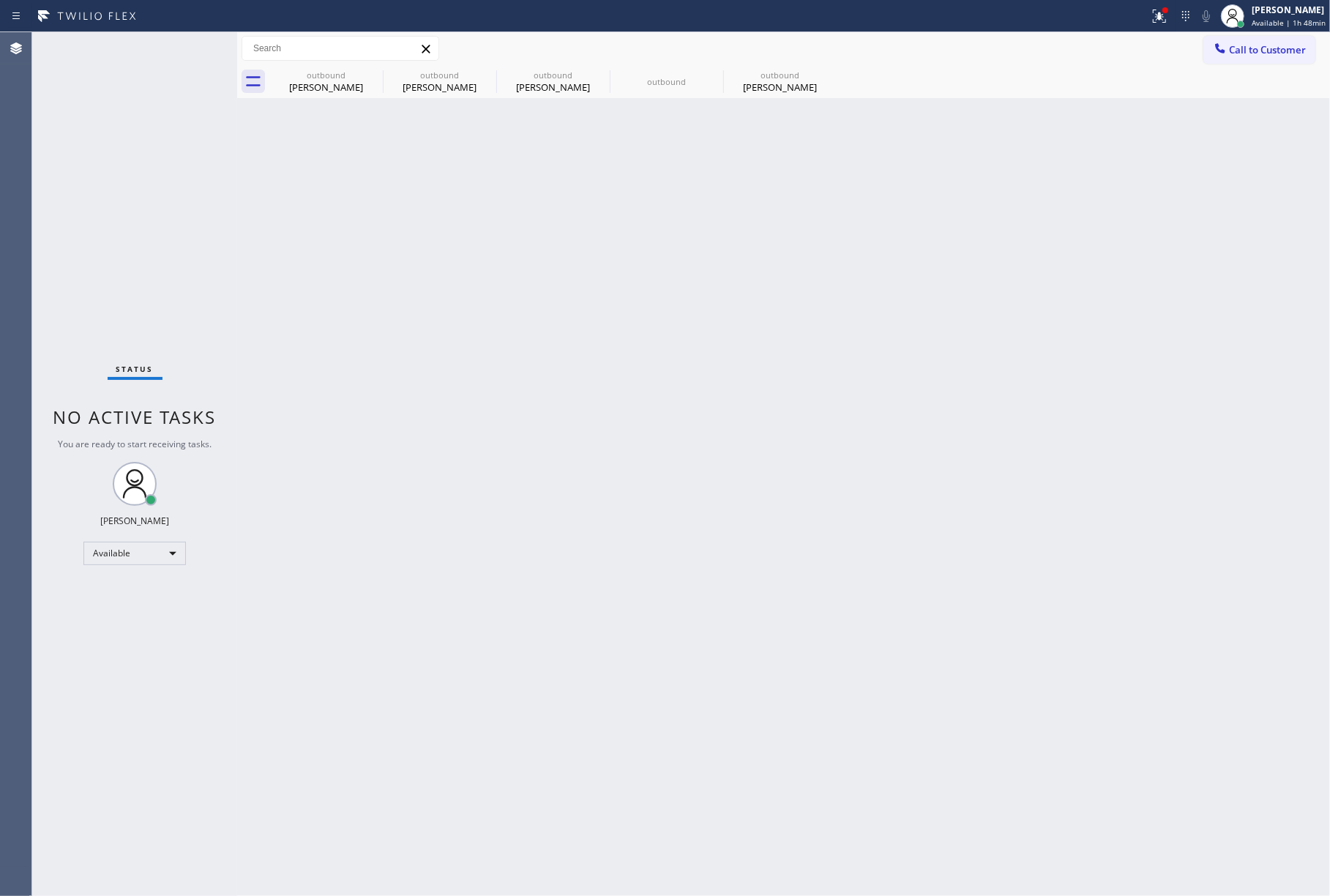
drag, startPoint x: 83, startPoint y: 177, endPoint x: 548, endPoint y: 136, distance: 466.8
click at [83, 177] on div "Status No active tasks You are ready to start receiving tasks. [PERSON_NAME]" at bounding box center [135, 465] width 205 height 865
click at [1264, 14] on div "[PERSON_NAME]" at bounding box center [1289, 10] width 74 height 12
click at [1219, 110] on button "Break" at bounding box center [1257, 115] width 146 height 19
click at [1047, 563] on div "Back to Dashboard Change Sender ID Customers Technicians Select a contact Outbo…" at bounding box center [784, 465] width 1093 height 865
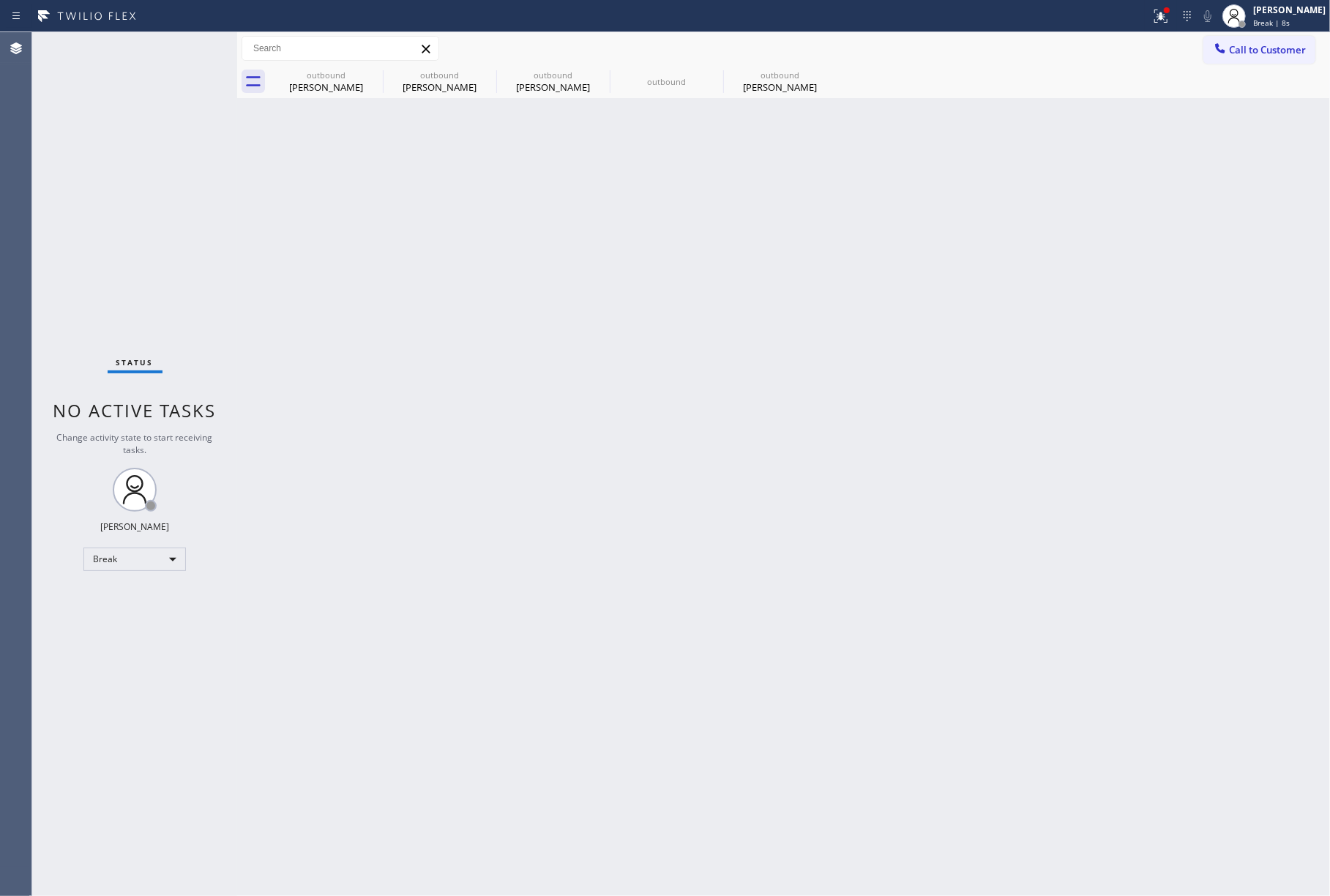
click at [79, 209] on div "Status No active tasks Change activity state to start receiving tasks. [PERSON_…" at bounding box center [135, 465] width 205 height 865
drag, startPoint x: 1289, startPoint y: 14, endPoint x: 1274, endPoint y: 41, distance: 30.9
click at [1289, 14] on div "[PERSON_NAME]" at bounding box center [1290, 10] width 73 height 12
click at [1232, 99] on button "Unavailable" at bounding box center [1257, 96] width 146 height 19
click at [1075, 186] on div "Back to Dashboard Change Sender ID Customers Technicians Select a contact Outbo…" at bounding box center [784, 465] width 1093 height 865
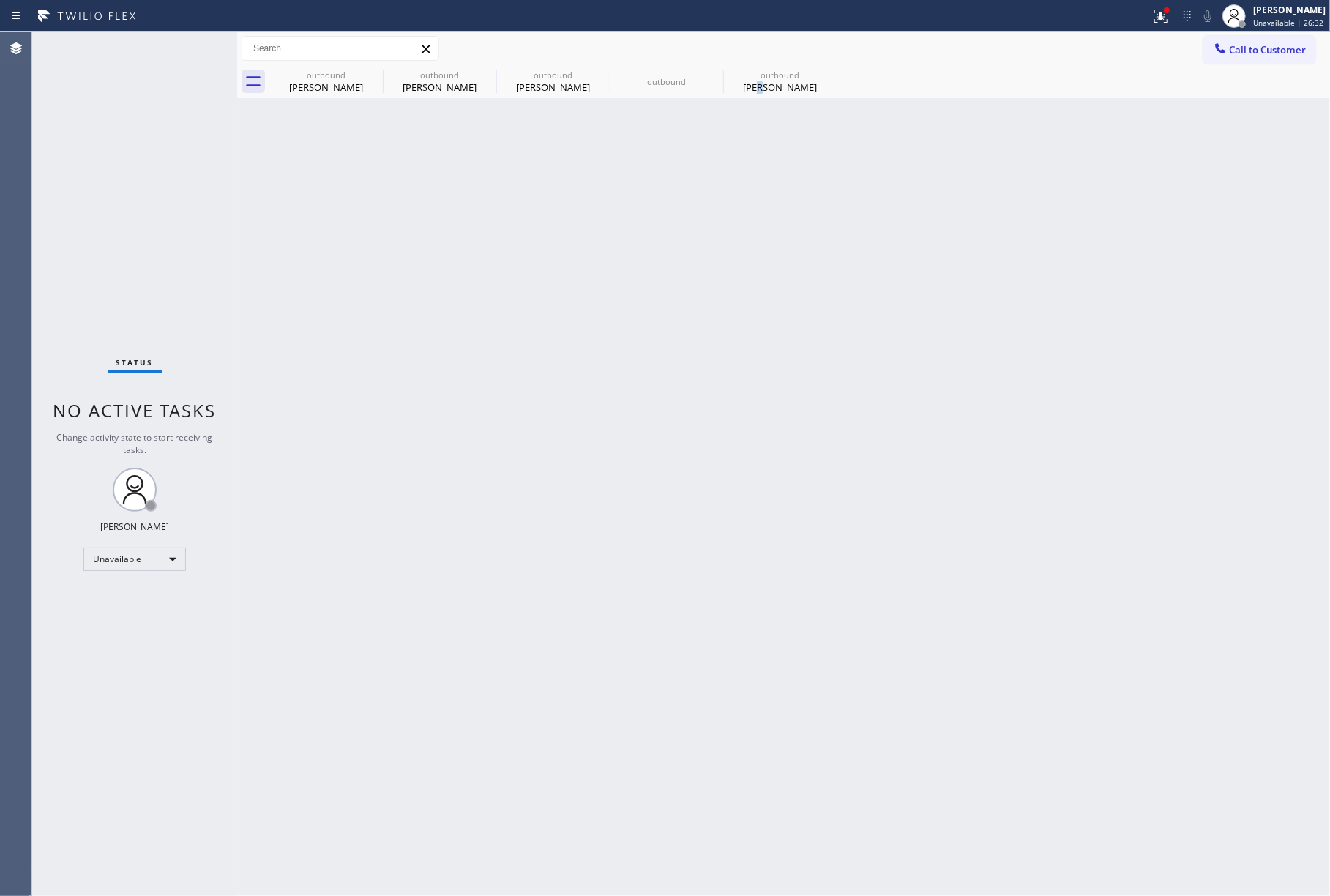
click at [773, 554] on div "Back to Dashboard Change Sender ID Customers Technicians Select a contact Outbo…" at bounding box center [784, 465] width 1093 height 865
drag, startPoint x: 36, startPoint y: 217, endPoint x: 102, endPoint y: 191, distance: 70.9
click at [36, 217] on div "Status No active tasks Change activity state to start receiving tasks. [PERSON_…" at bounding box center [135, 465] width 205 height 865
click at [720, 302] on div "Back to Dashboard Change Sender ID Customers Technicians Select a contact Outbo…" at bounding box center [784, 465] width 1093 height 865
click at [725, 461] on div "Back to Dashboard Change Sender ID Customers Technicians Select a contact Outbo…" at bounding box center [784, 465] width 1093 height 865
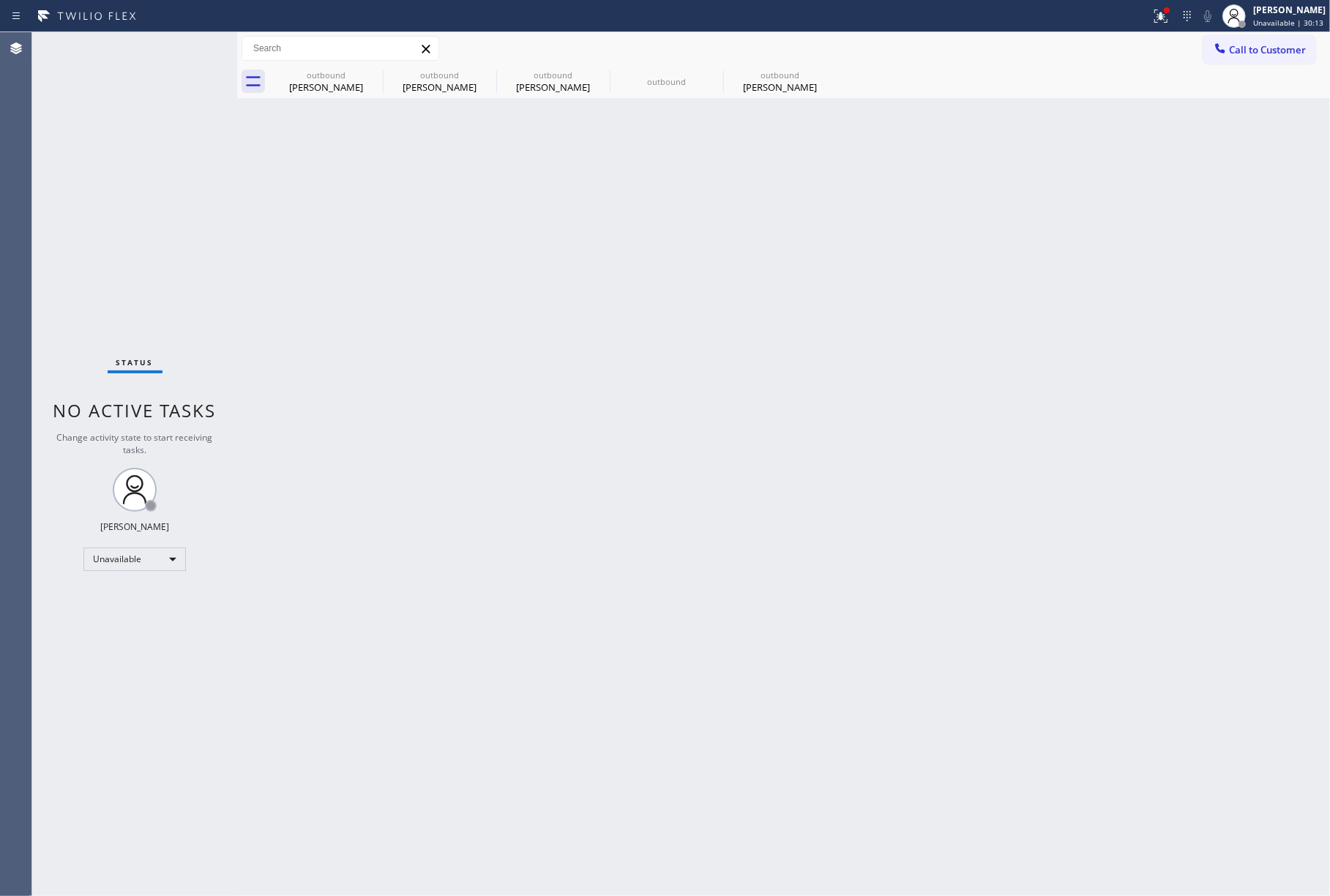
drag, startPoint x: 1022, startPoint y: 443, endPoint x: 1304, endPoint y: 468, distance: 283.1
click at [1029, 443] on div "Back to Dashboard Change Sender ID Customers Technicians Select a contact Outbo…" at bounding box center [784, 465] width 1093 height 865
click at [1009, 387] on div "Back to Dashboard Change Sender ID Customers Technicians Select a contact Outbo…" at bounding box center [784, 465] width 1093 height 865
click at [970, 259] on div "Back to Dashboard Change Sender ID Customers Technicians Select a contact Outbo…" at bounding box center [784, 465] width 1093 height 865
click at [748, 482] on div "Back to Dashboard Change Sender ID Customers Technicians Select a contact Outbo…" at bounding box center [784, 465] width 1093 height 865
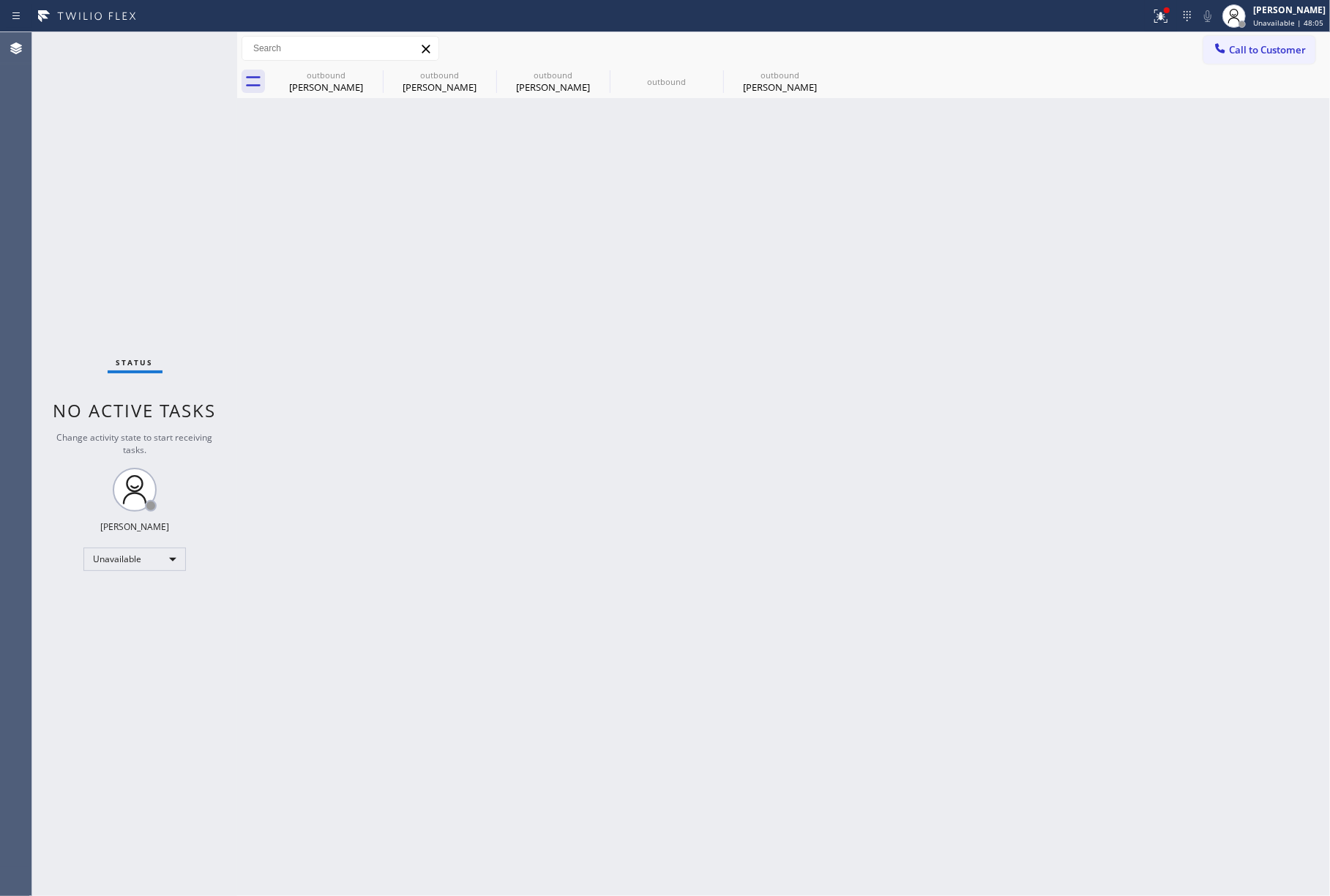
click at [722, 460] on div "Back to Dashboard Change Sender ID Customers Technicians Select a contact Outbo…" at bounding box center [784, 465] width 1093 height 865
click at [80, 176] on div "Status No active tasks Change activity state to start receiving tasks. [PERSON_…" at bounding box center [135, 465] width 205 height 865
click at [632, 208] on div "Back to Dashboard Change Sender ID Customers Technicians Select a contact Outbo…" at bounding box center [784, 465] width 1093 height 865
click at [1229, 45] on div at bounding box center [1220, 50] width 17 height 17
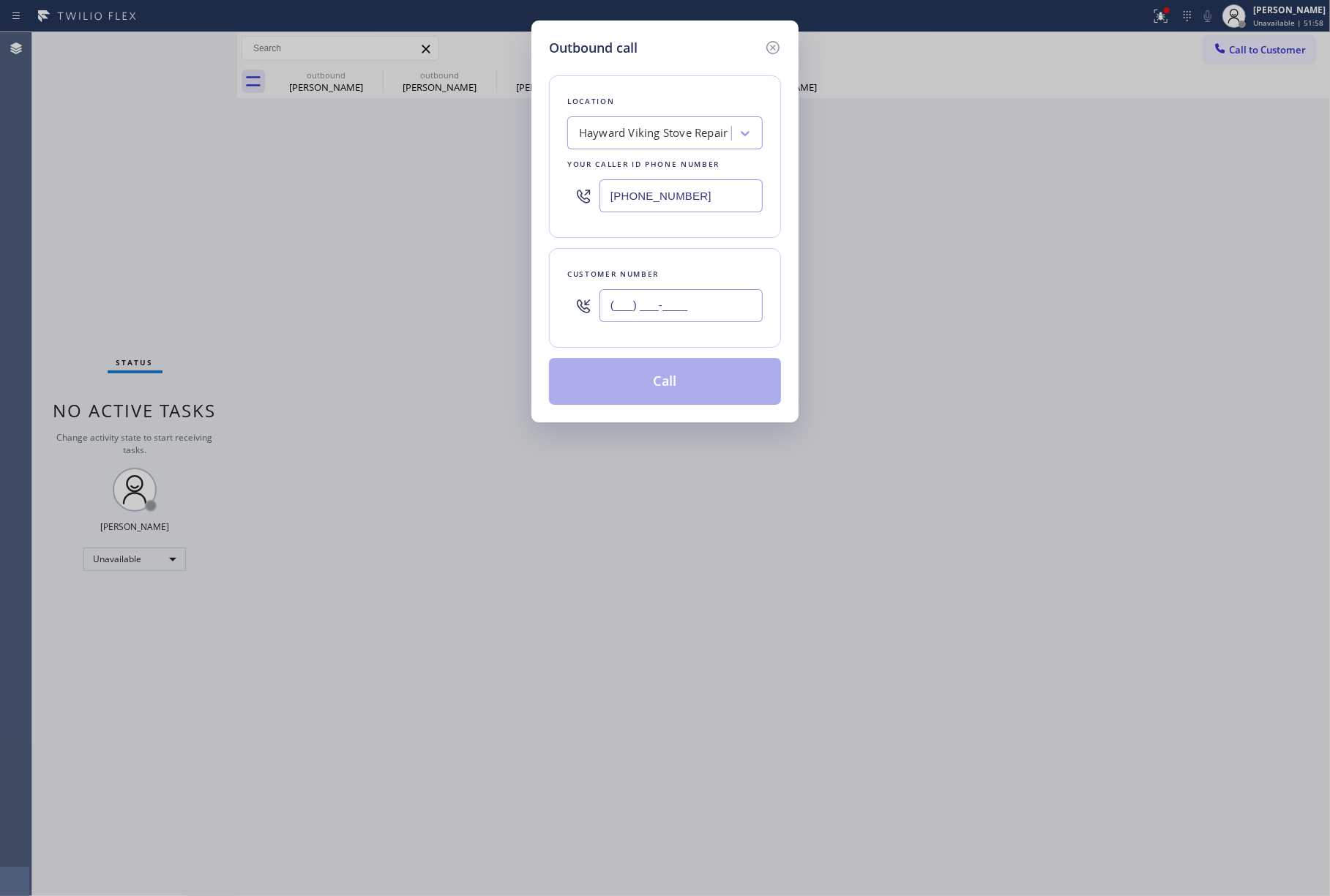
click at [692, 302] on input "(___) ___-____" at bounding box center [681, 305] width 163 height 33
paste input "714) 822-0251"
type input "[PHONE_NUMBER]"
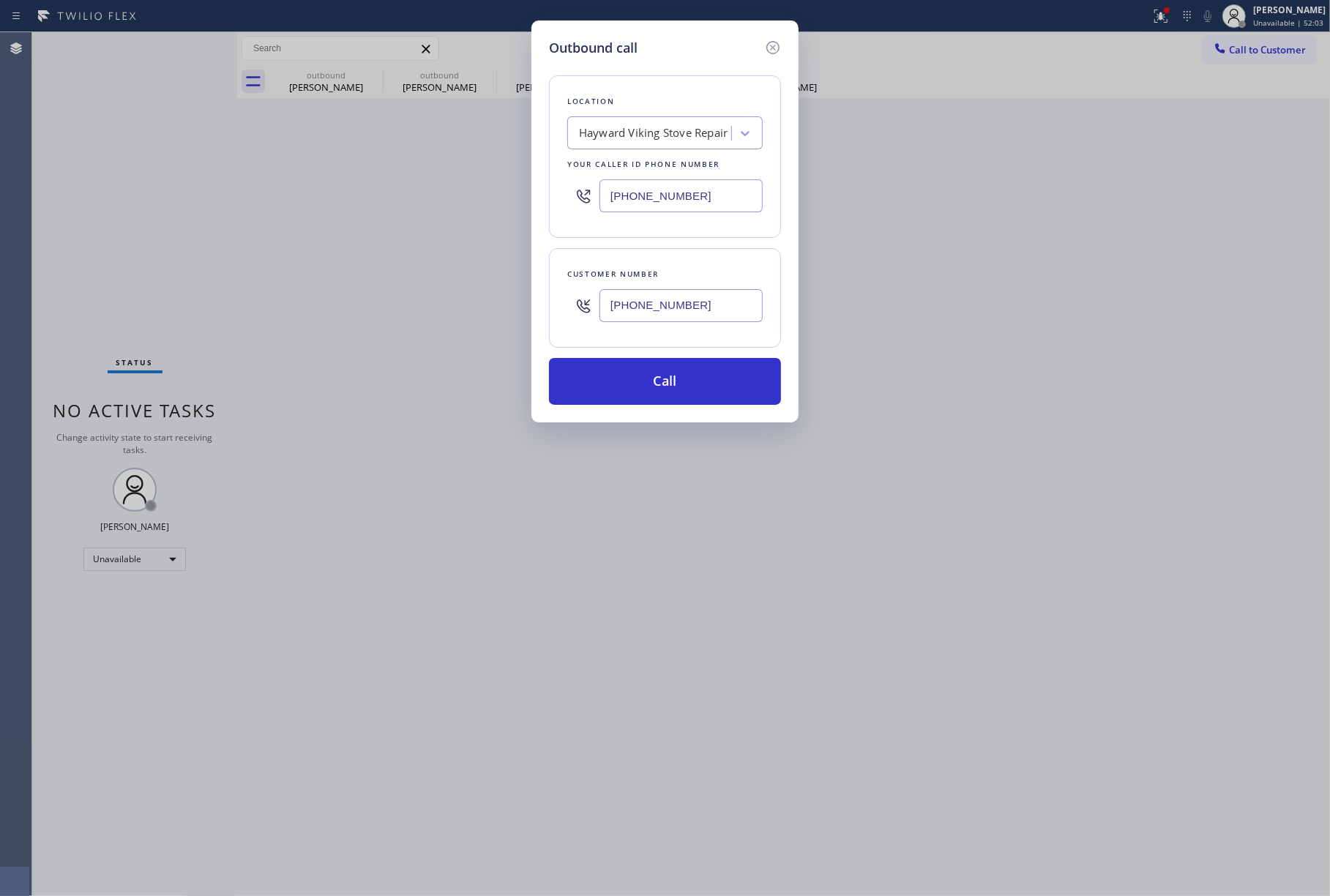
drag, startPoint x: 700, startPoint y: 197, endPoint x: 562, endPoint y: 191, distance: 138.1
click at [562, 191] on div "Location Hayward Viking Stove Repair Your caller id phone number [PHONE_NUMBER]" at bounding box center [665, 156] width 232 height 162
paste input "323) 991-9198"
type input "[PHONE_NUMBER]"
click at [655, 385] on button "Call" at bounding box center [665, 381] width 232 height 47
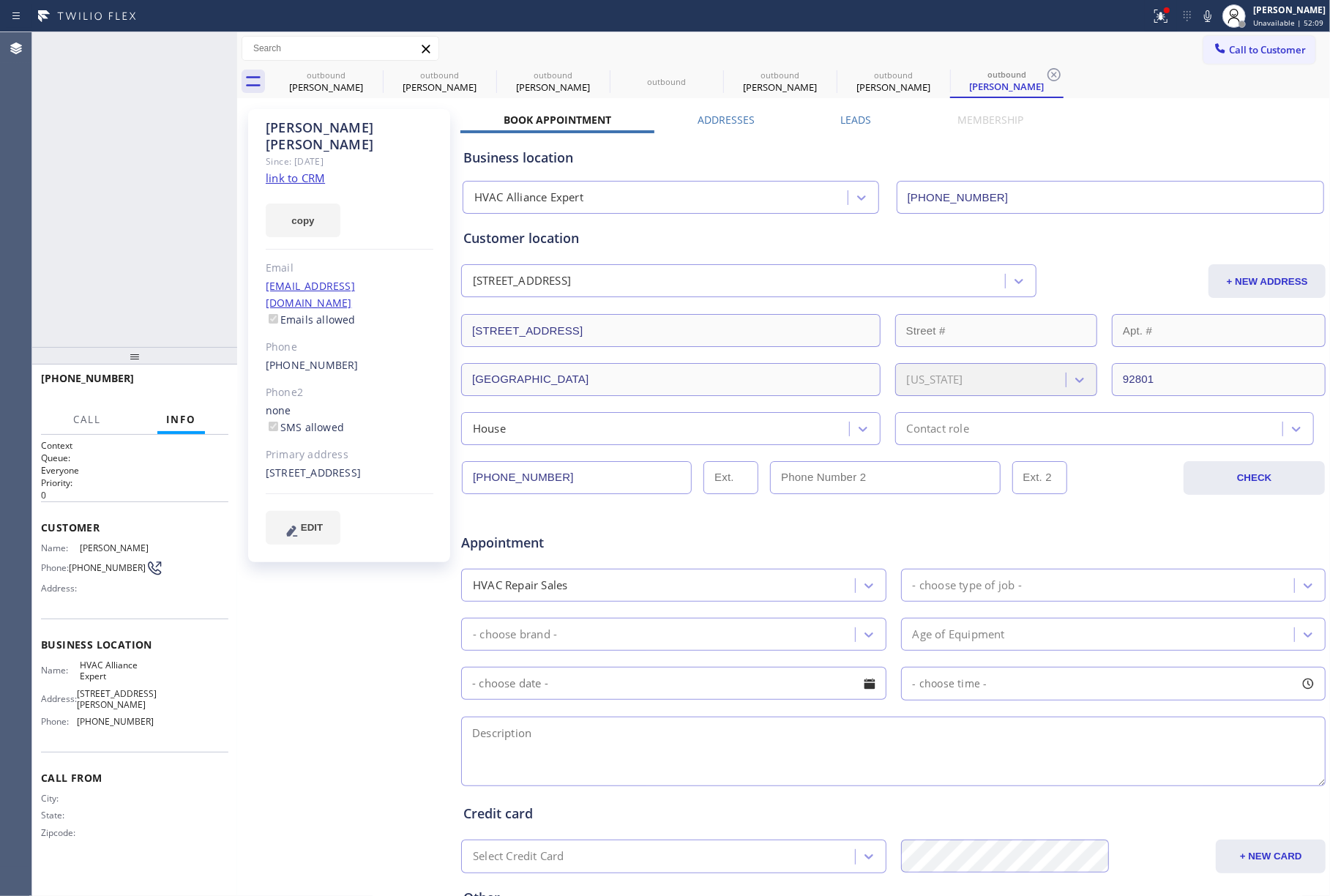
type input "[PHONE_NUMBER]"
drag, startPoint x: 187, startPoint y: 379, endPoint x: 178, endPoint y: 329, distance: 50.8
click at [187, 376] on button "HANG UP" at bounding box center [194, 385] width 68 height 20
click at [178, 382] on span "HANG UP" at bounding box center [194, 385] width 45 height 10
click at [180, 309] on div "[PHONE_NUMBER] Live | 00:08 ALL TASKS ALL TASKS ACTIVE TASKS TASKS IN WRAP UP" at bounding box center [135, 190] width 205 height 315
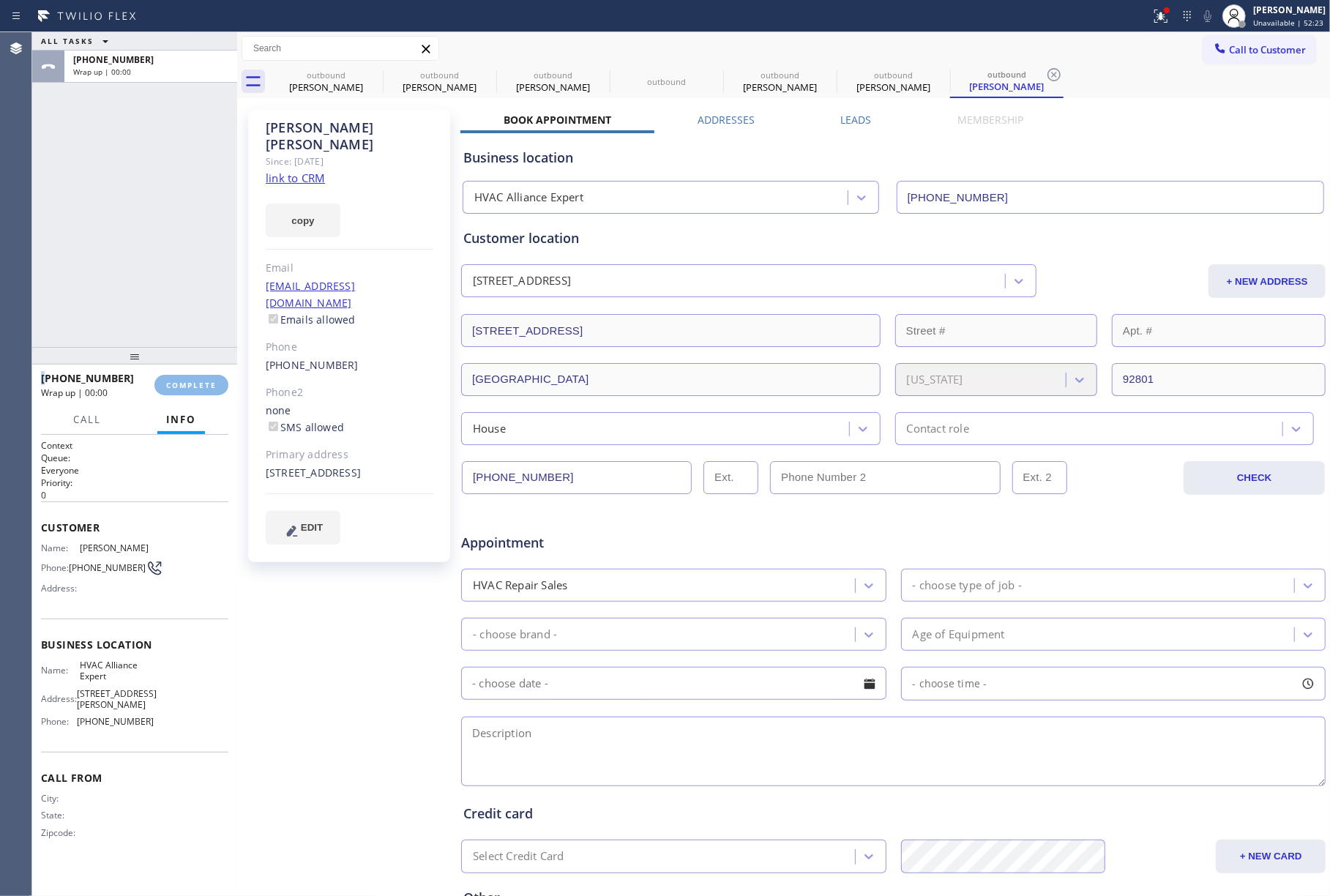
click at [180, 309] on div "ALL TASKS ALL TASKS ACTIVE TASKS TASKS IN WRAP UP [PHONE_NUMBER] Wrap up | 00:00" at bounding box center [135, 190] width 205 height 315
click at [202, 382] on span "COMPLETE" at bounding box center [191, 385] width 51 height 10
click at [173, 303] on div "ALL TASKS ALL TASKS ACTIVE TASKS TASKS IN WRAP UP [PHONE_NUMBER] Wrap up | 00:00" at bounding box center [135, 190] width 205 height 315
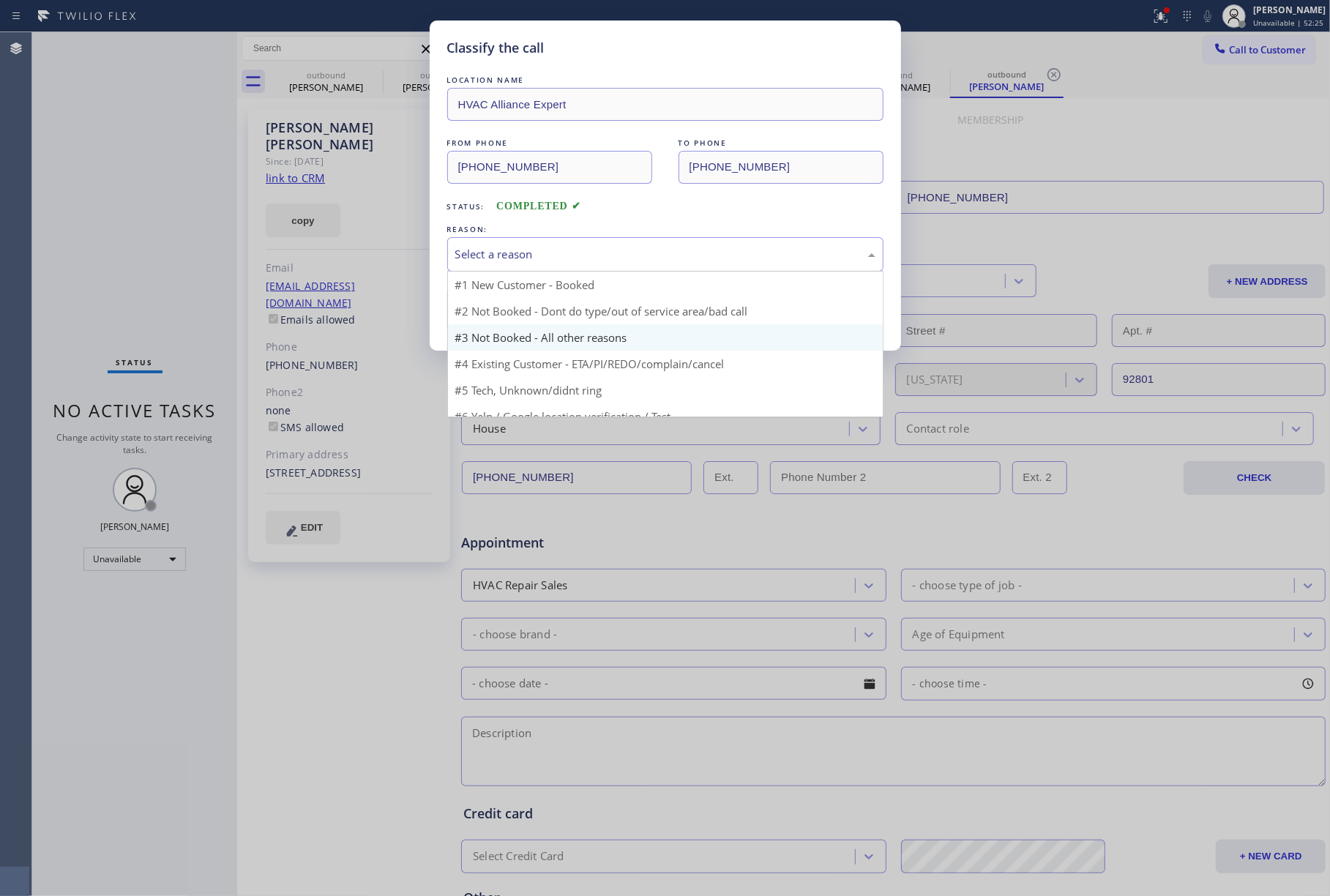
drag, startPoint x: 595, startPoint y: 261, endPoint x: 571, endPoint y: 346, distance: 88.3
click at [571, 272] on div "Select a reason #1 New Customer - Booked #2 Not Booked - Dont do type/out of se…" at bounding box center [665, 255] width 436 height 34
drag, startPoint x: 566, startPoint y: 337, endPoint x: 525, endPoint y: 317, distance: 45.6
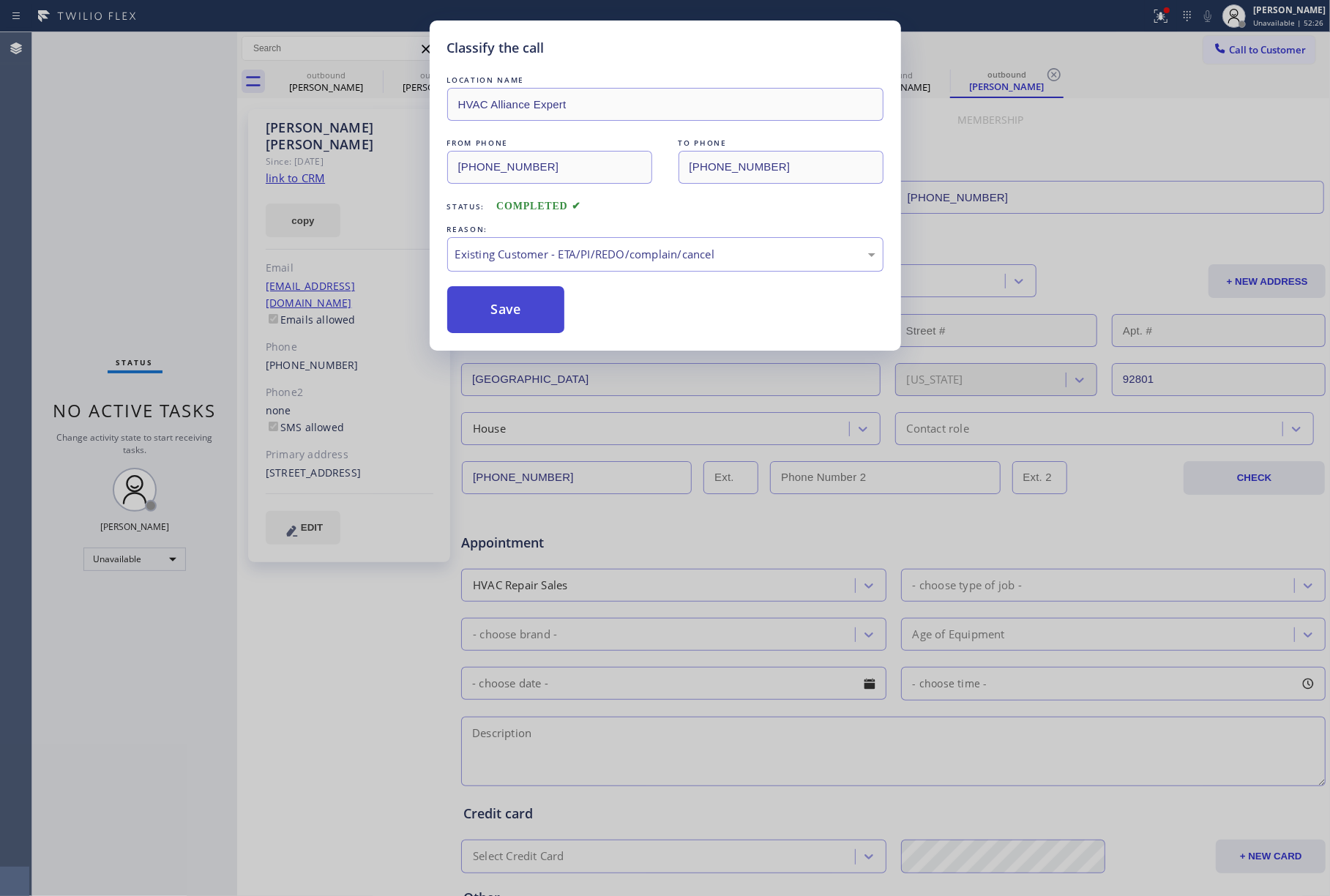
click at [502, 302] on button "Save" at bounding box center [507, 309] width 118 height 47
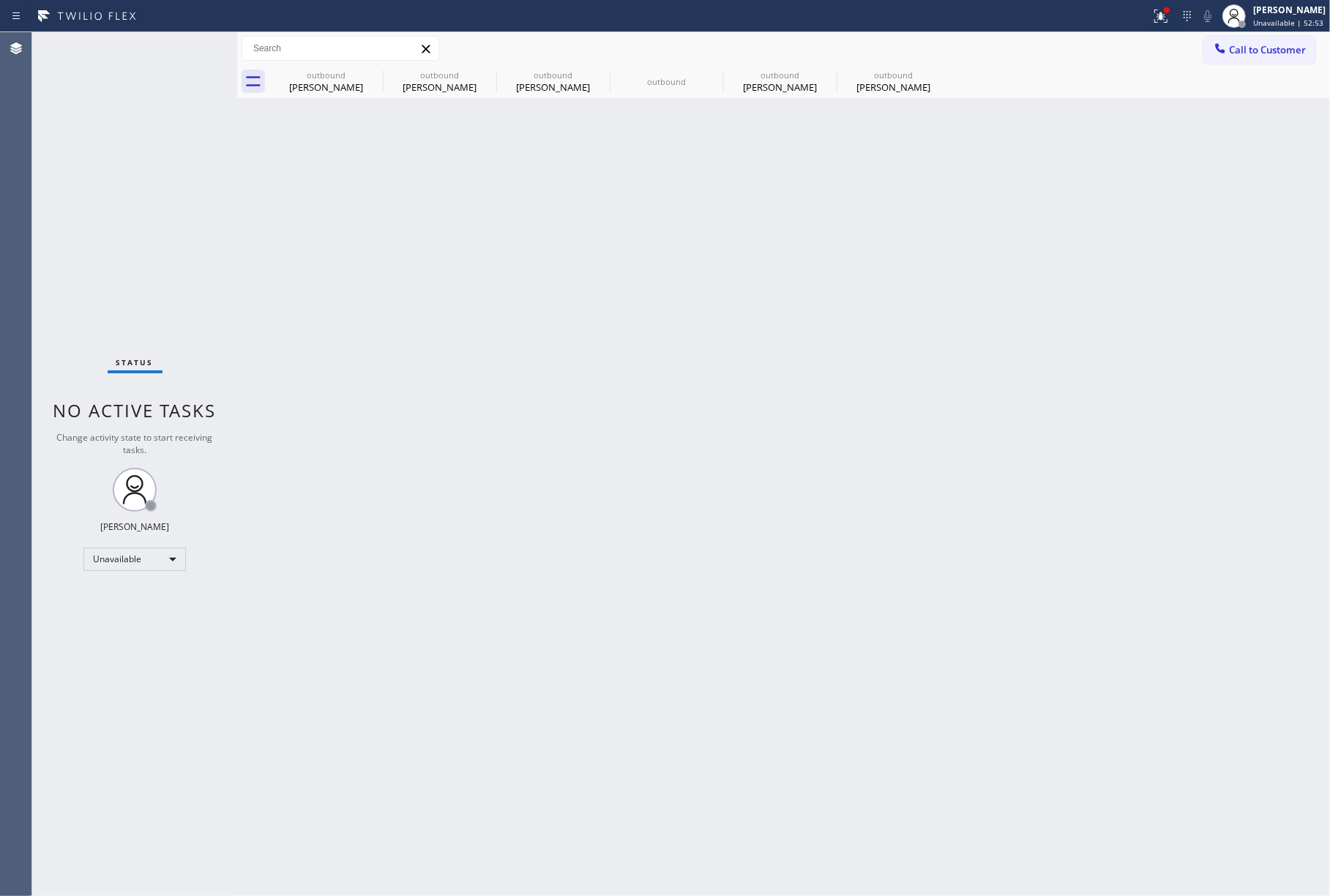
drag, startPoint x: 1302, startPoint y: 58, endPoint x: 700, endPoint y: 142, distance: 607.8
click at [1301, 58] on button "Call to Customer" at bounding box center [1259, 50] width 112 height 28
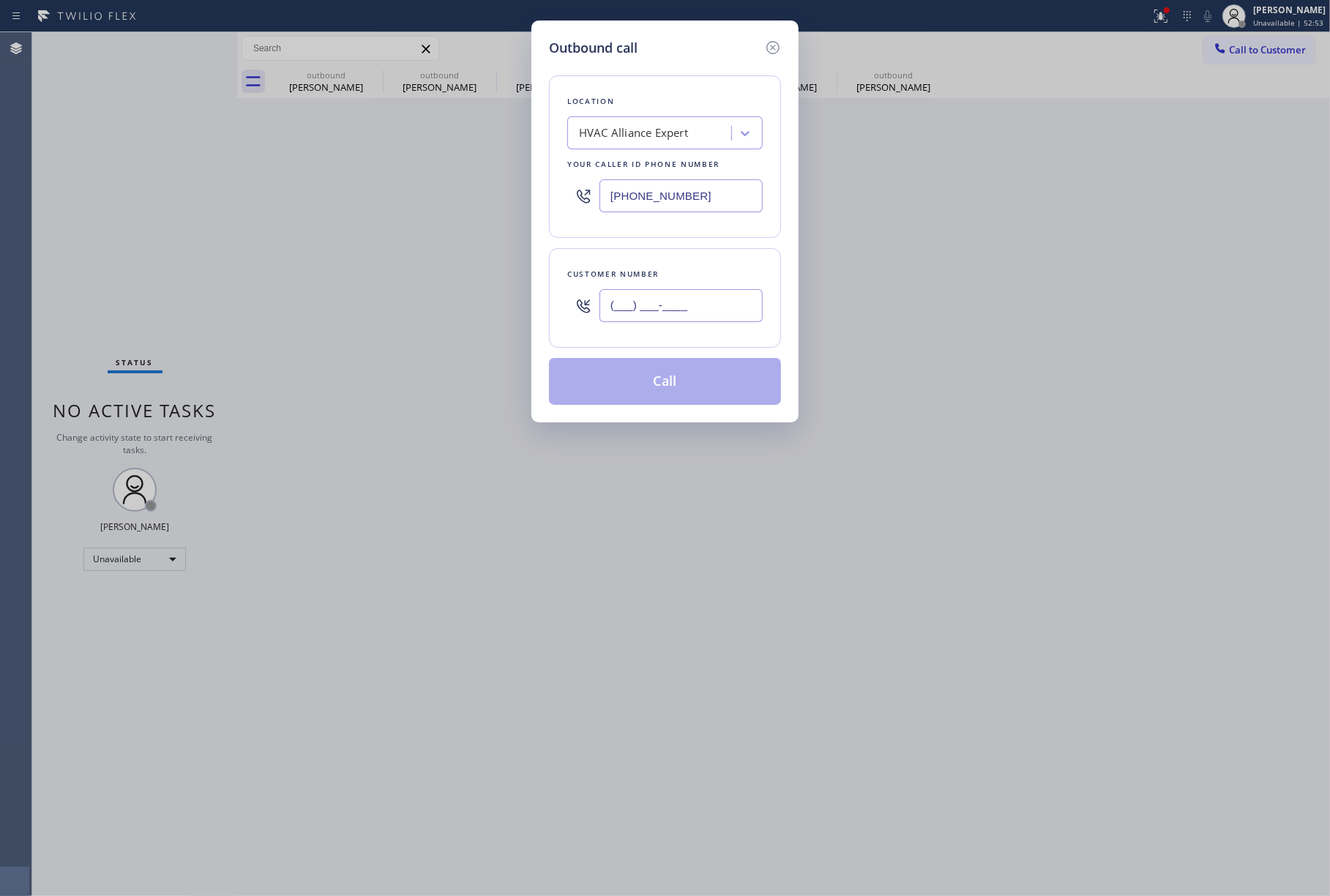
click at [616, 317] on input "(___) ___-____" at bounding box center [681, 305] width 163 height 33
paste input "323) 646-1905"
type input "[PHONE_NUMBER]"
click at [627, 280] on div "Customer number" at bounding box center [665, 274] width 196 height 15
click at [652, 378] on button "Call" at bounding box center [665, 381] width 232 height 47
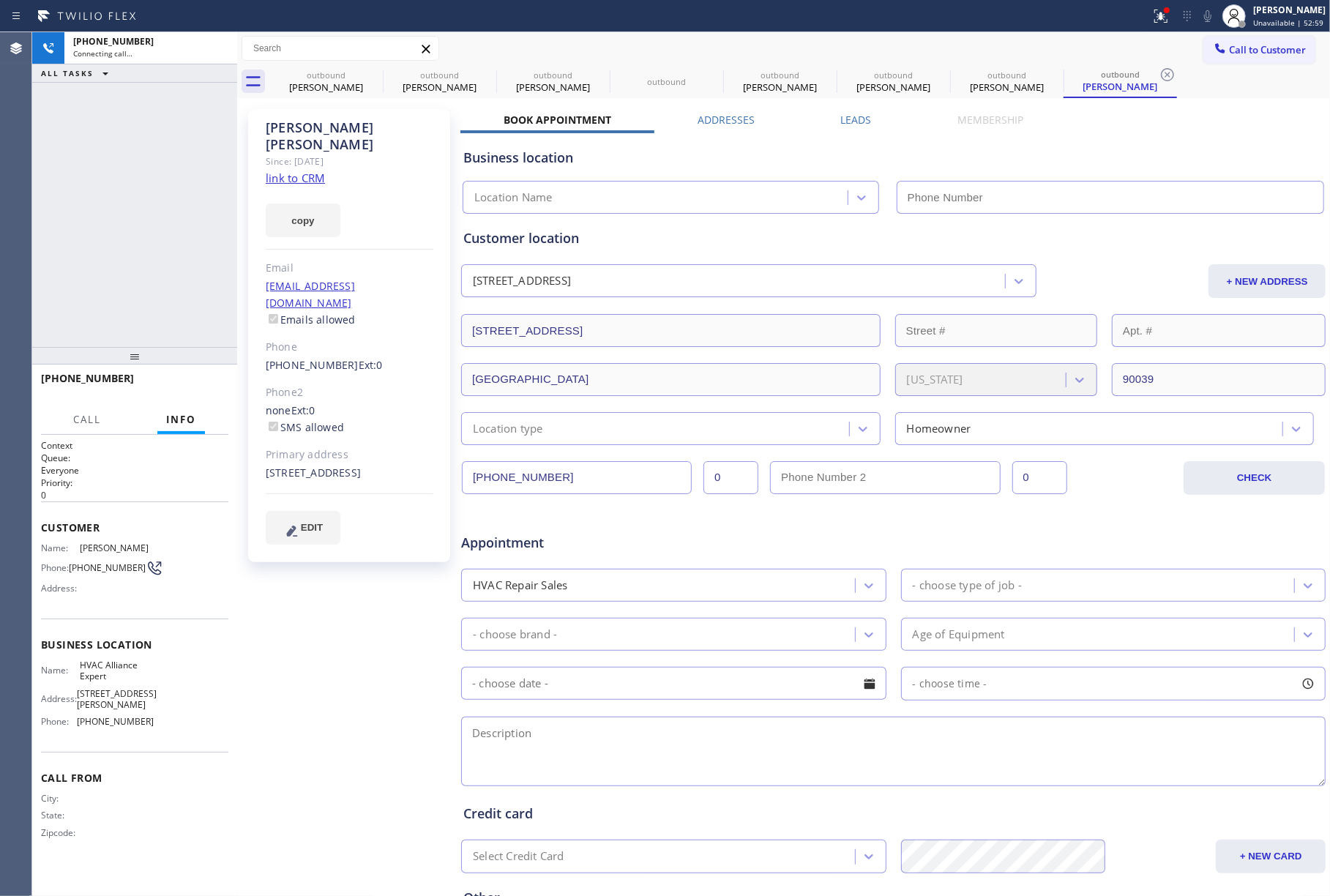
type input "[PHONE_NUMBER]"
click at [80, 220] on div "[PHONE_NUMBER] Connecting call… ALL TASKS ALL TASKS ACTIVE TASKS TASKS IN WRAP …" at bounding box center [135, 190] width 205 height 315
click at [200, 387] on span "HANG UP" at bounding box center [194, 385] width 45 height 10
drag, startPoint x: 173, startPoint y: 326, endPoint x: 173, endPoint y: 334, distance: 8.0
click at [173, 331] on div "[PHONE_NUMBER] Live | 01:28 ALL TASKS ALL TASKS ACTIVE TASKS TASKS IN WRAP UP" at bounding box center [135, 190] width 205 height 315
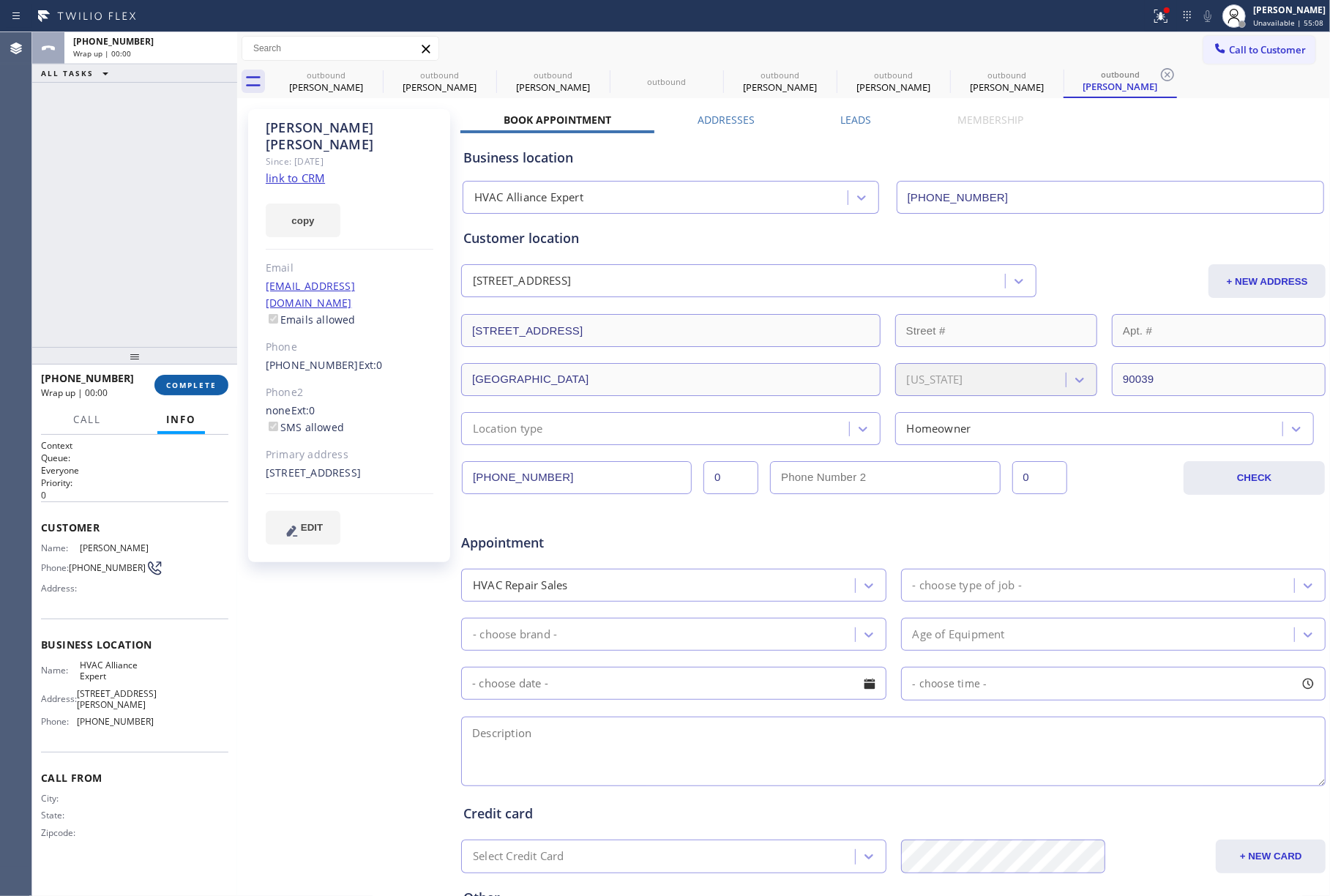
click at [187, 394] on button "COMPLETE" at bounding box center [192, 385] width 74 height 20
click at [161, 312] on div "ALL TASKS ALL TASKS ACTIVE TASKS TASKS IN WRAP UP [PHONE_NUMBER] Wrap up | 00:00" at bounding box center [135, 190] width 205 height 315
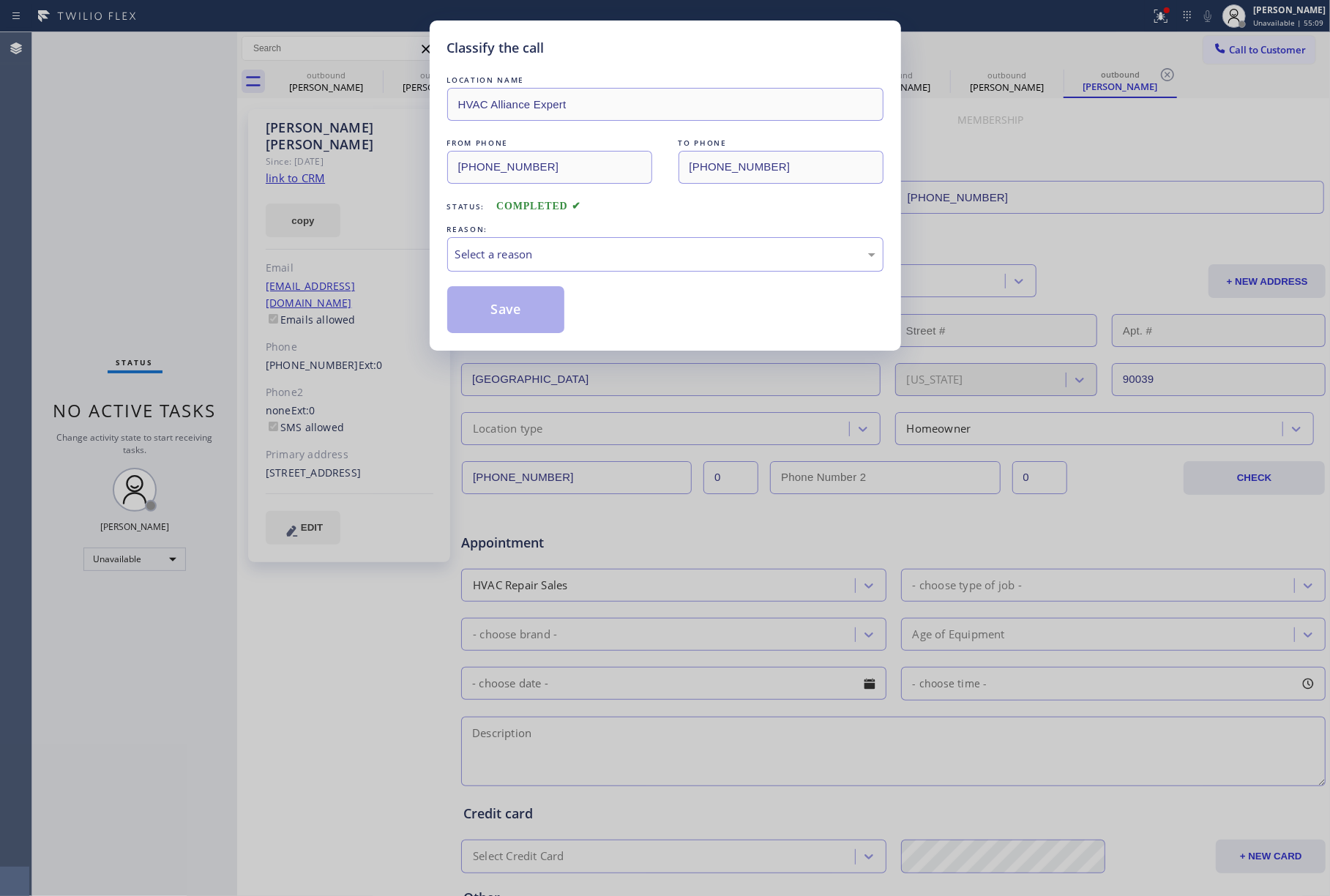
click at [499, 253] on div "Select a reason" at bounding box center [665, 255] width 421 height 17
click at [521, 306] on button "Save" at bounding box center [507, 309] width 118 height 47
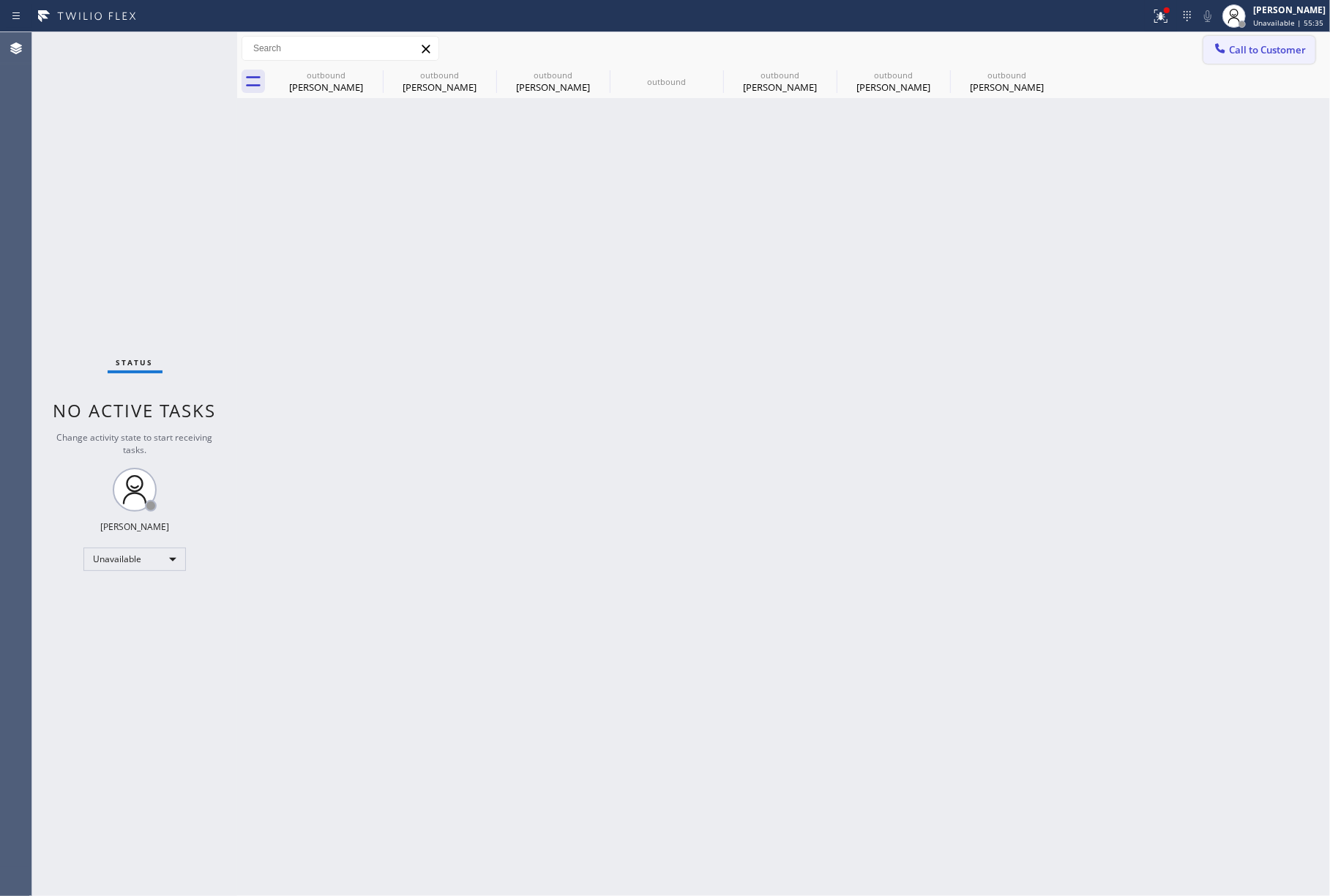
click at [1245, 56] on button "Call to Customer" at bounding box center [1259, 50] width 112 height 28
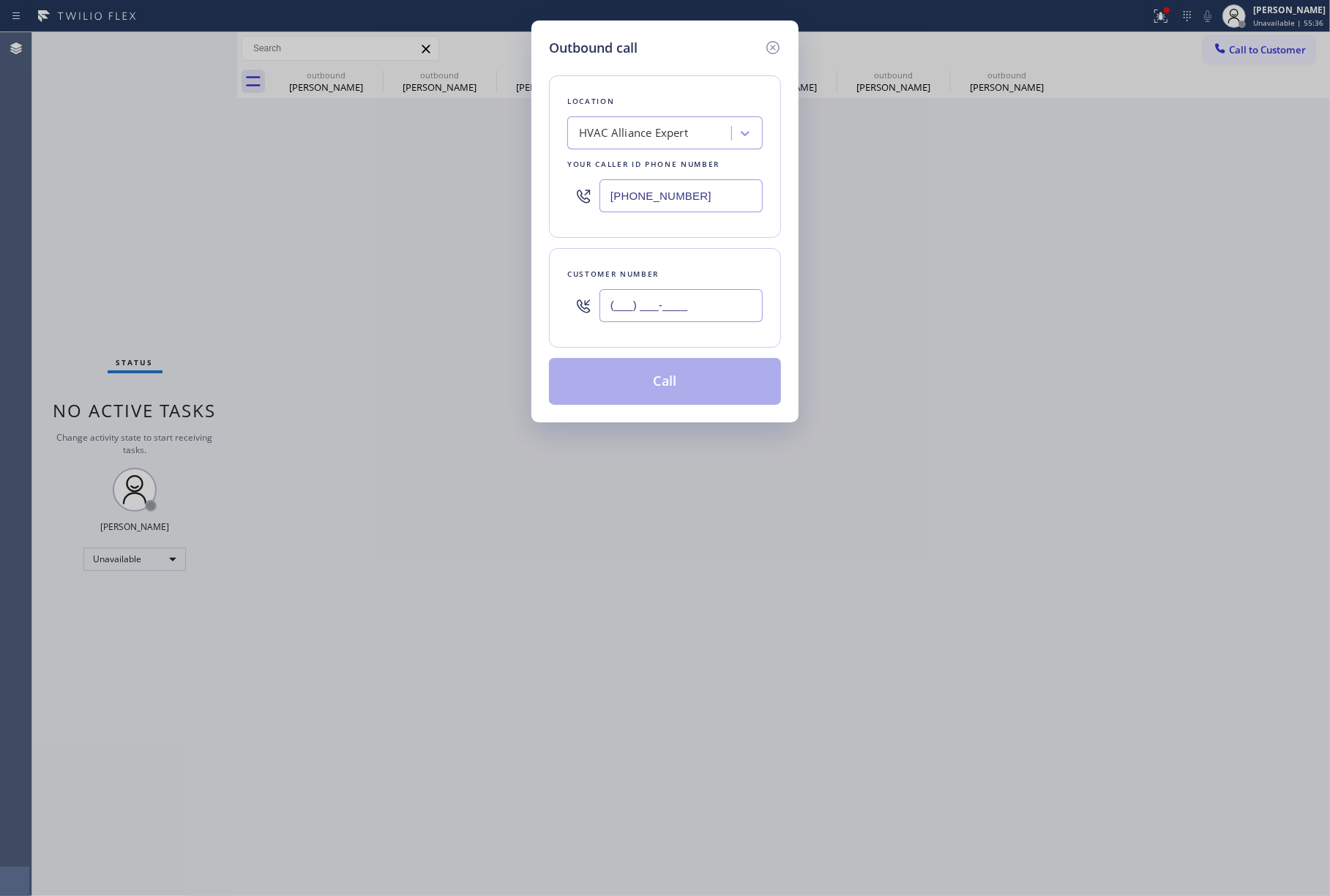
click at [678, 309] on input "(___) ___-____" at bounding box center [681, 305] width 163 height 33
paste input "310) 403-8813"
type input "[PHONE_NUMBER]"
click at [680, 260] on div "Customer number [PHONE_NUMBER]" at bounding box center [665, 298] width 232 height 99
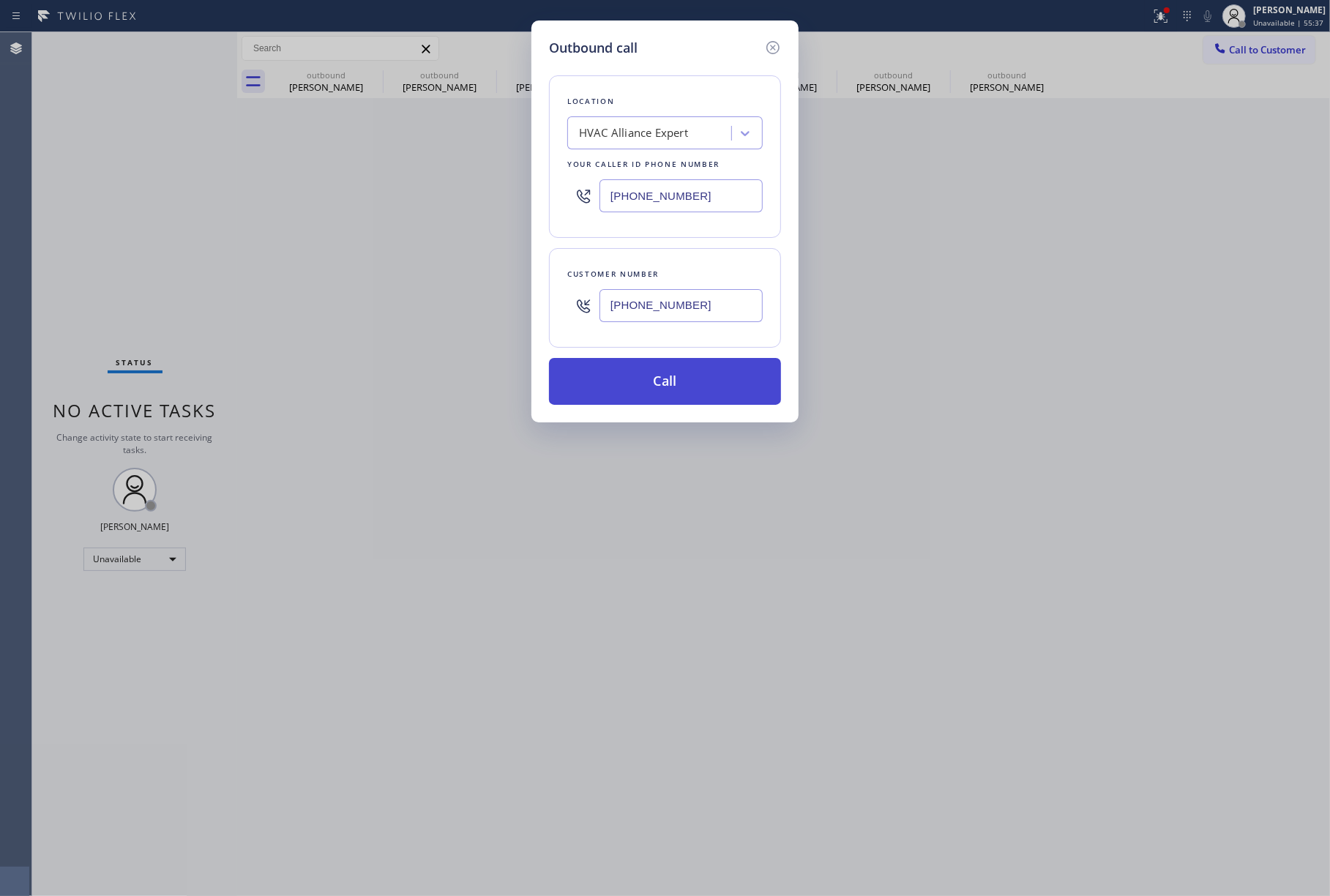
click at [688, 373] on button "Call" at bounding box center [665, 381] width 232 height 47
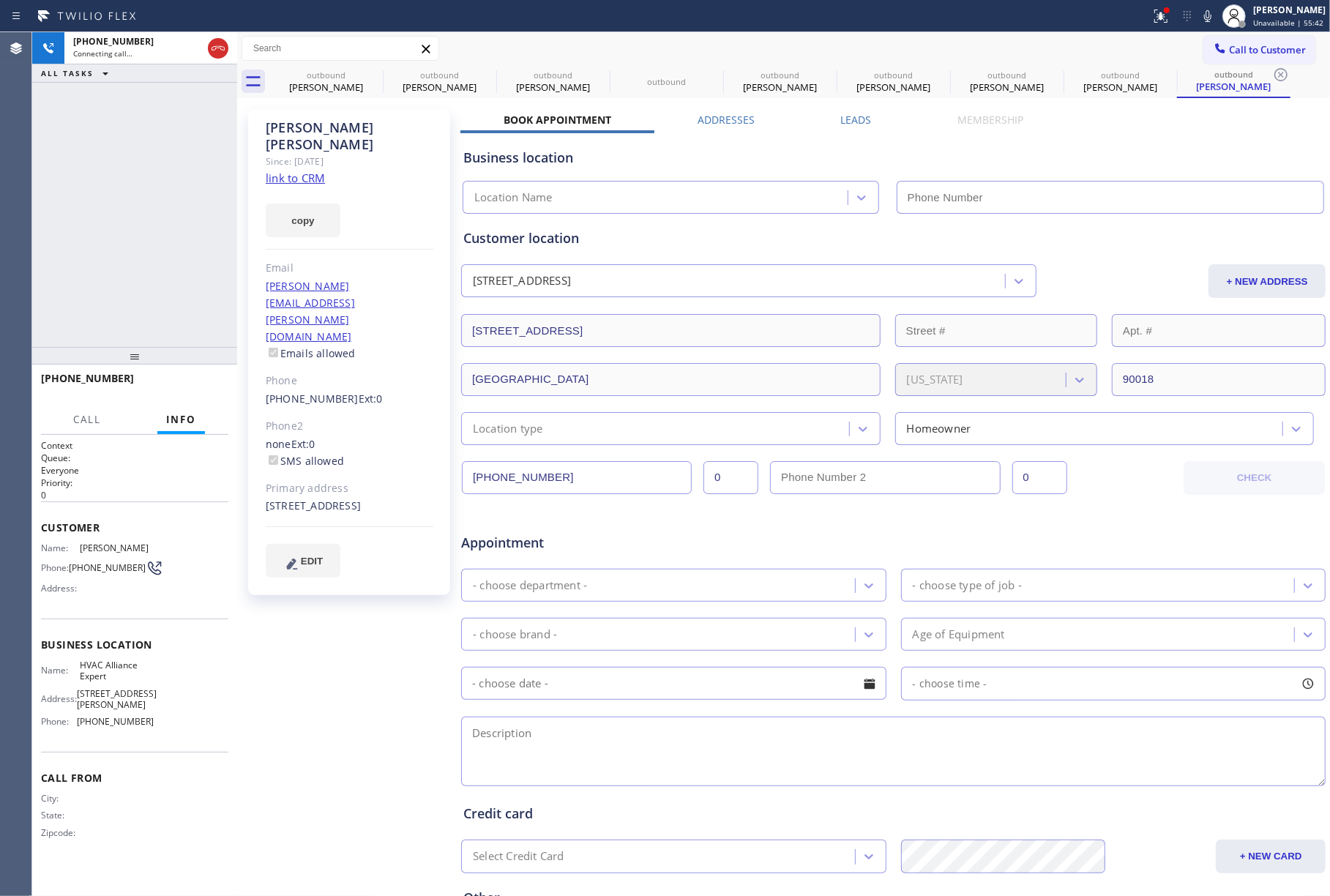
type input "[PHONE_NUMBER]"
click at [181, 391] on button "HANG UP" at bounding box center [194, 385] width 68 height 20
click at [179, 334] on div "[PHONE_NUMBER] Live | 00:04 ALL TASKS ALL TASKS ACTIVE TASKS TASKS IN WRAP UP" at bounding box center [135, 190] width 205 height 315
click at [211, 382] on span "COMPLETE" at bounding box center [191, 385] width 51 height 10
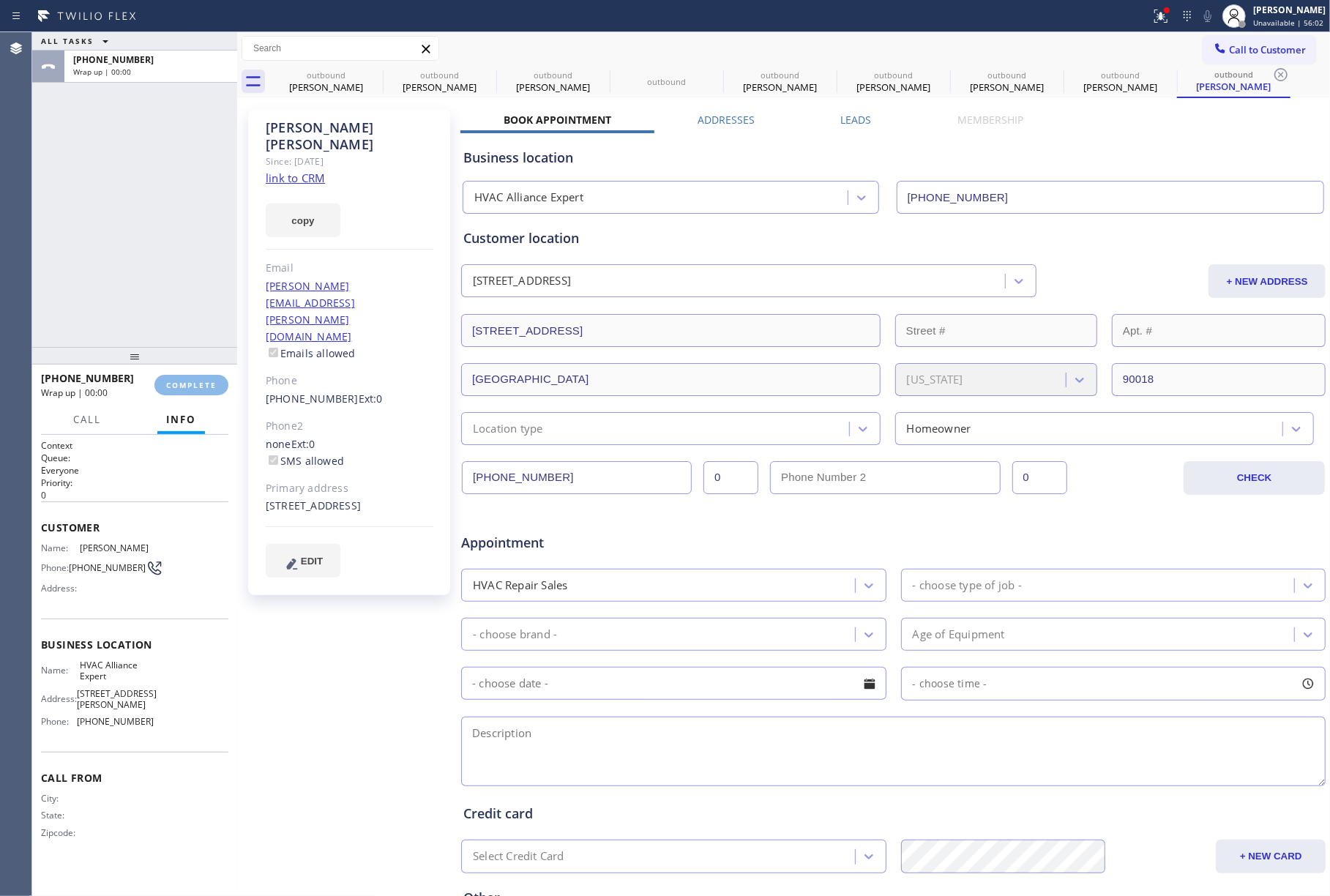
click at [188, 239] on div "ALL TASKS ALL TASKS ACTIVE TASKS TASKS IN WRAP UP [PHONE_NUMBER] Wrap up | 00:00" at bounding box center [135, 190] width 205 height 315
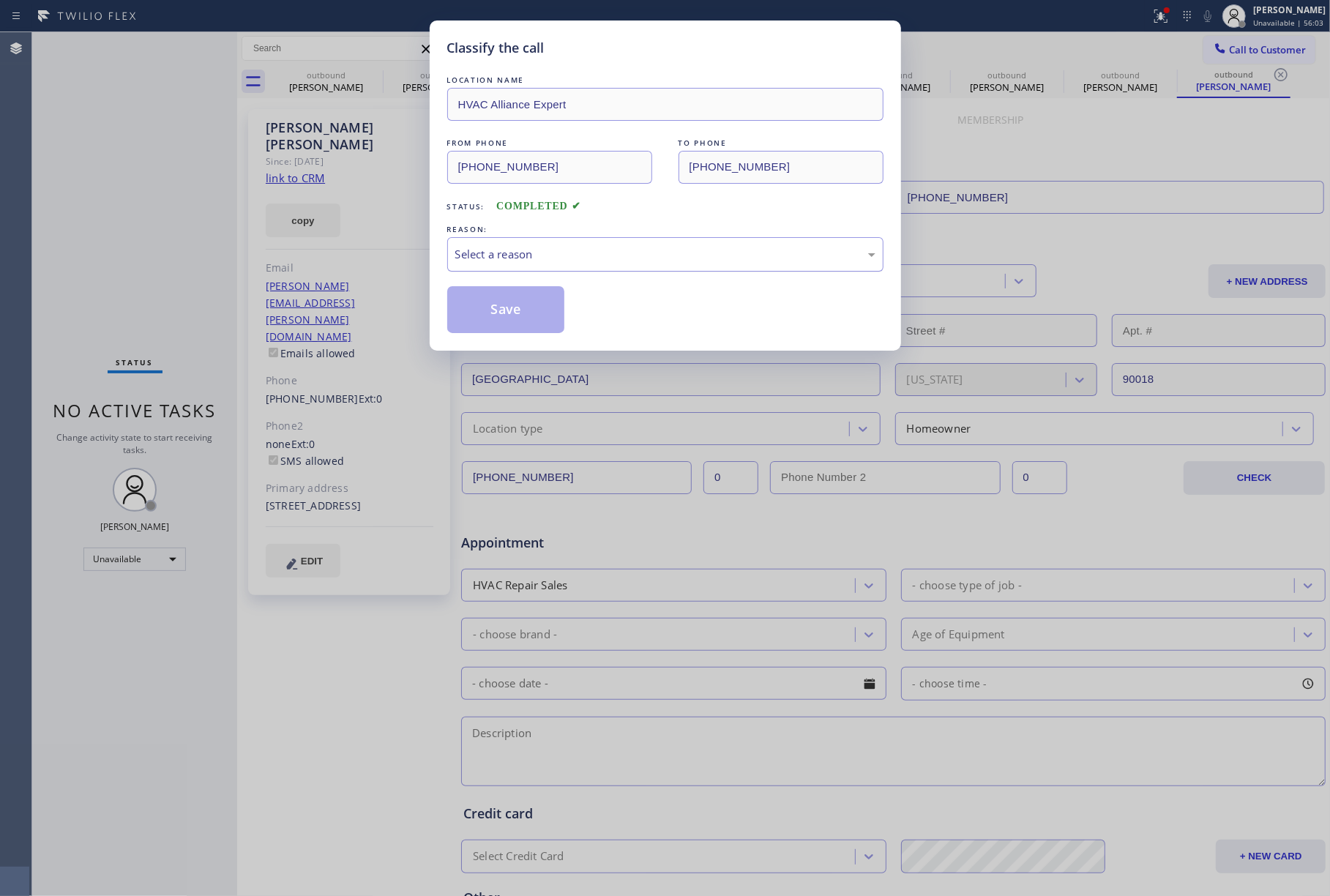
click at [581, 250] on div "Select a reason" at bounding box center [665, 255] width 421 height 17
click at [514, 244] on div "Not Booked - All other reasons" at bounding box center [665, 255] width 436 height 34
click at [521, 320] on button "Save" at bounding box center [507, 309] width 118 height 47
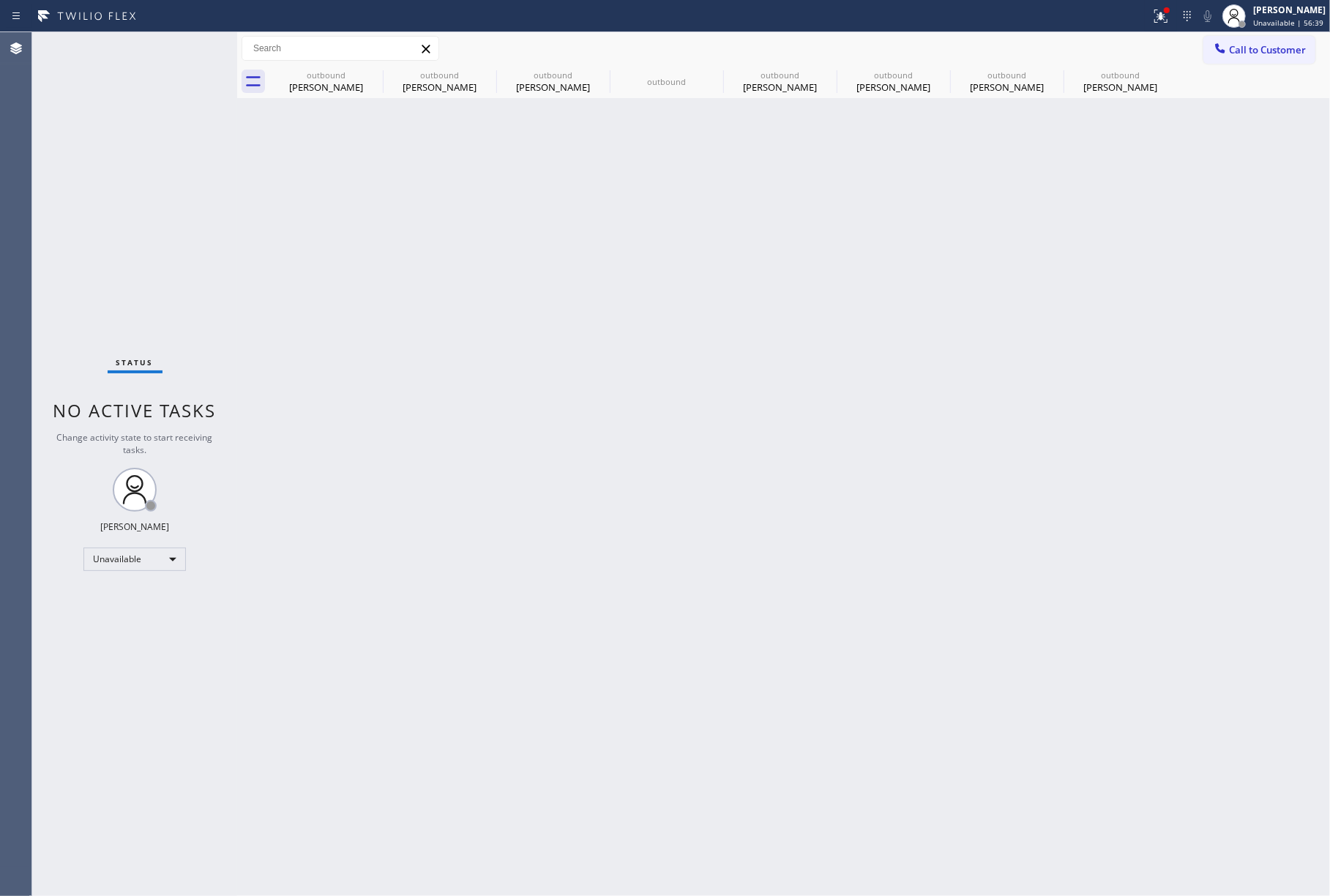
click at [823, 519] on div "Back to Dashboard Change Sender ID Customers Technicians Select a contact Outbo…" at bounding box center [784, 465] width 1093 height 865
click at [1218, 51] on icon at bounding box center [1220, 48] width 14 height 14
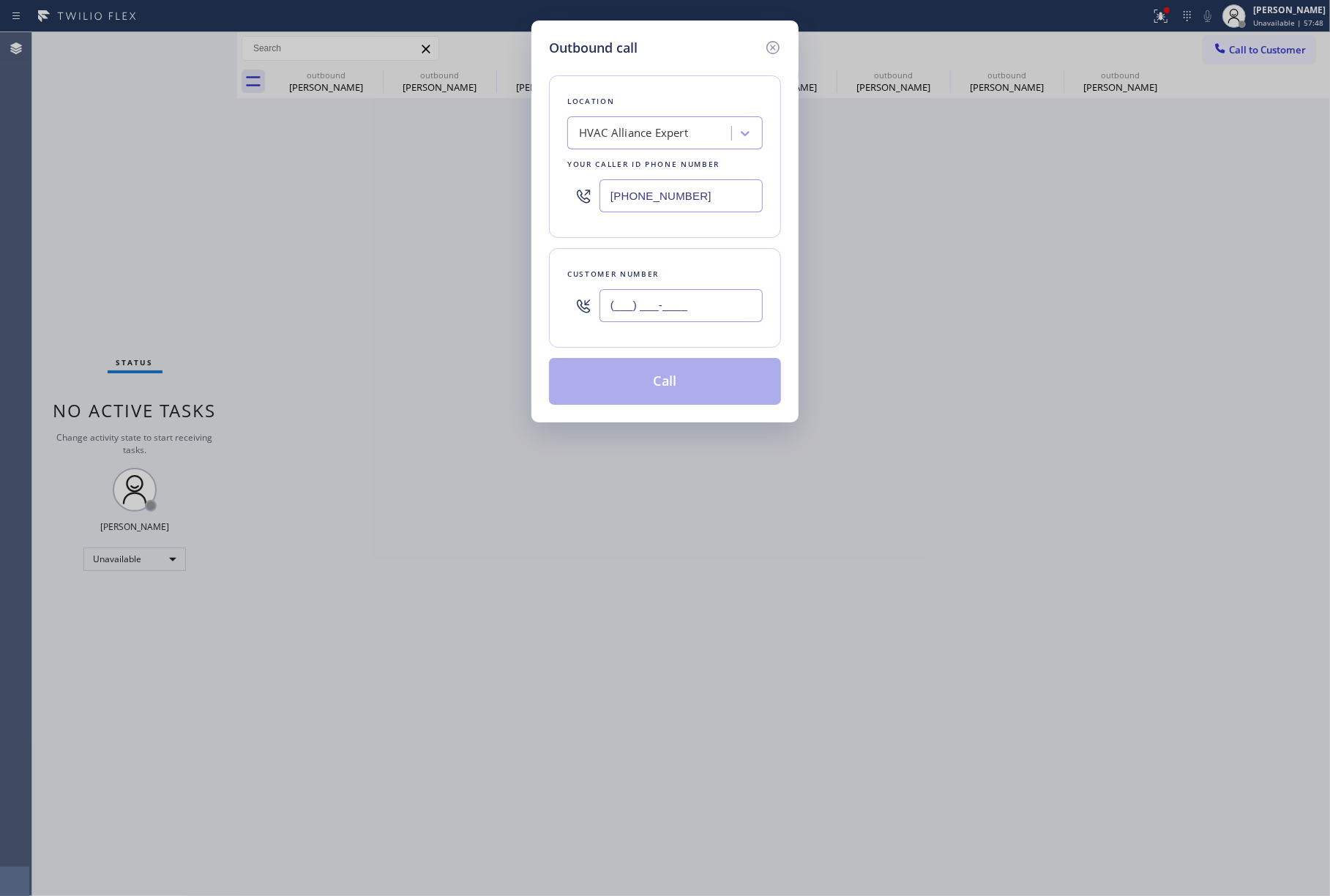
click at [712, 317] on input "(___) ___-____" at bounding box center [681, 305] width 163 height 33
paste input "310) 403-8813"
type input "[PHONE_NUMBER]"
click at [703, 272] on div "Customer number" at bounding box center [665, 274] width 196 height 15
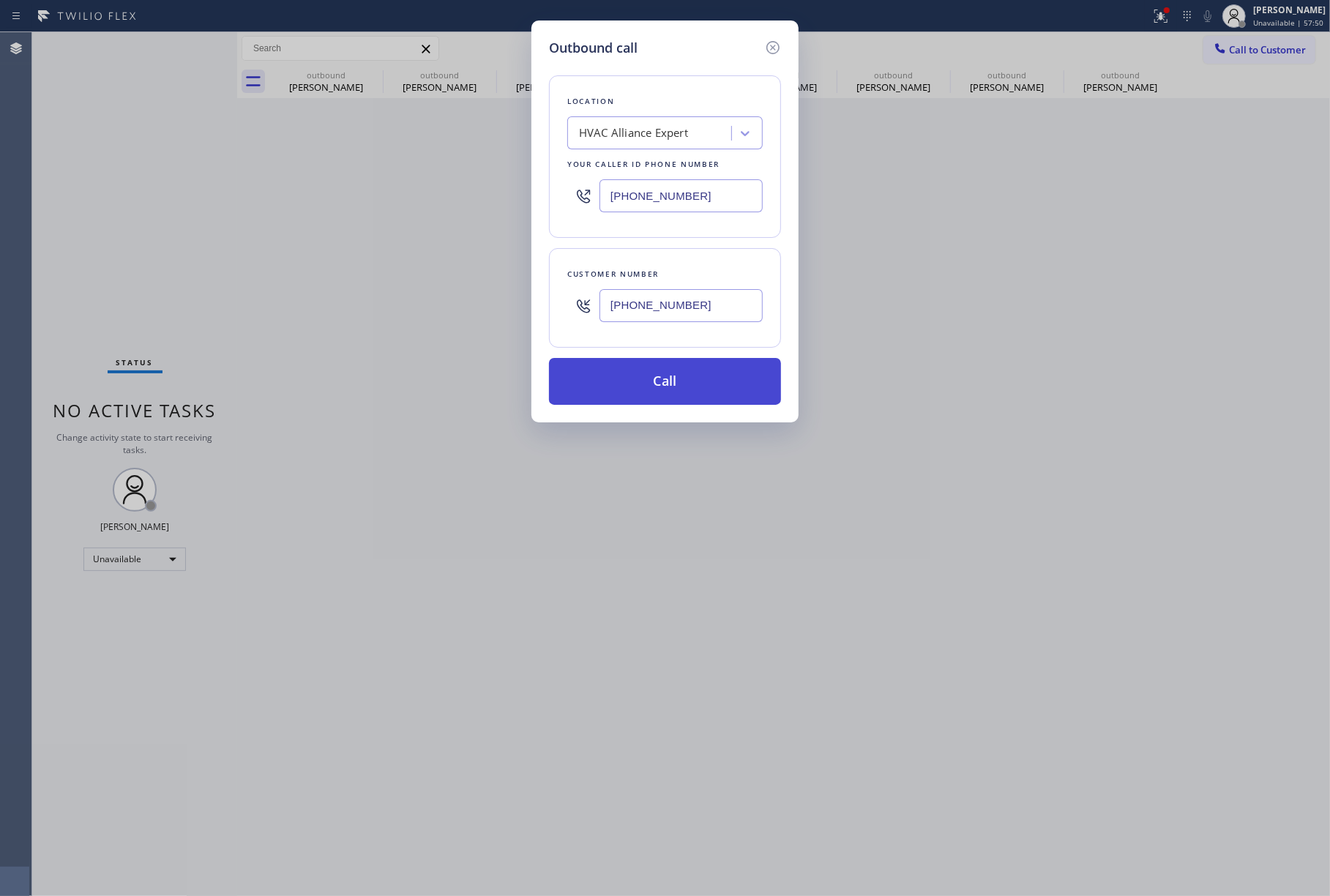
click at [712, 376] on button "Call" at bounding box center [665, 381] width 232 height 47
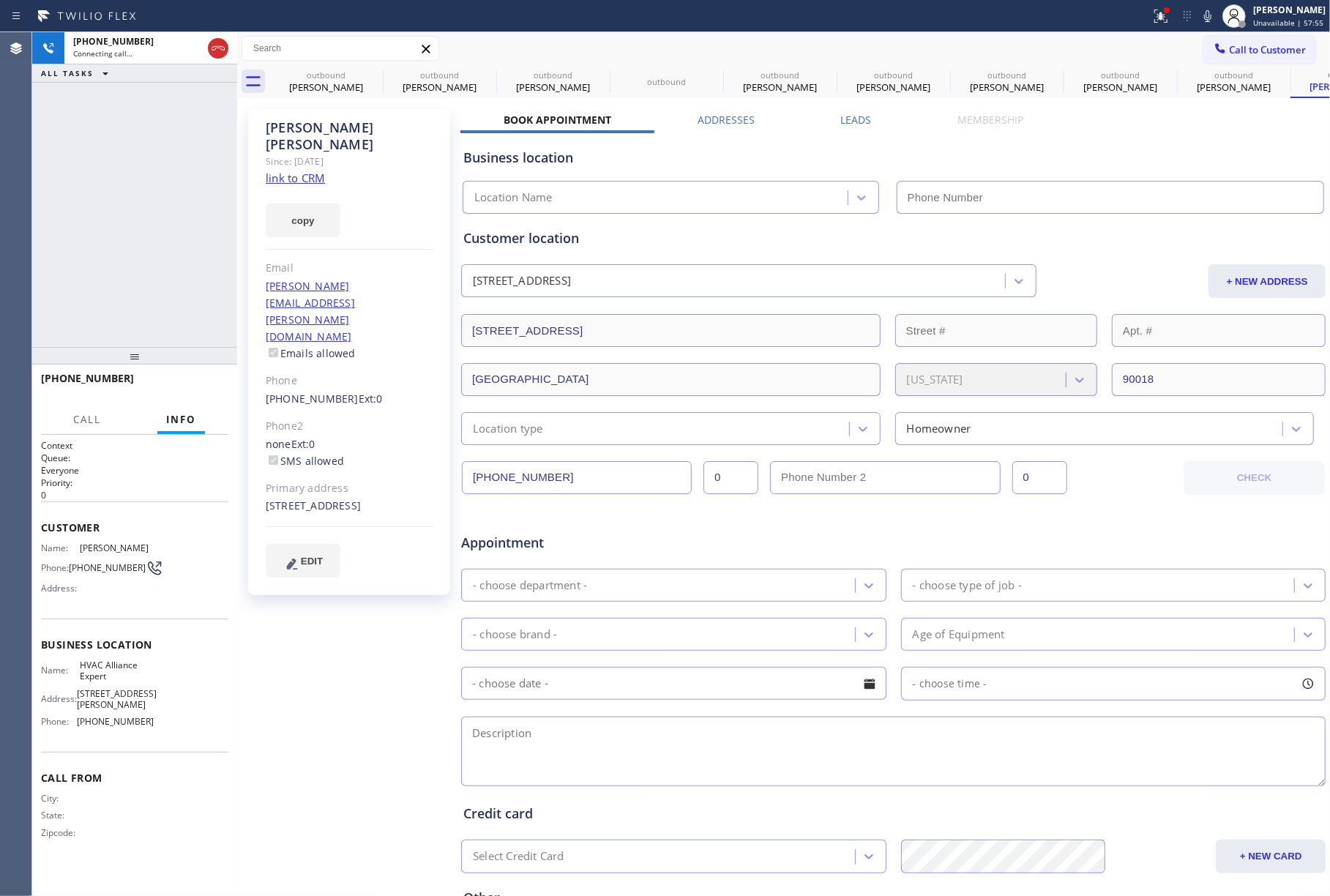
type input "[PHONE_NUMBER]"
drag, startPoint x: 102, startPoint y: 143, endPoint x: 124, endPoint y: 198, distance: 59.2
click at [102, 145] on div "[PHONE_NUMBER] Live | 00:04 ALL TASKS ALL TASKS ACTIVE TASKS TASKS IN WRAP UP" at bounding box center [135, 190] width 205 height 315
click at [200, 383] on span "HANG UP" at bounding box center [194, 385] width 45 height 10
drag, startPoint x: 170, startPoint y: 290, endPoint x: 180, endPoint y: 364, distance: 74.7
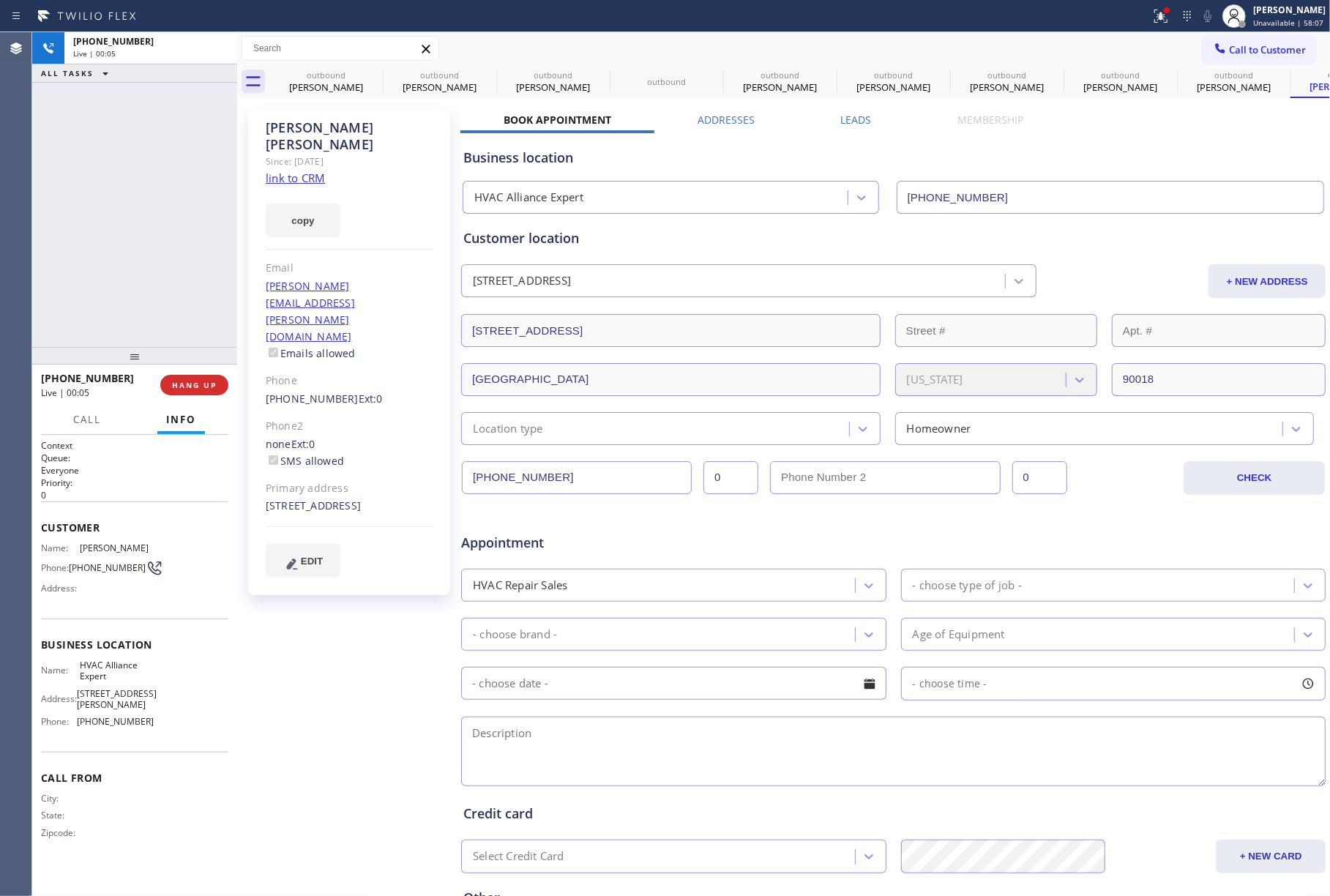
click at [171, 296] on div "[PHONE_NUMBER] Live | 00:05 ALL TASKS ALL TASKS ACTIVE TASKS TASKS IN WRAP UP" at bounding box center [135, 190] width 205 height 315
click at [191, 390] on button "COMPLETE" at bounding box center [192, 385] width 74 height 20
click at [195, 323] on div "ALL TASKS ALL TASKS ACTIVE TASKS TASKS IN WRAP UP [PHONE_NUMBER] Wrap up | 00:00" at bounding box center [135, 190] width 205 height 315
click at [194, 323] on div "ALL TASKS ALL TASKS ACTIVE TASKS TASKS IN WRAP UP [PHONE_NUMBER] Wrap up | 00:00" at bounding box center [135, 190] width 205 height 315
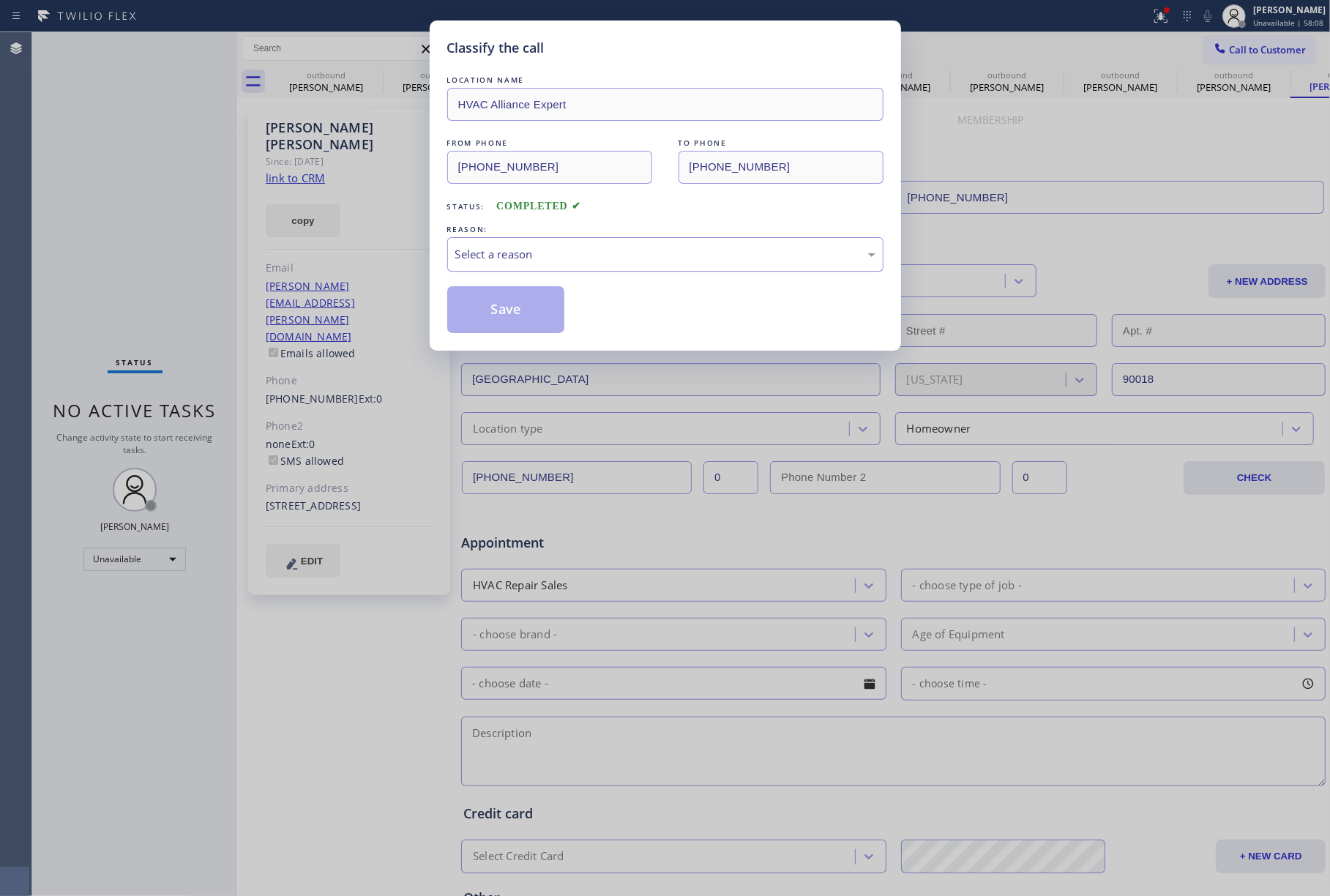
click at [574, 259] on div "Select a reason" at bounding box center [665, 255] width 421 height 17
click at [531, 298] on button "Save" at bounding box center [507, 309] width 118 height 47
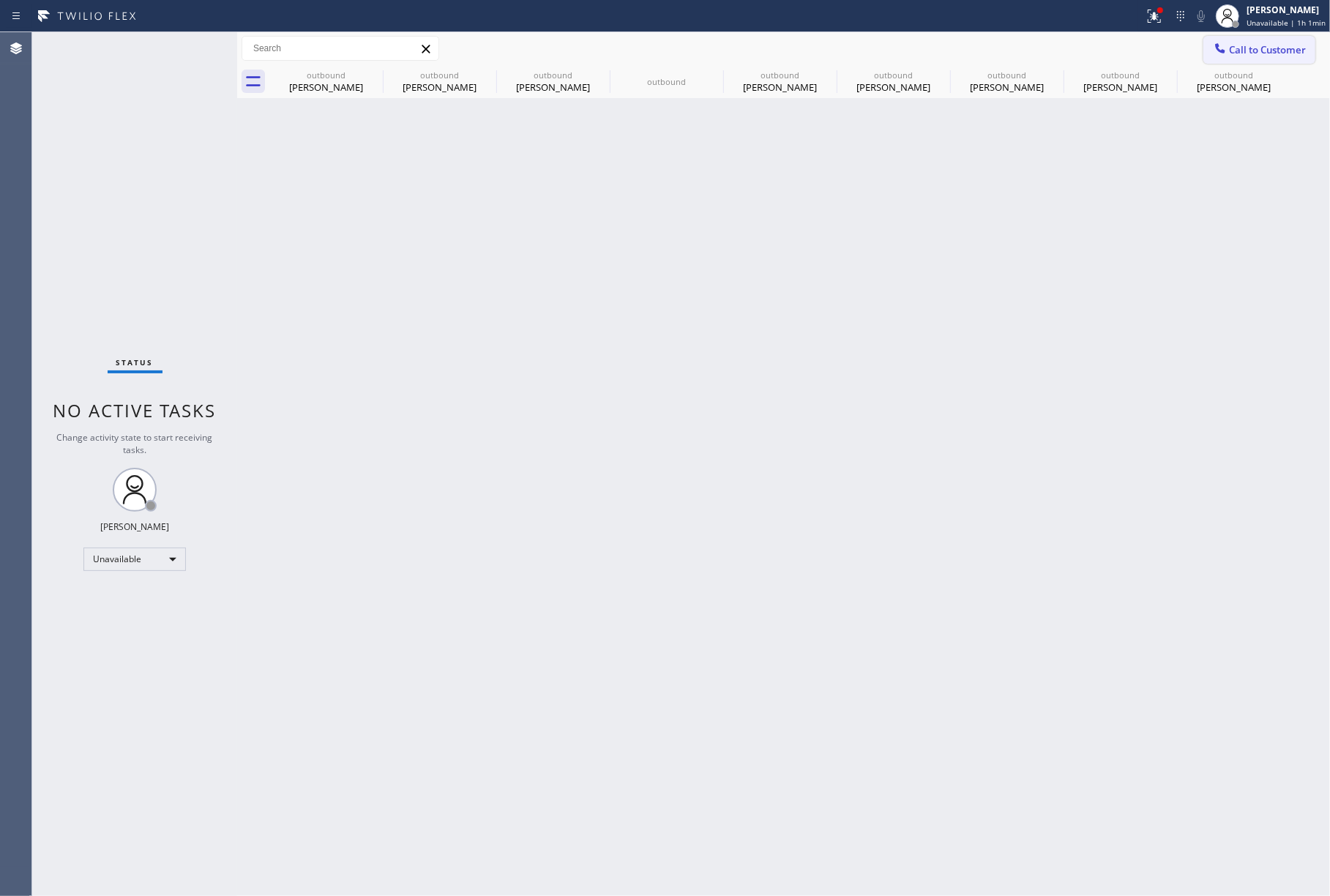
click at [1254, 48] on span "Call to Customer" at bounding box center [1268, 50] width 77 height 13
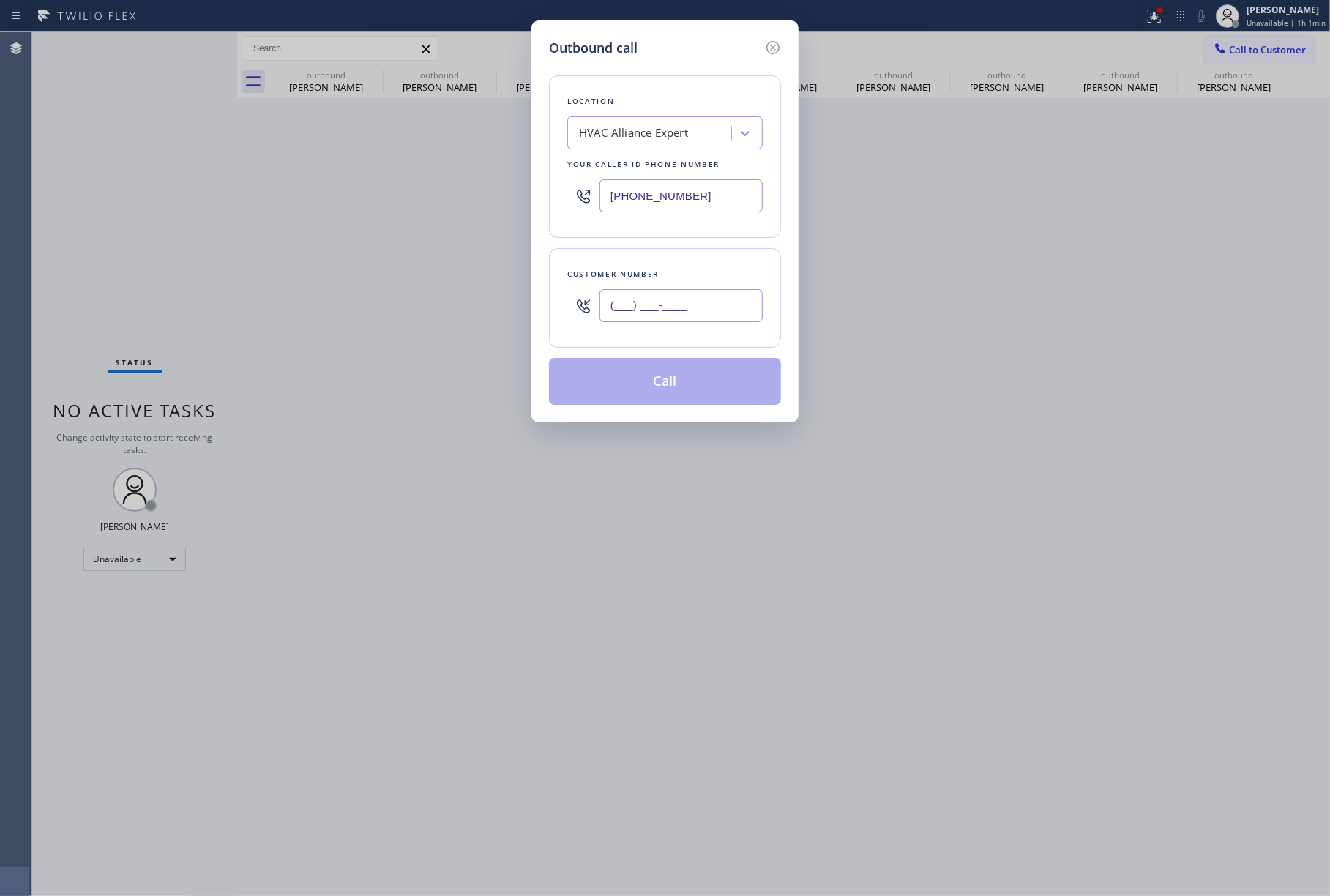
click at [696, 299] on input "(___) ___-____" at bounding box center [681, 305] width 163 height 33
paste input "323) 394-1567"
type input "[PHONE_NUMBER]"
click at [701, 270] on div "Customer number" at bounding box center [665, 274] width 196 height 15
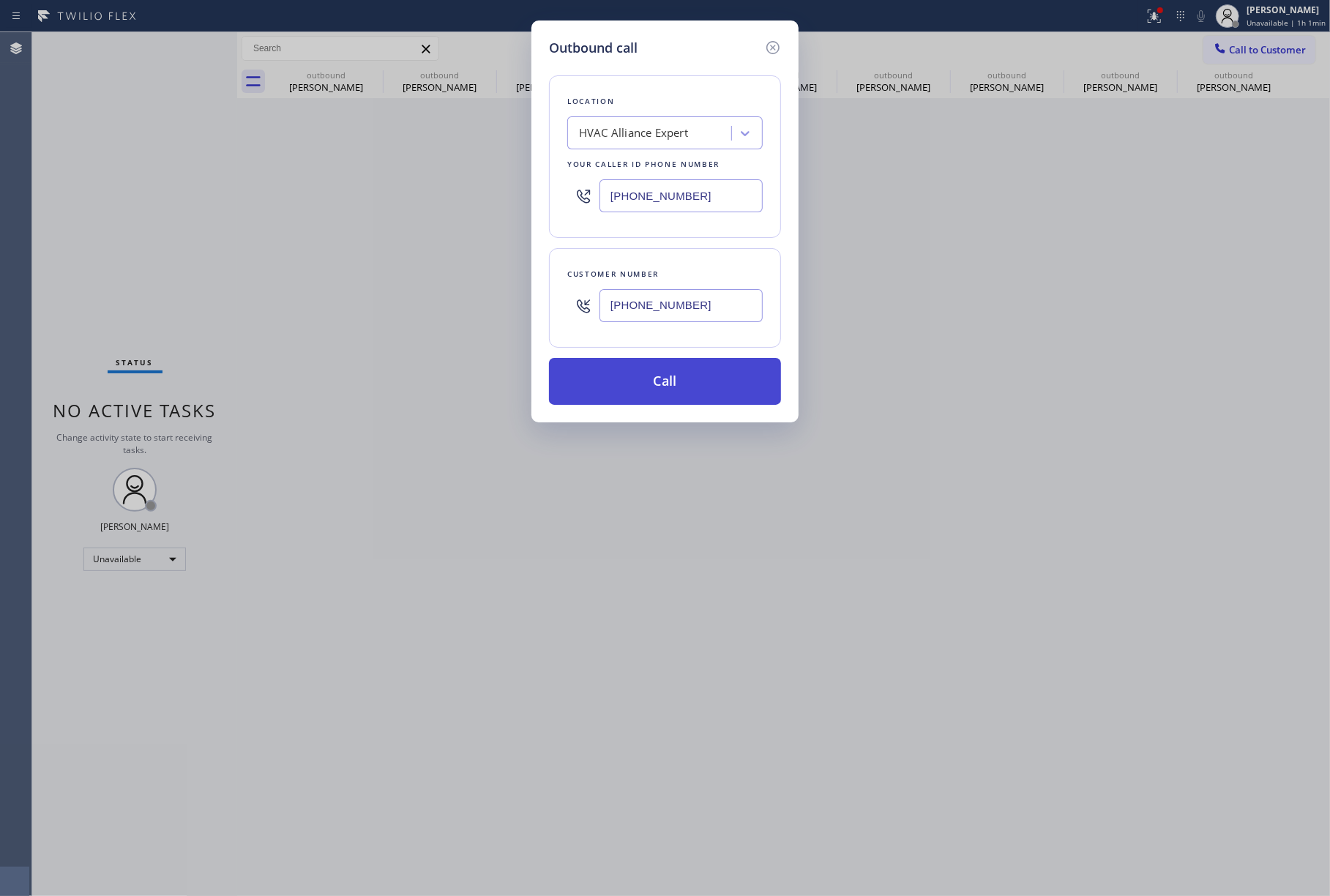
click at [684, 385] on button "Call" at bounding box center [665, 381] width 232 height 47
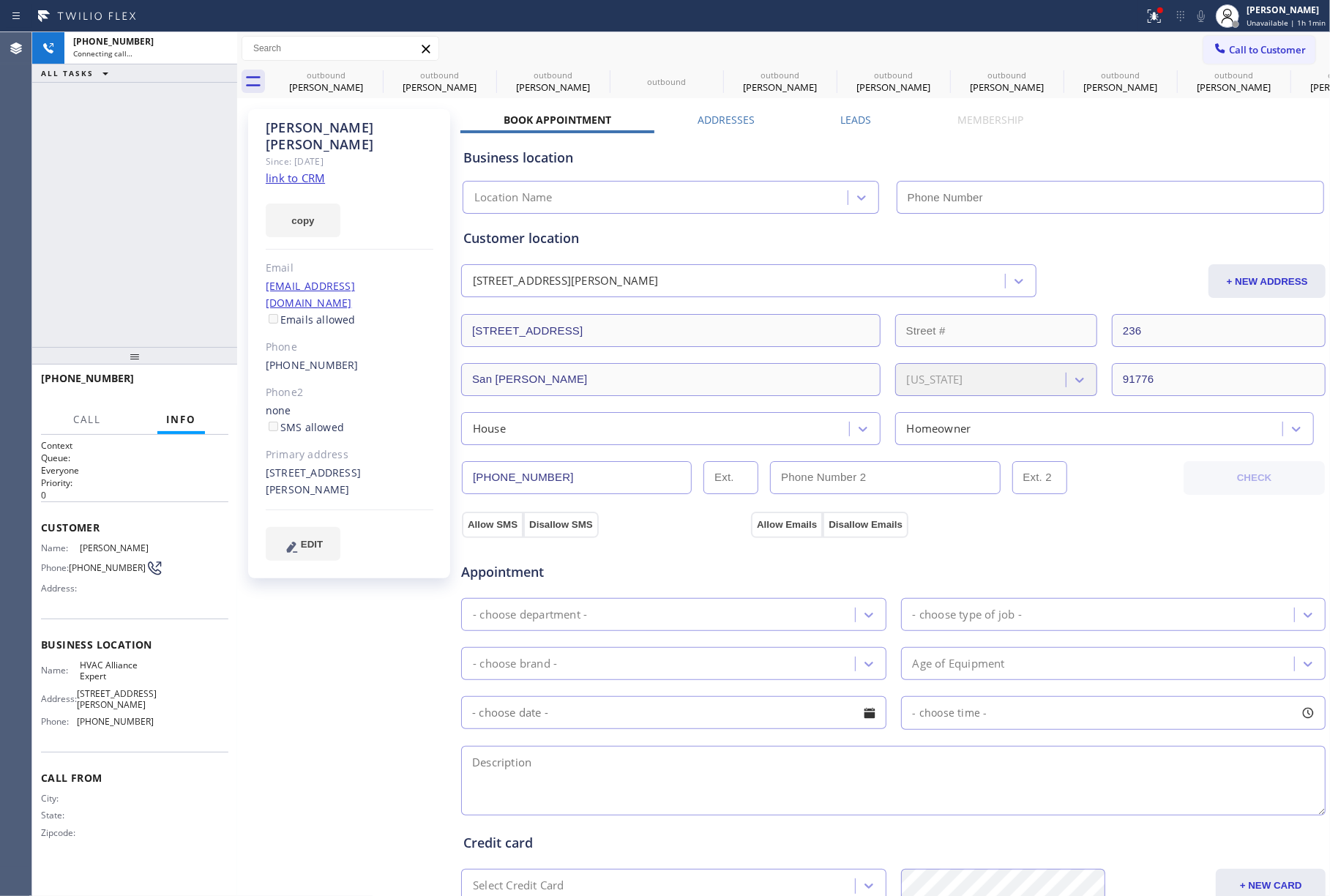
type input "[PHONE_NUMBER]"
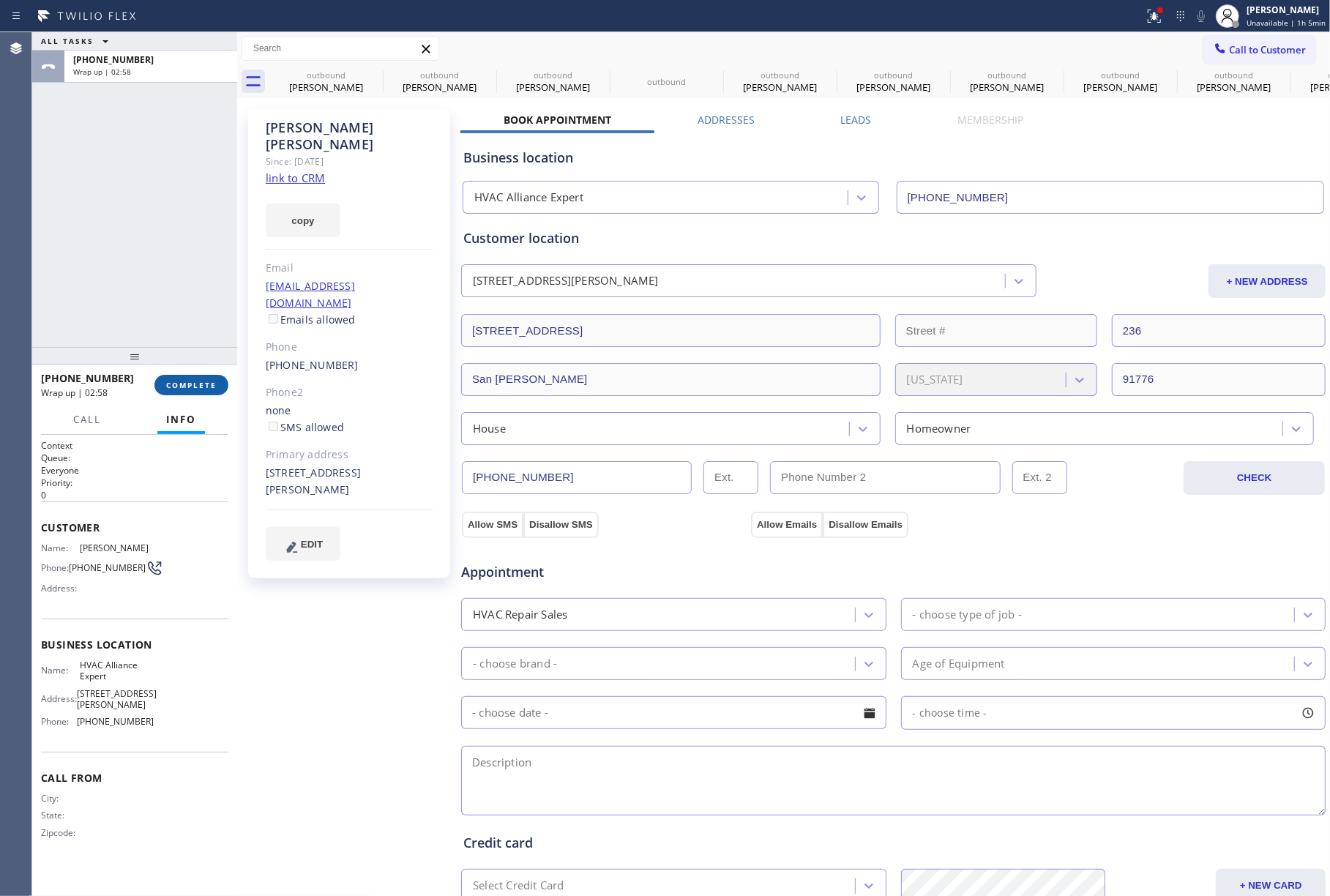
click at [180, 384] on span "COMPLETE" at bounding box center [191, 385] width 51 height 10
click at [154, 285] on div "ALL TASKS ALL TASKS ACTIVE TASKS TASKS IN WRAP UP [PHONE_NUMBER] Wrap up | 02:58" at bounding box center [135, 190] width 205 height 315
click at [154, 285] on div "ALL TASKS ALL TASKS ACTIVE TASKS TASKS IN WRAP UP [PHONE_NUMBER] Wrap up | 02:59" at bounding box center [135, 190] width 205 height 315
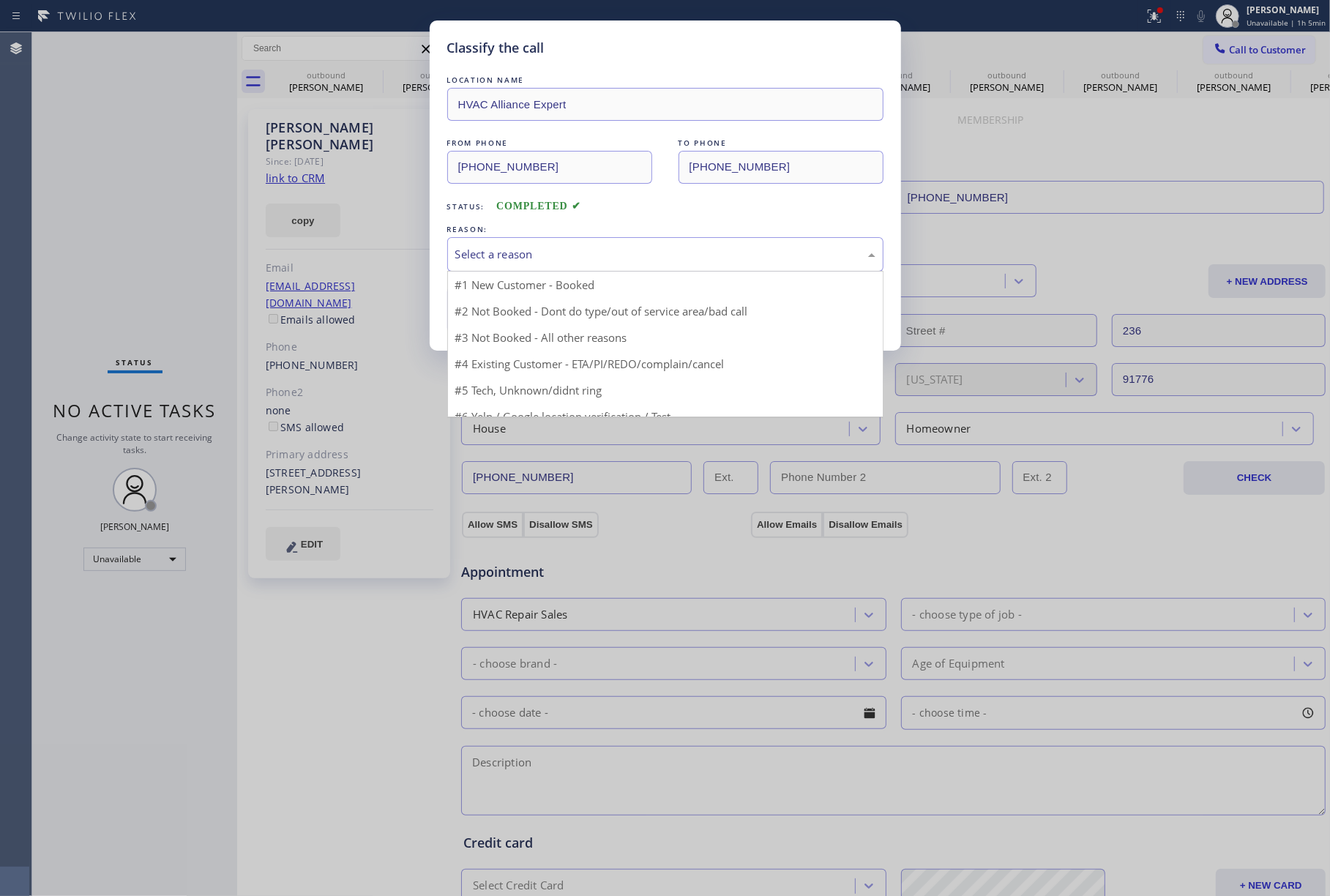
click at [534, 266] on div "Select a reason" at bounding box center [665, 255] width 436 height 34
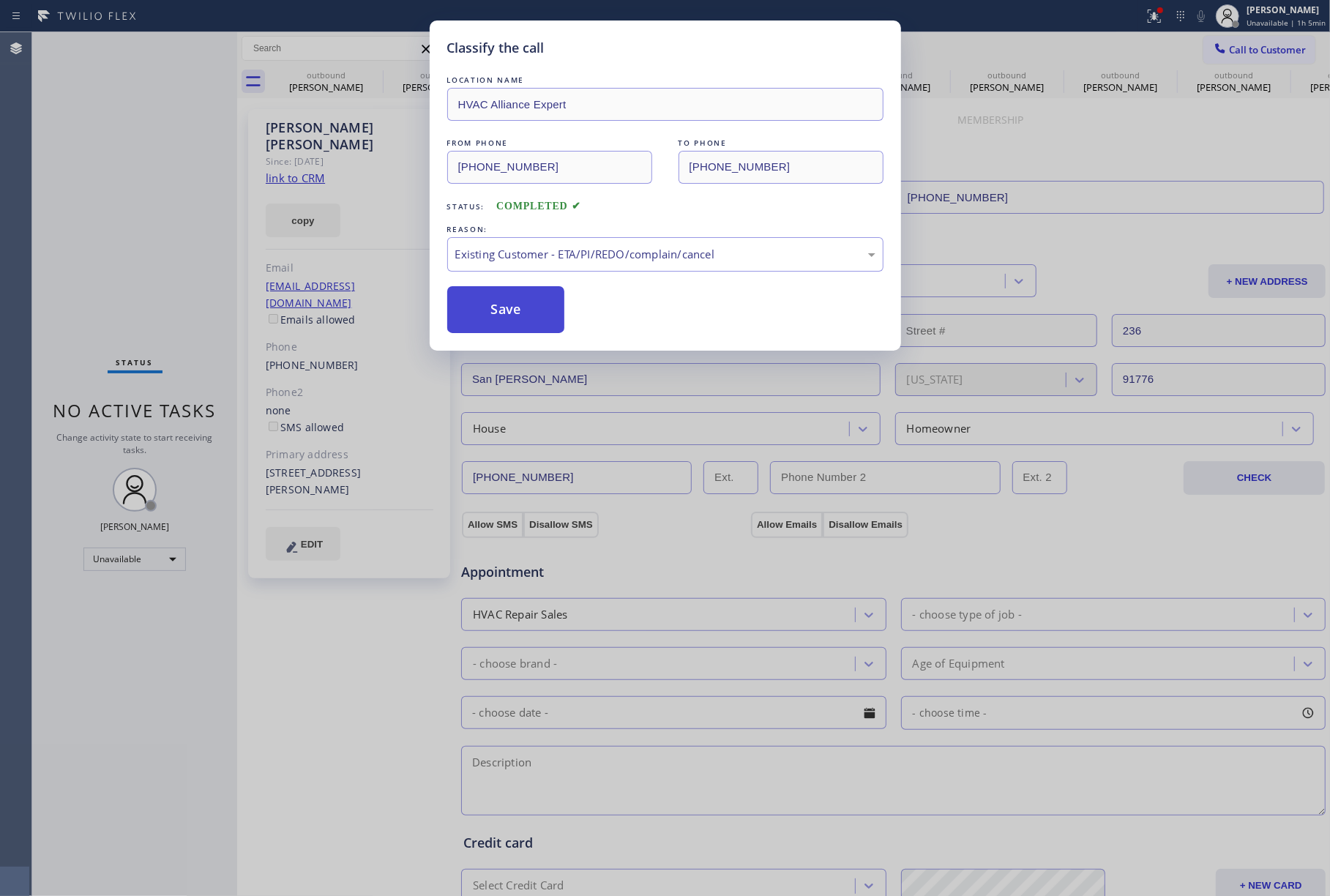
click at [508, 317] on button "Save" at bounding box center [507, 309] width 118 height 47
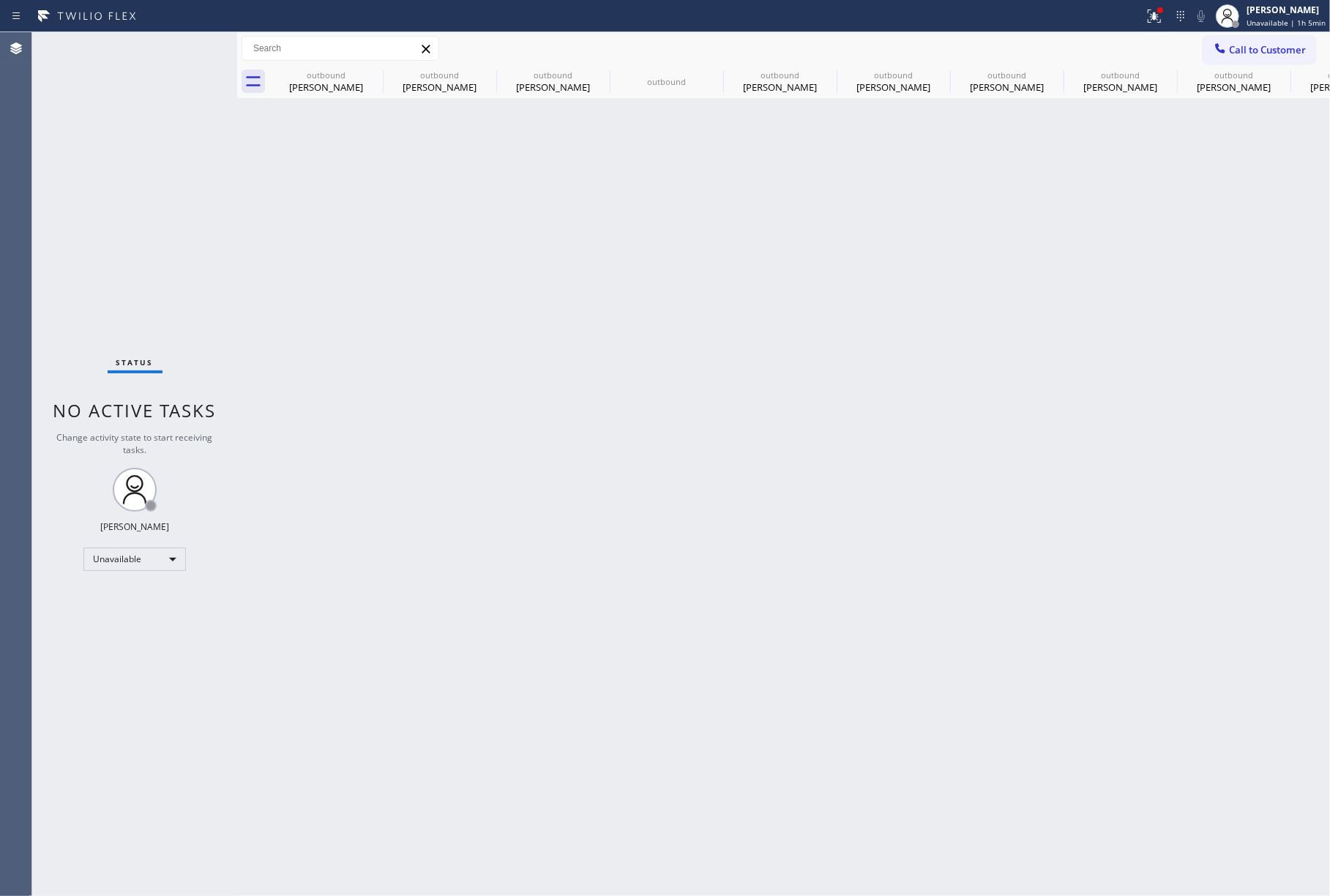
click at [1278, 46] on span "Call to Customer" at bounding box center [1268, 50] width 77 height 13
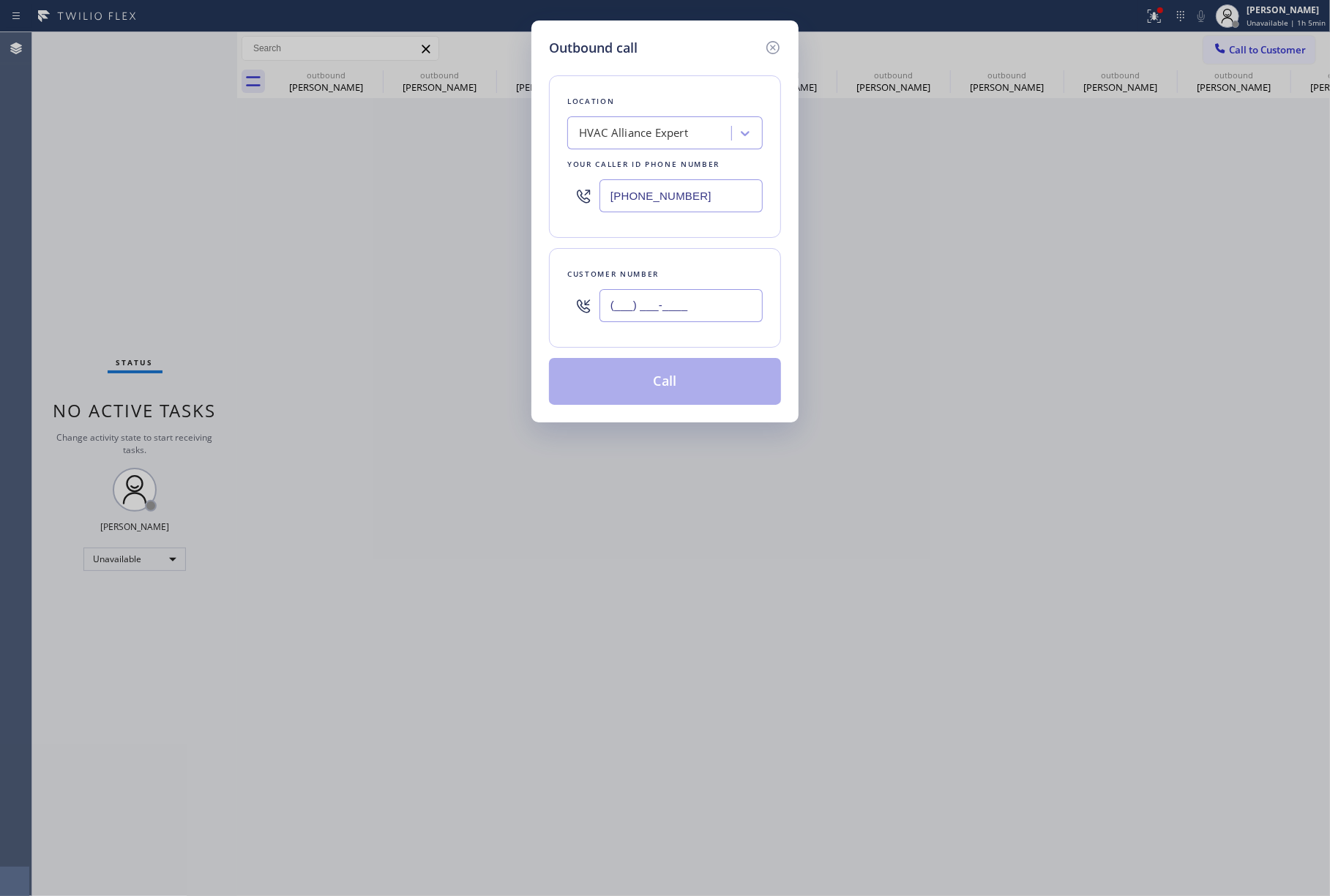
click at [681, 293] on input "(___) ___-____" at bounding box center [681, 305] width 163 height 33
paste input "650) 714-6602"
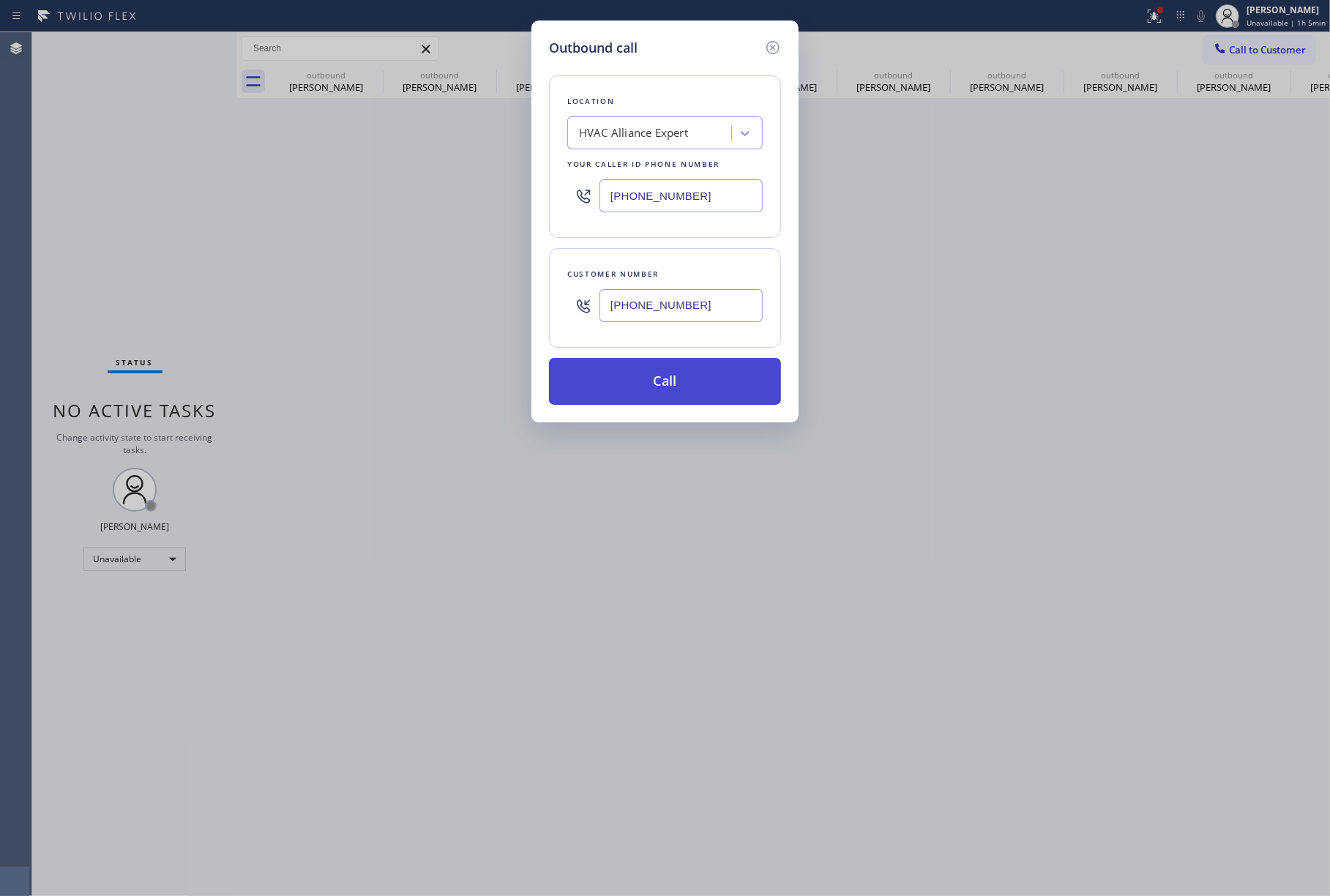
type input "[PHONE_NUMBER]"
click at [652, 366] on button "Call" at bounding box center [665, 381] width 232 height 47
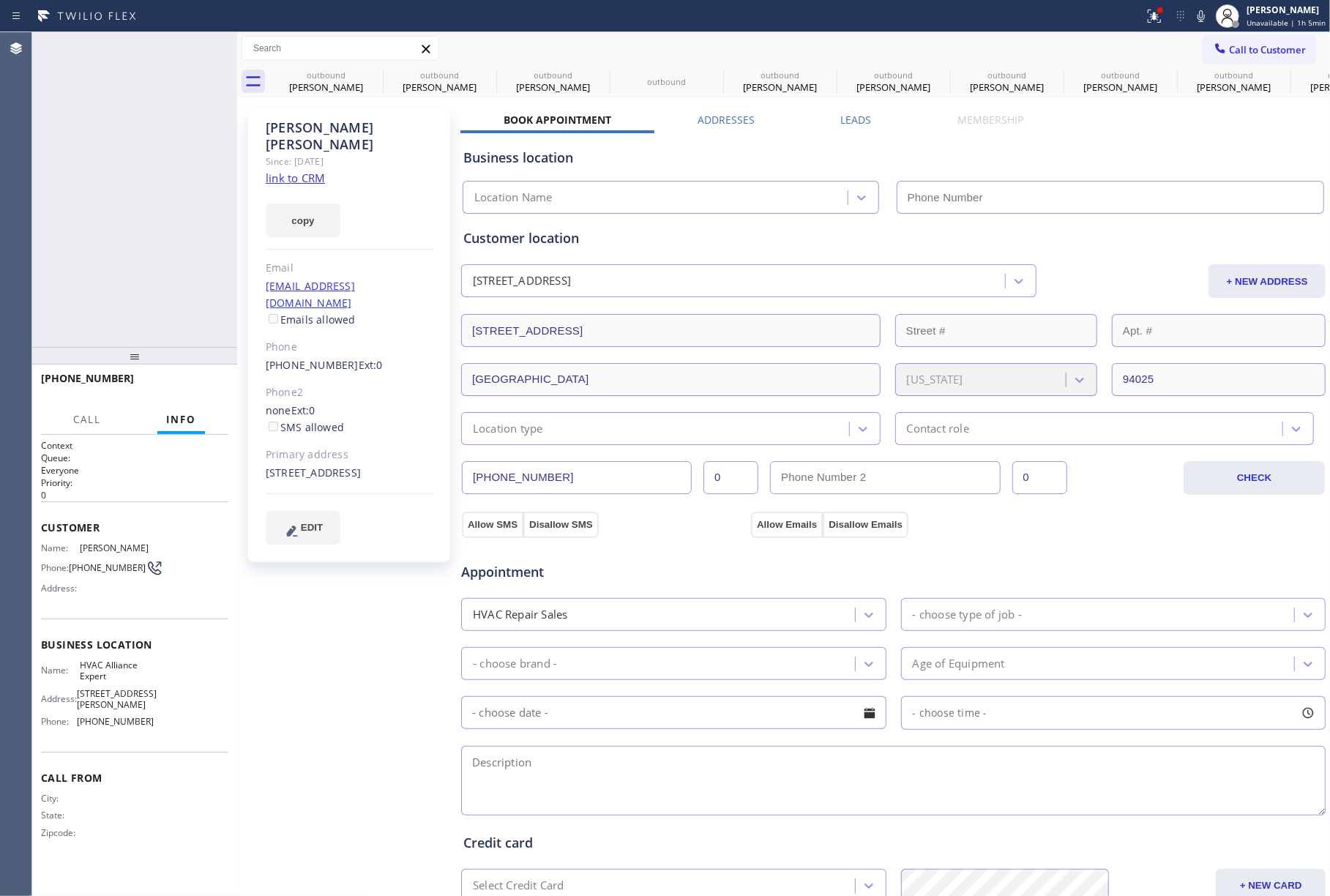
type input "[PHONE_NUMBER]"
click at [217, 379] on button "HANG UP" at bounding box center [194, 385] width 68 height 20
click at [200, 281] on div "[PHONE_NUMBER] Live | 00:05 ALL TASKS ALL TASKS ACTIVE TASKS TASKS IN WRAP UP" at bounding box center [135, 190] width 205 height 315
click at [197, 397] on div "[PHONE_NUMBER] Wrap up | 00:00 COMPLETE" at bounding box center [135, 385] width 187 height 38
click at [195, 393] on button "COMPLETE" at bounding box center [192, 385] width 74 height 20
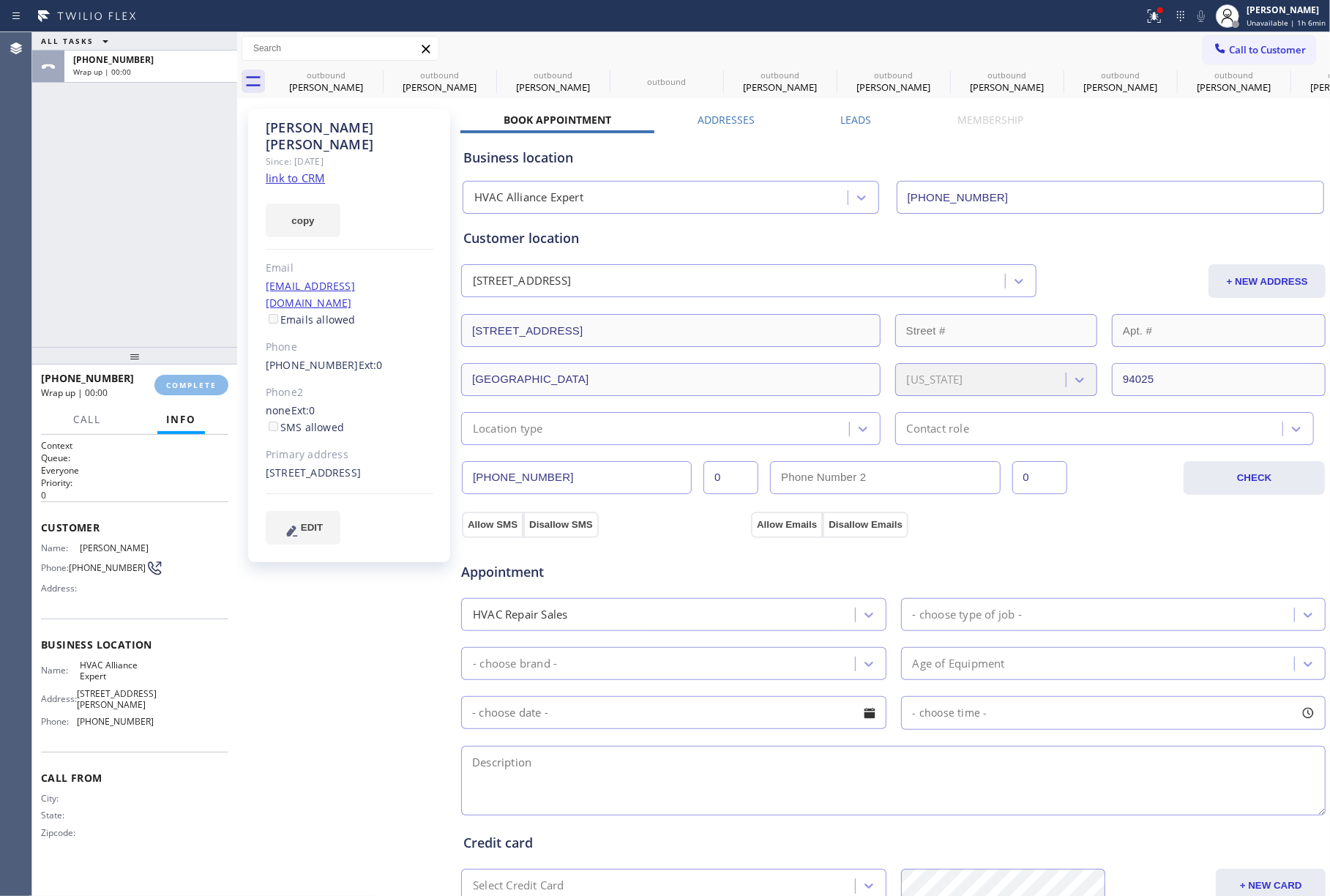
click at [173, 306] on div "ALL TASKS ALL TASKS ACTIVE TASKS TASKS IN WRAP UP [PHONE_NUMBER] Wrap up | 00:00" at bounding box center [135, 190] width 205 height 315
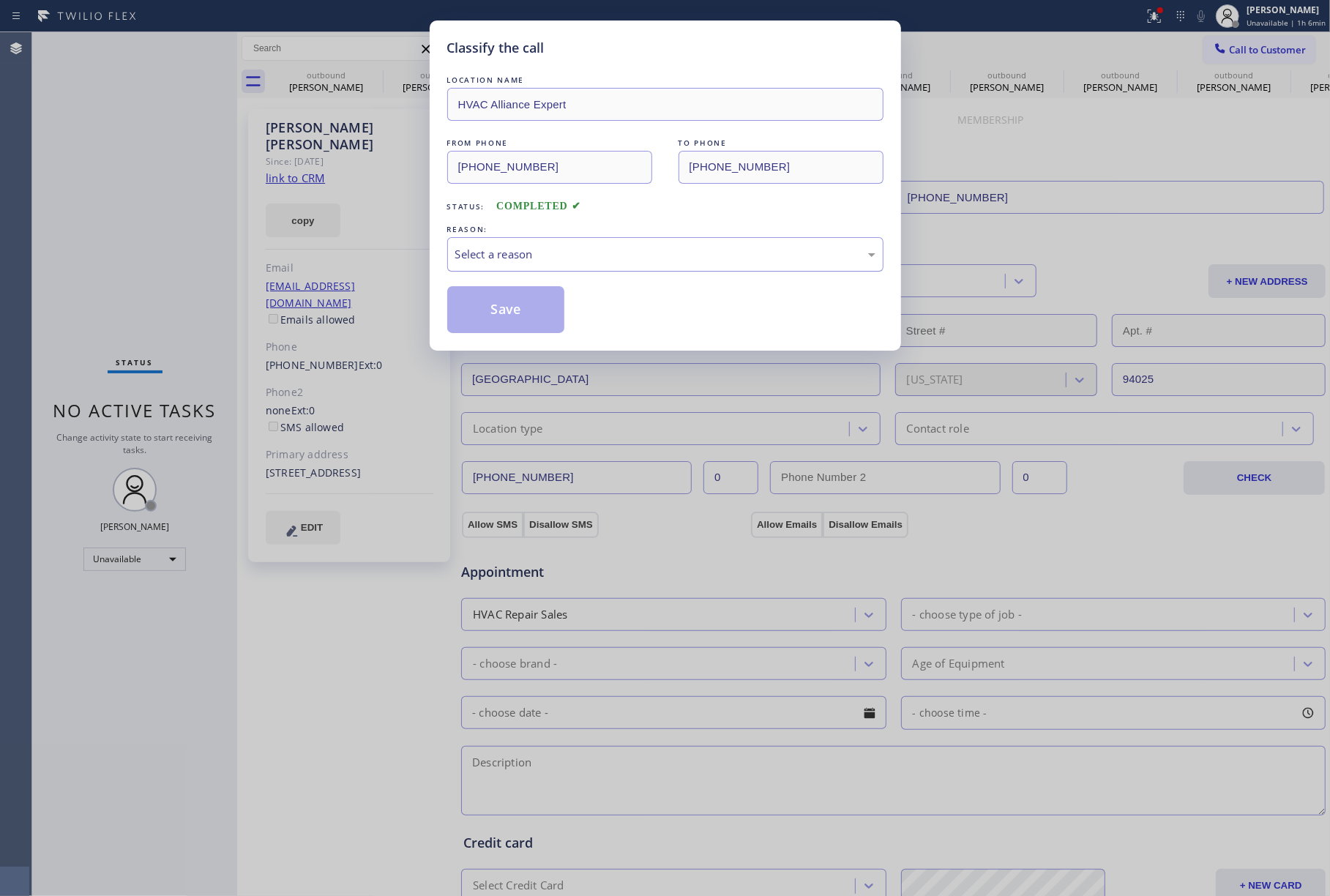
click at [565, 266] on div "Select a reason" at bounding box center [665, 255] width 436 height 34
click at [510, 297] on button "Save" at bounding box center [507, 309] width 118 height 47
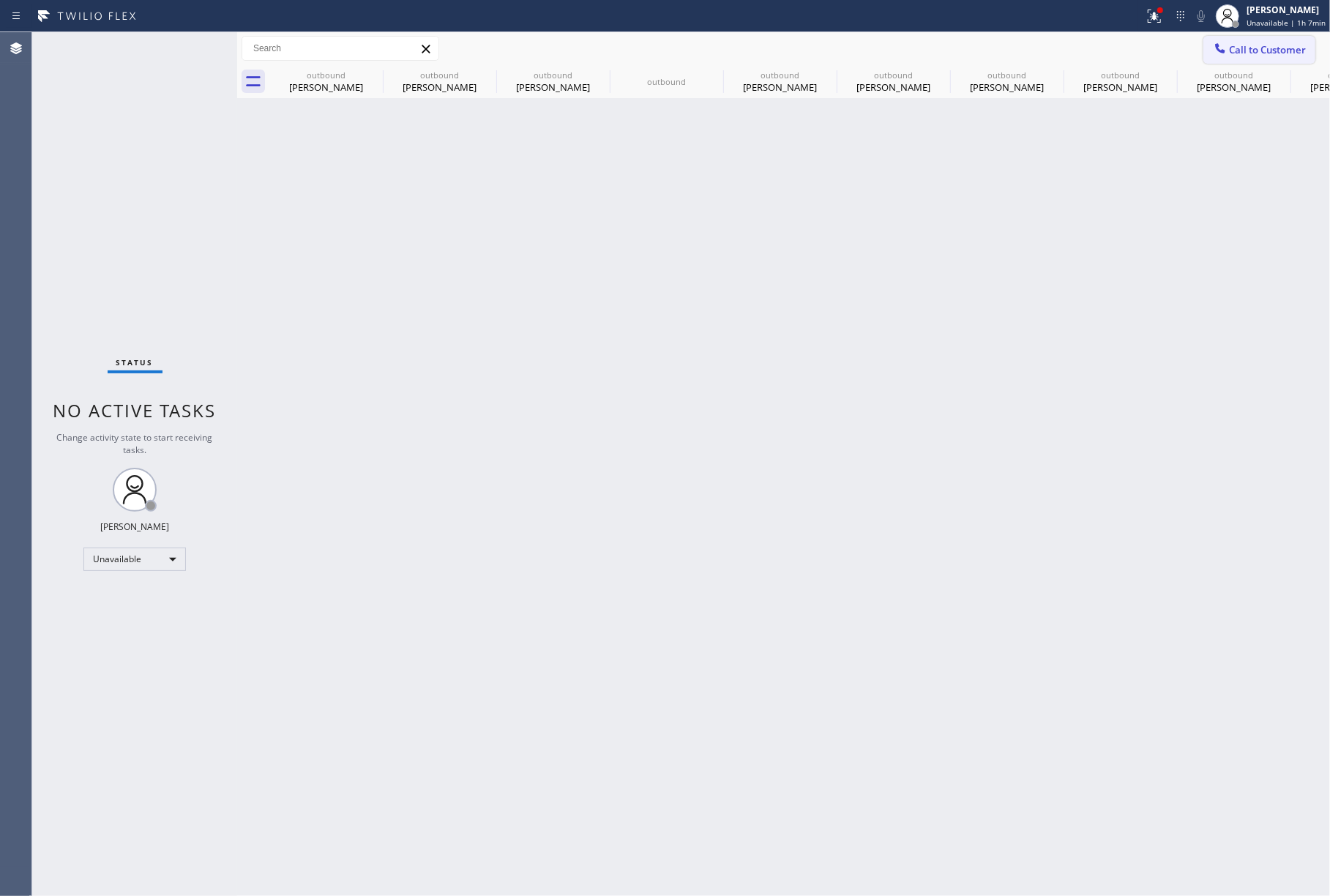
click at [1257, 58] on button "Call to Customer" at bounding box center [1259, 50] width 112 height 28
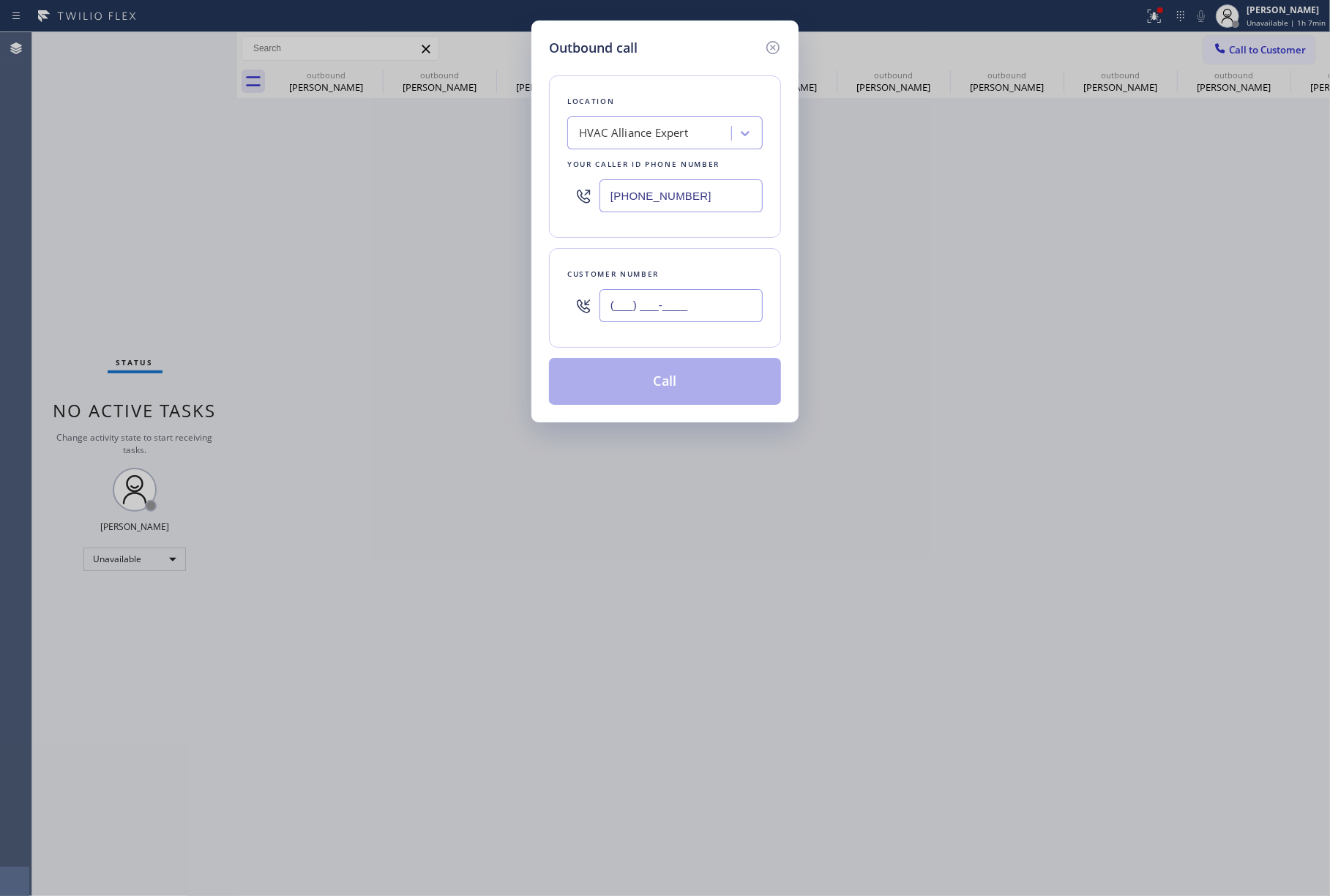
click at [681, 305] on input "(___) ___-____" at bounding box center [681, 305] width 163 height 33
paste input "415) 793-4522"
type input "[PHONE_NUMBER]"
click at [676, 272] on div "Customer number" at bounding box center [665, 274] width 196 height 15
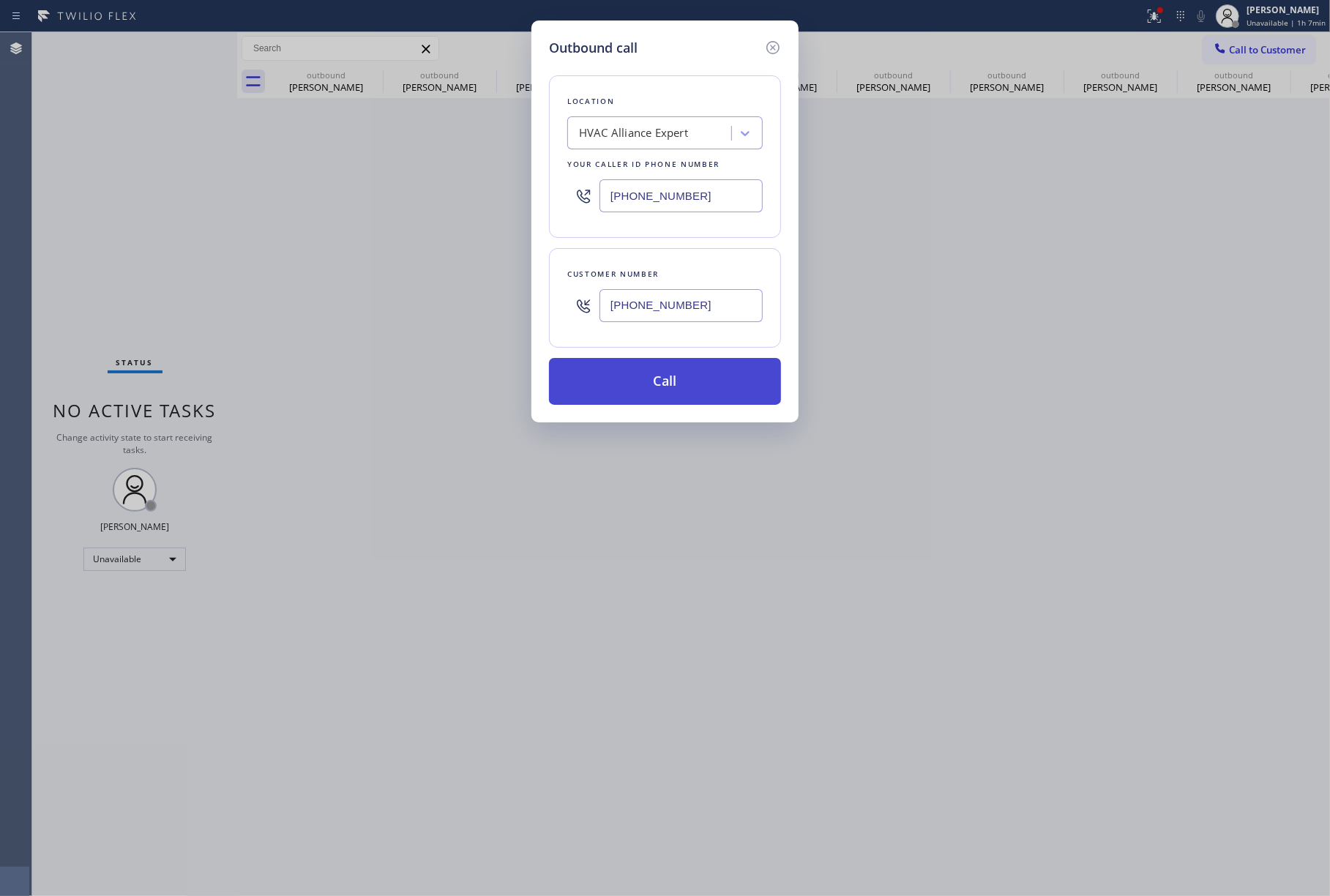
click at [675, 386] on button "Call" at bounding box center [665, 381] width 232 height 47
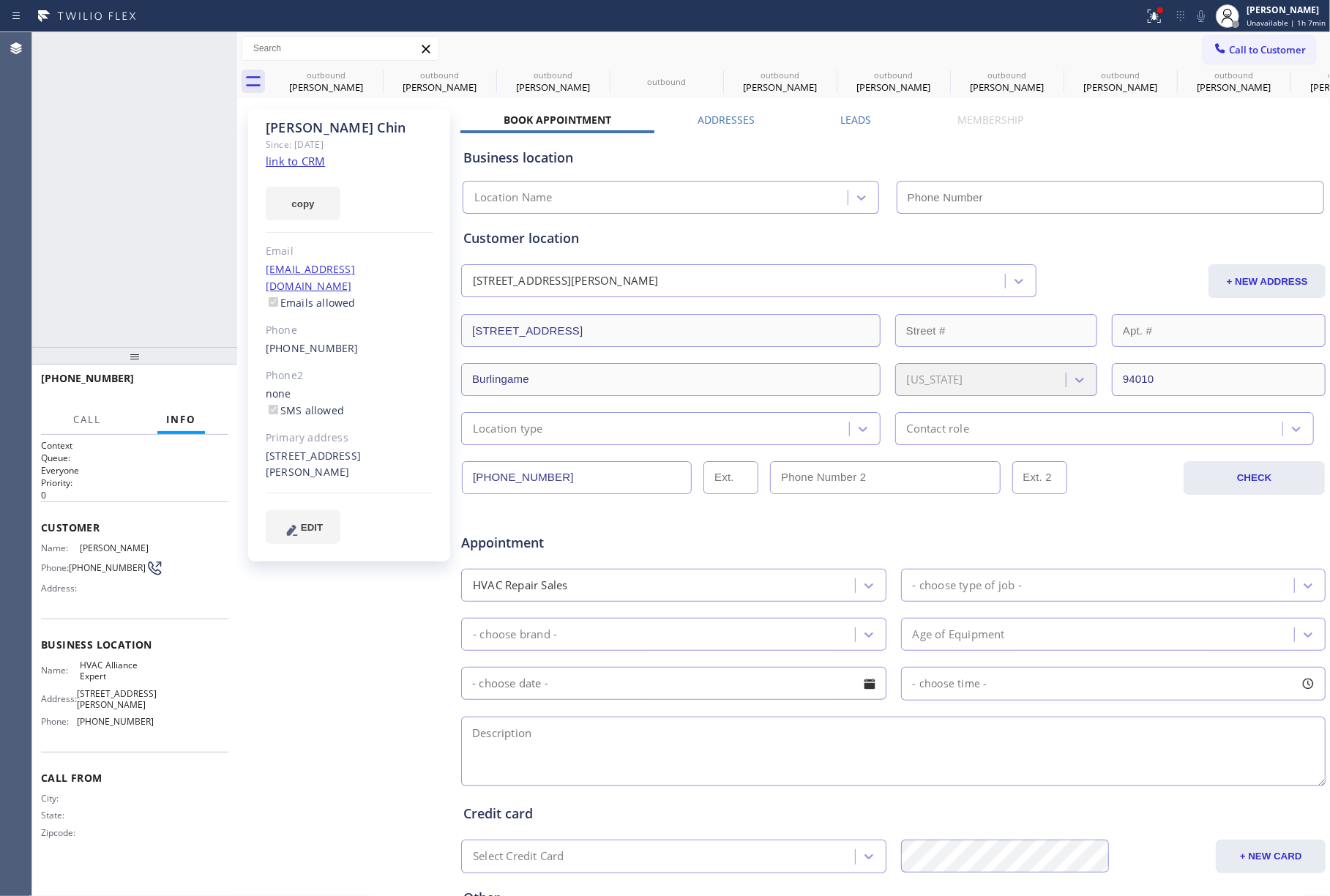
type input "[PHONE_NUMBER]"
drag, startPoint x: 80, startPoint y: 226, endPoint x: 114, endPoint y: 230, distance: 34.2
click at [80, 226] on div "[PHONE_NUMBER] Live | 00:00 ALL TASKS ALL TASKS ACTIVE TASKS TASKS IN WRAP UP" at bounding box center [135, 190] width 205 height 315
click at [123, 232] on div "[PHONE_NUMBER] Live | 00:01 ALL TASKS ALL TASKS ACTIVE TASKS TASKS IN WRAP UP" at bounding box center [135, 190] width 205 height 315
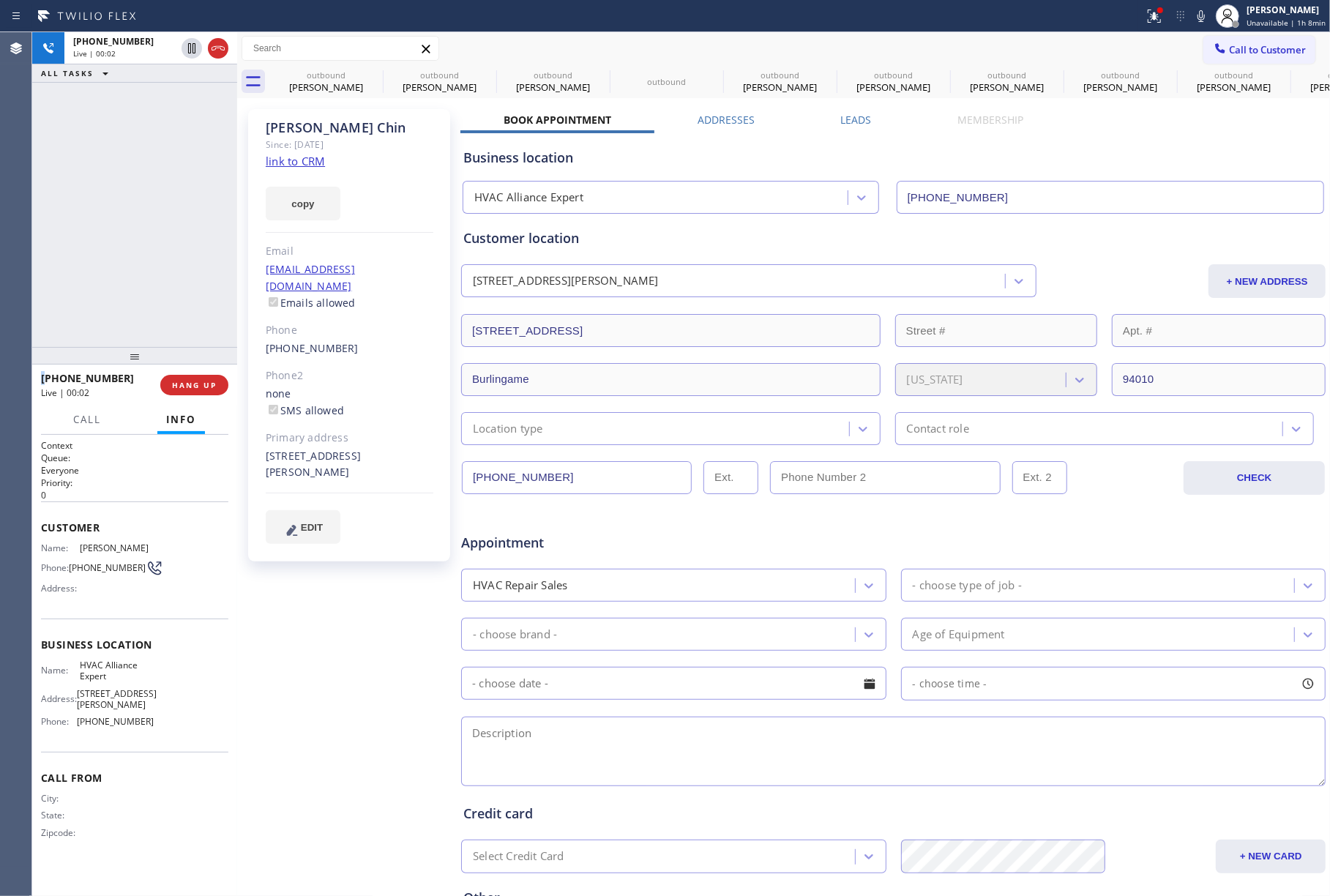
click at [213, 399] on div "[PHONE_NUMBER] Live | 00:02 HANG UP" at bounding box center [135, 385] width 187 height 38
click at [203, 387] on span "HANG UP" at bounding box center [194, 385] width 45 height 10
click at [216, 390] on button "COMPLETE" at bounding box center [192, 385] width 74 height 20
click at [173, 276] on div "ALL TASKS ALL TASKS ACTIVE TASKS TASKS IN WRAP UP [PHONE_NUMBER] Wrap up | 00:00" at bounding box center [135, 190] width 205 height 315
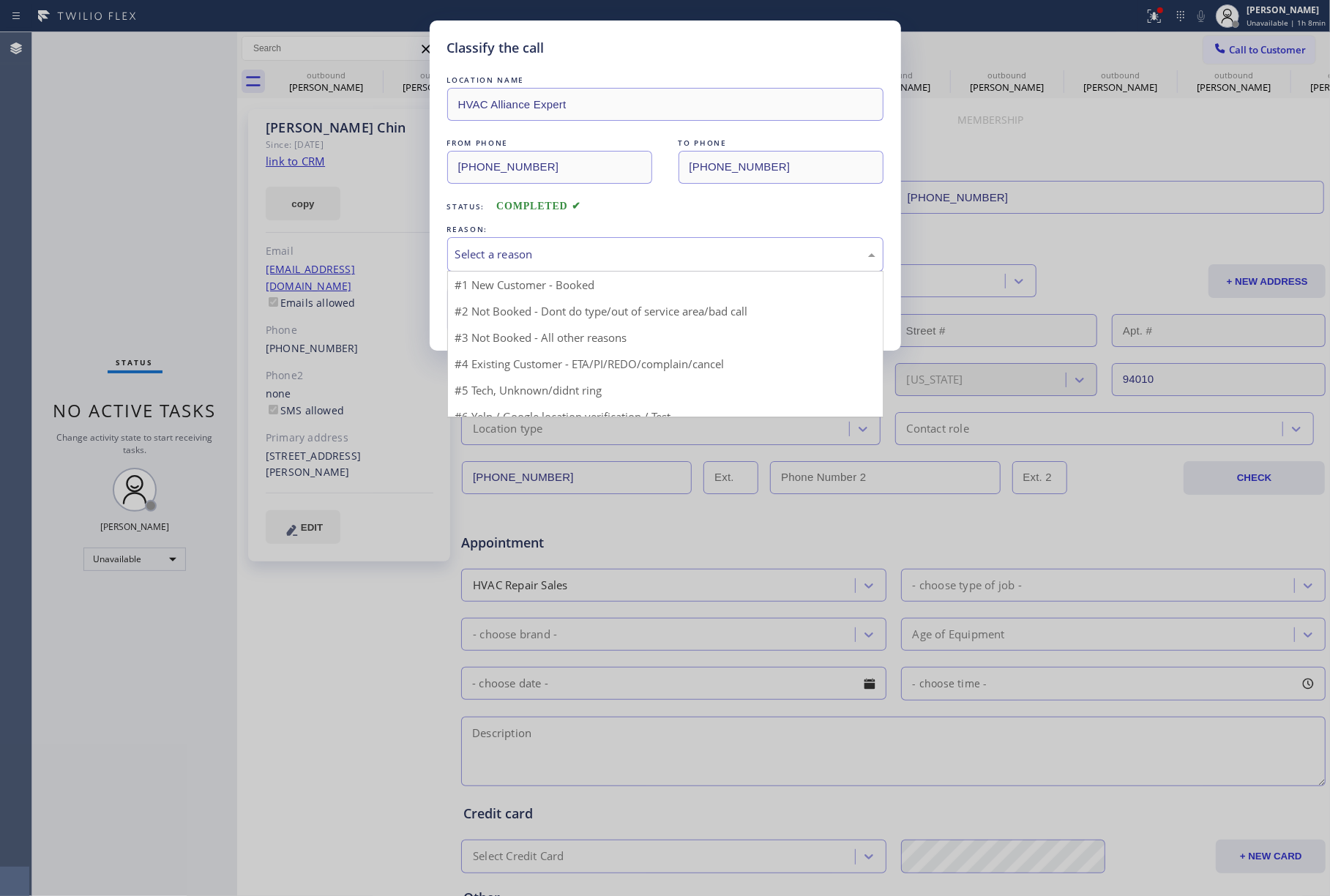
click at [512, 254] on div "Select a reason" at bounding box center [665, 255] width 421 height 17
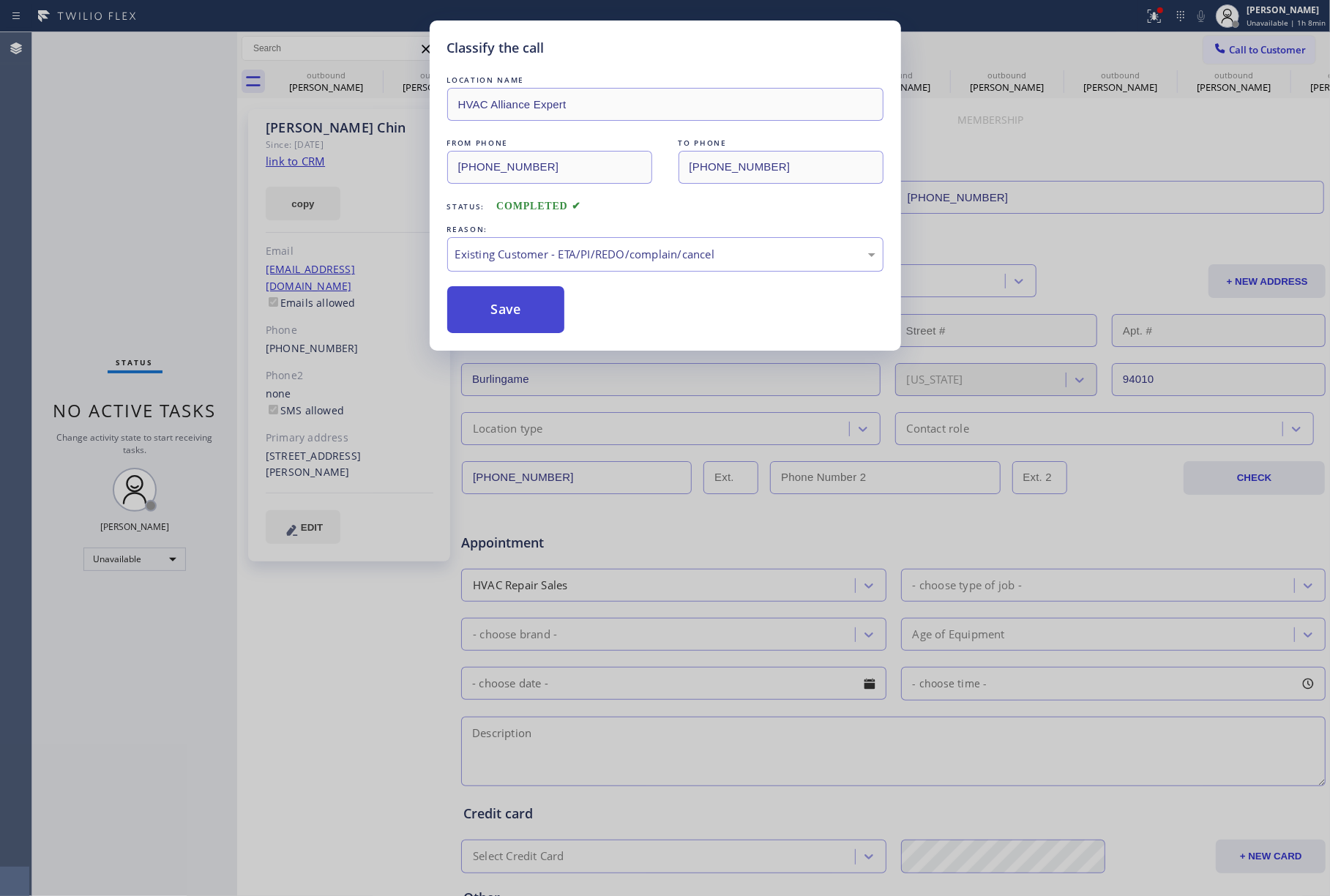
click at [502, 305] on button "Save" at bounding box center [507, 309] width 118 height 47
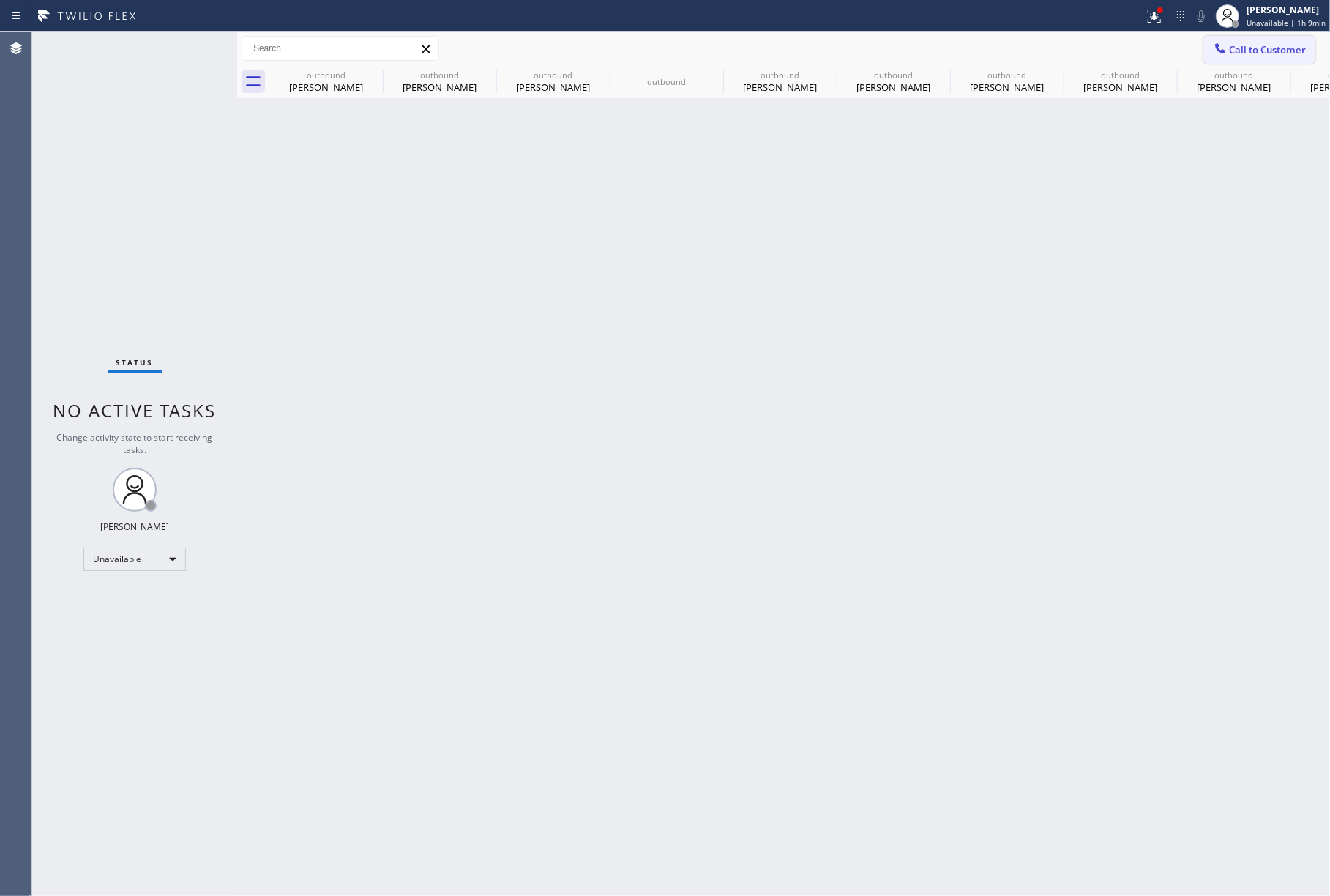
click at [1246, 50] on span "Call to Customer" at bounding box center [1268, 50] width 77 height 13
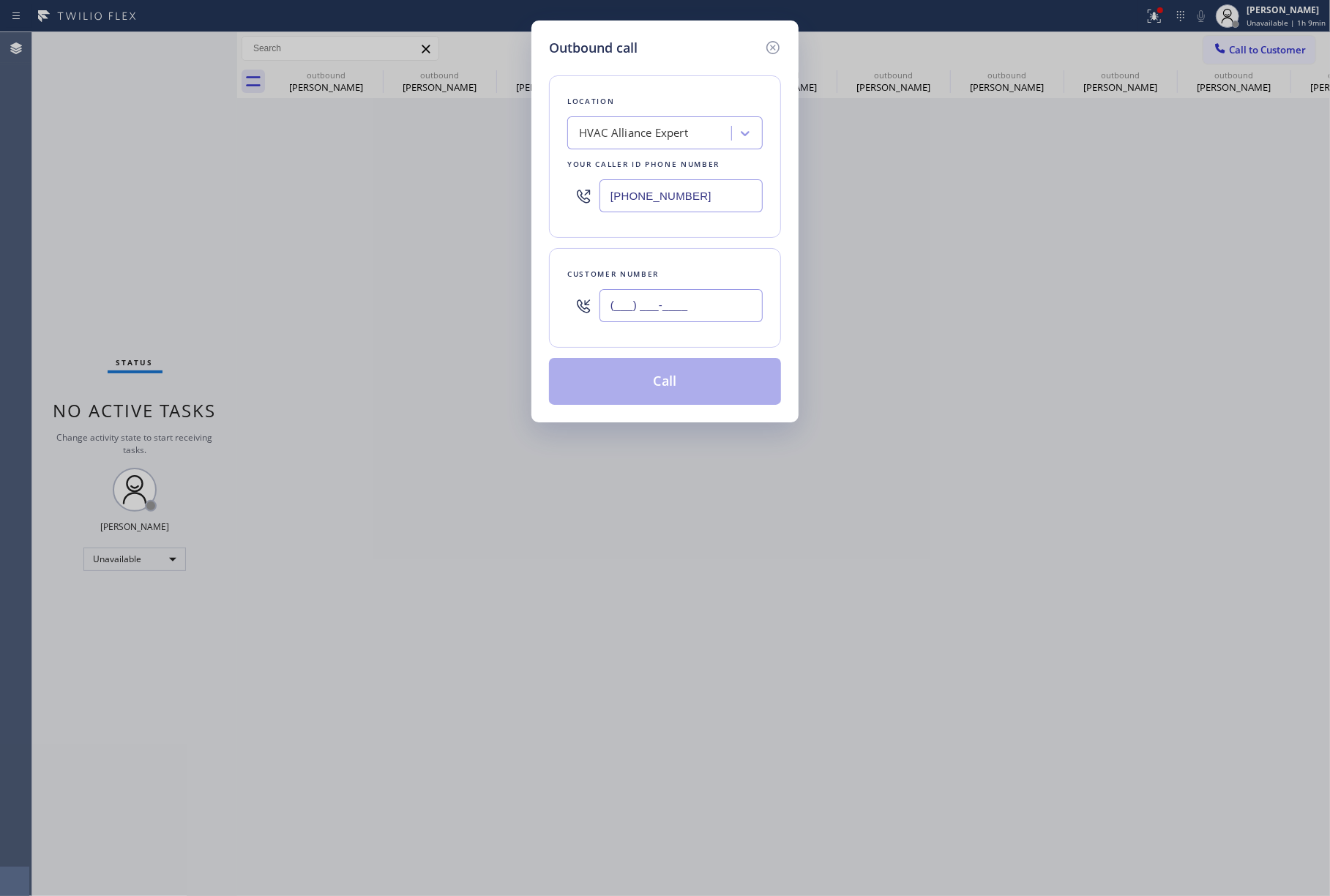
click at [630, 304] on input "(___) ___-____" at bounding box center [681, 305] width 163 height 33
paste input "573) 529-1397"
type input "[PHONE_NUMBER]"
click at [695, 281] on div "Customer number" at bounding box center [665, 274] width 196 height 15
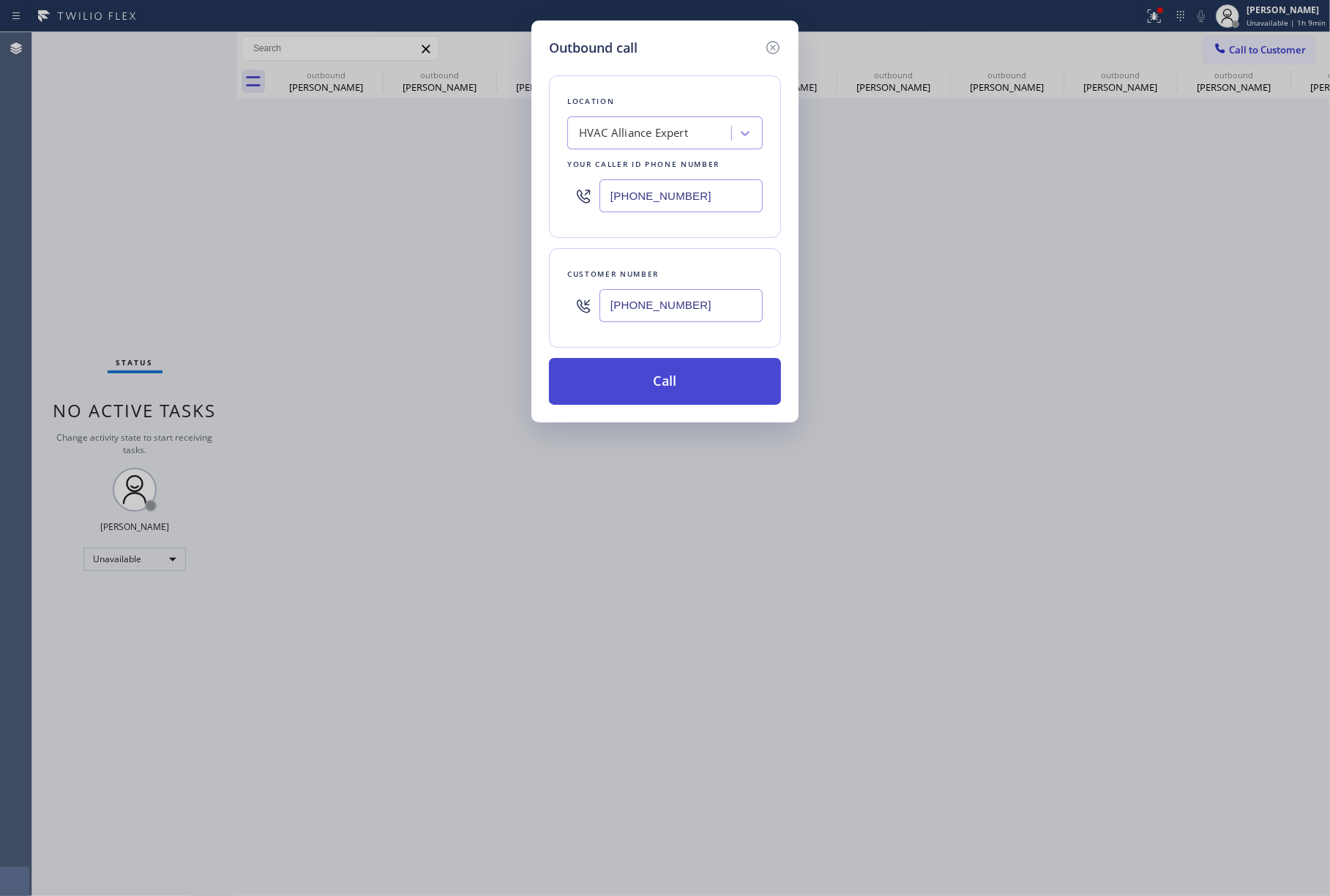
click at [717, 391] on button "Call" at bounding box center [665, 381] width 232 height 47
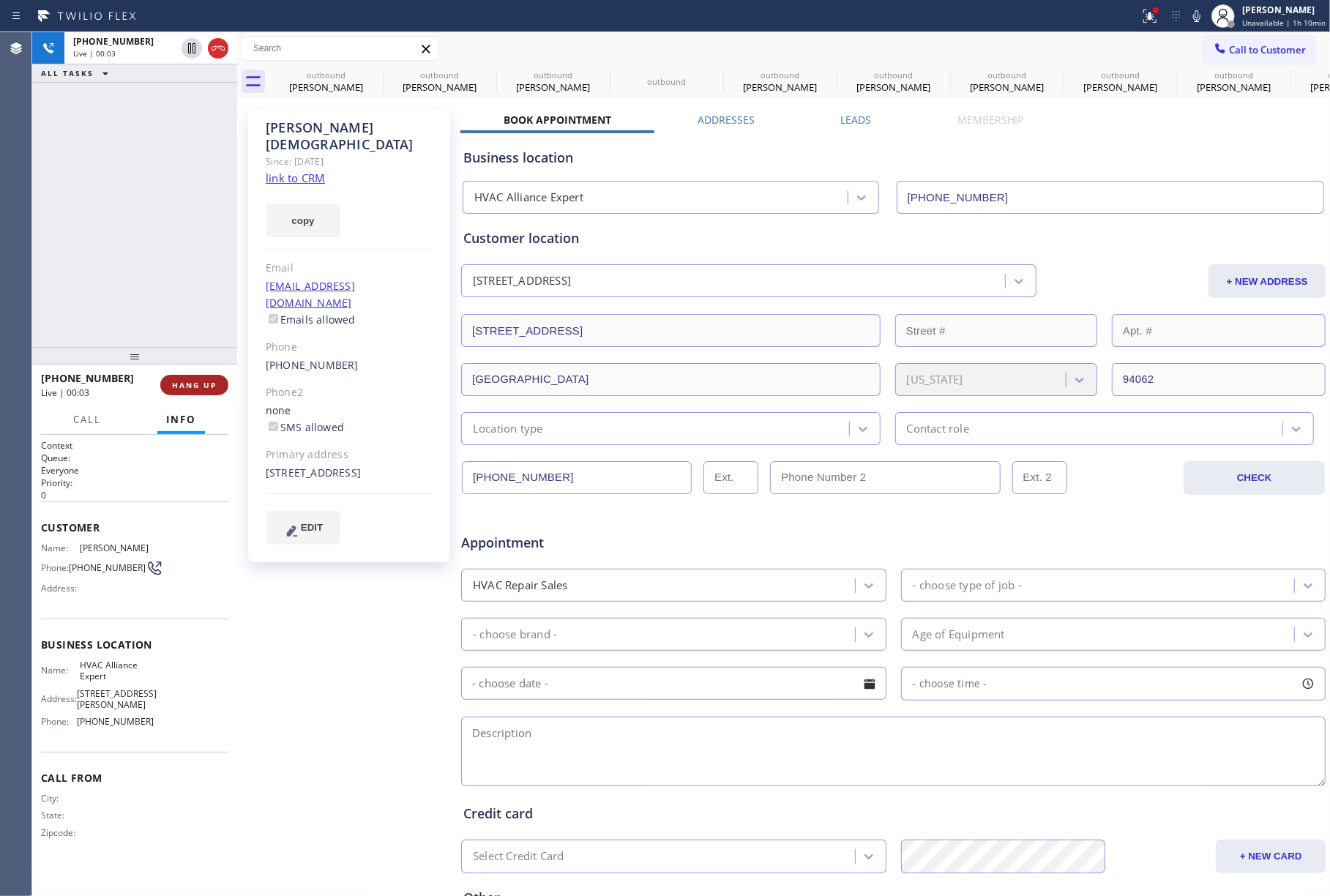
click at [182, 384] on span "HANG UP" at bounding box center [194, 385] width 45 height 10
click at [174, 313] on div "[PHONE_NUMBER] Live | 00:04 ALL TASKS ALL TASKS ACTIVE TASKS TASKS IN WRAP UP" at bounding box center [135, 190] width 205 height 315
click at [186, 388] on span "COMPLETE" at bounding box center [191, 385] width 51 height 10
click at [172, 293] on div "ALL TASKS ALL TASKS ACTIVE TASKS TASKS IN WRAP UP [PHONE_NUMBER] Wrap up | 00:00" at bounding box center [135, 190] width 205 height 315
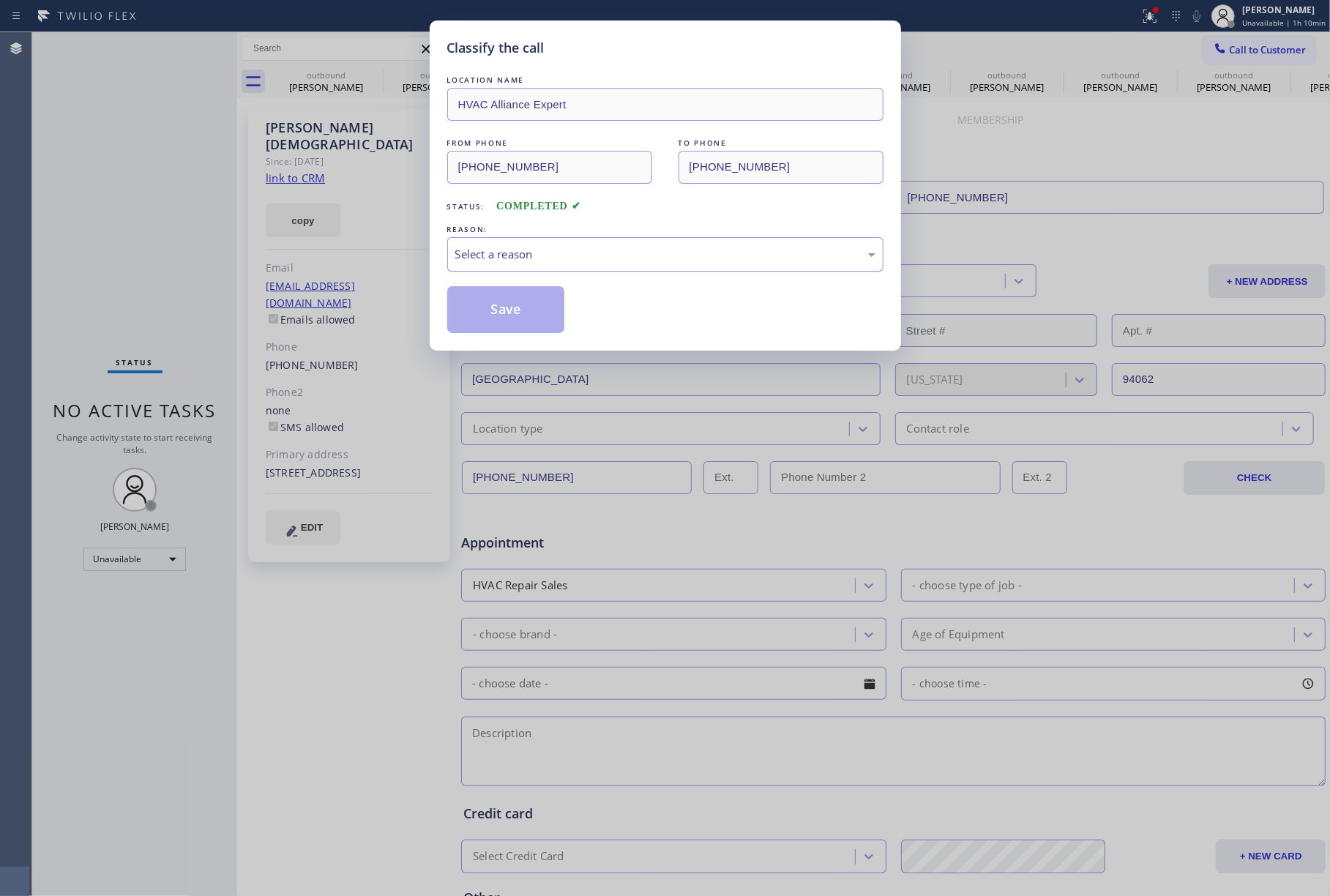
click at [515, 267] on div "Select a reason" at bounding box center [665, 255] width 436 height 34
click at [509, 307] on button "Save" at bounding box center [507, 309] width 118 height 47
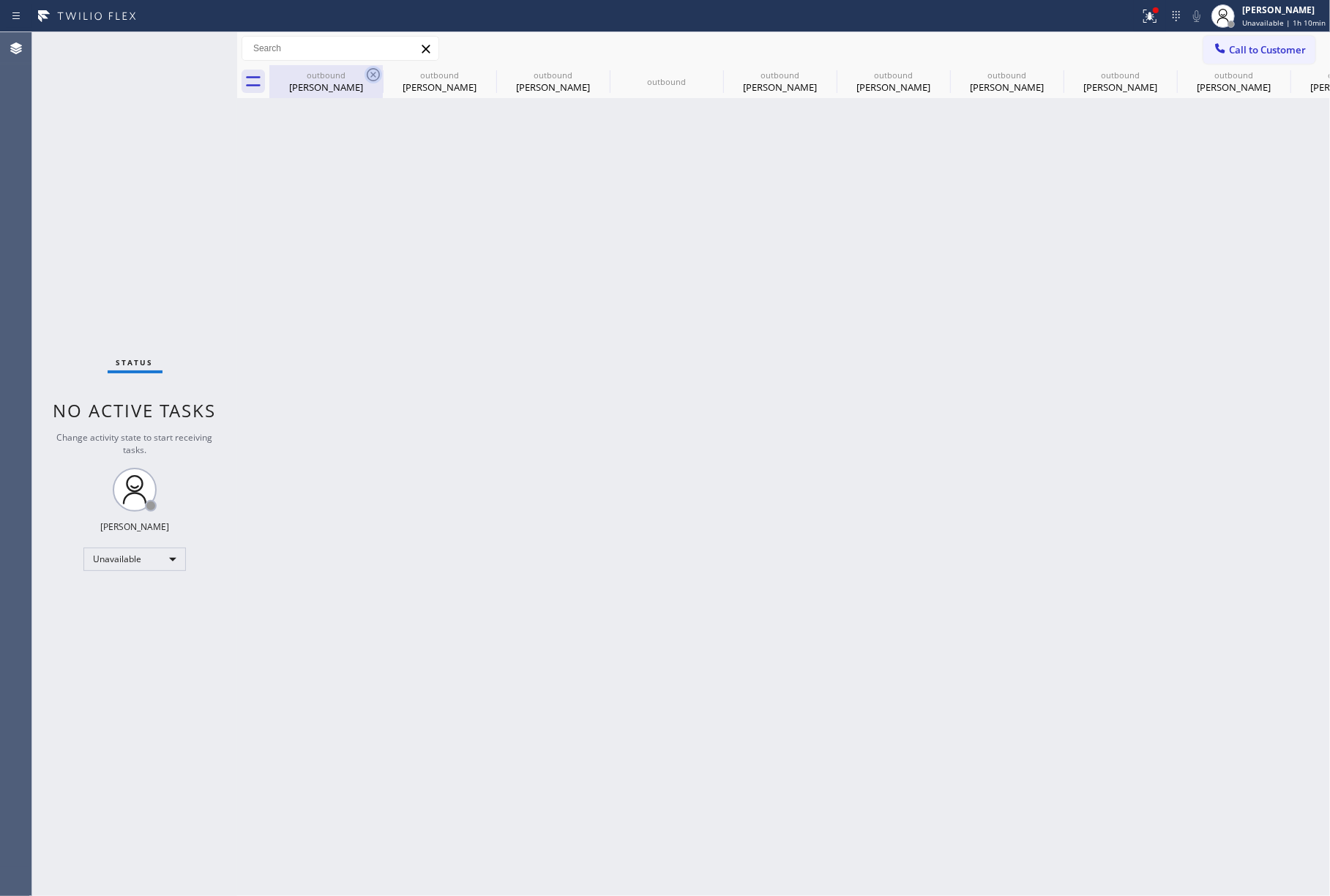
click at [373, 77] on icon at bounding box center [373, 74] width 17 height 17
click at [0, 0] on icon at bounding box center [0, 0] width 0 height 0
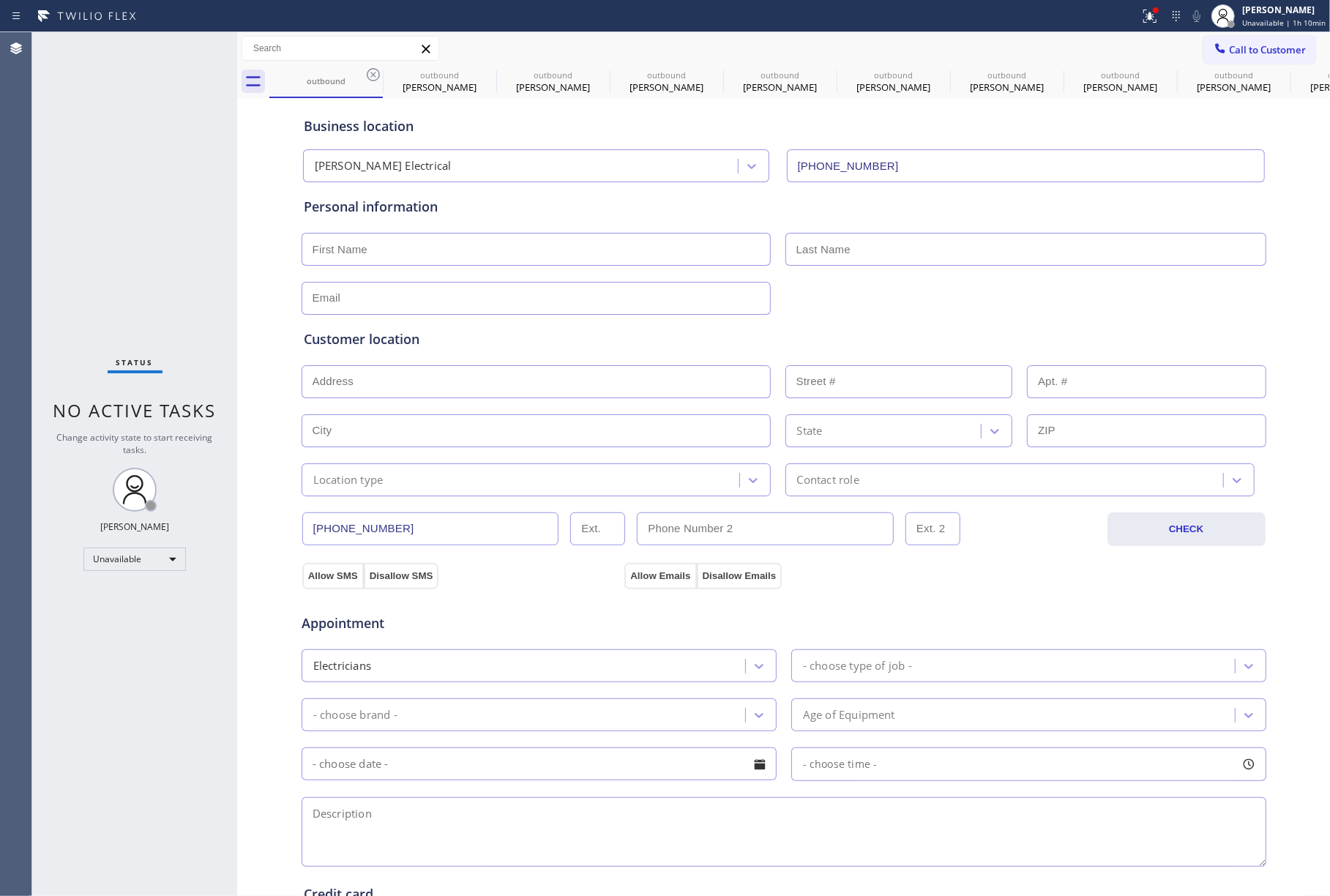
click at [373, 77] on icon at bounding box center [373, 74] width 17 height 17
click at [0, 0] on icon at bounding box center [0, 0] width 0 height 0
click at [819, 77] on icon at bounding box center [827, 74] width 17 height 17
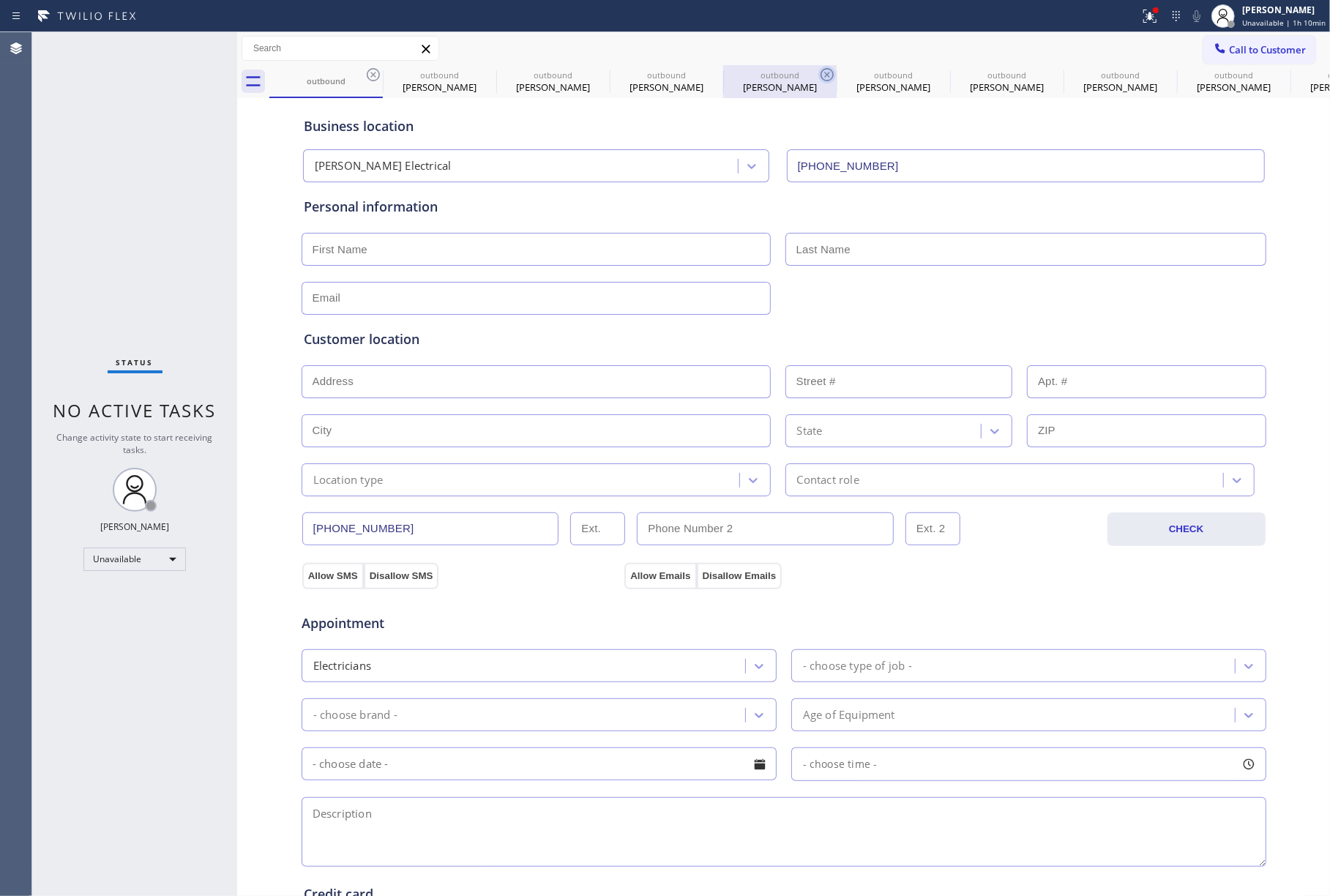
click at [0, 0] on icon at bounding box center [0, 0] width 0 height 0
type input "[PHONE_NUMBER]"
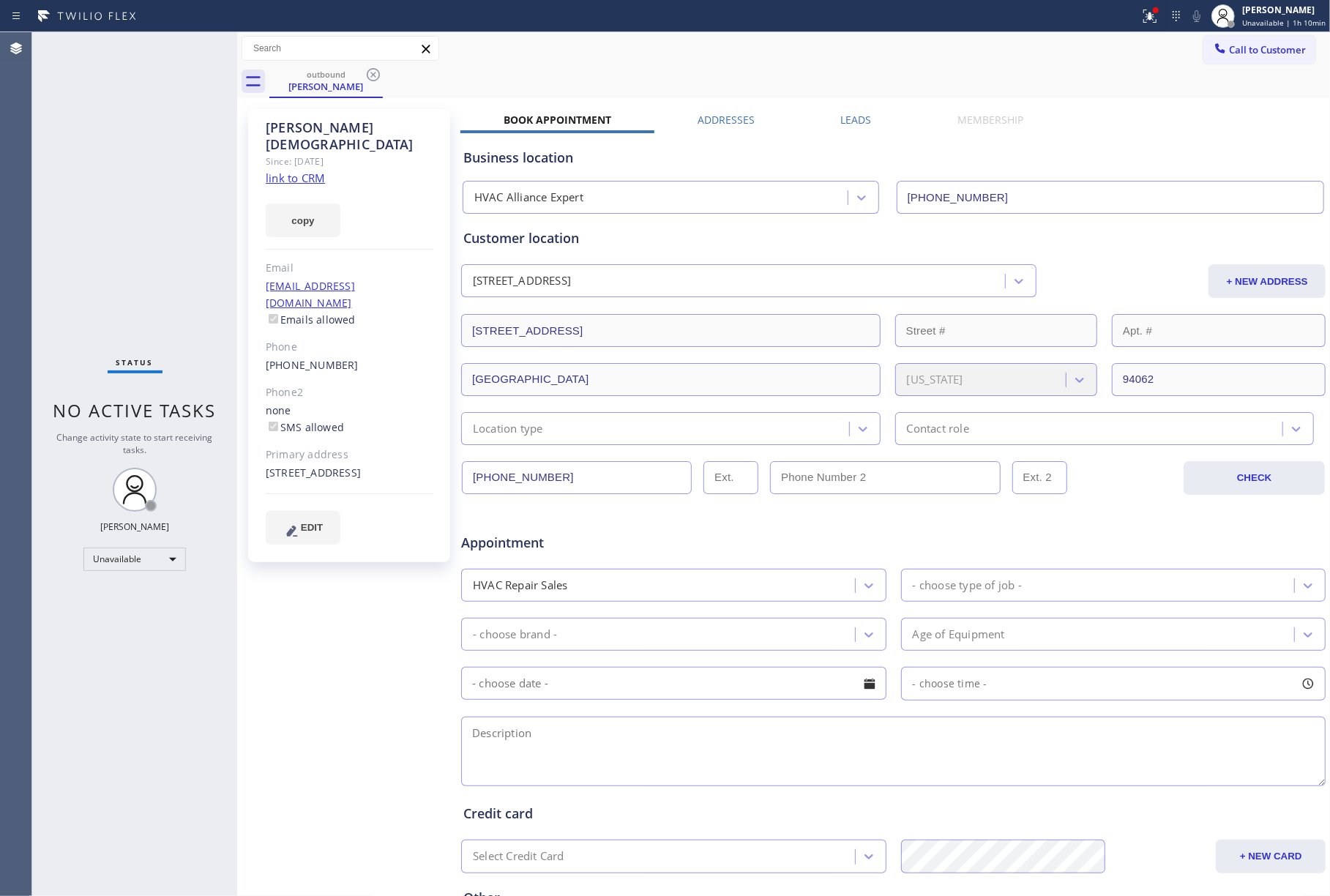
click at [842, 123] on label "Leads" at bounding box center [857, 119] width 31 height 14
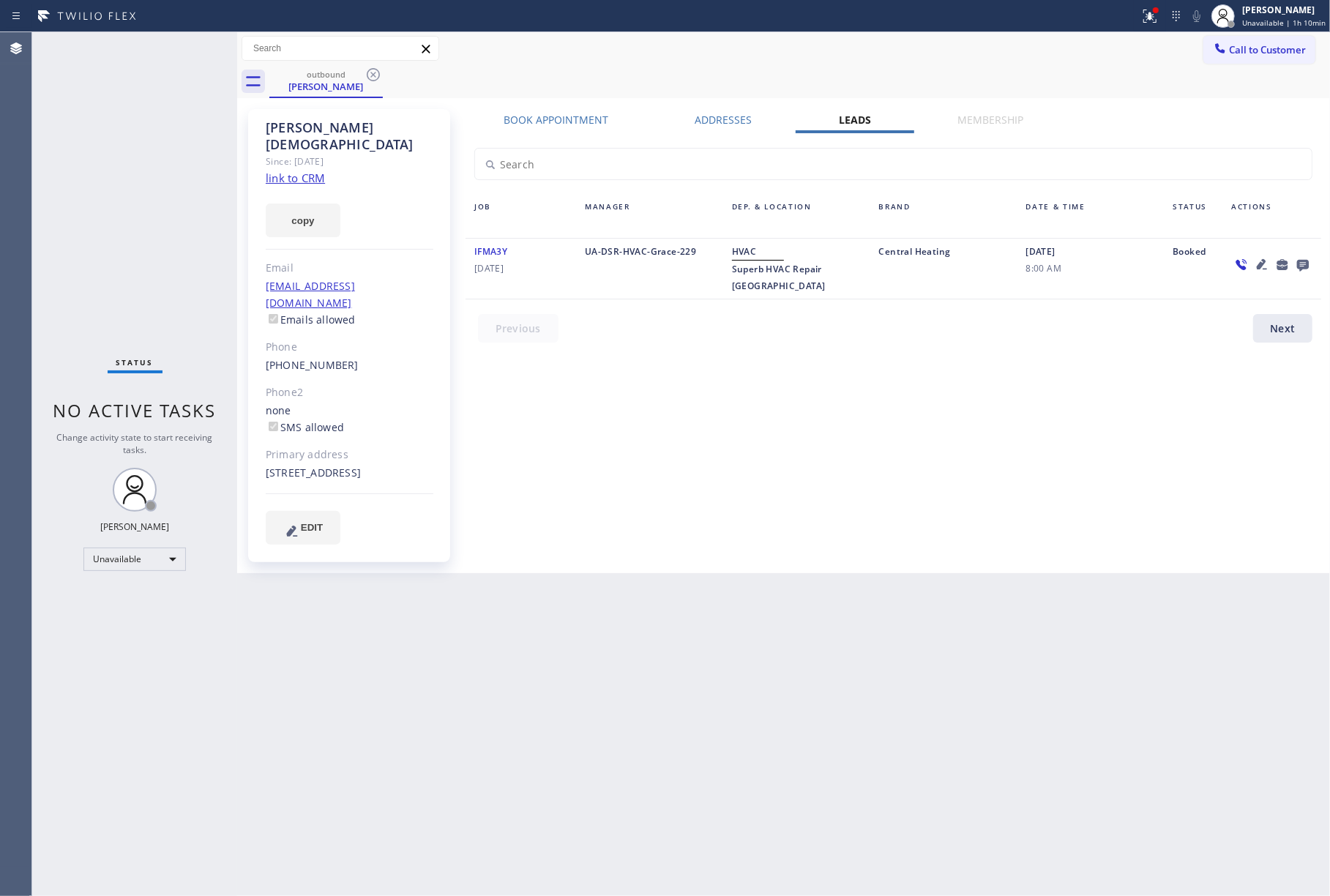
click at [851, 79] on div "outbound [PERSON_NAME]" at bounding box center [800, 81] width 1061 height 33
click at [1300, 265] on icon at bounding box center [1303, 265] width 11 height 11
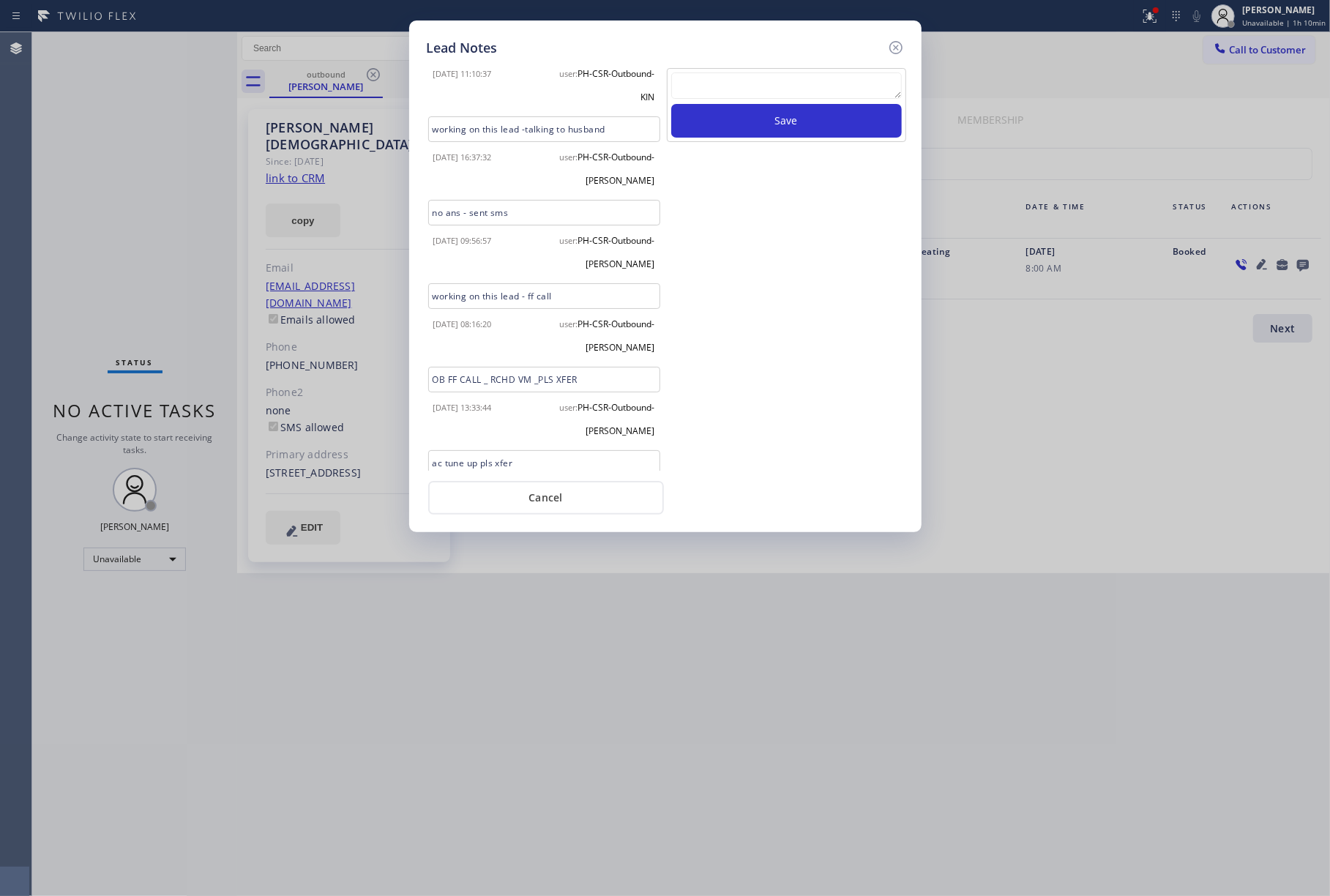
scroll to position [761, 0]
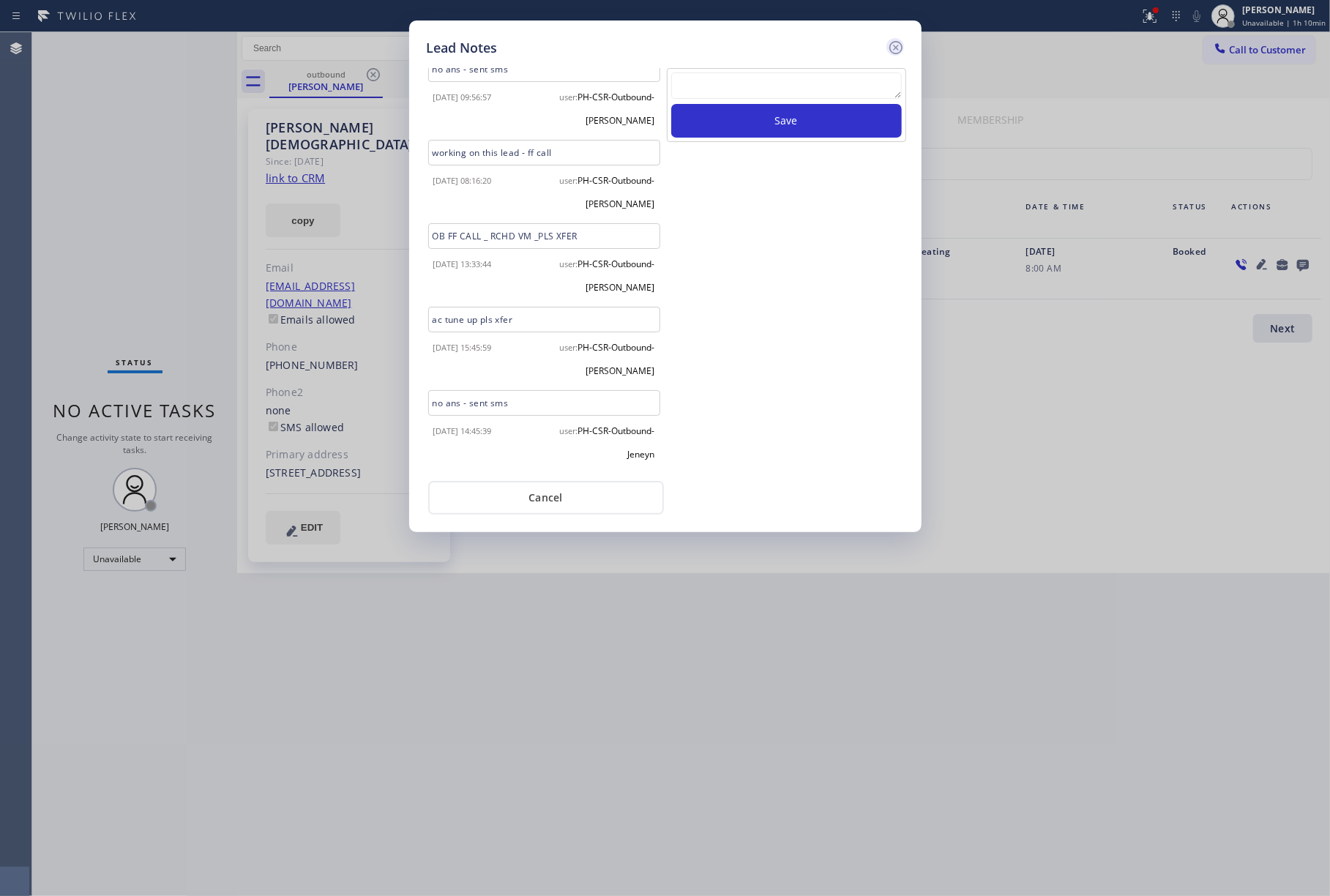
click at [896, 51] on icon at bounding box center [896, 48] width 17 height 17
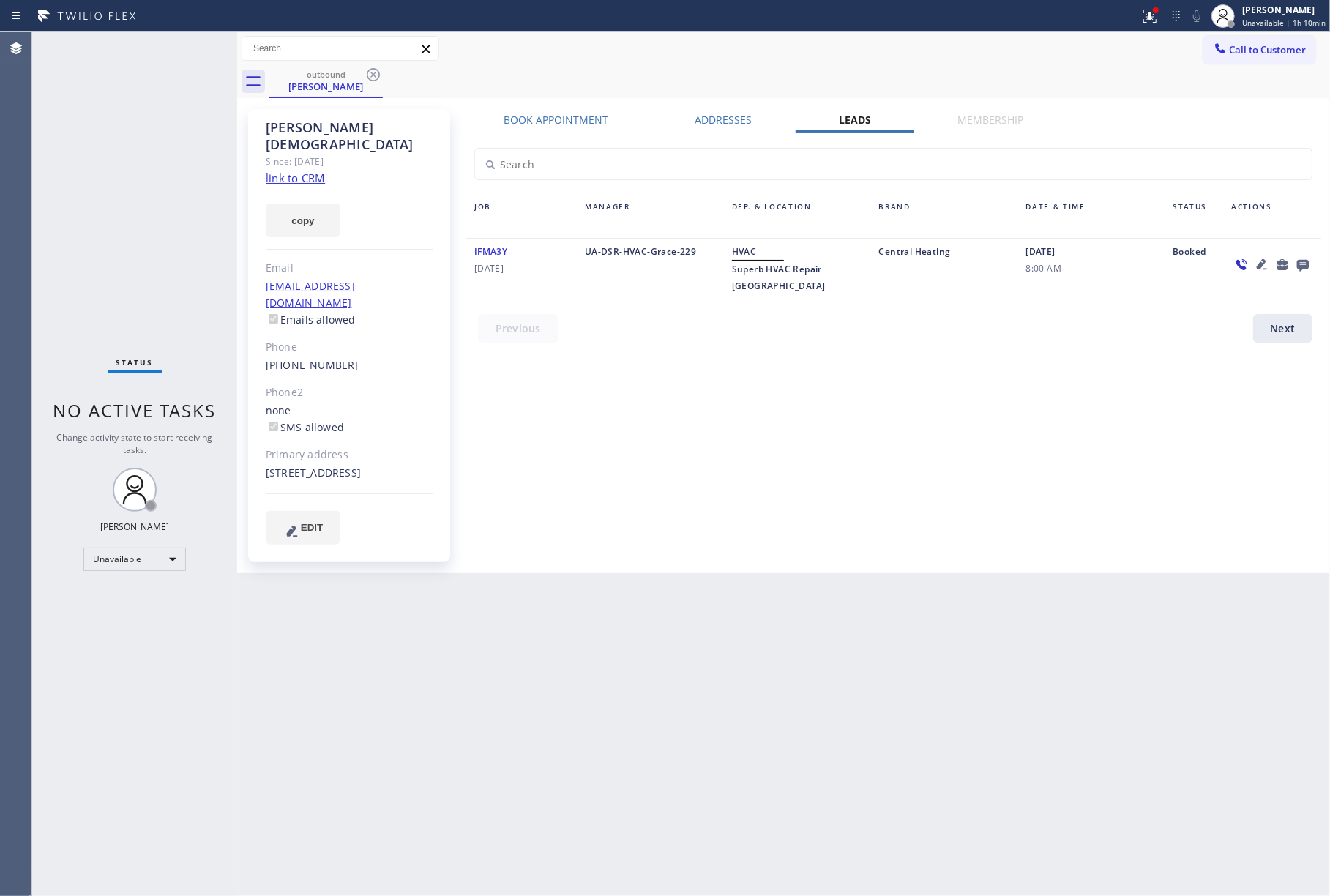
click at [1044, 74] on div "outbound [PERSON_NAME]" at bounding box center [800, 81] width 1061 height 33
click at [1264, 55] on span "Call to Customer" at bounding box center [1268, 50] width 77 height 13
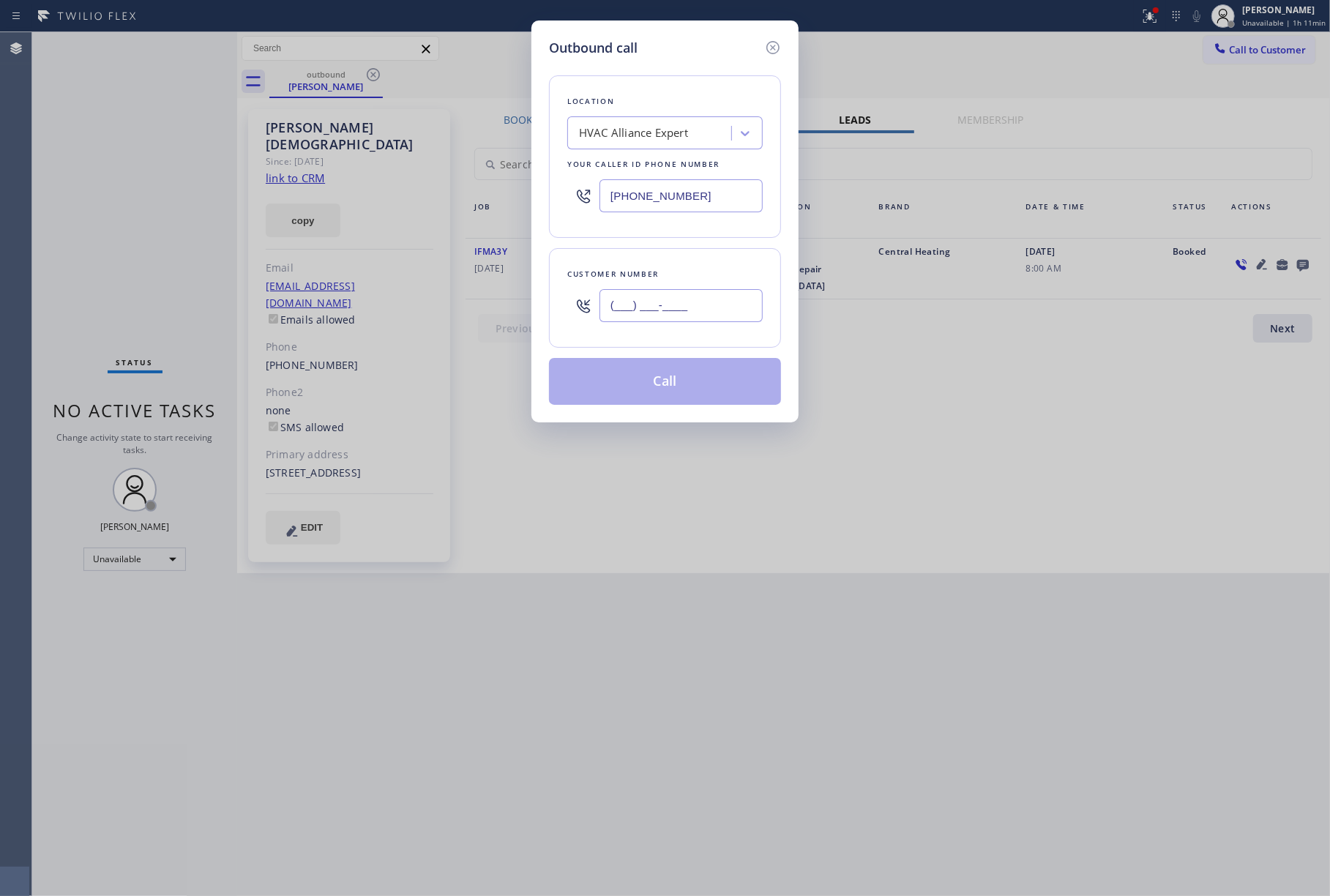
drag, startPoint x: 636, startPoint y: 320, endPoint x: 651, endPoint y: 281, distance: 41.8
click at [636, 320] on input "(___) ___-____" at bounding box center [681, 305] width 163 height 33
paste input "415) 806-2148"
type input "[PHONE_NUMBER]"
click at [654, 266] on div "Customer number [PHONE_NUMBER]" at bounding box center [665, 298] width 232 height 99
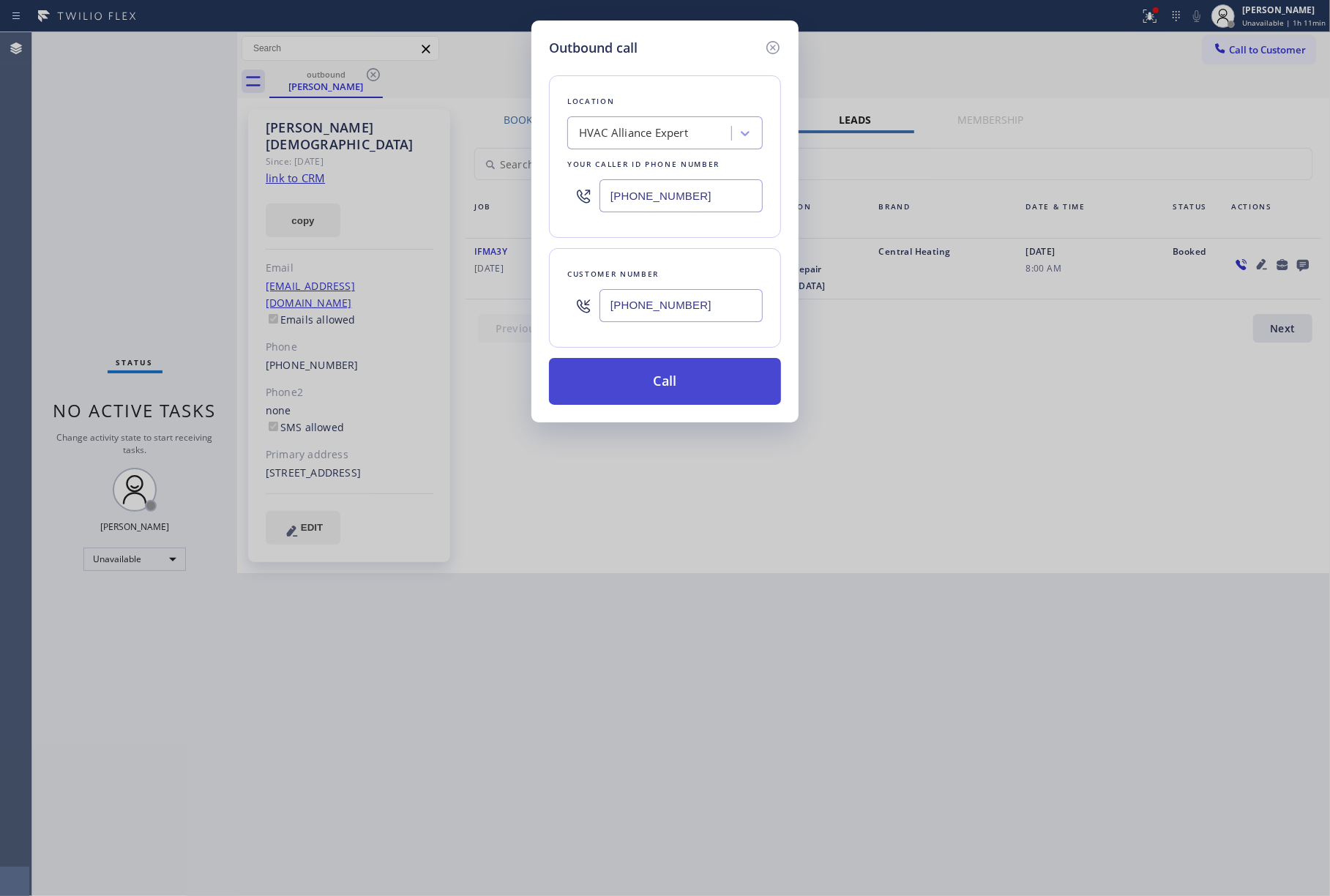
click at [668, 381] on button "Call" at bounding box center [665, 381] width 232 height 47
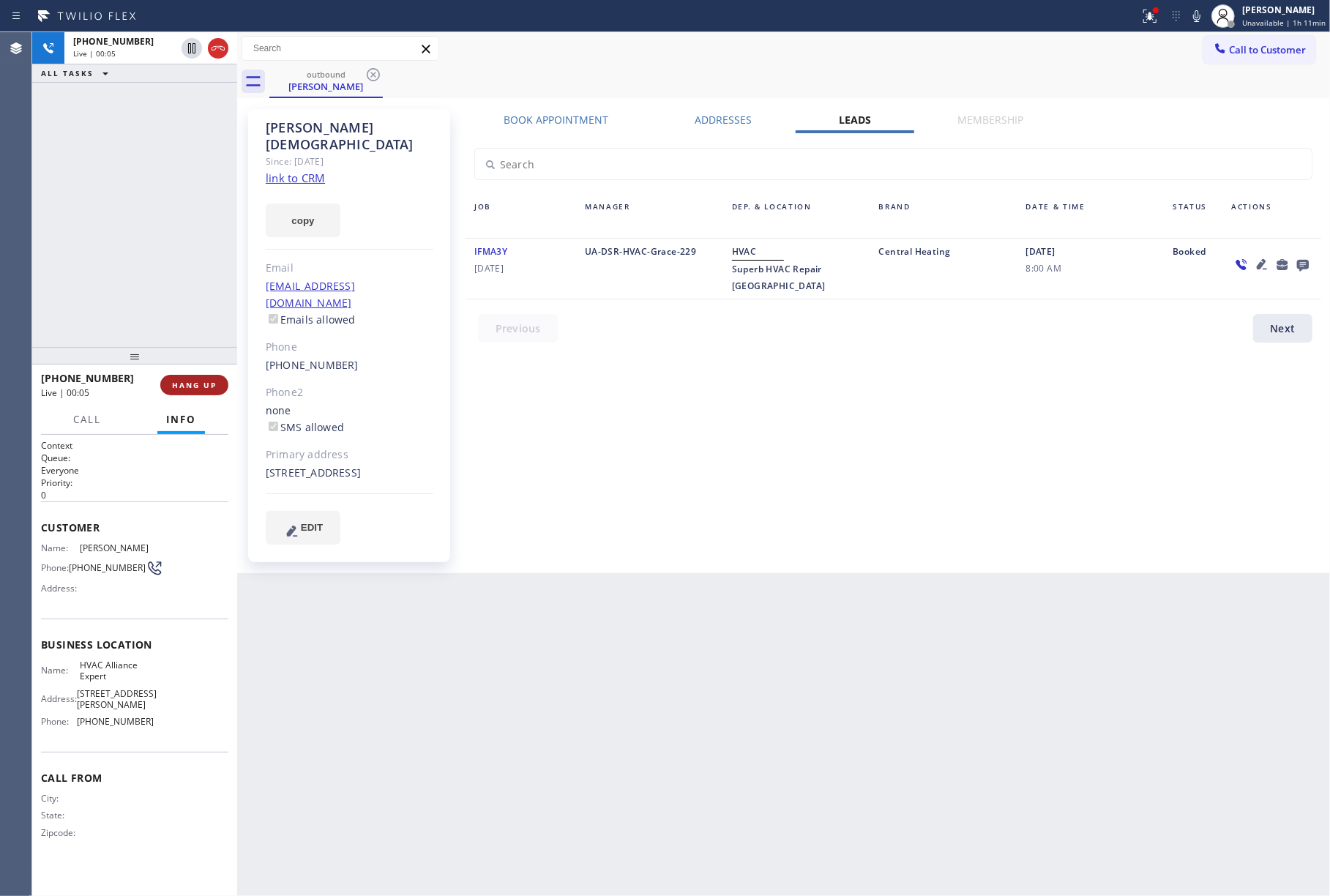
click at [200, 384] on span "HANG UP" at bounding box center [194, 385] width 45 height 10
click at [189, 382] on span "COMPLETE" at bounding box center [191, 385] width 51 height 10
click at [156, 256] on div "ALL TASKS ALL TASKS ACTIVE TASKS TASKS IN WRAP UP [PHONE_NUMBER] Wrap up | 00:00" at bounding box center [135, 190] width 205 height 315
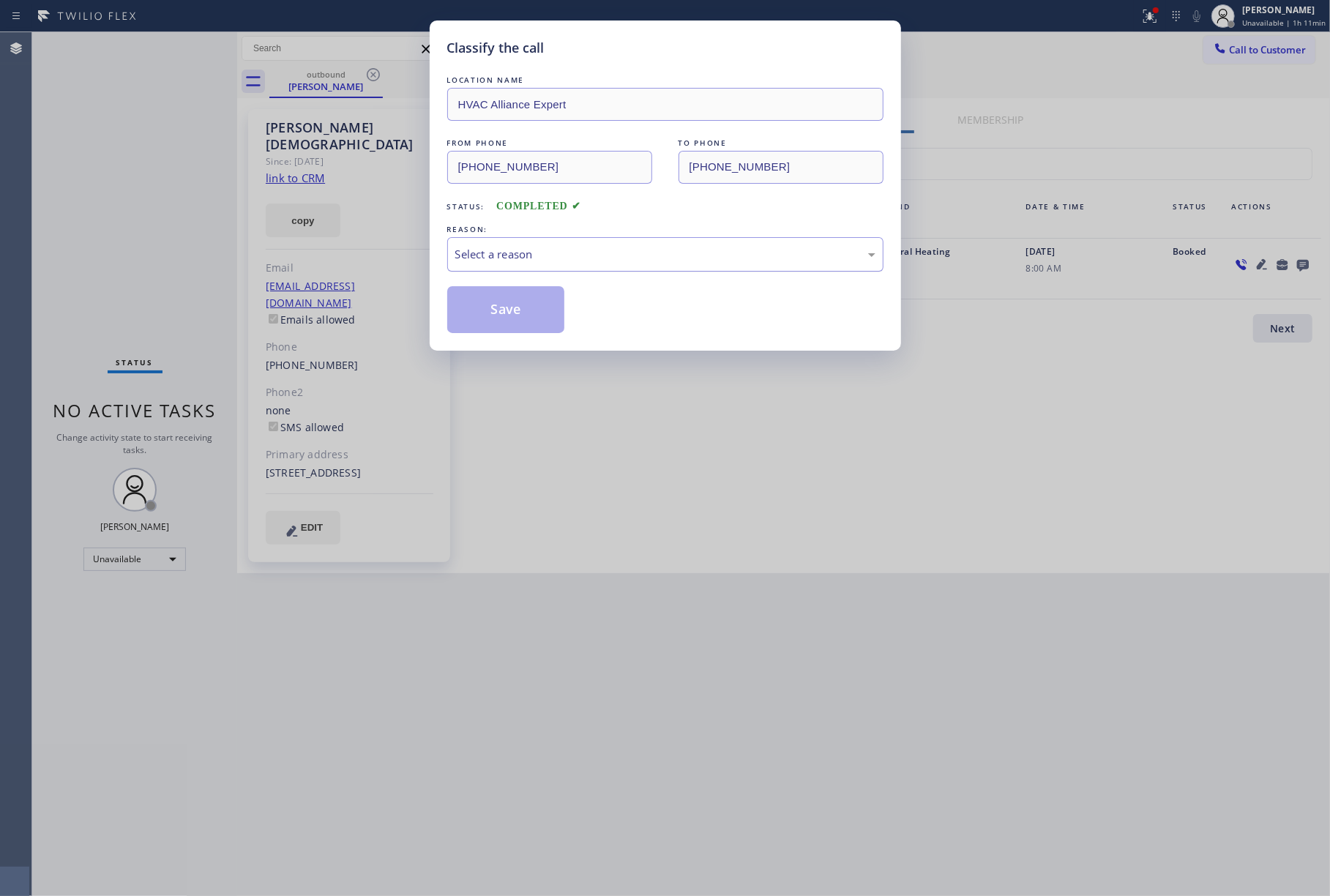
click at [562, 240] on div "Select a reason" at bounding box center [665, 255] width 436 height 34
click at [490, 303] on button "Save" at bounding box center [507, 309] width 118 height 47
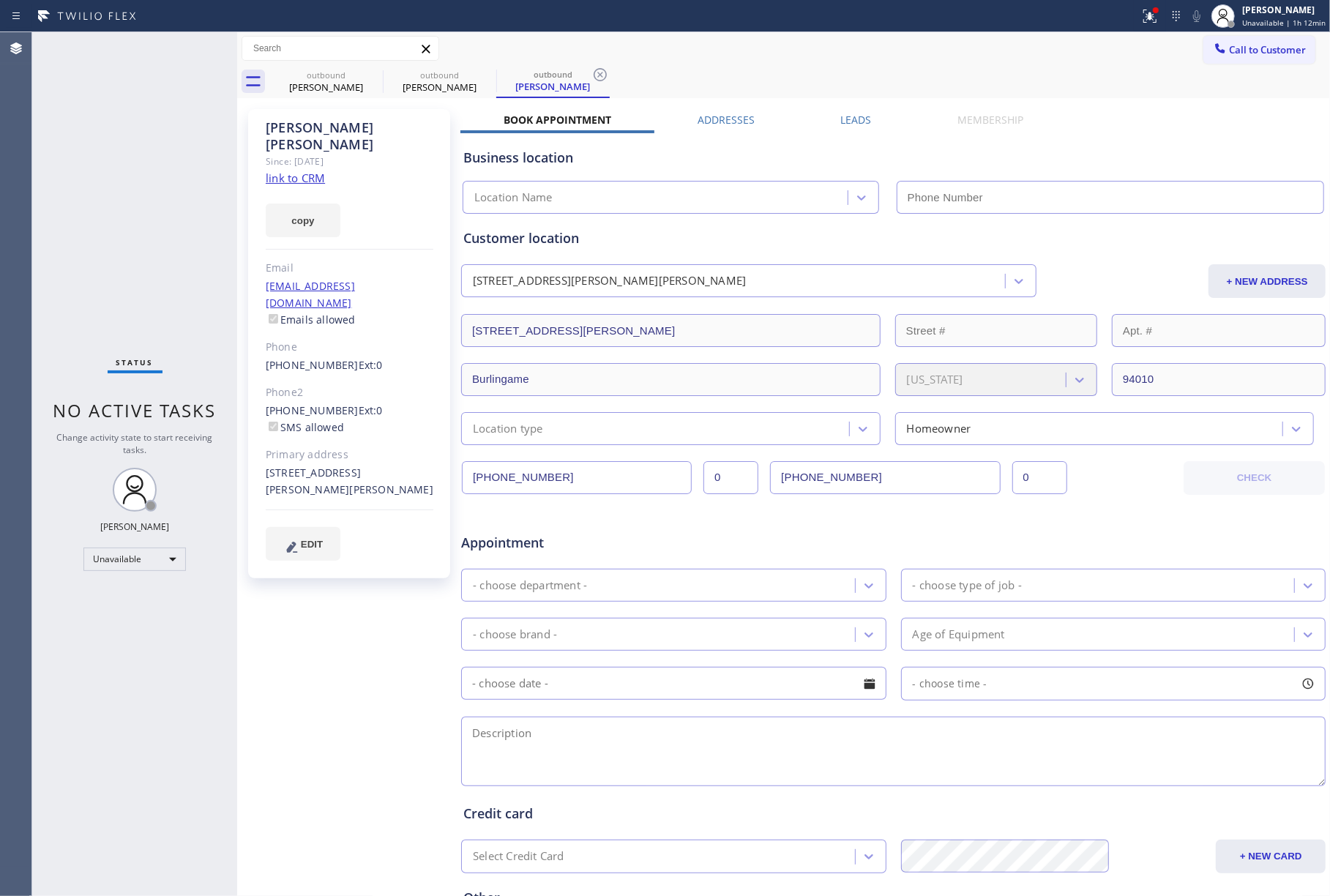
type input "[PHONE_NUMBER]"
drag, startPoint x: 1252, startPoint y: 57, endPoint x: 961, endPoint y: 87, distance: 292.5
click at [1249, 57] on button "Call to Customer" at bounding box center [1259, 50] width 112 height 28
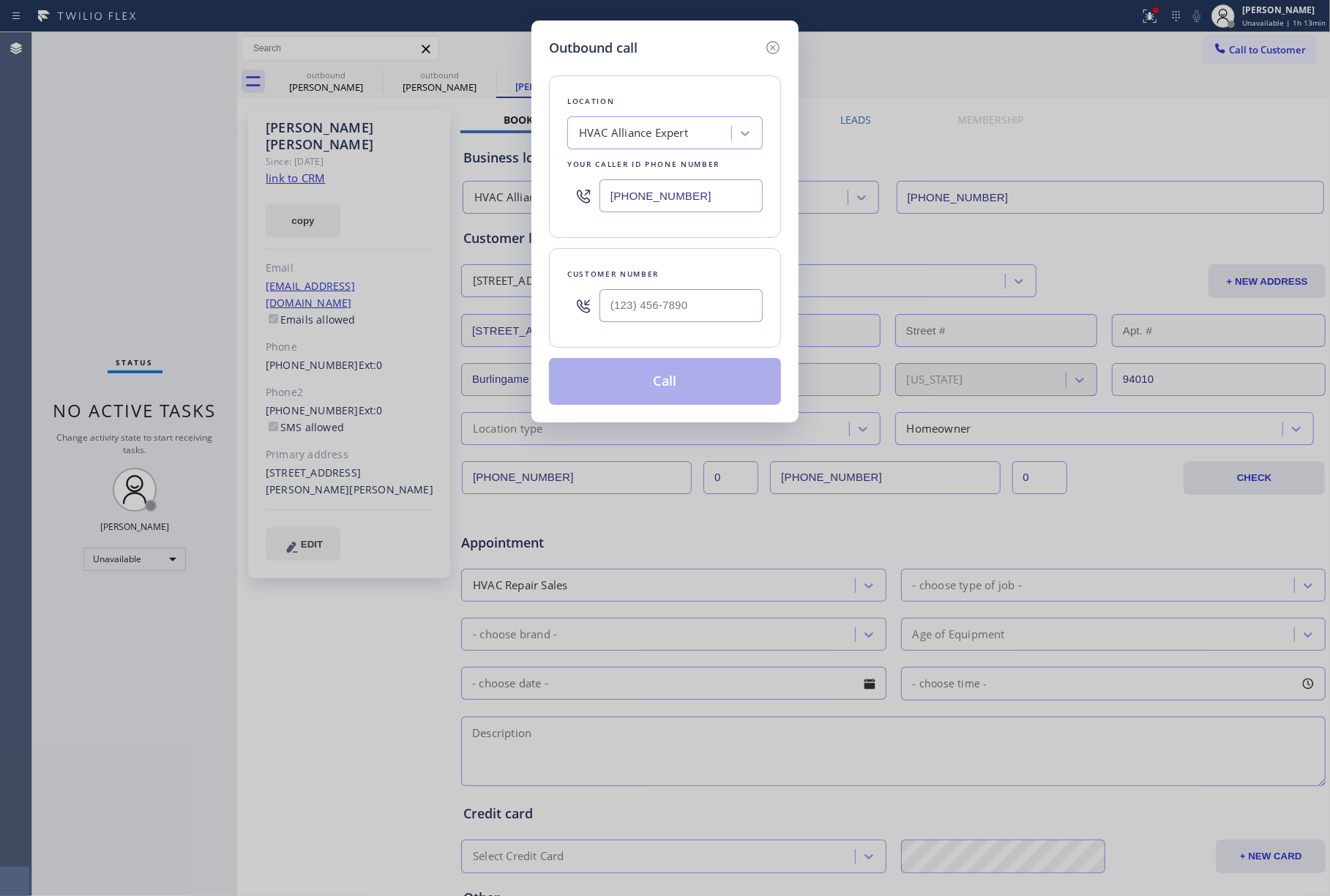
click at [638, 326] on div at bounding box center [681, 305] width 163 height 48
click at [656, 285] on div at bounding box center [681, 305] width 163 height 48
click at [660, 308] on input "(___) ___-____" at bounding box center [681, 305] width 163 height 33
paste input "408) 386-2422"
type input "[PHONE_NUMBER]"
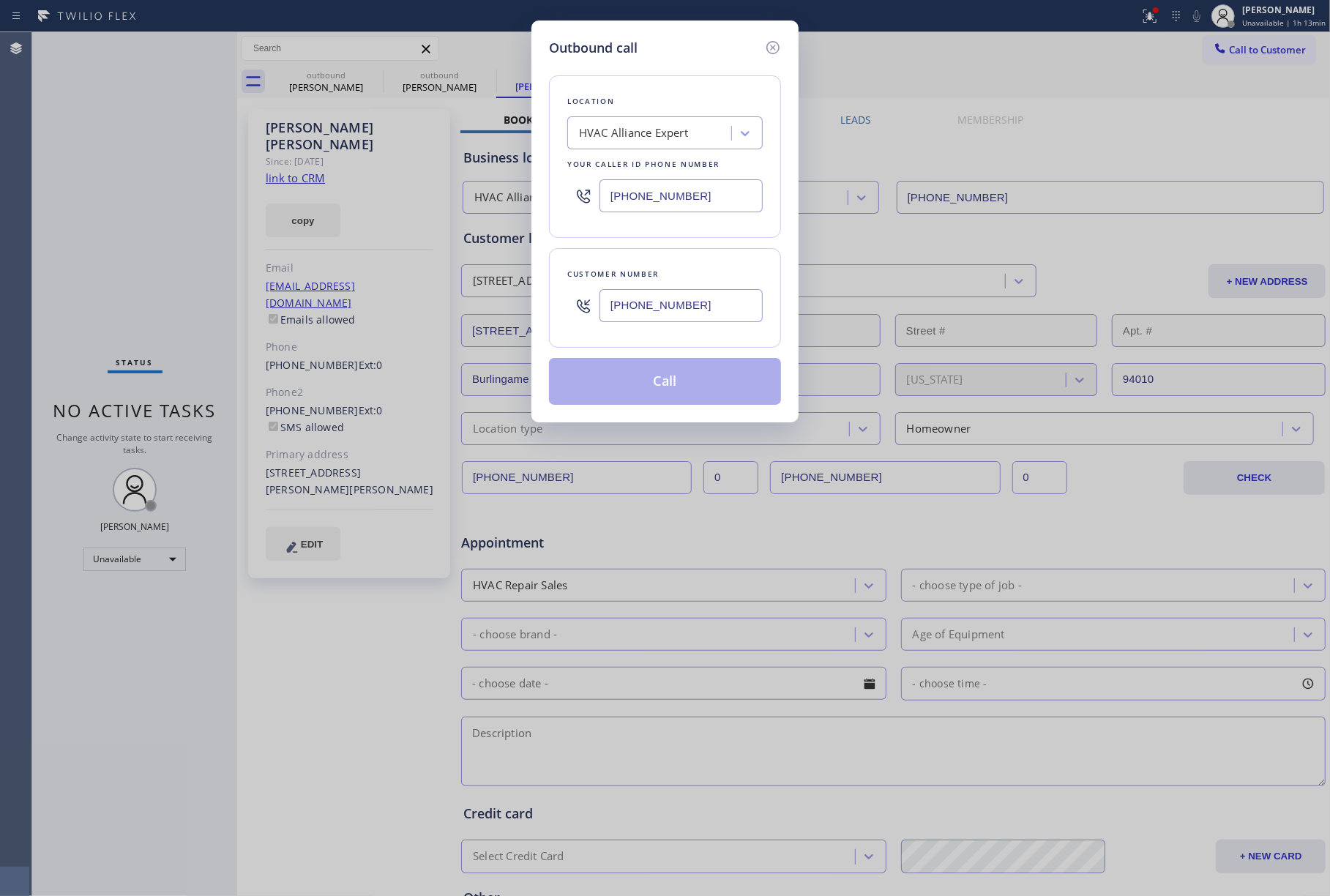
click at [663, 262] on div "Customer number [PHONE_NUMBER]" at bounding box center [665, 298] width 232 height 99
click at [654, 379] on button "Call" at bounding box center [665, 381] width 232 height 47
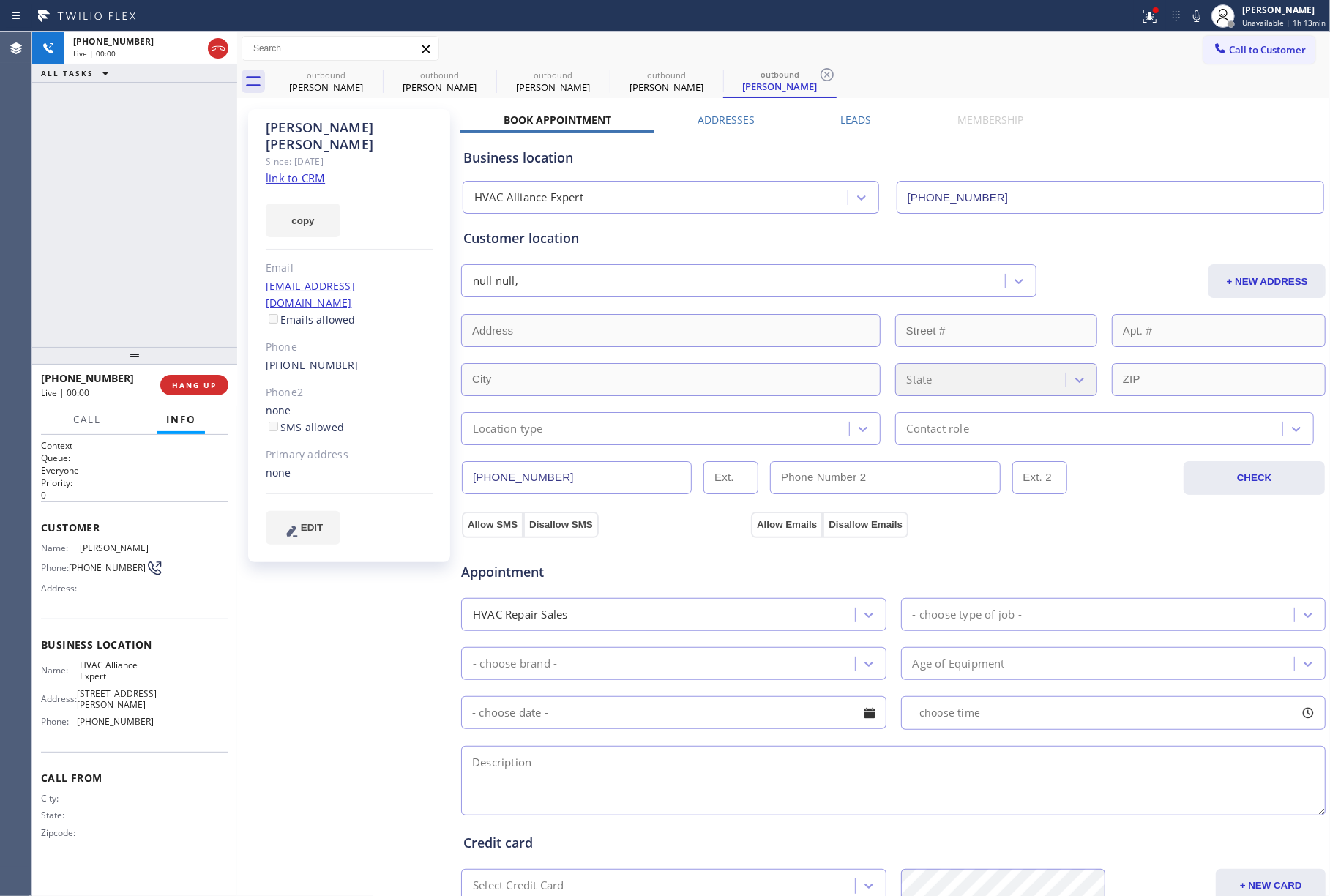
type input "[PHONE_NUMBER]"
click at [93, 225] on div "[PHONE_NUMBER] Live | 00:01 ALL TASKS ALL TASKS ACTIVE TASKS TASKS IN WRAP UP" at bounding box center [135, 190] width 205 height 315
click at [194, 386] on span "HANG UP" at bounding box center [194, 385] width 45 height 10
click at [191, 383] on span "COMPLETE" at bounding box center [191, 385] width 51 height 10
click at [194, 314] on div "ALL TASKS ALL TASKS ACTIVE TASKS TASKS IN WRAP UP [PHONE_NUMBER] Wrap up | 00:00" at bounding box center [135, 190] width 205 height 315
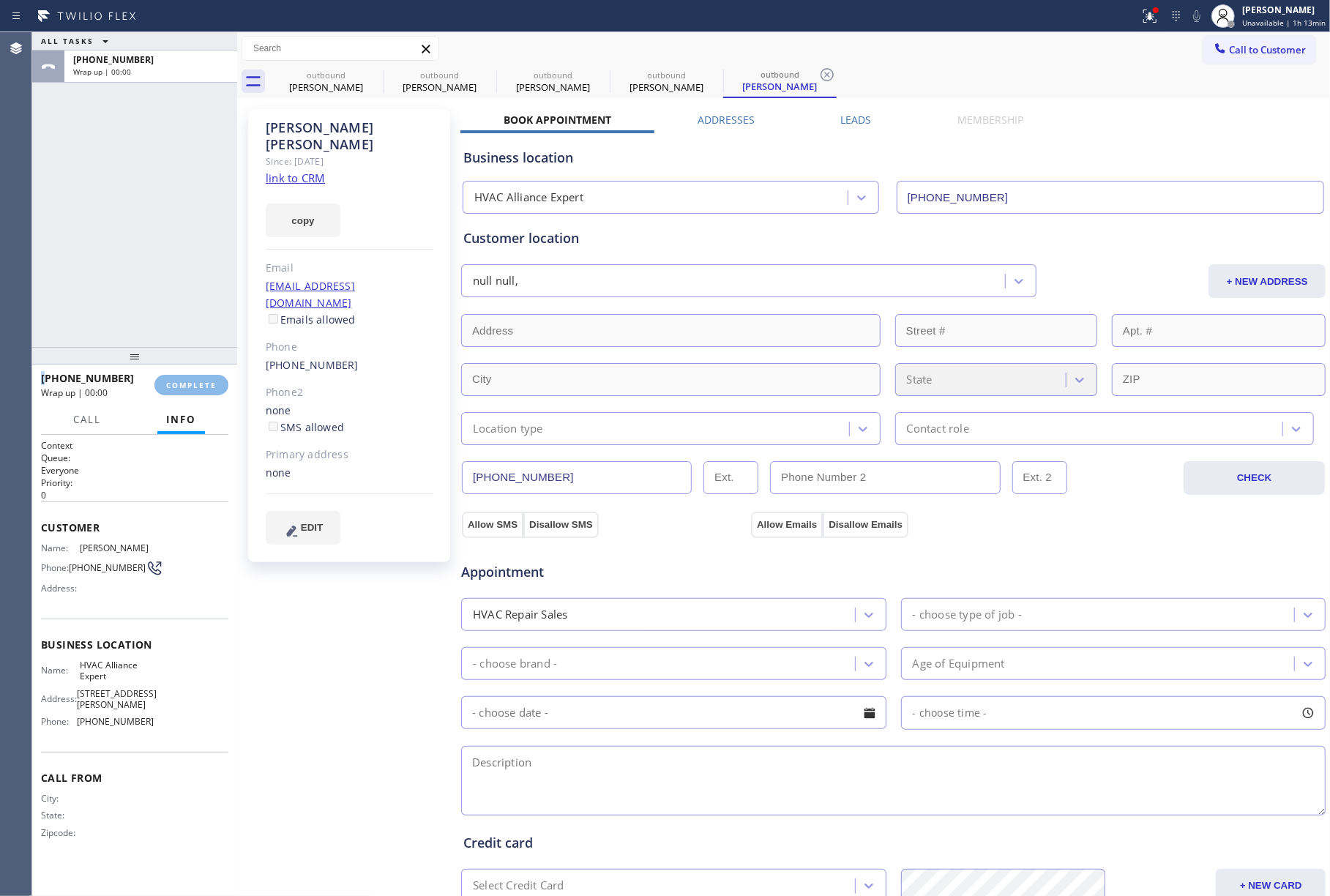
click at [194, 314] on div "ALL TASKS ALL TASKS ACTIVE TASKS TASKS IN WRAP UP [PHONE_NUMBER] Wrap up | 00:00" at bounding box center [135, 190] width 205 height 315
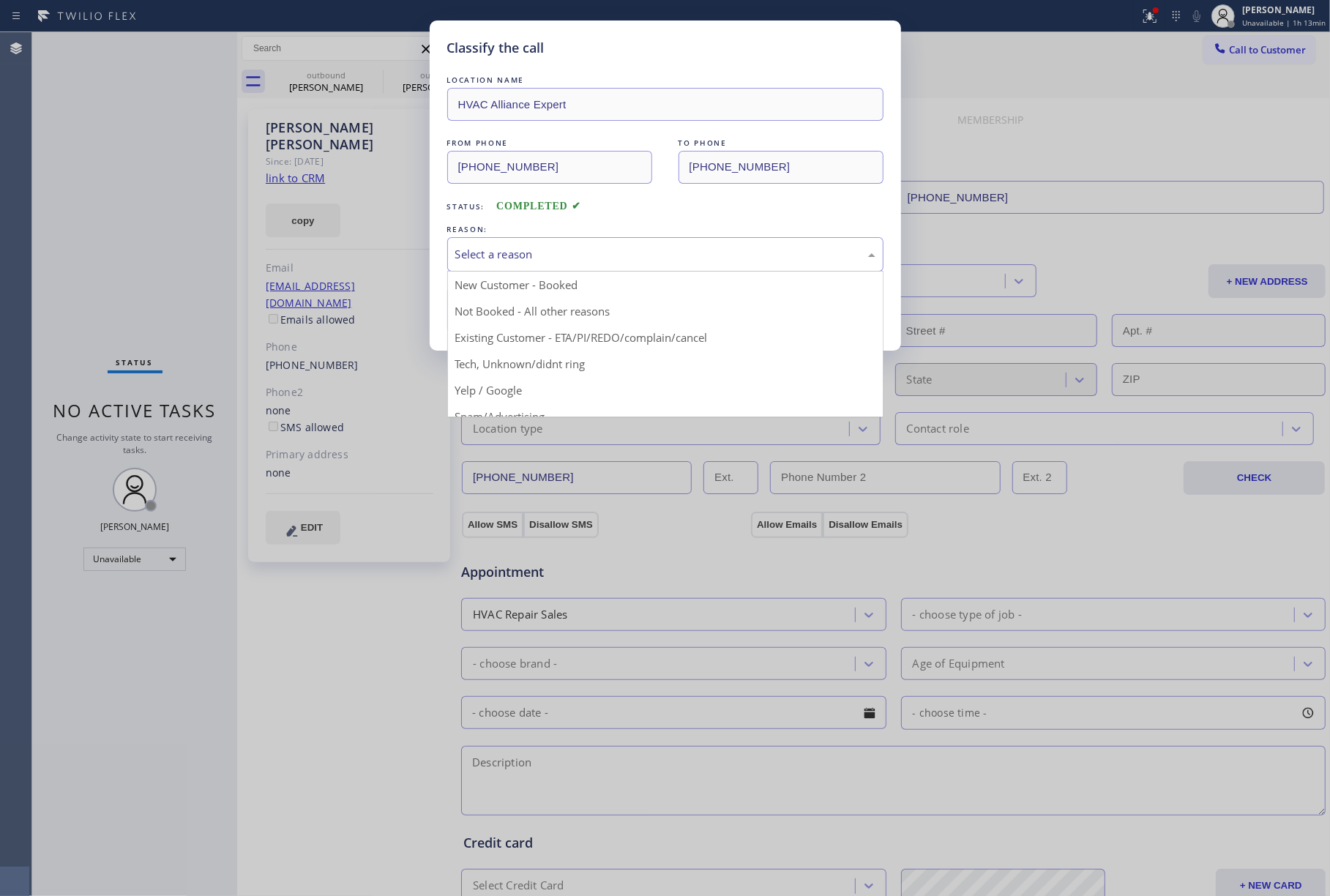
click at [619, 261] on div "Select a reason" at bounding box center [665, 255] width 421 height 17
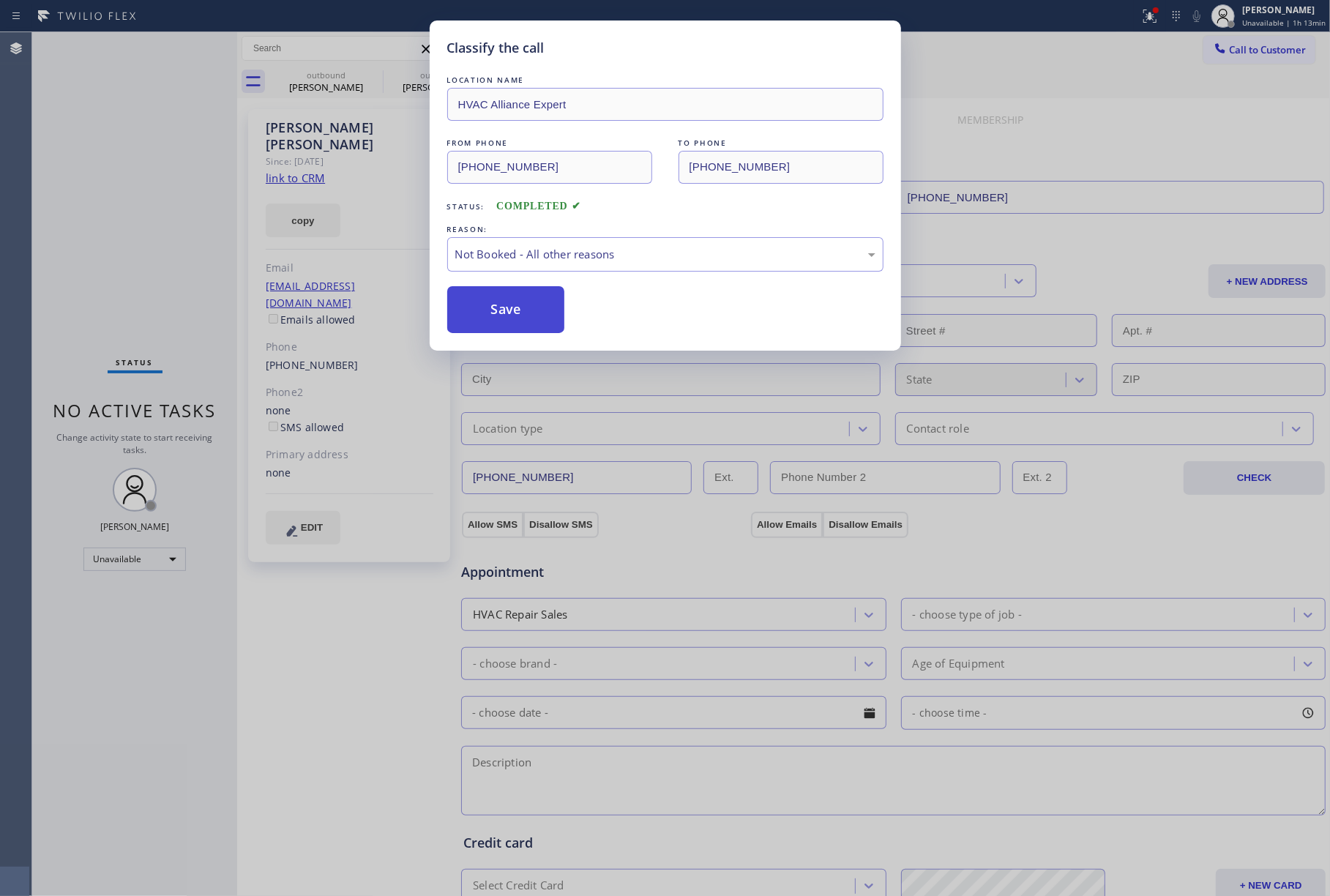
click at [531, 310] on button "Save" at bounding box center [507, 309] width 118 height 47
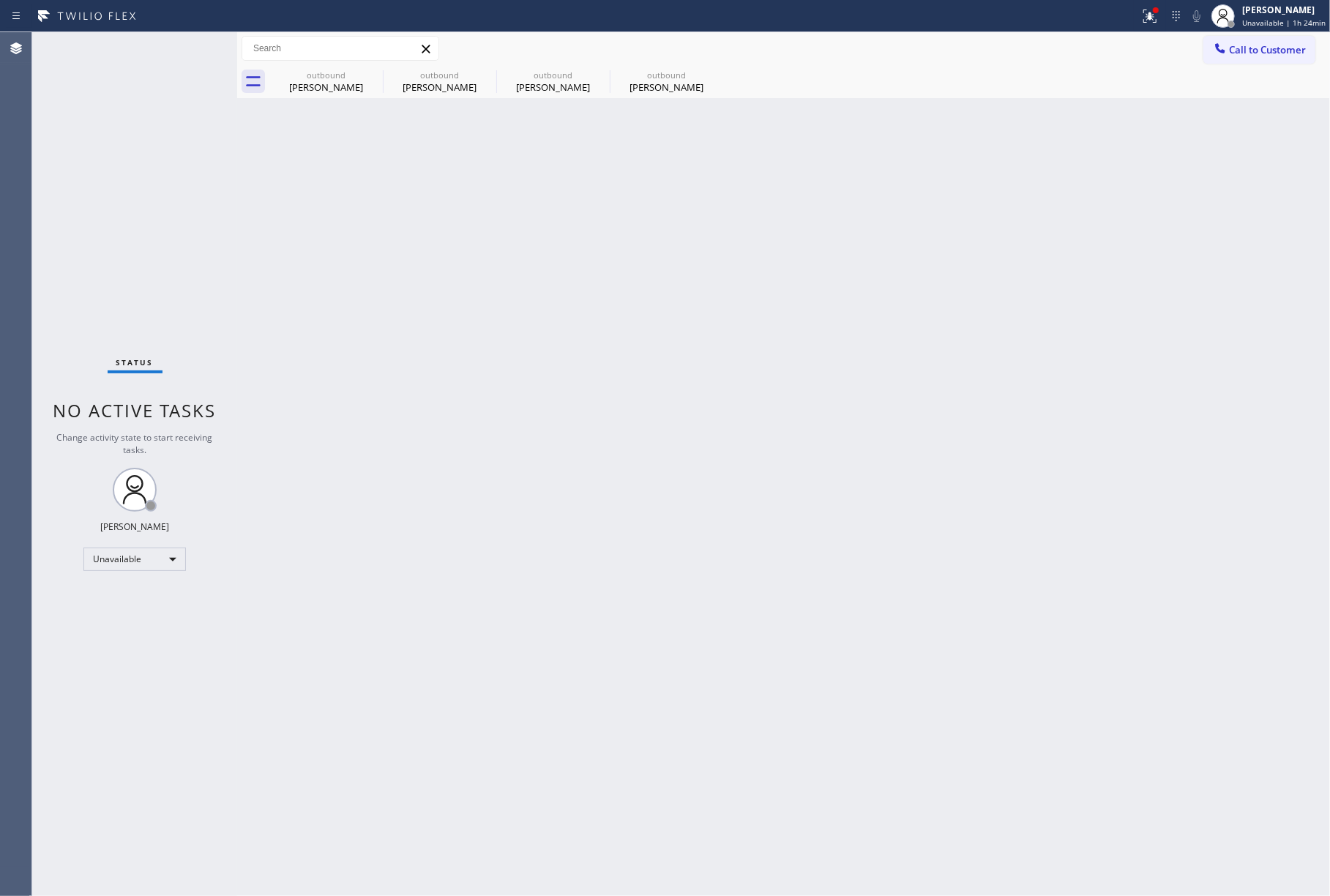
click at [110, 229] on div "Status No active tasks Change activity state to start receiving tasks. [PERSON_…" at bounding box center [135, 465] width 205 height 865
drag, startPoint x: 71, startPoint y: 158, endPoint x: 373, endPoint y: 45, distance: 322.4
click at [71, 158] on div "Status No active tasks Change activity state to start receiving tasks. [PERSON_…" at bounding box center [135, 465] width 205 height 865
click at [1272, 15] on div "[PERSON_NAME]" at bounding box center [1283, 10] width 83 height 12
click at [1257, 65] on button "Offline" at bounding box center [1257, 58] width 146 height 19
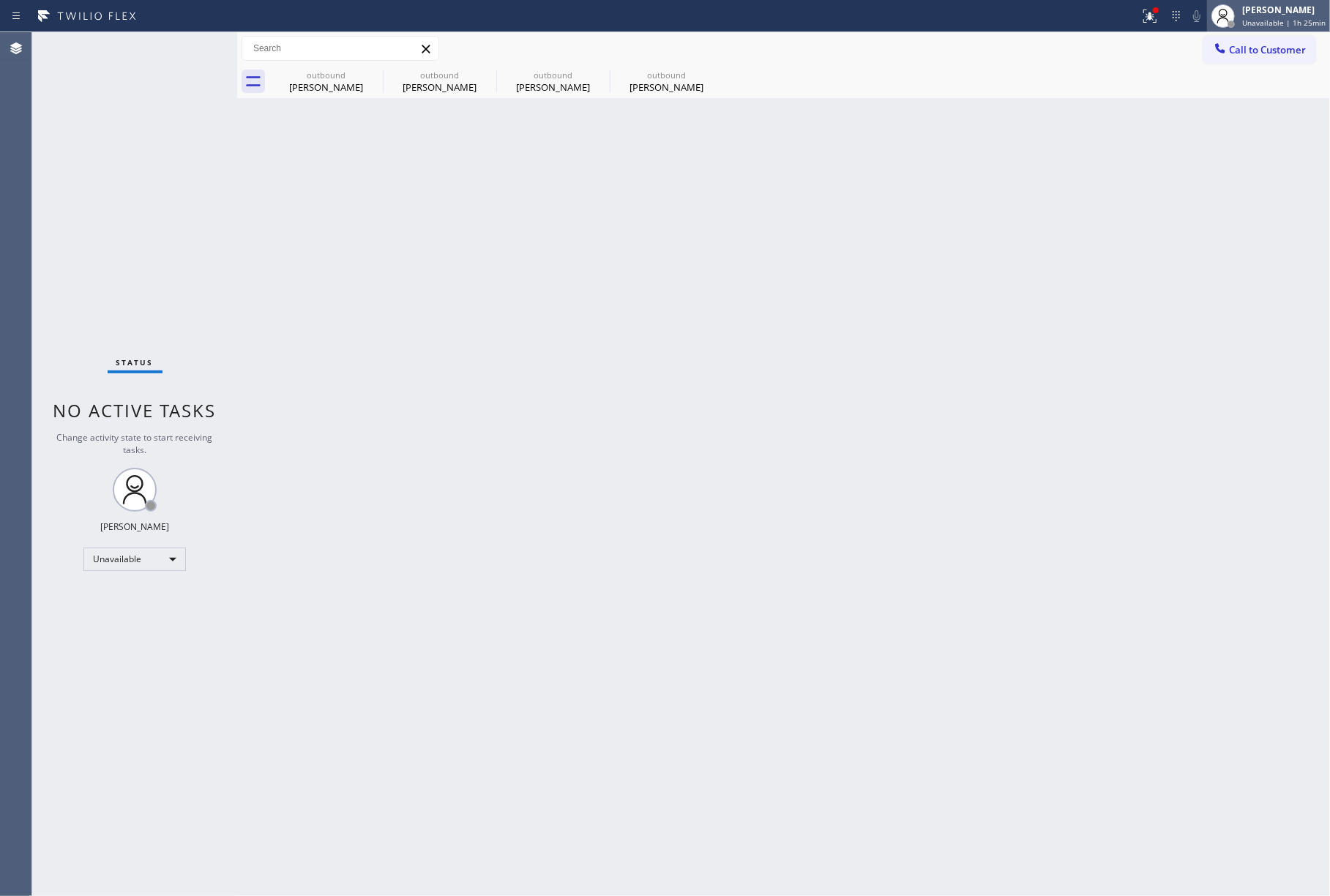
click at [1284, 27] on span "Unavailable | 1h 25min" at bounding box center [1283, 22] width 83 height 10
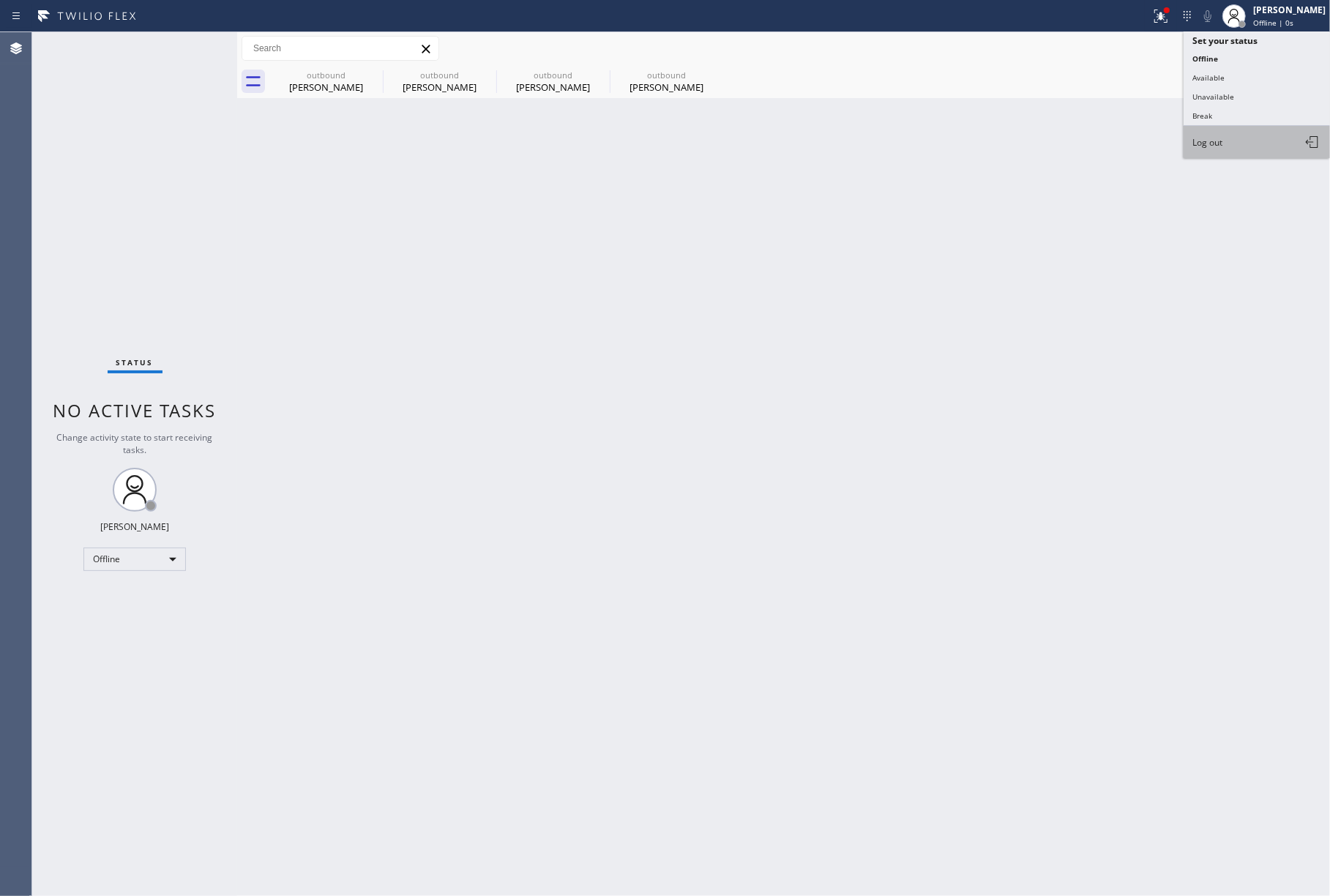
click at [1255, 139] on button "Log out" at bounding box center [1257, 142] width 146 height 32
